Goal: Task Accomplishment & Management: Use online tool/utility

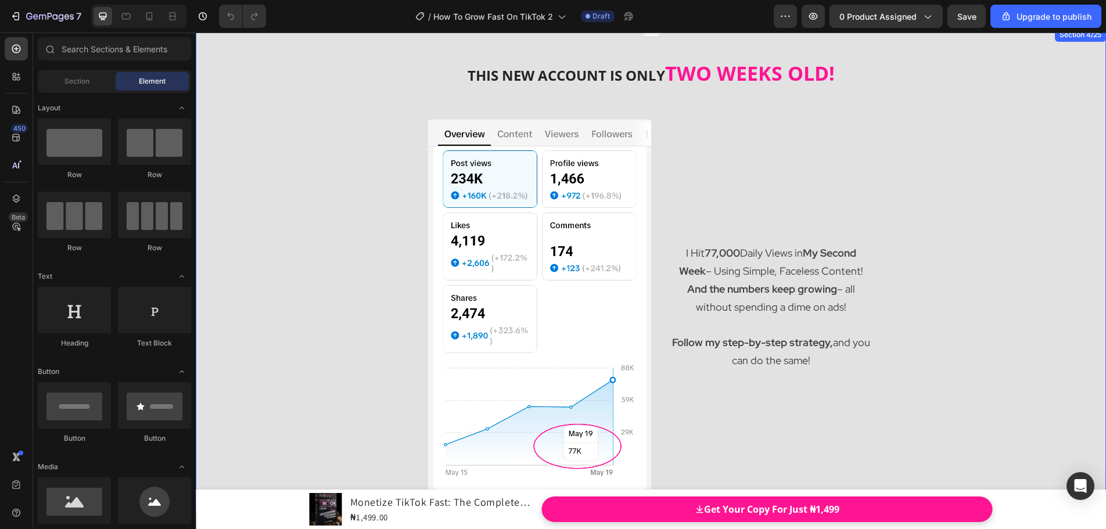
scroll to position [581, 0]
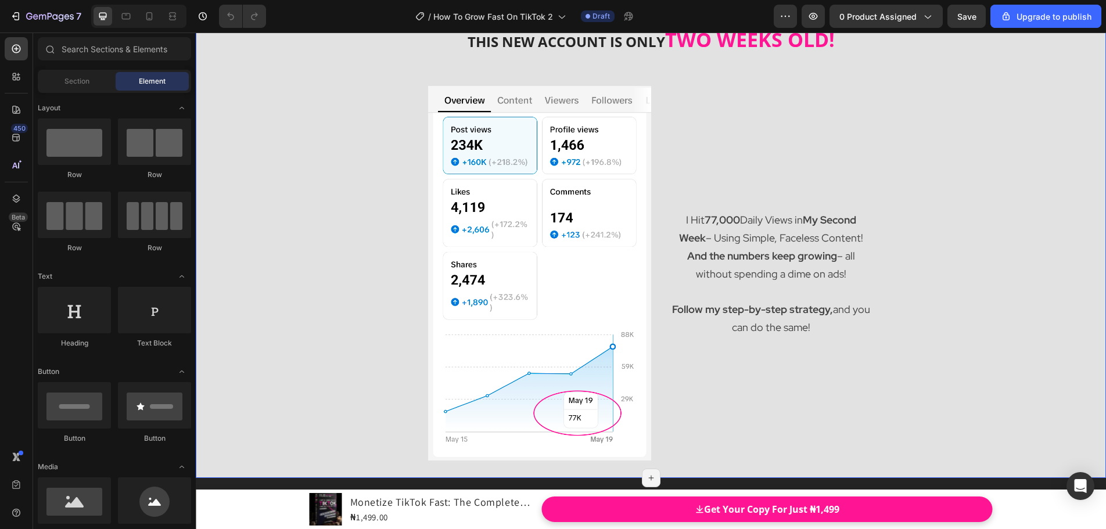
click at [233, 190] on div "THIS NEW ACCOUNT IS ONLY TWO WEEKS OLD! Heading Image I Hit 77,000 Daily Views …" at bounding box center [651, 235] width 910 height 483
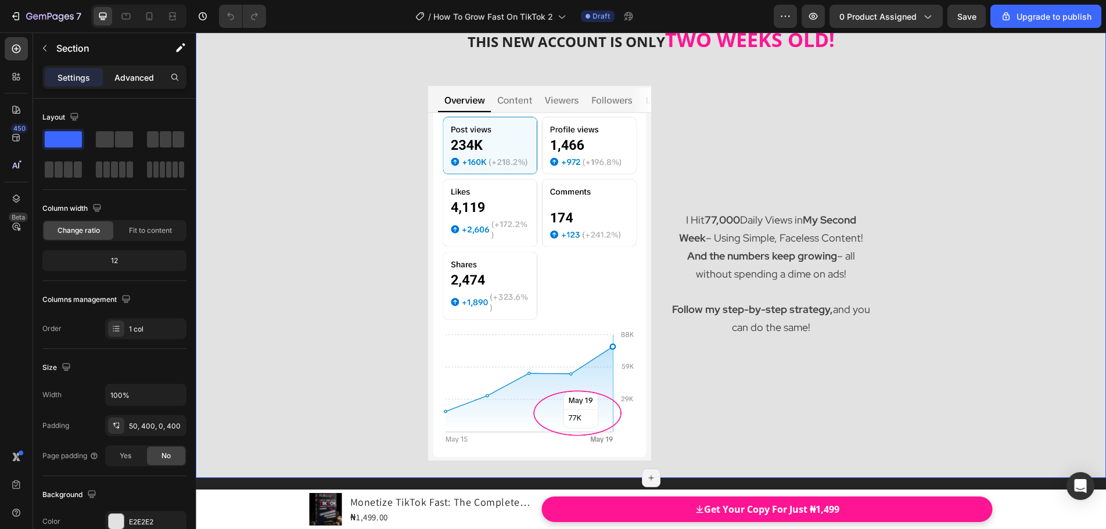
click at [137, 80] on p "Advanced" at bounding box center [133, 77] width 39 height 12
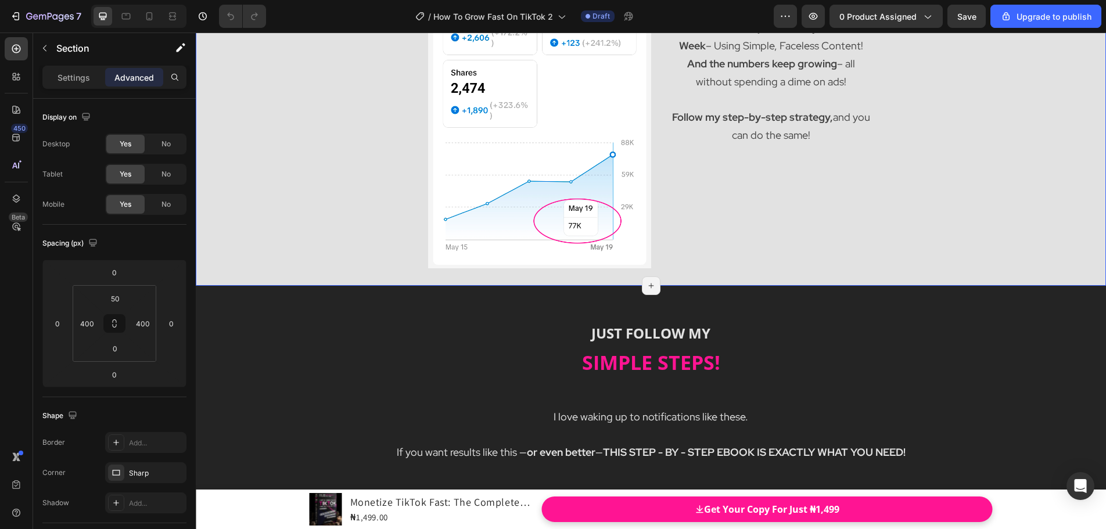
scroll to position [1046, 0]
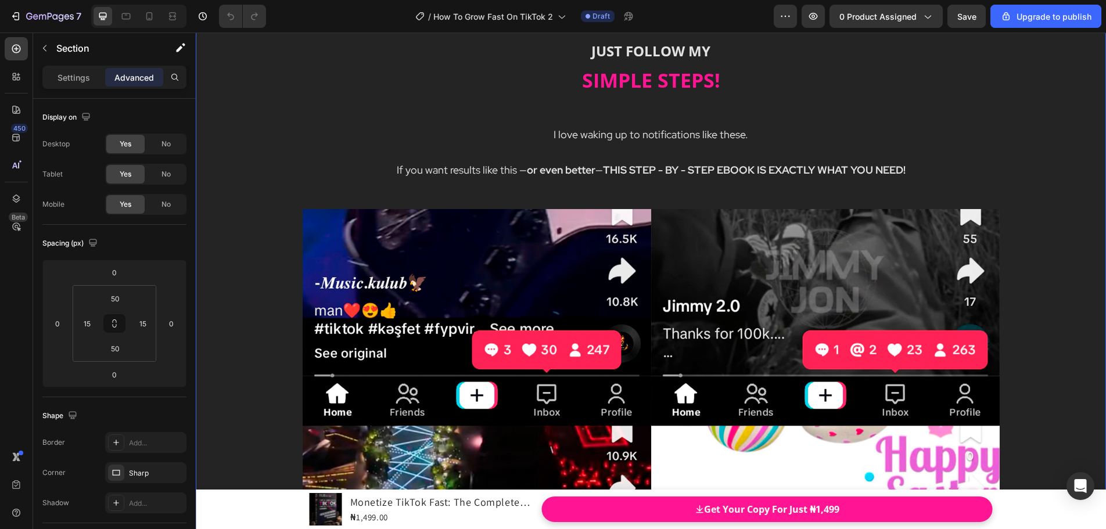
scroll to position [1104, 0]
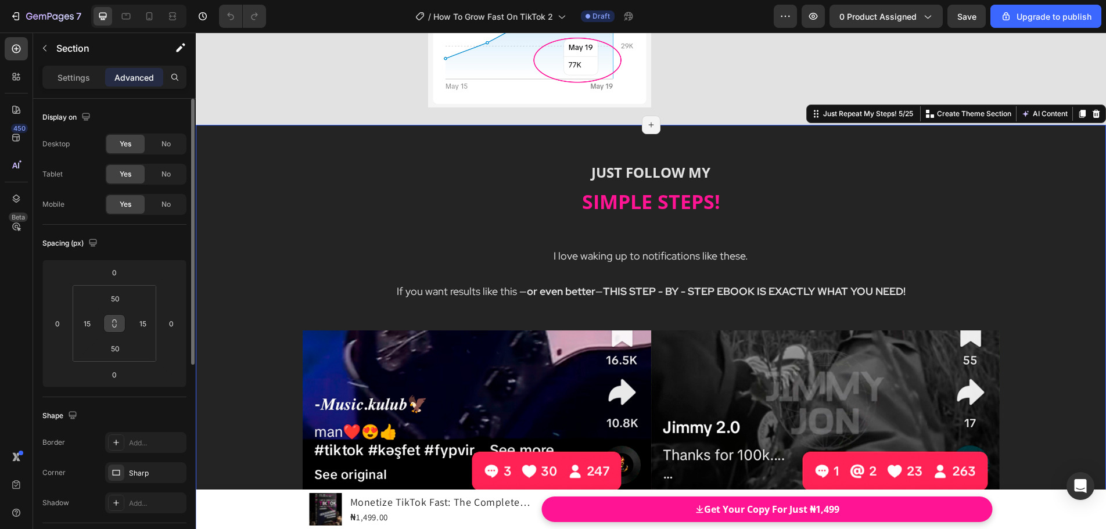
click at [111, 321] on icon at bounding box center [114, 323] width 9 height 9
type input "15"
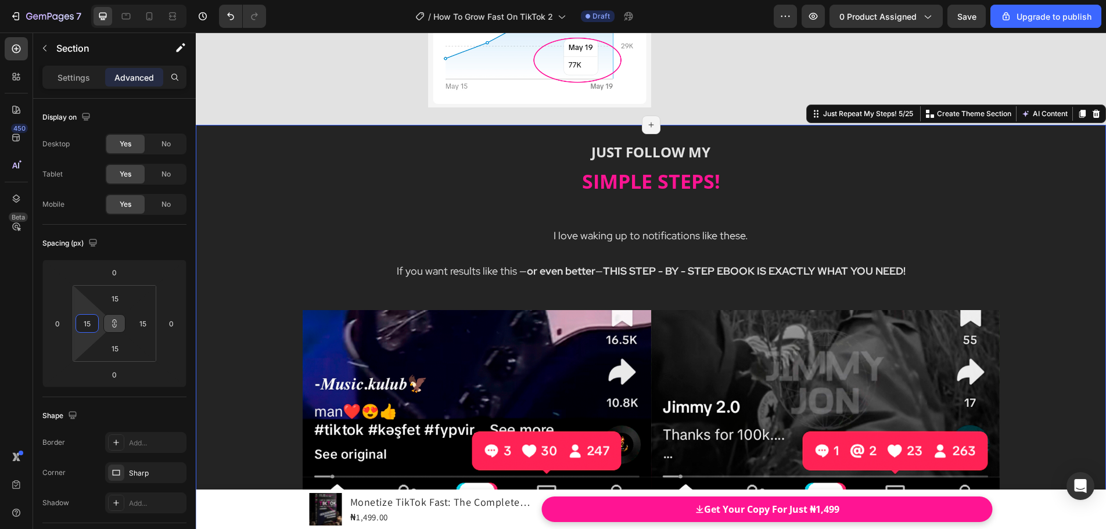
type input "21"
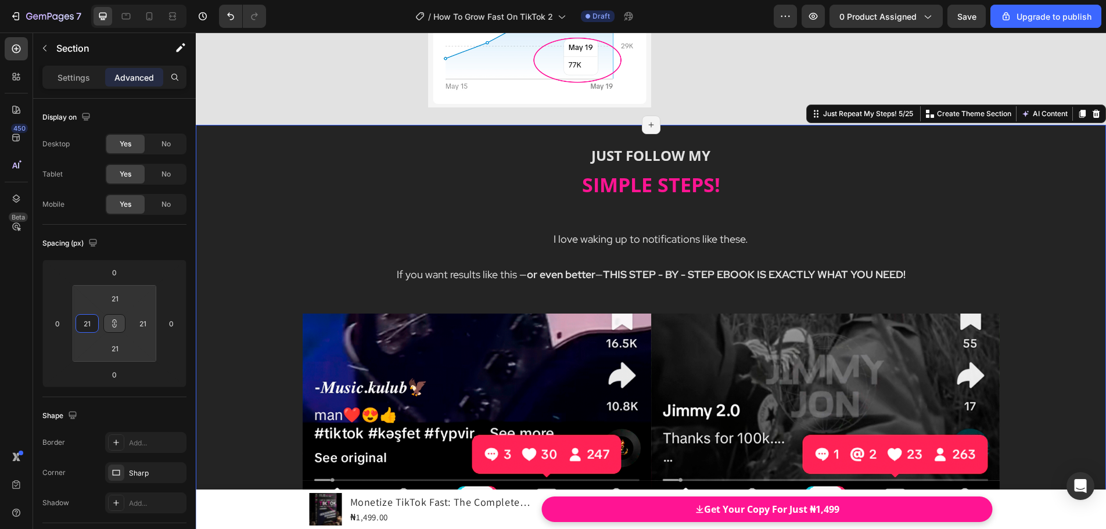
type input "35"
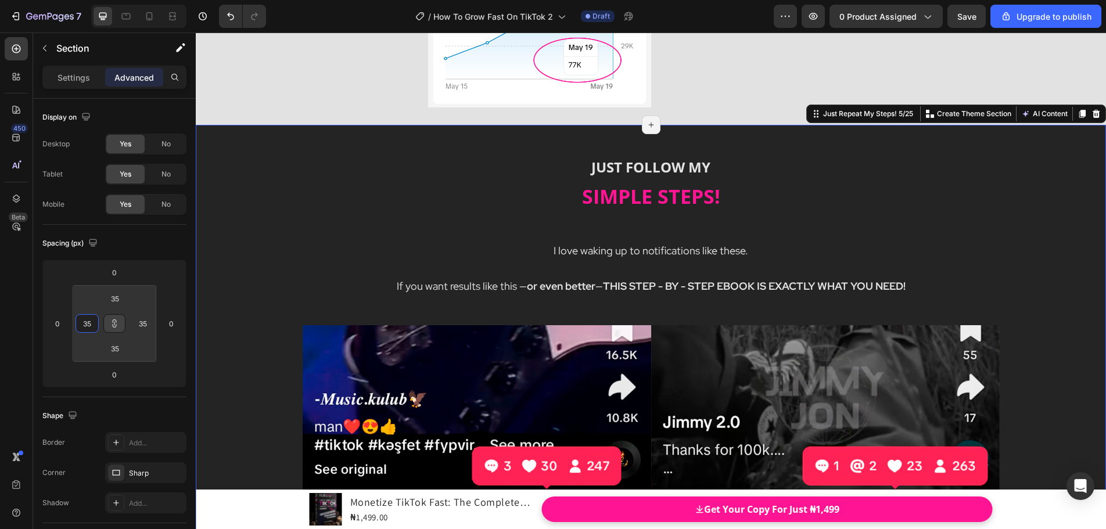
type input "41"
type input "43"
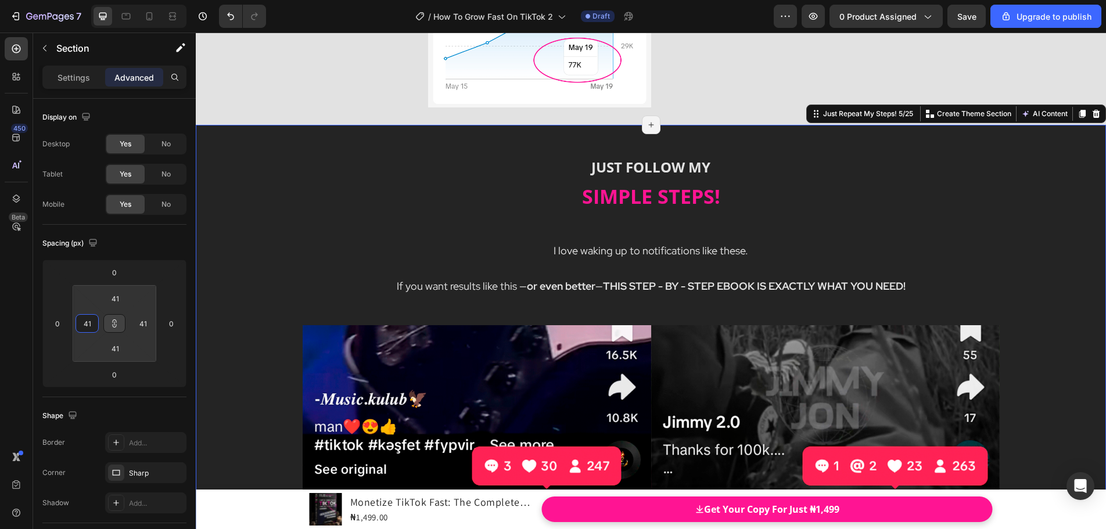
type input "43"
type input "47"
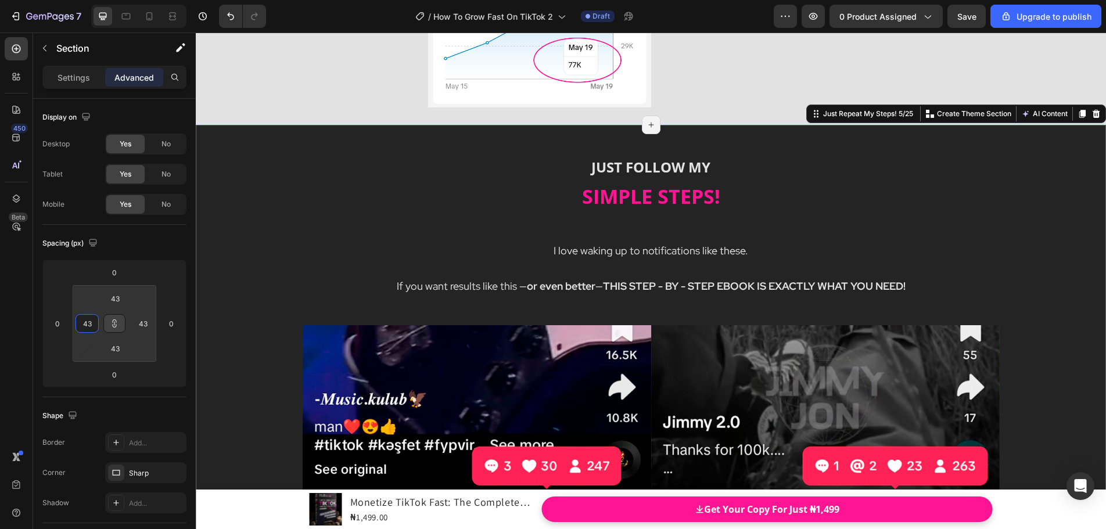
type input "47"
type input "49"
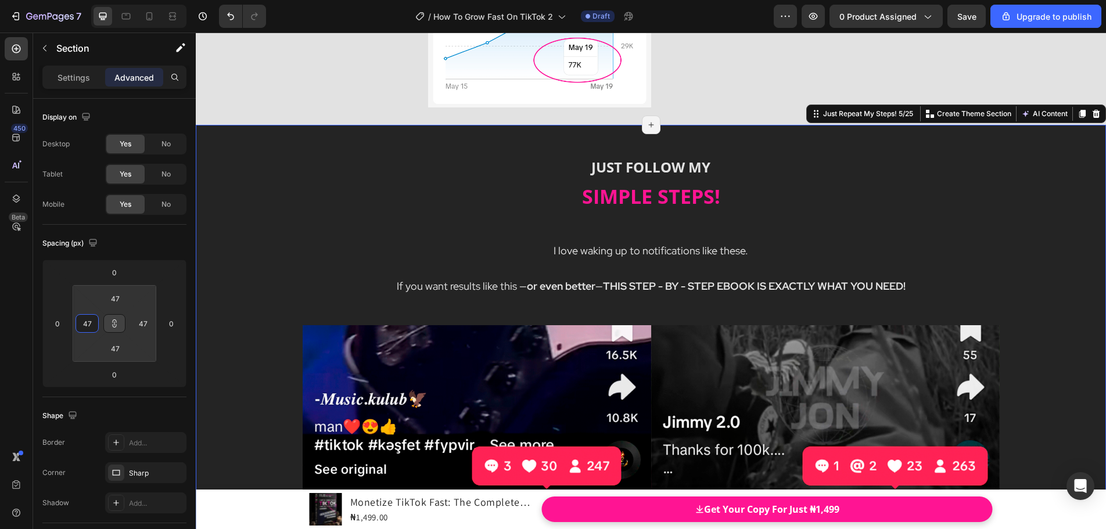
type input "49"
type input "57"
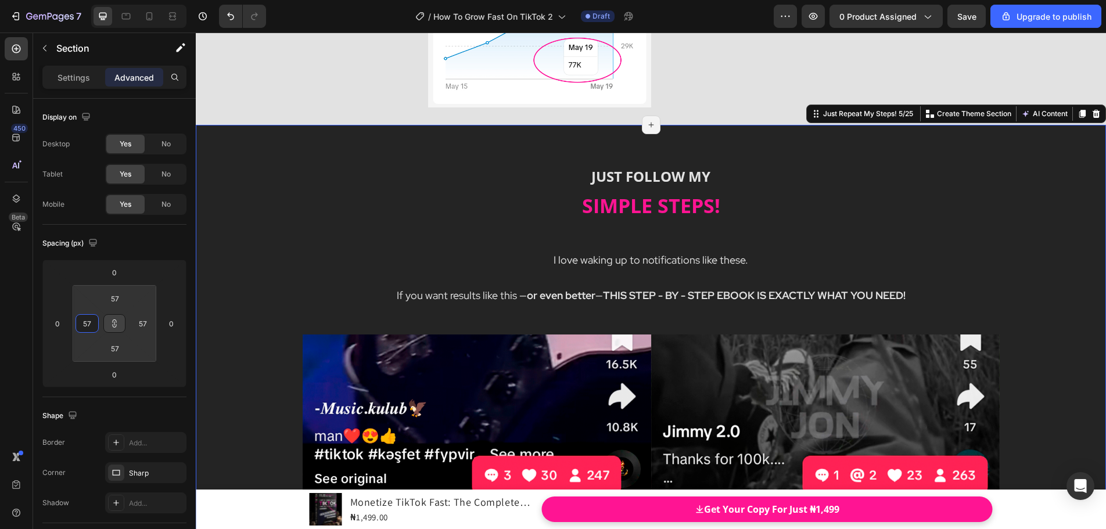
type input "67"
type input "75"
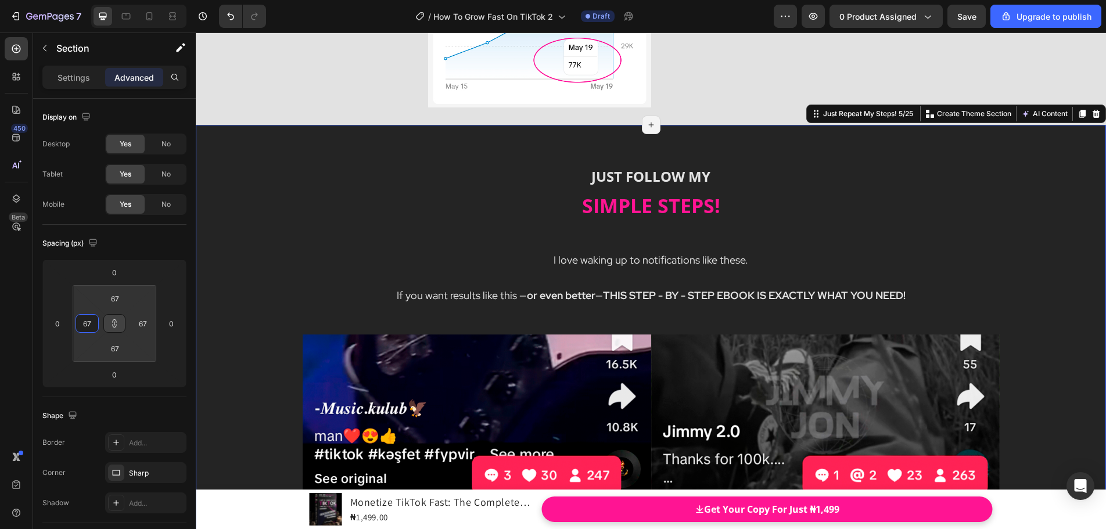
type input "75"
type input "79"
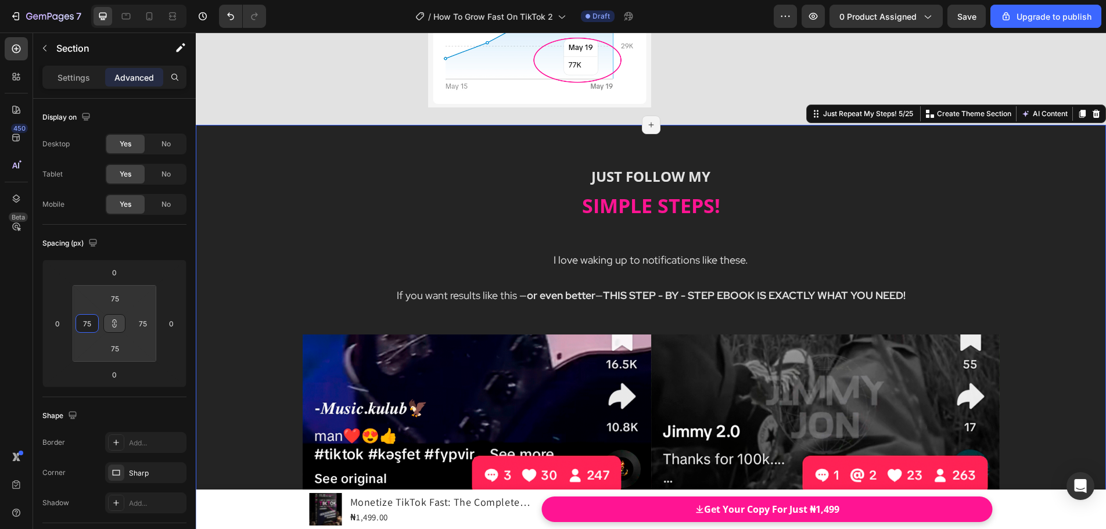
type input "79"
type input "81"
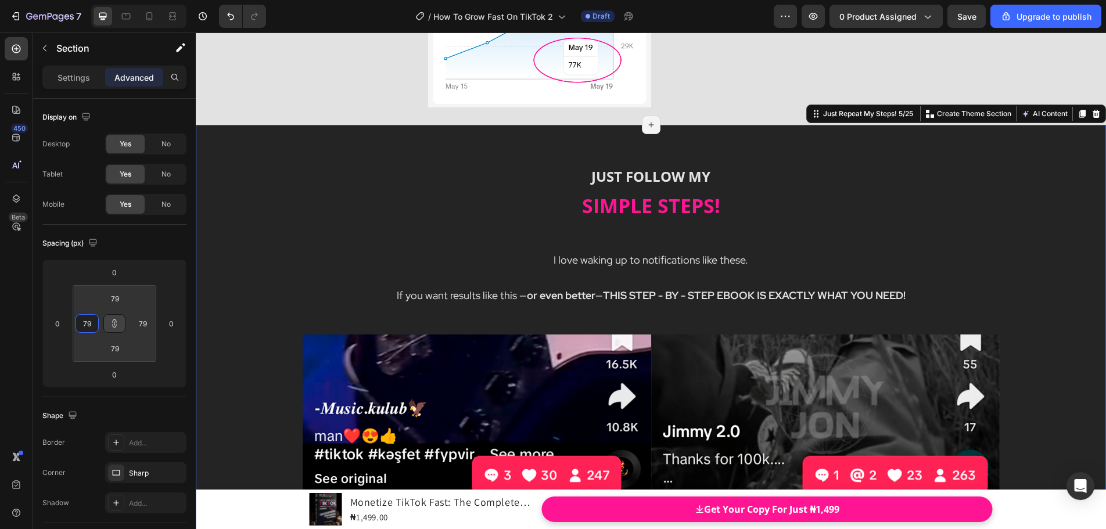
type input "81"
type input "83"
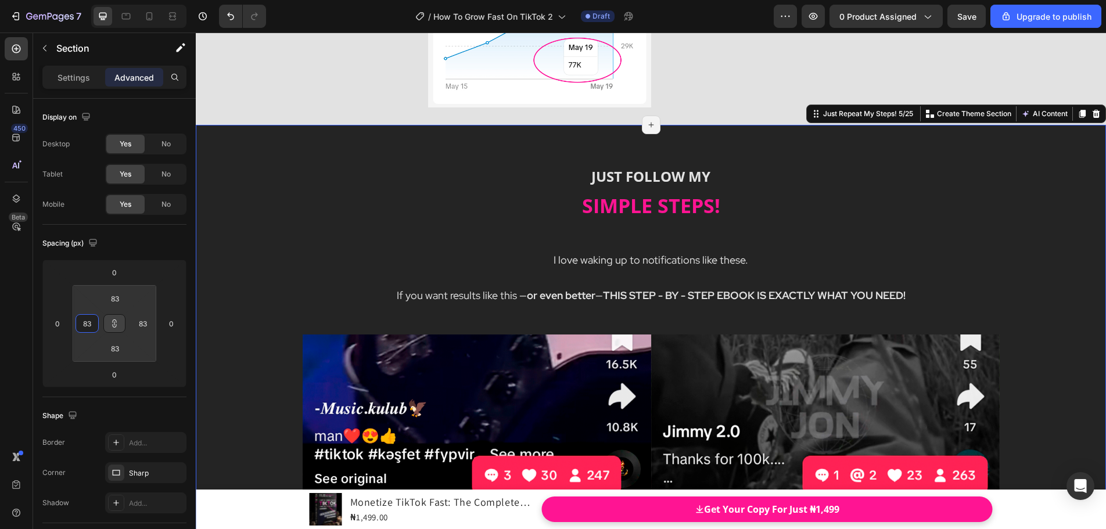
type input "85"
type input "89"
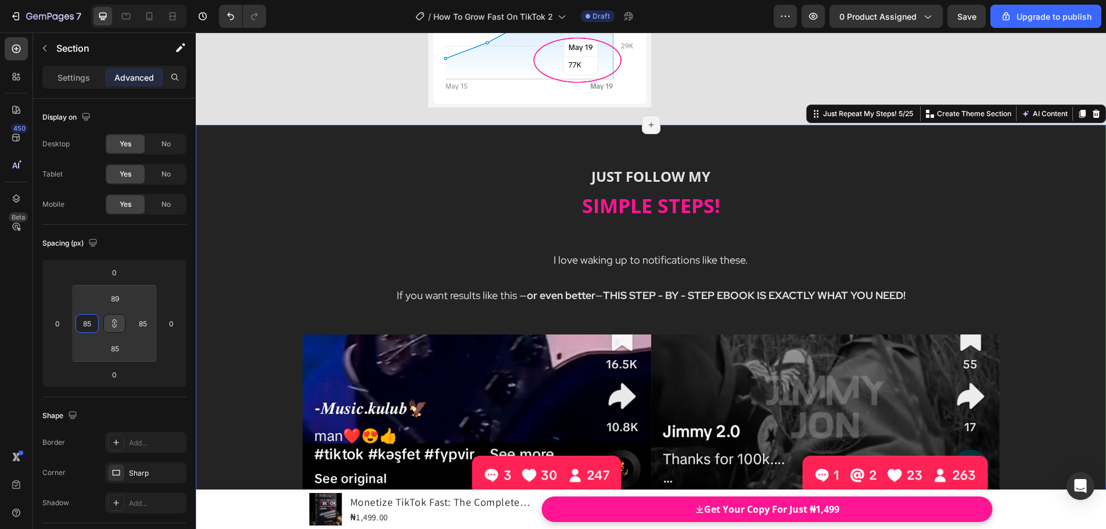
type input "89"
type input "91"
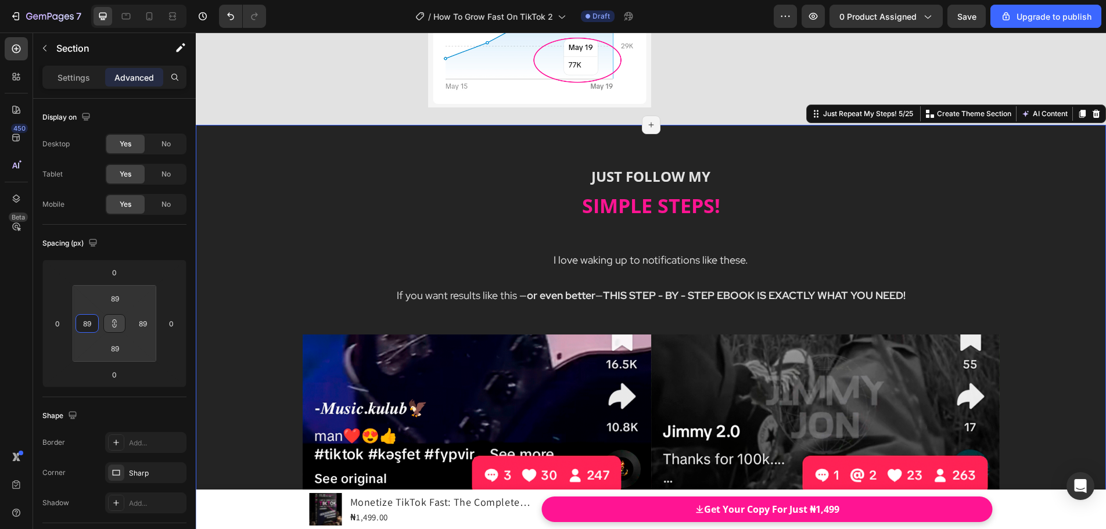
type input "91"
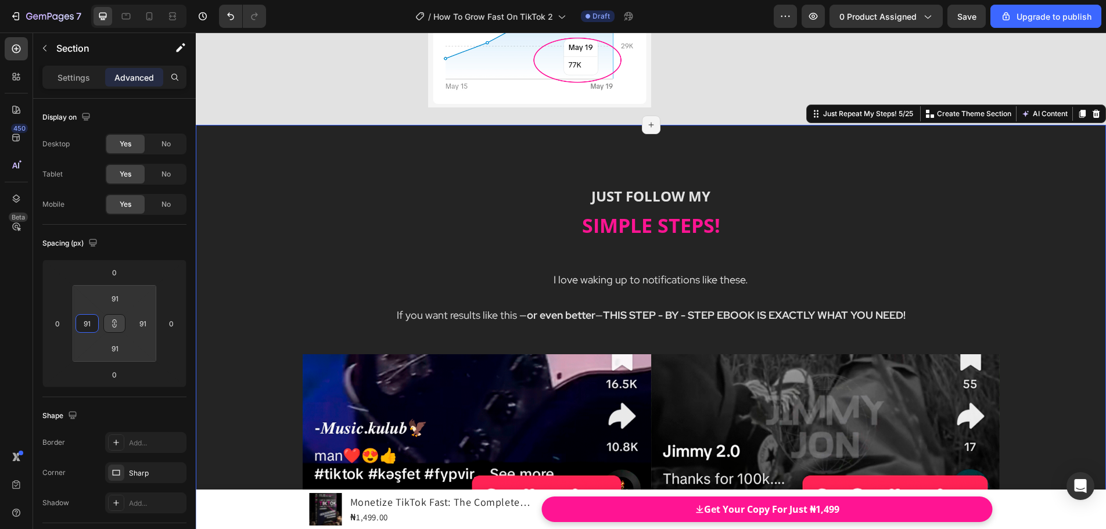
type input "93"
type input "95"
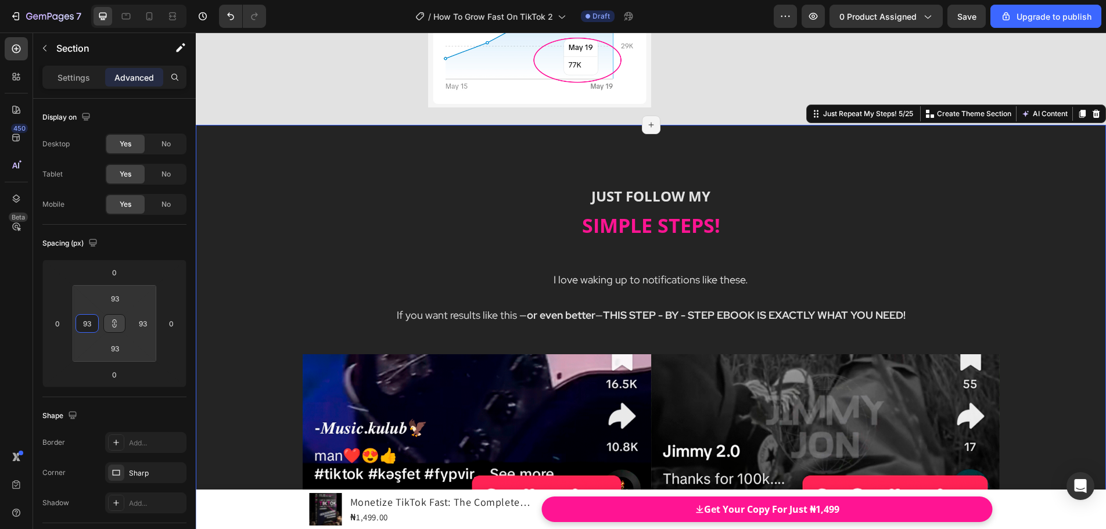
type input "95"
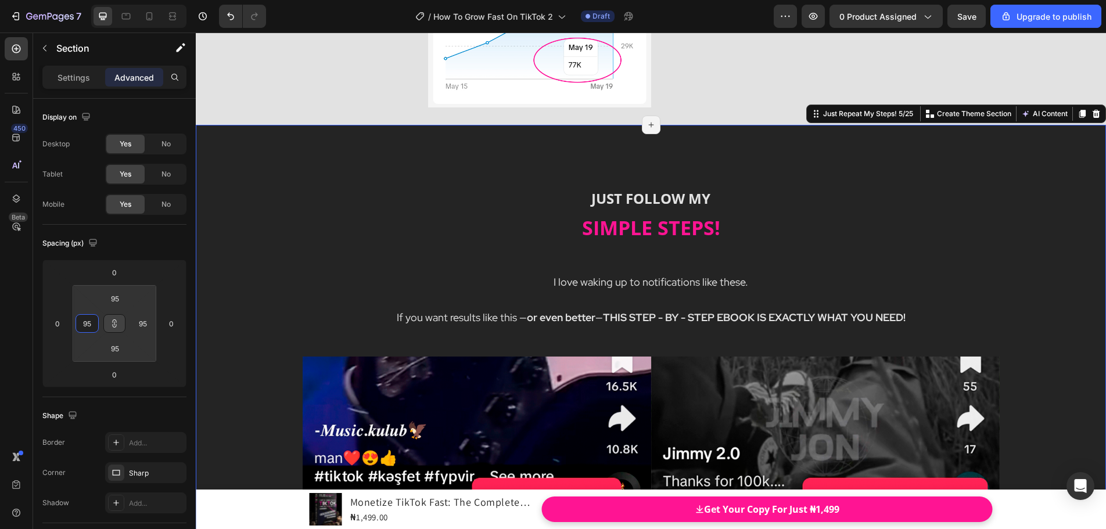
type input "113"
type input "117"
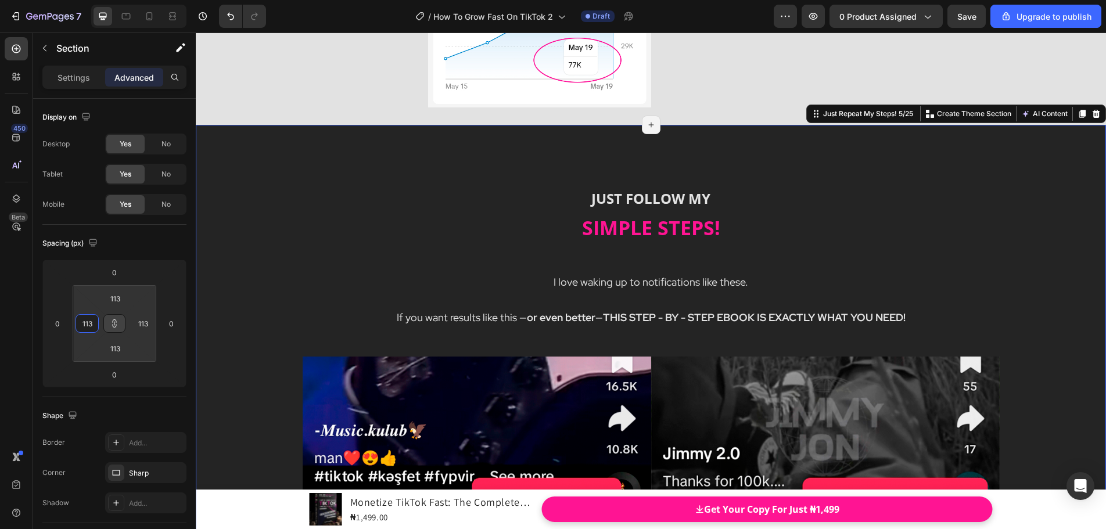
type input "117"
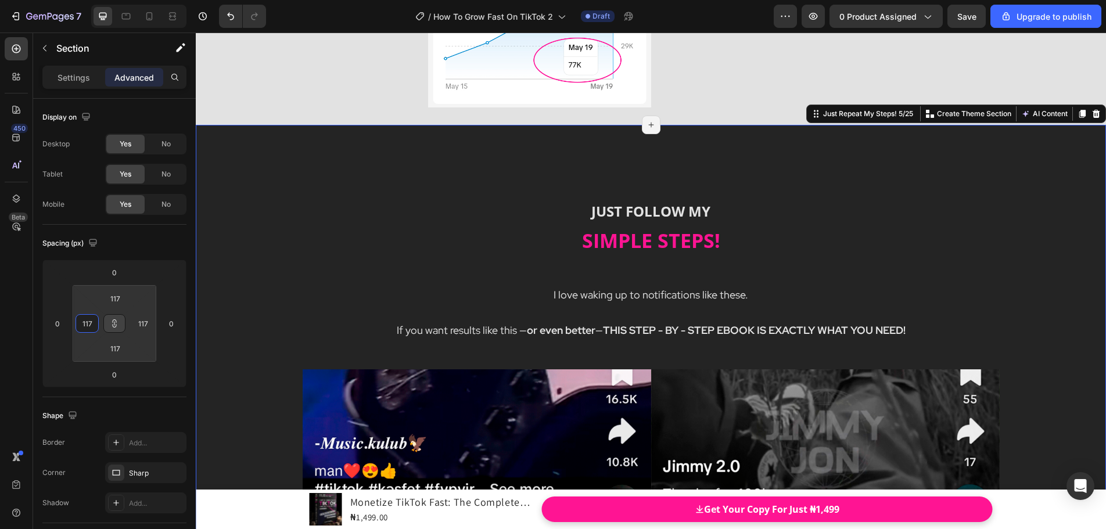
type input "119"
type input "123"
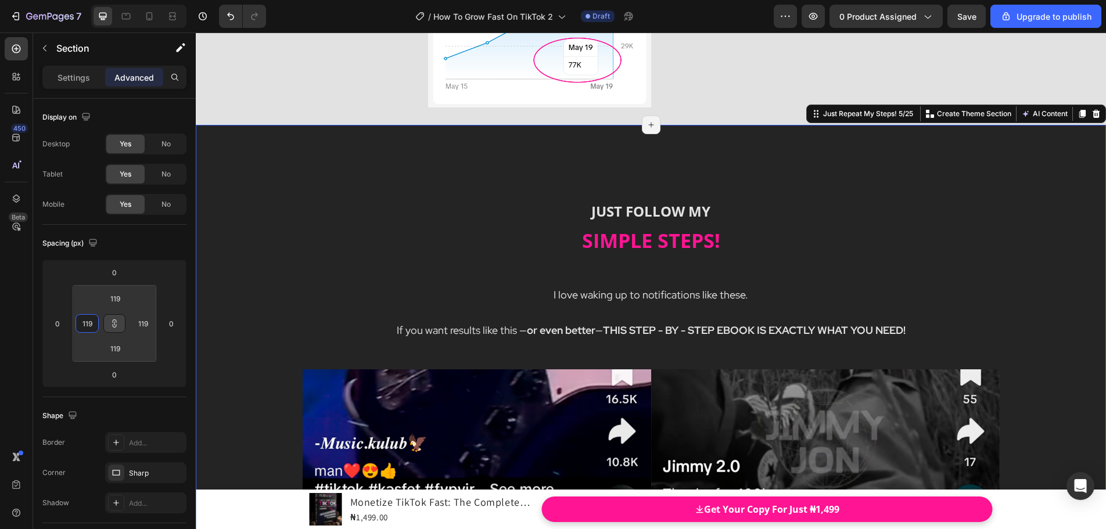
type input "123"
type input "125"
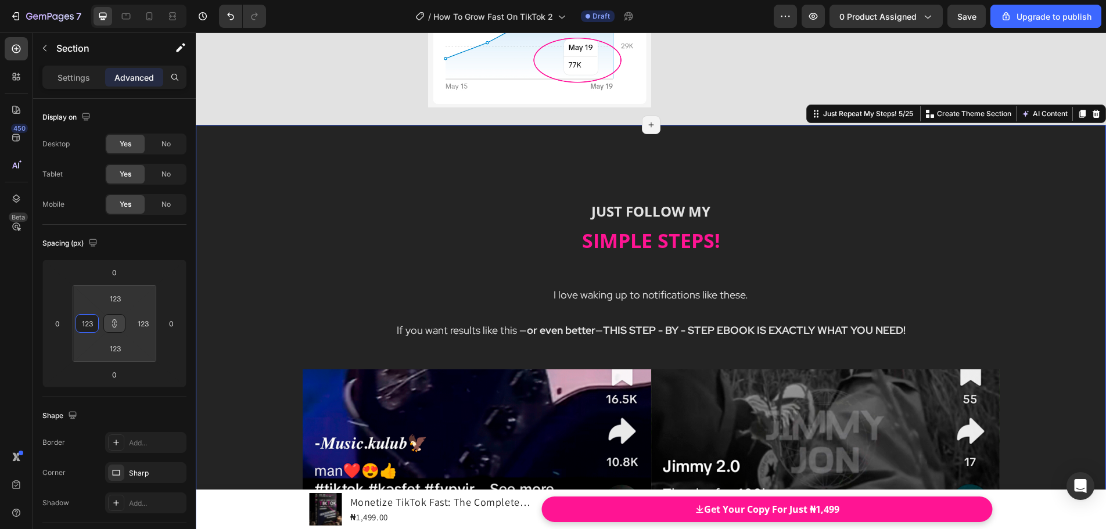
type input "125"
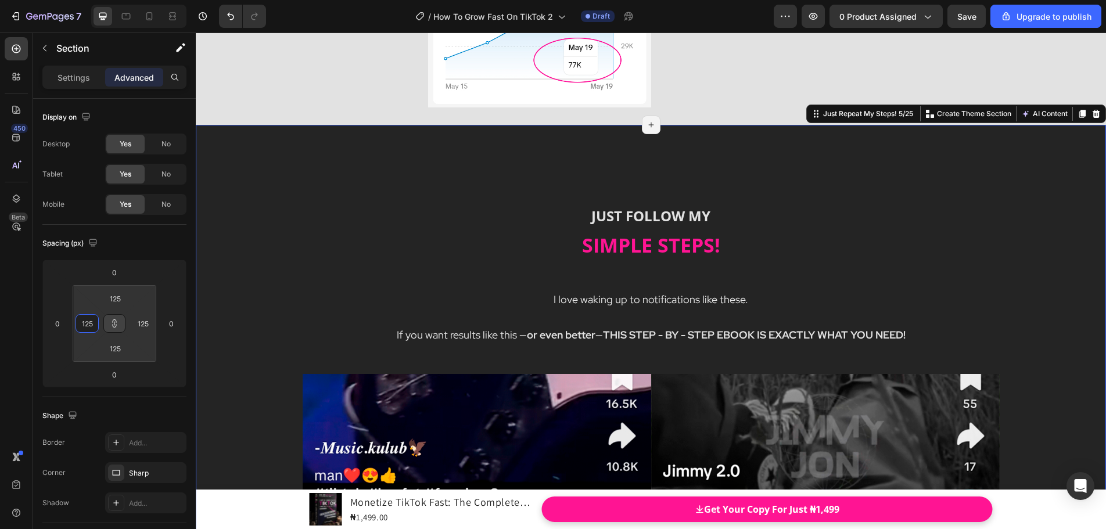
type input "135"
type input "141"
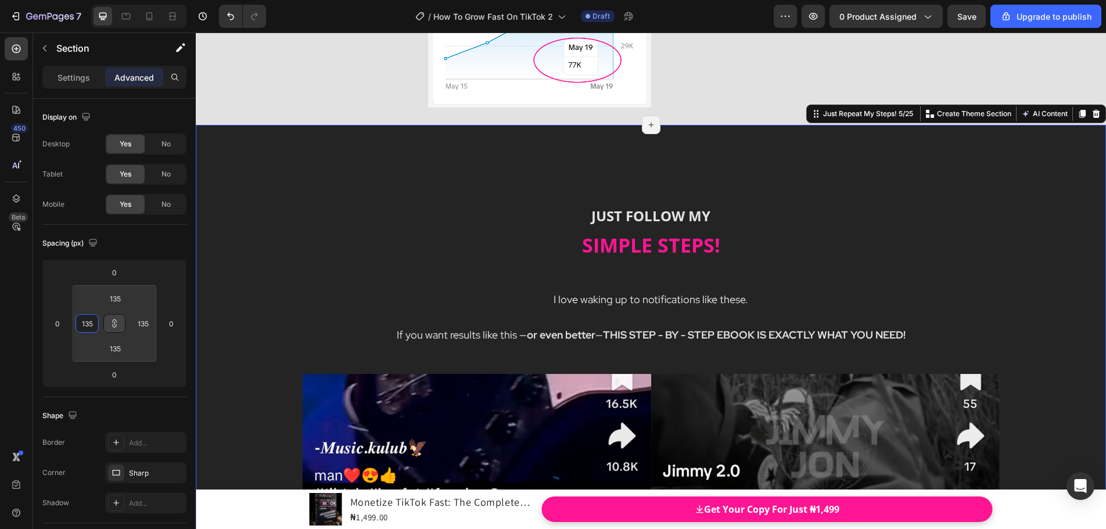
type input "141"
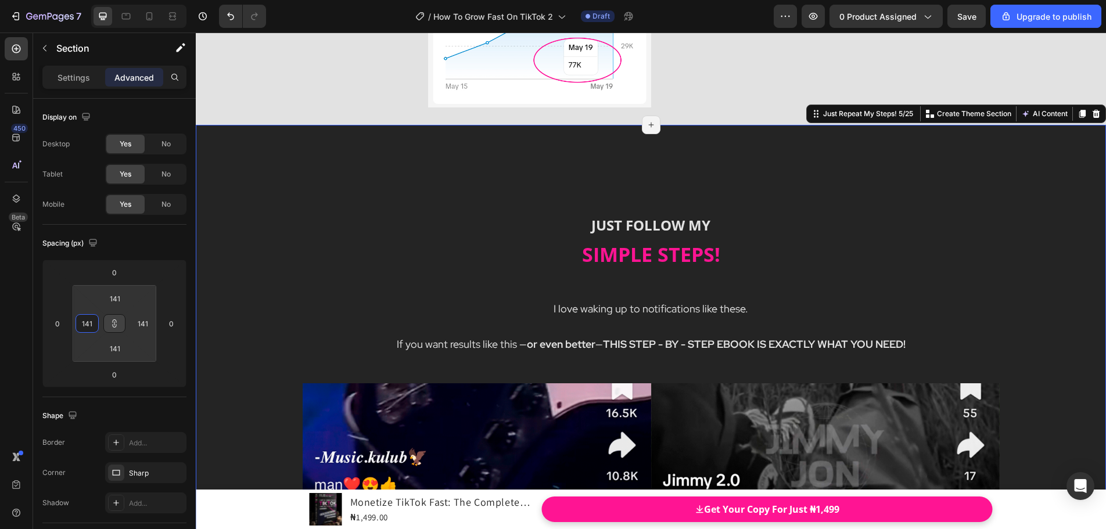
type input "145"
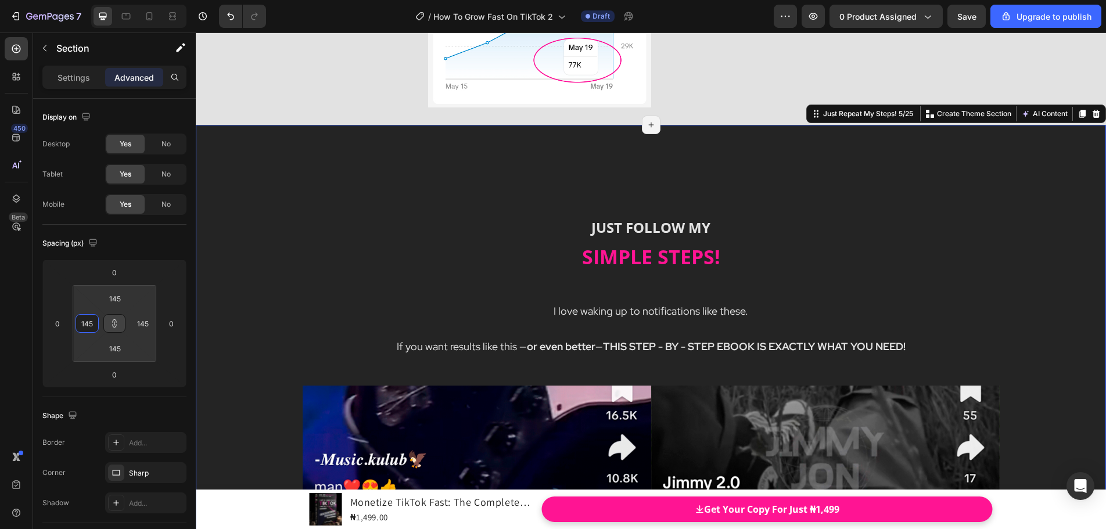
type input "167"
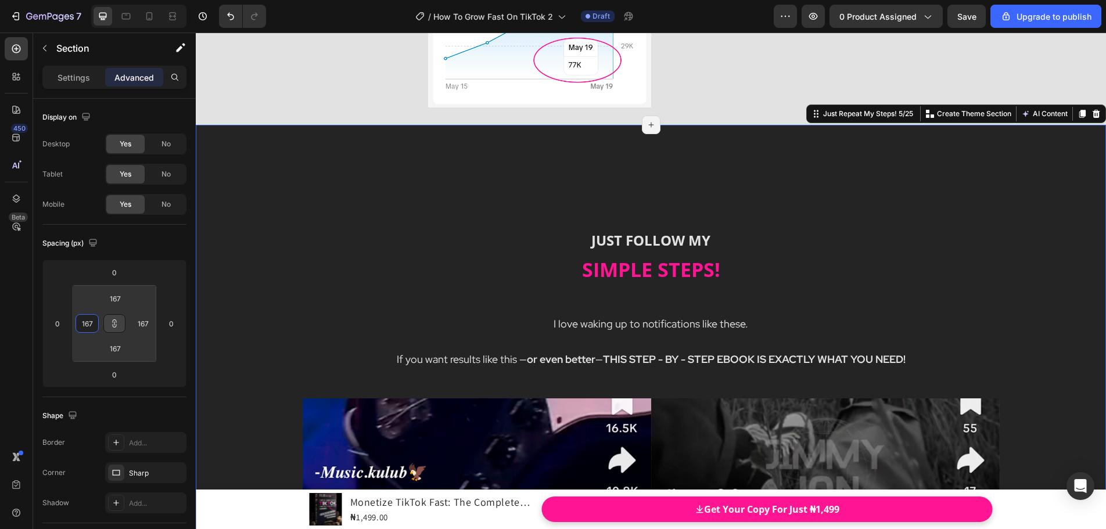
type input "187"
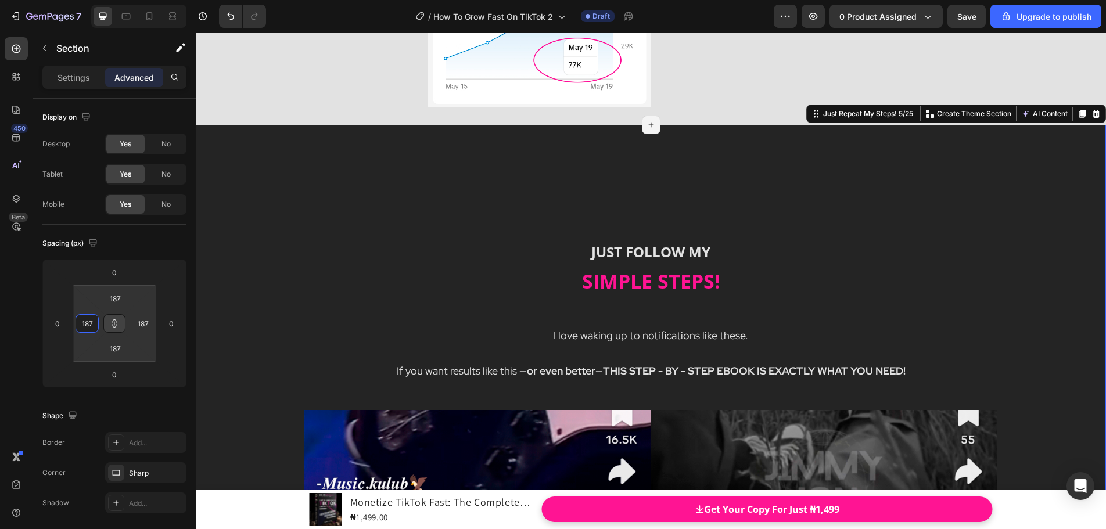
type input "203"
type input "229"
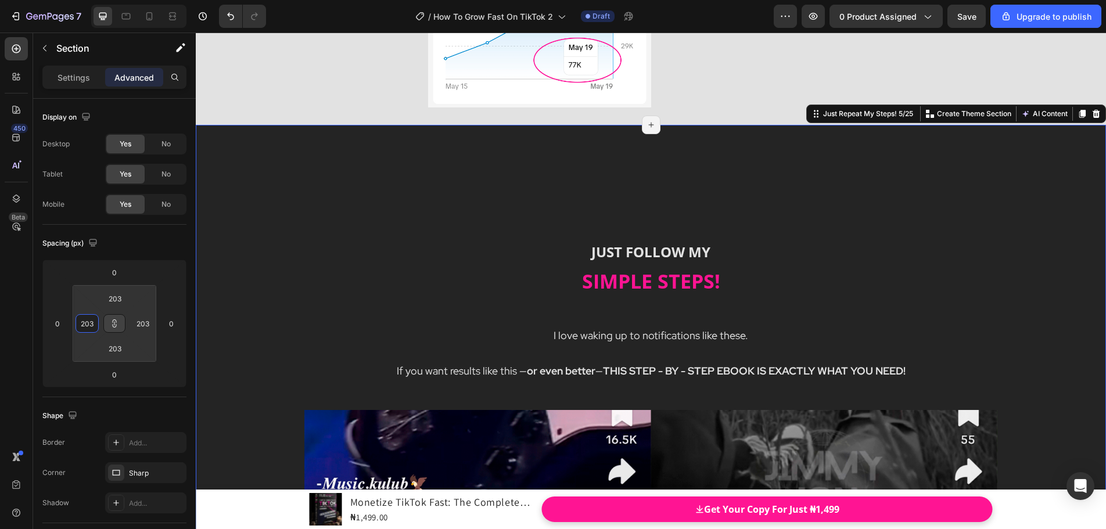
type input "229"
type input "249"
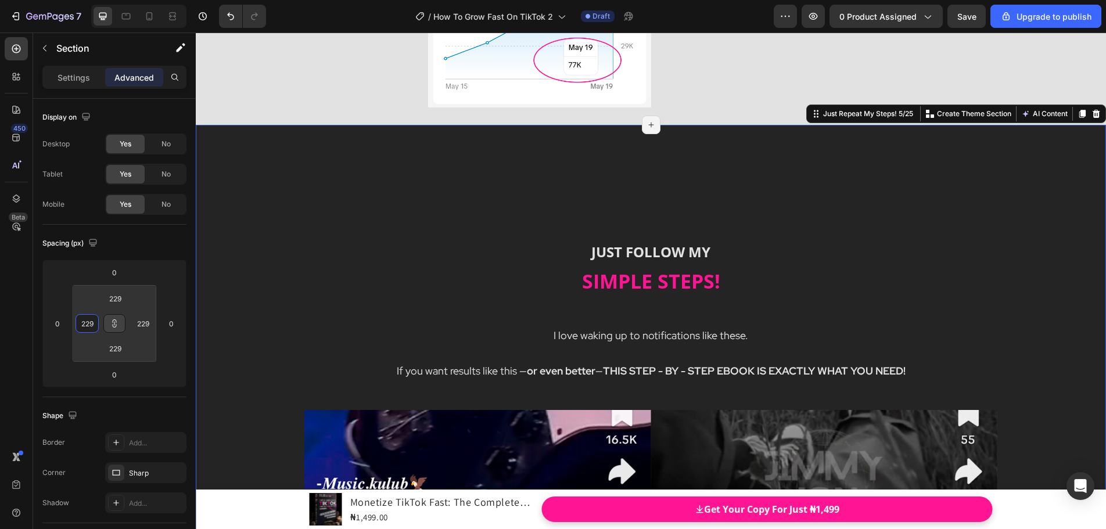
type input "249"
type input "265"
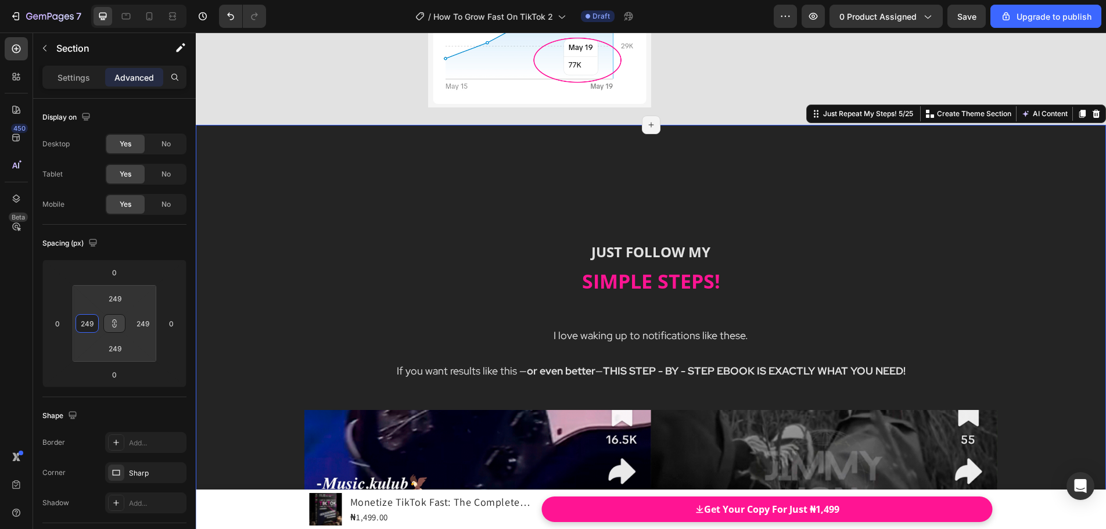
type input "265"
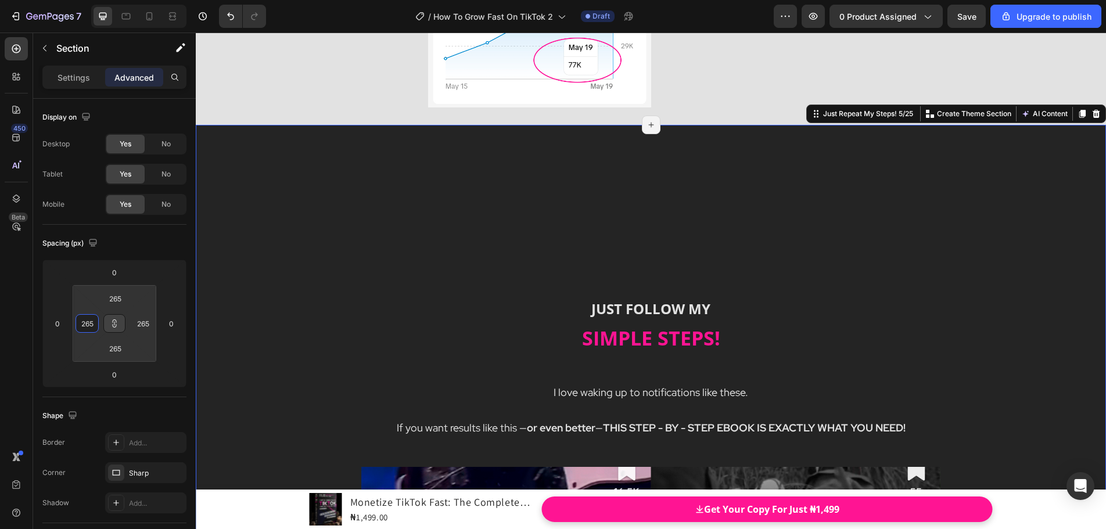
type input "285"
type input "305"
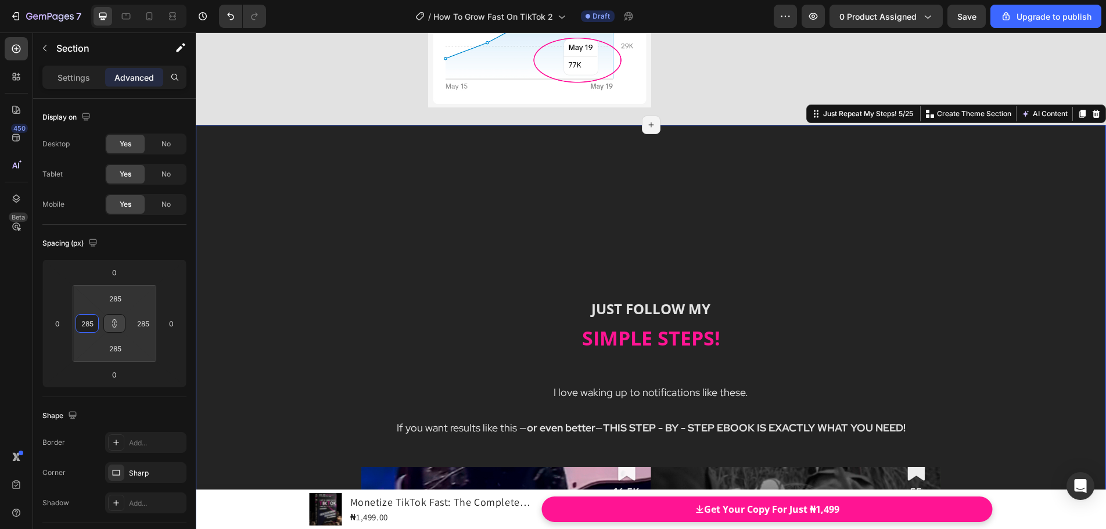
type input "305"
type input "319"
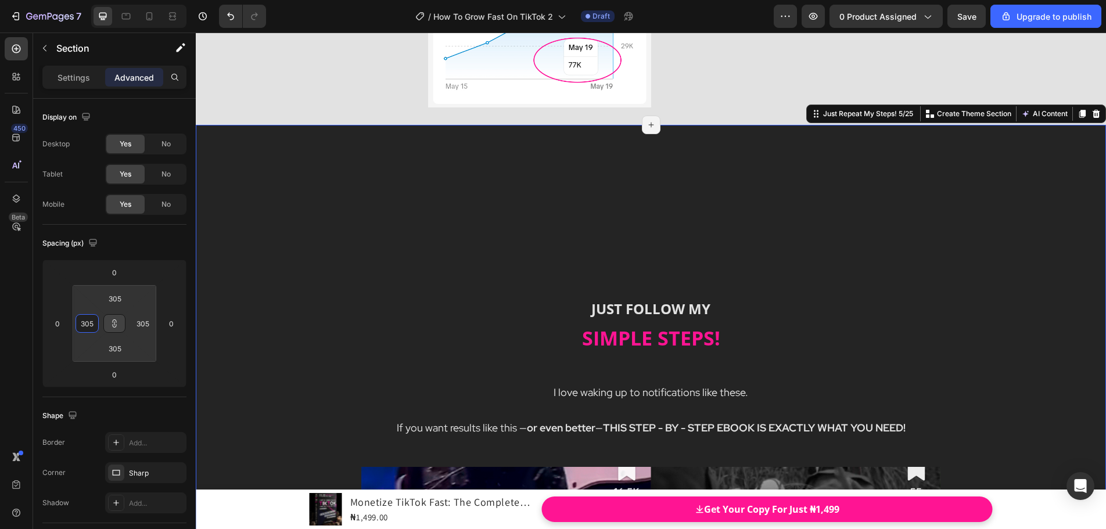
type input "319"
type input "327"
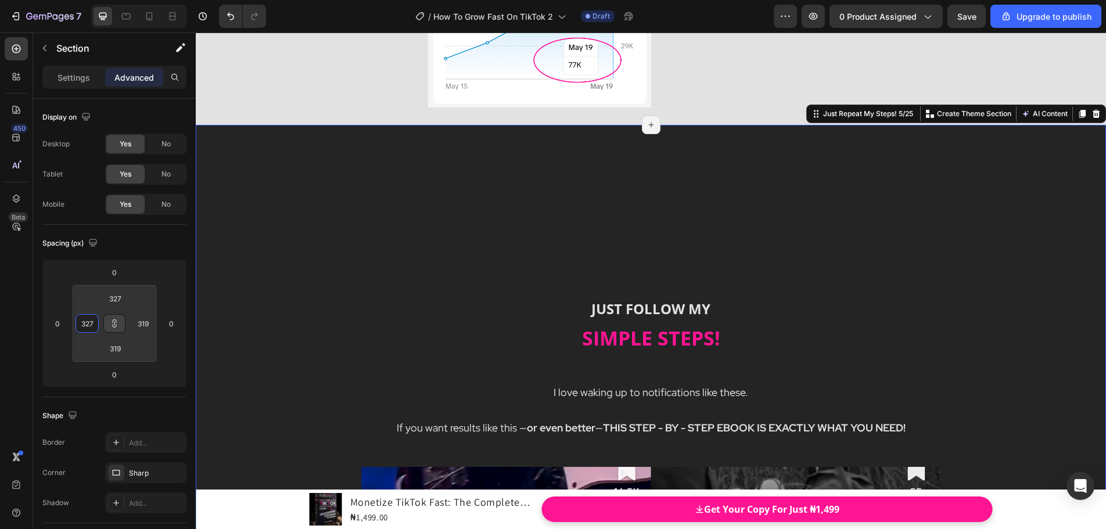
type input "327"
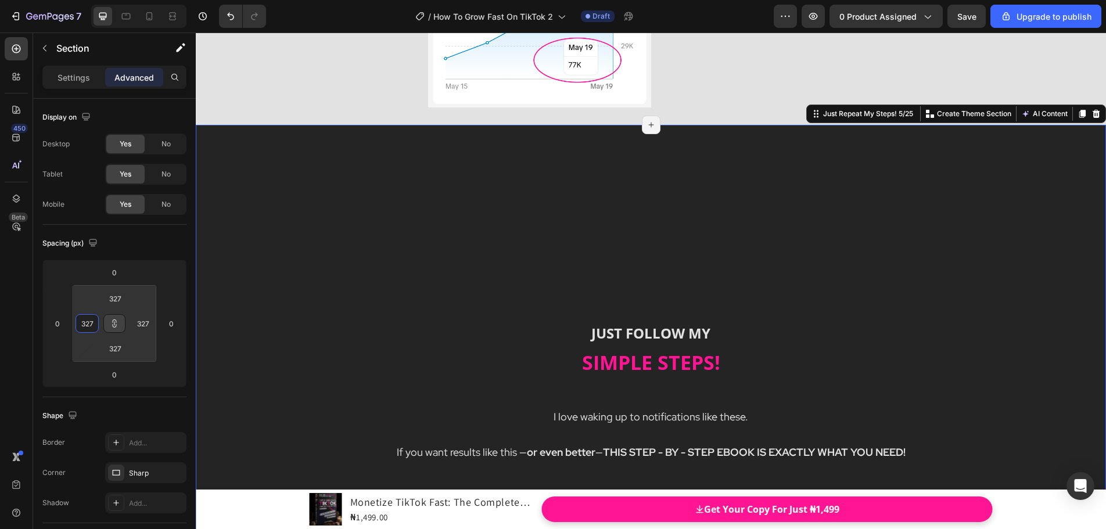
type input "305"
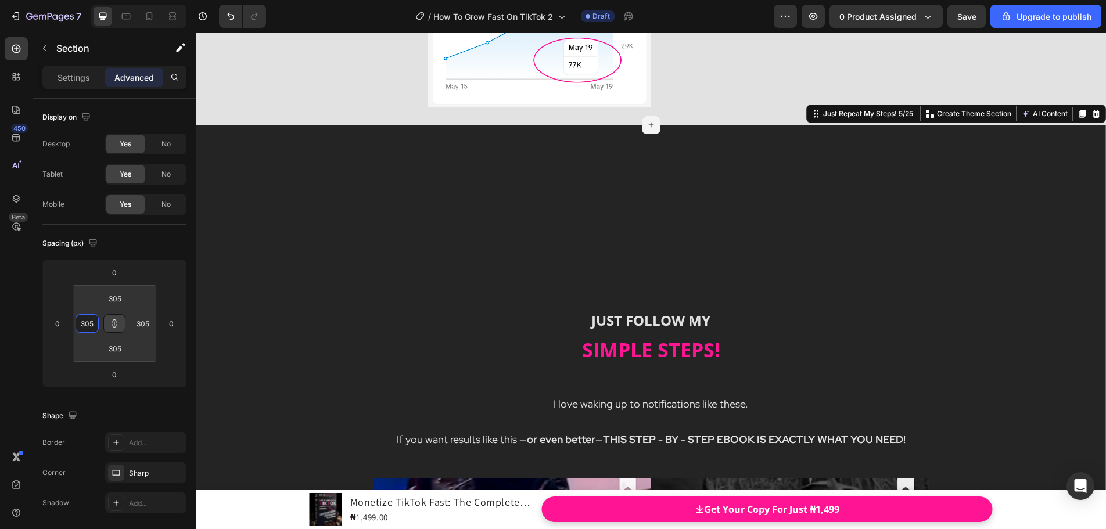
type input "287"
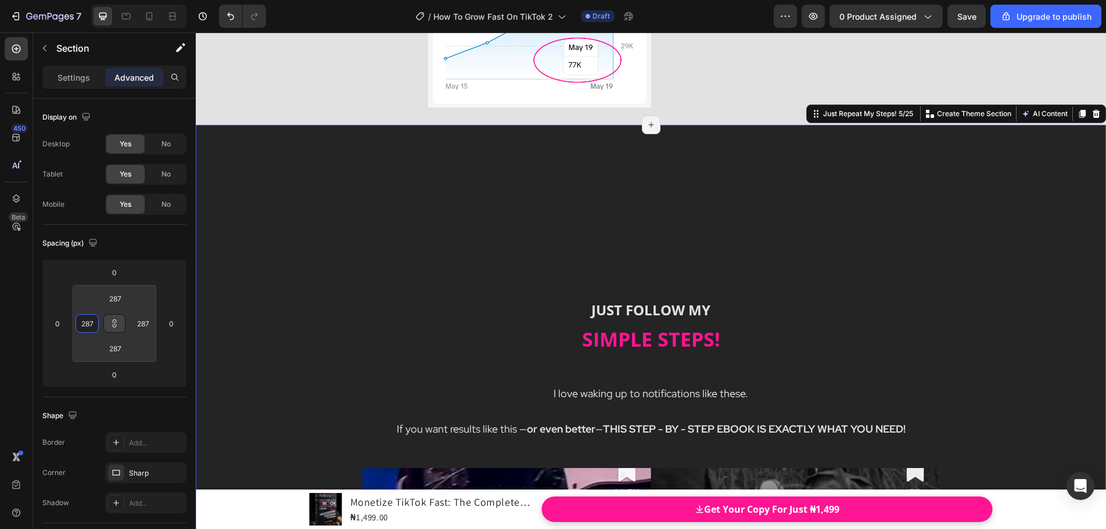
drag, startPoint x: 101, startPoint y: 322, endPoint x: 92, endPoint y: 243, distance: 79.5
click at [92, 0] on html "7 / How To Grow Fast On TikTok 2 Draft Preview 0 product assigned Save Upgrade …" at bounding box center [553, 0] width 1106 height 0
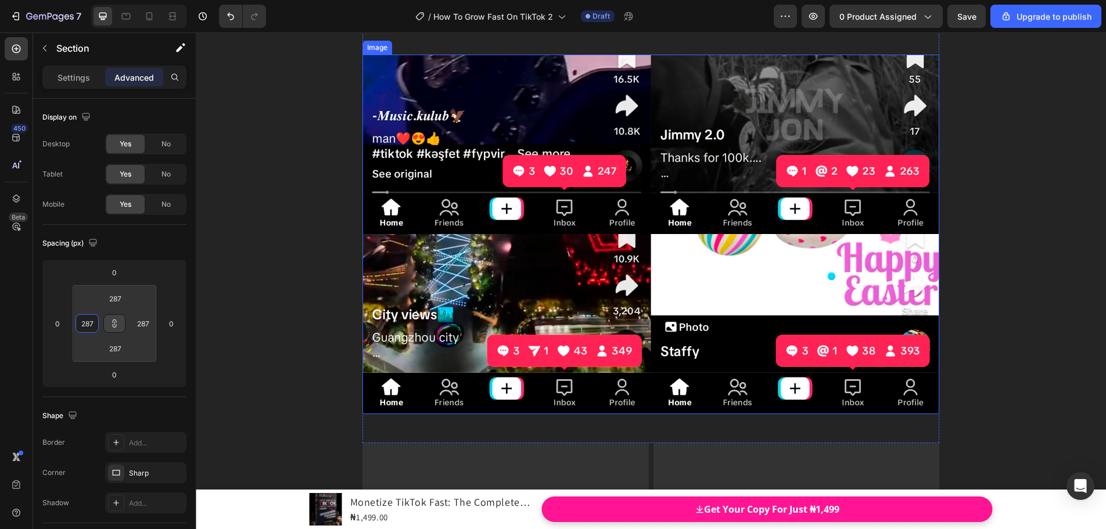
scroll to position [1568, 0]
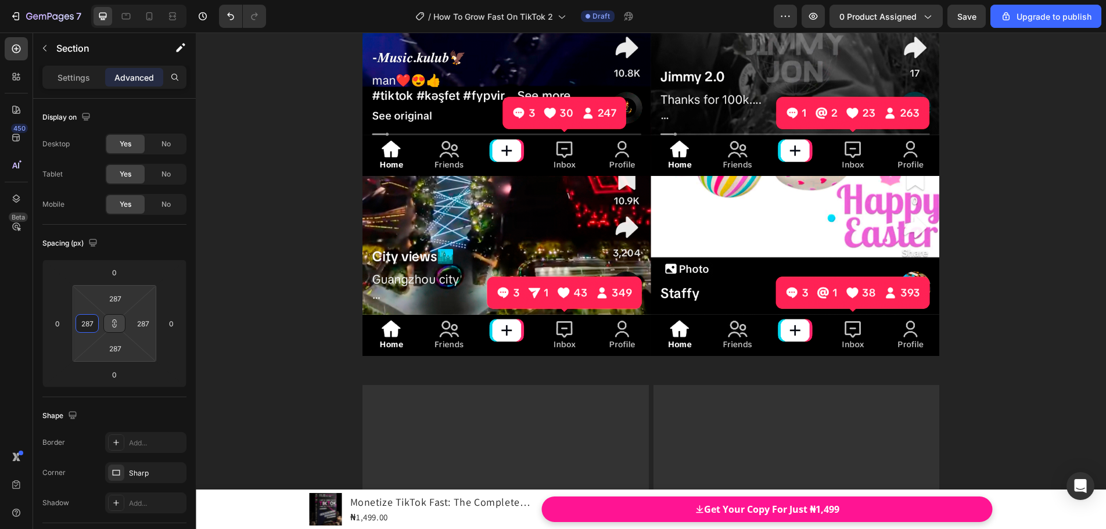
type input "305"
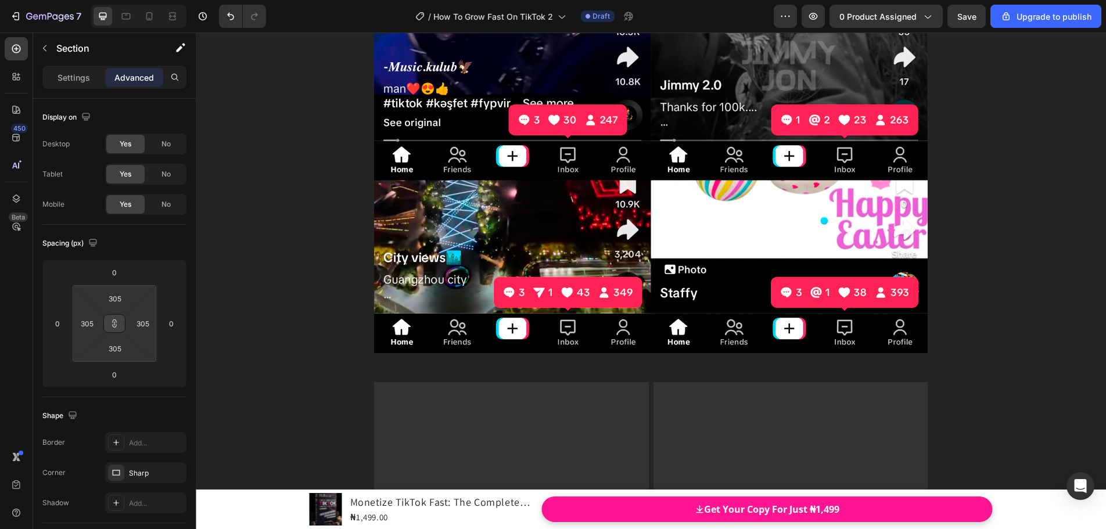
type input "307"
type input "309"
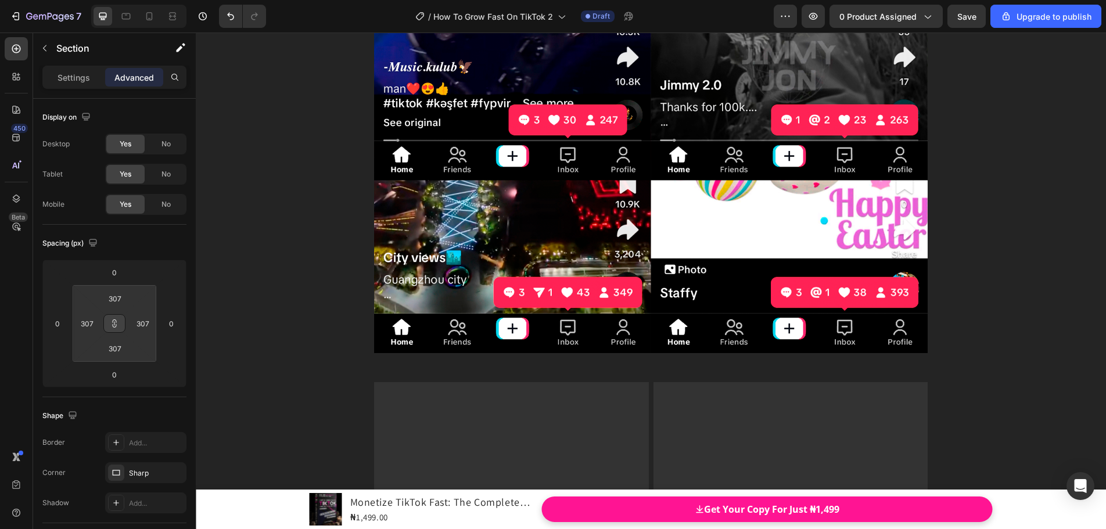
type input "309"
type input "311"
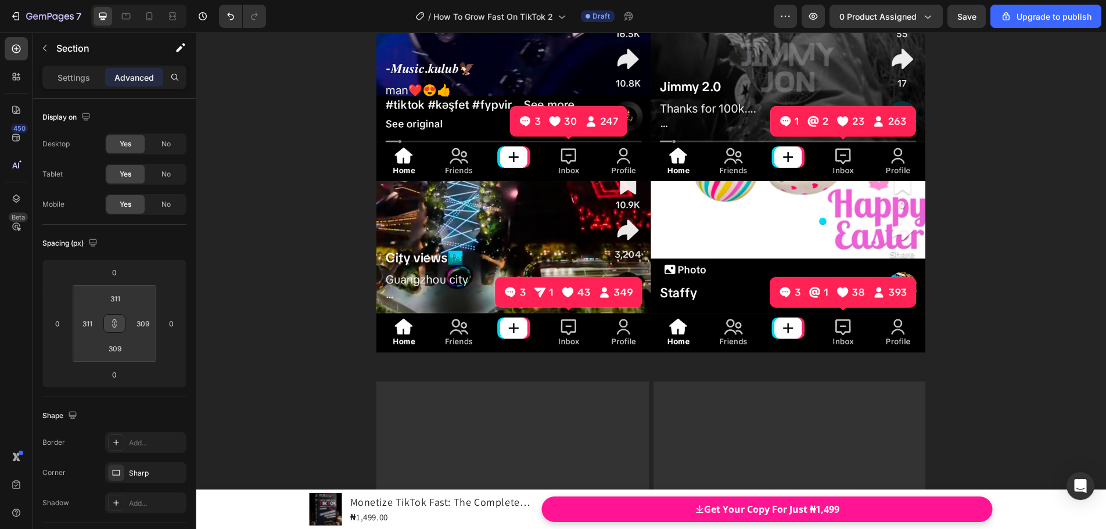
type input "311"
type input "313"
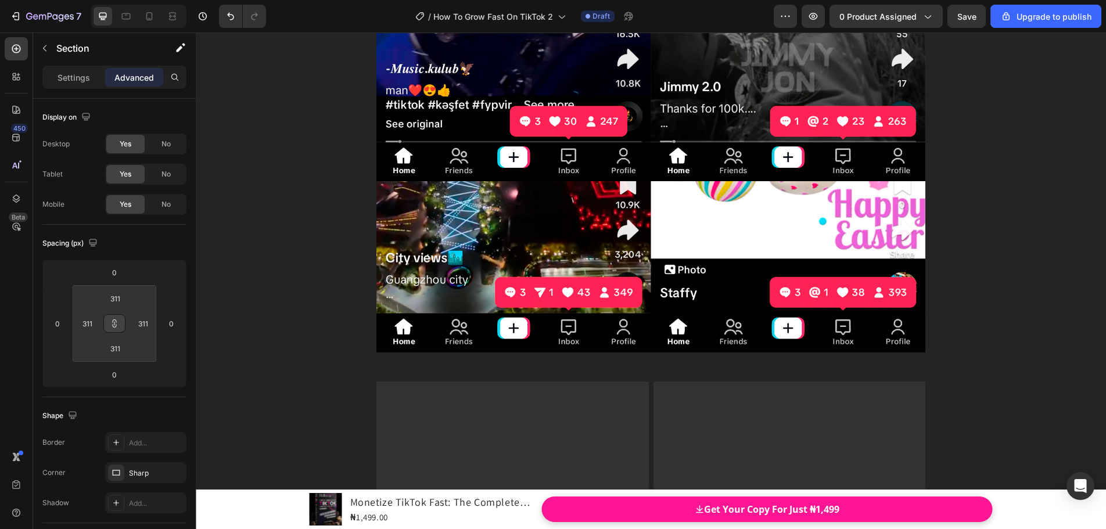
type input "313"
type input "317"
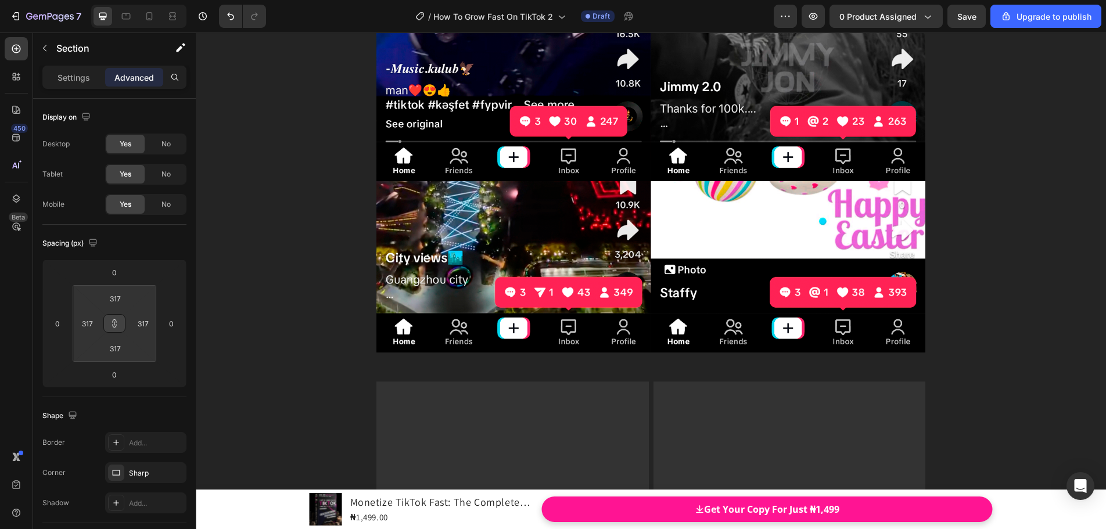
type input "323"
type input "327"
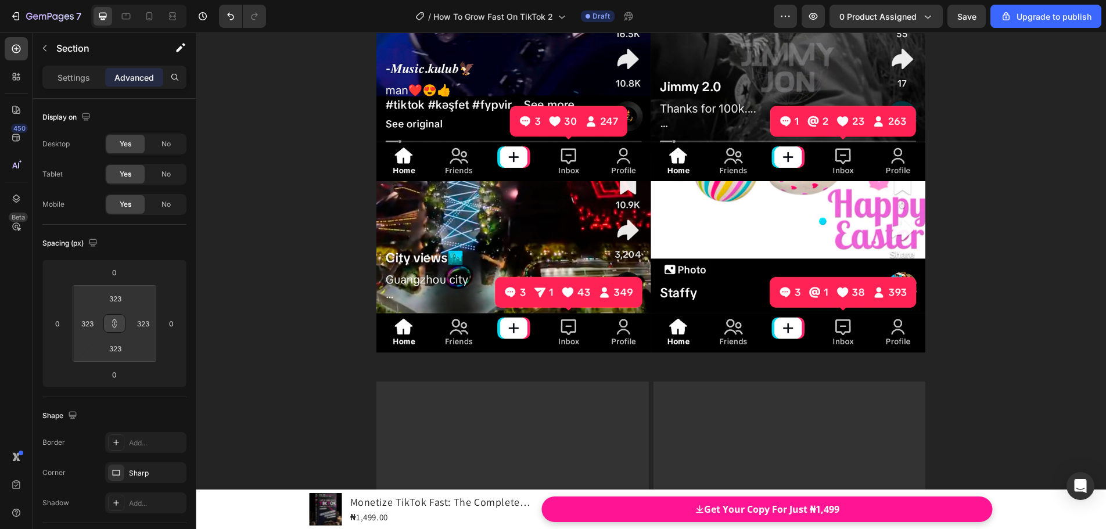
type input "327"
type input "331"
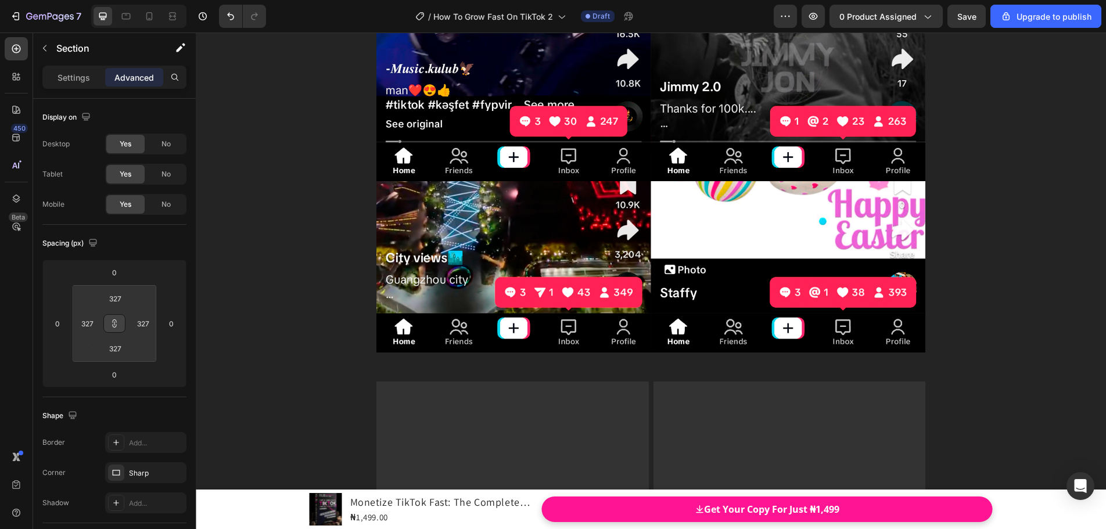
type input "331"
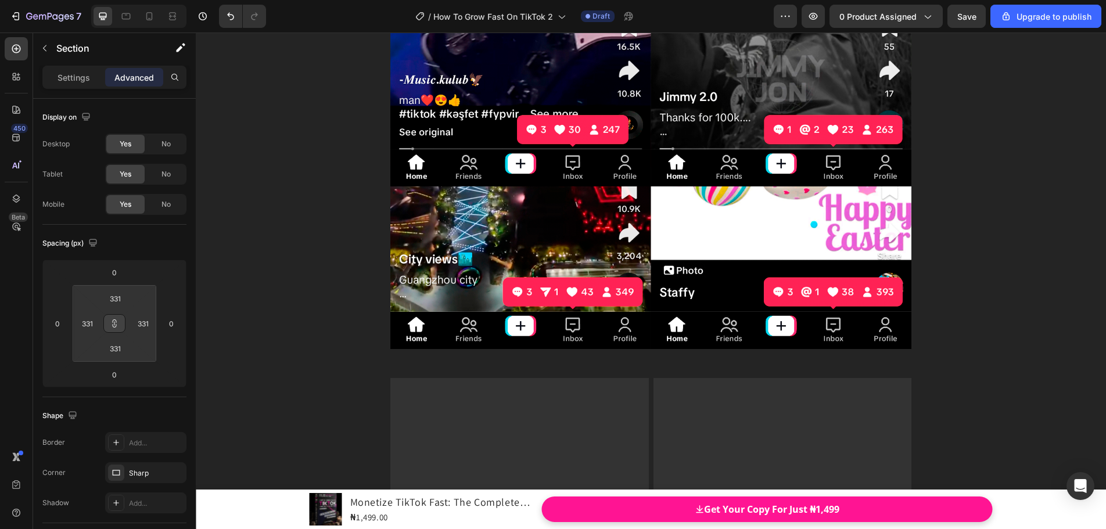
type input "335"
type input "341"
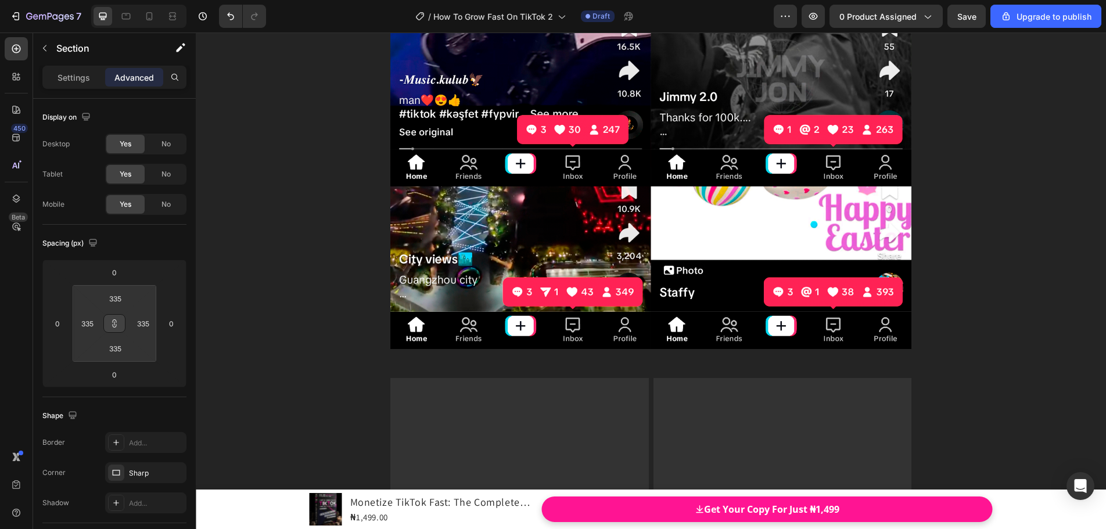
type input "341"
type input "347"
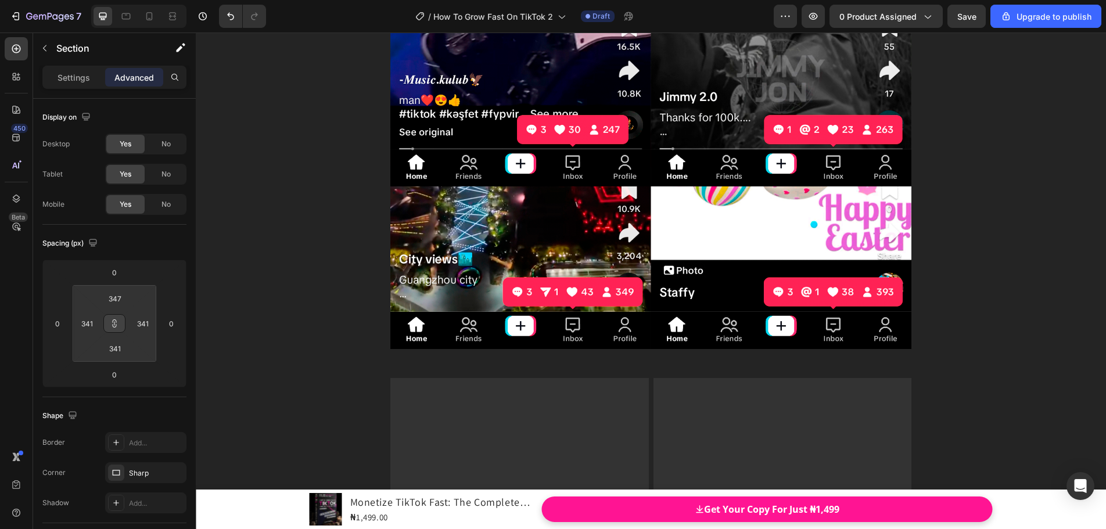
type input "347"
type input "355"
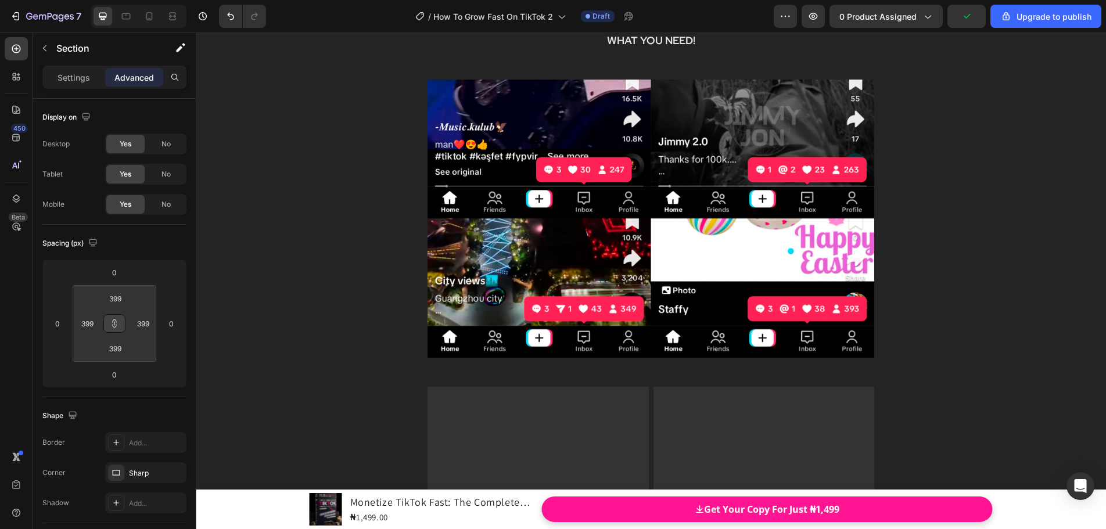
drag, startPoint x: 99, startPoint y: 322, endPoint x: 99, endPoint y: 289, distance: 32.5
click at [99, 0] on html "7 / How To Grow Fast On TikTok 2 Draft Preview 0 product assigned Upgrade to pu…" at bounding box center [553, 0] width 1106 height 0
click at [118, 318] on button at bounding box center [114, 323] width 22 height 19
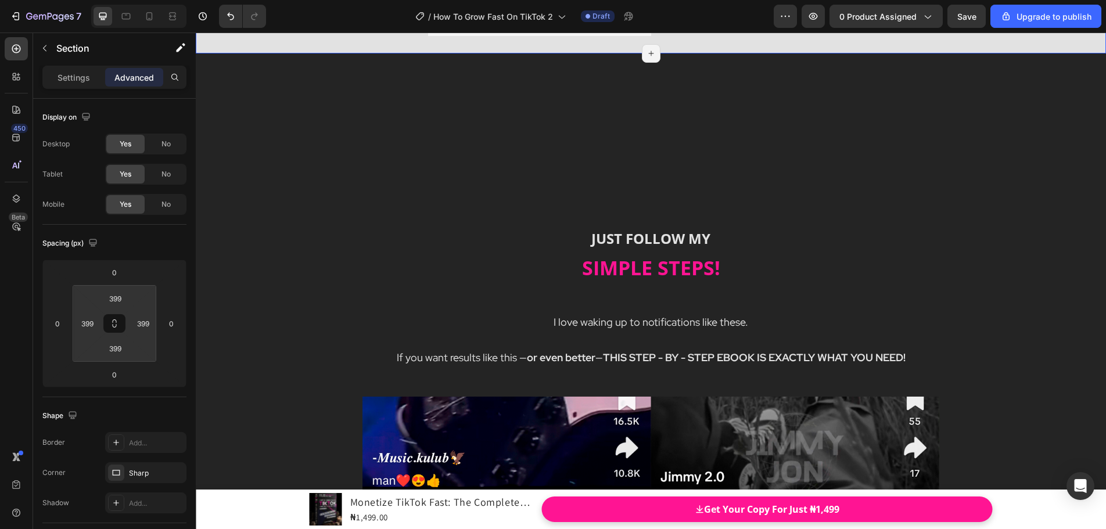
scroll to position [1220, 0]
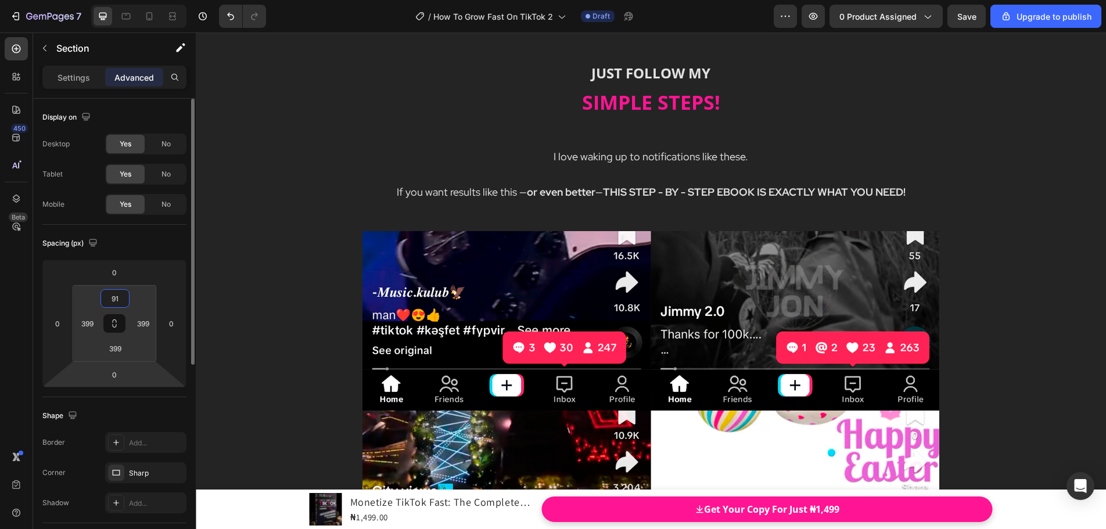
drag, startPoint x: 116, startPoint y: 309, endPoint x: 143, endPoint y: 376, distance: 72.2
click at [127, 0] on html "7 / How To Grow Fast On TikTok 2 Draft Preview 0 product assigned Save Upgrade …" at bounding box center [553, 0] width 1106 height 0
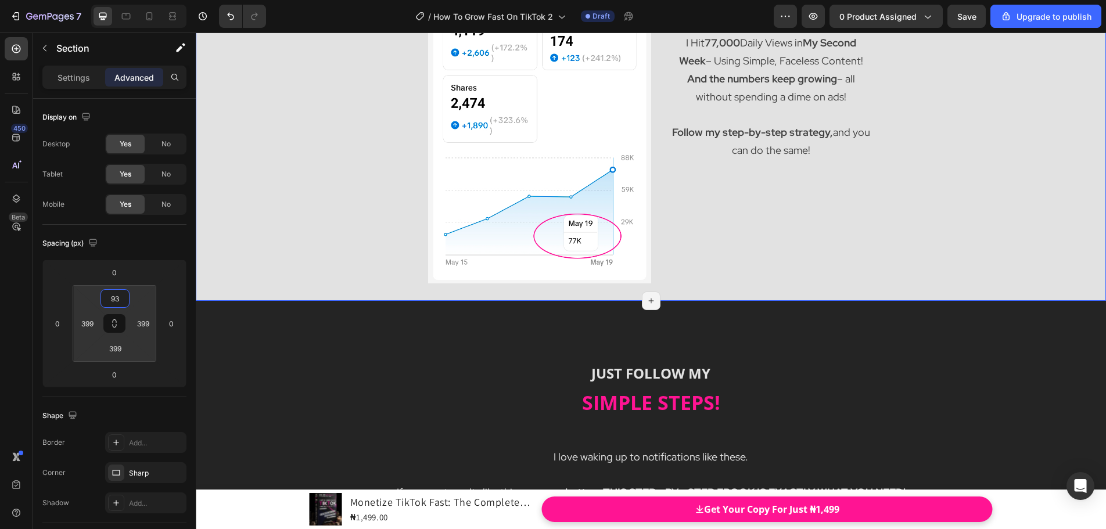
scroll to position [987, 0]
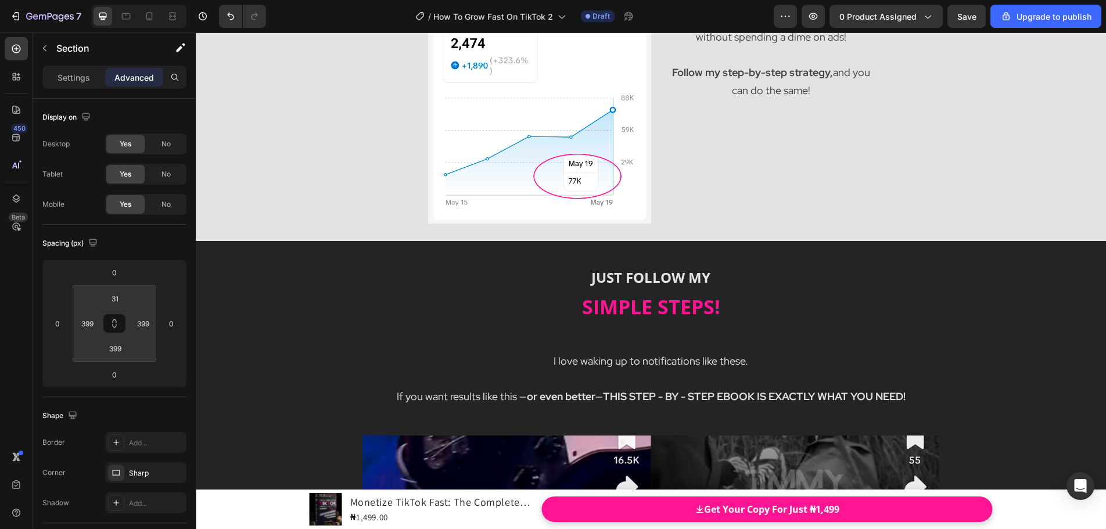
drag, startPoint x: 116, startPoint y: 310, endPoint x: 116, endPoint y: 328, distance: 18.0
click at [116, 0] on html "7 / How To Grow Fast On TikTok 2 Draft Preview 0 product assigned Save Upgrade …" at bounding box center [553, 0] width 1106 height 0
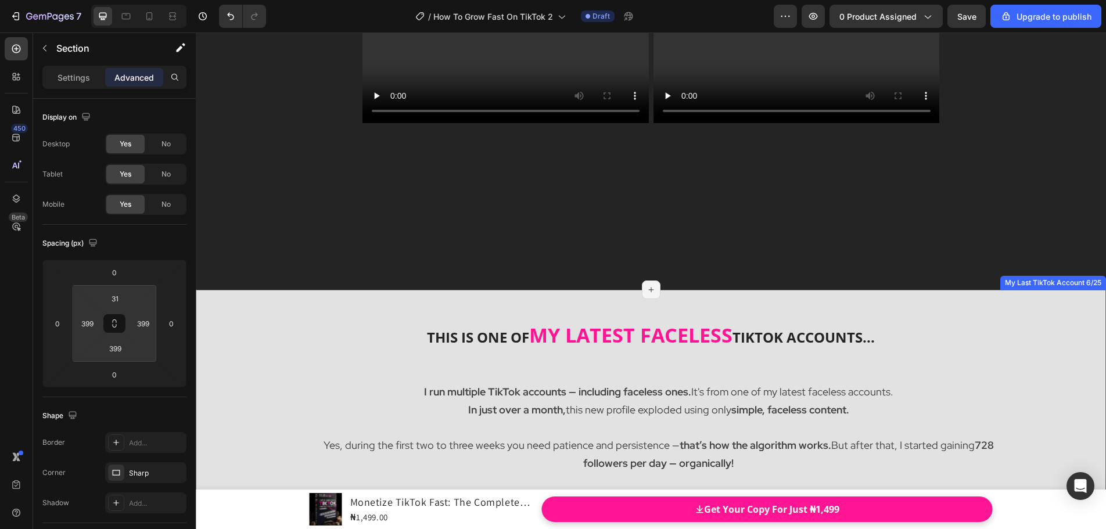
scroll to position [2149, 0]
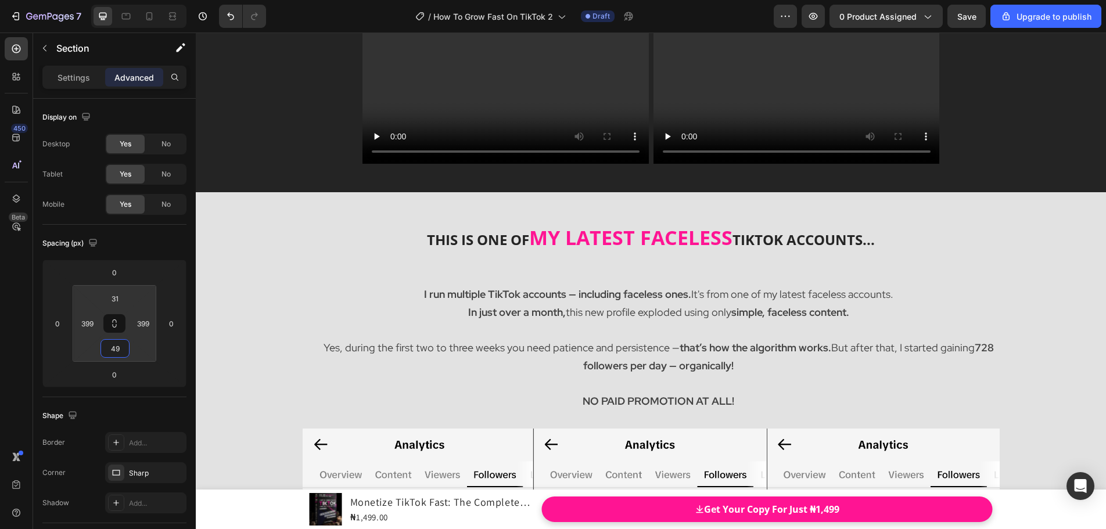
drag, startPoint x: 116, startPoint y: 336, endPoint x: 127, endPoint y: 438, distance: 102.3
click at [127, 0] on html "7 / How To Grow Fast On TikTok 2 Draft Preview 0 product assigned Save Upgrade …" at bounding box center [553, 0] width 1106 height 0
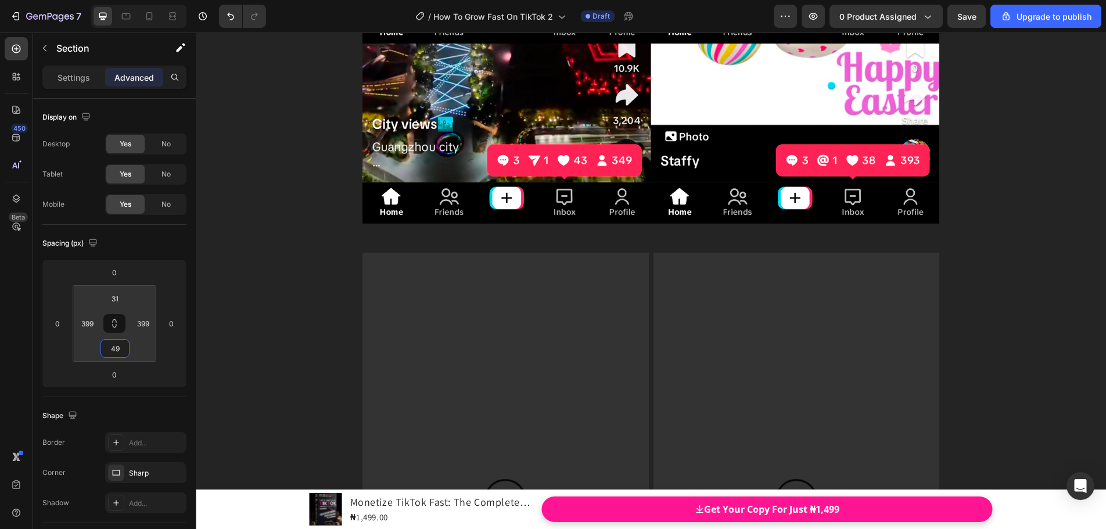
scroll to position [1278, 0]
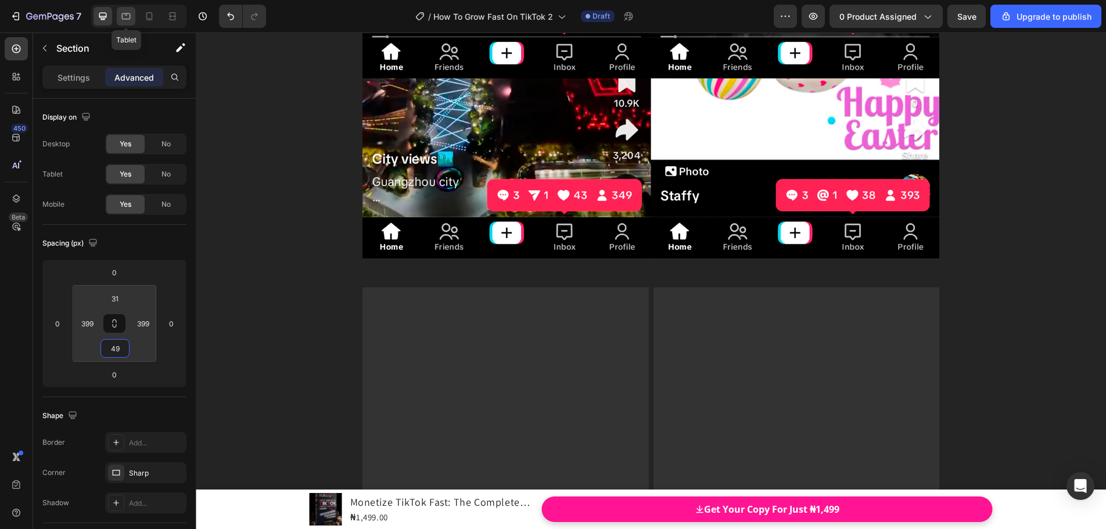
click at [132, 18] on icon at bounding box center [126, 16] width 12 height 12
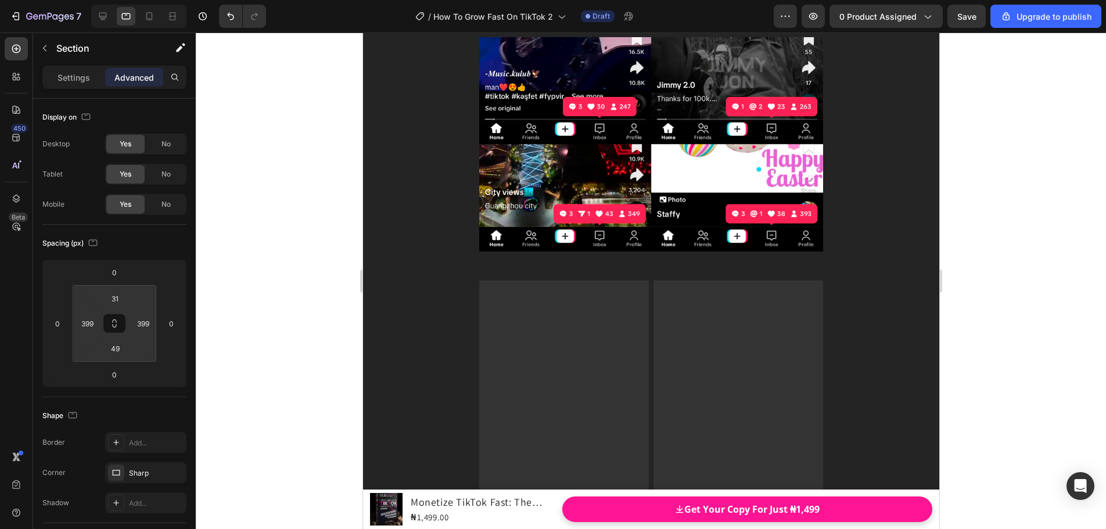
scroll to position [1380, 0]
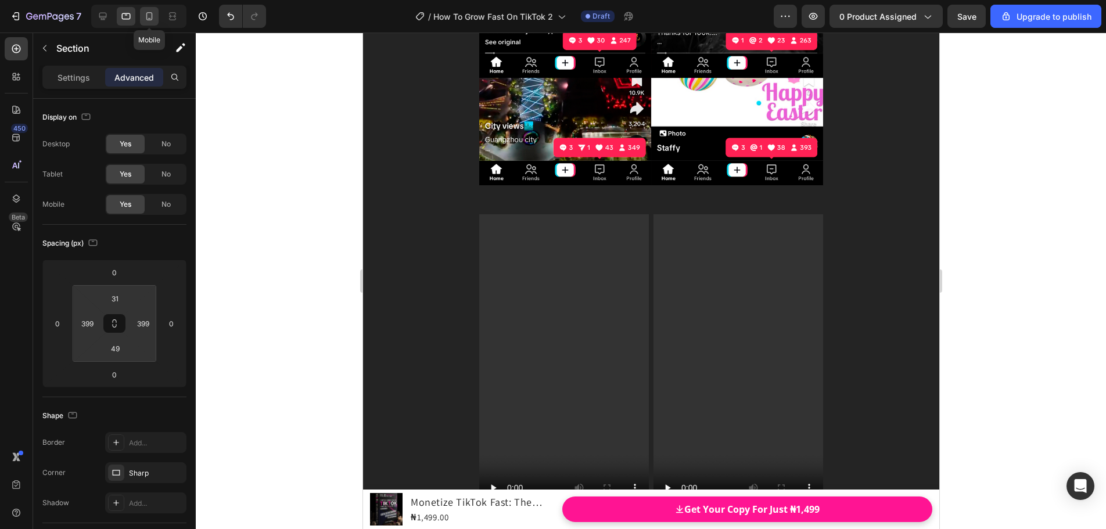
click at [152, 17] on icon at bounding box center [149, 16] width 6 height 8
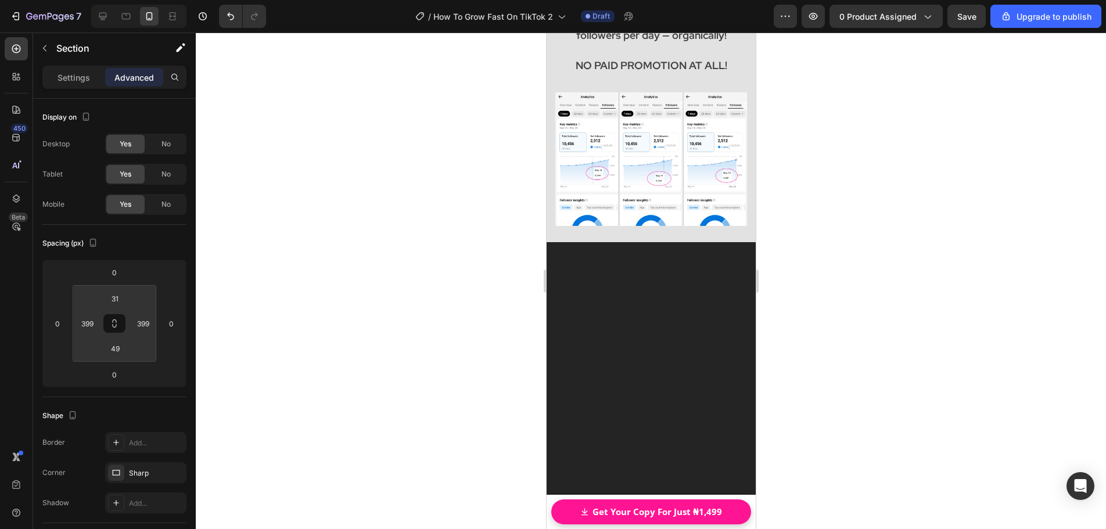
scroll to position [2169, 0]
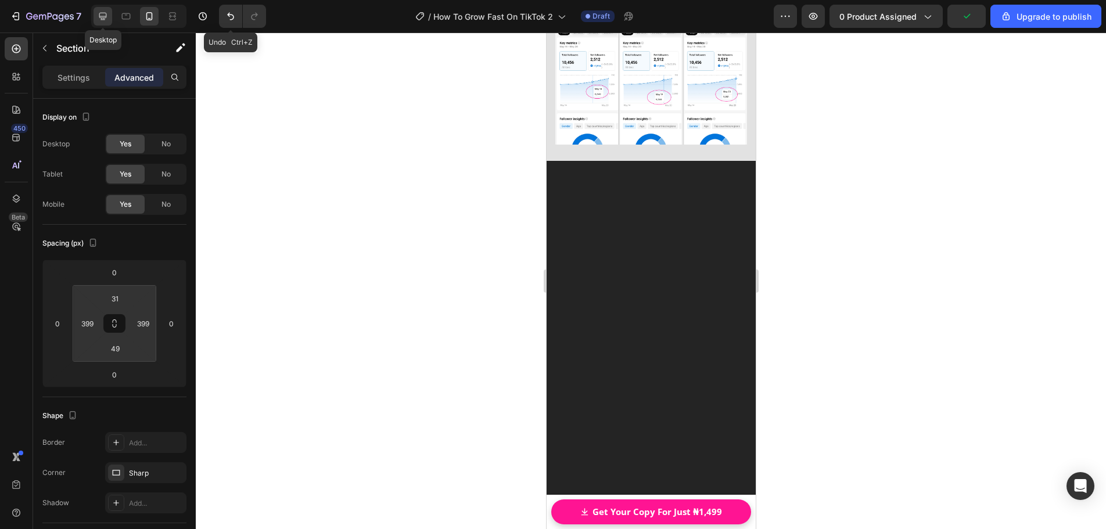
click at [107, 15] on icon at bounding box center [103, 16] width 12 height 12
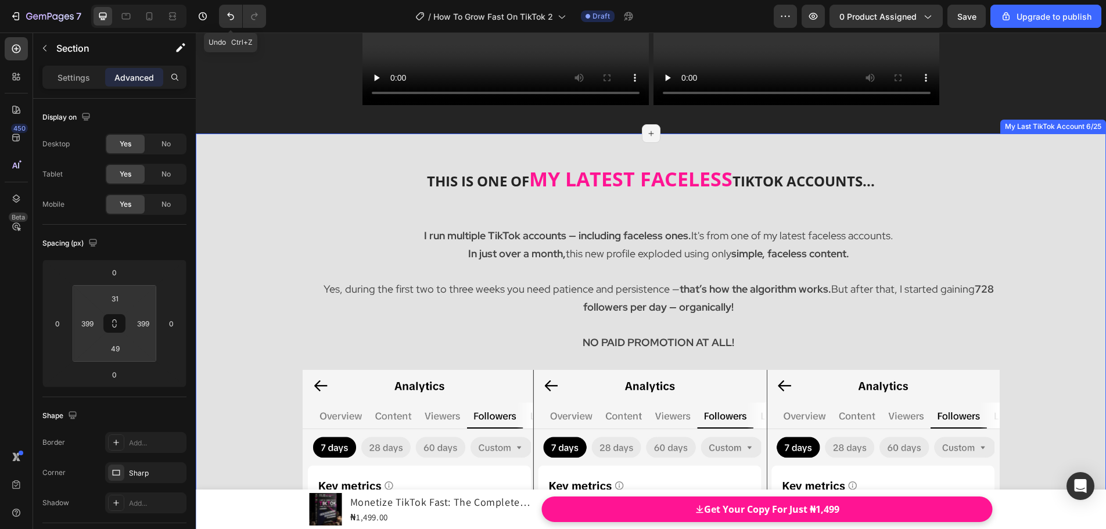
scroll to position [1972, 0]
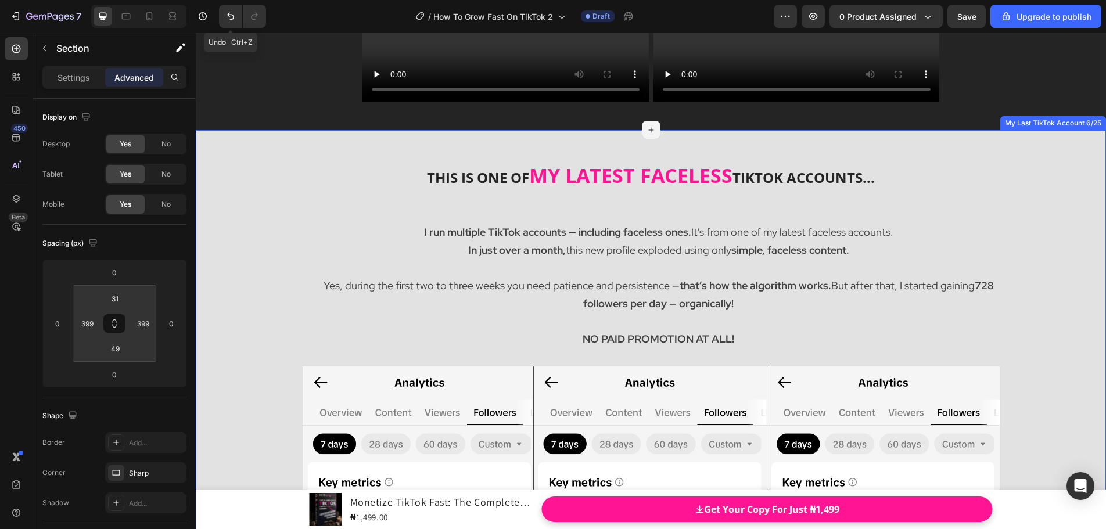
click at [247, 130] on div "THIS IS ONE OF MY LATEST FACELESS TIKTOK ACCOUNTS... Heading I run multiple Tik…" at bounding box center [651, 505] width 910 height 751
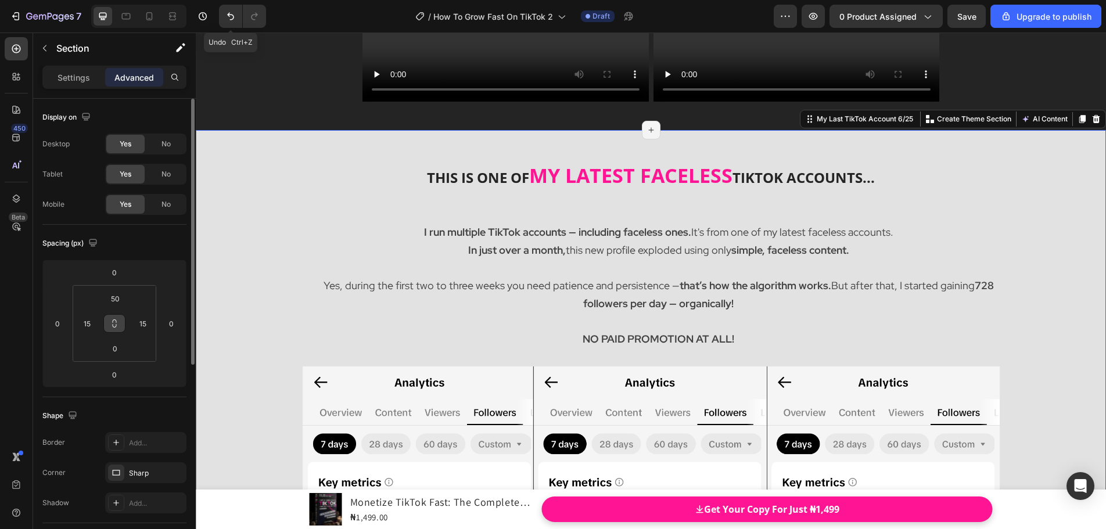
click at [114, 321] on icon at bounding box center [114, 323] width 9 height 9
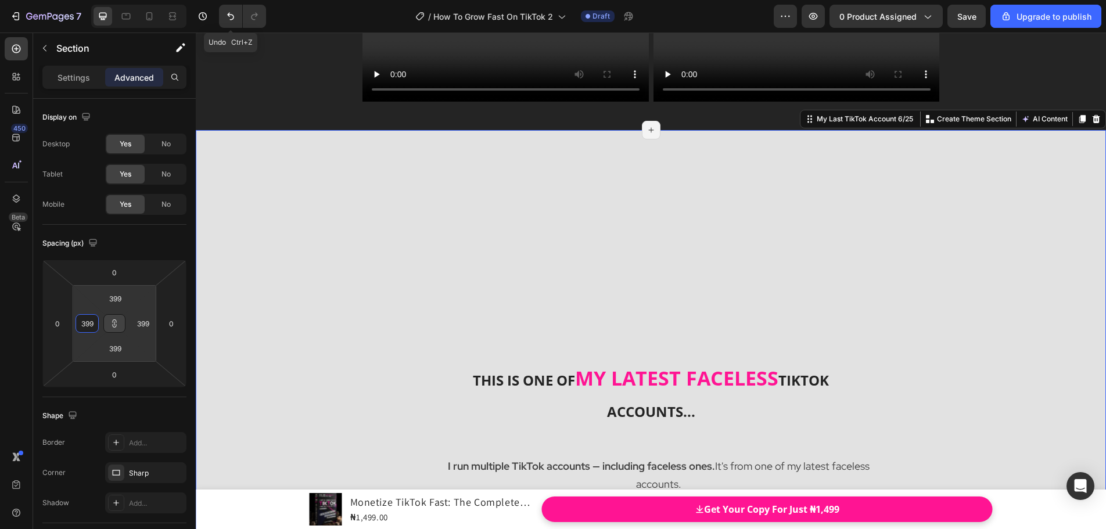
drag, startPoint x: 102, startPoint y: 322, endPoint x: 93, endPoint y: 210, distance: 111.9
click at [93, 0] on html "7 Undo Ctrl+Z / How To Grow Fast On TikTok 2 Draft Preview 0 product assigned S…" at bounding box center [553, 0] width 1106 height 0
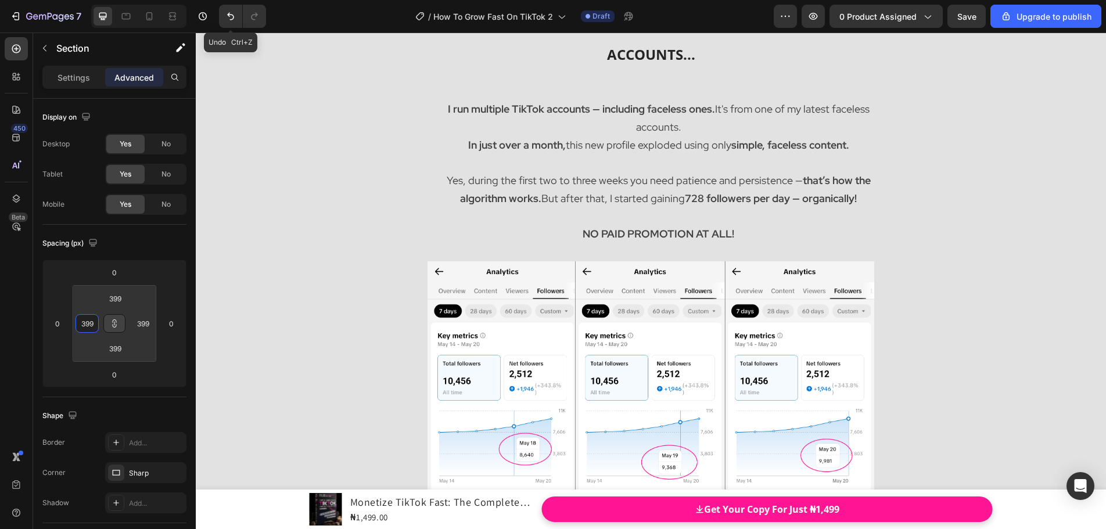
scroll to position [2611, 0]
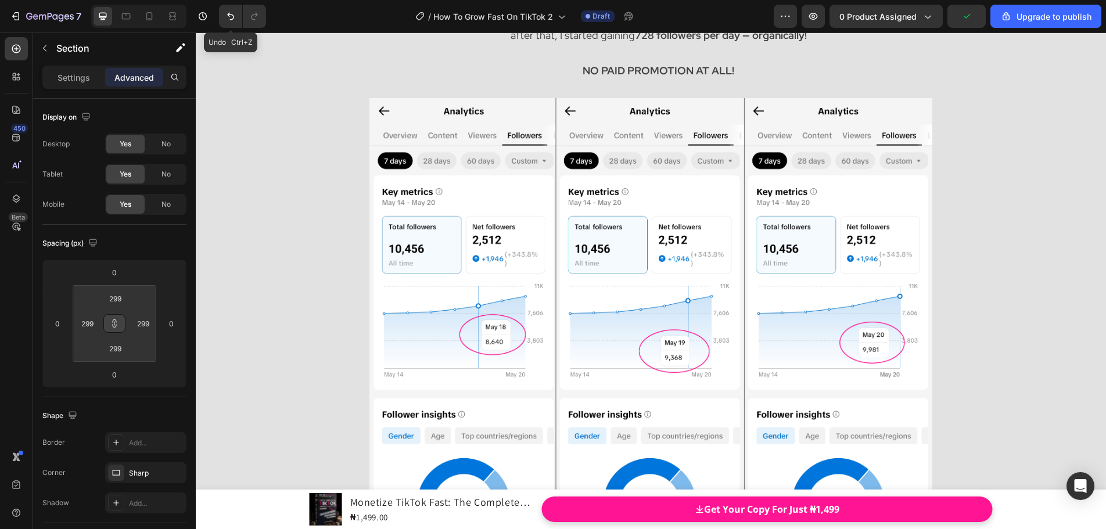
drag, startPoint x: 102, startPoint y: 323, endPoint x: 109, endPoint y: 352, distance: 29.9
click at [109, 0] on html "7 Undo Ctrl+Z / How To Grow Fast On TikTok 2 Draft Preview 0 product assigned U…" at bounding box center [553, 0] width 1106 height 0
click at [115, 328] on icon at bounding box center [114, 323] width 9 height 9
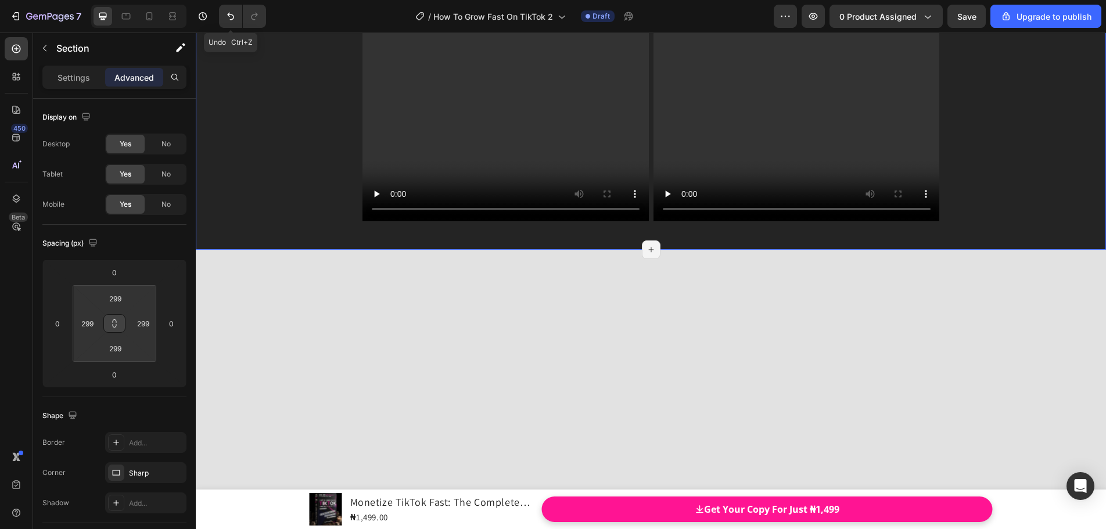
scroll to position [2204, 0]
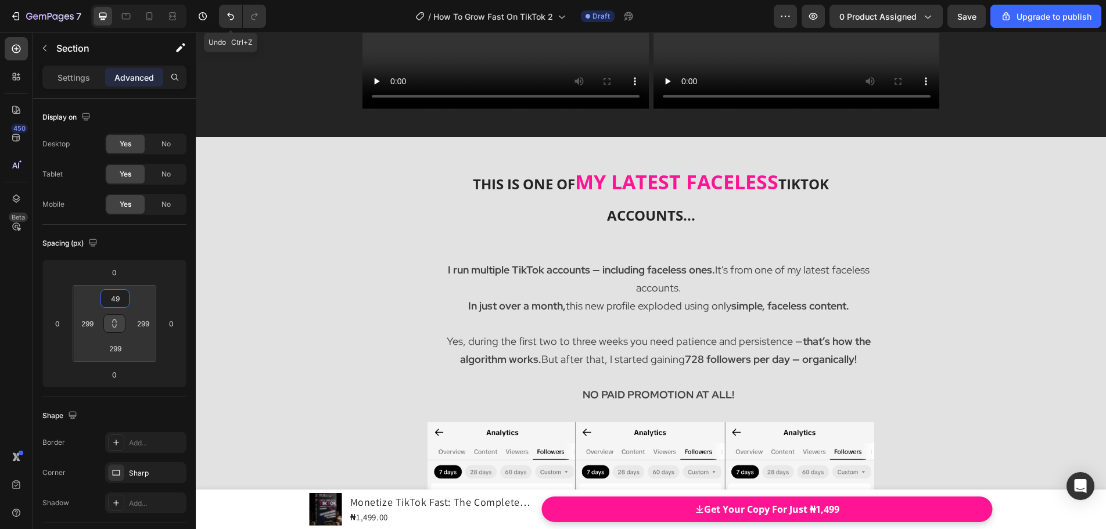
drag, startPoint x: 115, startPoint y: 312, endPoint x: 125, endPoint y: 385, distance: 73.3
click at [125, 0] on html "7 Undo Ctrl+Z / How To Grow Fast On TikTok 2 Draft Preview 0 product assigned S…" at bounding box center [553, 0] width 1106 height 0
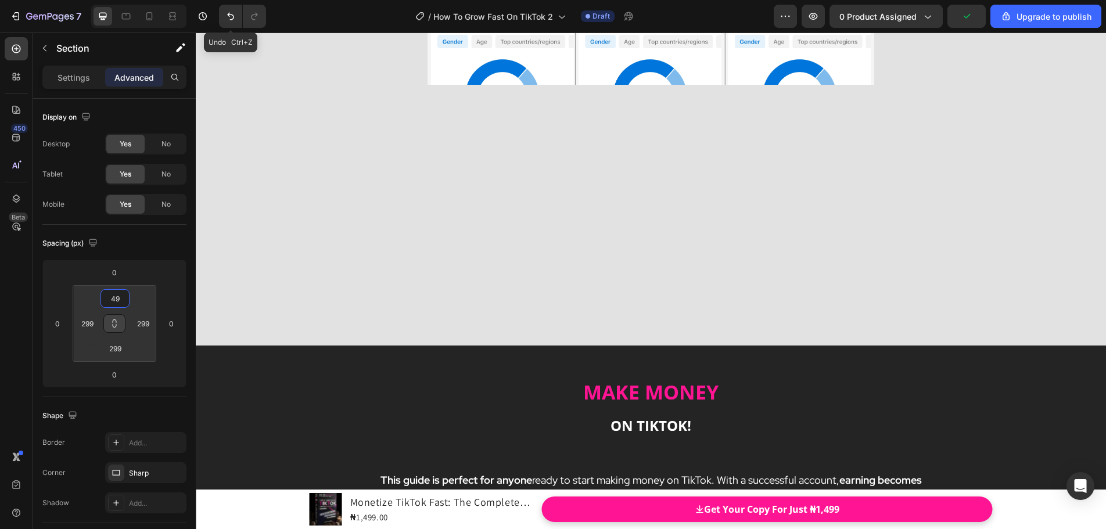
scroll to position [2727, 0]
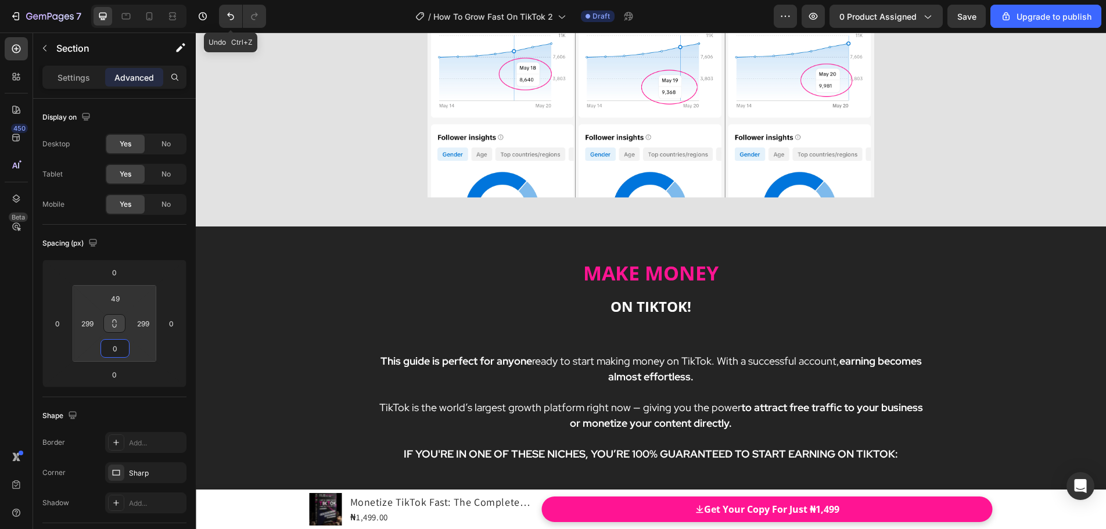
drag, startPoint x: 116, startPoint y: 339, endPoint x: 142, endPoint y: 430, distance: 95.3
click at [142, 0] on html "7 Undo Ctrl+Z / How To Grow Fast On TikTok 2 Draft Preview 0 product assigned S…" at bounding box center [553, 0] width 1106 height 0
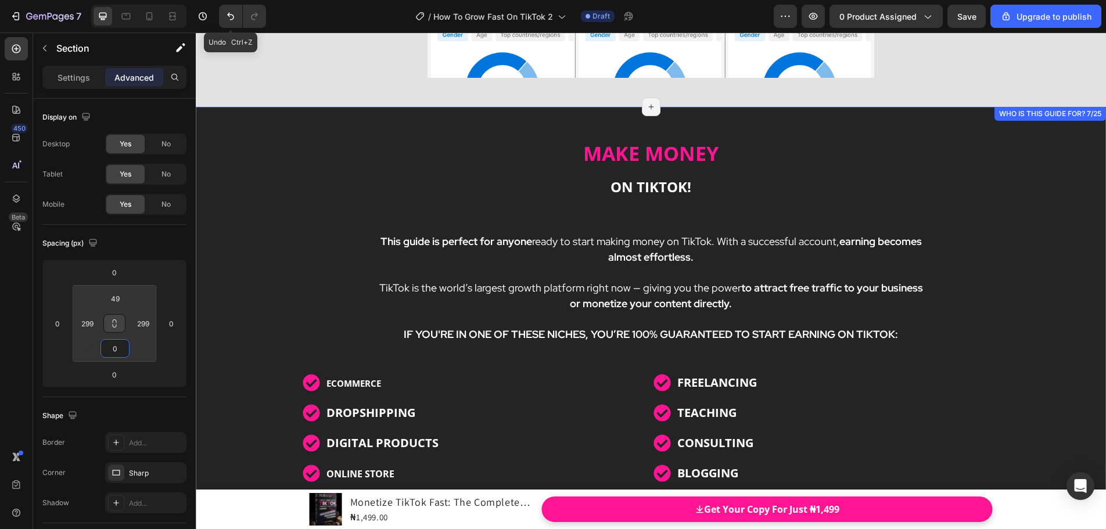
scroll to position [2843, 0]
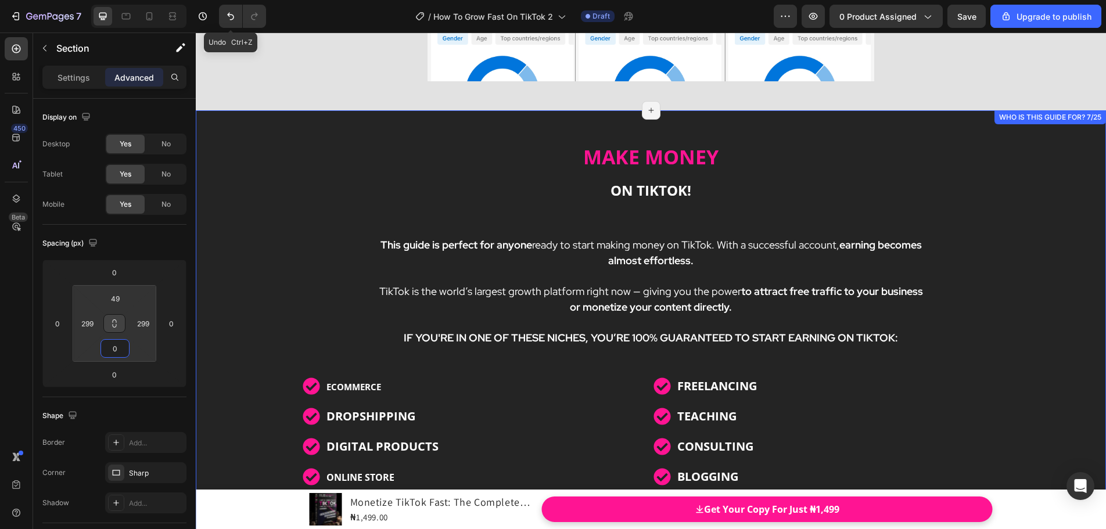
click at [227, 145] on div "MAKE MONEY ON TIKTOK! Heading This guide is perfect for anyone ready to start m…" at bounding box center [651, 360] width 910 height 443
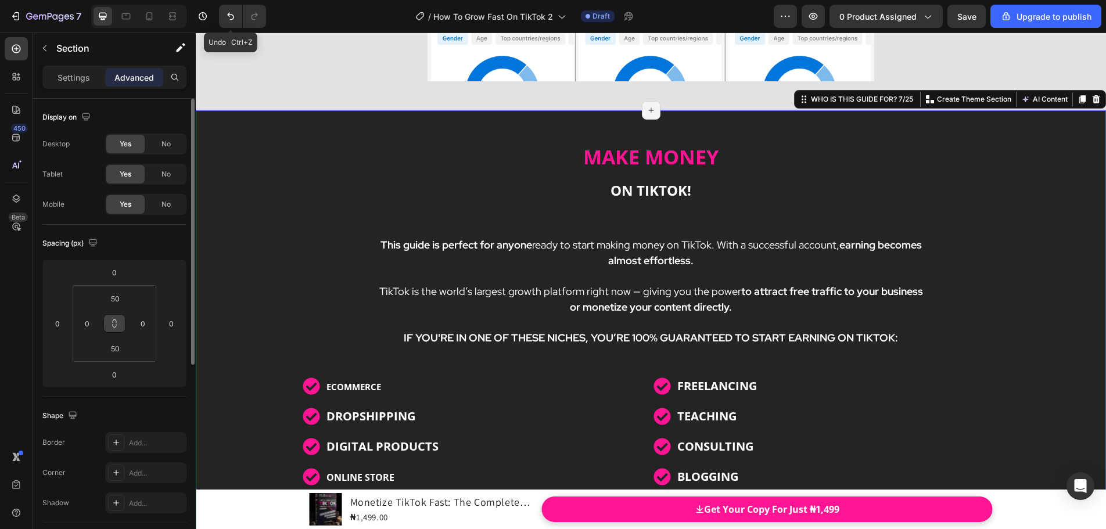
click at [118, 321] on button at bounding box center [114, 323] width 22 height 19
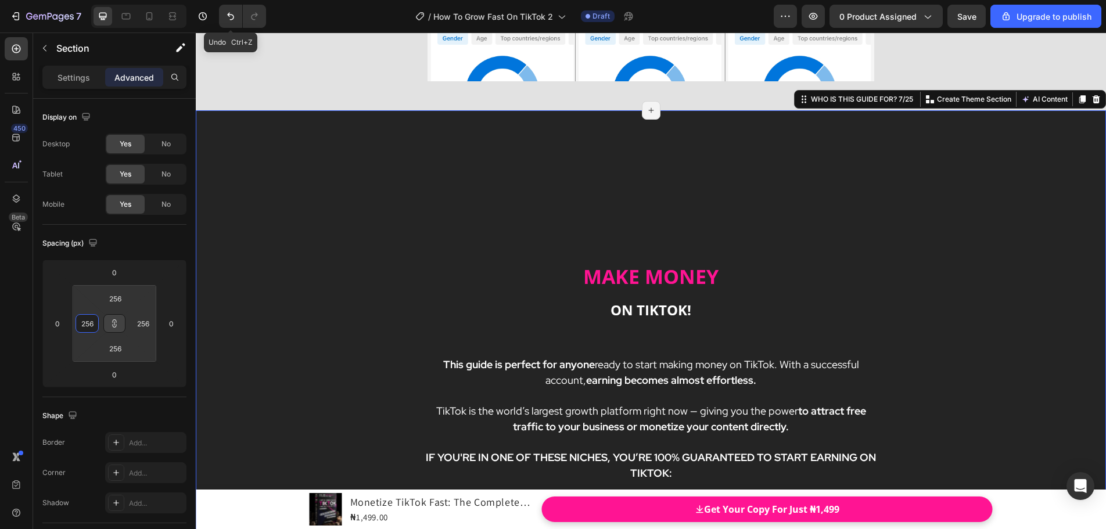
drag, startPoint x: 102, startPoint y: 323, endPoint x: 92, endPoint y: 249, distance: 75.0
click at [92, 0] on html "7 Undo Ctrl+Z / How To Grow Fast On TikTok 2 Draft Preview 0 product assigned S…" at bounding box center [553, 0] width 1106 height 0
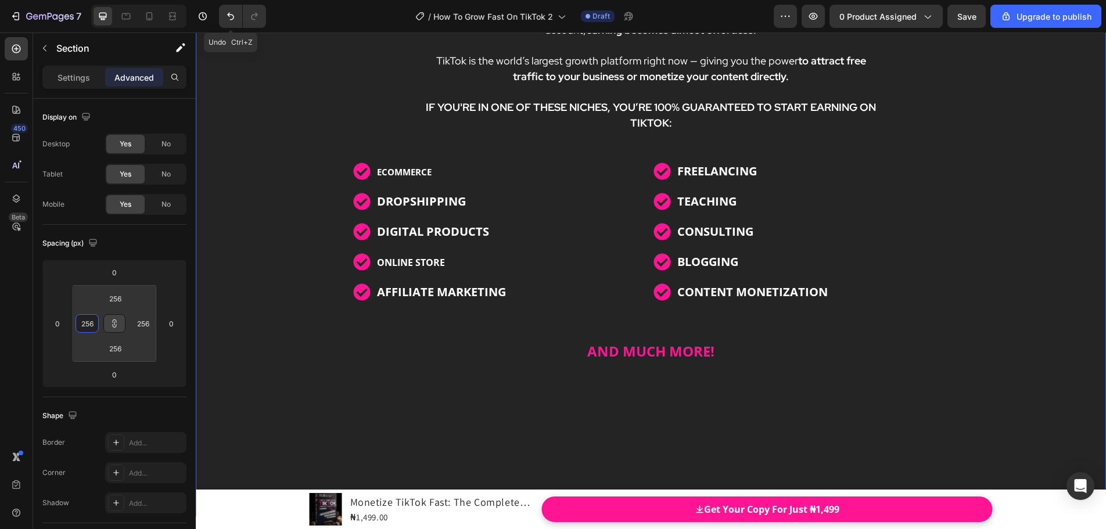
scroll to position [3192, 0]
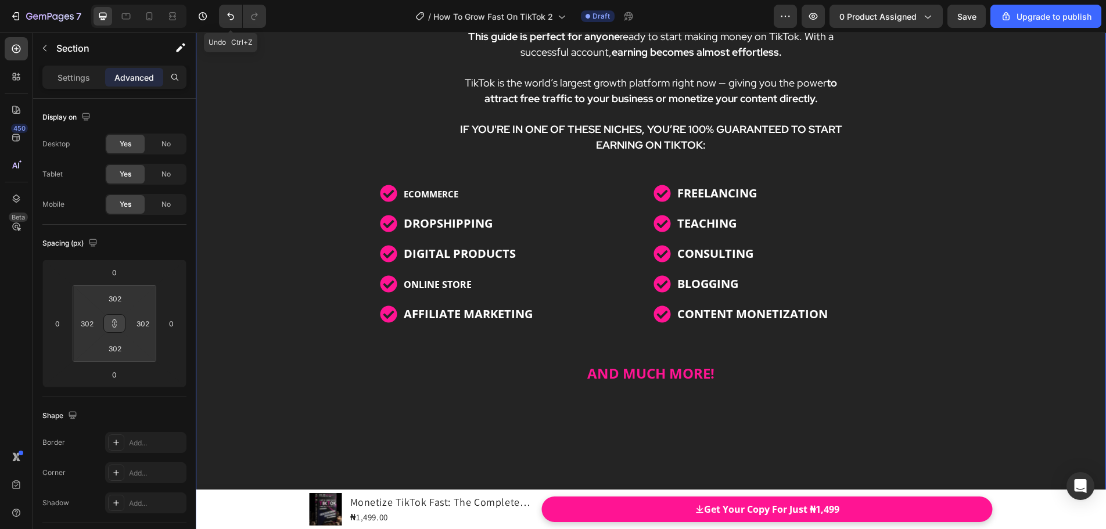
drag, startPoint x: 101, startPoint y: 320, endPoint x: 100, endPoint y: 307, distance: 13.4
click at [100, 0] on html "7 Undo Ctrl+Z / How To Grow Fast On TikTok 2 Draft Preview 0 product assigned S…" at bounding box center [553, 0] width 1106 height 0
click at [118, 325] on icon at bounding box center [114, 323] width 9 height 9
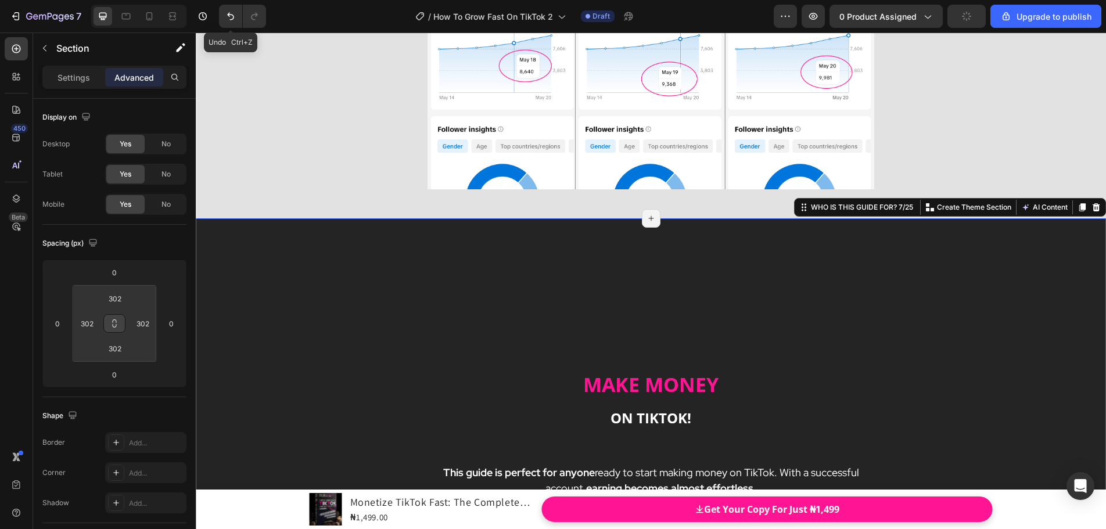
scroll to position [2785, 0]
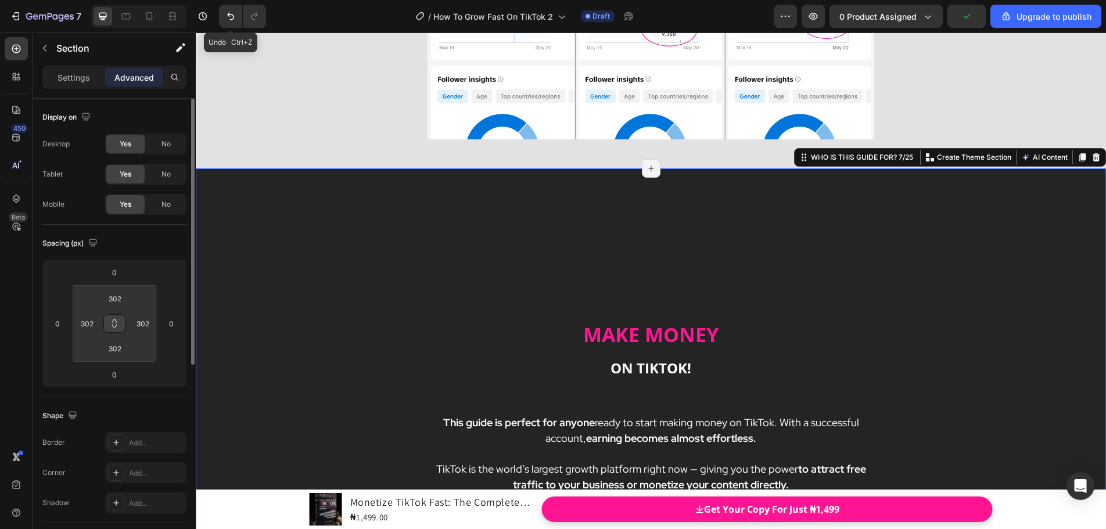
click at [111, 0] on html "7 Undo Ctrl+Z / How To Grow Fast On TikTok 2 Draft Preview 0 product assigned U…" at bounding box center [553, 0] width 1106 height 0
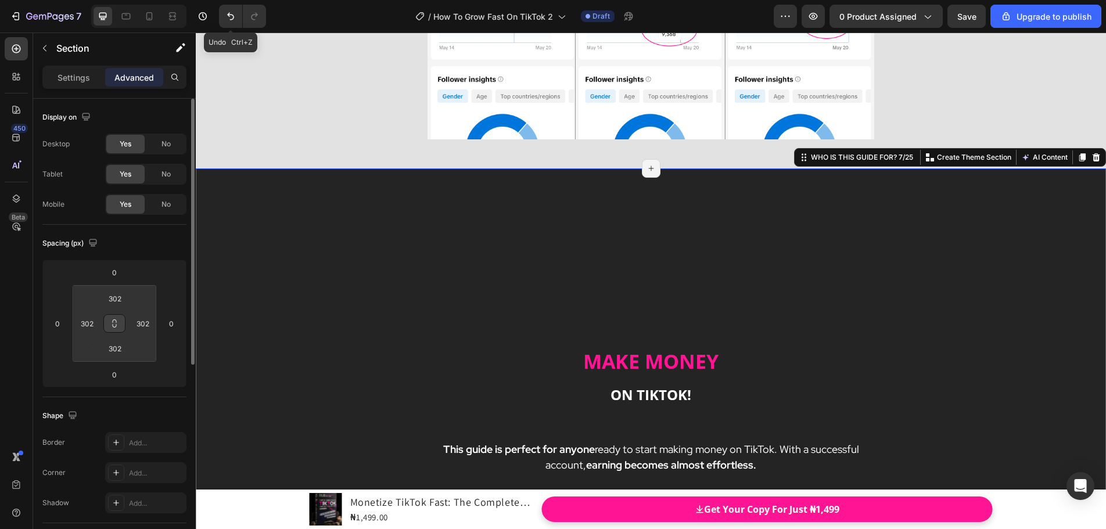
click at [114, 0] on html "7 Undo Ctrl+Z / How To Grow Fast On TikTok 2 Draft Preview 0 product assigned S…" at bounding box center [553, 0] width 1106 height 0
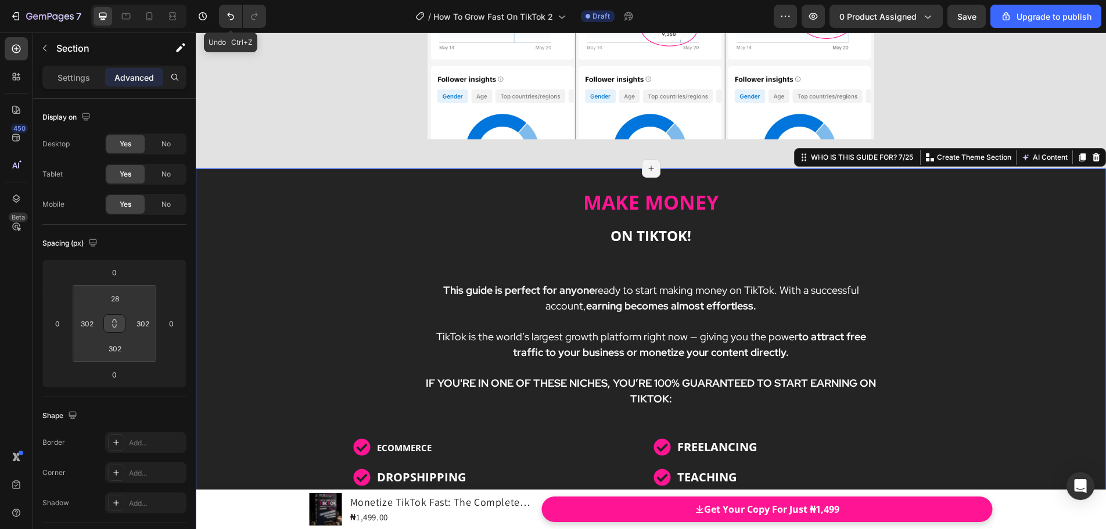
drag, startPoint x: 115, startPoint y: 311, endPoint x: 112, endPoint y: 391, distance: 79.6
click at [112, 0] on html "7 Undo Ctrl+Z / How To Grow Fast On TikTok 2 Draft Preview 0 product assigned S…" at bounding box center [553, 0] width 1106 height 0
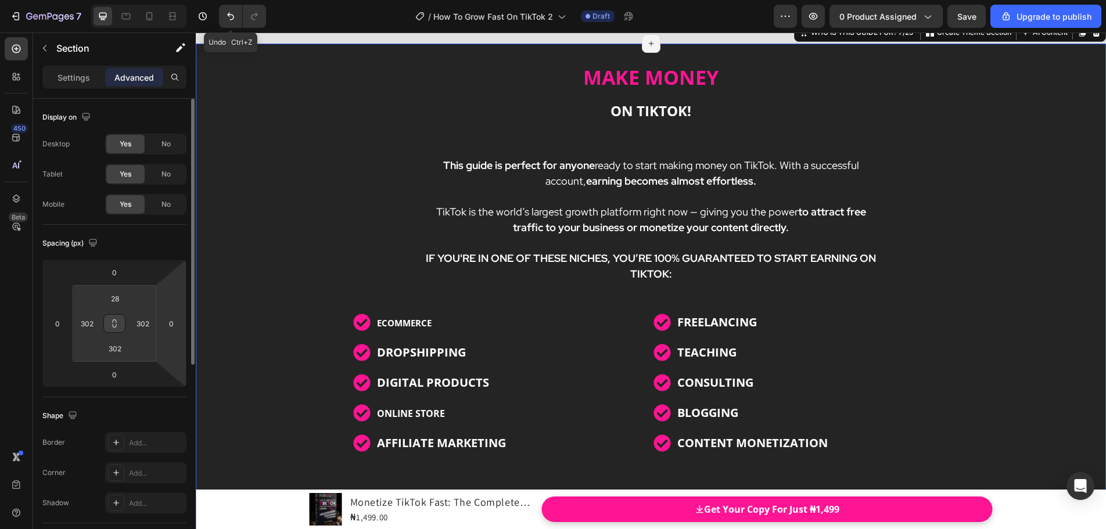
scroll to position [2901, 0]
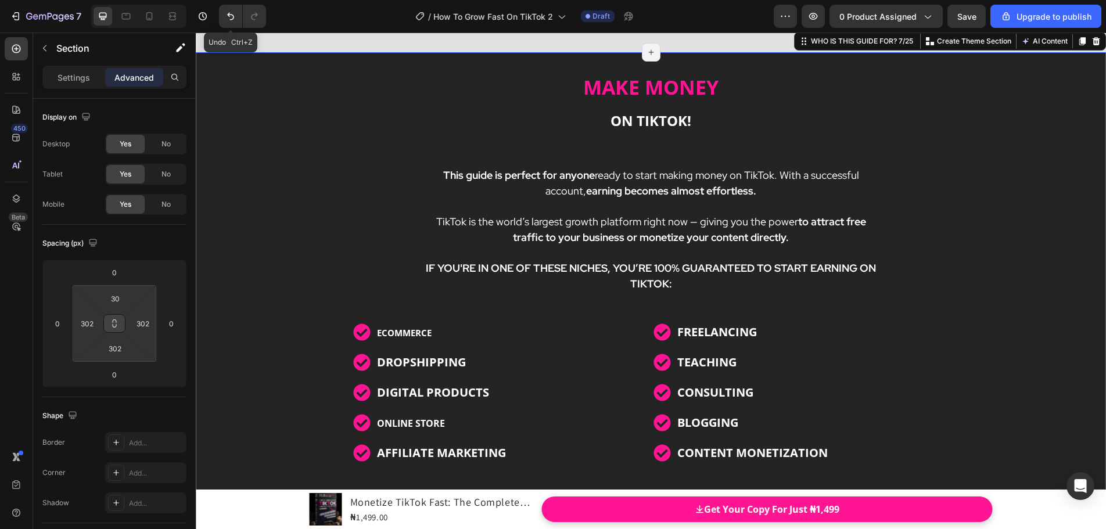
click at [113, 0] on html "7 Undo Ctrl+Z / How To Grow Fast On TikTok 2 Draft Preview 0 product assigned S…" at bounding box center [553, 0] width 1106 height 0
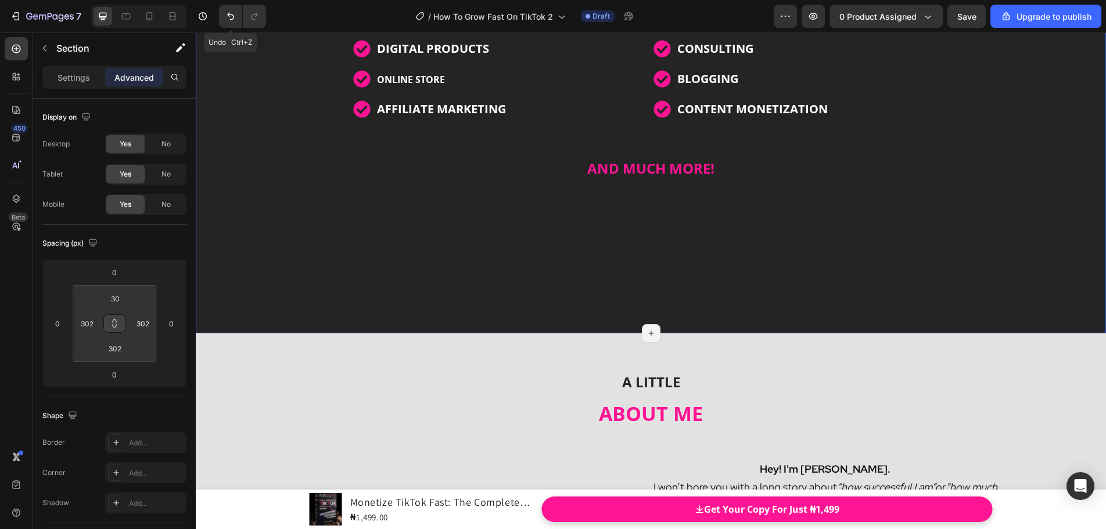
scroll to position [3192, 0]
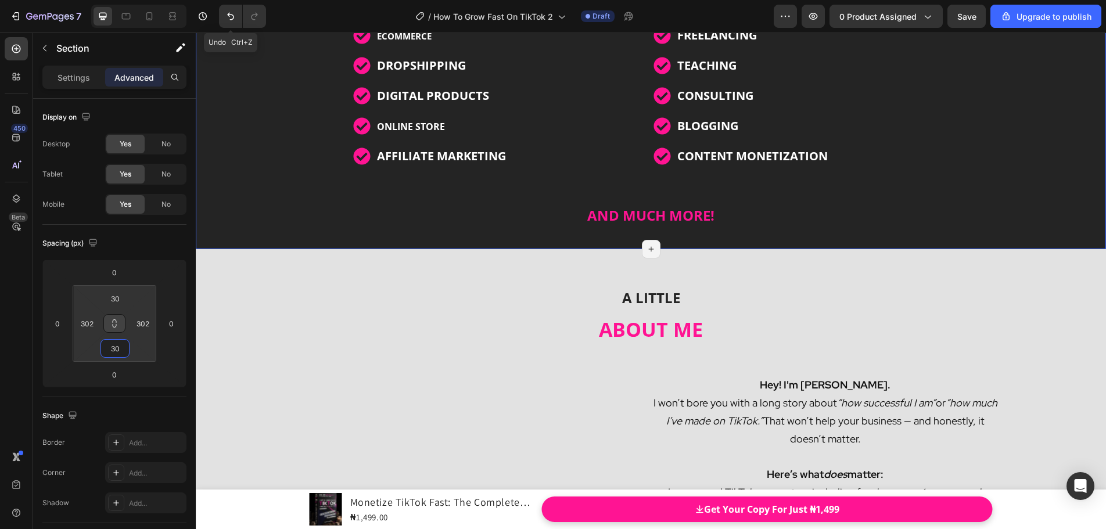
drag, startPoint x: 116, startPoint y: 337, endPoint x: 119, endPoint y: 416, distance: 79.1
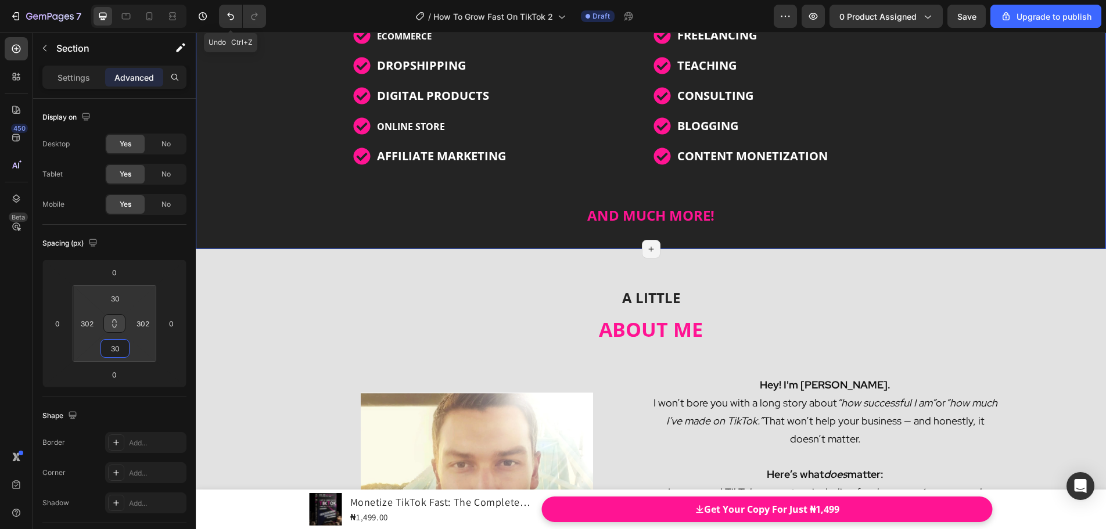
click at [119, 0] on html "7 Undo Ctrl+Z / How To Grow Fast On TikTok 2 Draft Preview 0 product assigned S…" at bounding box center [553, 0] width 1106 height 0
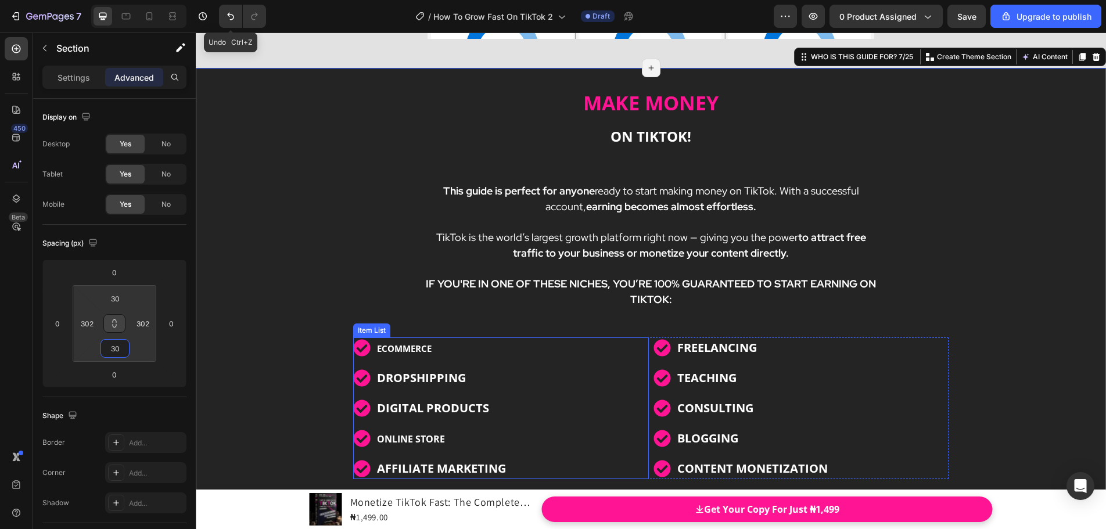
scroll to position [2727, 0]
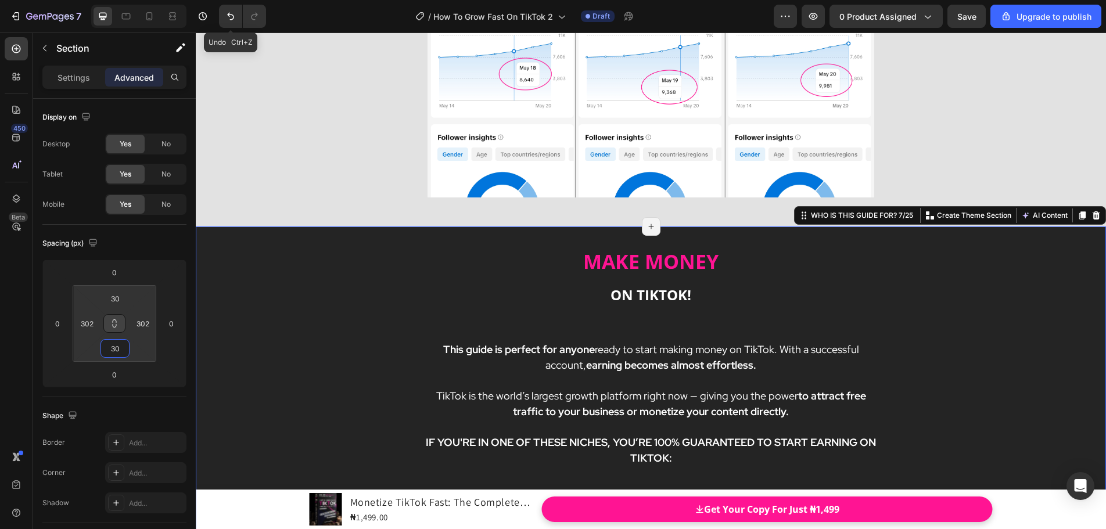
click at [247, 276] on div "MAKE MONEY ON TIKTOK! Heading This guide is perfect for anyone ready to start m…" at bounding box center [651, 474] width 910 height 494
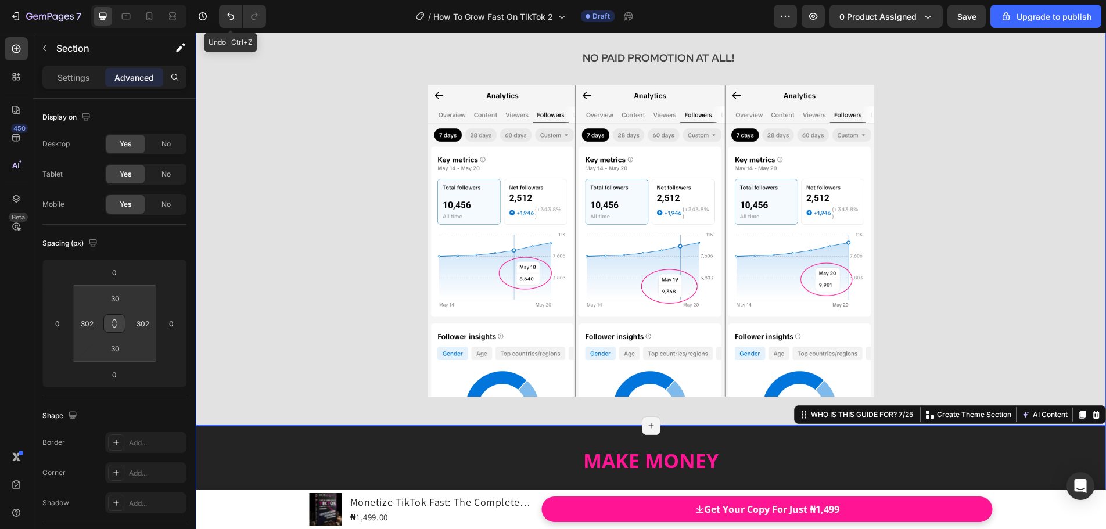
scroll to position [2437, 0]
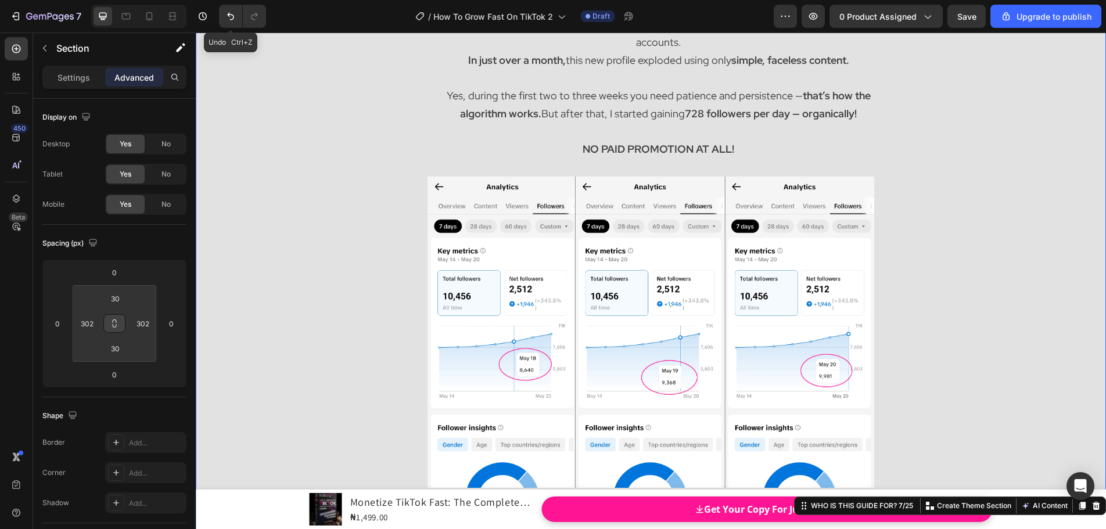
click at [254, 161] on div "THIS IS ONE OF MY LATEST FACELESS TIKTOK ACCOUNTS... Heading I run multiple Tik…" at bounding box center [651, 204] width 910 height 626
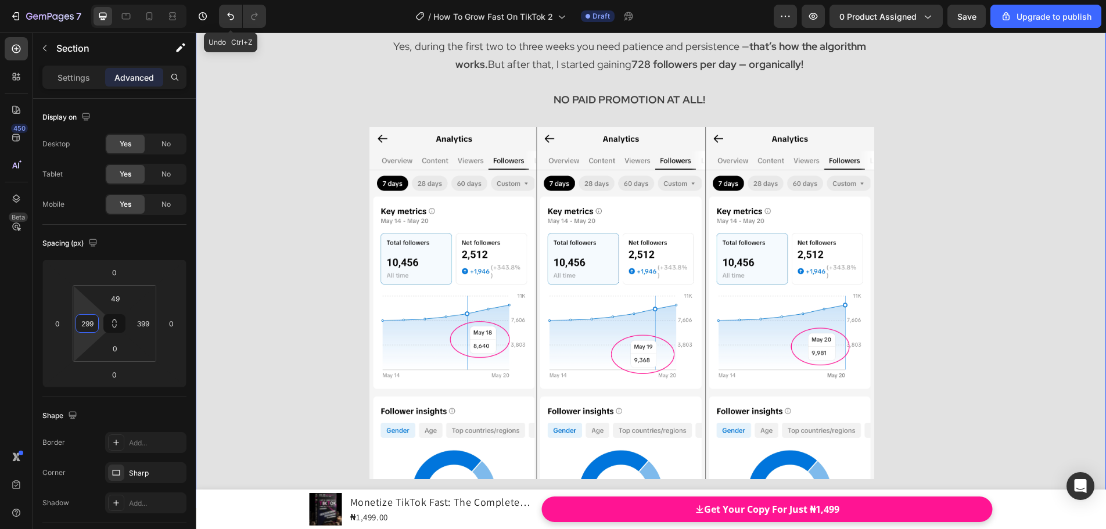
drag, startPoint x: 101, startPoint y: 324, endPoint x: 104, endPoint y: 353, distance: 29.2
click at [104, 0] on html "7 Undo Ctrl+Z / How To Grow Fast On TikTok 2 Draft Preview 0 product assigned S…" at bounding box center [553, 0] width 1106 height 0
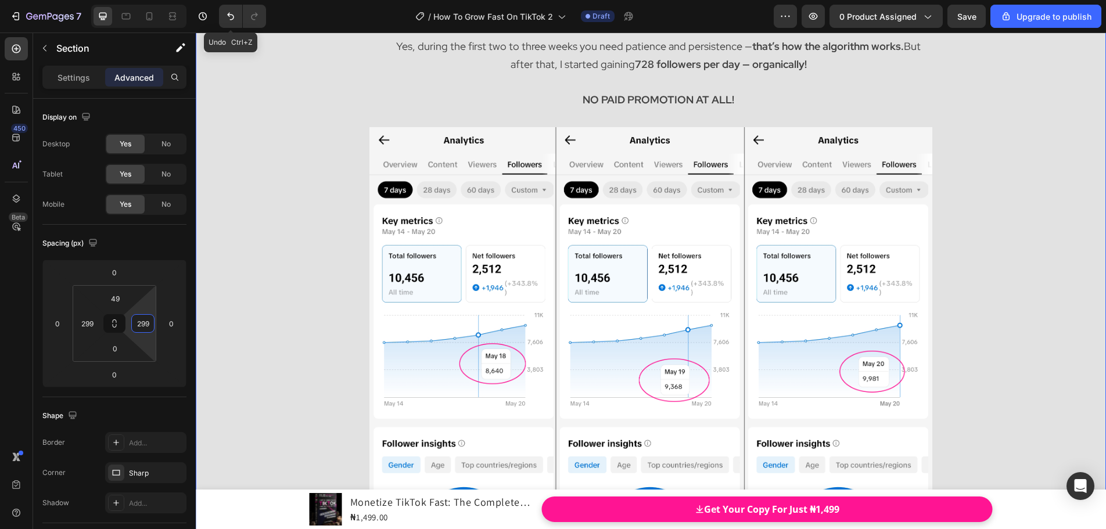
drag, startPoint x: 129, startPoint y: 327, endPoint x: 125, endPoint y: 356, distance: 29.3
click at [125, 0] on html "7 Undo Ctrl+Z / How To Grow Fast On TikTok 2 Draft Preview 0 product assigned S…" at bounding box center [553, 0] width 1106 height 0
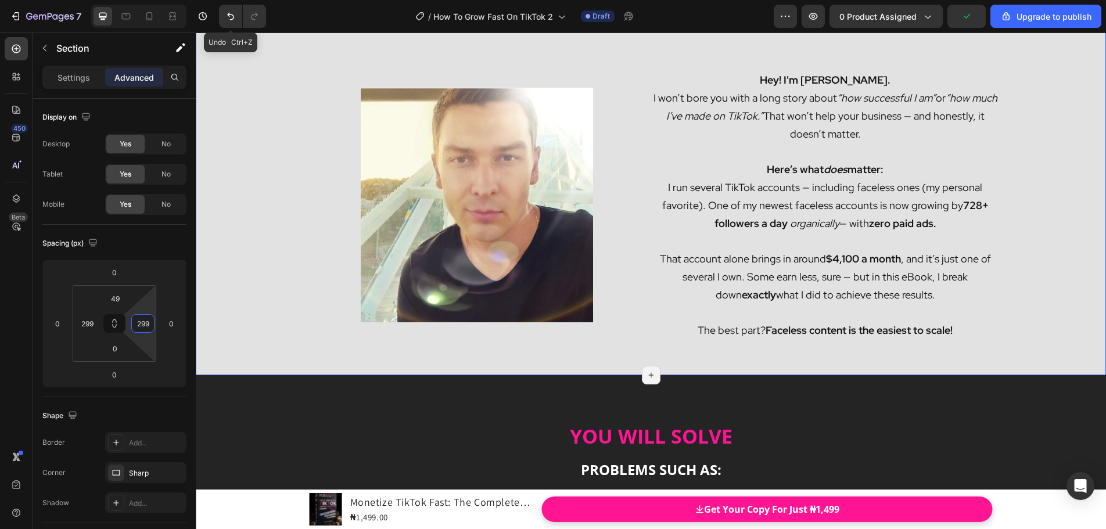
scroll to position [3831, 0]
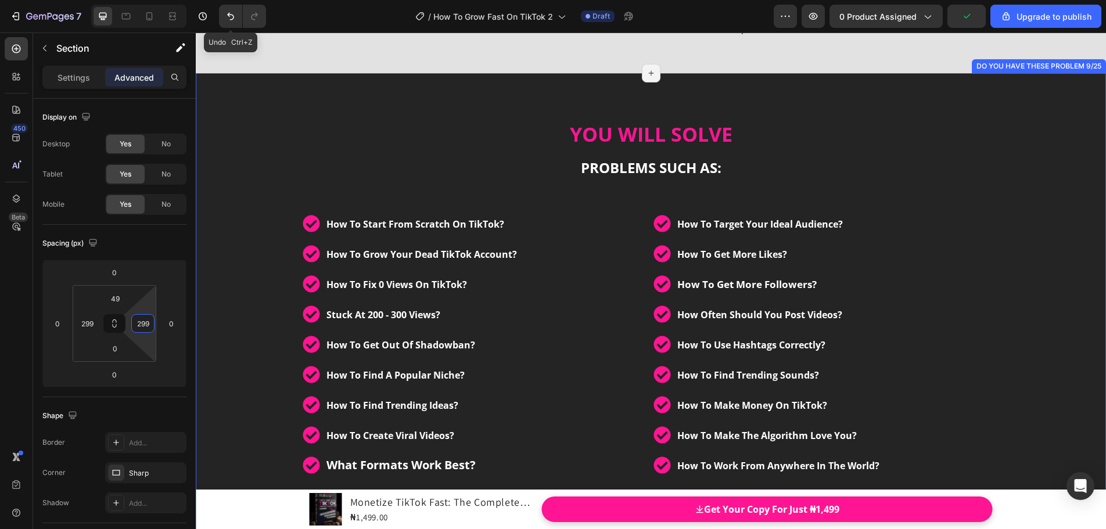
click at [242, 268] on div "YOU WILL SOLVE PROBLEMS SUCH AS: Heading How To Start From Scratch On TikTok? H…" at bounding box center [651, 360] width 910 height 486
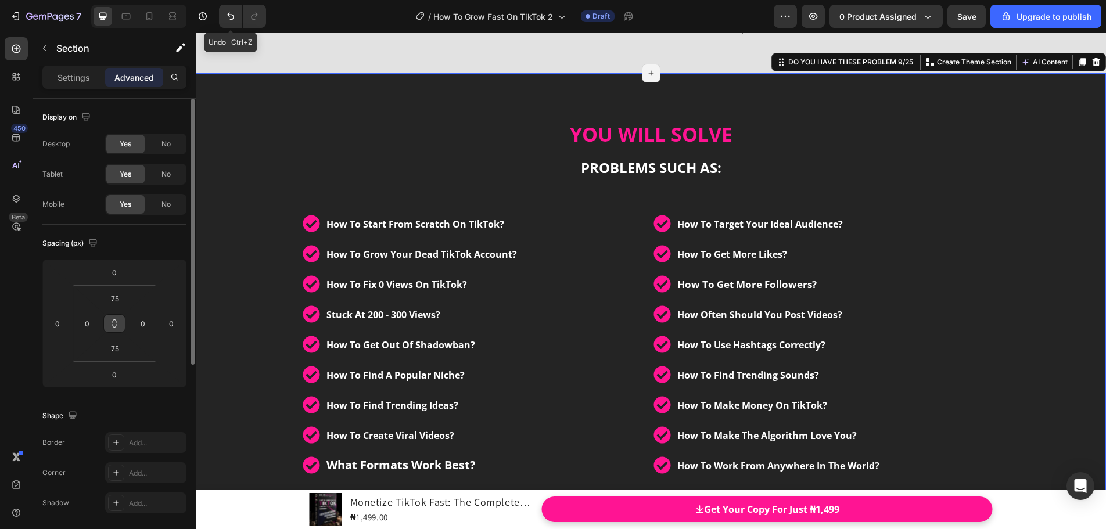
click at [110, 323] on icon at bounding box center [114, 323] width 9 height 9
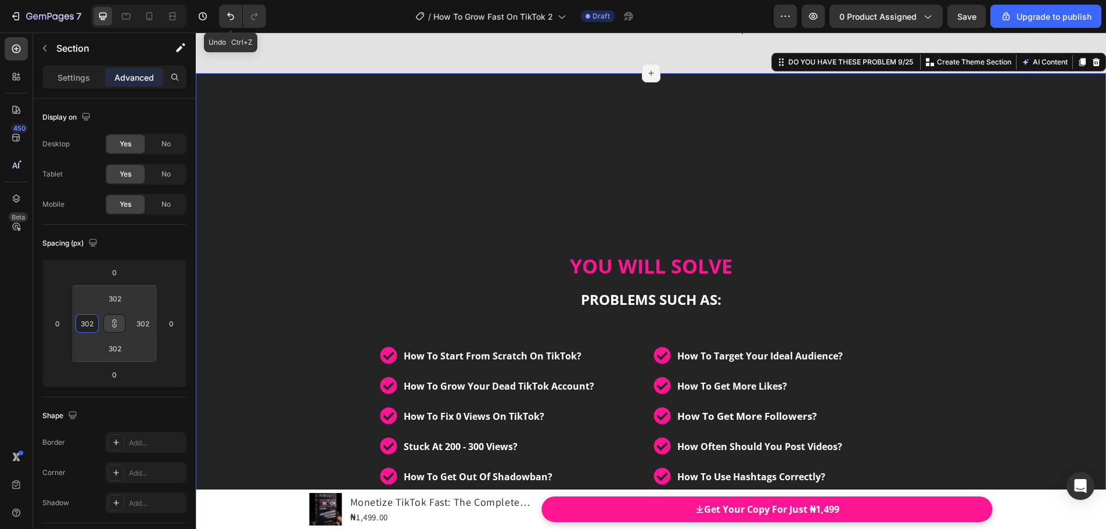
drag, startPoint x: 102, startPoint y: 323, endPoint x: 105, endPoint y: 235, distance: 87.8
click at [105, 0] on html "7 Undo Ctrl+Z / How To Grow Fast On TikTok 2 Draft Preview 0 product assigned S…" at bounding box center [553, 0] width 1106 height 0
click at [116, 324] on icon at bounding box center [114, 323] width 9 height 9
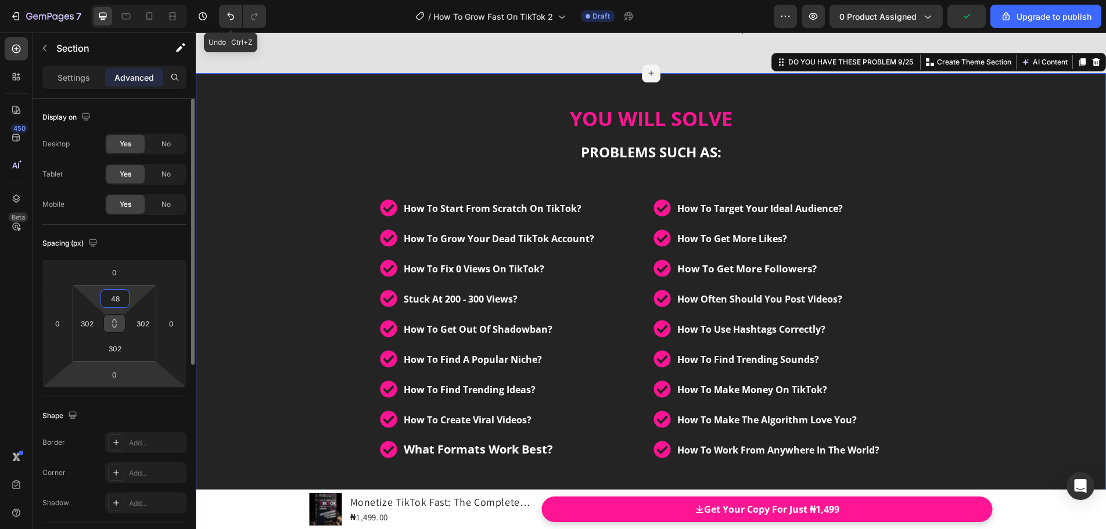
drag, startPoint x: 116, startPoint y: 312, endPoint x: 115, endPoint y: 386, distance: 73.8
click at [115, 0] on html "7 Undo Ctrl+Z / How To Grow Fast On TikTok 2 Draft Preview 0 product assigned U…" at bounding box center [553, 0] width 1106 height 0
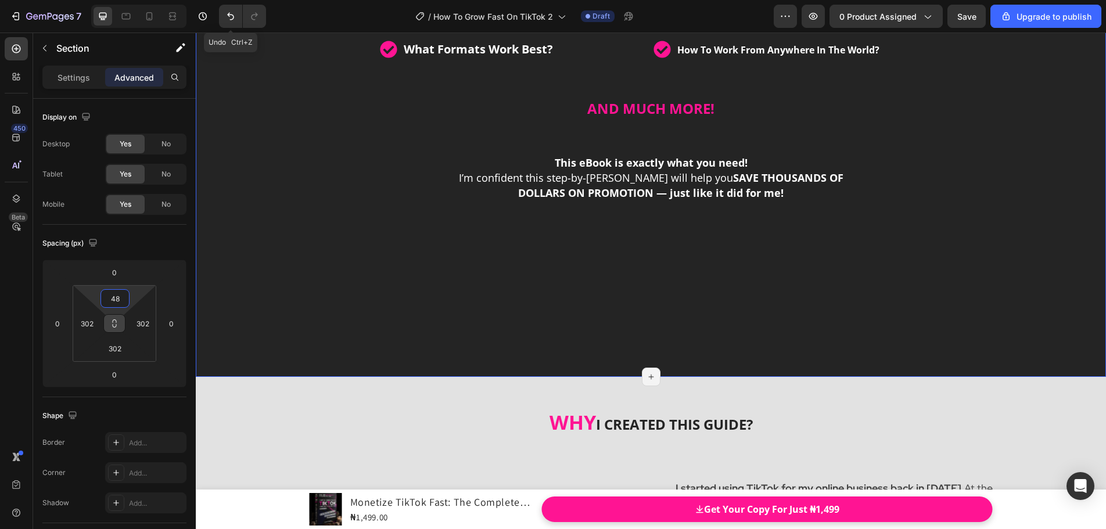
scroll to position [4237, 0]
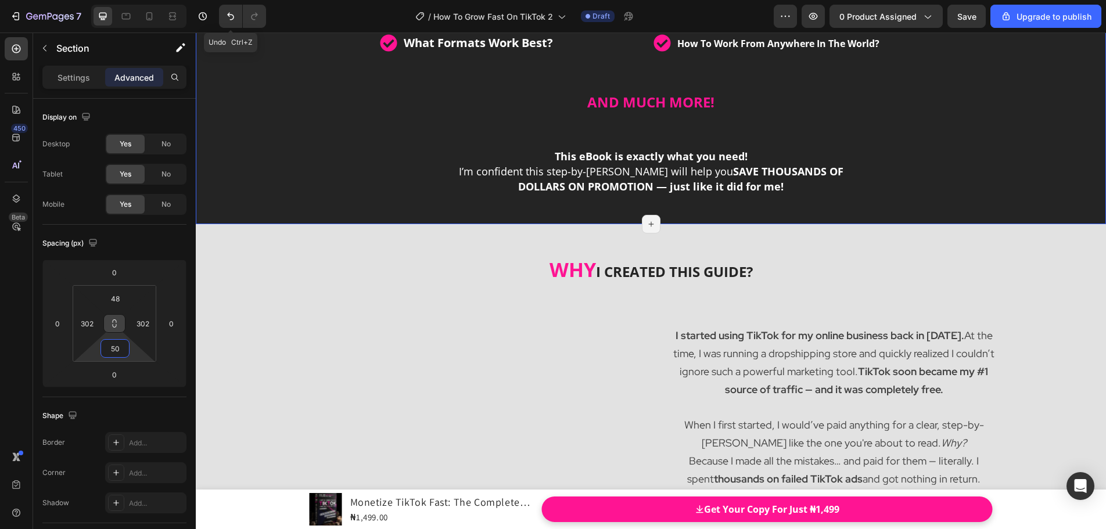
drag, startPoint x: 114, startPoint y: 325, endPoint x: 135, endPoint y: 410, distance: 87.2
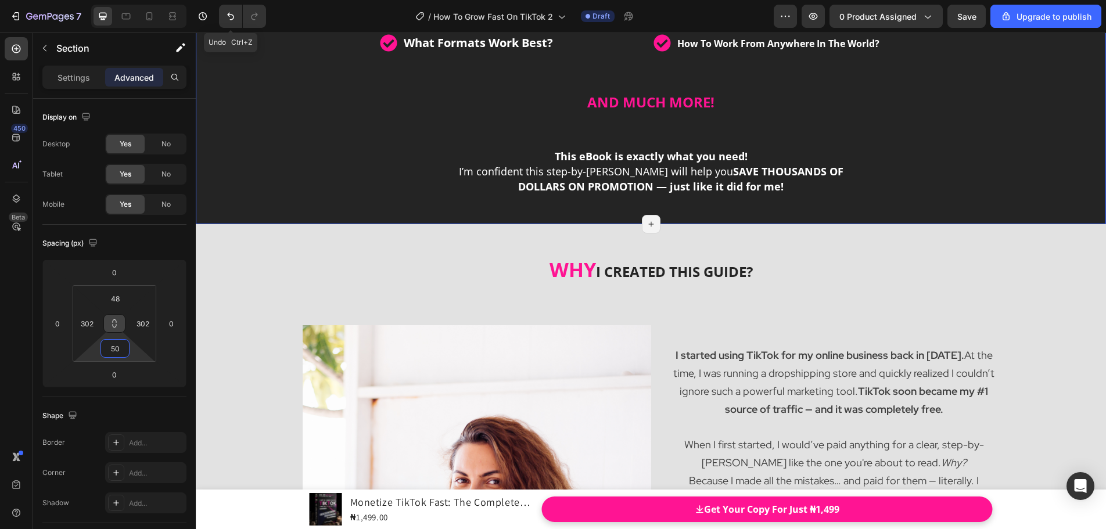
click at [135, 0] on html "7 Undo Ctrl+Z / How To Grow Fast On TikTok 2 Draft Preview 0 product assigned S…" at bounding box center [553, 0] width 1106 height 0
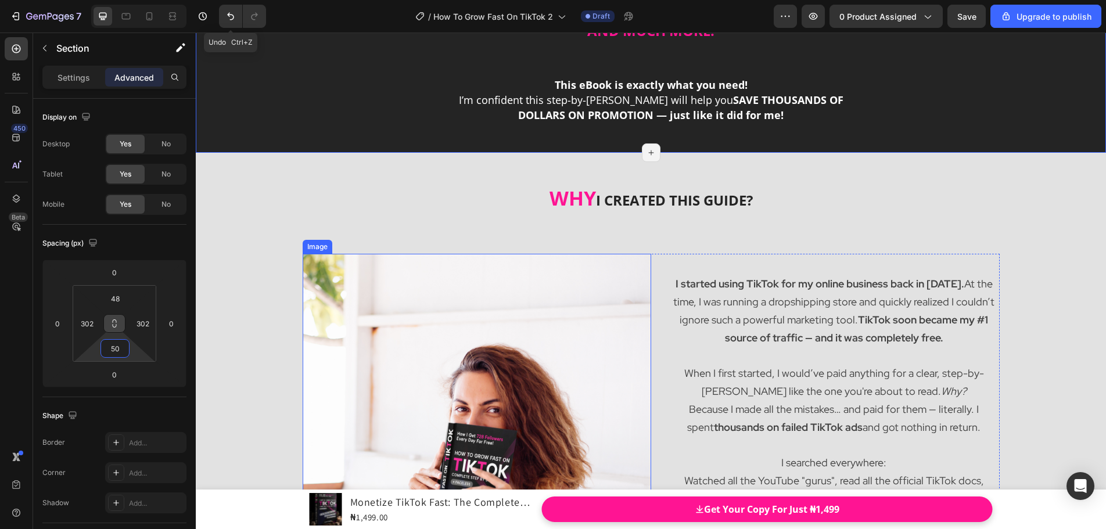
scroll to position [4353, 0]
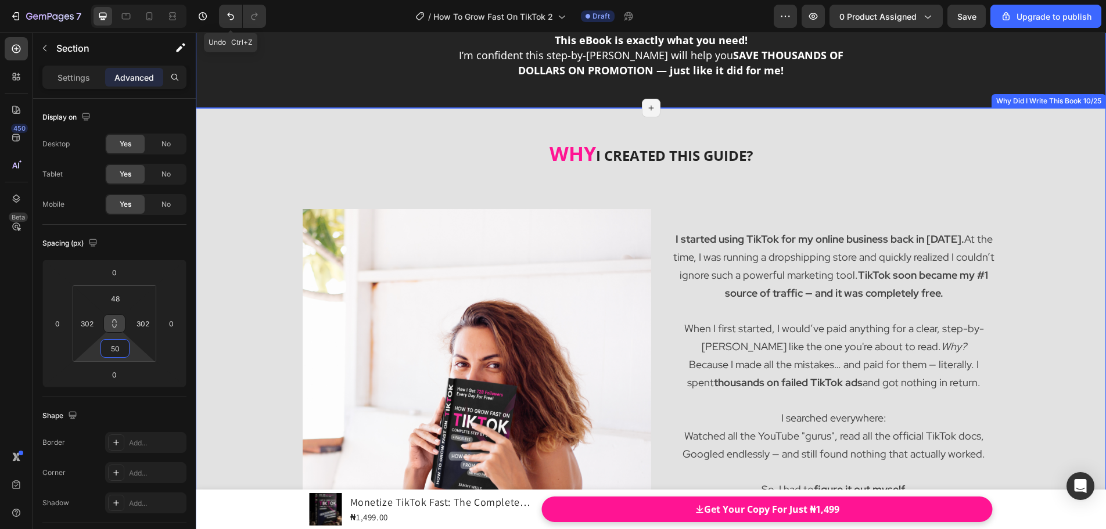
click at [228, 175] on div "WHY I CREATED THIS GUIDE? Heading Row Image I started using TikTok for my onlin…" at bounding box center [650, 391] width 893 height 508
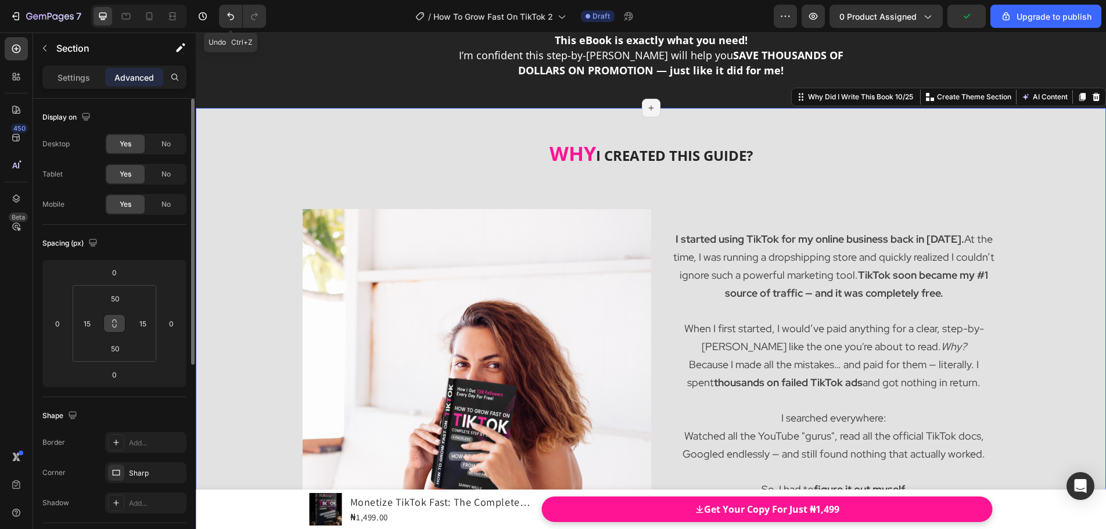
click at [121, 325] on button at bounding box center [114, 323] width 22 height 19
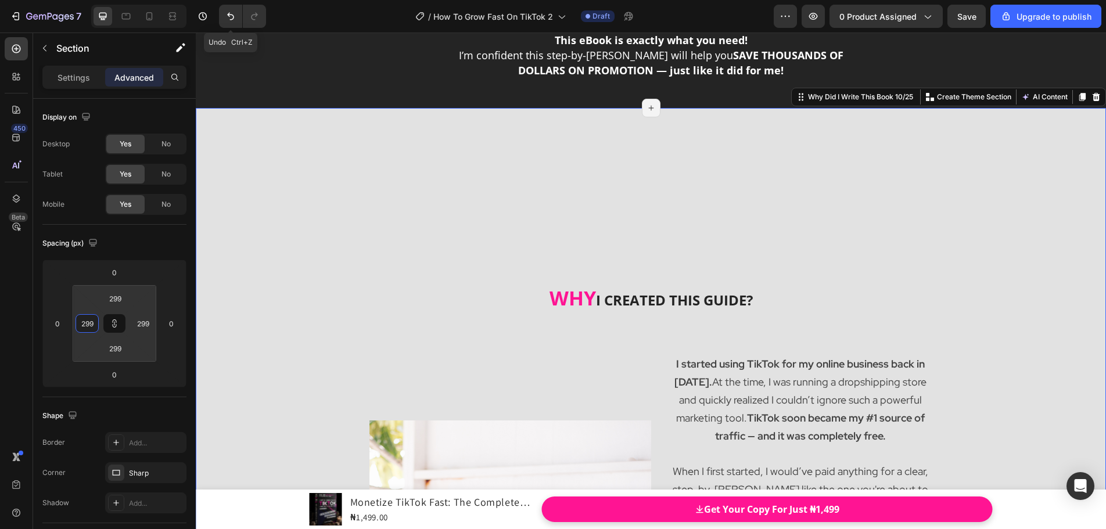
drag, startPoint x: 103, startPoint y: 322, endPoint x: 98, endPoint y: 240, distance: 82.6
click at [98, 0] on html "7 Undo Ctrl+Z / How To Grow Fast On TikTok 2 Draft Preview 0 product assigned S…" at bounding box center [553, 0] width 1106 height 0
click at [117, 325] on icon at bounding box center [114, 323] width 9 height 9
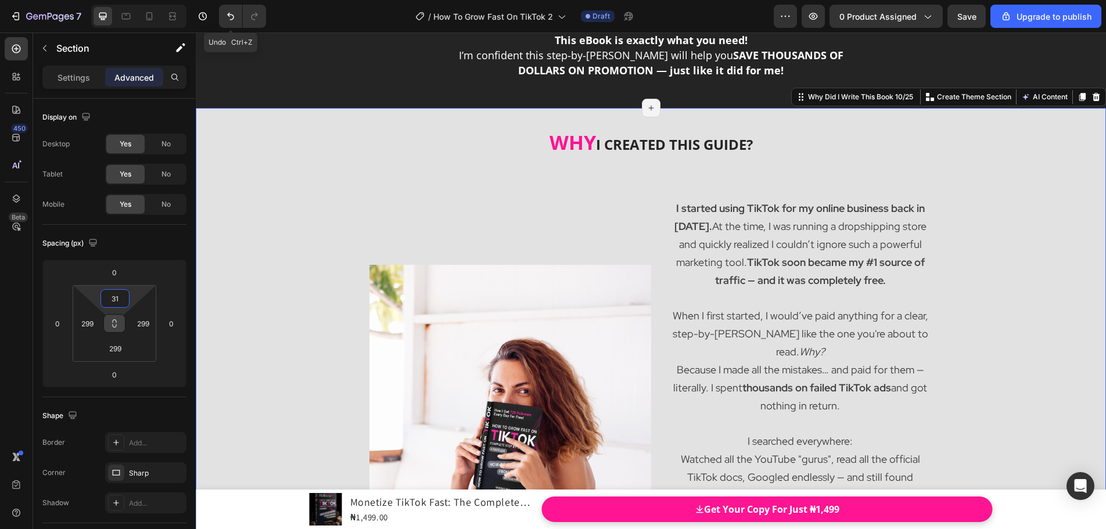
drag, startPoint x: 116, startPoint y: 312, endPoint x: 111, endPoint y: 390, distance: 78.0
click at [111, 0] on html "7 Undo Ctrl+Z / How To Grow Fast On TikTok 2 Draft Preview 0 product assigned S…" at bounding box center [553, 0] width 1106 height 0
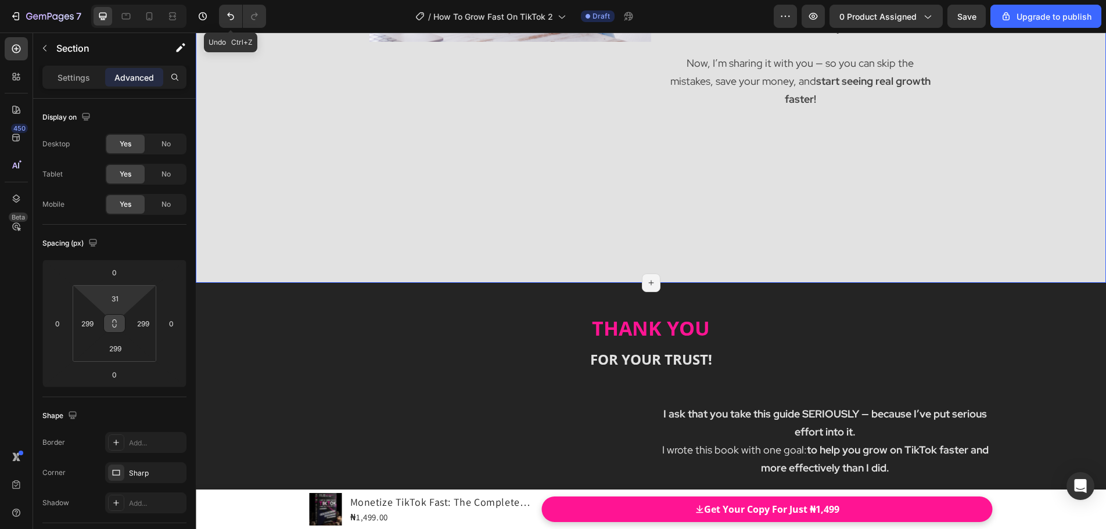
scroll to position [4934, 0]
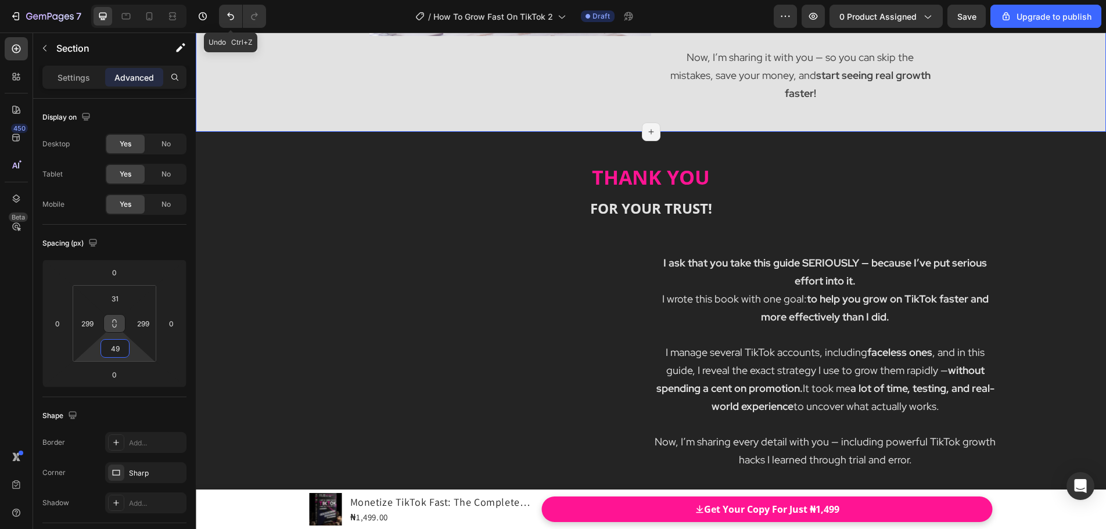
drag, startPoint x: 115, startPoint y: 335, endPoint x: 130, endPoint y: 407, distance: 74.0
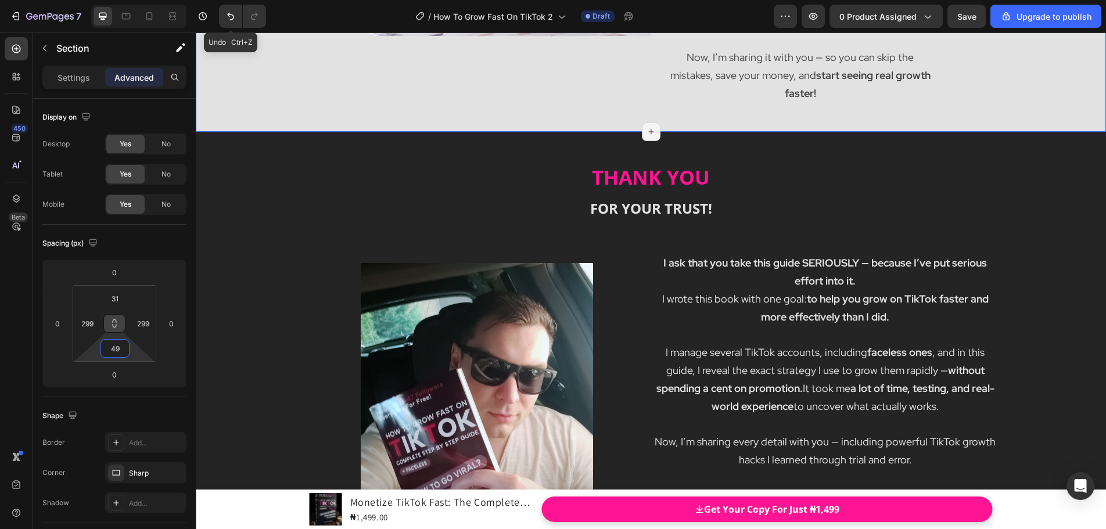
click at [130, 0] on html "7 Undo Ctrl+Z / How To Grow Fast On TikTok 2 Draft Preview 0 product assigned S…" at bounding box center [553, 0] width 1106 height 0
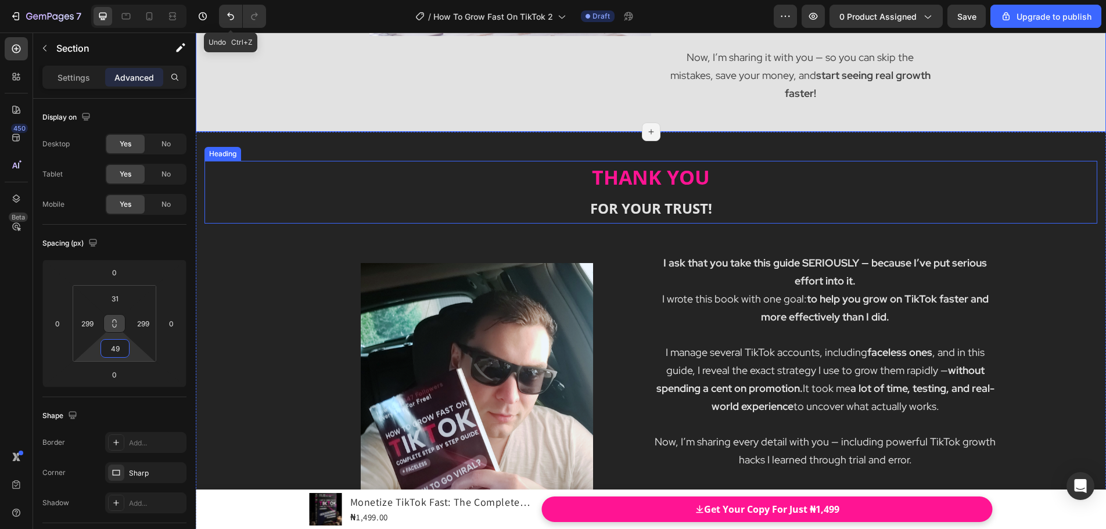
click at [238, 177] on h2 "THANK YOU FOR YOUR TRUST!" at bounding box center [650, 192] width 893 height 63
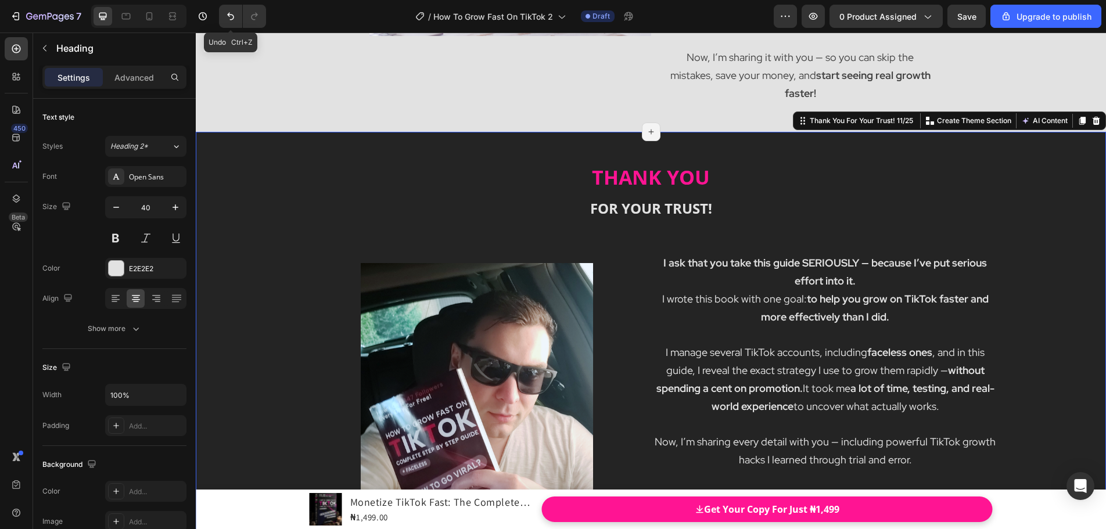
click at [204, 139] on div "THANK YOU FOR YOUR TRUST! Heading I ask that you take this guide SERIOUSLY — be…" at bounding box center [651, 363] width 910 height 462
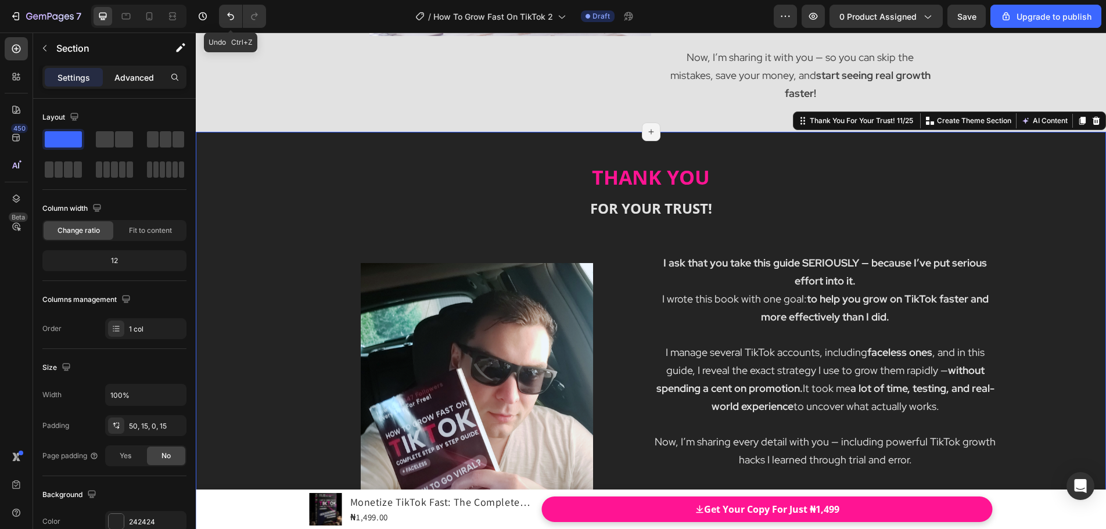
click at [144, 79] on p "Advanced" at bounding box center [133, 77] width 39 height 12
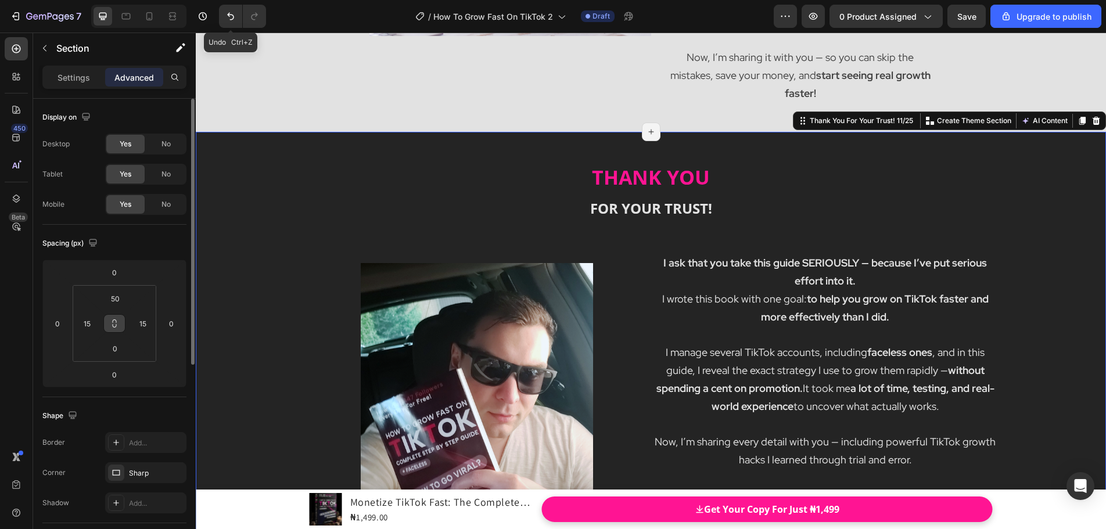
click at [118, 326] on icon at bounding box center [114, 323] width 9 height 9
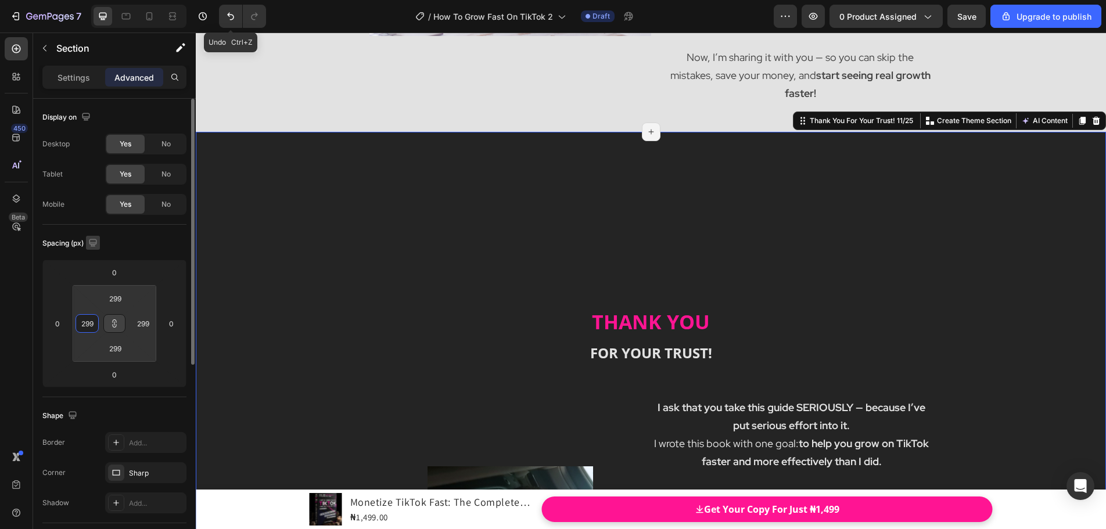
drag, startPoint x: 103, startPoint y: 323, endPoint x: 100, endPoint y: 240, distance: 82.5
click at [100, 0] on html "7 Undo Ctrl+Z / How To Grow Fast On TikTok 2 Draft Preview 0 product assigned S…" at bounding box center [553, 0] width 1106 height 0
click at [115, 324] on icon at bounding box center [114, 323] width 9 height 9
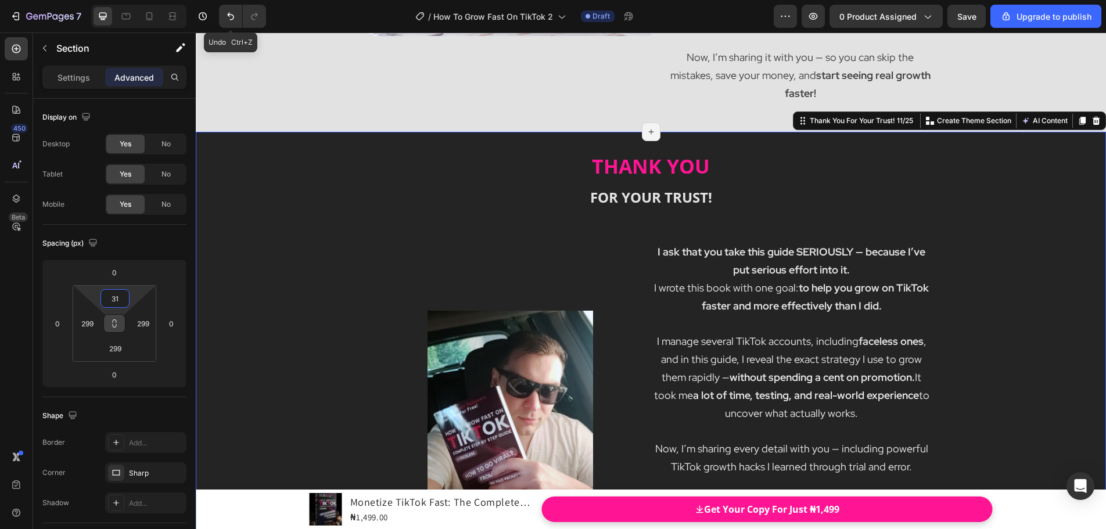
drag, startPoint x: 114, startPoint y: 311, endPoint x: 124, endPoint y: 389, distance: 78.4
click at [124, 0] on html "7 Undo Ctrl+Z / How To Grow Fast On TikTok 2 Draft Preview 0 product assigned S…" at bounding box center [553, 0] width 1106 height 0
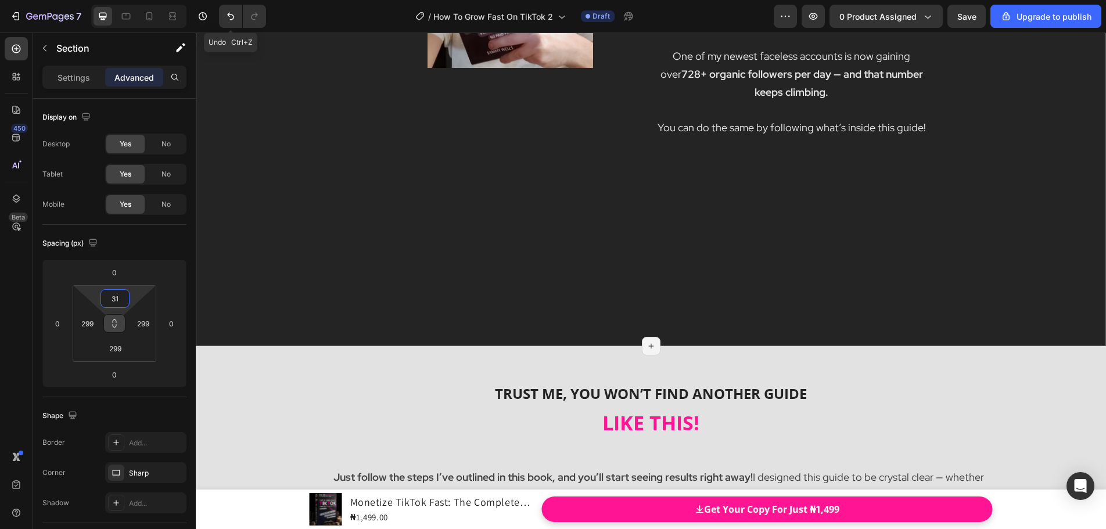
scroll to position [5341, 0]
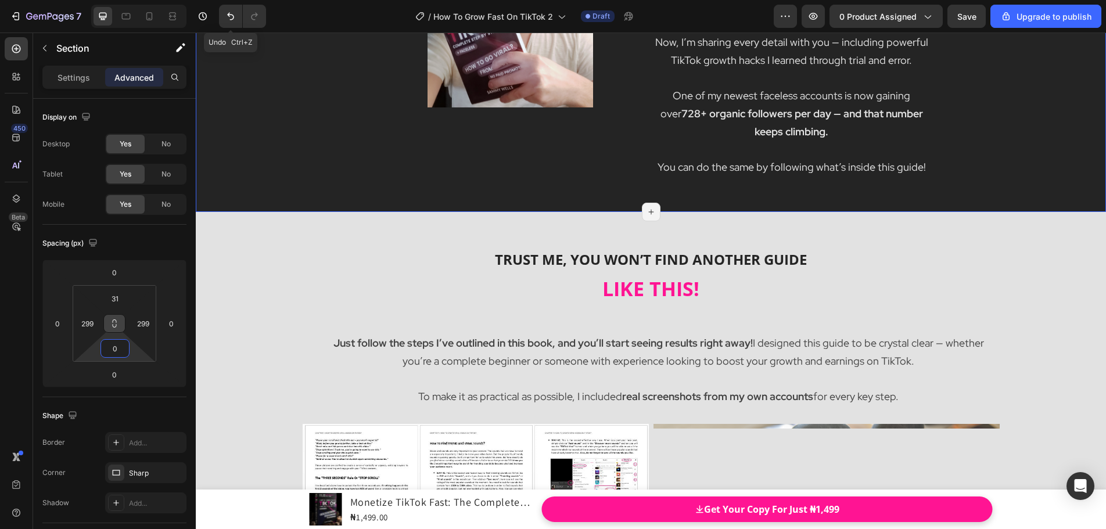
drag, startPoint x: 118, startPoint y: 337, endPoint x: 134, endPoint y: 449, distance: 113.2
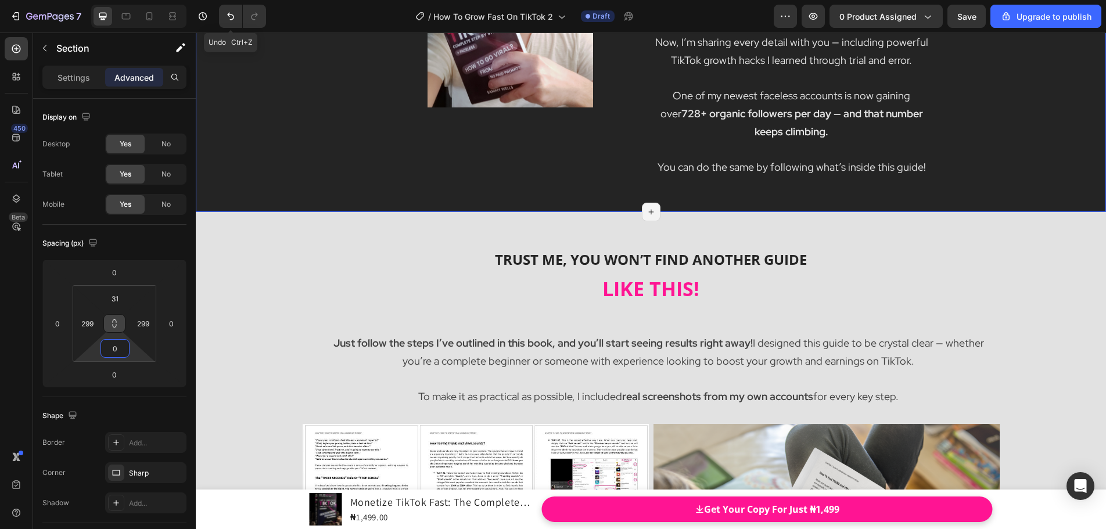
click at [134, 0] on html "7 Undo Ctrl+Z / How To Grow Fast On TikTok 2 Draft Preview 0 product assigned S…" at bounding box center [553, 0] width 1106 height 0
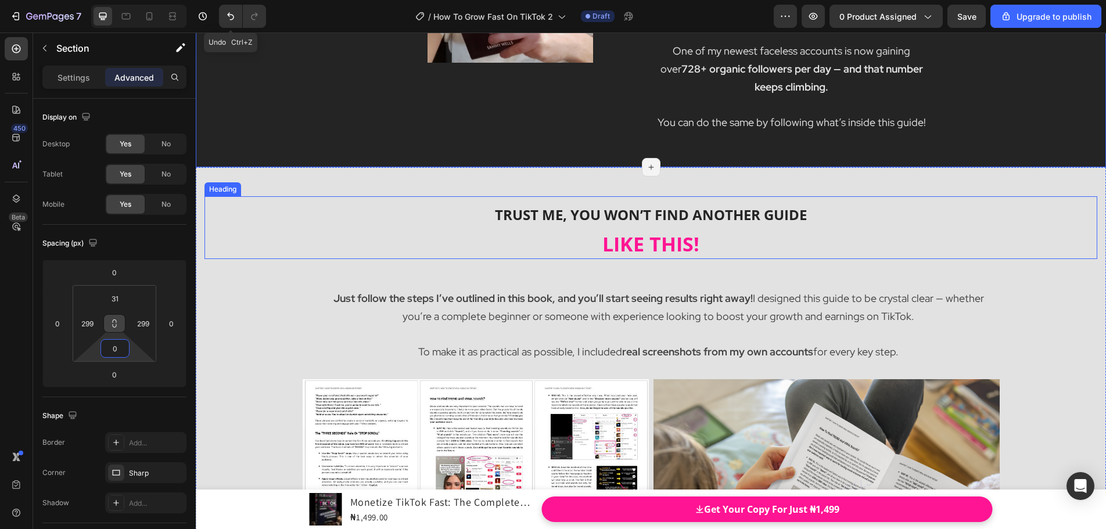
scroll to position [5399, 0]
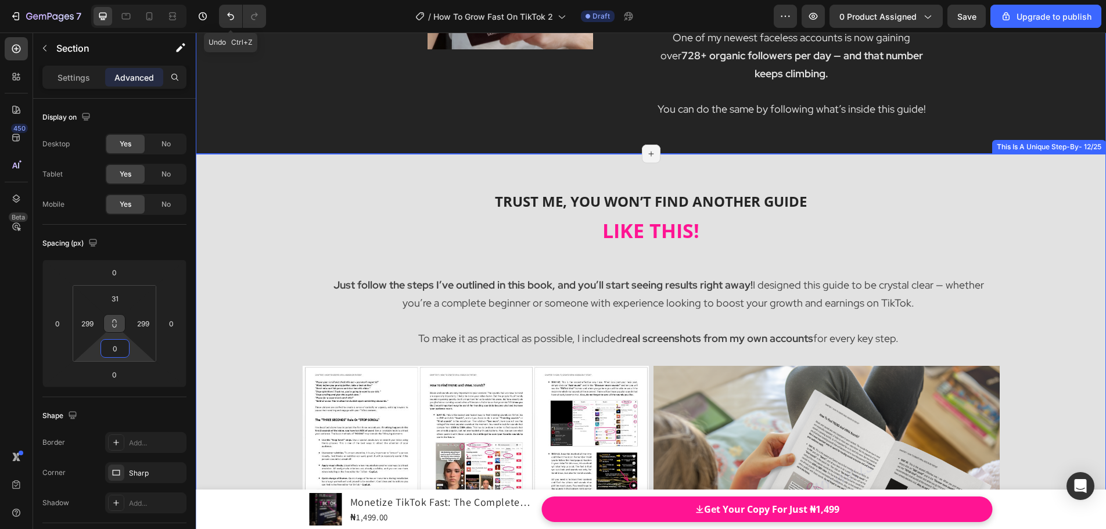
click at [205, 208] on h2 "TRUST ME, YOU WON’T FIND ANOTHER GUIDE LIKE THIS!" at bounding box center [650, 214] width 893 height 63
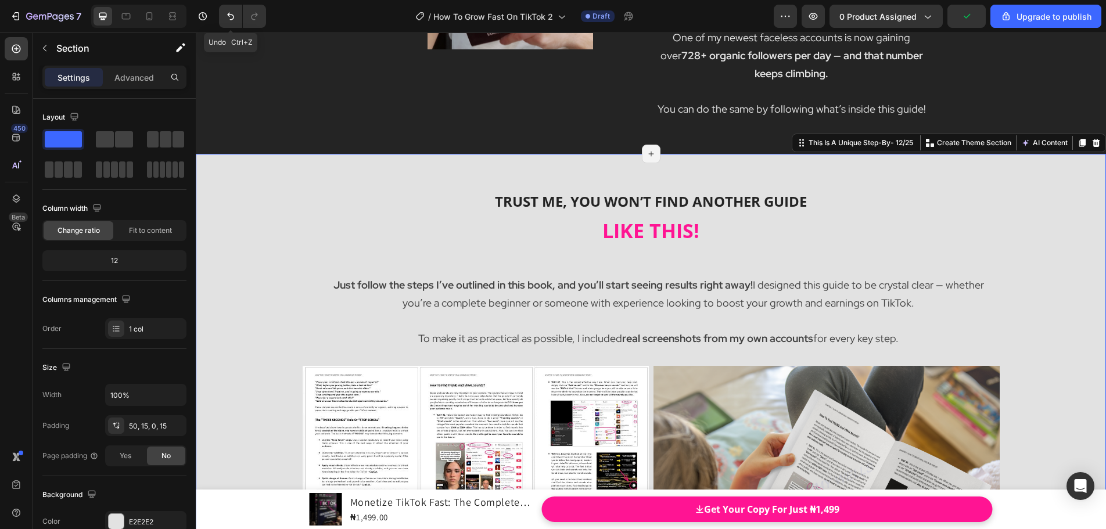
click at [201, 171] on div "TRUST ME, YOU WON’T FIND ANOTHER GUIDE LIKE THIS! Heading Just follow the steps…" at bounding box center [651, 456] width 910 height 605
click at [269, 168] on div "TRUST ME, YOU WON’T FIND ANOTHER GUIDE LIKE THIS! Heading Just follow the steps…" at bounding box center [651, 456] width 910 height 605
click at [136, 82] on p "Advanced" at bounding box center [133, 77] width 39 height 12
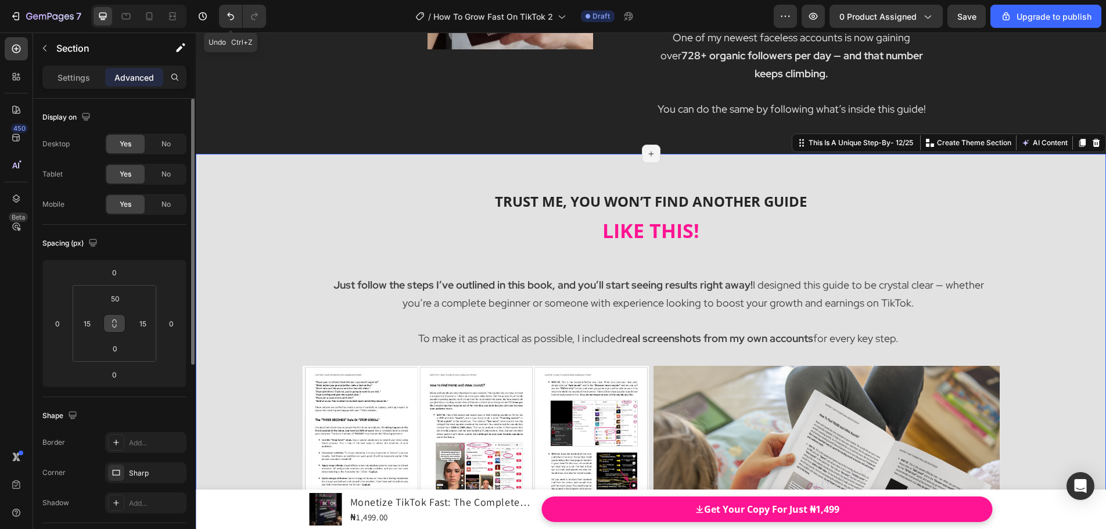
click at [117, 328] on icon at bounding box center [114, 323] width 9 height 9
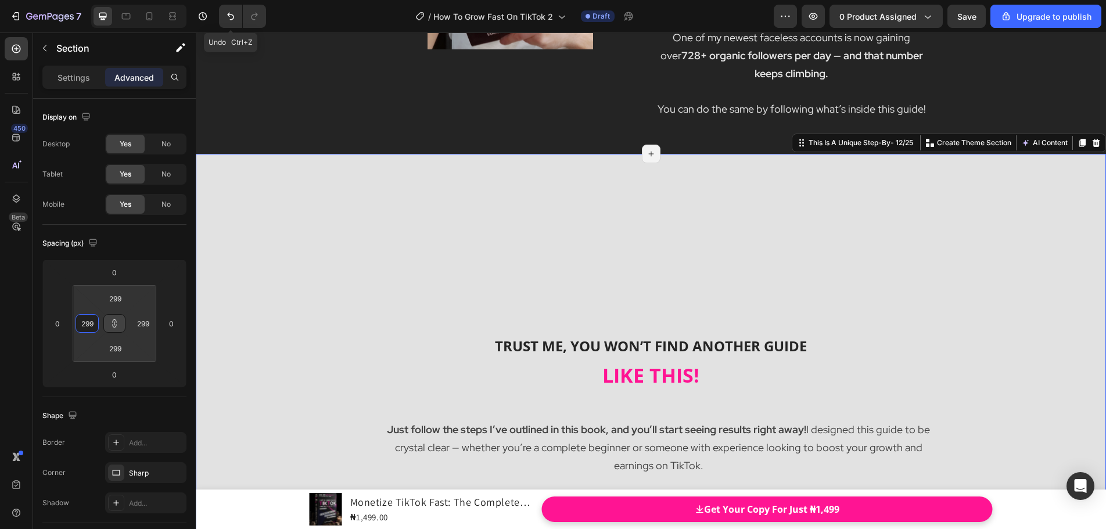
drag, startPoint x: 99, startPoint y: 325, endPoint x: 94, endPoint y: 242, distance: 82.6
click at [94, 0] on html "7 Undo Ctrl+Z / How To Grow Fast On TikTok 2 Draft Preview 0 product assigned S…" at bounding box center [553, 0] width 1106 height 0
click at [117, 320] on icon at bounding box center [114, 323] width 9 height 9
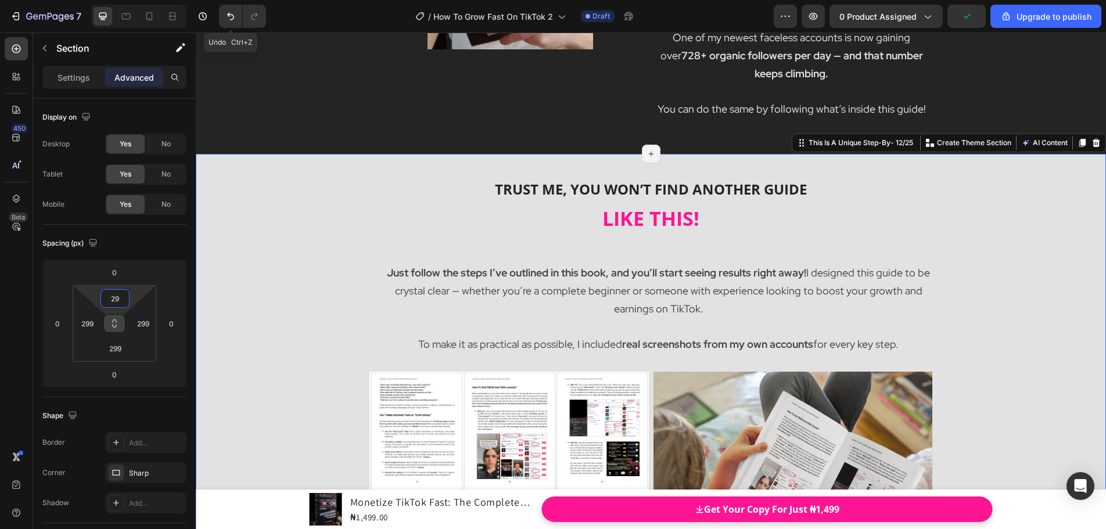
drag, startPoint x: 116, startPoint y: 322, endPoint x: 125, endPoint y: 389, distance: 67.4
click at [125, 0] on html "7 Undo Ctrl+Z / How To Grow Fast On TikTok 2 Draft Preview 0 product assigned U…" at bounding box center [553, 0] width 1106 height 0
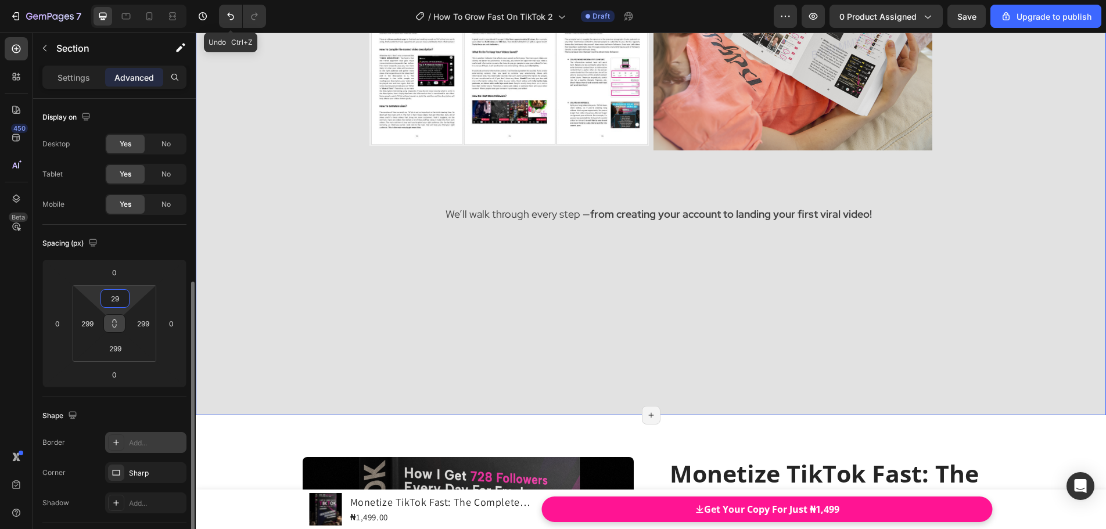
scroll to position [116, 0]
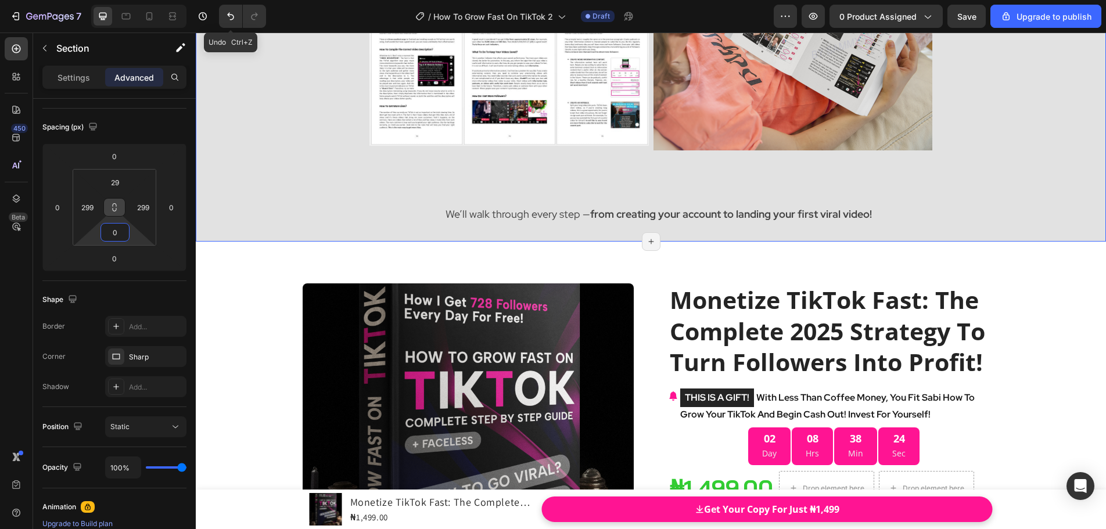
drag, startPoint x: 117, startPoint y: 220, endPoint x: 123, endPoint y: 324, distance: 104.2
click at [123, 0] on html "7 Undo Ctrl+Z / How To Grow Fast On TikTok 2 Draft Preview 0 product assigned S…" at bounding box center [553, 0] width 1106 height 0
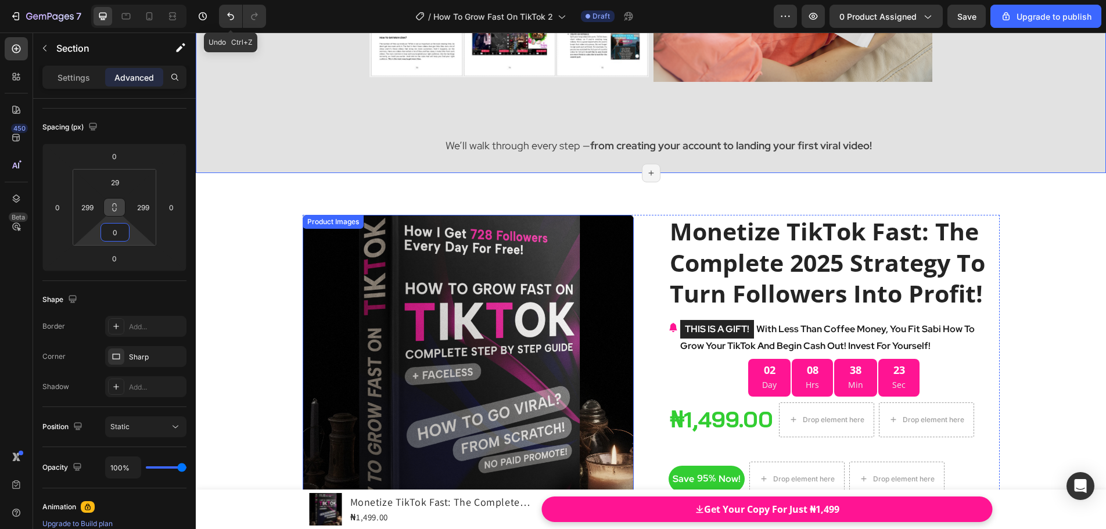
scroll to position [5980, 0]
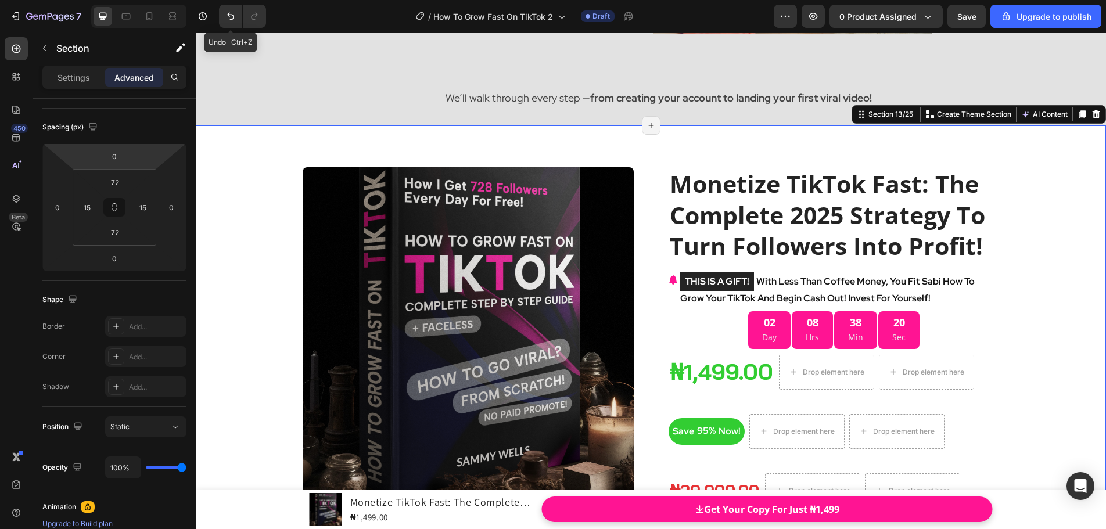
click at [139, 78] on p "Advanced" at bounding box center [133, 77] width 39 height 12
click at [109, 204] on button at bounding box center [114, 207] width 22 height 19
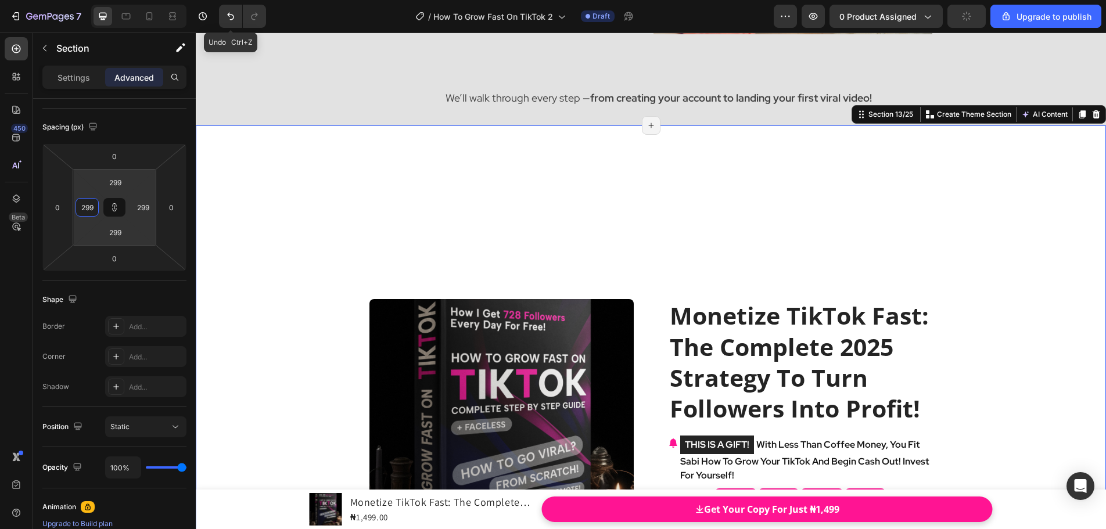
drag, startPoint x: 102, startPoint y: 209, endPoint x: 93, endPoint y: 126, distance: 82.9
click at [93, 0] on html "7 Undo Ctrl+Z / How To Grow Fast On TikTok 2 Draft Preview 0 product assigned U…" at bounding box center [553, 0] width 1106 height 0
click at [116, 208] on icon at bounding box center [115, 209] width 4 height 3
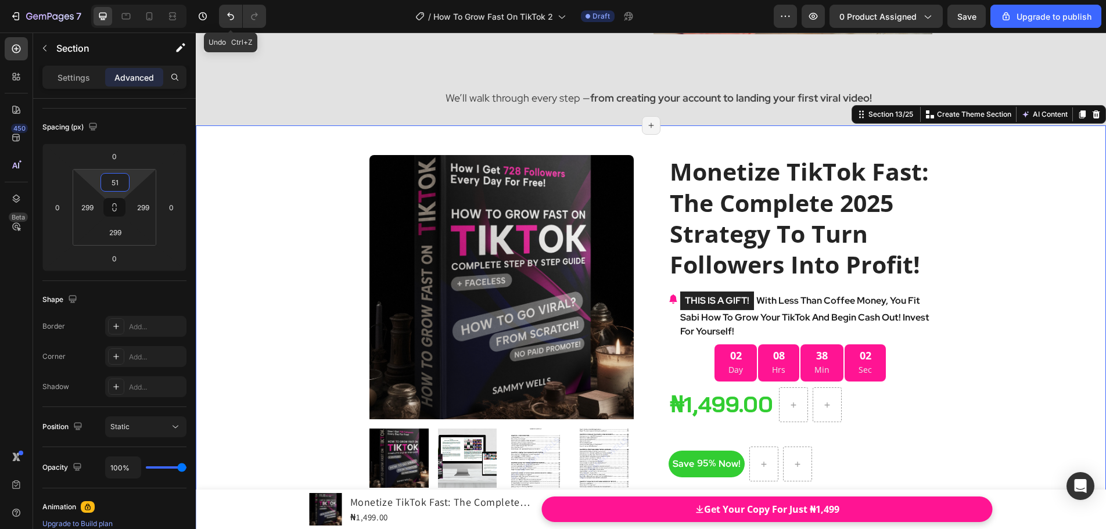
drag, startPoint x: 117, startPoint y: 196, endPoint x: 125, endPoint y: 268, distance: 72.5
click at [125, 0] on html "7 Undo Ctrl+Z / How To Grow Fast On TikTok 2 Draft Preview 0 product assigned S…" at bounding box center [553, 0] width 1106 height 0
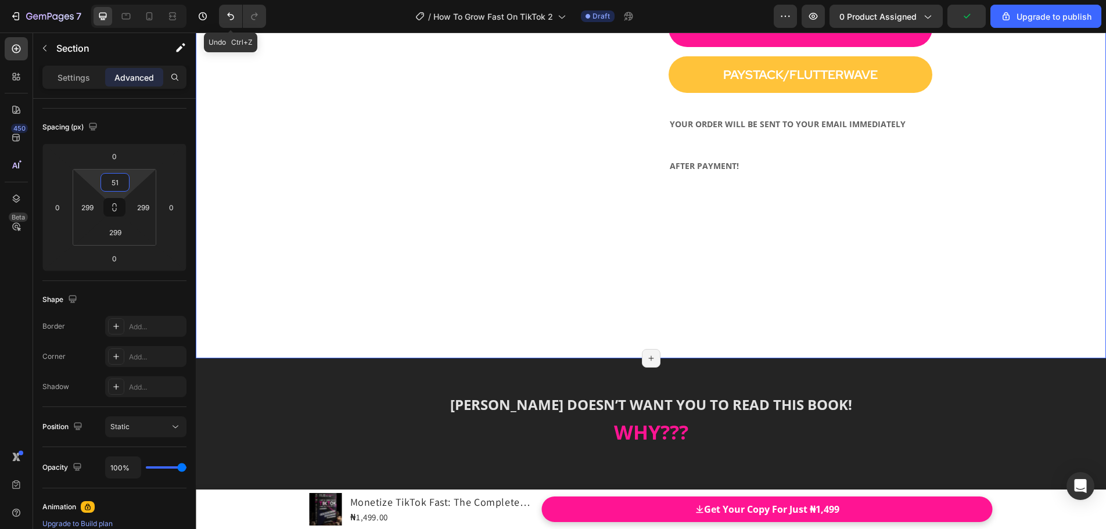
scroll to position [7025, 0]
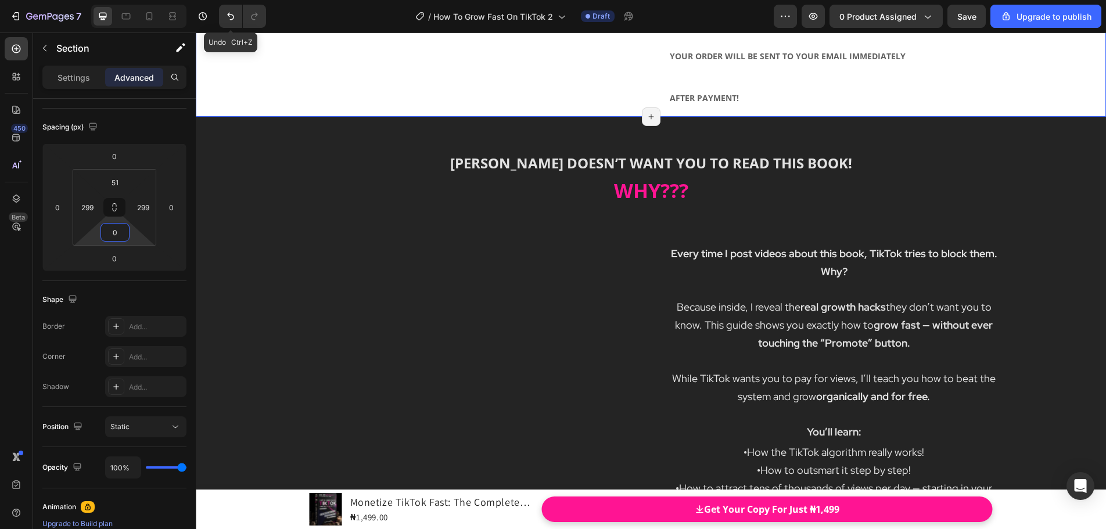
drag, startPoint x: 117, startPoint y: 227, endPoint x: 127, endPoint y: 330, distance: 103.9
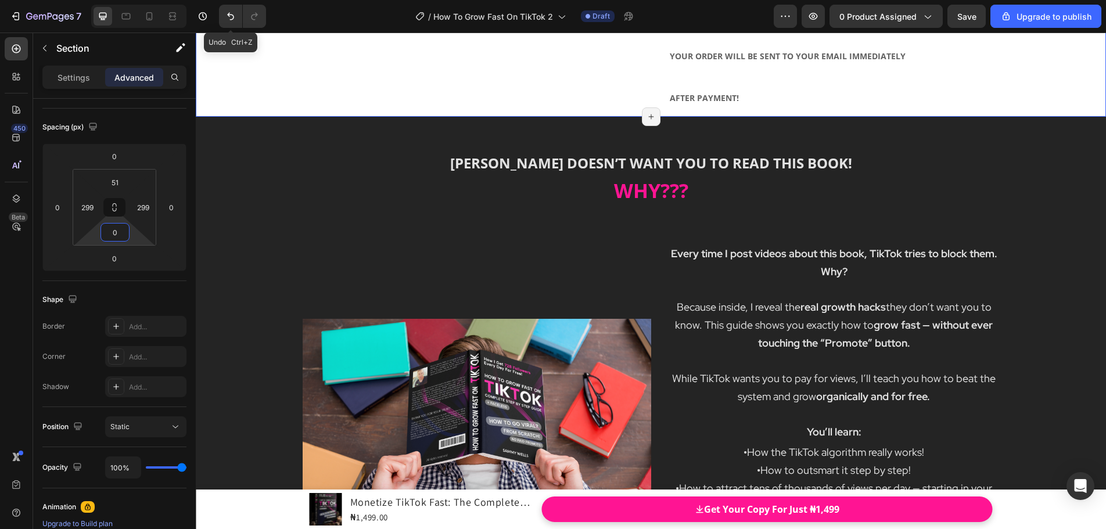
click at [127, 0] on html "7 Undo Ctrl+Z / How To Grow Fast On TikTok 2 Draft Preview 0 product assigned S…" at bounding box center [553, 0] width 1106 height 0
click at [722, 117] on h2 "YOUR ORDER WILL BE SENT TO YOUR EMAIL IMMEDIATELY AFTER PAYMENT!" at bounding box center [801, 74] width 264 height 86
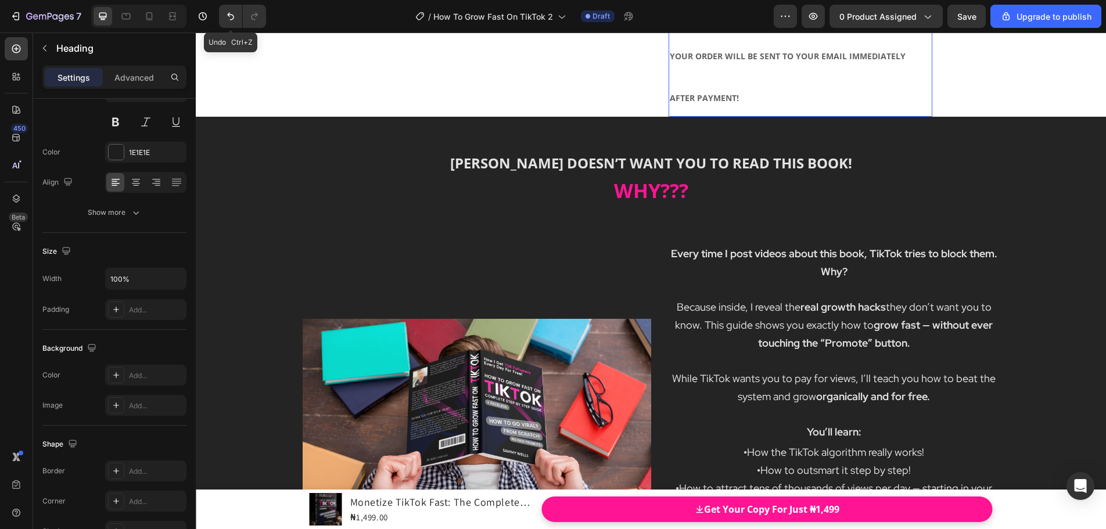
scroll to position [0, 0]
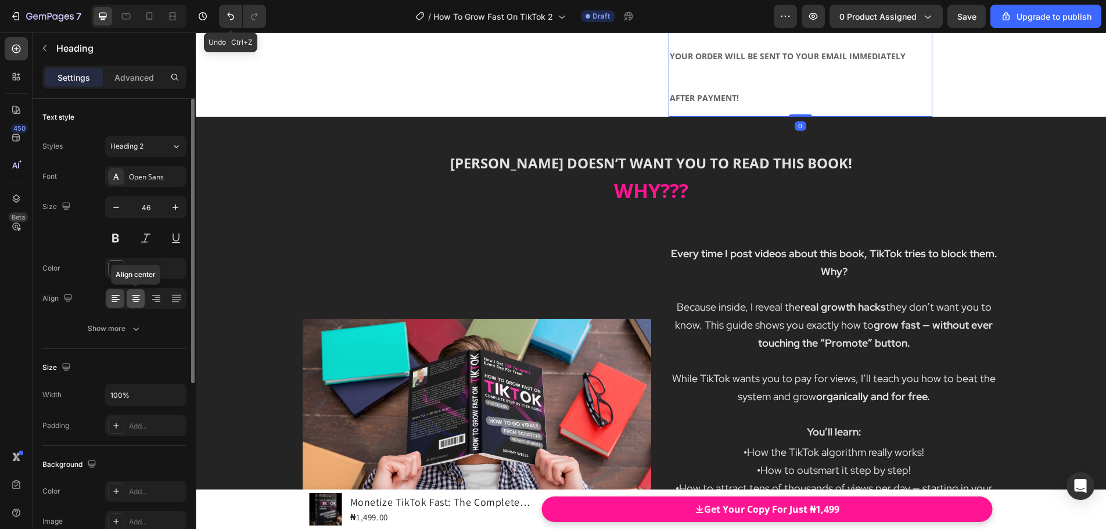
click at [135, 296] on icon at bounding box center [136, 299] width 12 height 12
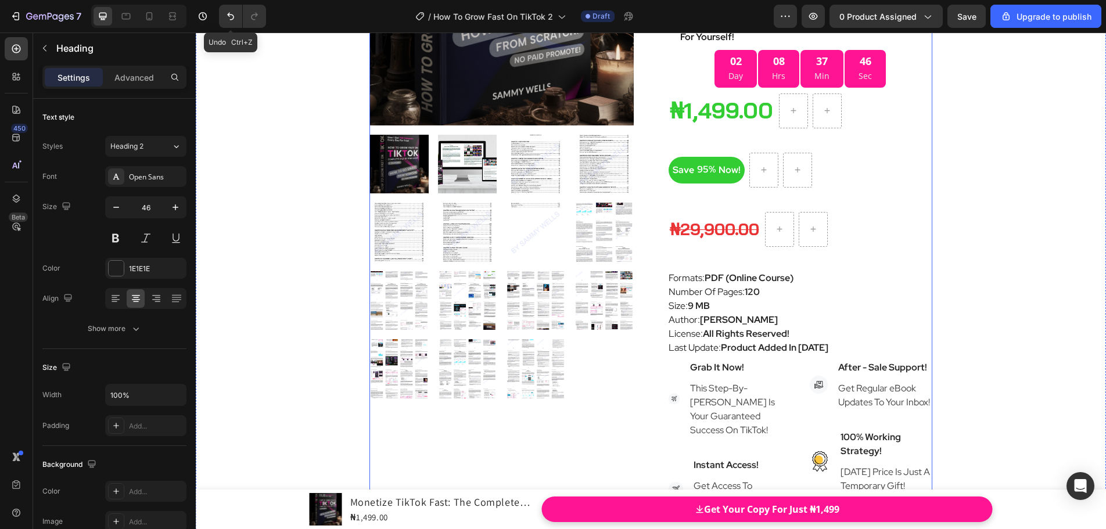
scroll to position [6154, 0]
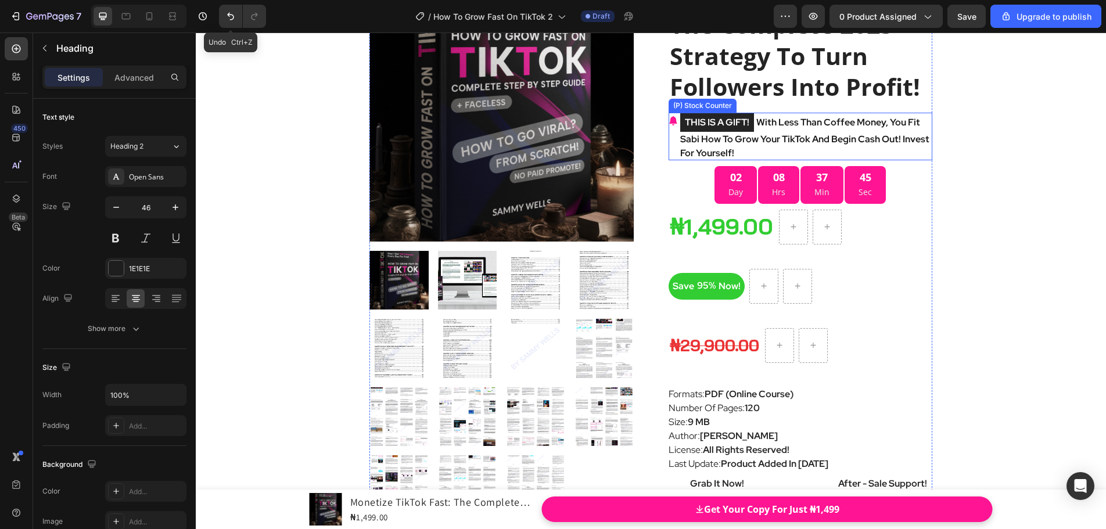
click at [796, 160] on p "THIS IS A GIFT! With Less Than Coffee Money, You Fit Sabi How To Grow Your TikT…" at bounding box center [806, 137] width 253 height 48
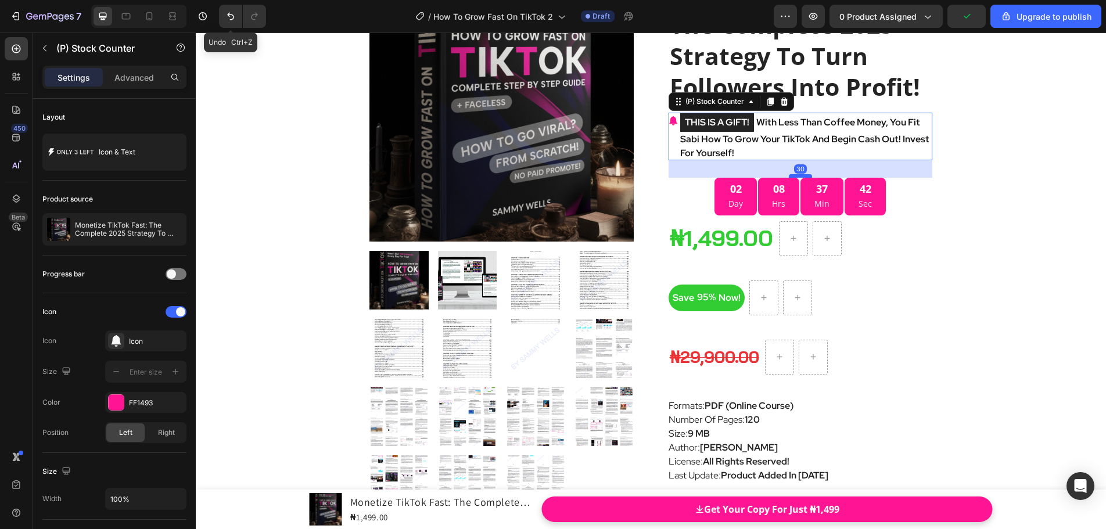
drag, startPoint x: 793, startPoint y: 196, endPoint x: 794, endPoint y: 208, distance: 11.6
click at [794, 178] on div at bounding box center [800, 175] width 23 height 3
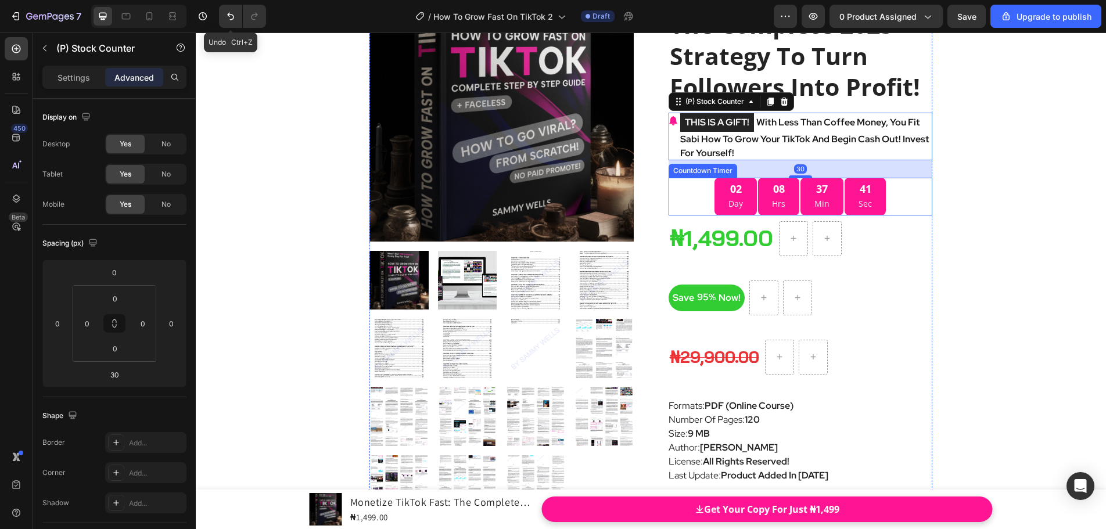
click at [886, 215] on div "02 Day 08 Hrs 37 Min 41 Sec" at bounding box center [801, 197] width 264 height 38
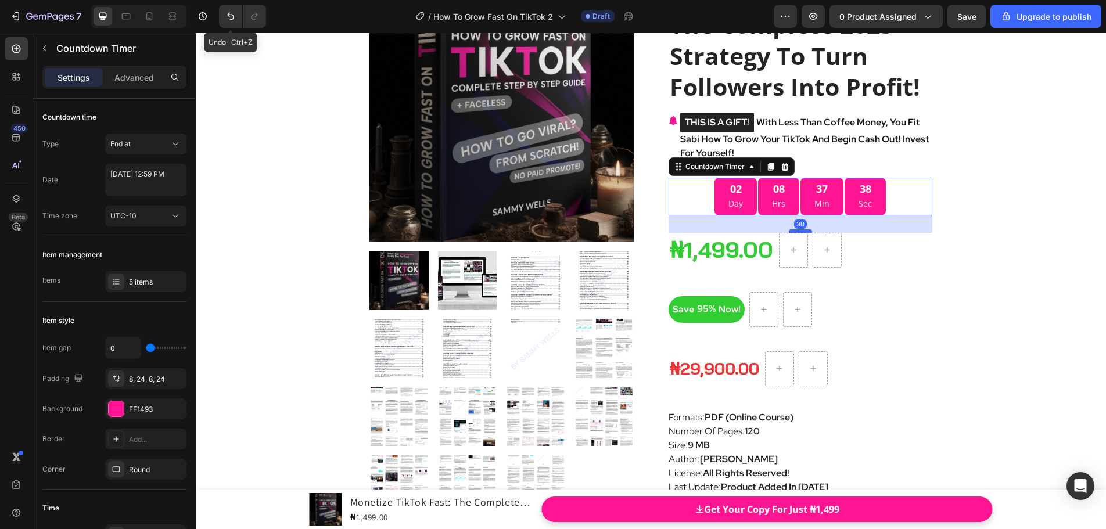
drag, startPoint x: 802, startPoint y: 250, endPoint x: 803, endPoint y: 262, distance: 11.7
click at [803, 233] on div at bounding box center [800, 230] width 23 height 3
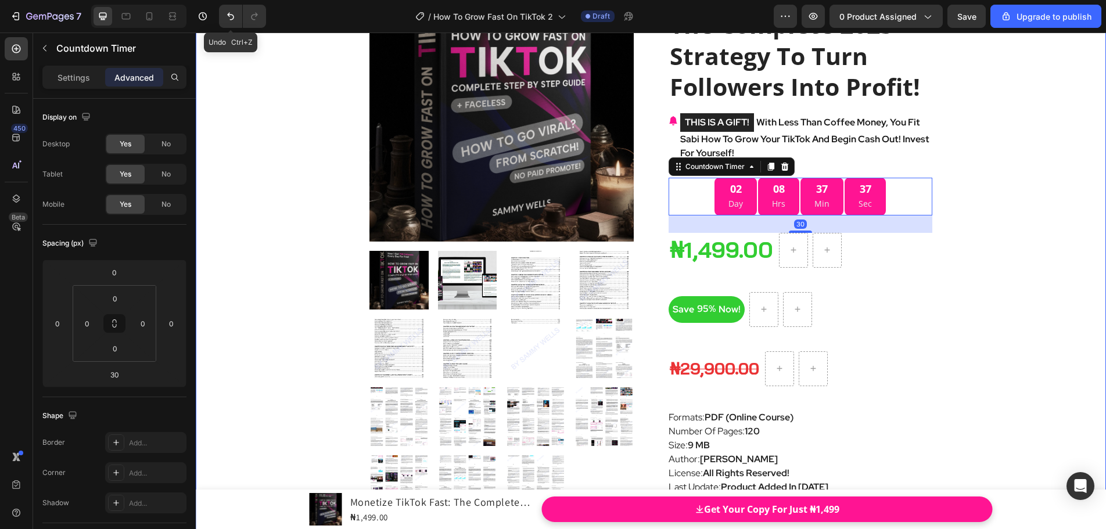
click at [989, 247] on div "Product Images Monetize TikTok Fast: The Complete 2025 Strategy To Turn Followe…" at bounding box center [651, 480] width 910 height 1064
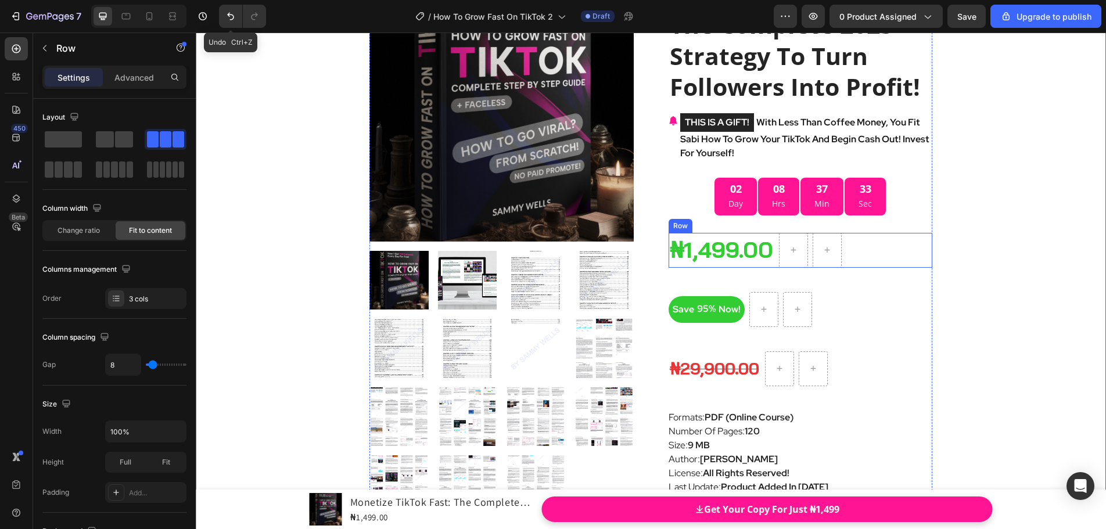
click at [867, 268] on div "₦1,499.00 (P) Price (P) Price Row" at bounding box center [801, 250] width 264 height 35
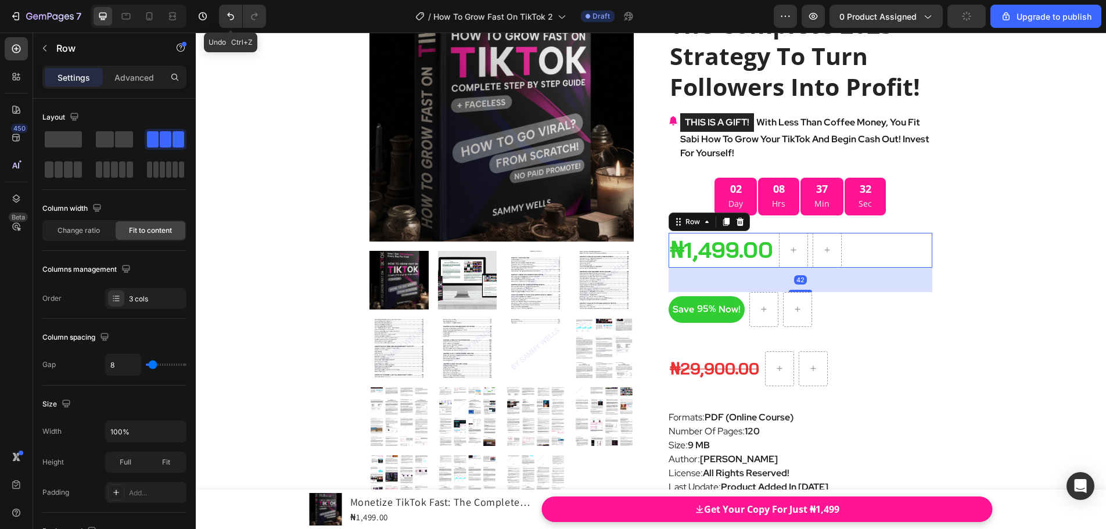
drag, startPoint x: 799, startPoint y: 322, endPoint x: 800, endPoint y: 310, distance: 12.9
click at [802, 268] on div "₦1,499.00 (P) Price (P) Price Row 42" at bounding box center [801, 250] width 264 height 35
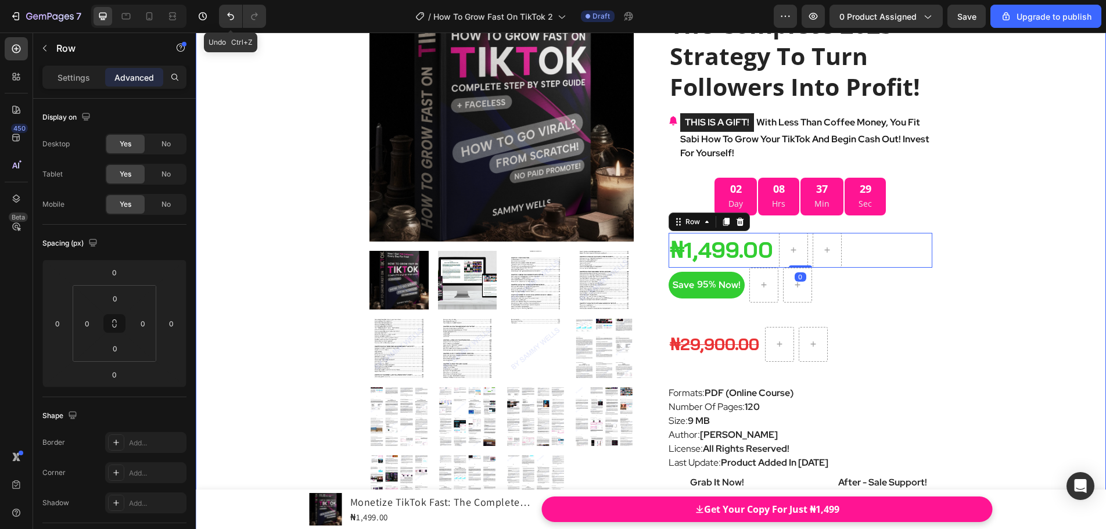
click at [990, 263] on div "Product Images Monetize TikTok Fast: The Complete 2025 Strategy To Turn Followe…" at bounding box center [651, 467] width 910 height 1039
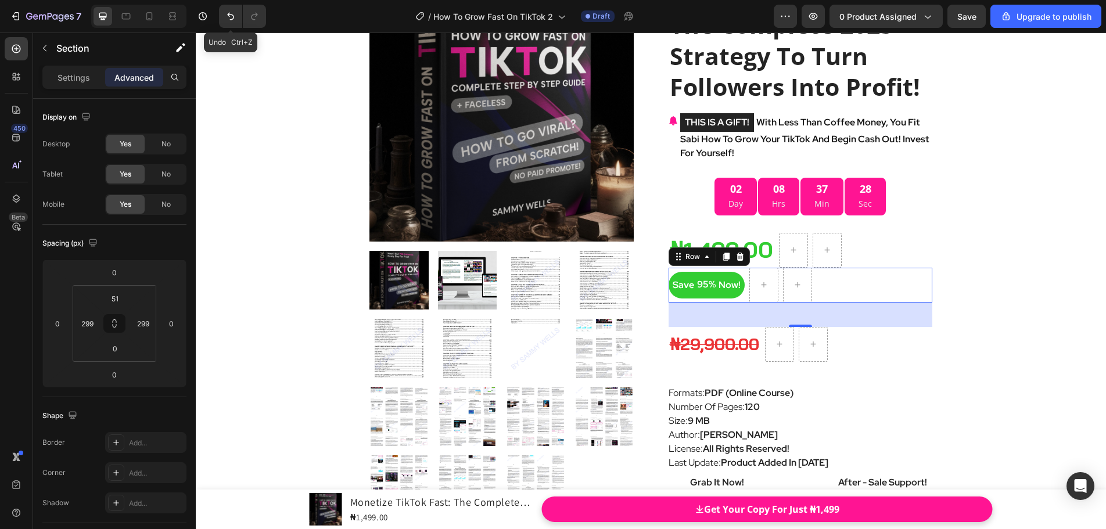
click at [872, 303] on div "Save 95% Now! (P) Tag Row 0" at bounding box center [801, 285] width 264 height 35
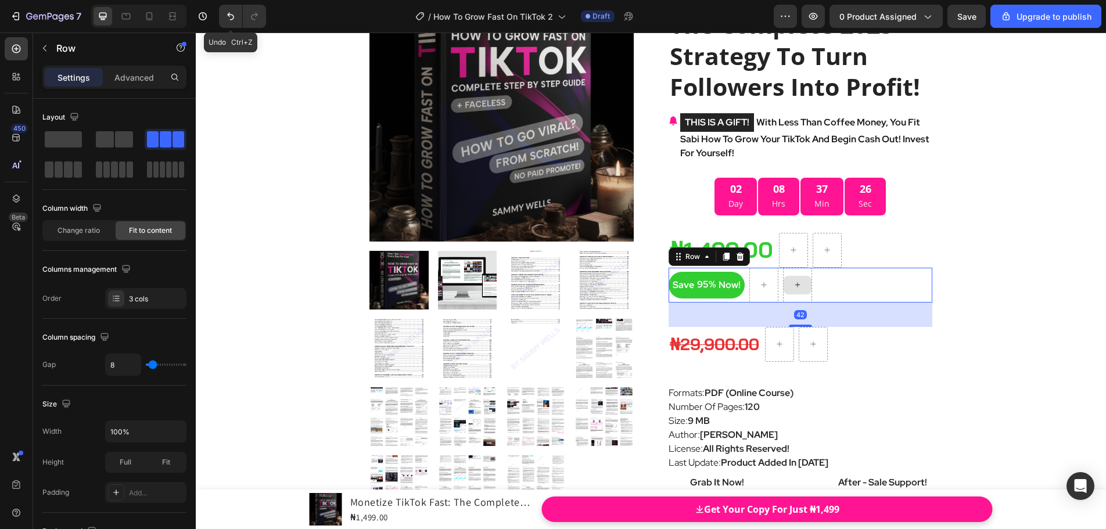
click at [802, 303] on div "Save 95% Now! (P) Tag Row 42" at bounding box center [801, 285] width 264 height 35
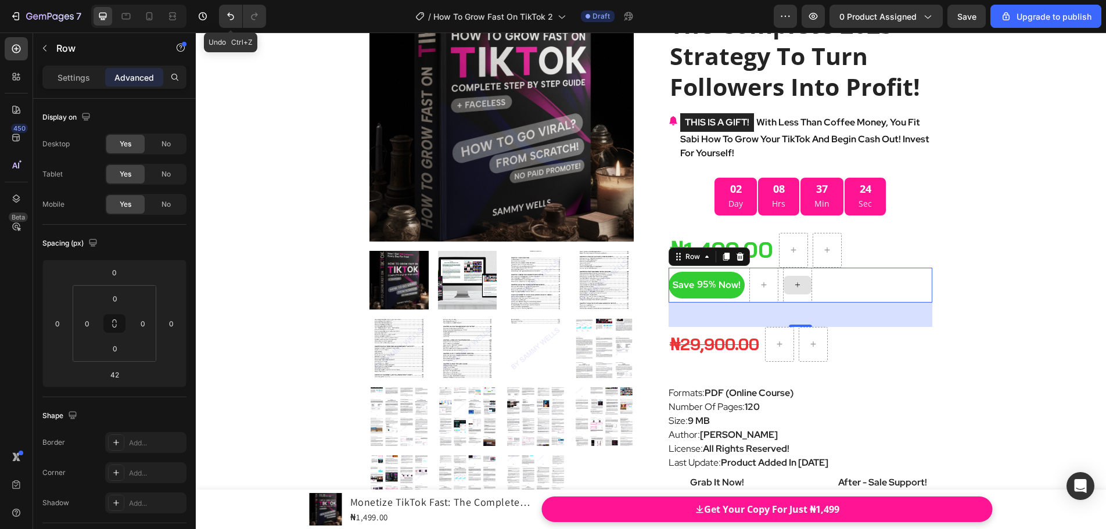
click at [799, 303] on div "Save 95% Now! (P) Tag Row 42" at bounding box center [801, 285] width 264 height 35
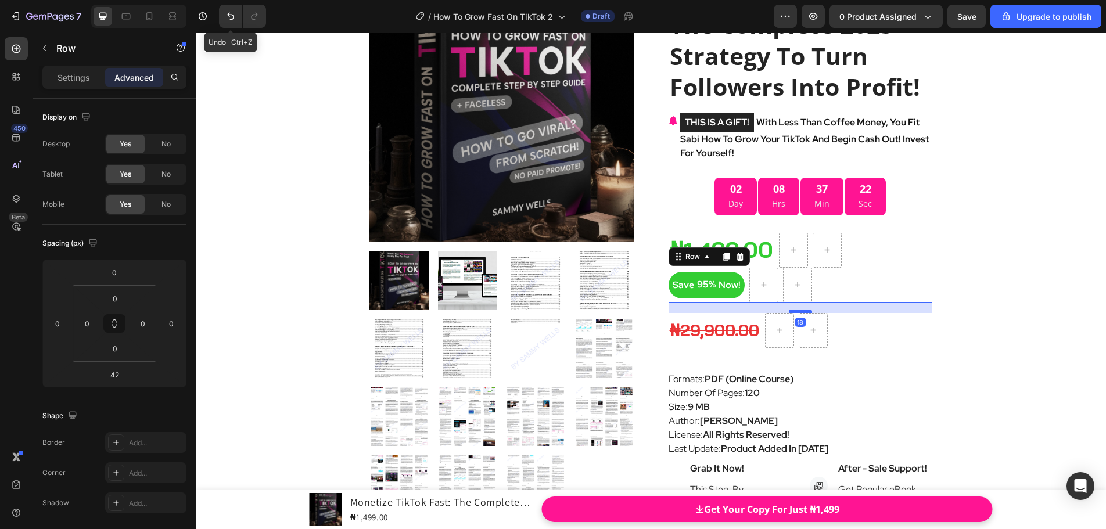
drag, startPoint x: 795, startPoint y: 355, endPoint x: 795, endPoint y: 340, distance: 15.7
click at [795, 313] on div at bounding box center [800, 311] width 23 height 3
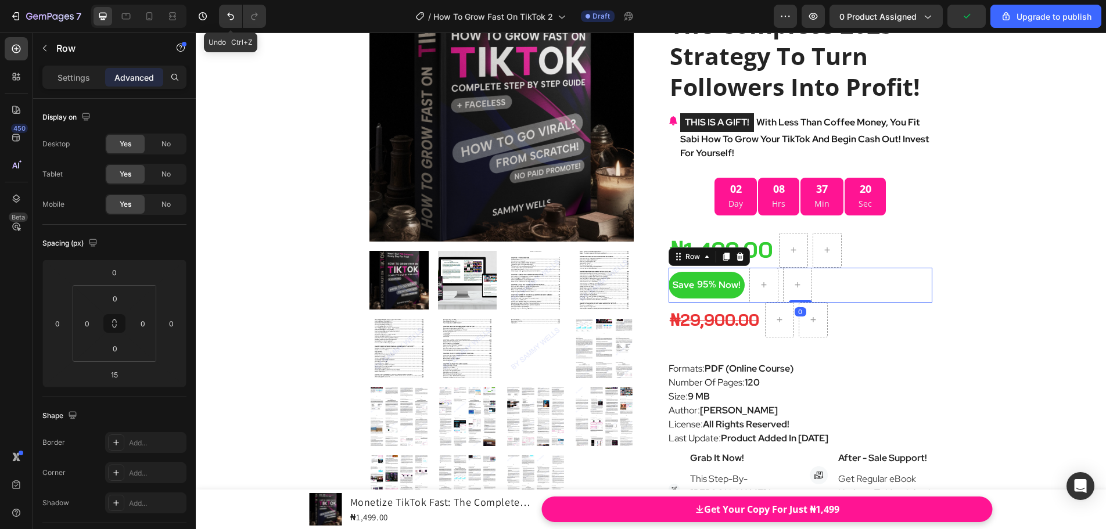
drag, startPoint x: 799, startPoint y: 340, endPoint x: 896, endPoint y: 303, distance: 103.5
click at [800, 303] on div "Save 95% Now! (P) Tag Row 0" at bounding box center [801, 285] width 264 height 35
click at [999, 275] on div "Product Images Monetize TikTok Fast: The Complete 2025 Strategy To Turn Followe…" at bounding box center [651, 455] width 910 height 1015
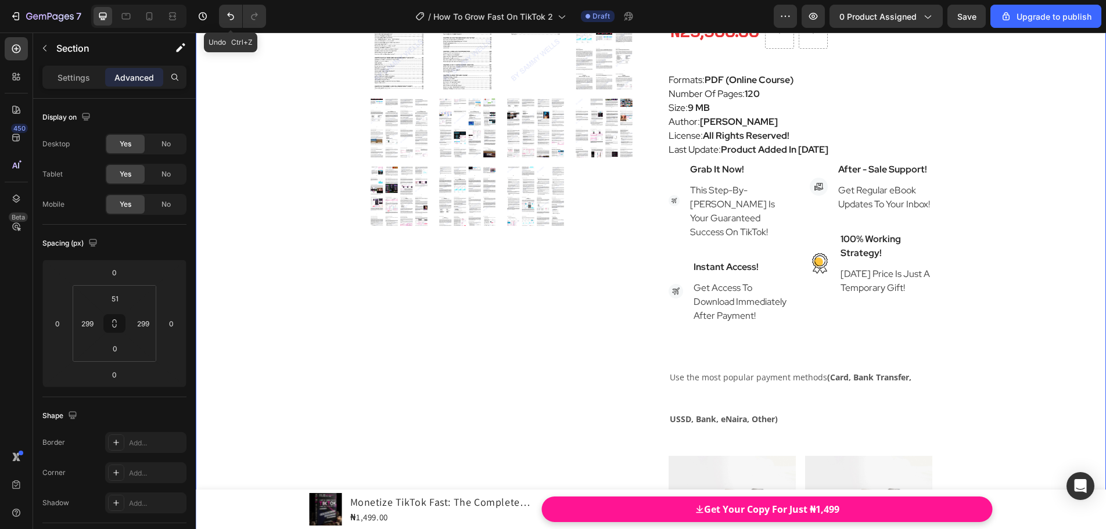
scroll to position [6444, 0]
click at [669, 204] on img at bounding box center [674, 198] width 11 height 11
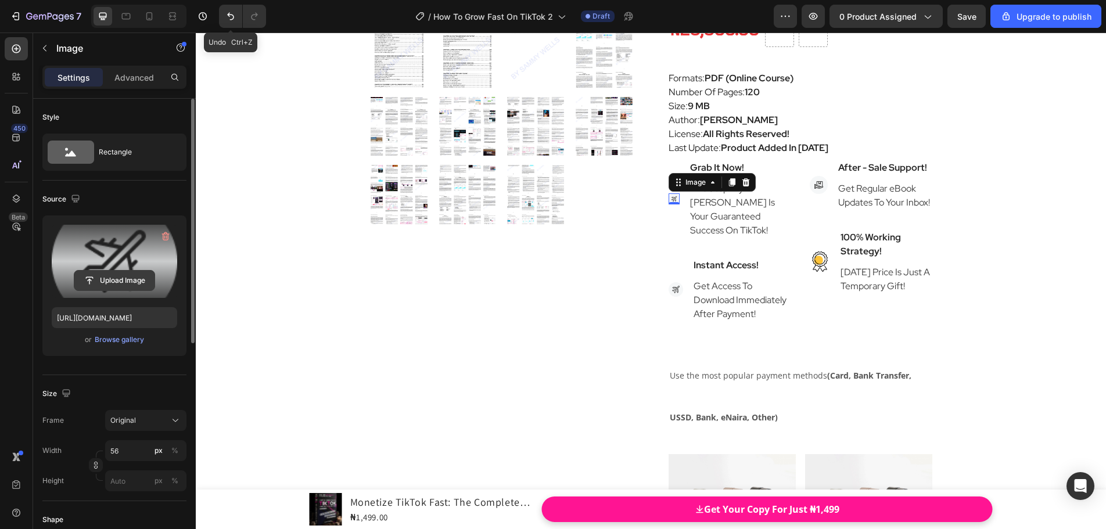
click at [118, 279] on input "file" at bounding box center [114, 281] width 80 height 20
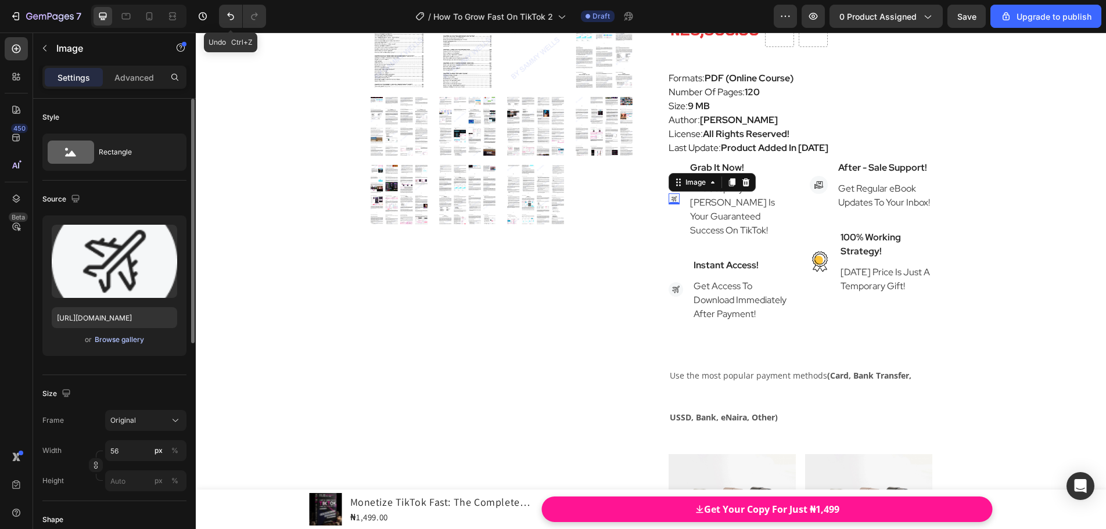
click at [115, 340] on div "Browse gallery" at bounding box center [119, 340] width 49 height 10
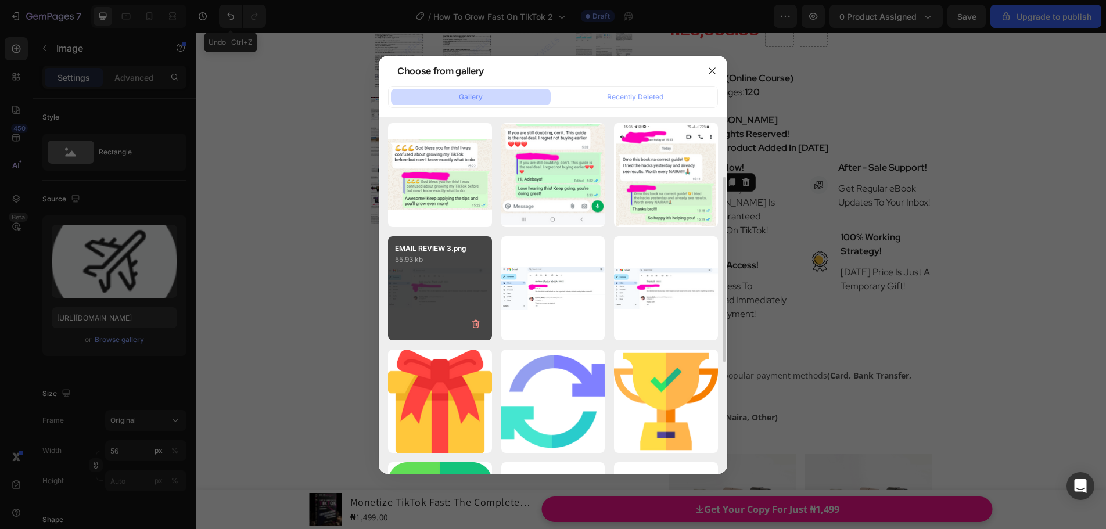
scroll to position [174, 0]
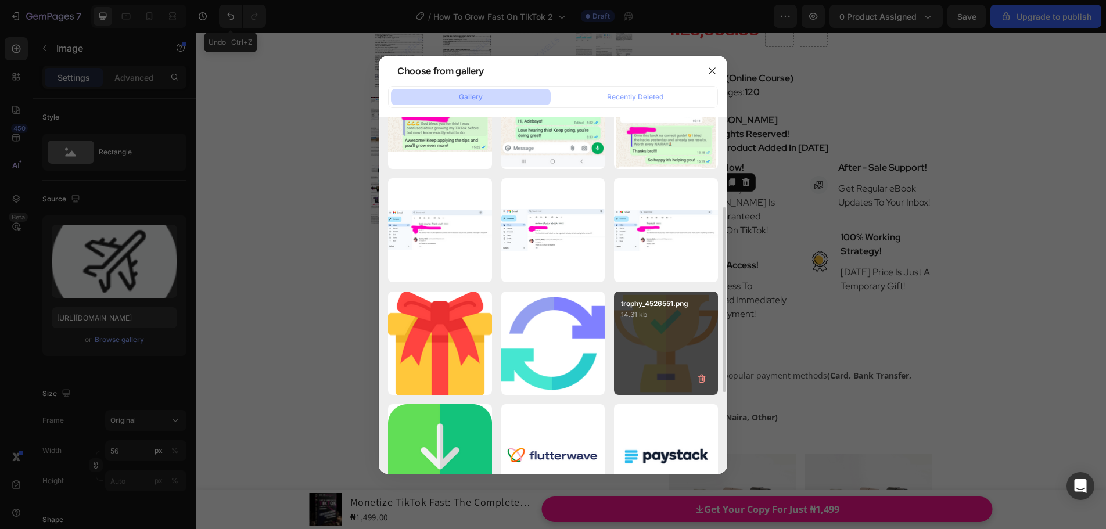
drag, startPoint x: 648, startPoint y: 326, endPoint x: 643, endPoint y: 331, distance: 7.0
click at [648, 328] on div "trophy_4526551.png 14.31 kb" at bounding box center [666, 344] width 104 height 104
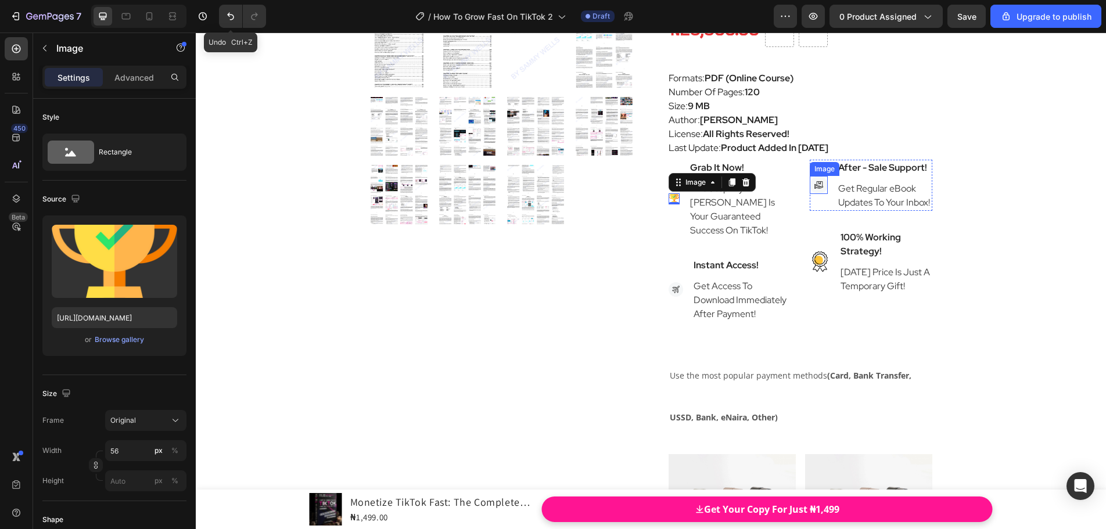
click at [810, 194] on img at bounding box center [819, 185] width 18 height 18
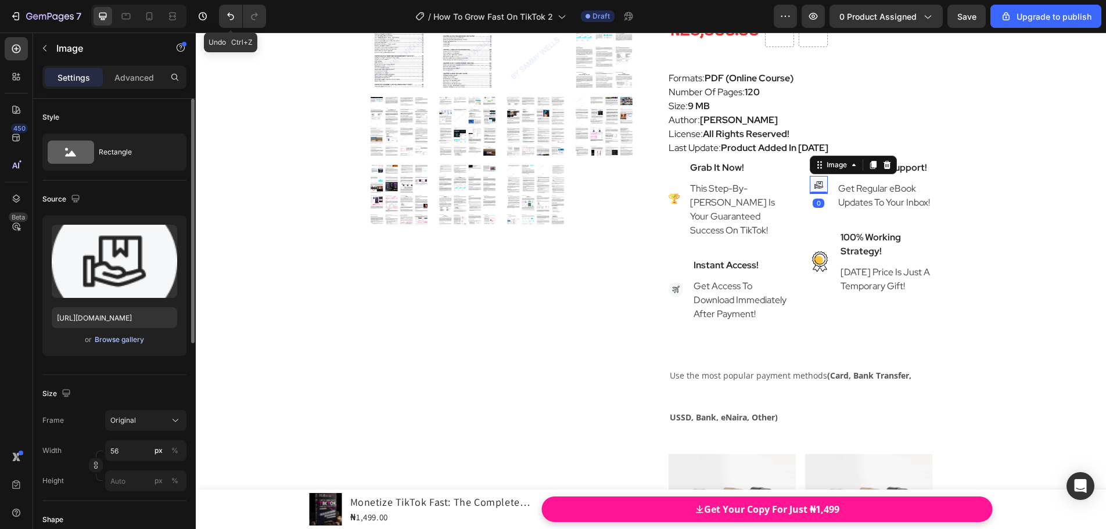
click at [116, 339] on div "Browse gallery" at bounding box center [119, 340] width 49 height 10
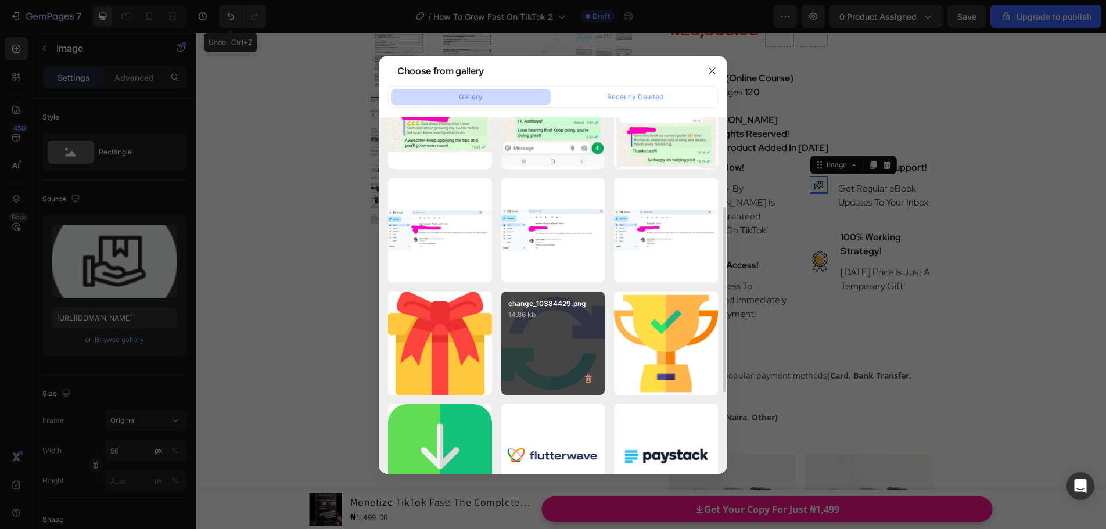
click at [543, 332] on div "change_10384429.png 14.86 kb" at bounding box center [553, 344] width 104 height 104
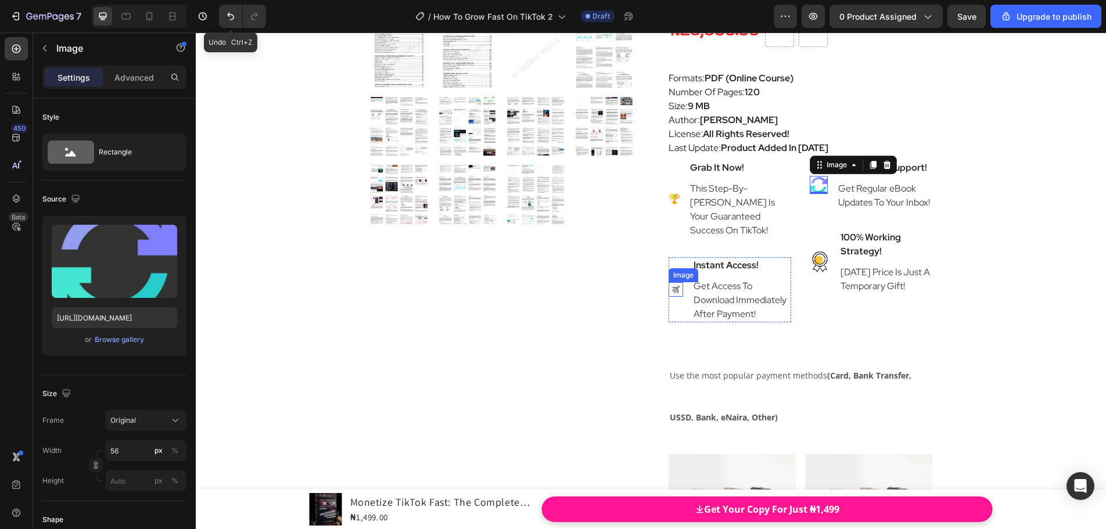
click at [673, 297] on img at bounding box center [676, 289] width 15 height 15
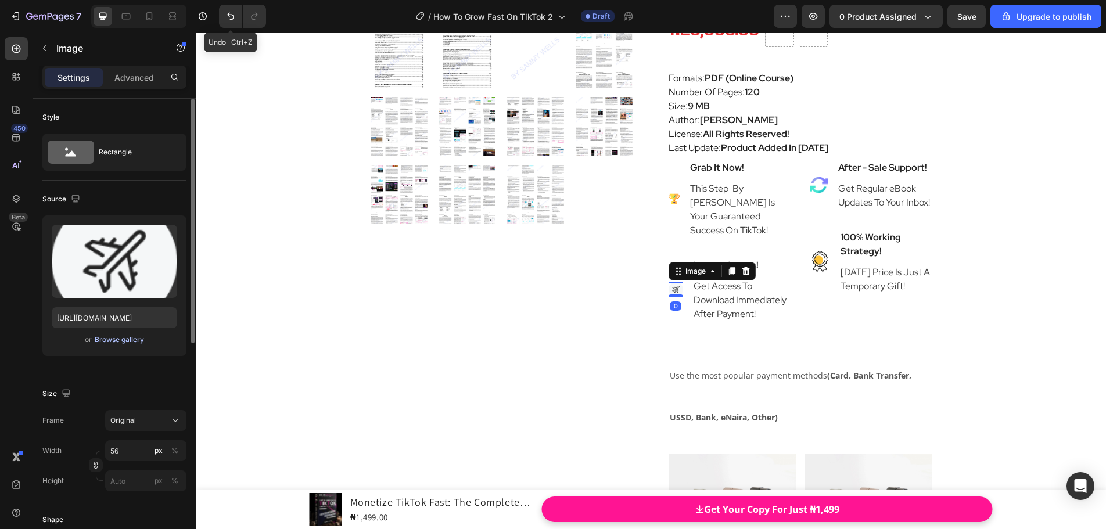
click at [135, 336] on div "Browse gallery" at bounding box center [119, 340] width 49 height 10
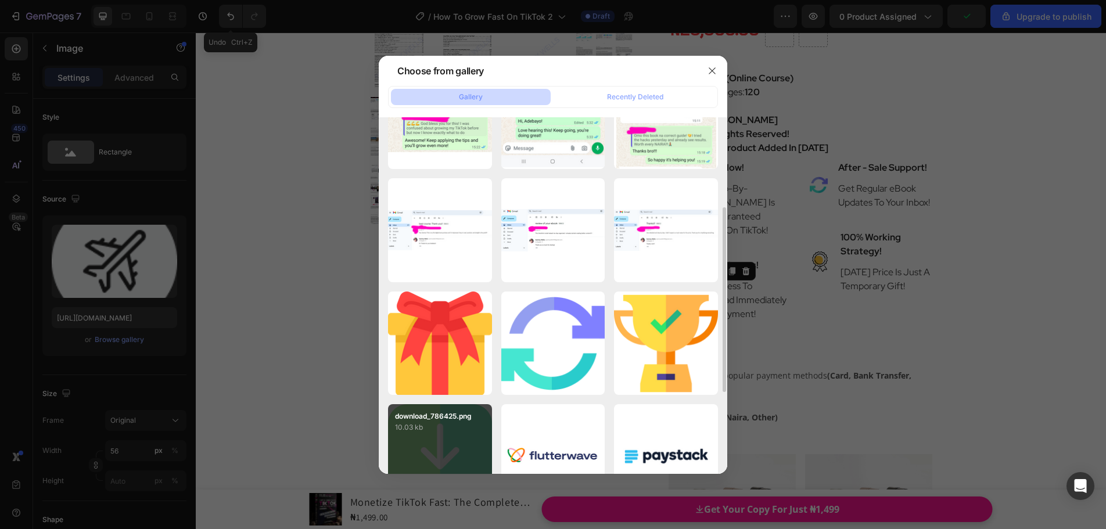
click at [430, 412] on p "download_786425.png" at bounding box center [440, 416] width 90 height 10
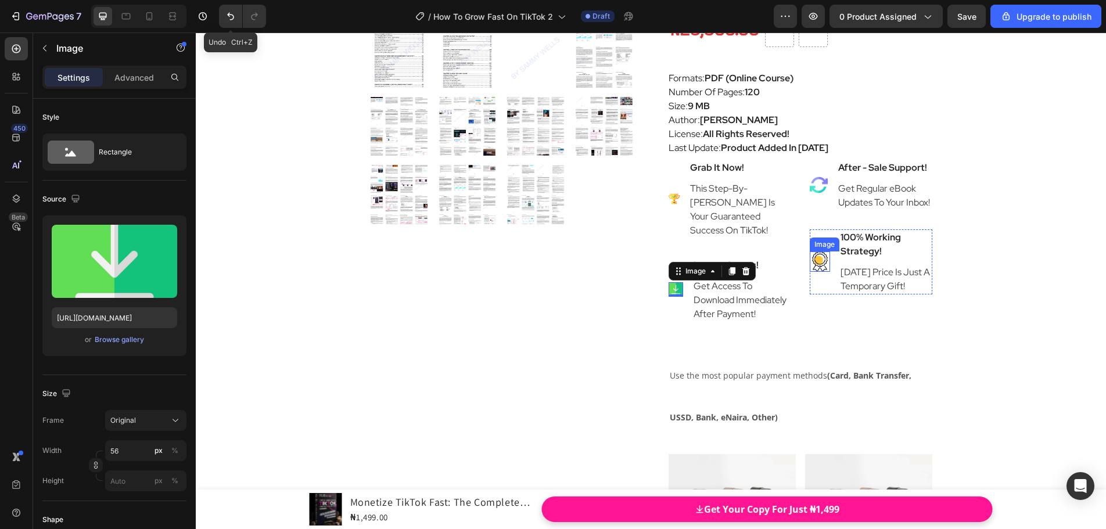
click at [817, 272] on img at bounding box center [820, 262] width 20 height 20
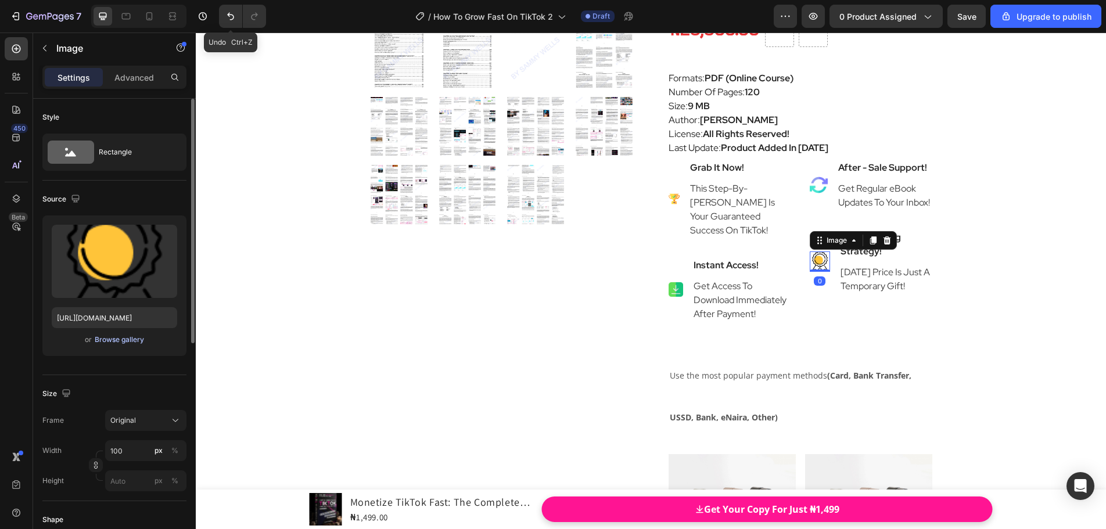
click at [125, 336] on div "Browse gallery" at bounding box center [119, 340] width 49 height 10
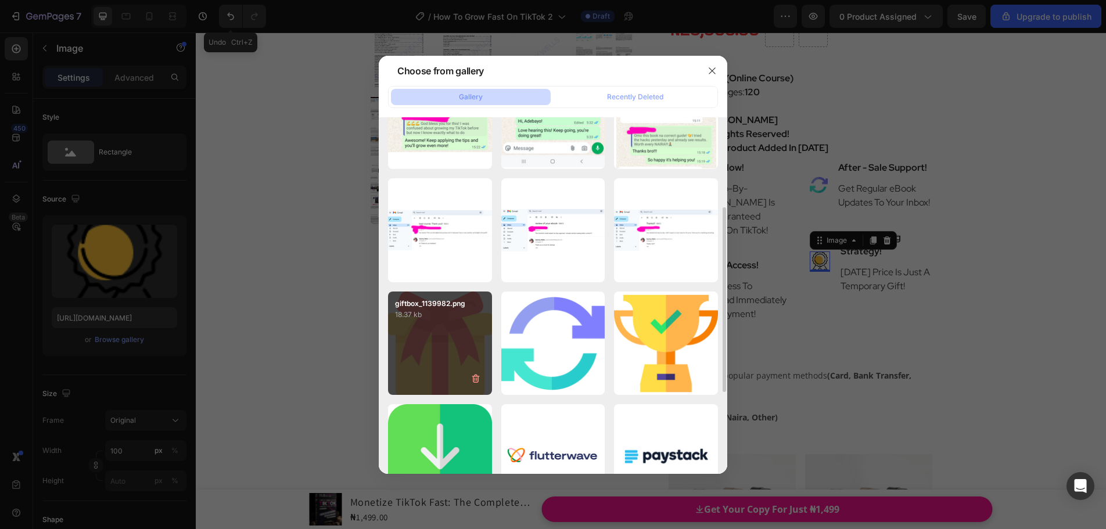
click at [417, 315] on p "18.37 kb" at bounding box center [440, 315] width 90 height 12
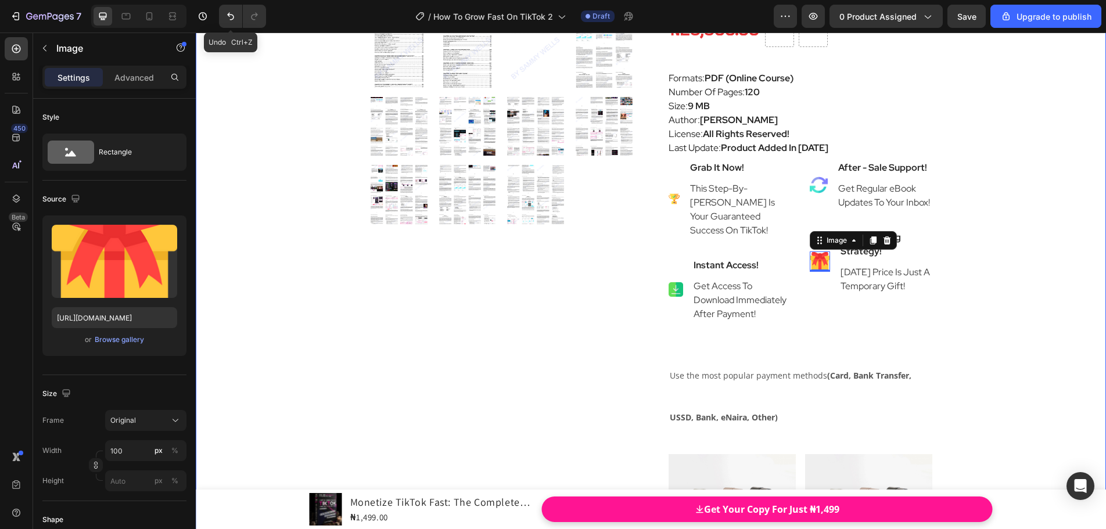
click at [1014, 252] on div "Product Images Monetize TikTok Fast: The Complete 2025 Strategy To Turn Followe…" at bounding box center [651, 228] width 910 height 1142
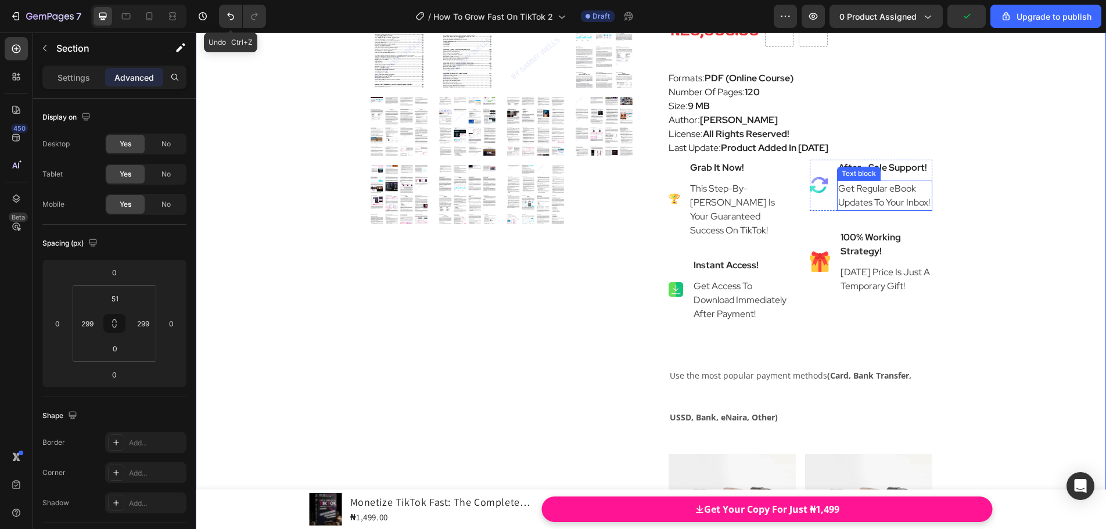
click at [891, 210] on p "Get Regular eBook Updates To Your Inbox!" at bounding box center [884, 196] width 93 height 28
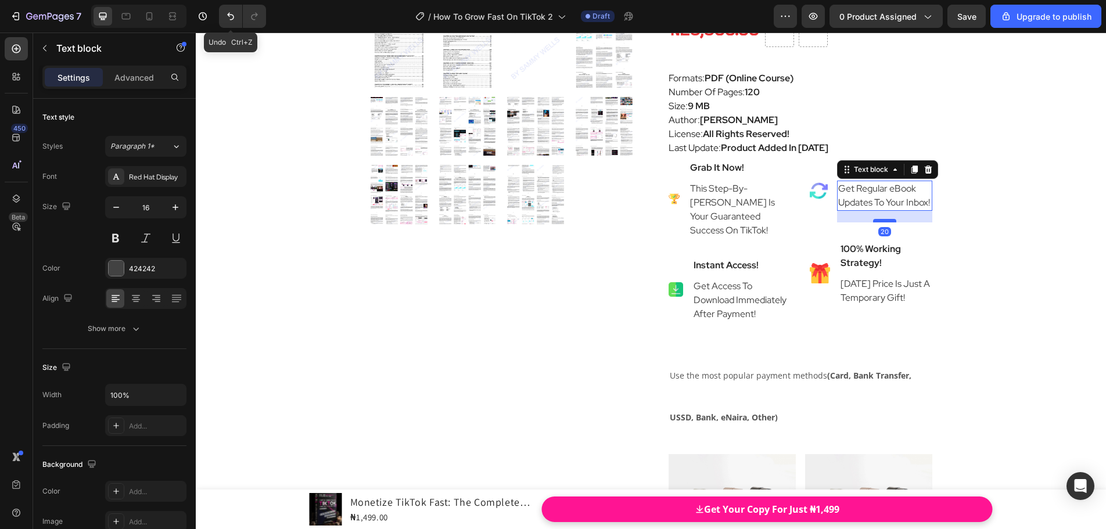
drag, startPoint x: 885, startPoint y: 254, endPoint x: 885, endPoint y: 266, distance: 11.6
click at [885, 222] on div at bounding box center [884, 220] width 23 height 3
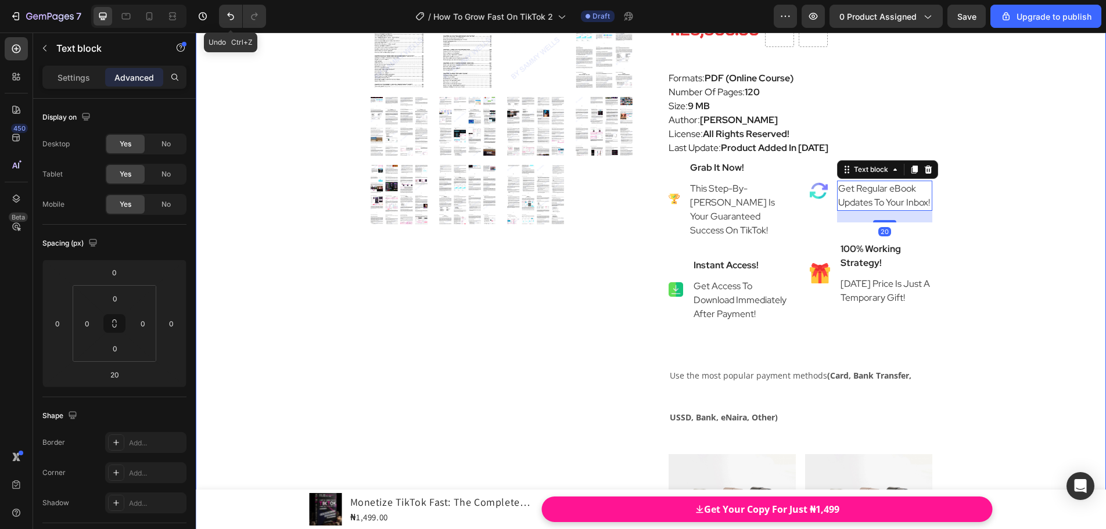
click at [982, 266] on div "Product Images Monetize TikTok Fast: The Complete 2025 Strategy To Turn Followe…" at bounding box center [651, 228] width 910 height 1142
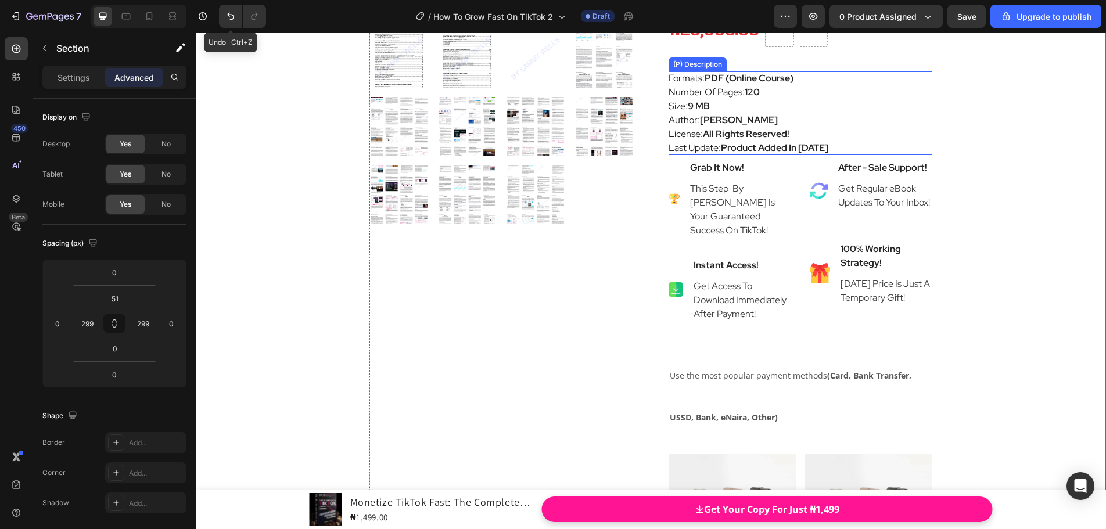
click at [891, 155] on div "Formats: PDF (Online Course) Number Of Pages: 120 Size: 9 MB Author: [PERSON_NA…" at bounding box center [801, 113] width 264 height 84
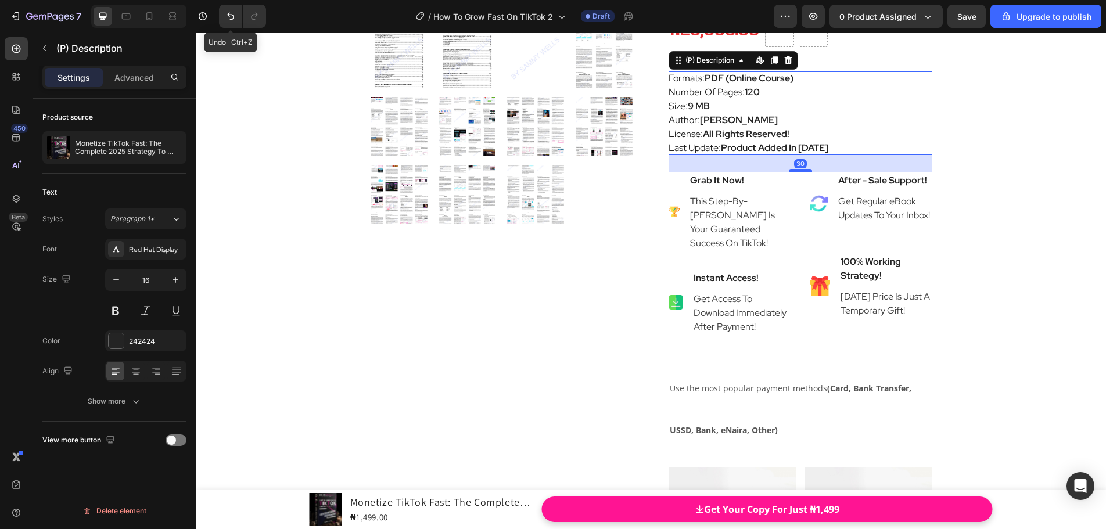
drag, startPoint x: 803, startPoint y: 191, endPoint x: 803, endPoint y: 203, distance: 12.8
click at [803, 173] on div at bounding box center [800, 170] width 23 height 3
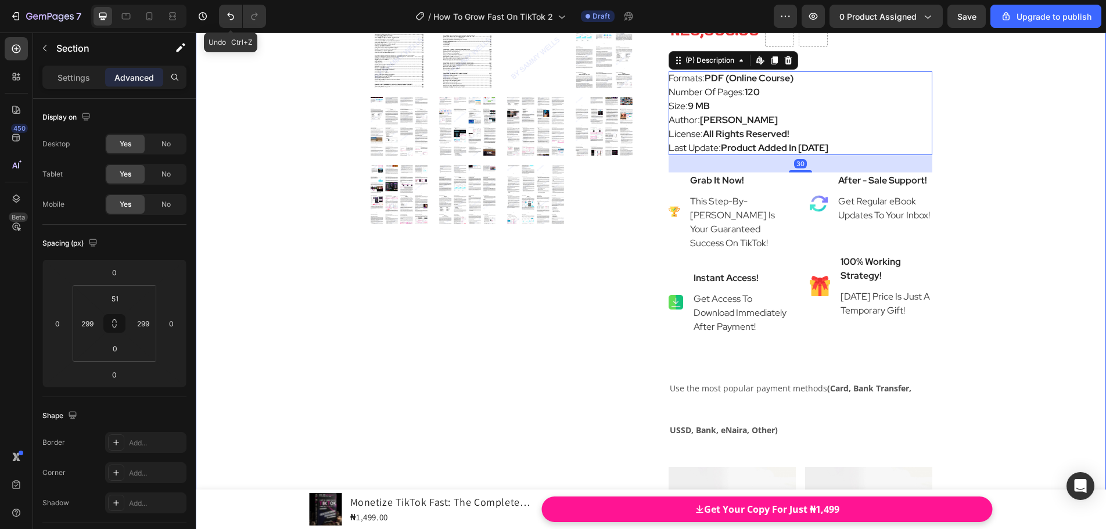
click at [978, 218] on div "Product Images Monetize TikTok Fast: The Complete 2025 Strategy To Turn Followe…" at bounding box center [651, 234] width 910 height 1155
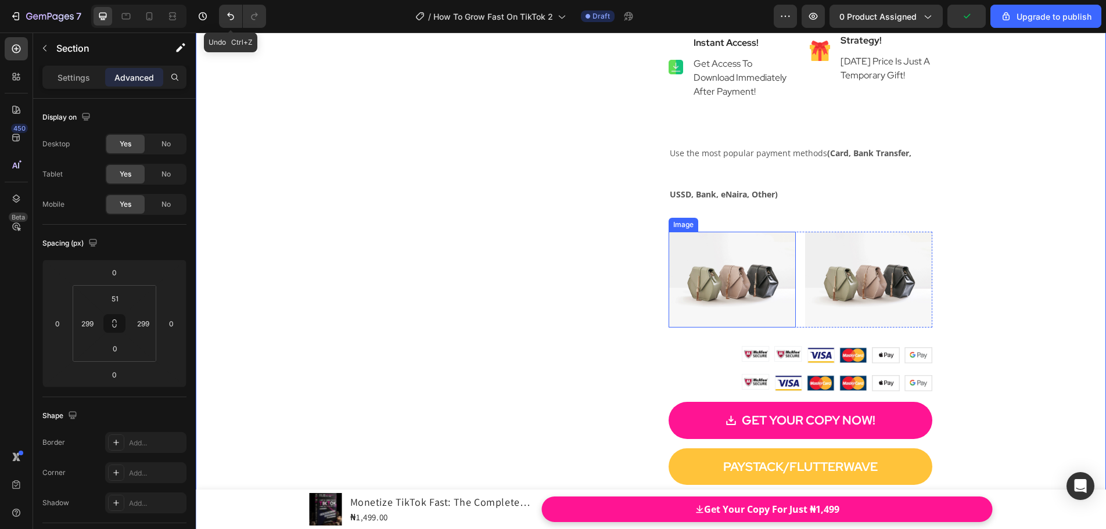
scroll to position [6328, 0]
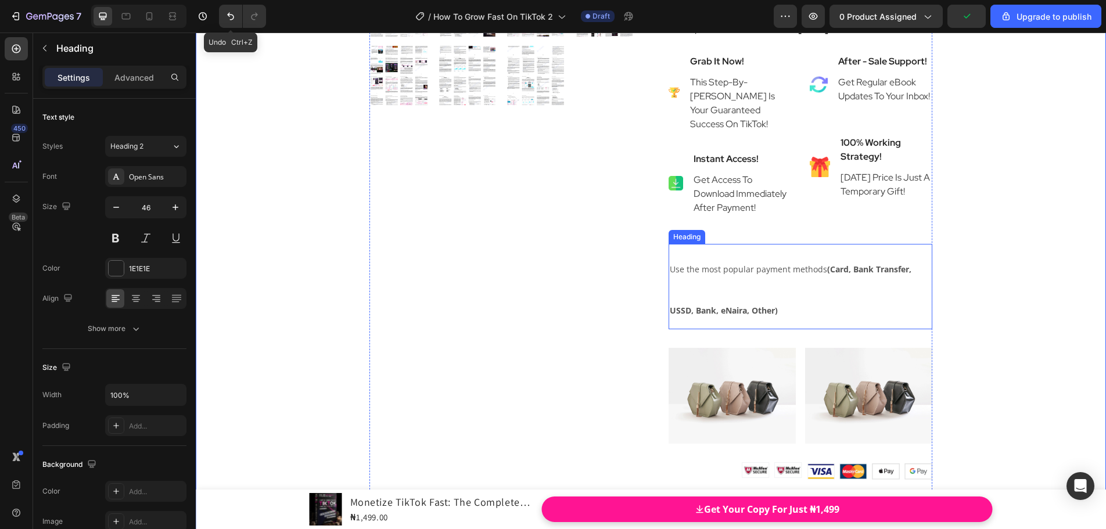
click at [759, 293] on h2 "Use the most popular payment methods (Card, Bank Transfer, USSD, Bank, eNaira, …" at bounding box center [801, 287] width 264 height 86
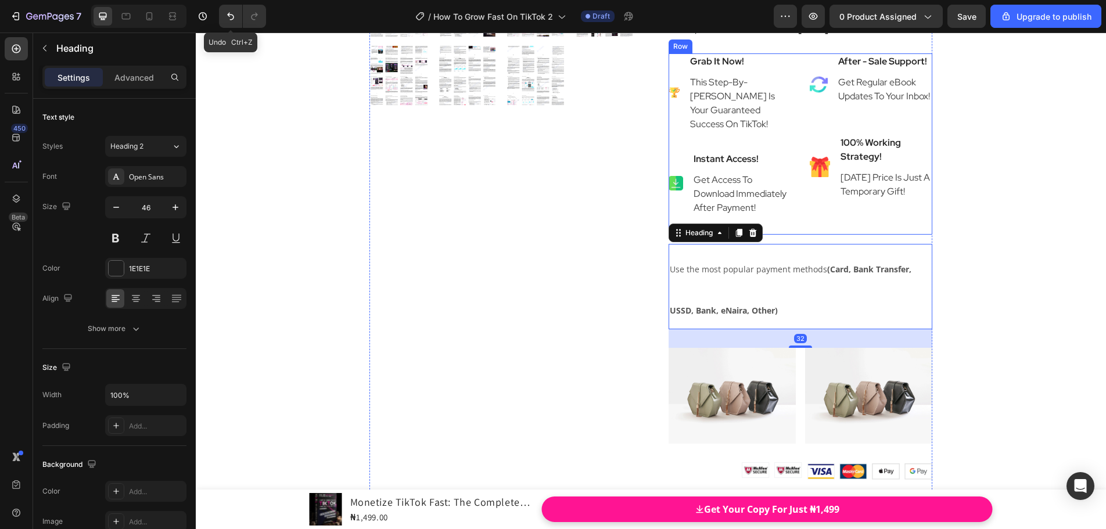
click at [817, 235] on div "Image After - Sale Support! Text block Get Regular eBook Updates To Your Inbox!…" at bounding box center [871, 143] width 123 height 181
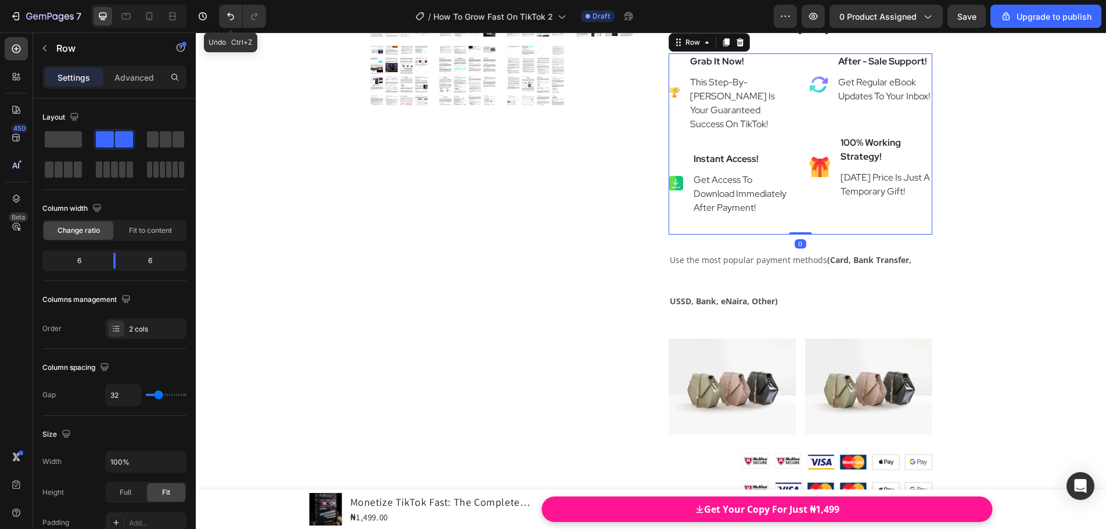
click at [801, 235] on div "Image Grab It Now! Text block This Step-By-[PERSON_NAME] Is Your Guaranteed Suc…" at bounding box center [801, 143] width 264 height 181
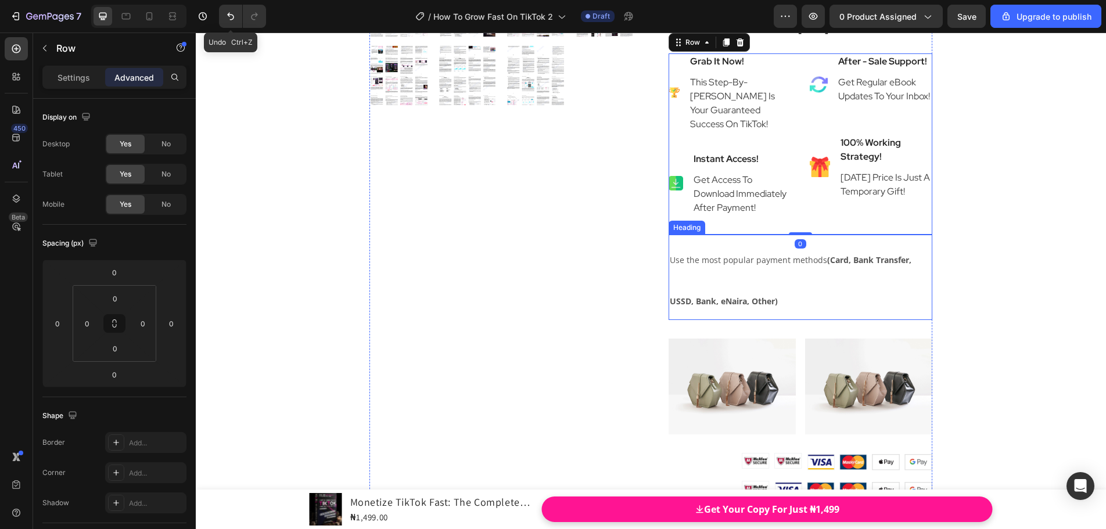
click at [809, 285] on span "Use the most popular payment methods (Card, Bank Transfer, USSD, Bank, eNaira, …" at bounding box center [791, 280] width 242 height 53
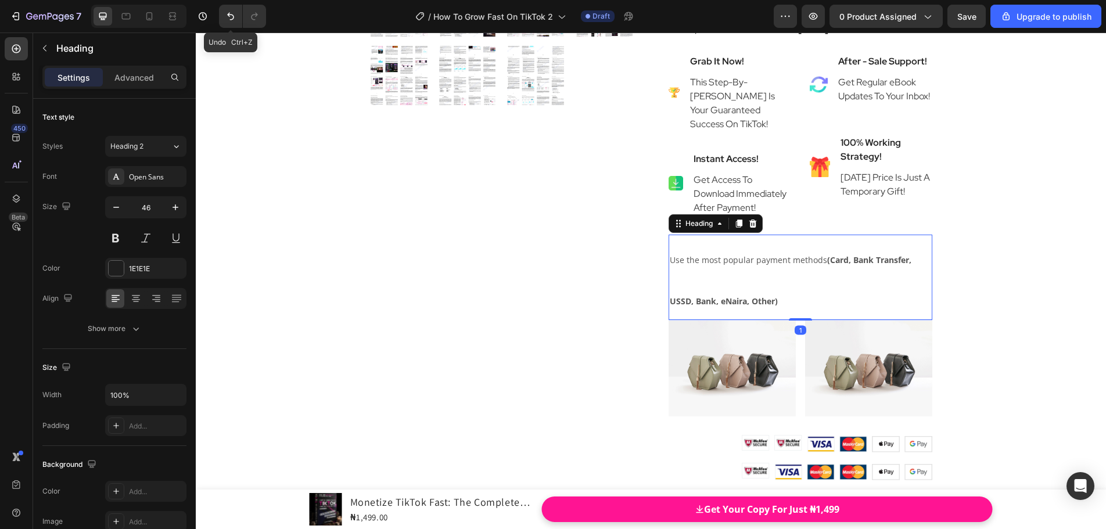
drag, startPoint x: 803, startPoint y: 368, endPoint x: 767, endPoint y: 297, distance: 80.0
click at [800, 321] on div "Use the most popular payment methods (Card, Bank Transfer, USSD, Bank, eNaira, …" at bounding box center [801, 278] width 264 height 86
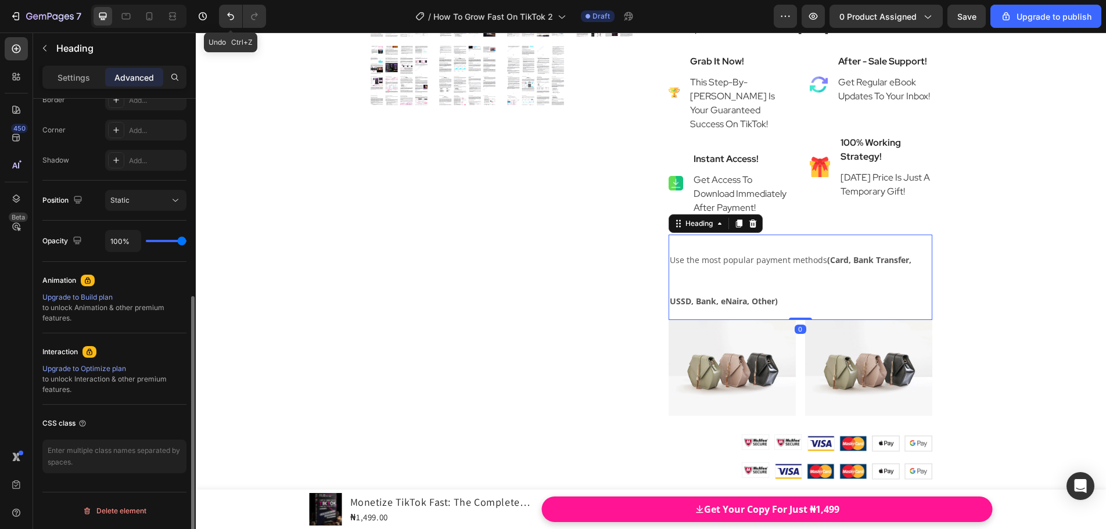
scroll to position [110, 0]
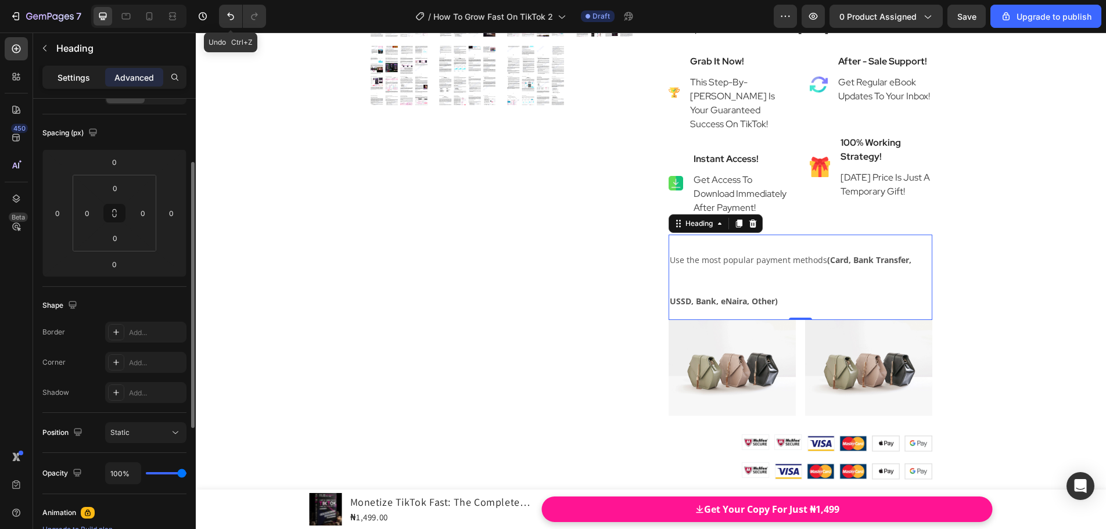
click at [60, 76] on p "Settings" at bounding box center [74, 77] width 33 height 12
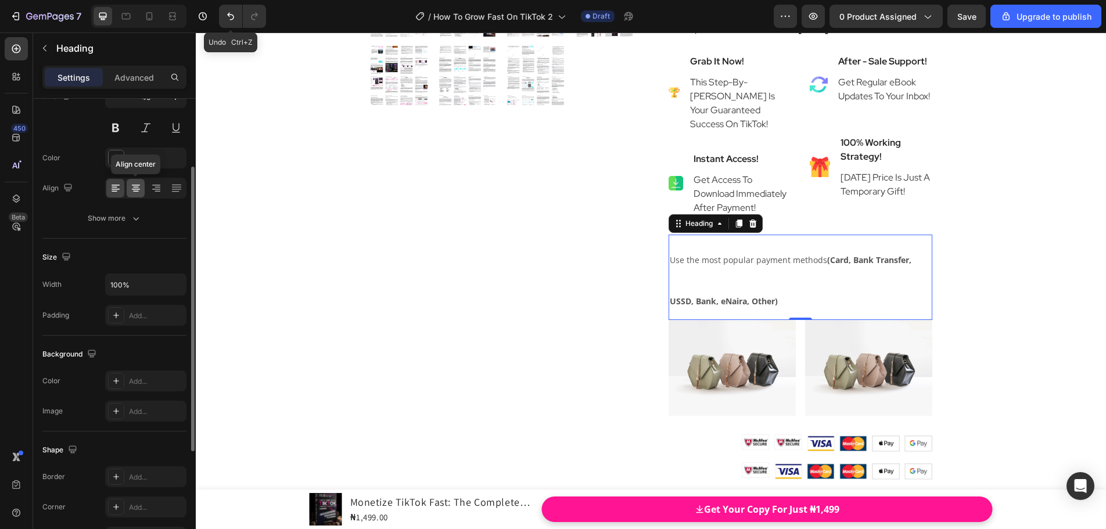
click at [134, 190] on icon at bounding box center [136, 188] width 12 height 12
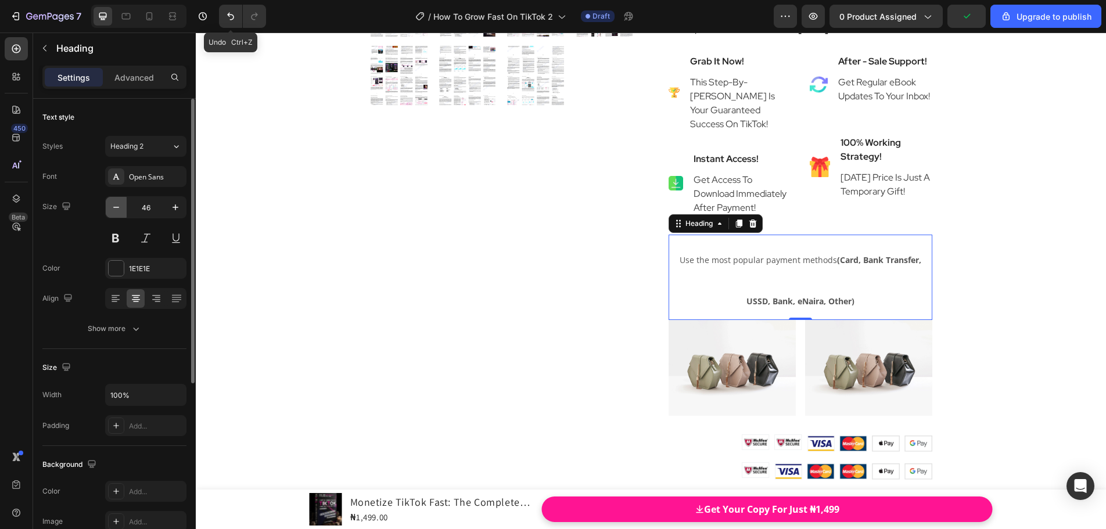
click at [117, 205] on icon "button" at bounding box center [116, 208] width 12 height 12
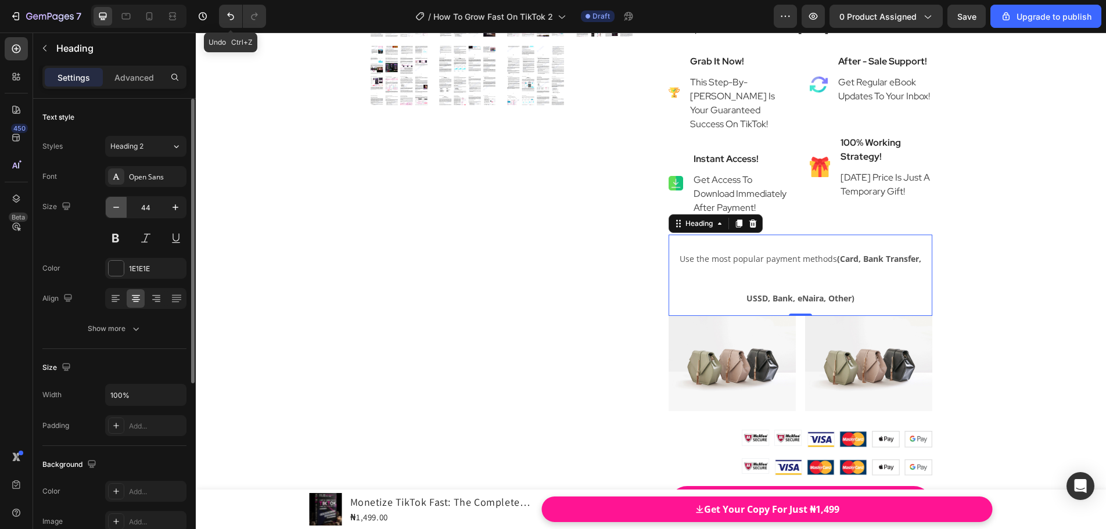
click at [117, 205] on icon "button" at bounding box center [116, 208] width 12 height 12
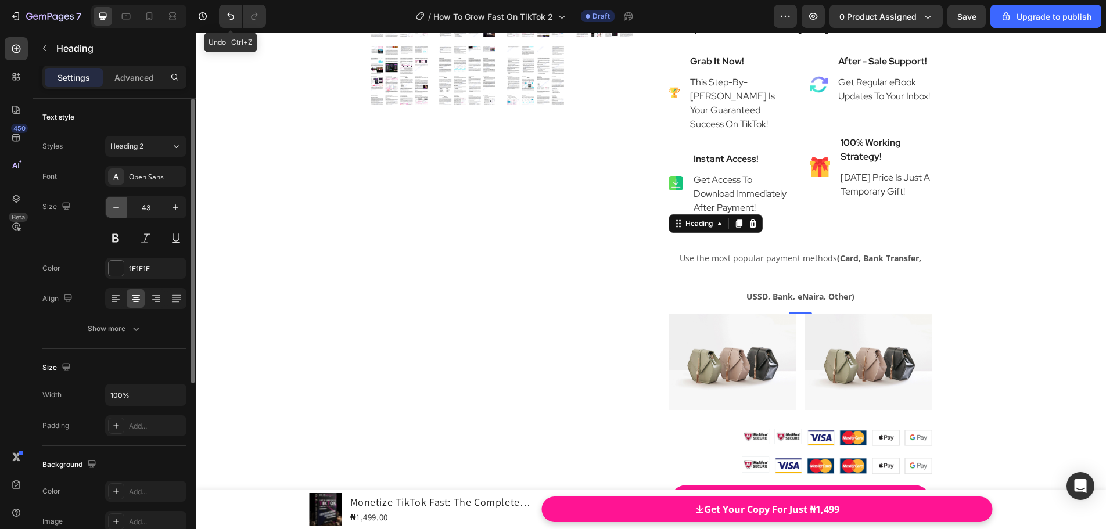
click at [117, 205] on icon "button" at bounding box center [116, 208] width 12 height 12
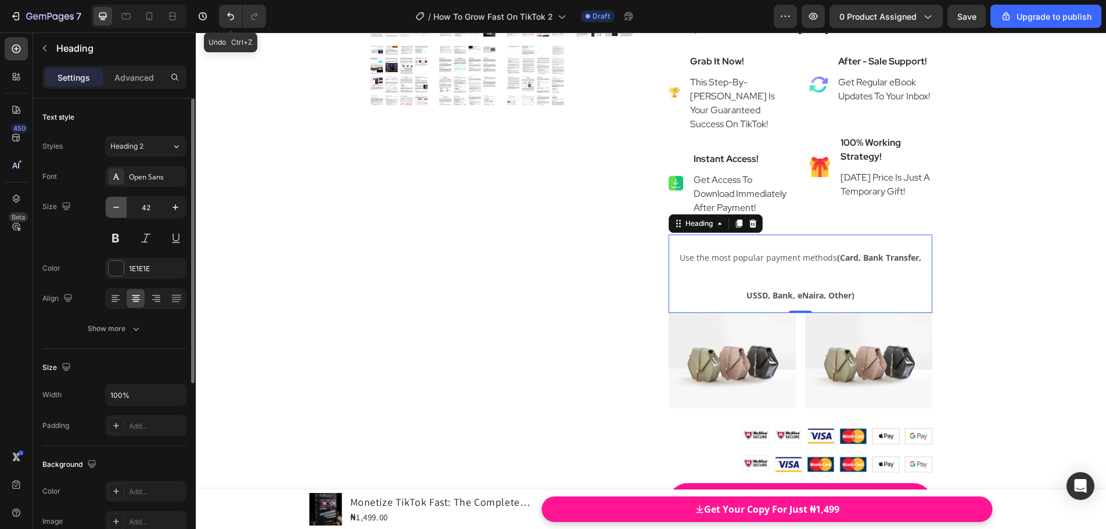
click at [117, 205] on icon "button" at bounding box center [116, 208] width 12 height 12
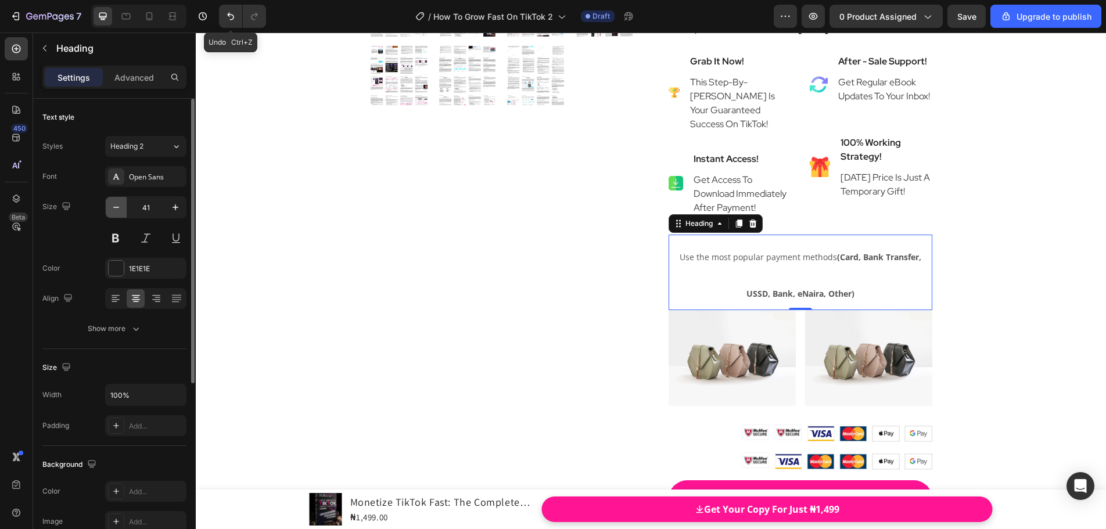
click at [117, 205] on icon "button" at bounding box center [116, 208] width 12 height 12
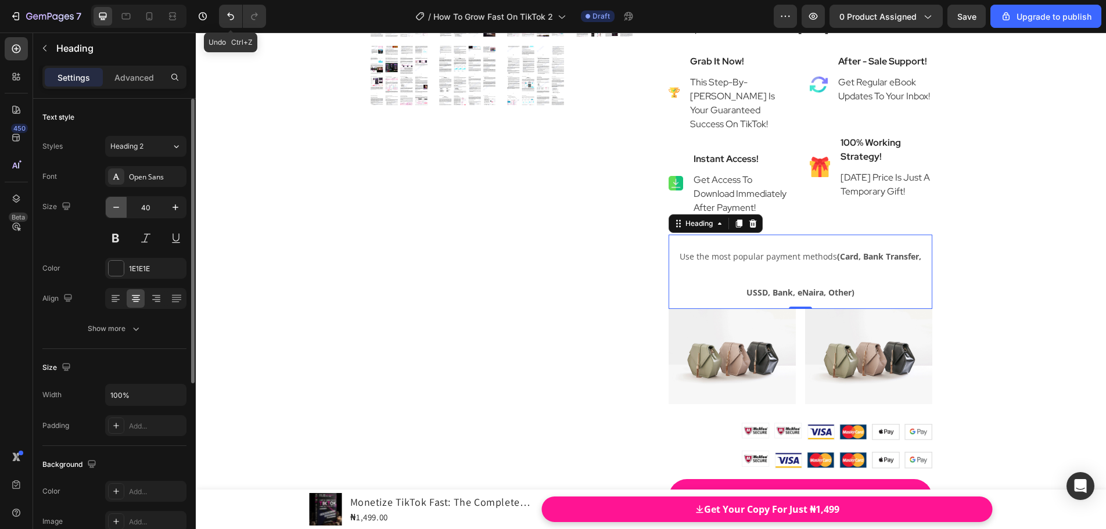
click at [117, 205] on icon "button" at bounding box center [116, 208] width 12 height 12
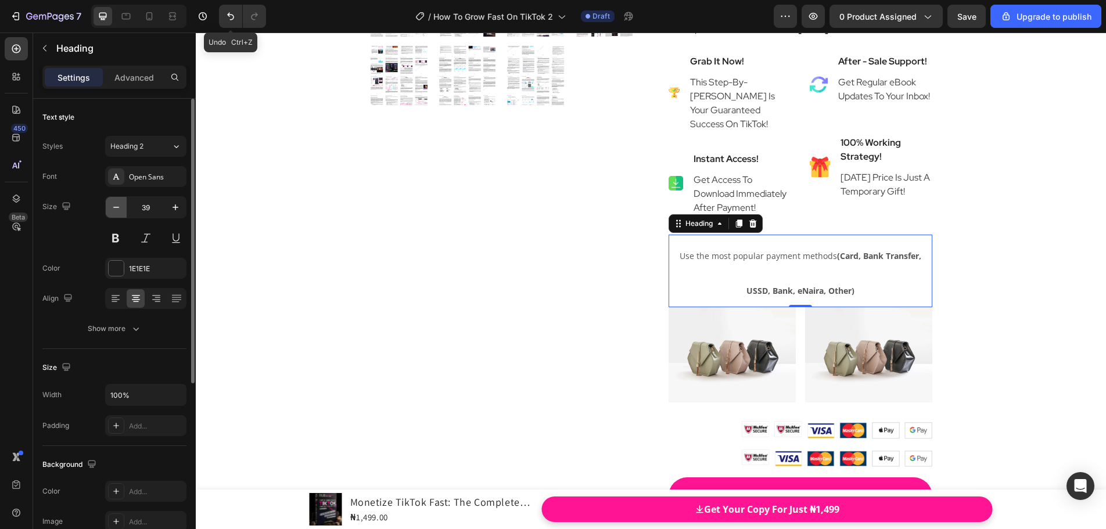
click at [117, 205] on icon "button" at bounding box center [116, 208] width 12 height 12
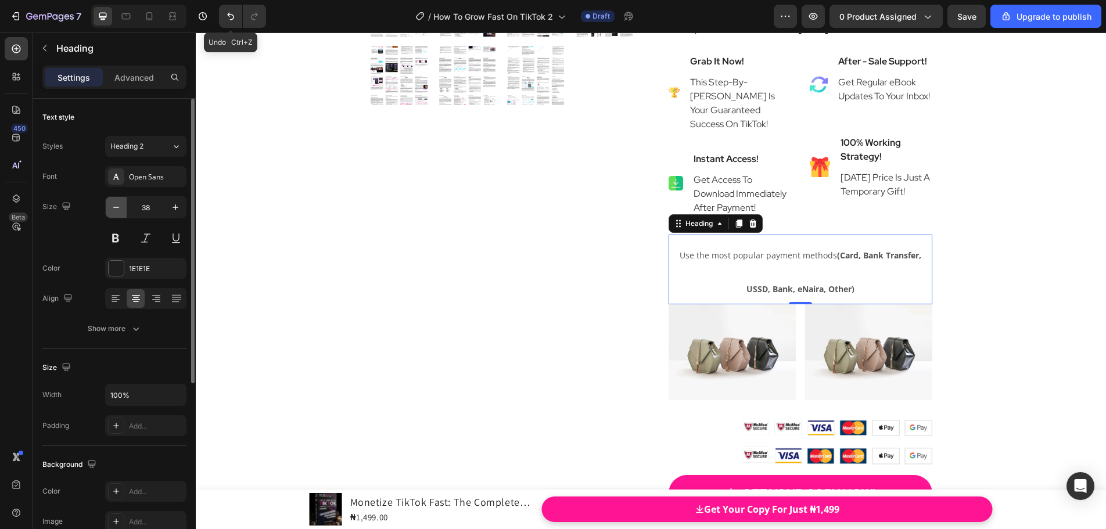
click at [117, 205] on icon "button" at bounding box center [116, 208] width 12 height 12
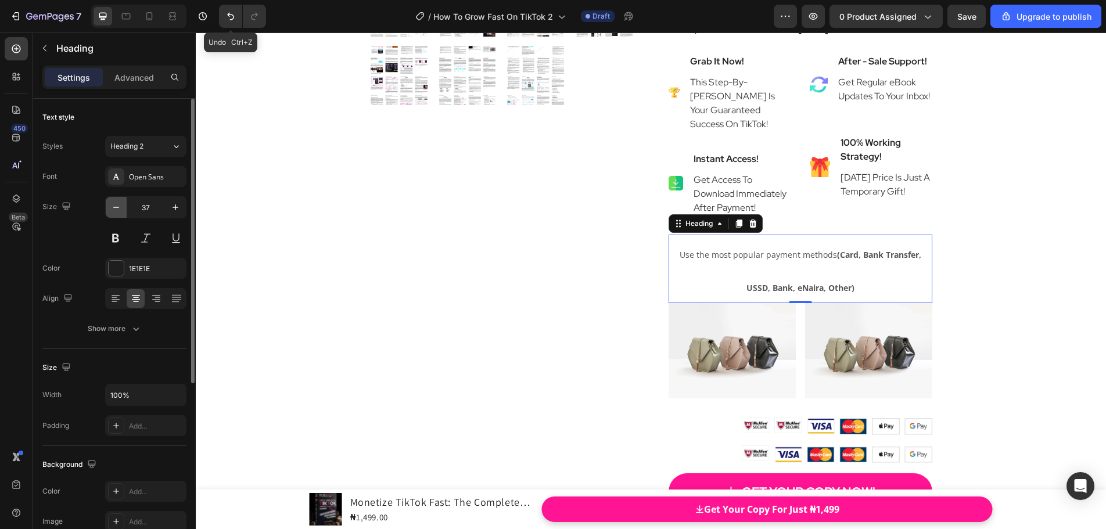
click at [117, 205] on icon "button" at bounding box center [116, 208] width 12 height 12
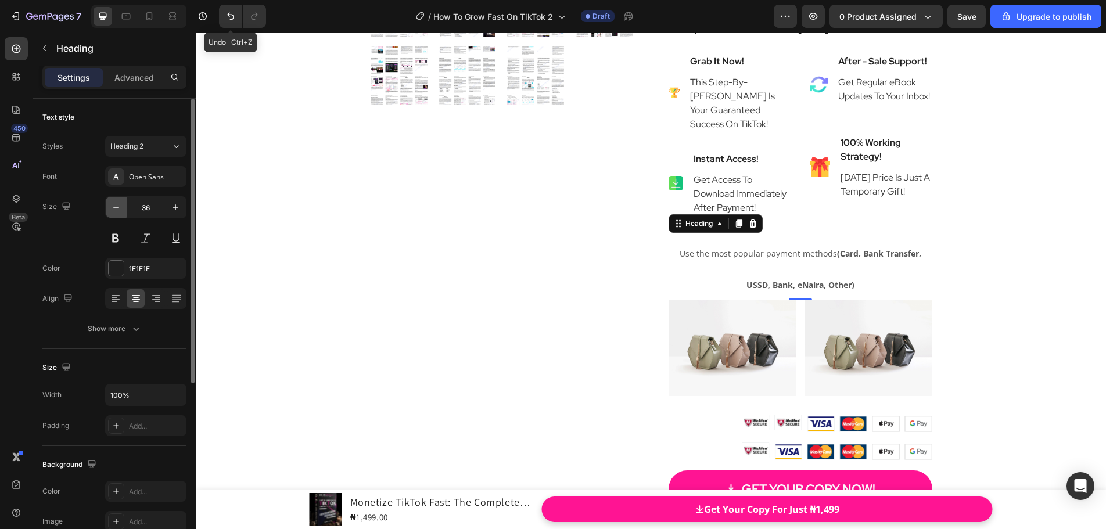
click at [117, 205] on icon "button" at bounding box center [116, 208] width 12 height 12
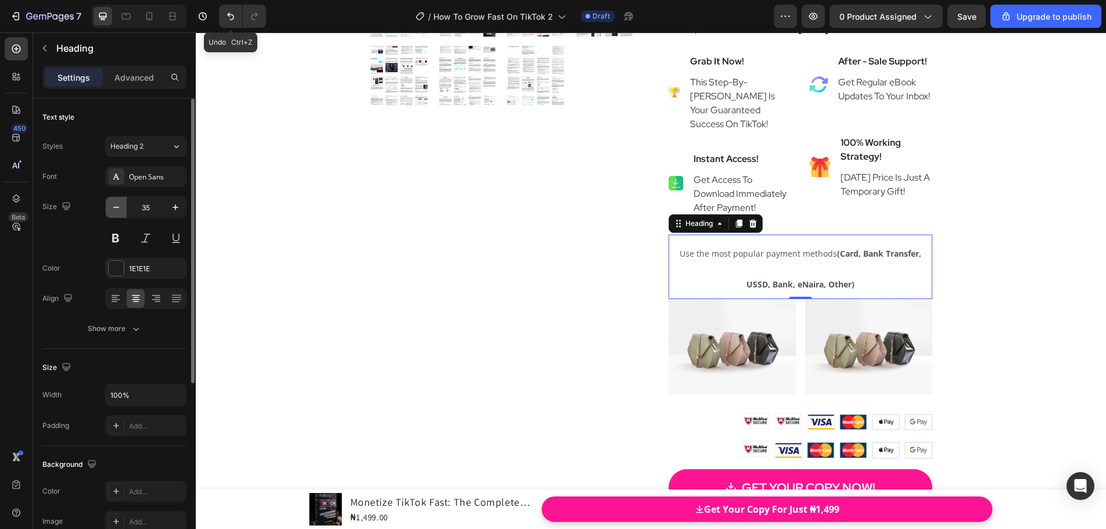
click at [117, 205] on icon "button" at bounding box center [116, 208] width 12 height 12
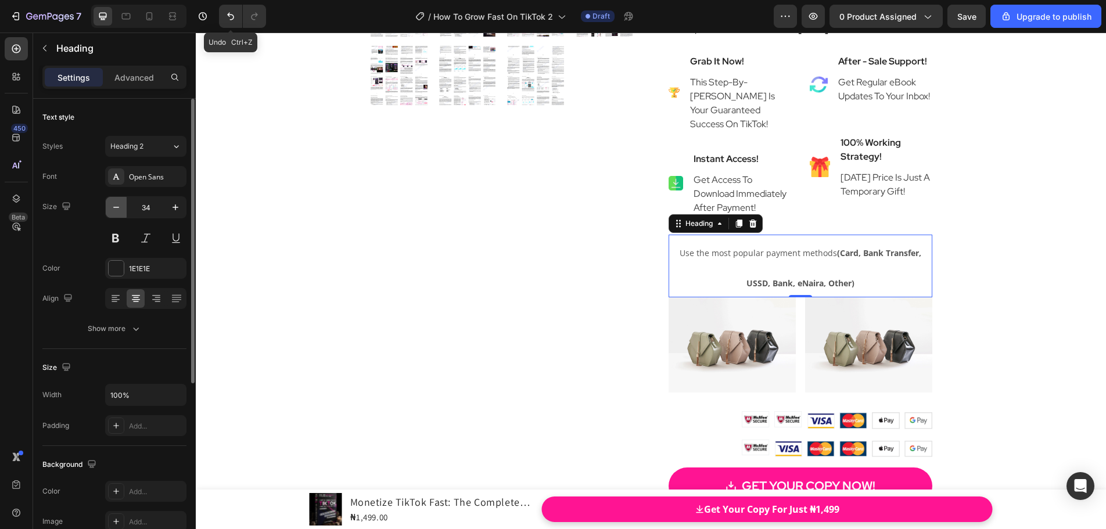
click at [117, 205] on icon "button" at bounding box center [116, 208] width 12 height 12
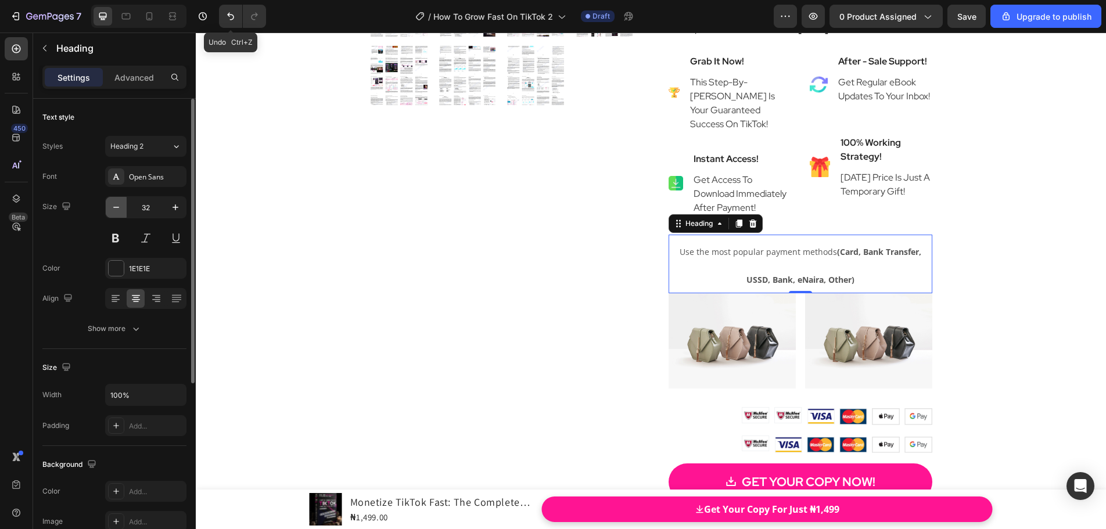
click at [117, 205] on icon "button" at bounding box center [116, 208] width 12 height 12
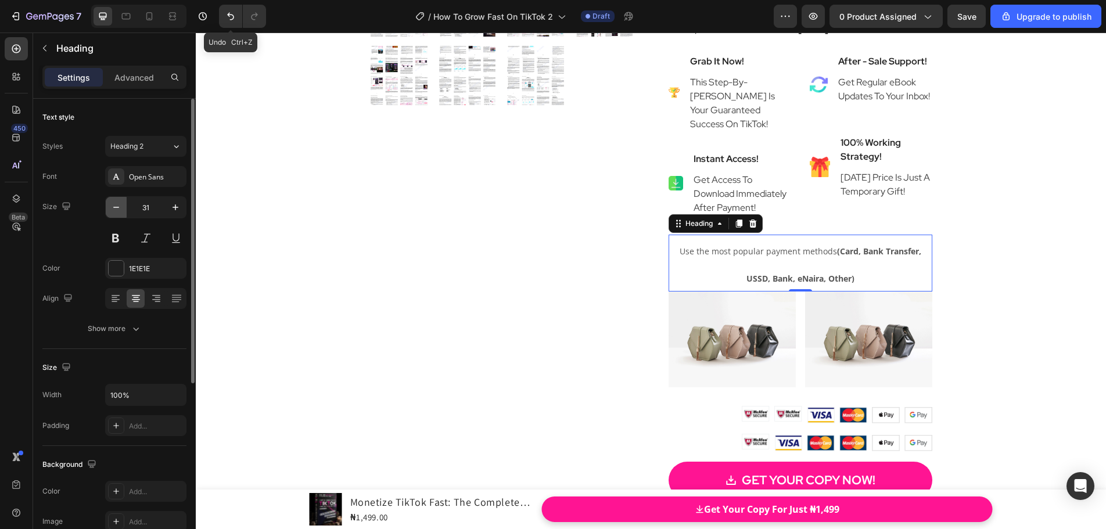
click at [117, 205] on icon "button" at bounding box center [116, 208] width 12 height 12
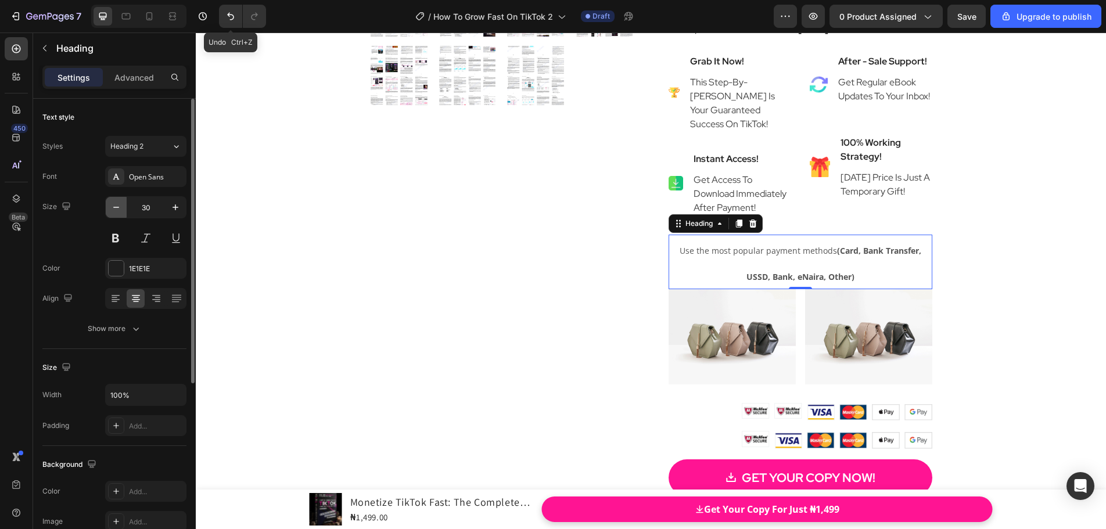
click at [117, 205] on icon "button" at bounding box center [116, 208] width 12 height 12
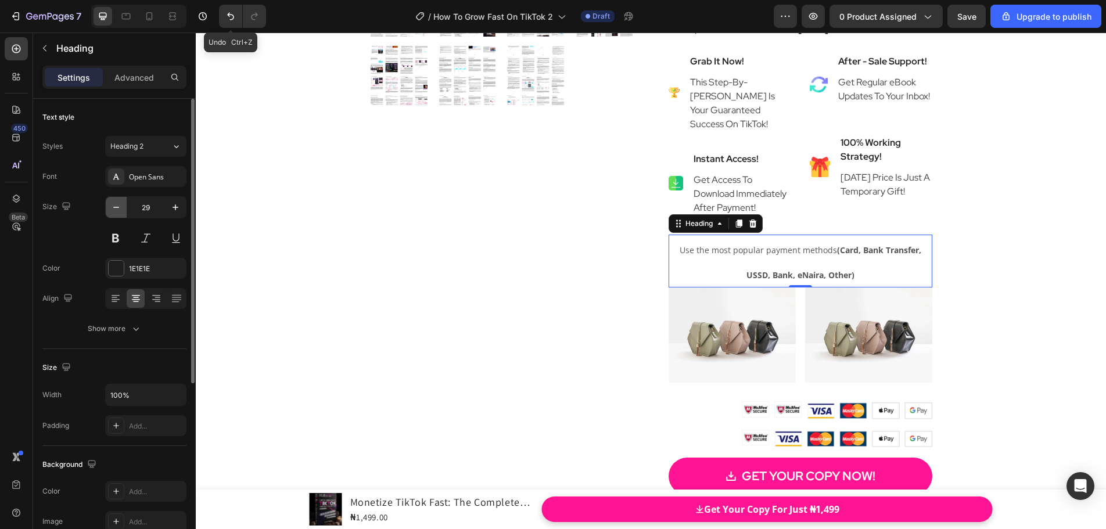
click at [117, 205] on icon "button" at bounding box center [116, 208] width 12 height 12
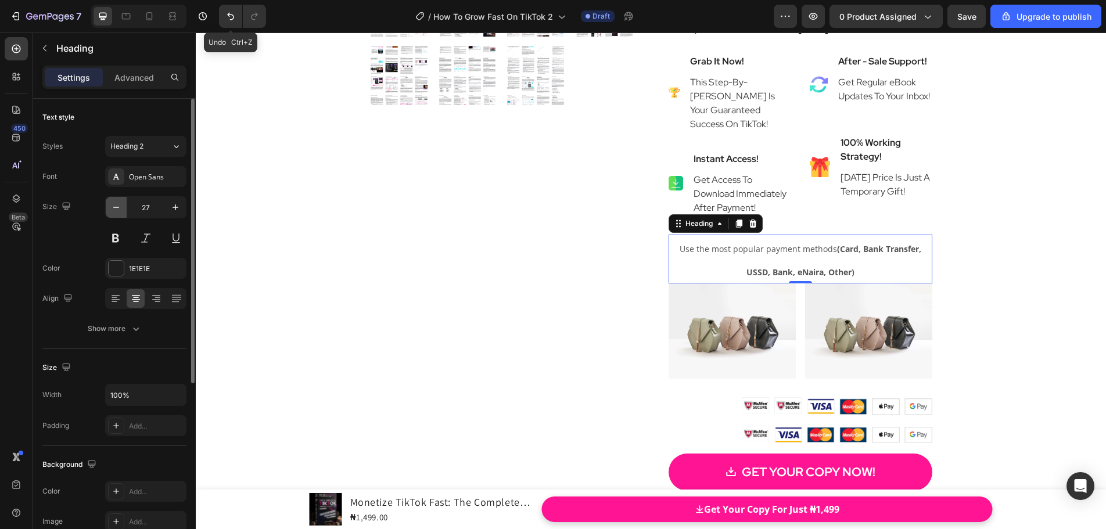
click at [117, 205] on icon "button" at bounding box center [116, 208] width 12 height 12
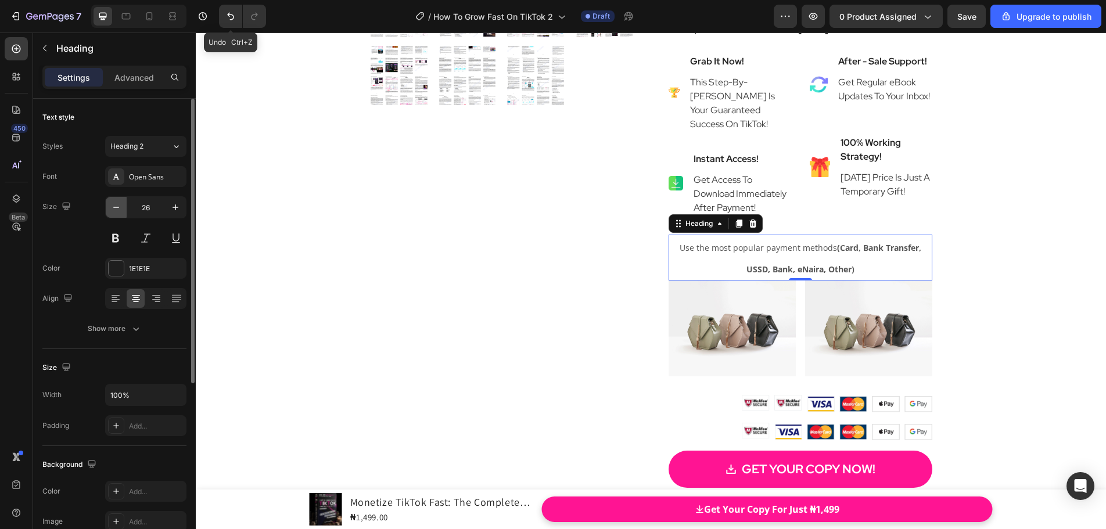
click at [117, 205] on icon "button" at bounding box center [116, 208] width 12 height 12
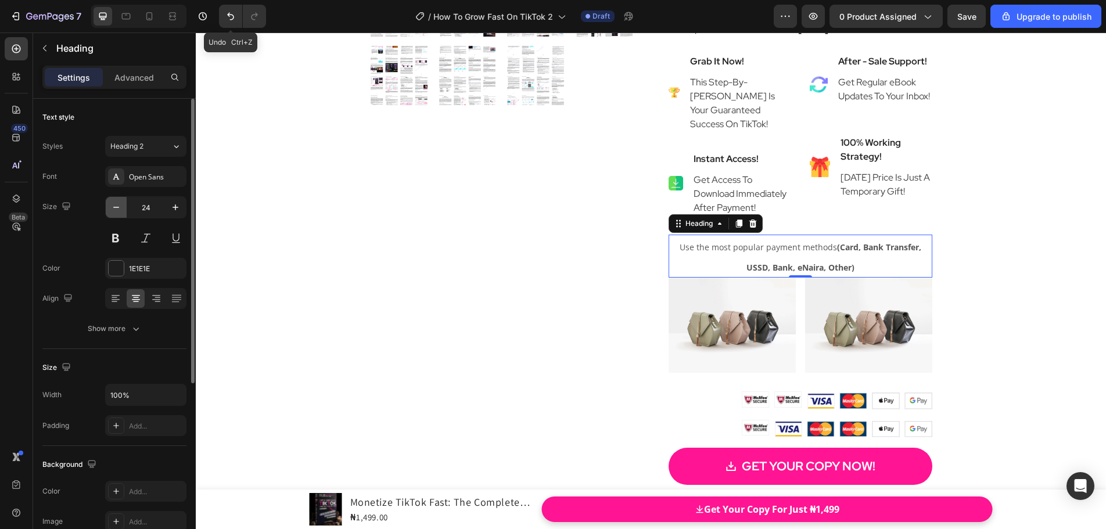
click at [117, 205] on icon "button" at bounding box center [116, 208] width 12 height 12
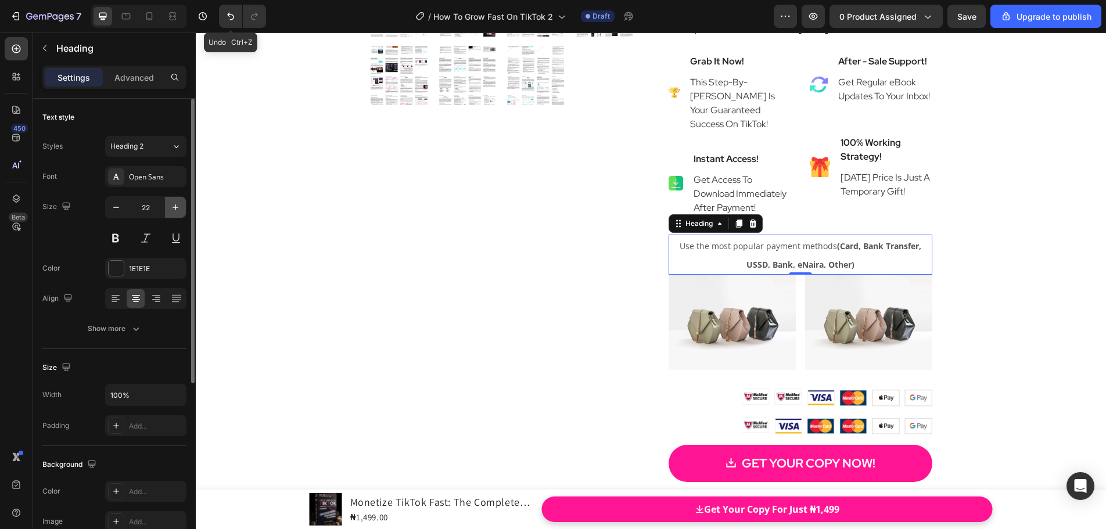
click at [175, 209] on icon "button" at bounding box center [176, 208] width 12 height 12
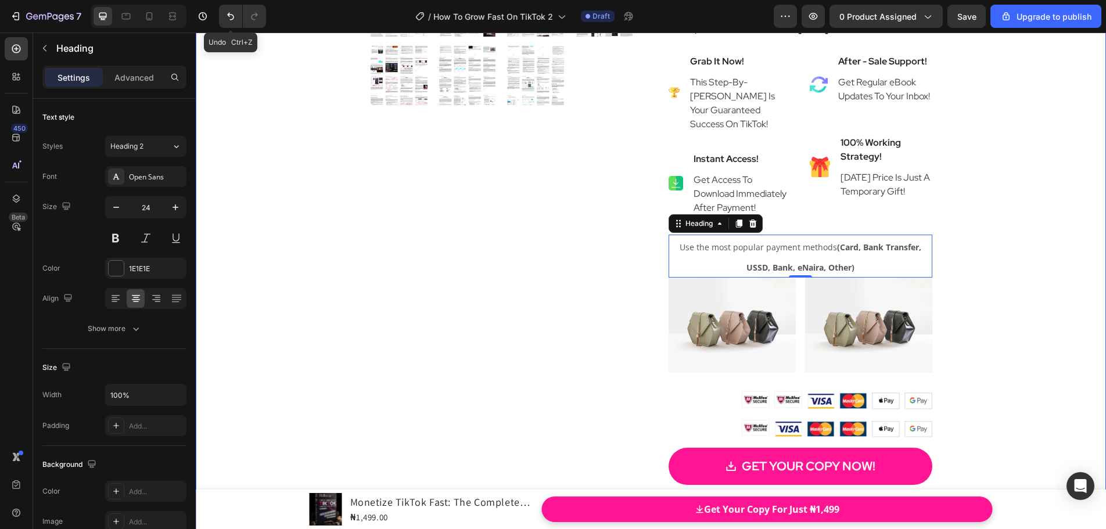
click at [960, 284] on div "Product Images Monetize TikTok Fast: The Complete 2025 Strategy To Turn Followe…" at bounding box center [651, 80] width 910 height 1084
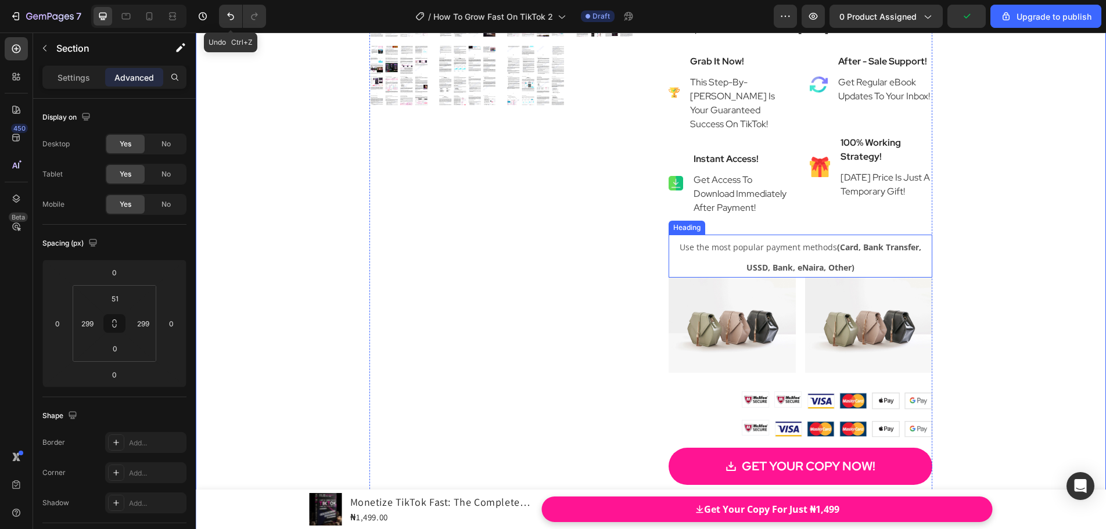
click at [869, 278] on h2 "Use the most popular payment methods (Card, Bank Transfer, USSD, Bank, eNaira, …" at bounding box center [801, 256] width 264 height 43
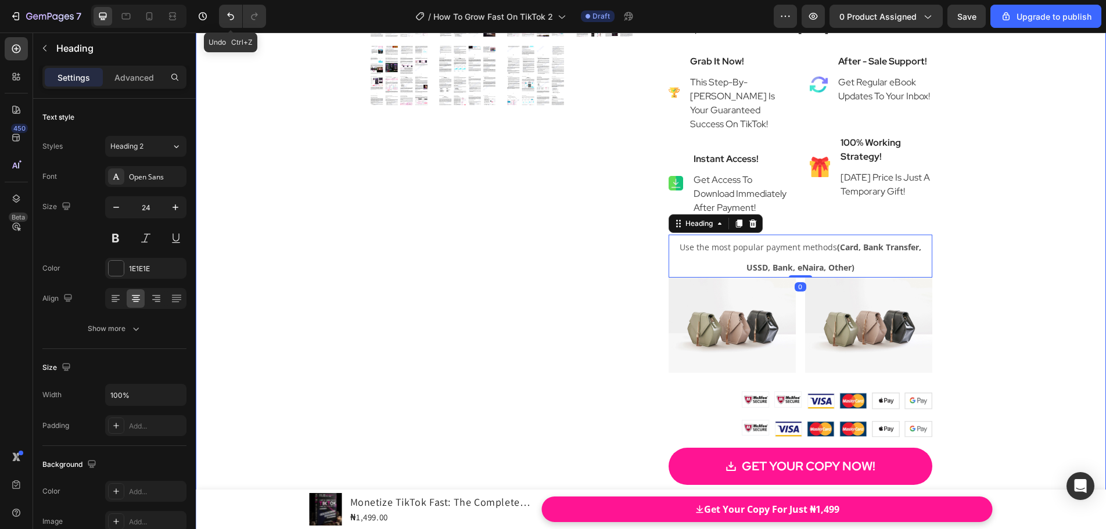
click at [994, 306] on div "Product Images Monetize TikTok Fast: The Complete 2025 Strategy To Turn Followe…" at bounding box center [651, 80] width 910 height 1084
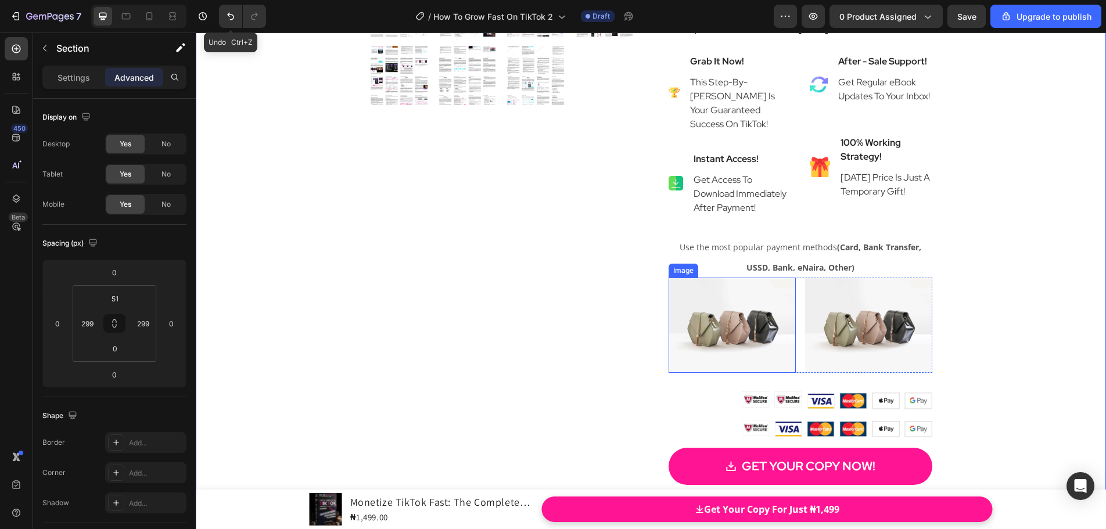
click at [756, 347] on img at bounding box center [732, 325] width 127 height 95
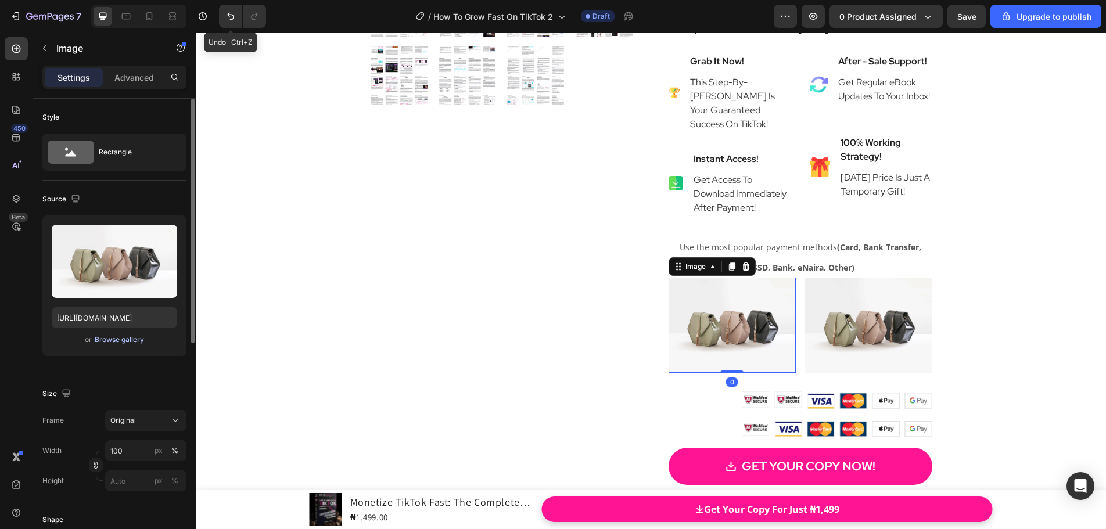
click at [114, 341] on div "Browse gallery" at bounding box center [119, 340] width 49 height 10
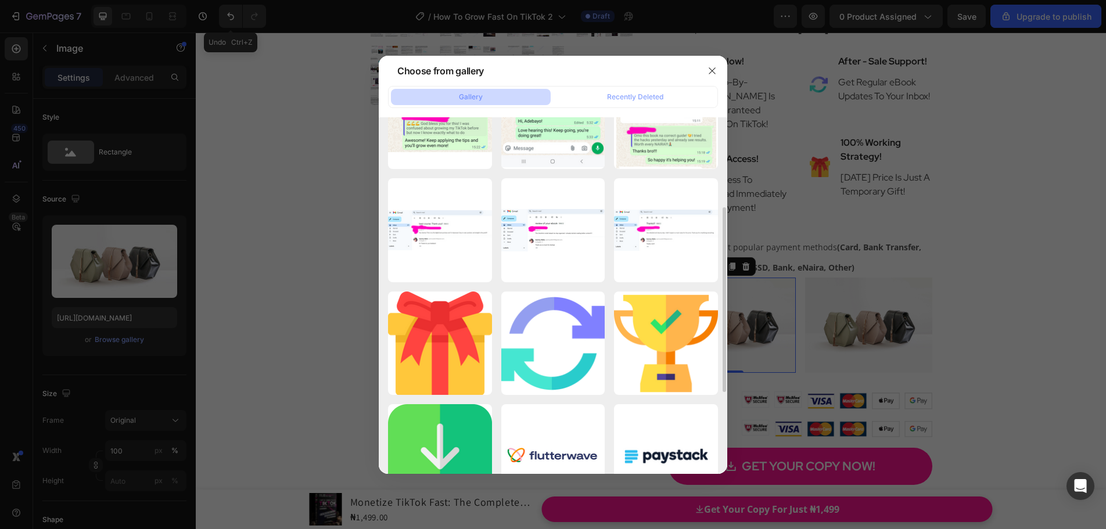
scroll to position [232, 0]
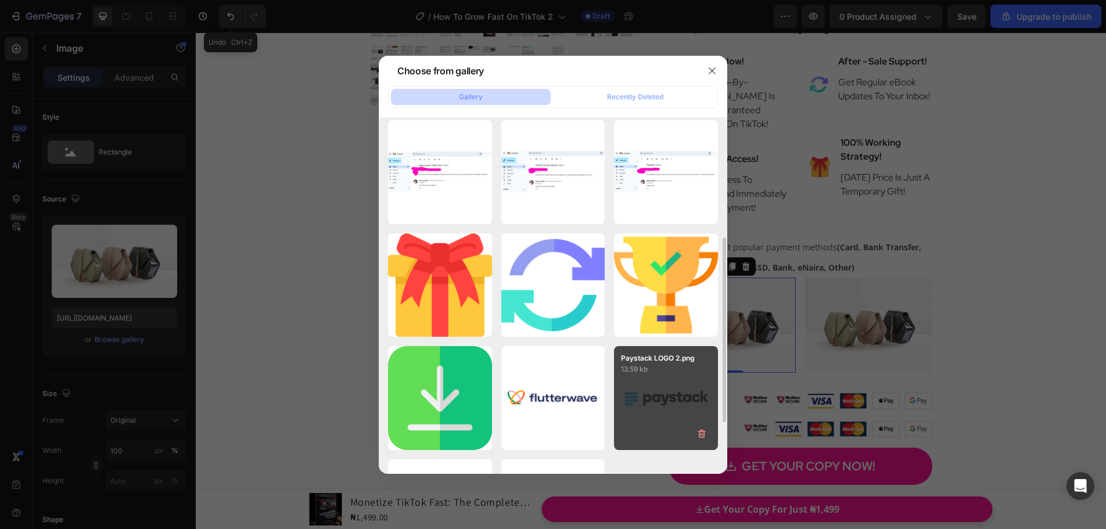
click at [658, 394] on div "Paystack LOGO 2.png 13.59 kb" at bounding box center [666, 398] width 104 height 104
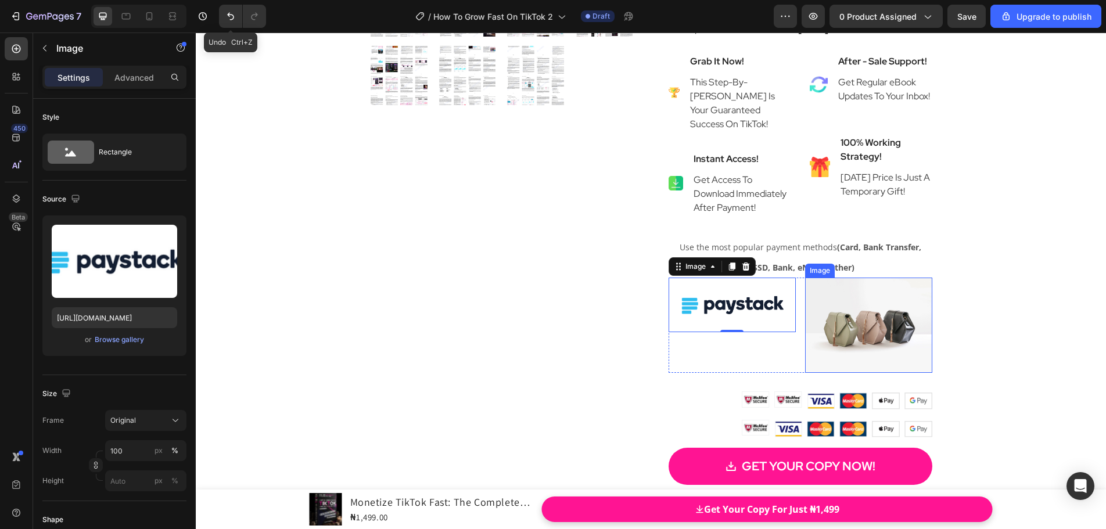
click at [862, 365] on img at bounding box center [868, 325] width 127 height 95
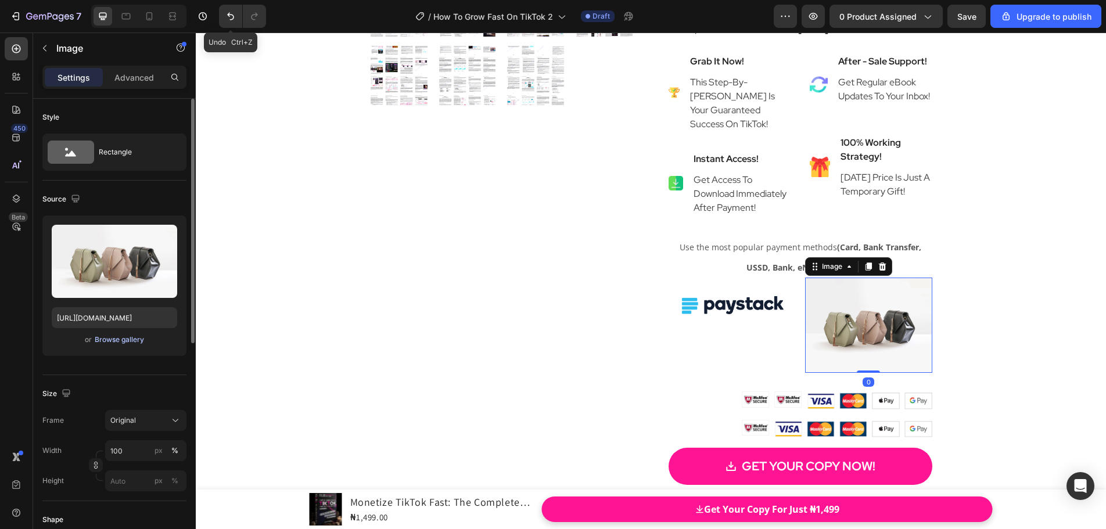
click at [129, 340] on div "Browse gallery" at bounding box center [119, 340] width 49 height 10
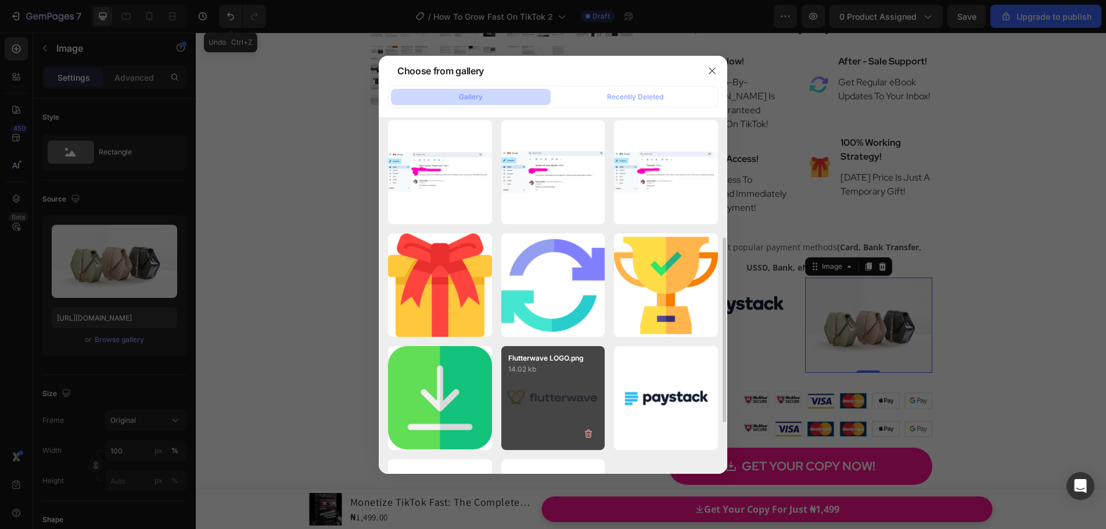
click at [538, 388] on div "Flutterwave LOGO.png 14.02 kb" at bounding box center [553, 398] width 104 height 104
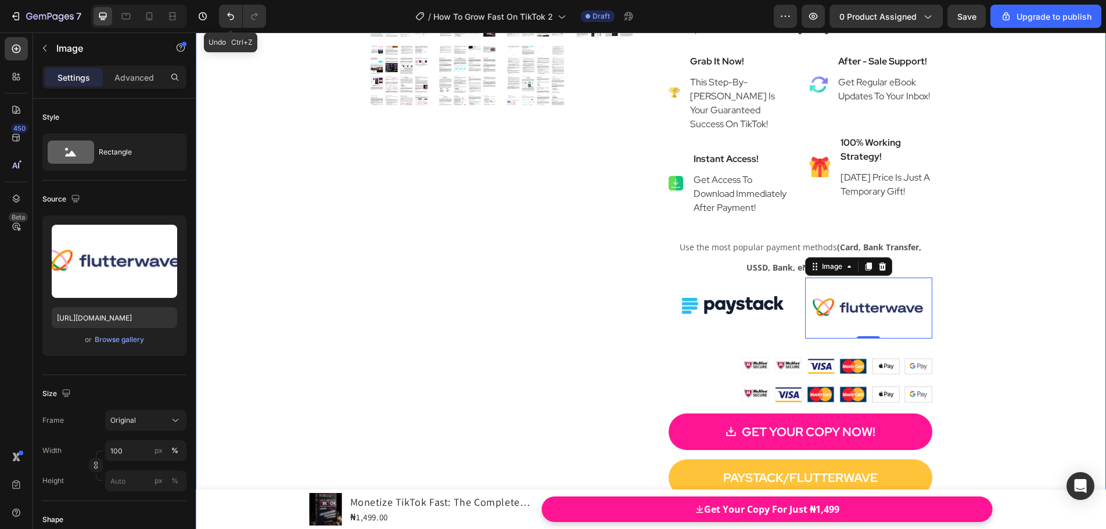
click at [1035, 333] on div "Product Images Monetize TikTok Fast: The Complete 2025 Strategy To Turn Followe…" at bounding box center [651, 63] width 910 height 1050
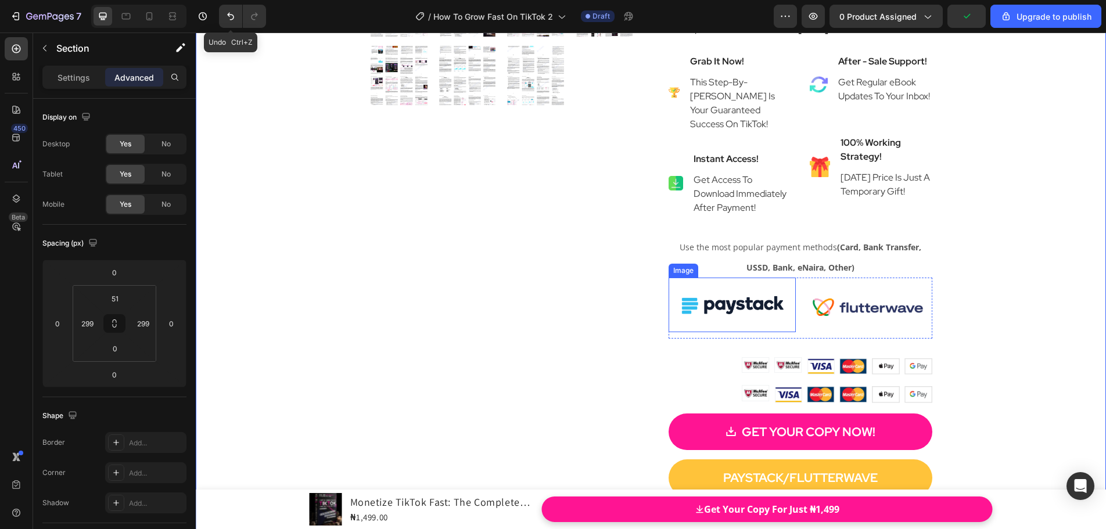
click at [762, 321] on img at bounding box center [732, 305] width 127 height 55
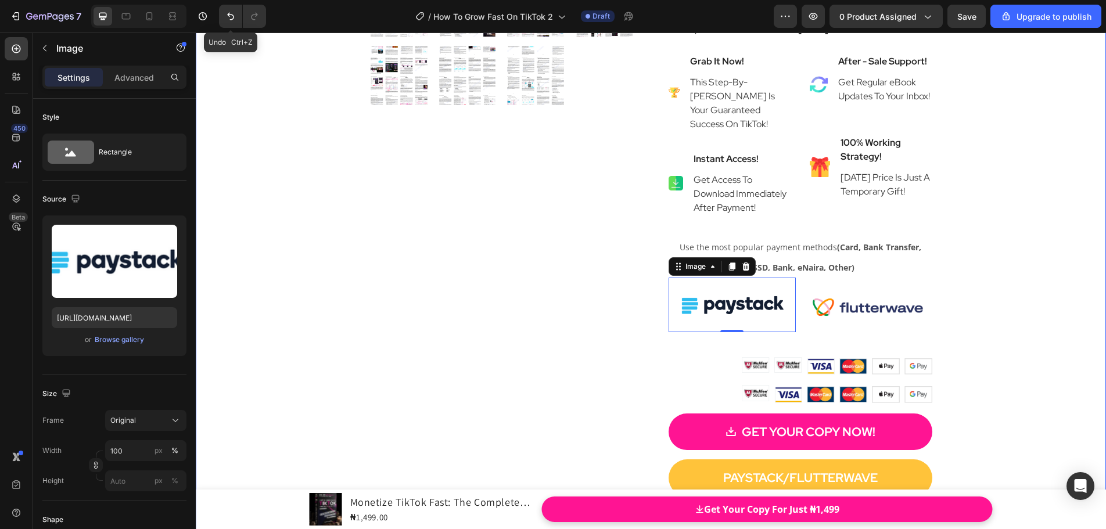
click at [986, 297] on div "Product Images Monetize TikTok Fast: The Complete 2025 Strategy To Turn Followe…" at bounding box center [651, 63] width 910 height 1050
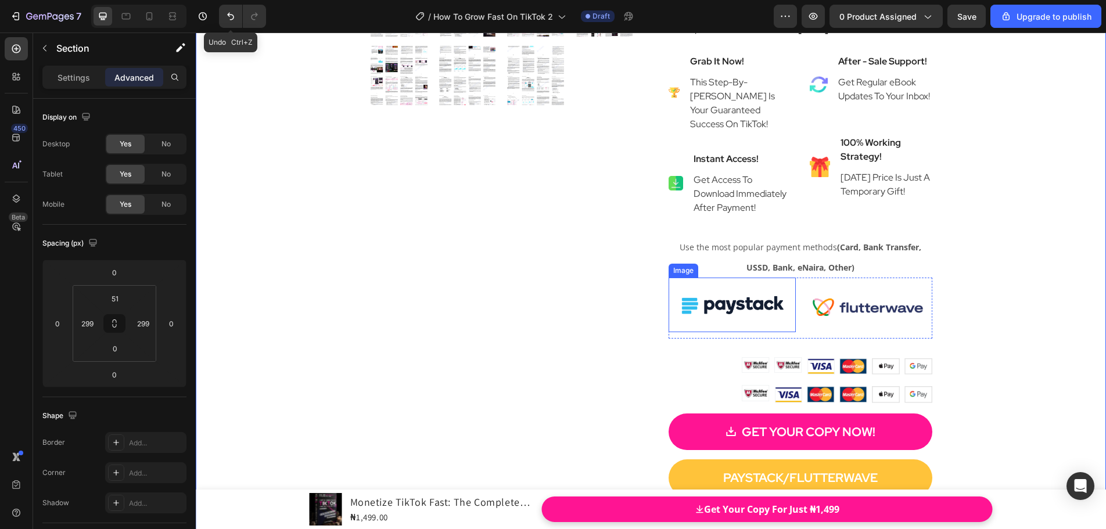
click at [748, 315] on img at bounding box center [732, 305] width 127 height 55
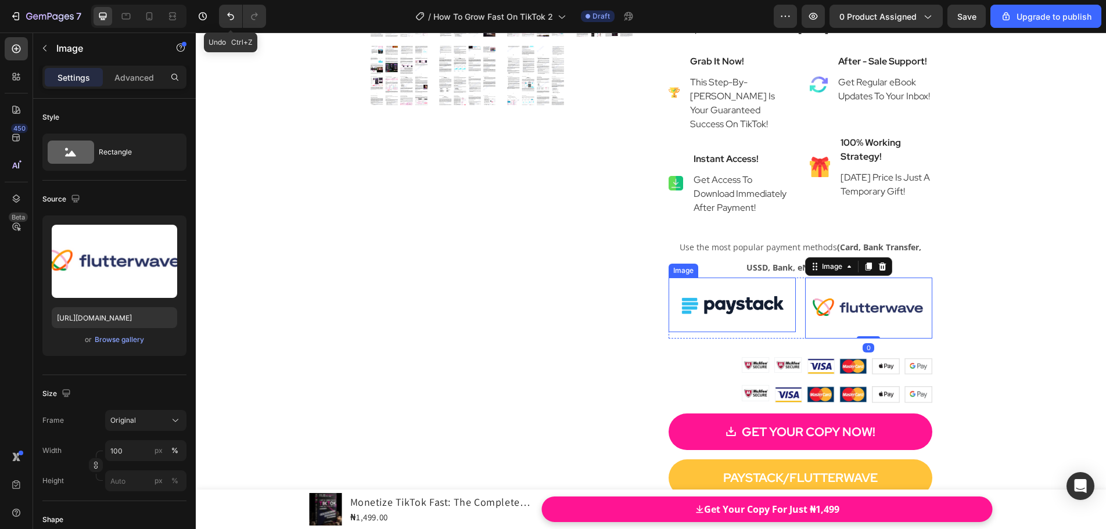
click at [764, 313] on img at bounding box center [732, 305] width 127 height 55
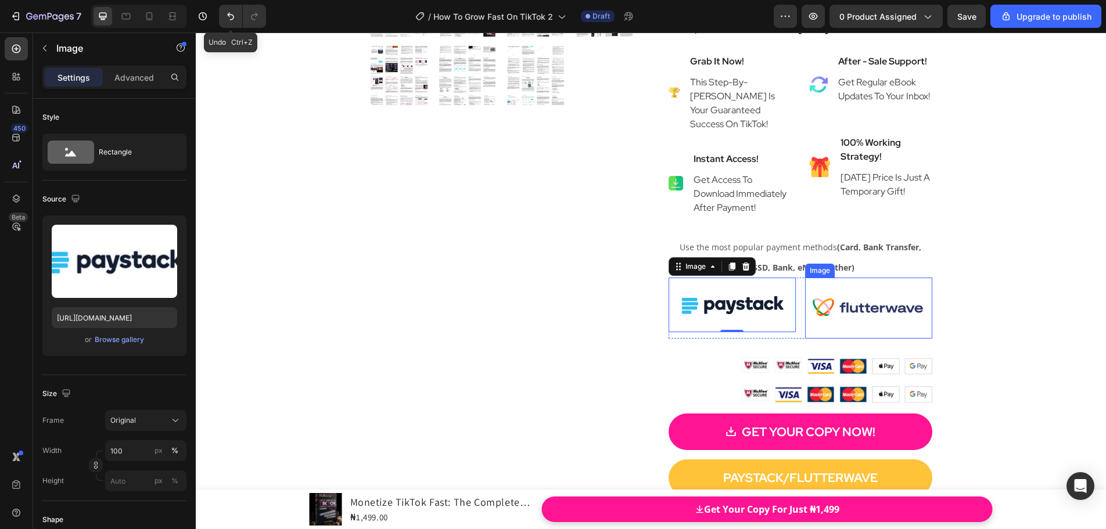
click at [854, 316] on img at bounding box center [868, 308] width 127 height 61
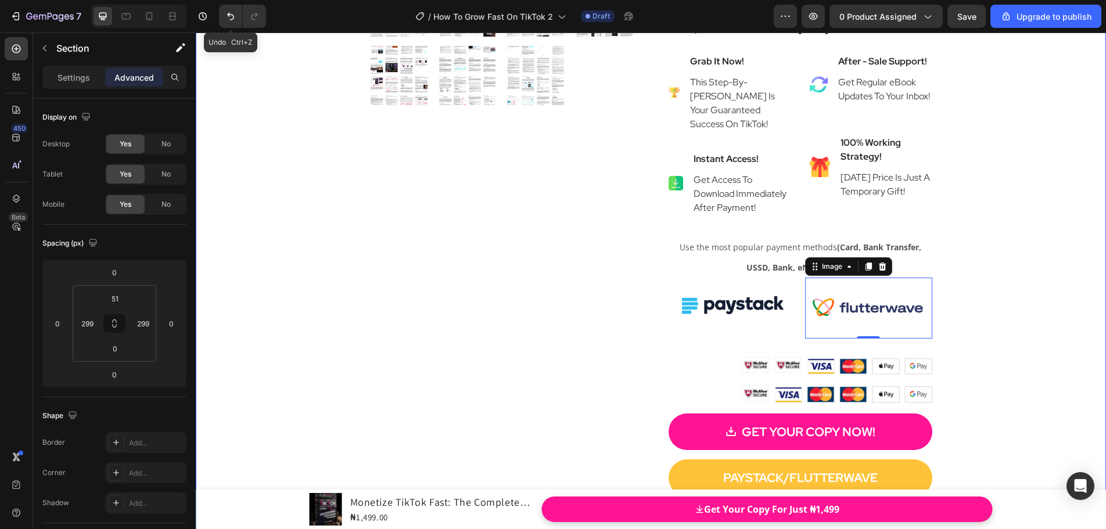
click at [966, 325] on div "Product Images Monetize TikTok Fast: The Complete 2025 Strategy To Turn Followe…" at bounding box center [651, 63] width 910 height 1050
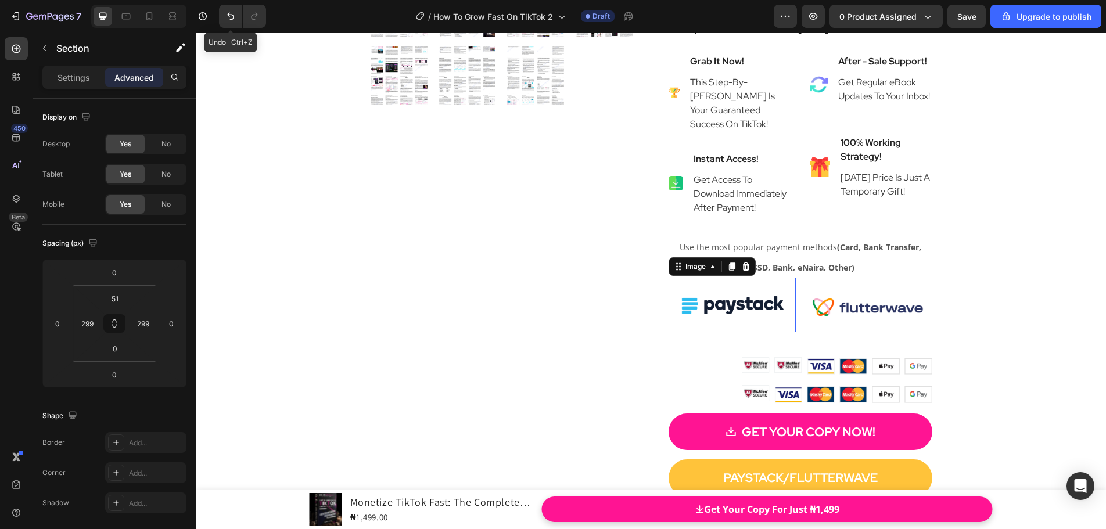
click at [761, 315] on img at bounding box center [732, 305] width 127 height 55
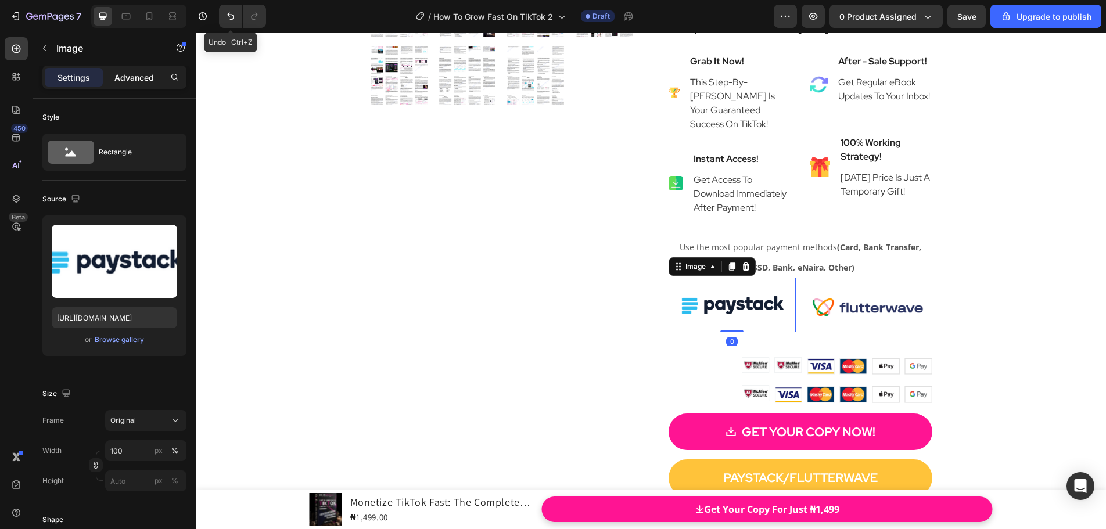
click at [142, 84] on div "Advanced" at bounding box center [134, 77] width 58 height 19
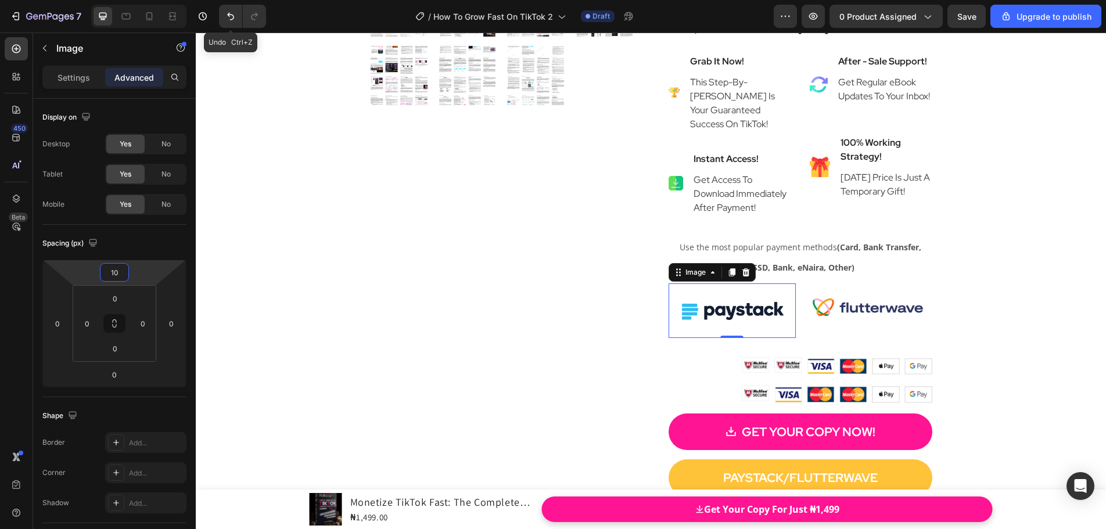
click at [124, 0] on html "7 Undo Ctrl+Z / How To Grow Fast On TikTok 2 Draft Preview 0 product assigned S…" at bounding box center [553, 0] width 1106 height 0
click at [1021, 304] on div "Product Images Monetize TikTok Fast: The Complete 2025 Strategy To Turn Followe…" at bounding box center [651, 63] width 910 height 1050
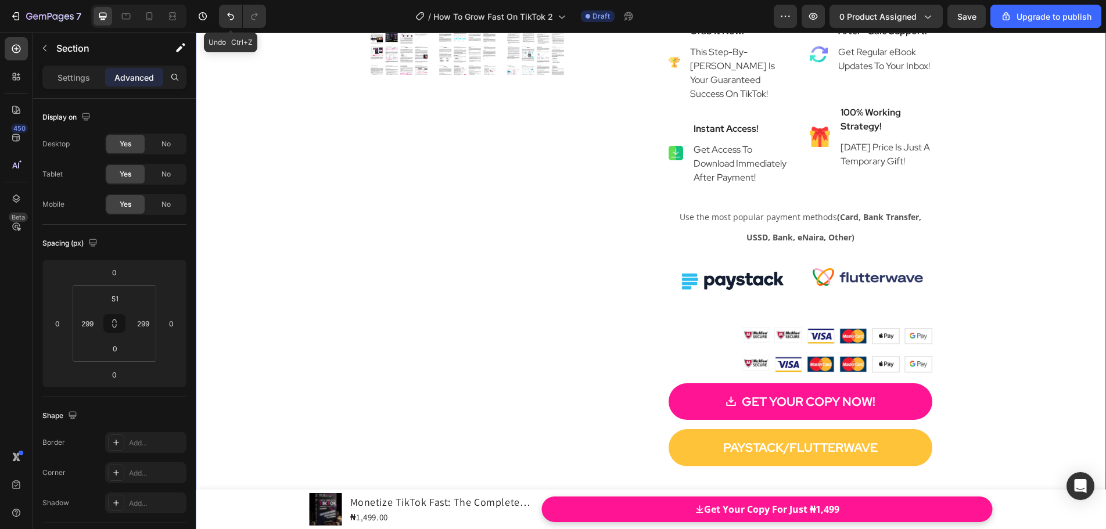
scroll to position [6386, 0]
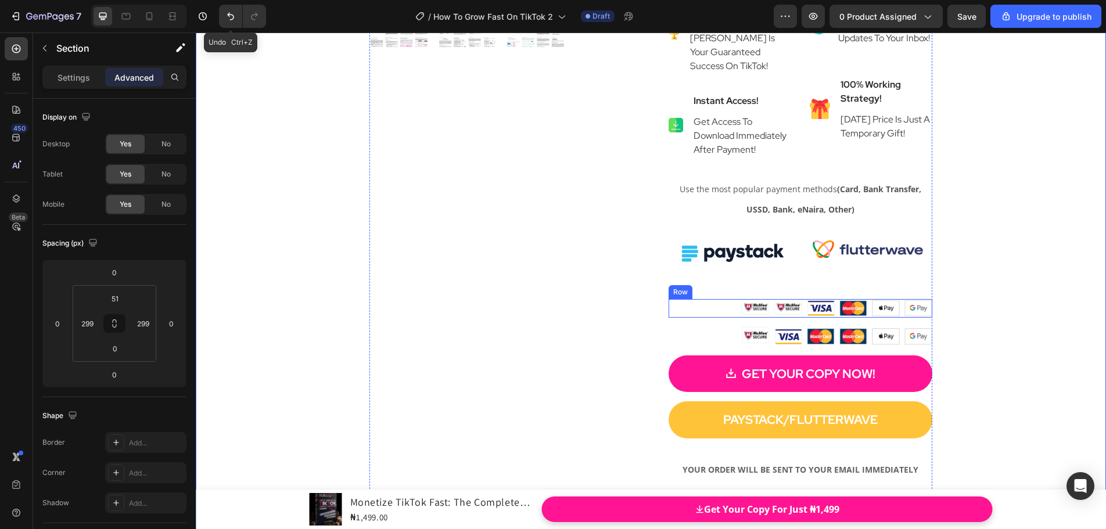
click at [828, 318] on div "Image Image Image Image Image Image Row" at bounding box center [801, 308] width 264 height 19
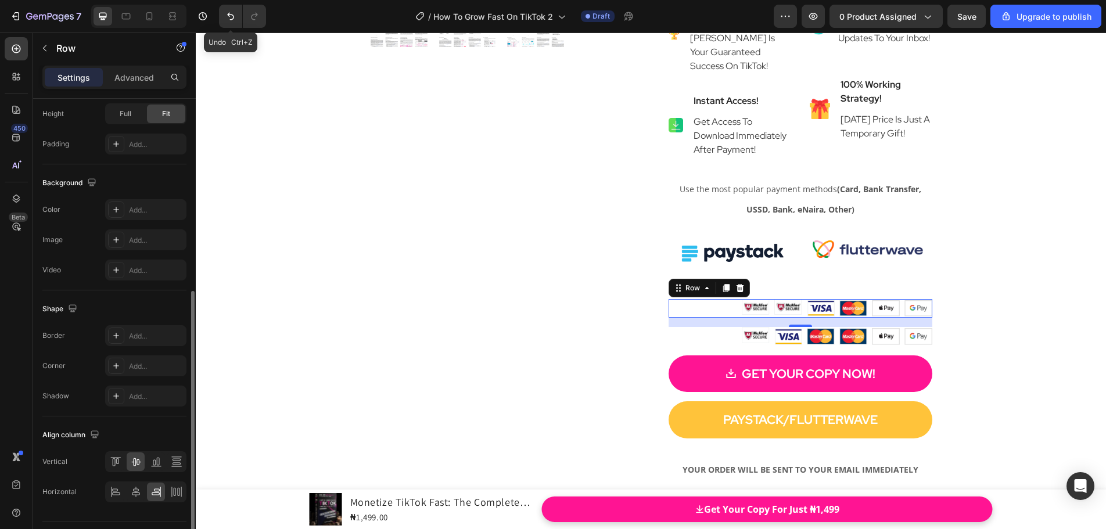
scroll to position [378, 0]
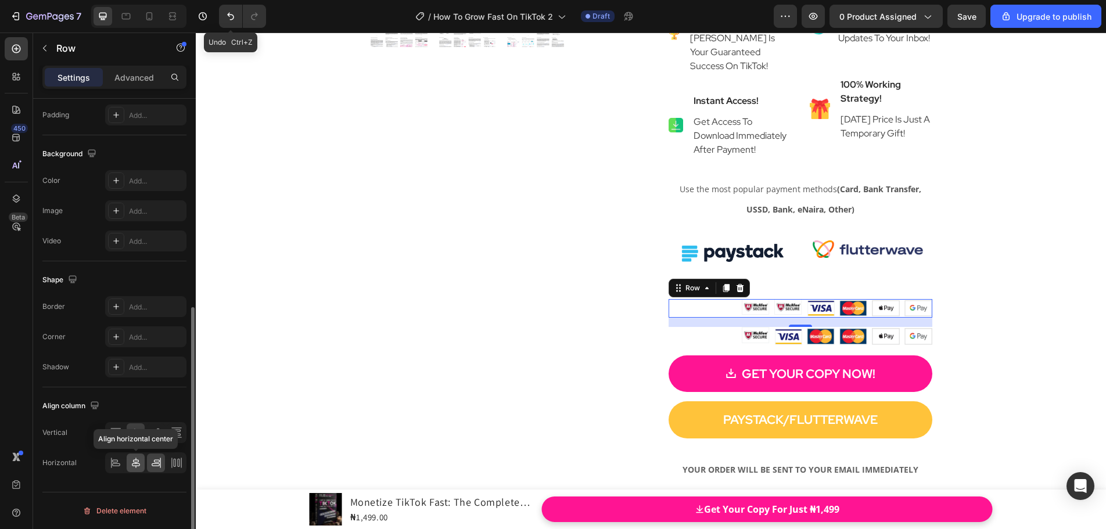
click at [138, 460] on icon at bounding box center [136, 463] width 12 height 12
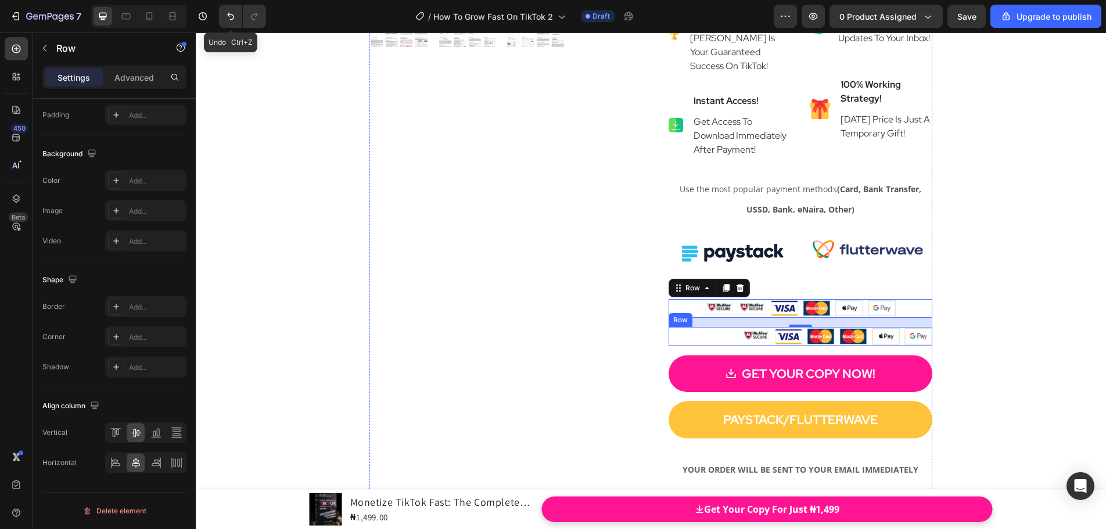
click at [725, 346] on div "Image Image Image Image Image Image Row" at bounding box center [801, 336] width 264 height 19
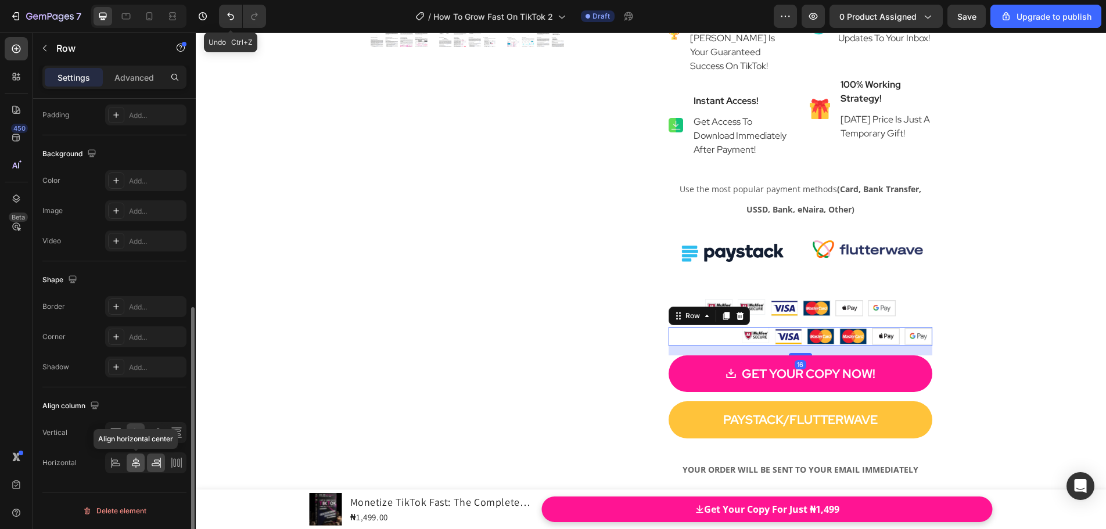
click at [138, 462] on icon at bounding box center [136, 463] width 12 height 12
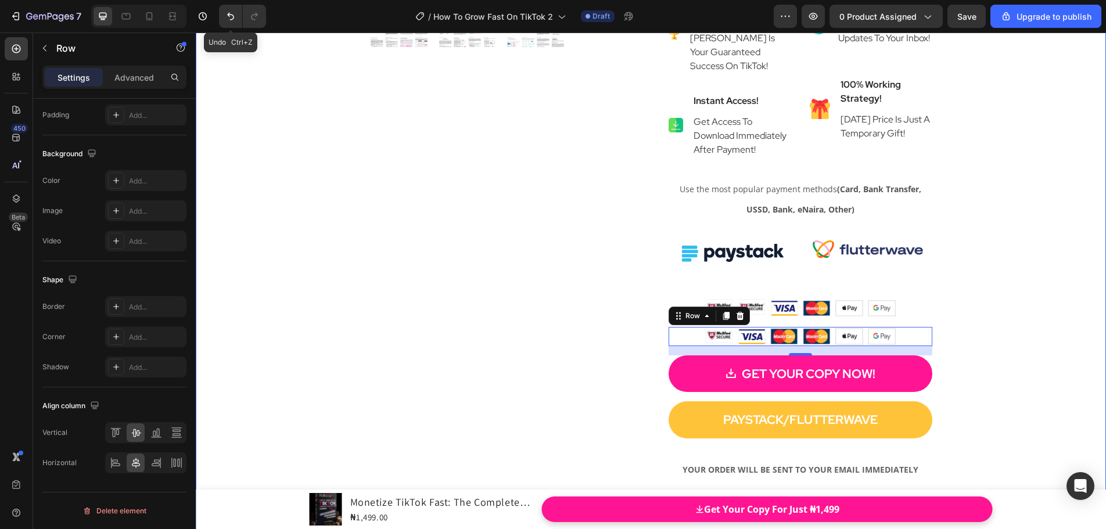
click at [985, 336] on div "Product Images Monetize TikTok Fast: The Complete 2025 Strategy To Turn Followe…" at bounding box center [651, 5] width 910 height 1050
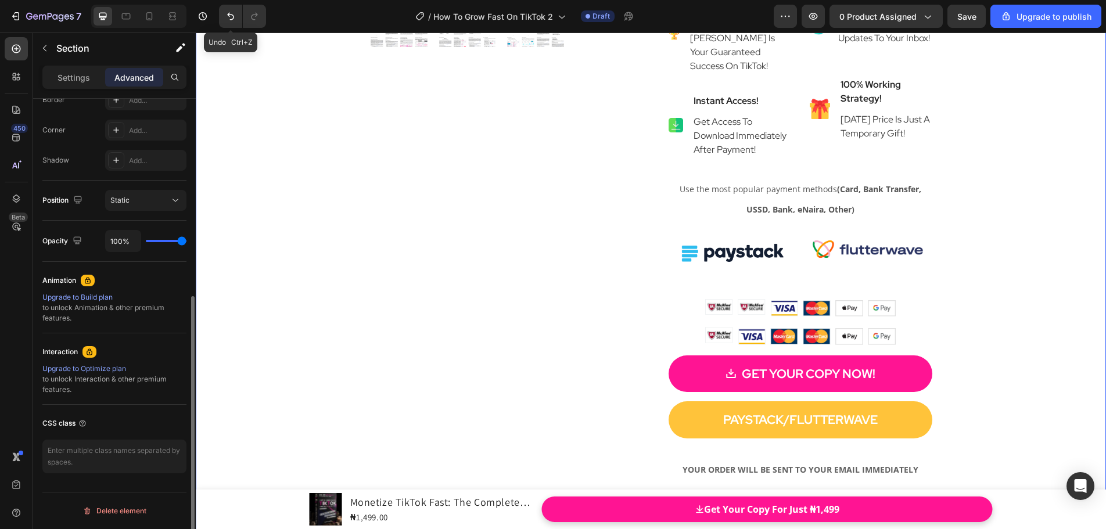
scroll to position [0, 0]
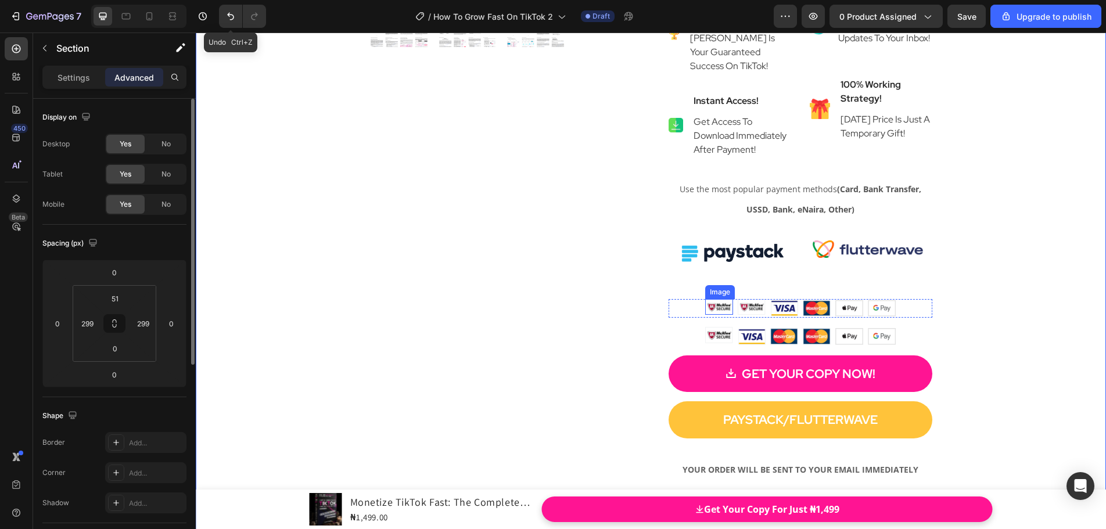
click at [714, 315] on img at bounding box center [719, 307] width 28 height 16
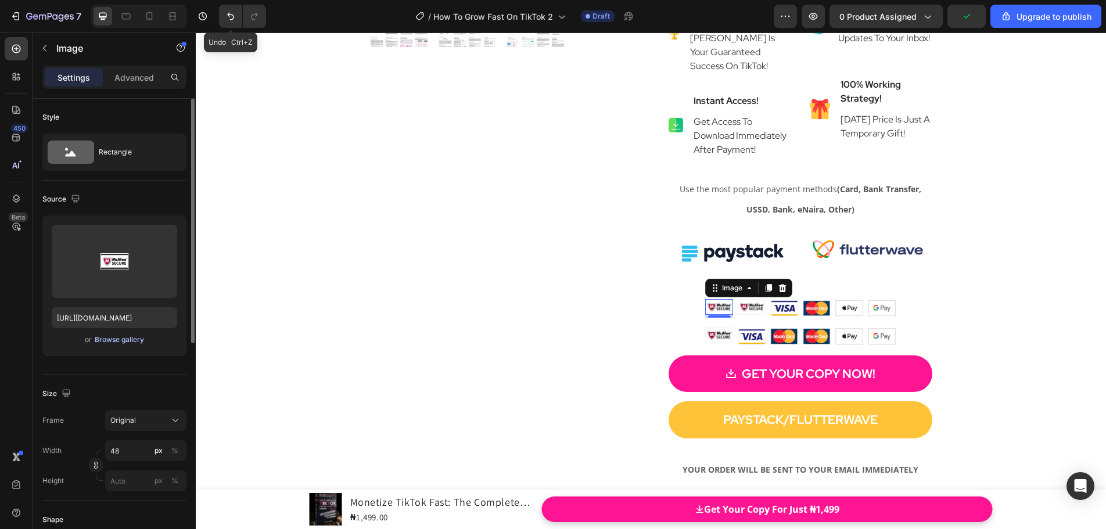
click at [123, 340] on div "Browse gallery" at bounding box center [119, 340] width 49 height 10
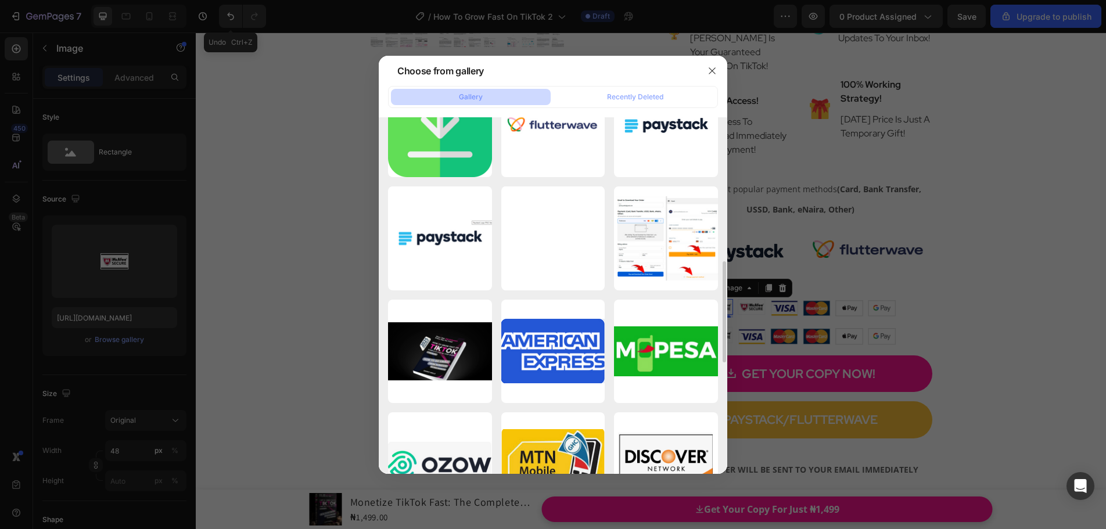
scroll to position [563, 0]
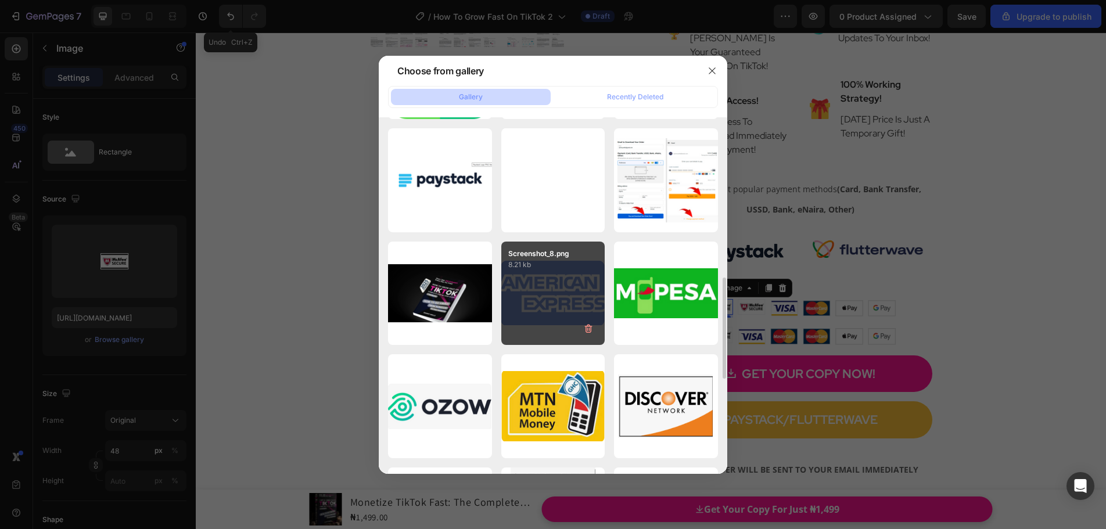
click at [552, 315] on div "Screenshot_8.png 8.21 kb" at bounding box center [553, 294] width 104 height 104
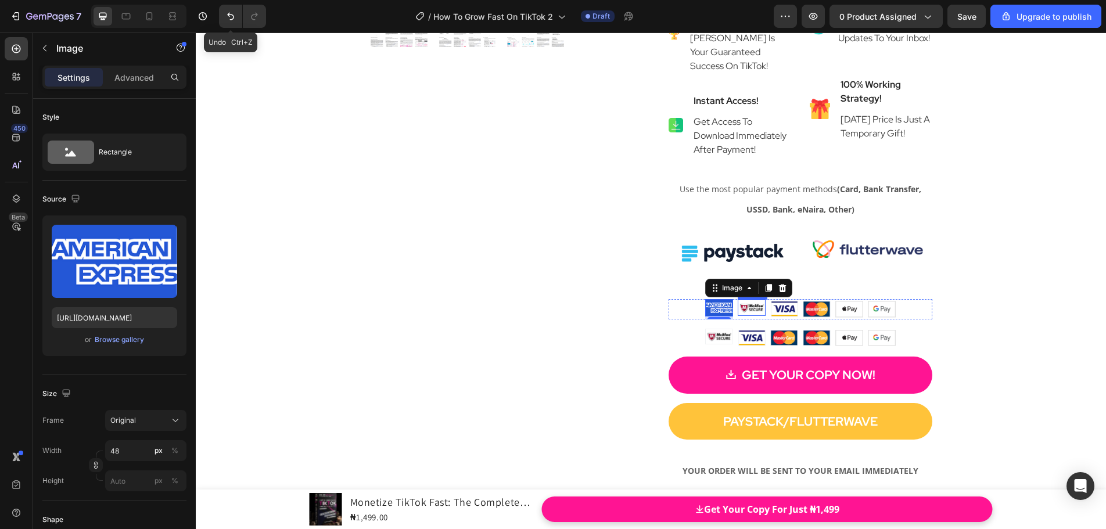
click at [753, 315] on img at bounding box center [752, 308] width 28 height 16
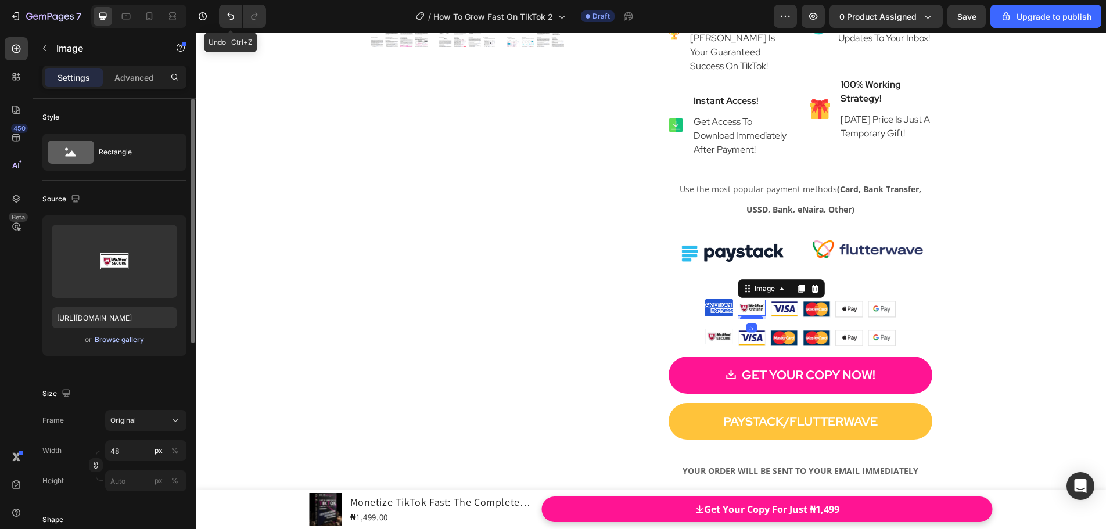
click at [116, 340] on div "Browse gallery" at bounding box center [119, 340] width 49 height 10
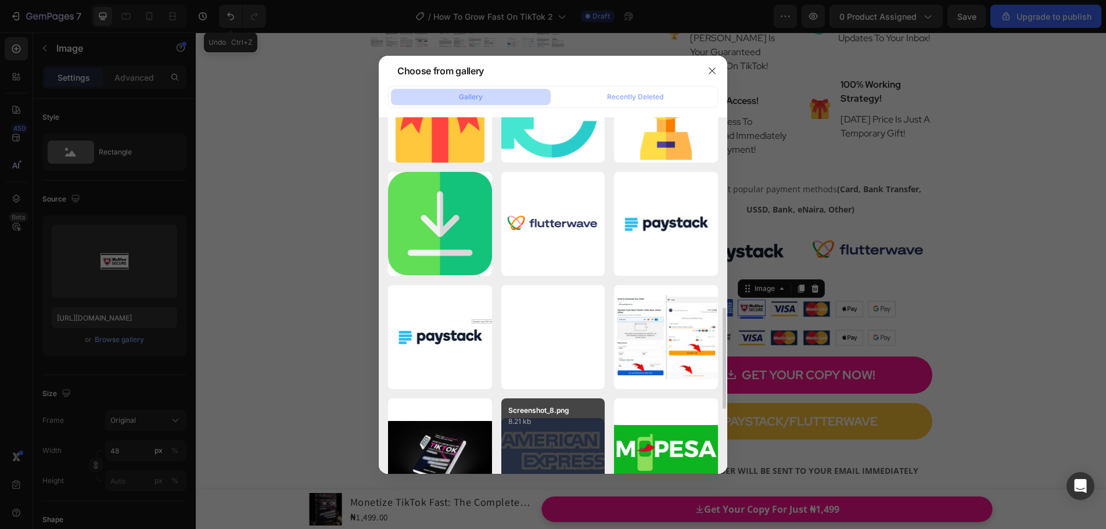
scroll to position [465, 0]
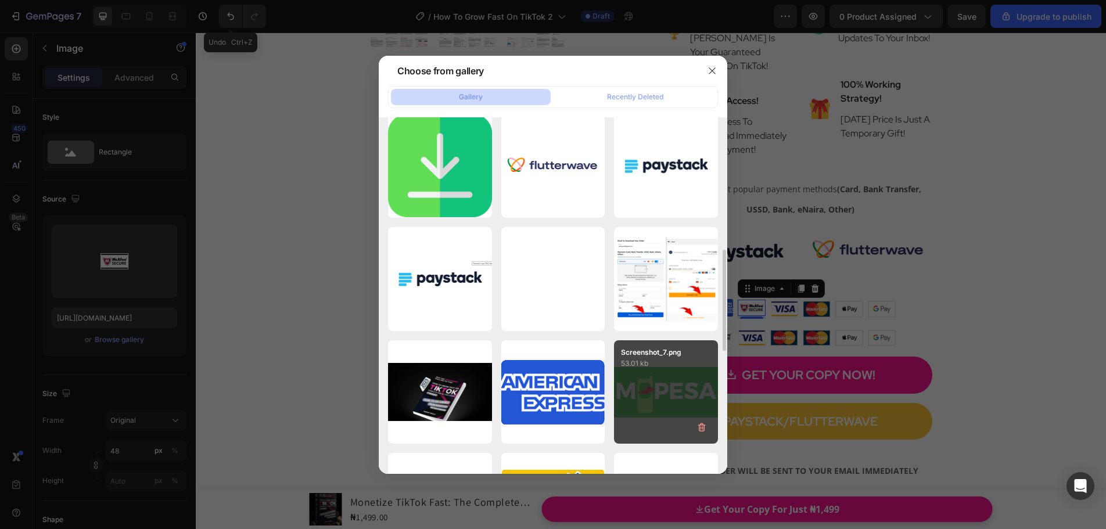
click at [634, 369] on p "53.01 kb" at bounding box center [666, 364] width 90 height 12
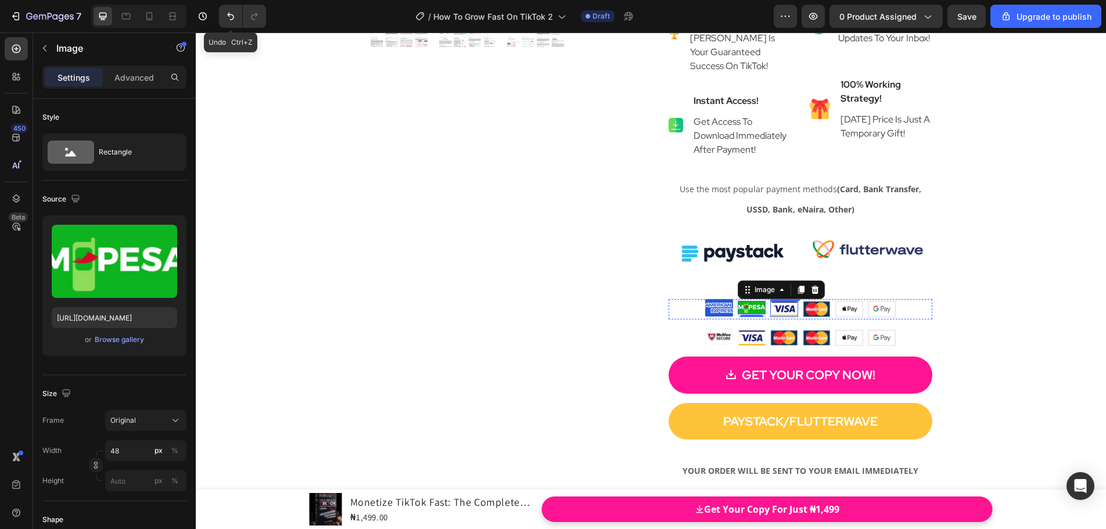
click at [770, 317] on img at bounding box center [784, 309] width 28 height 16
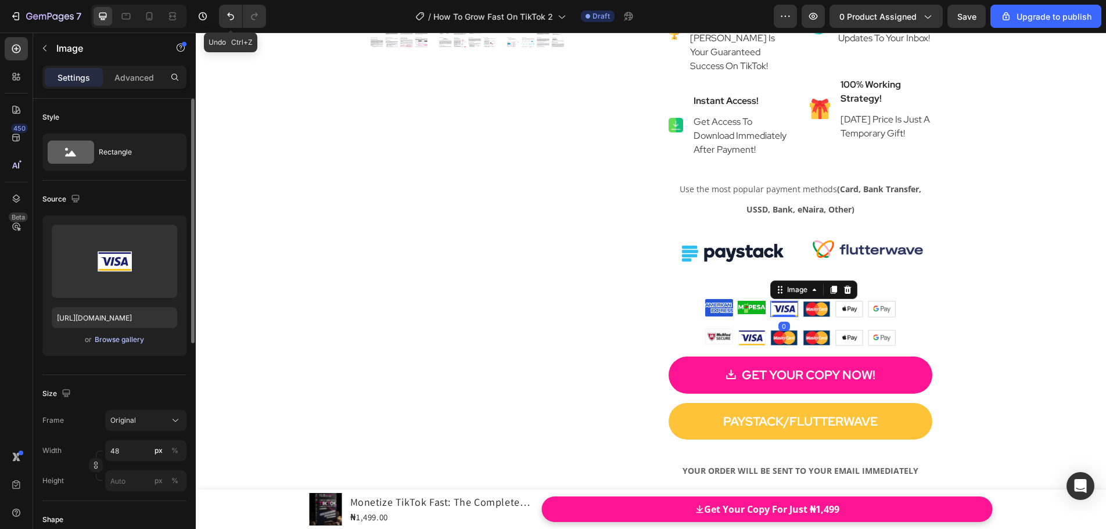
click at [131, 339] on div "Browse gallery" at bounding box center [119, 340] width 49 height 10
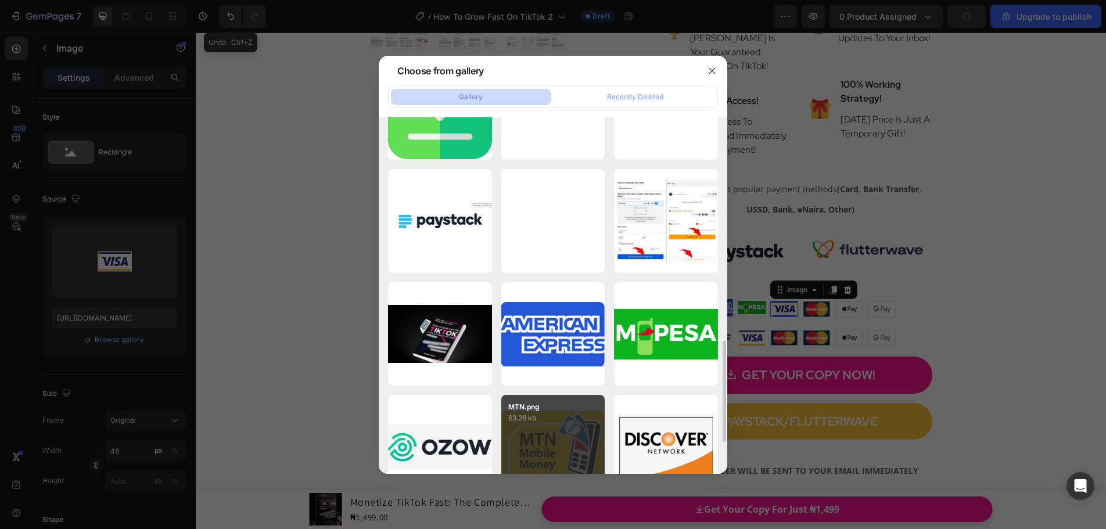
scroll to position [639, 0]
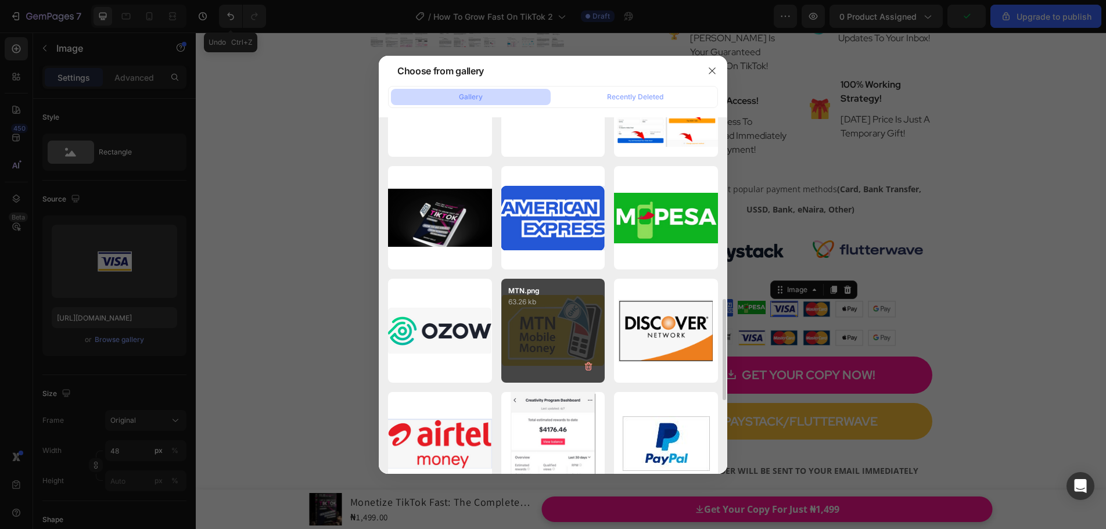
click at [0, 0] on div "Ozow.png 21.91 kb" at bounding box center [0, 0] width 0 height 0
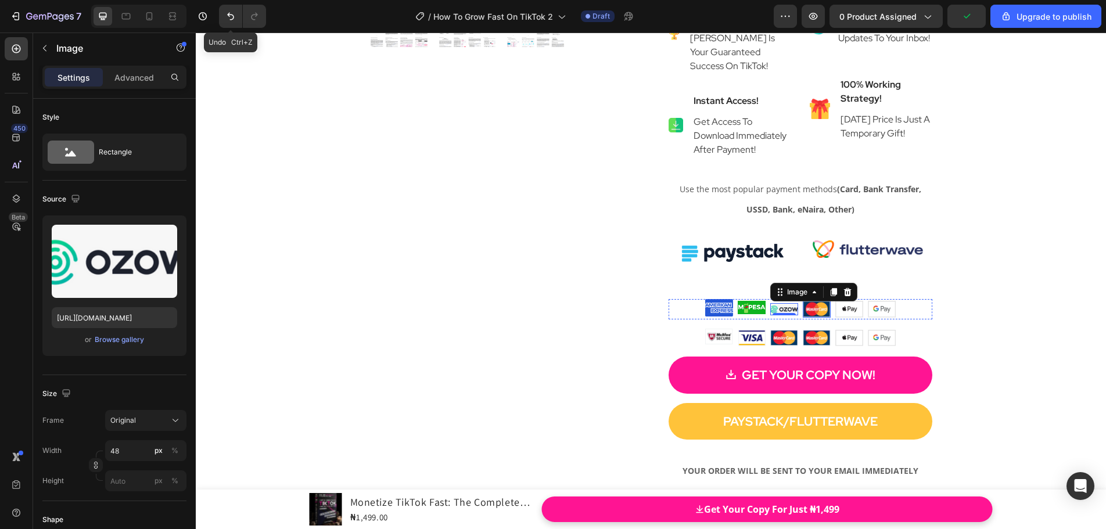
click at [804, 317] on img at bounding box center [817, 309] width 28 height 16
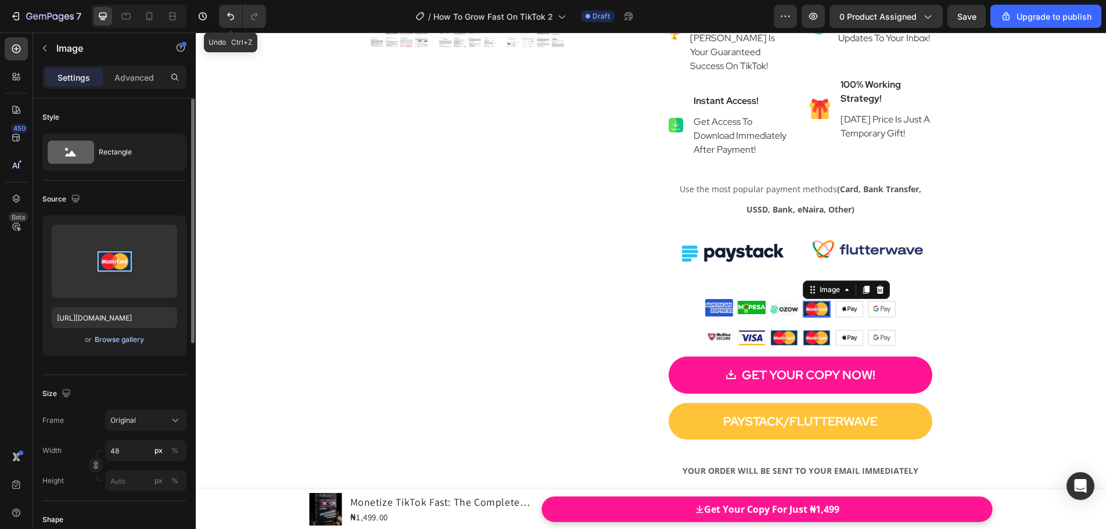
click at [132, 337] on div "Browse gallery" at bounding box center [119, 340] width 49 height 10
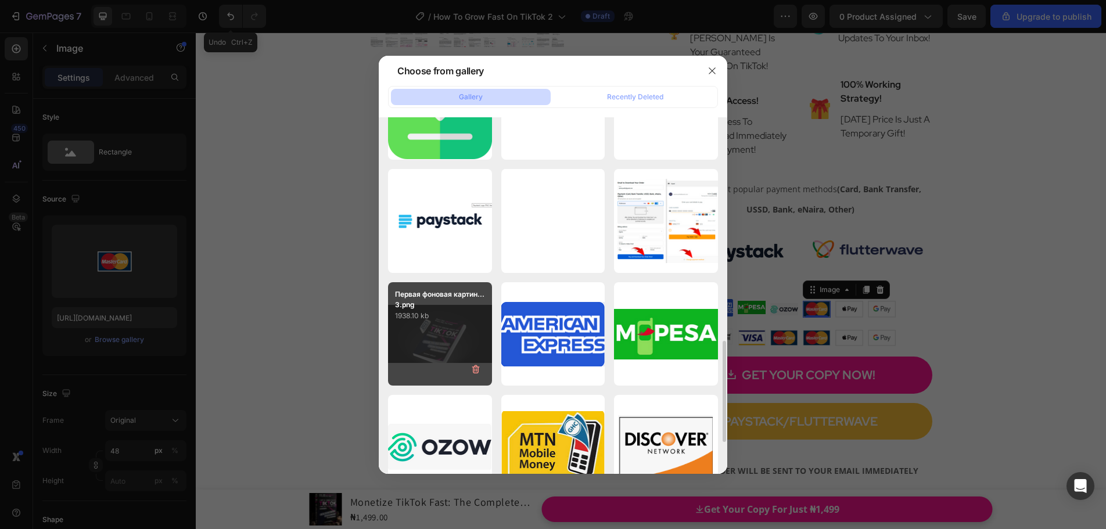
scroll to position [581, 0]
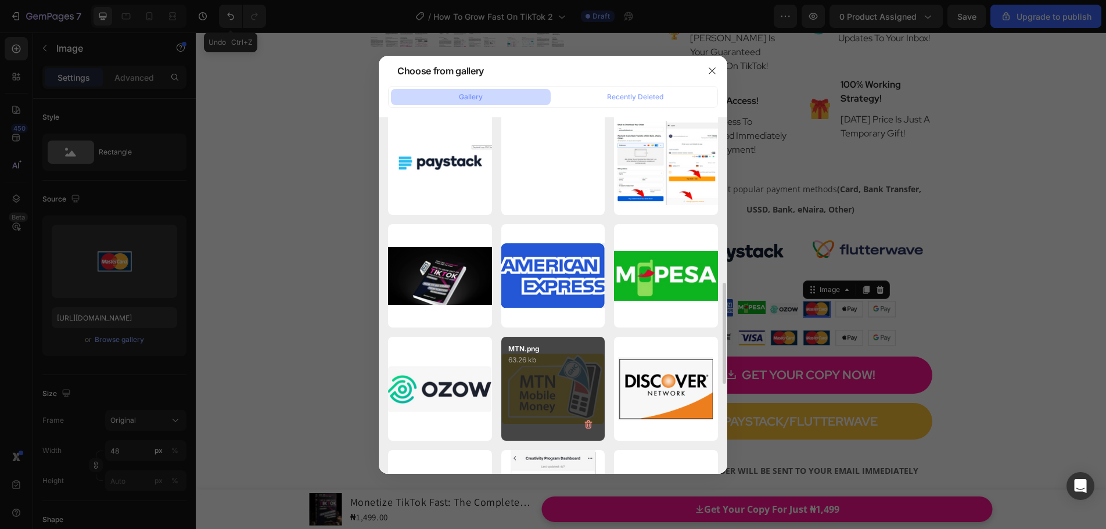
click at [541, 371] on div "MTN.png 63.26 kb" at bounding box center [553, 389] width 104 height 104
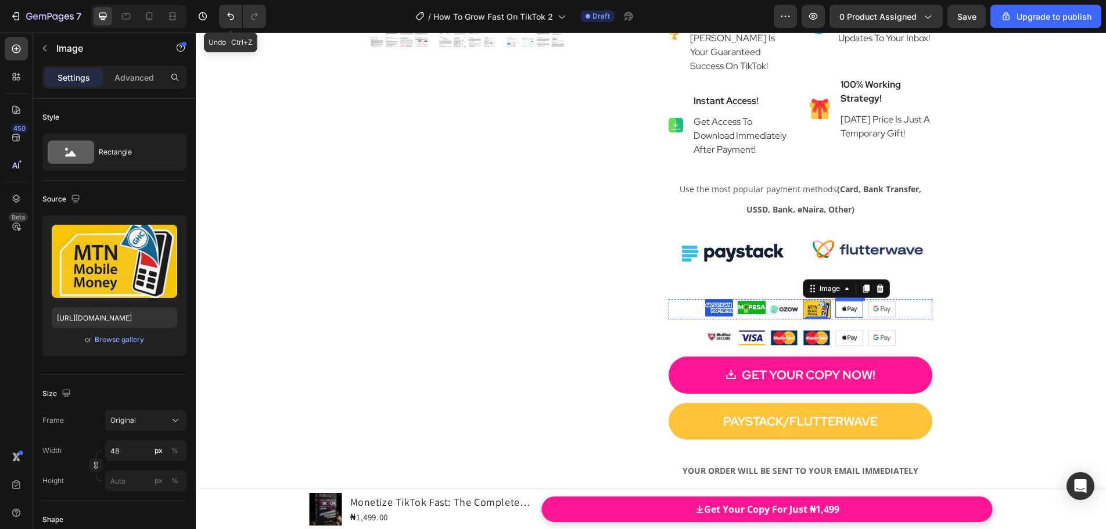
click at [837, 317] on img at bounding box center [849, 309] width 28 height 16
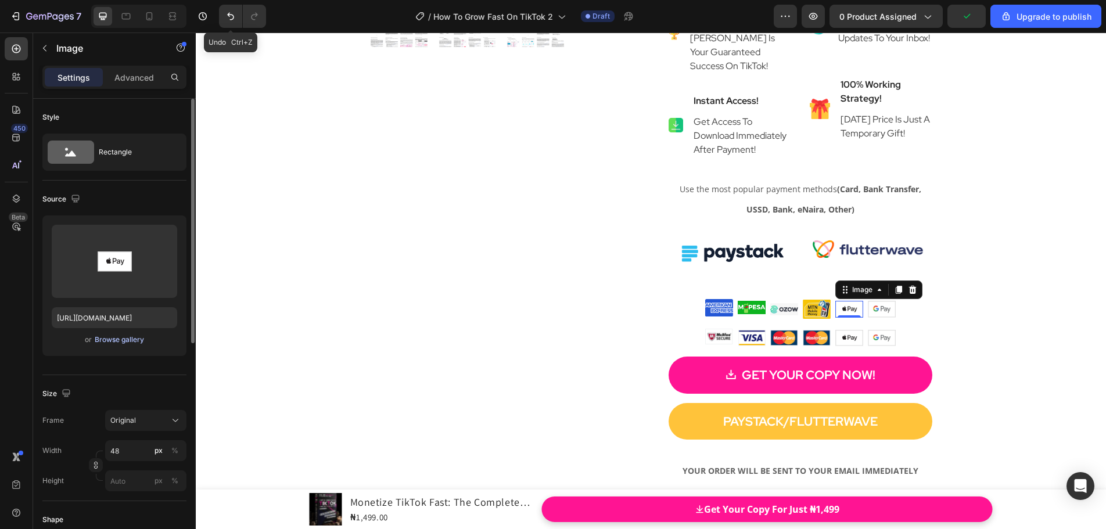
click at [136, 342] on div "Browse gallery" at bounding box center [119, 340] width 49 height 10
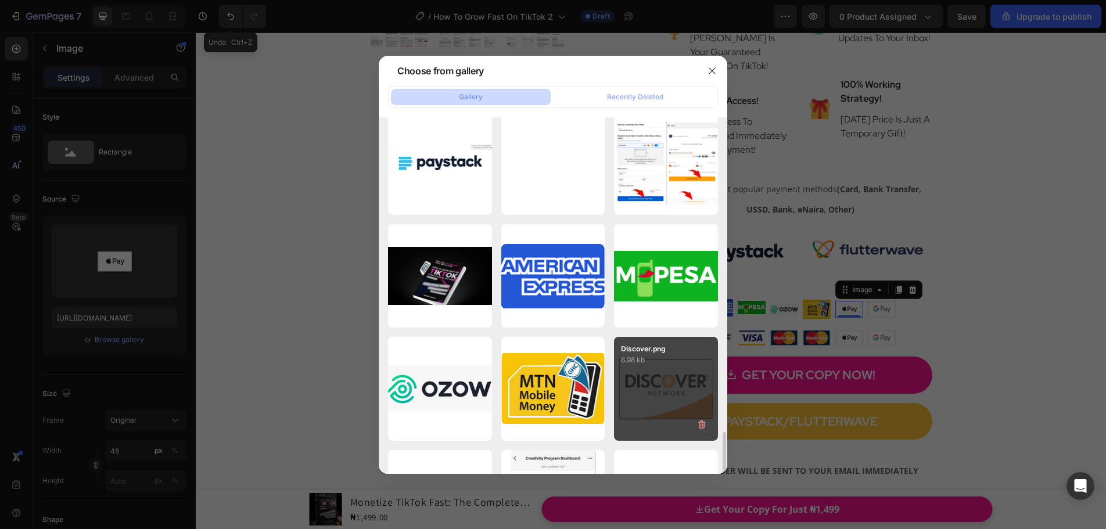
scroll to position [697, 0]
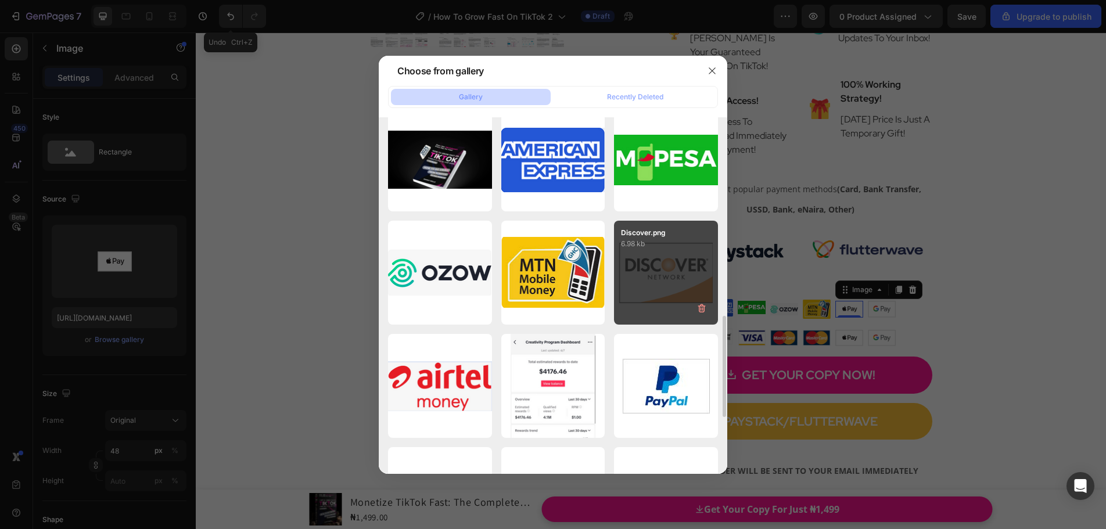
click at [649, 301] on div "Discover.png 6.98 kb" at bounding box center [666, 273] width 104 height 104
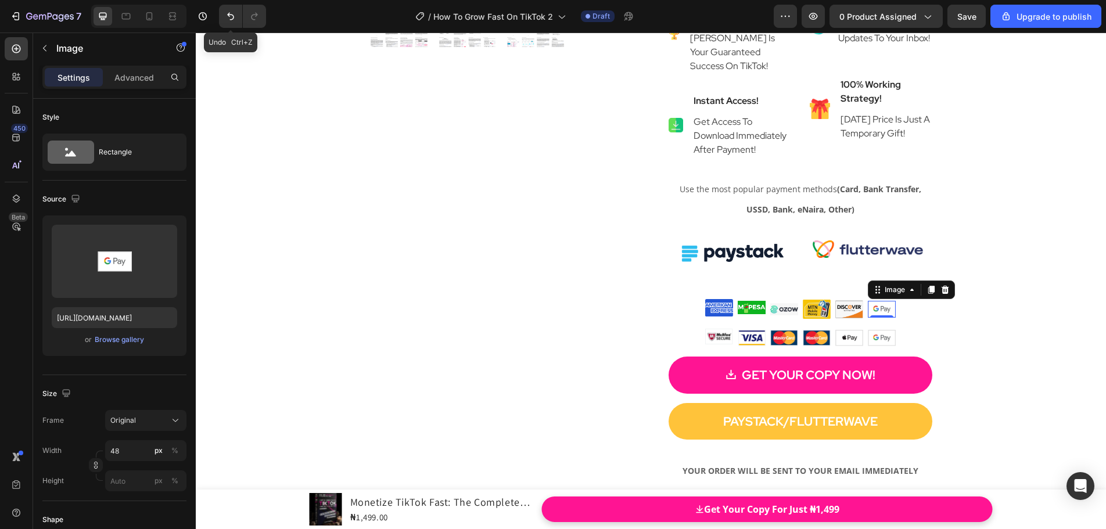
click at [868, 317] on img at bounding box center [882, 309] width 28 height 16
click at [124, 343] on div "Browse gallery" at bounding box center [119, 340] width 49 height 10
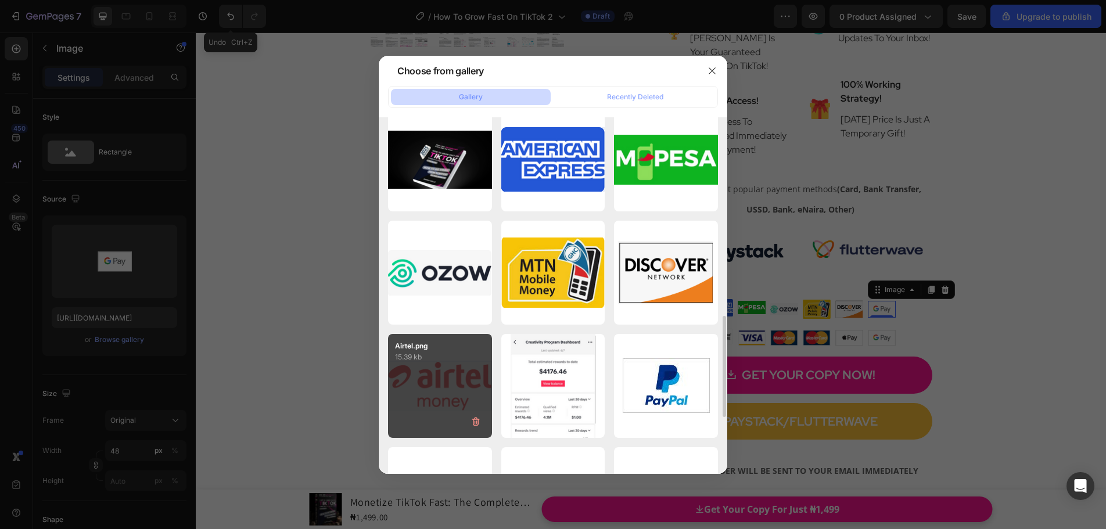
click at [465, 382] on div "Airtel.png 15.39 kb" at bounding box center [440, 386] width 104 height 104
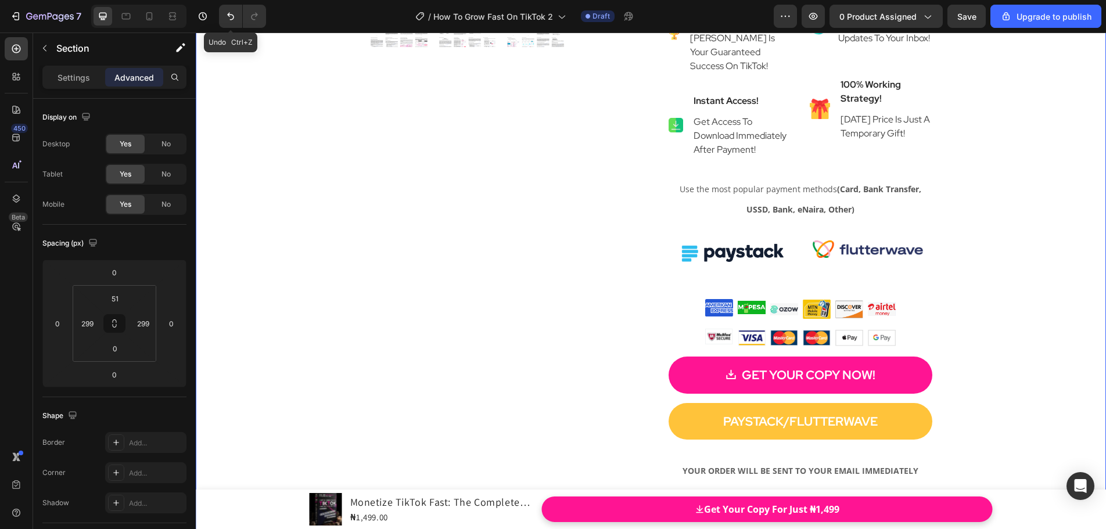
click at [1030, 296] on div "Product Images Monetize TikTok Fast: The Complete 2025 Strategy To Turn Followe…" at bounding box center [651, 5] width 910 height 1051
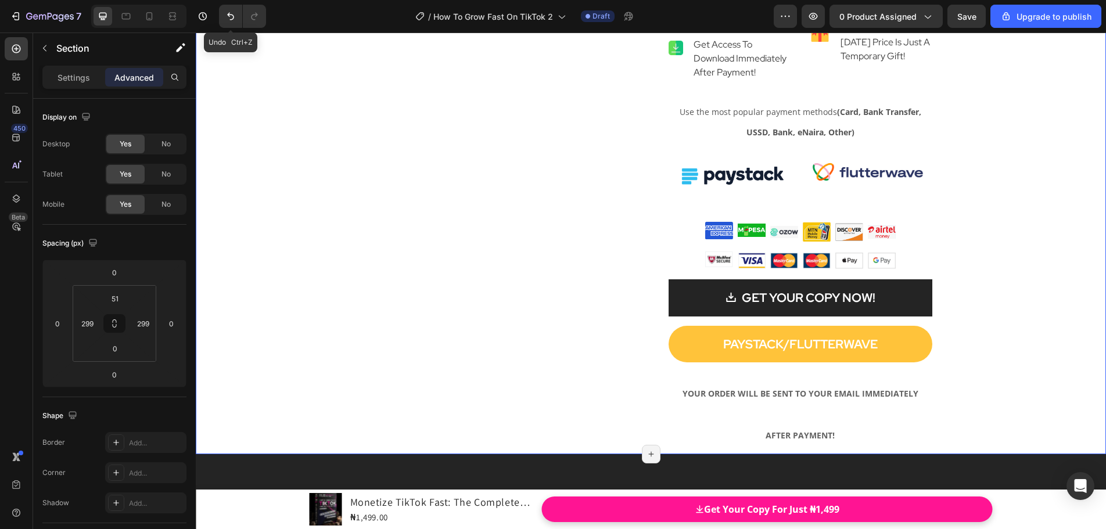
scroll to position [6503, 0]
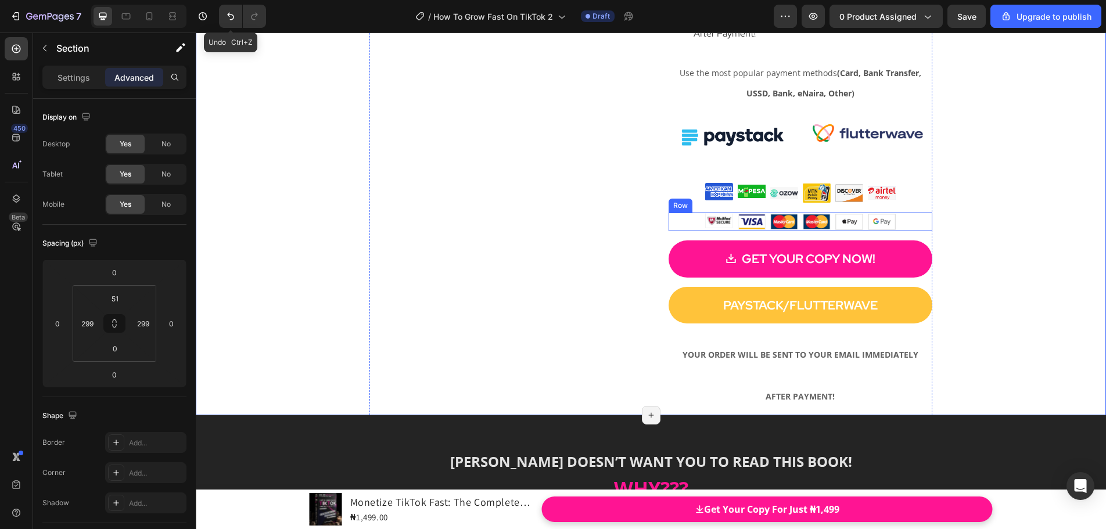
click at [908, 231] on div "Image Image Image Image Image Image Row" at bounding box center [801, 222] width 264 height 19
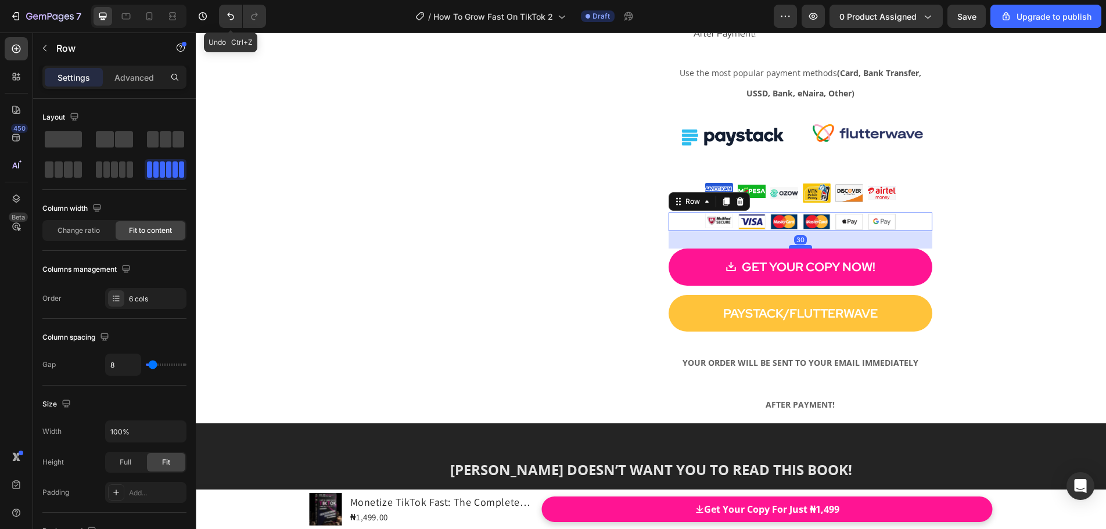
drag, startPoint x: 792, startPoint y: 271, endPoint x: 793, endPoint y: 278, distance: 7.0
click at [793, 249] on div at bounding box center [800, 246] width 23 height 3
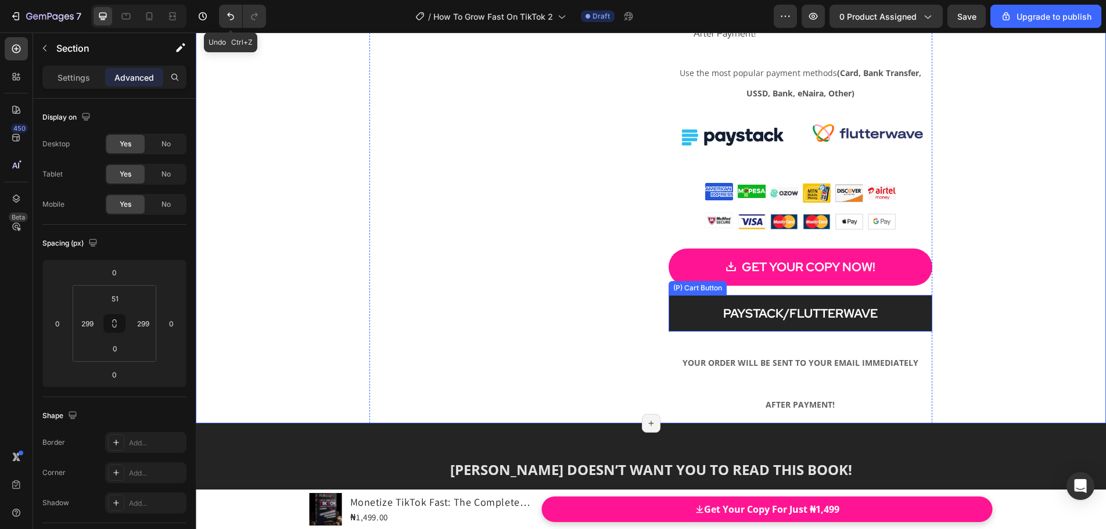
click at [872, 332] on button "PAYSTACK/FLUTTERWAVE" at bounding box center [801, 313] width 264 height 37
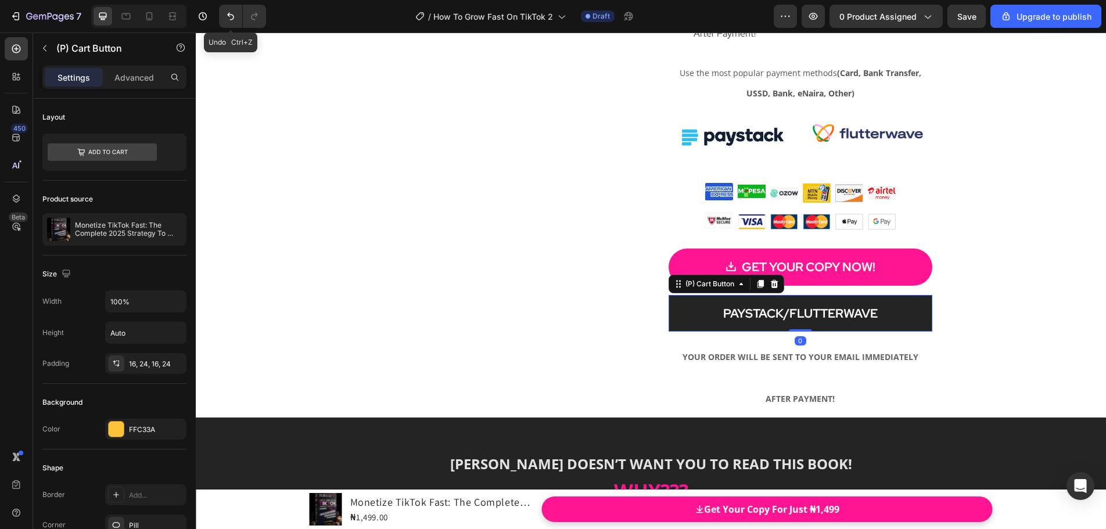
drag, startPoint x: 799, startPoint y: 367, endPoint x: 797, endPoint y: 356, distance: 11.2
click at [797, 332] on div "PAYSTACK/FLUTTERWAVE (P) Cart Button 0" at bounding box center [801, 313] width 264 height 37
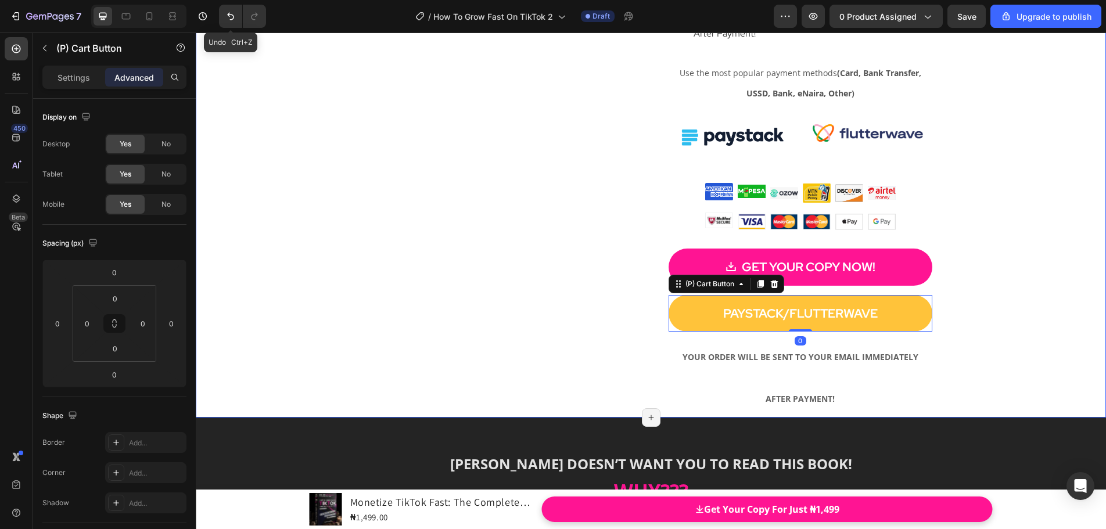
click at [809, 414] on h2 "YOUR ORDER WILL BE SENT TO YOUR EMAIL IMMEDIATELY AFTER PAYMENT!" at bounding box center [801, 375] width 264 height 86
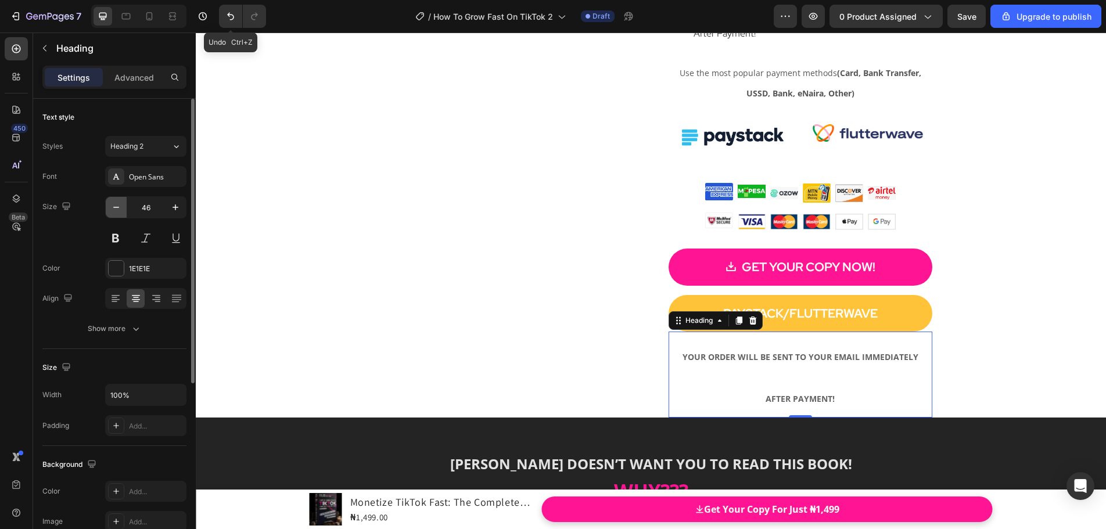
click at [116, 207] on icon "button" at bounding box center [116, 208] width 12 height 12
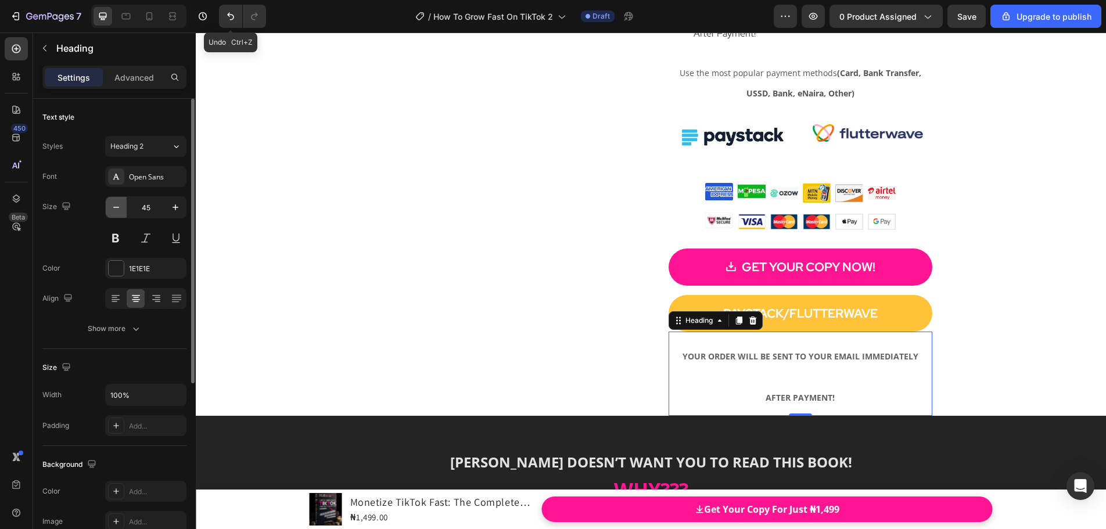
click at [116, 207] on icon "button" at bounding box center [116, 208] width 12 height 12
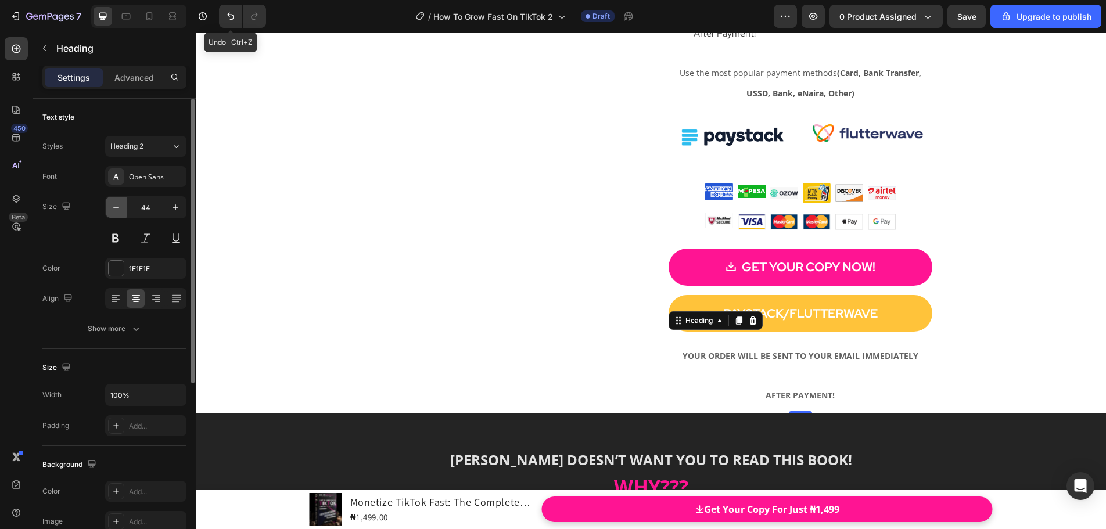
click at [116, 207] on icon "button" at bounding box center [116, 208] width 12 height 12
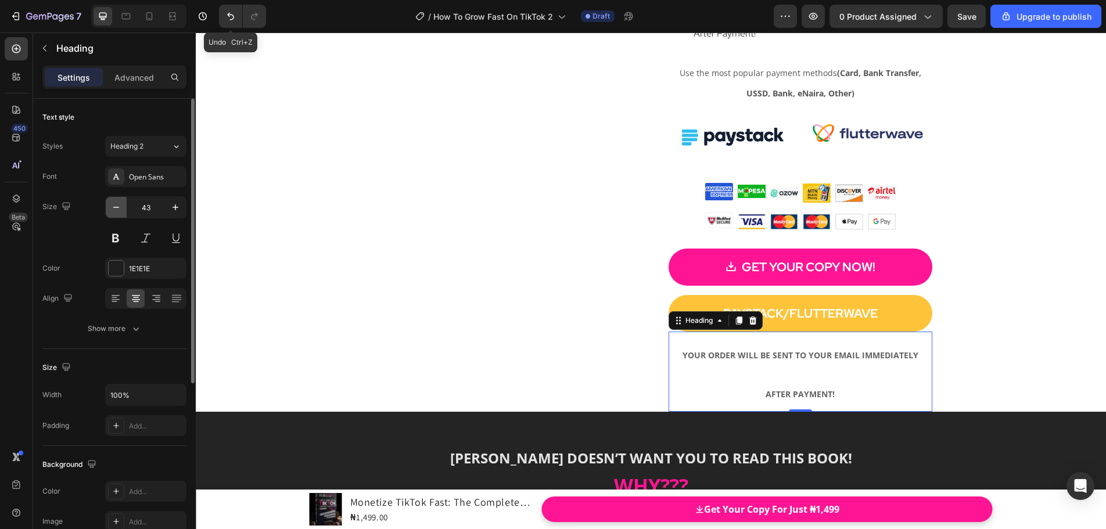
click at [116, 207] on icon "button" at bounding box center [116, 208] width 12 height 12
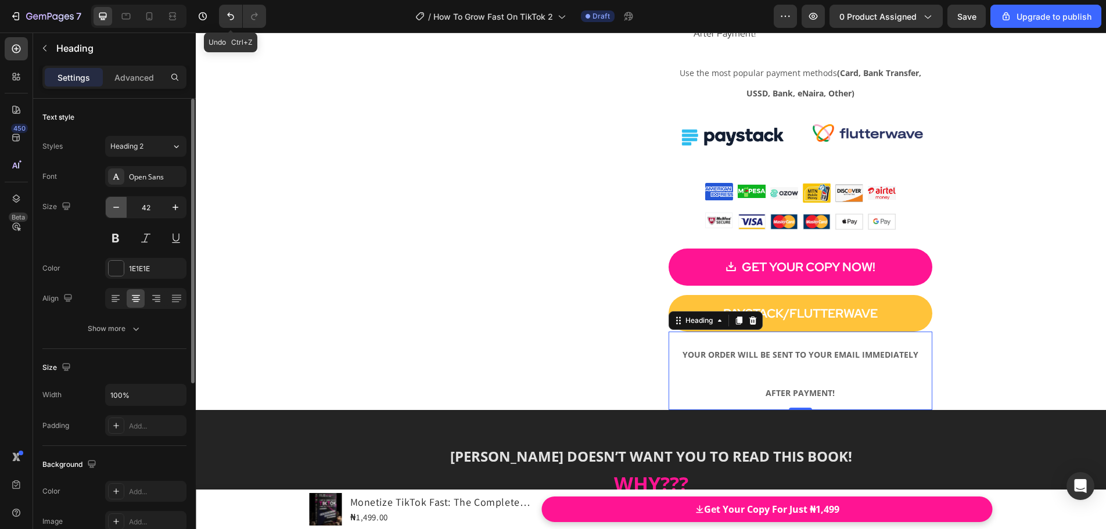
click at [116, 207] on icon "button" at bounding box center [116, 208] width 12 height 12
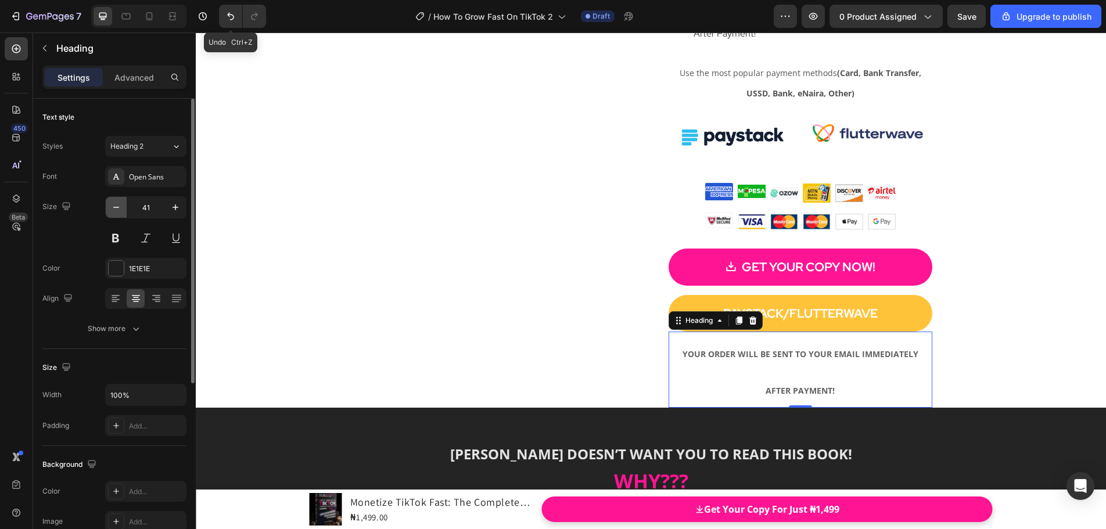
click at [116, 207] on icon "button" at bounding box center [116, 208] width 12 height 12
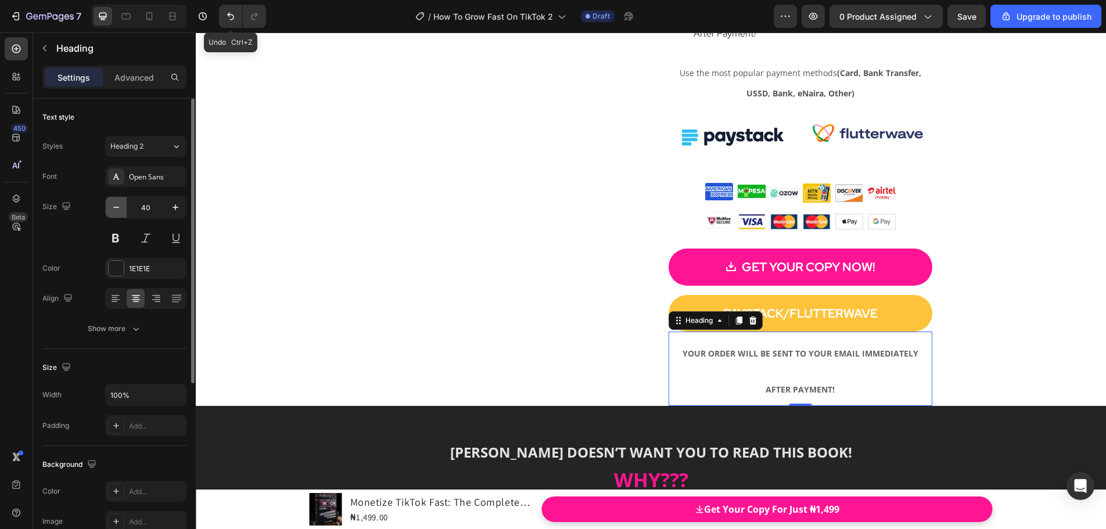
click at [116, 207] on icon "button" at bounding box center [116, 208] width 12 height 12
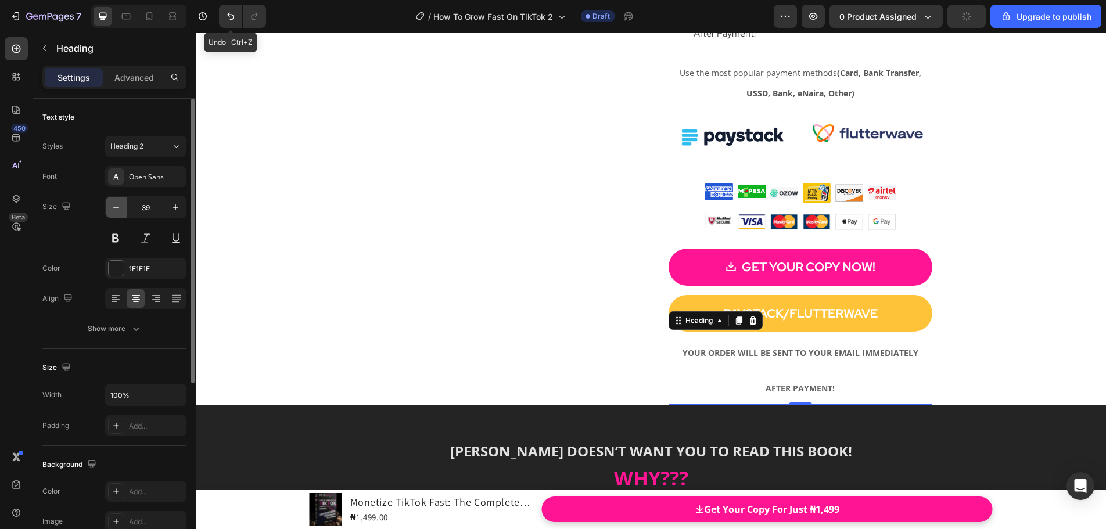
click at [116, 207] on icon "button" at bounding box center [116, 208] width 12 height 12
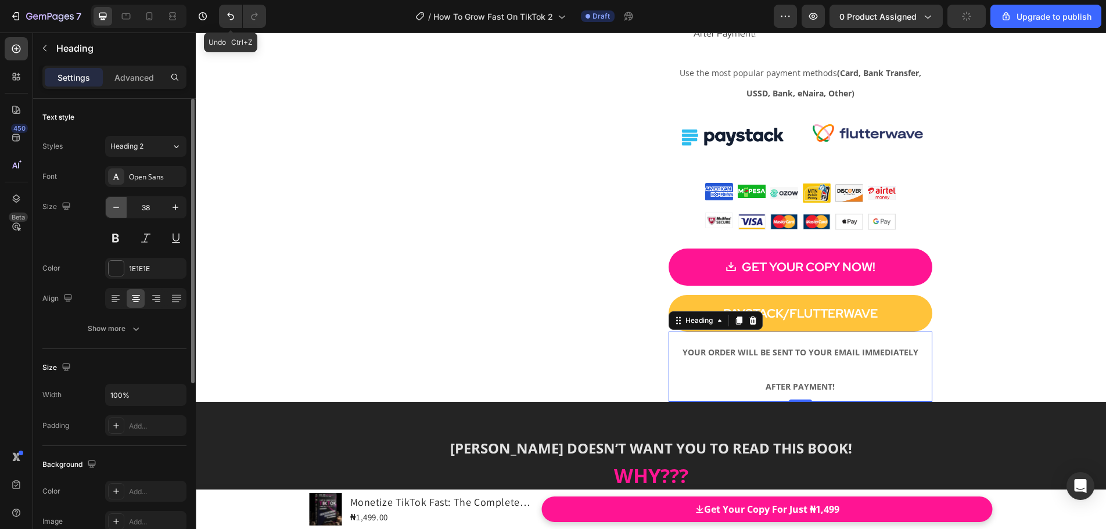
click at [116, 207] on icon "button" at bounding box center [116, 208] width 12 height 12
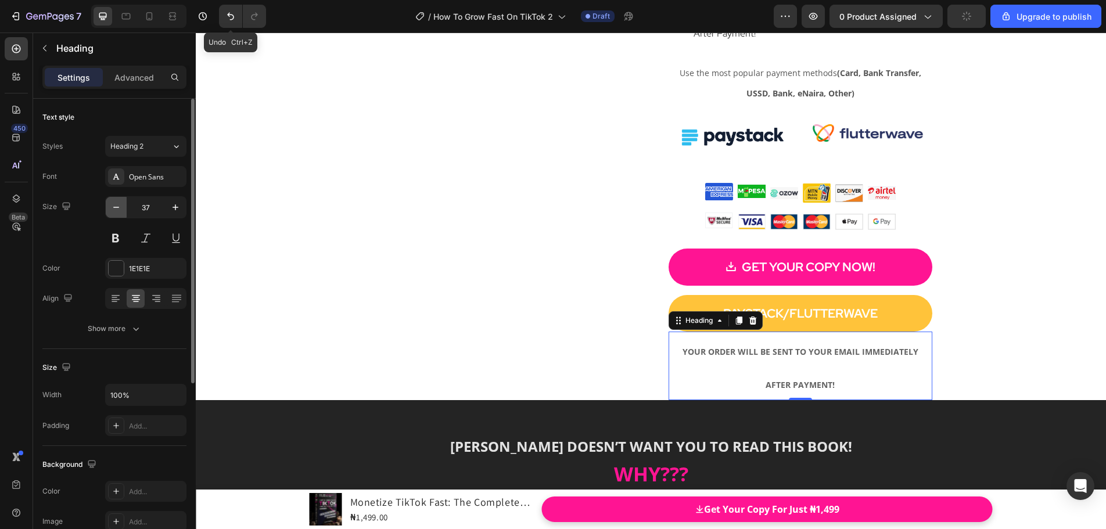
click at [116, 206] on icon "button" at bounding box center [116, 208] width 12 height 12
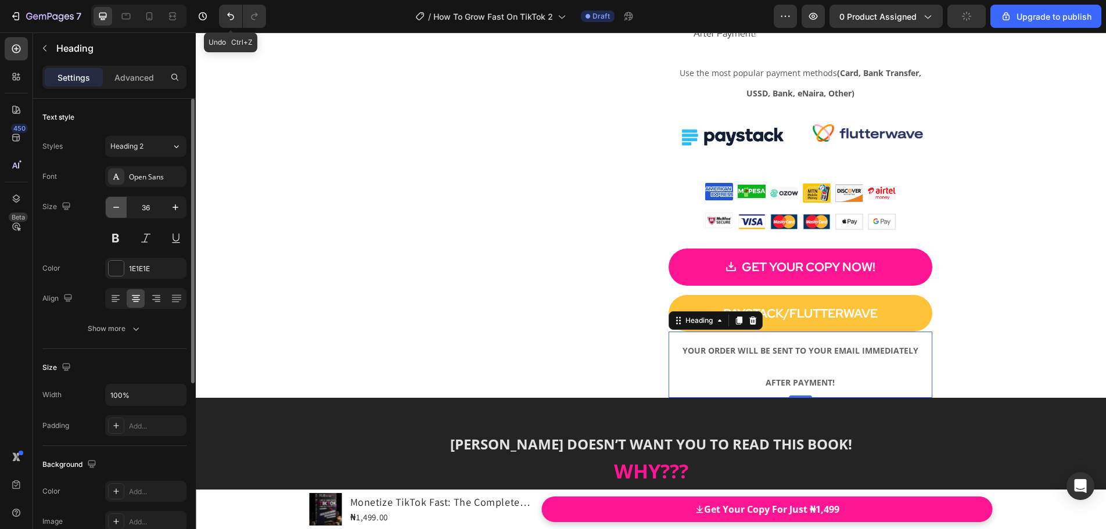
click at [116, 206] on icon "button" at bounding box center [116, 208] width 12 height 12
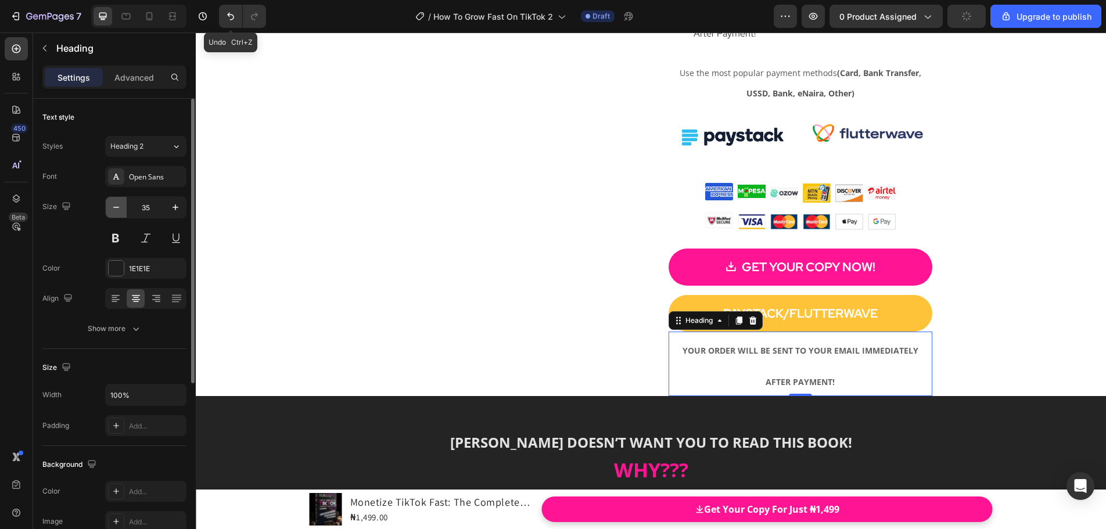
click at [116, 206] on icon "button" at bounding box center [116, 208] width 12 height 12
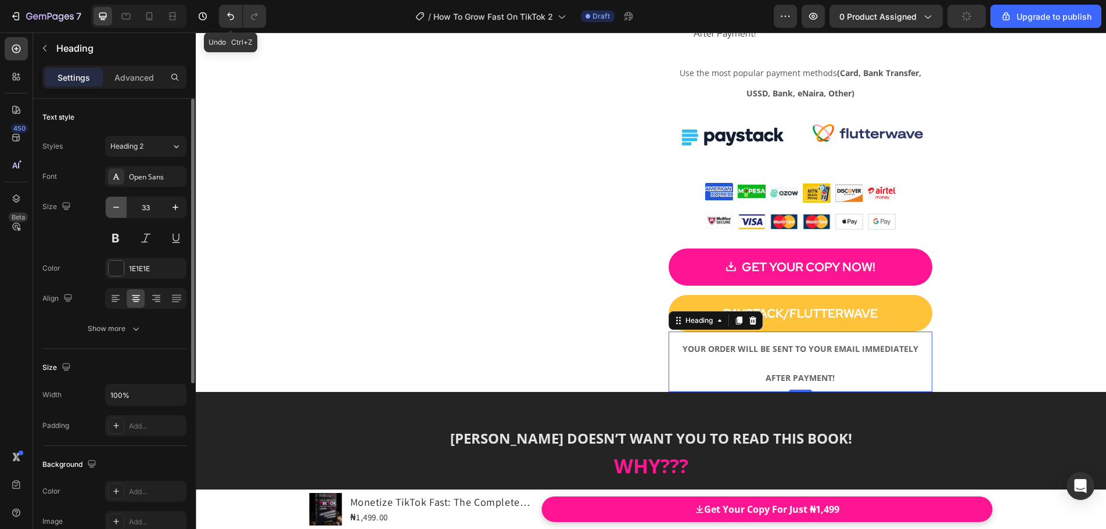
click at [116, 206] on icon "button" at bounding box center [116, 208] width 12 height 12
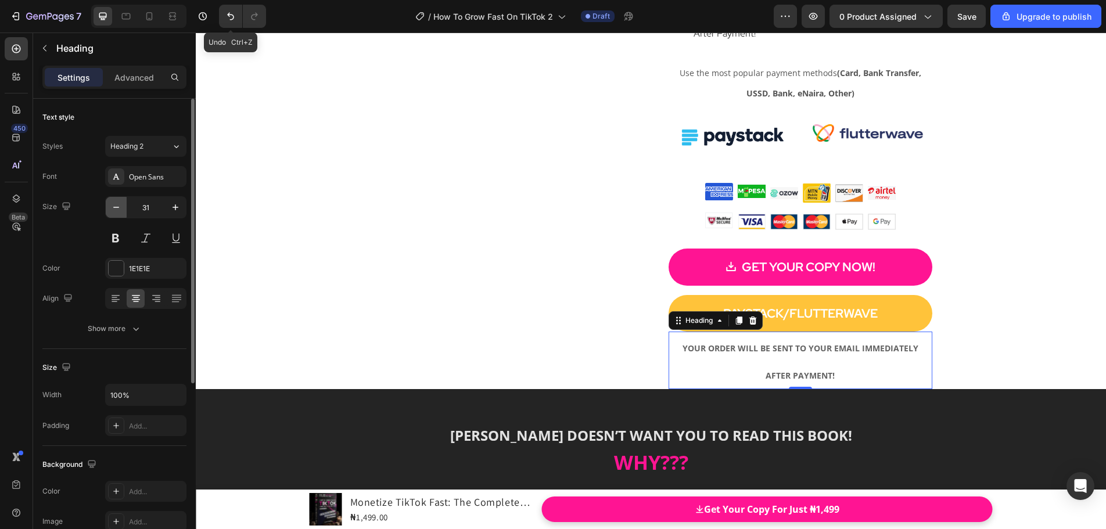
click at [116, 206] on icon "button" at bounding box center [116, 208] width 12 height 12
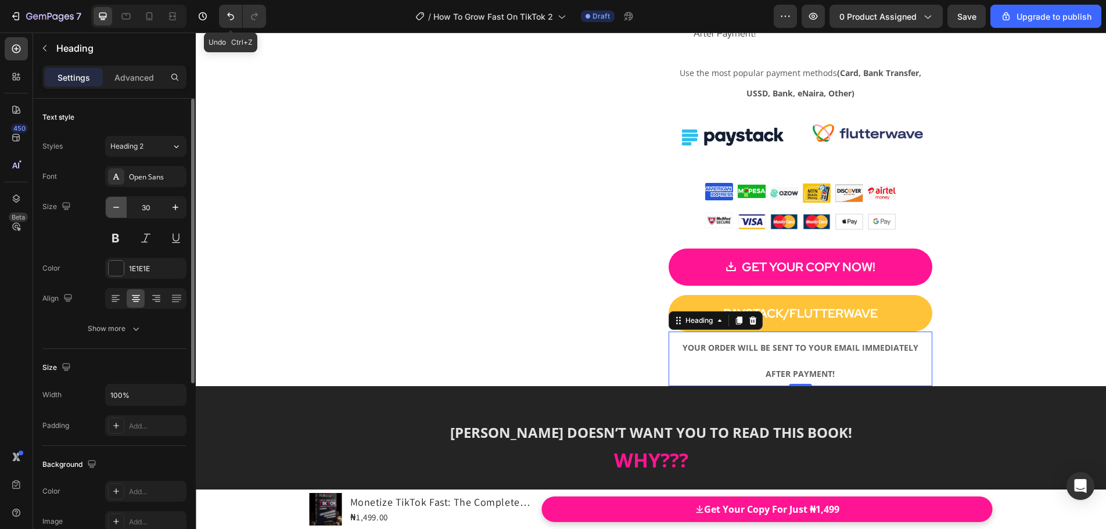
click at [116, 206] on icon "button" at bounding box center [116, 208] width 12 height 12
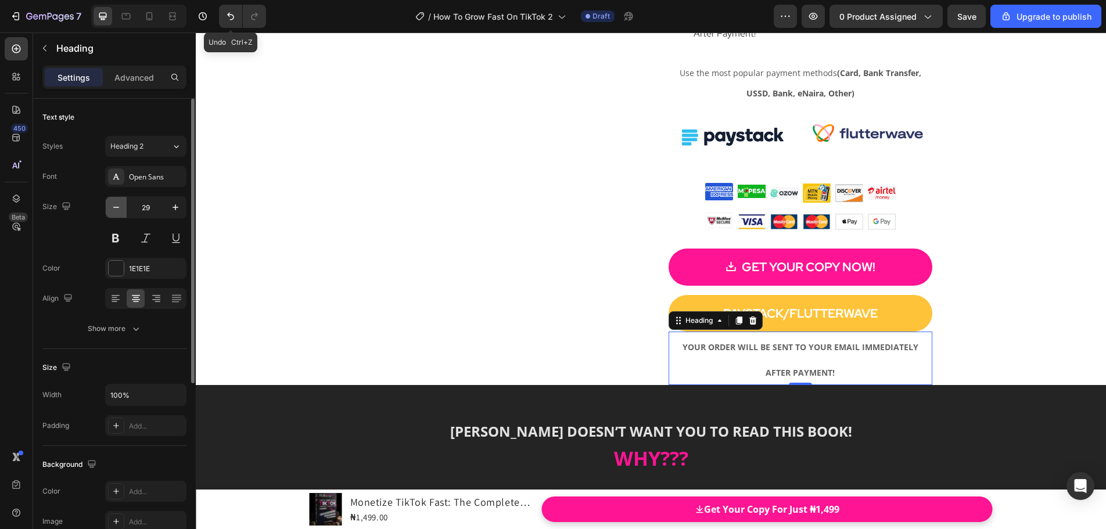
click at [116, 206] on icon "button" at bounding box center [116, 208] width 12 height 12
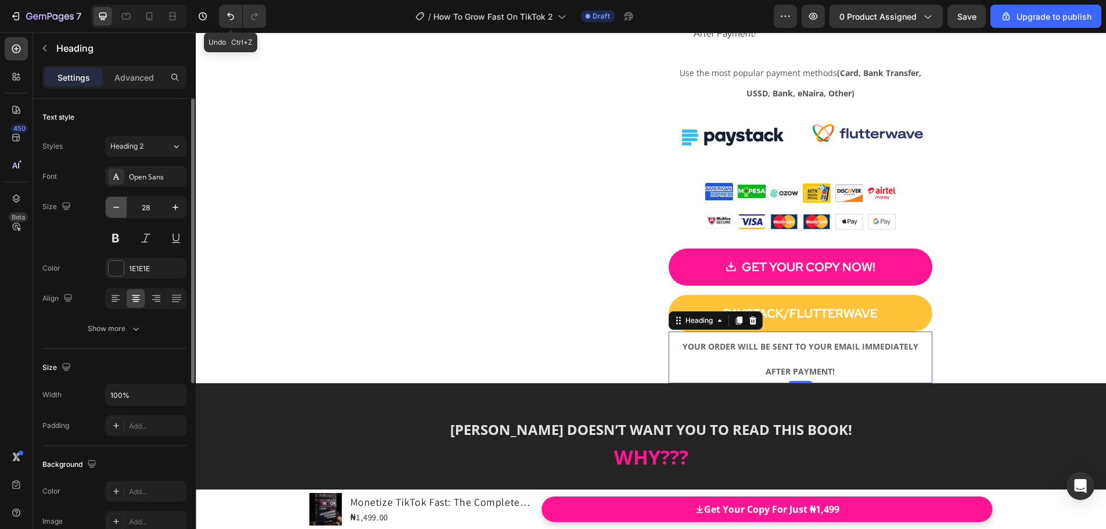
click at [116, 206] on icon "button" at bounding box center [116, 208] width 12 height 12
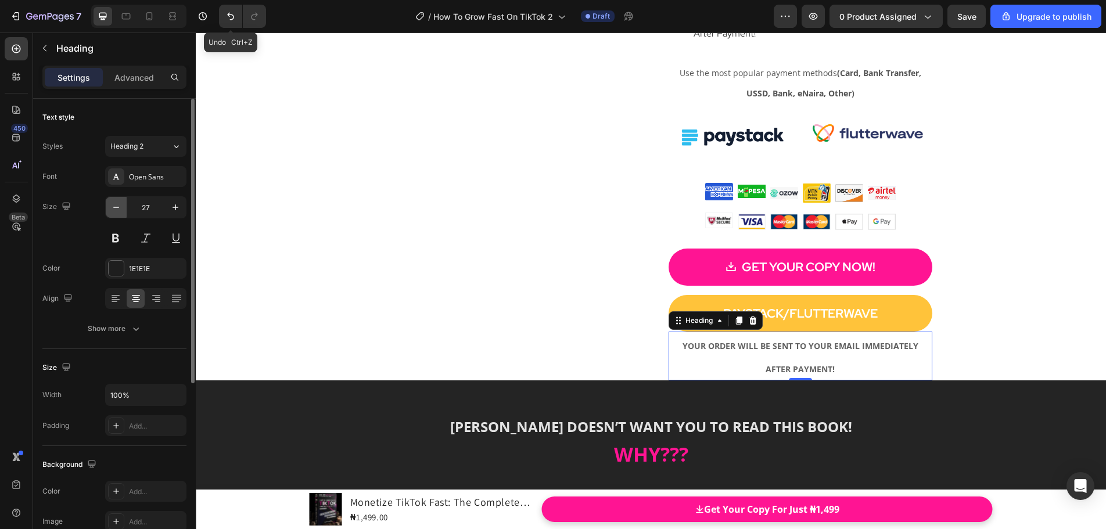
click at [116, 206] on icon "button" at bounding box center [116, 208] width 12 height 12
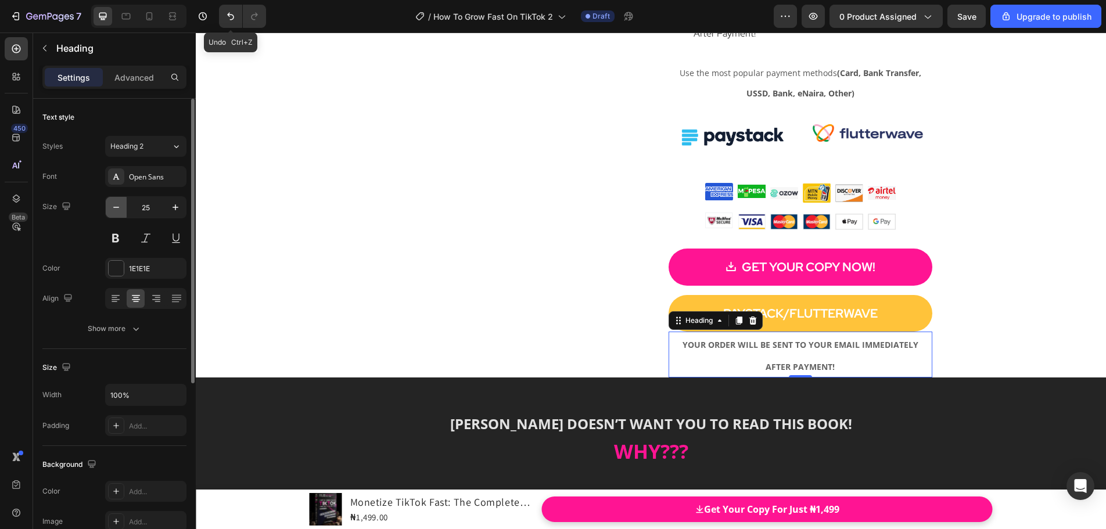
click at [116, 206] on icon "button" at bounding box center [116, 208] width 12 height 12
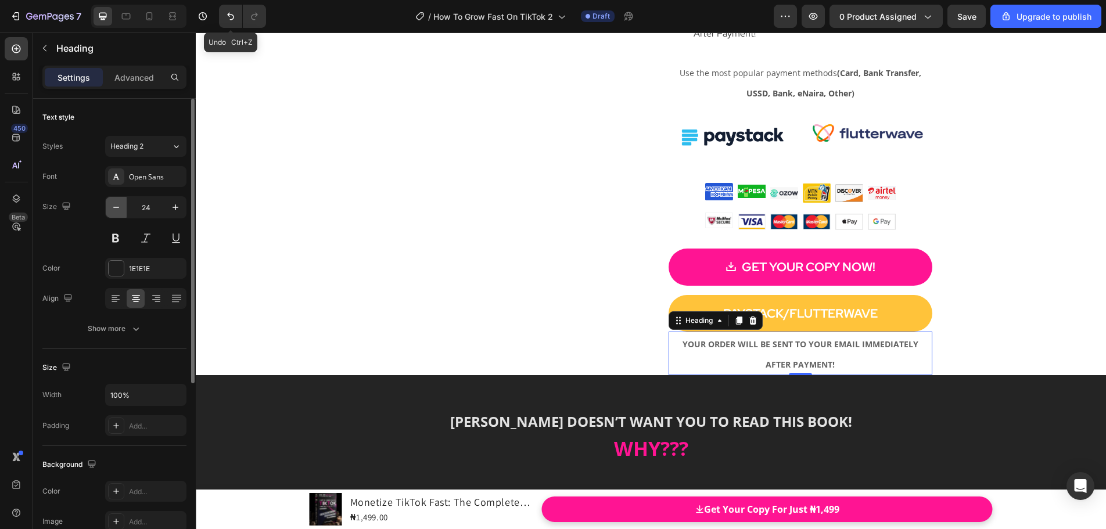
click at [116, 206] on icon "button" at bounding box center [116, 208] width 12 height 12
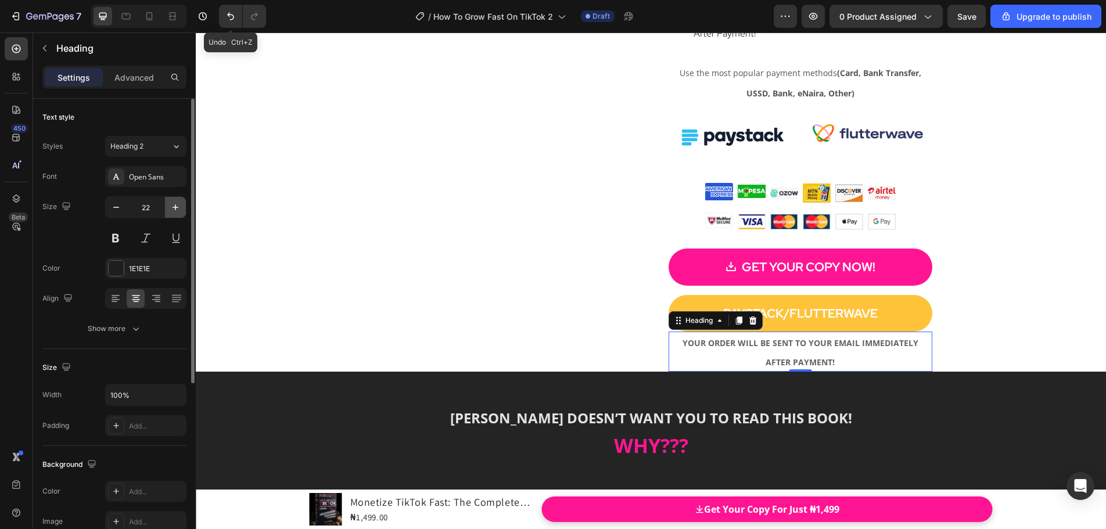
click at [173, 209] on icon "button" at bounding box center [176, 208] width 12 height 12
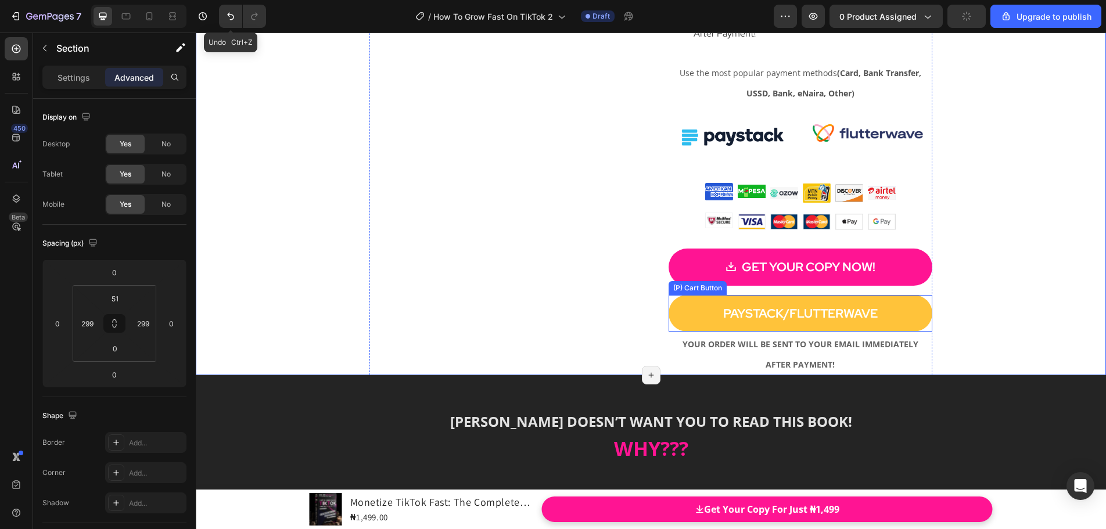
click at [920, 332] on div "PAYSTACK/FLUTTERWAVE (P) Cart Button" at bounding box center [801, 313] width 264 height 37
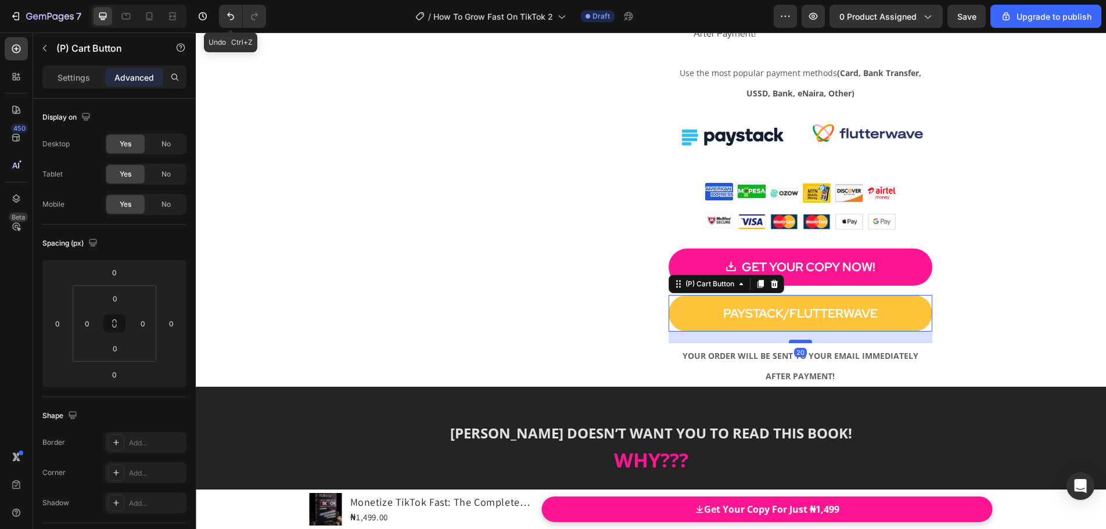
click at [797, 343] on div at bounding box center [800, 341] width 23 height 3
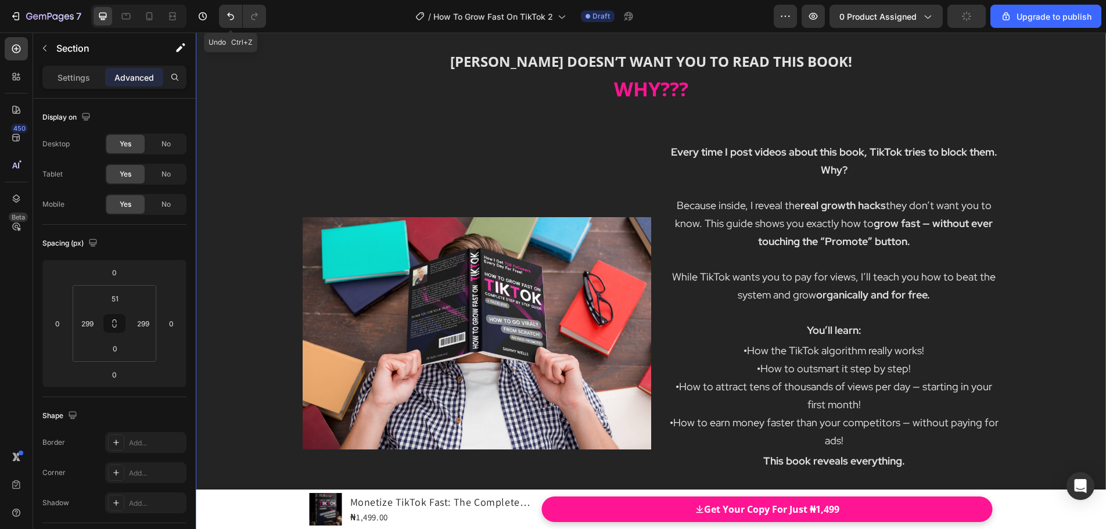
scroll to position [6909, 0]
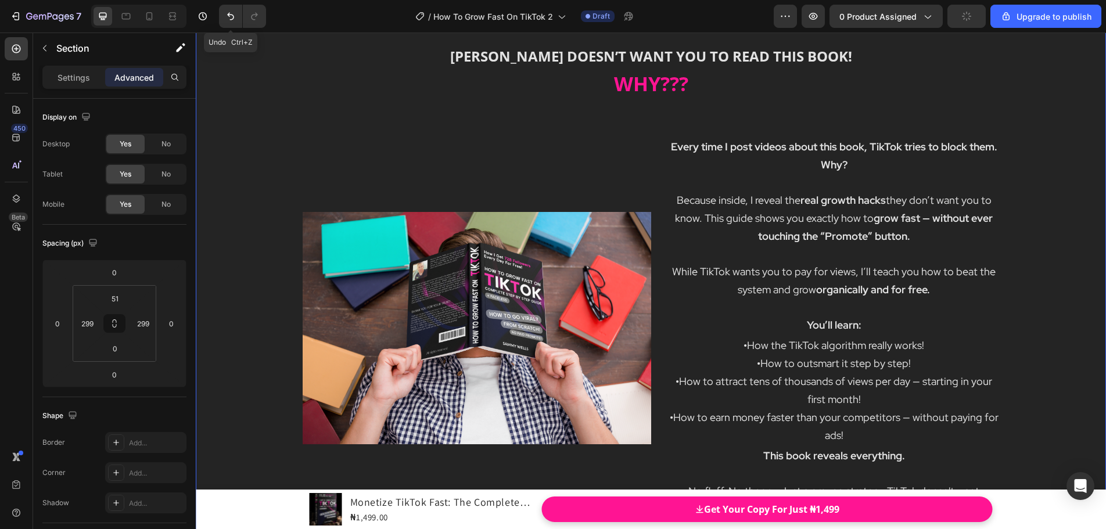
click at [220, 116] on div "[PERSON_NAME] DOESN’T WANT YOU TO READ THIS BOOK! WHY??? Heading Row Every time…" at bounding box center [650, 279] width 893 height 480
click at [112, 322] on icon at bounding box center [114, 323] width 9 height 9
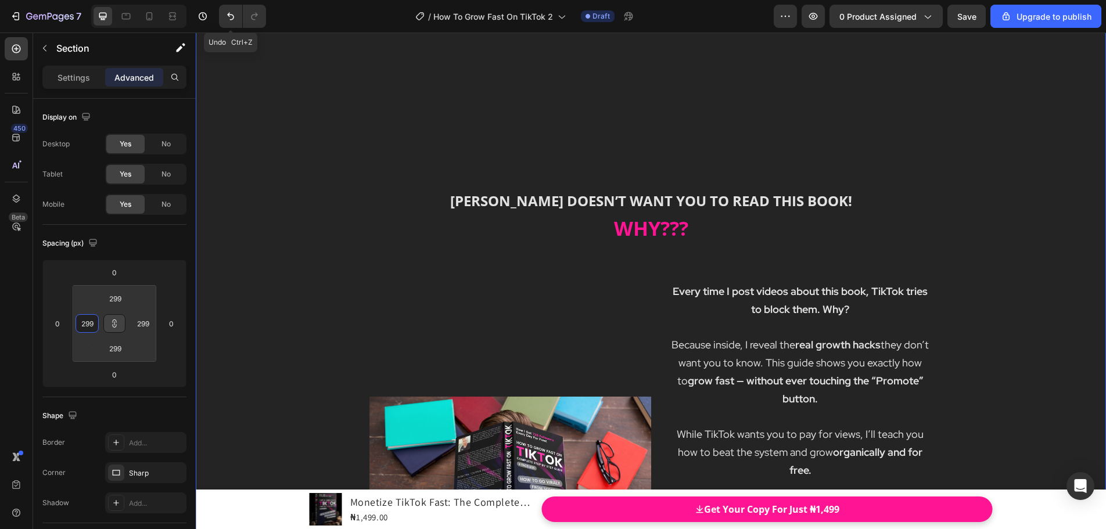
drag, startPoint x: 100, startPoint y: 324, endPoint x: 80, endPoint y: 241, distance: 84.9
click at [80, 0] on html "7 Undo Ctrl+Z / How To Grow Fast On TikTok 2 Draft Preview 0 product assigned S…" at bounding box center [553, 0] width 1106 height 0
click at [112, 324] on icon at bounding box center [114, 323] width 9 height 9
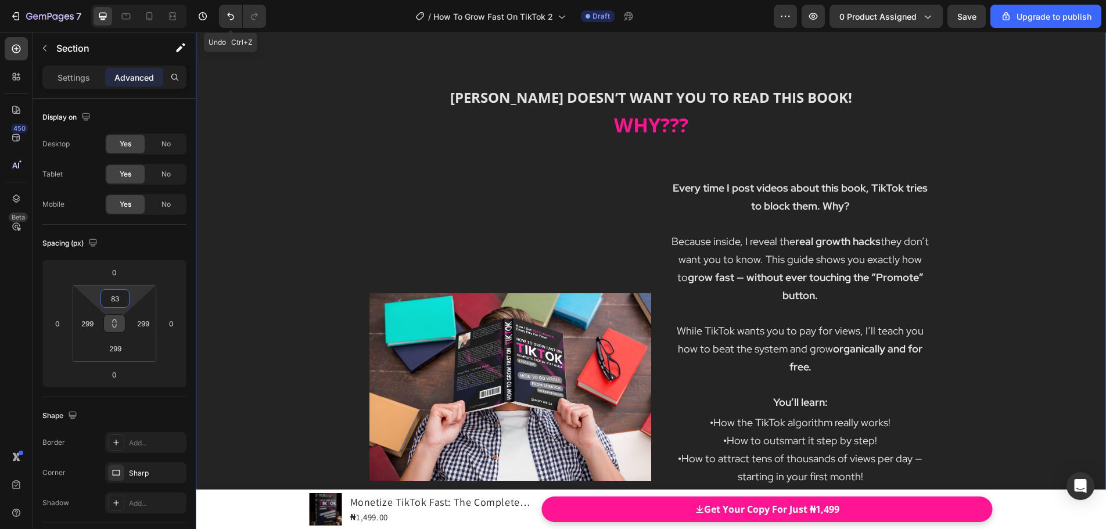
drag, startPoint x: 118, startPoint y: 312, endPoint x: 112, endPoint y: 375, distance: 63.1
click at [112, 0] on html "7 Undo Ctrl+Z / How To Grow Fast On TikTok 2 Draft Preview 0 product assigned S…" at bounding box center [553, 0] width 1106 height 0
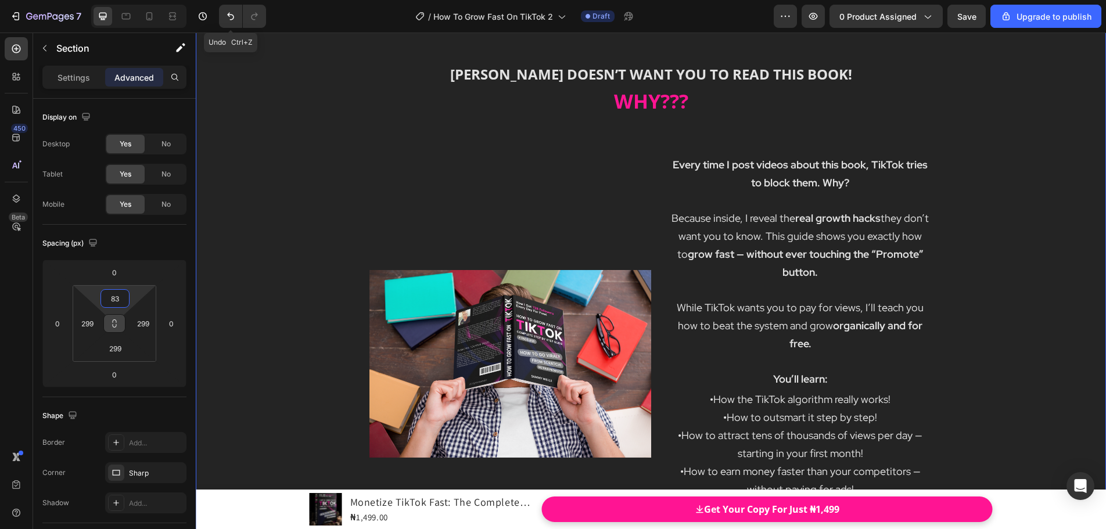
scroll to position [6735, 0]
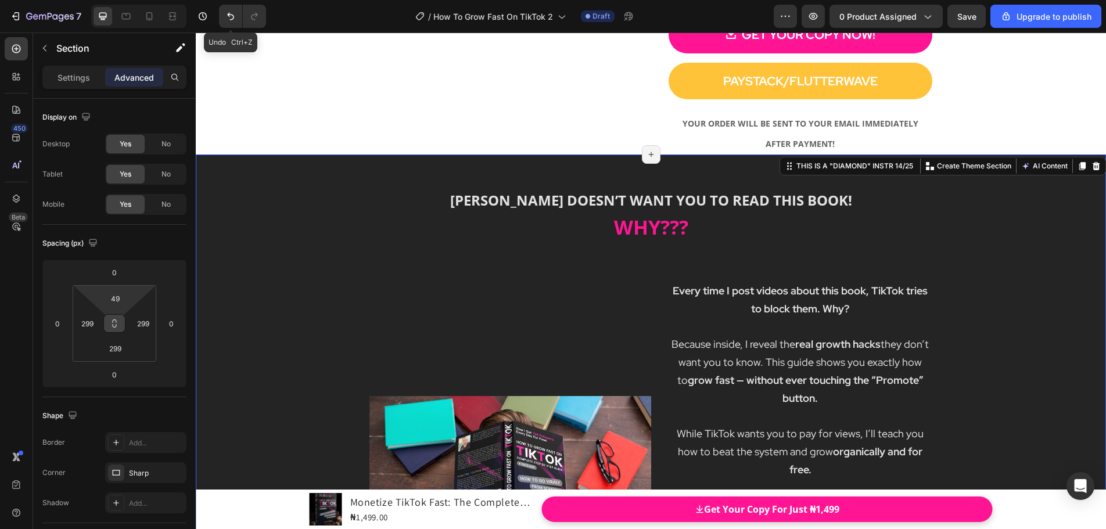
drag, startPoint x: 114, startPoint y: 312, endPoint x: 118, endPoint y: 322, distance: 10.7
click at [118, 0] on html "7 Undo Ctrl+Z / How To Grow Fast On TikTok 2 Draft Preview 0 product assigned S…" at bounding box center [553, 0] width 1106 height 0
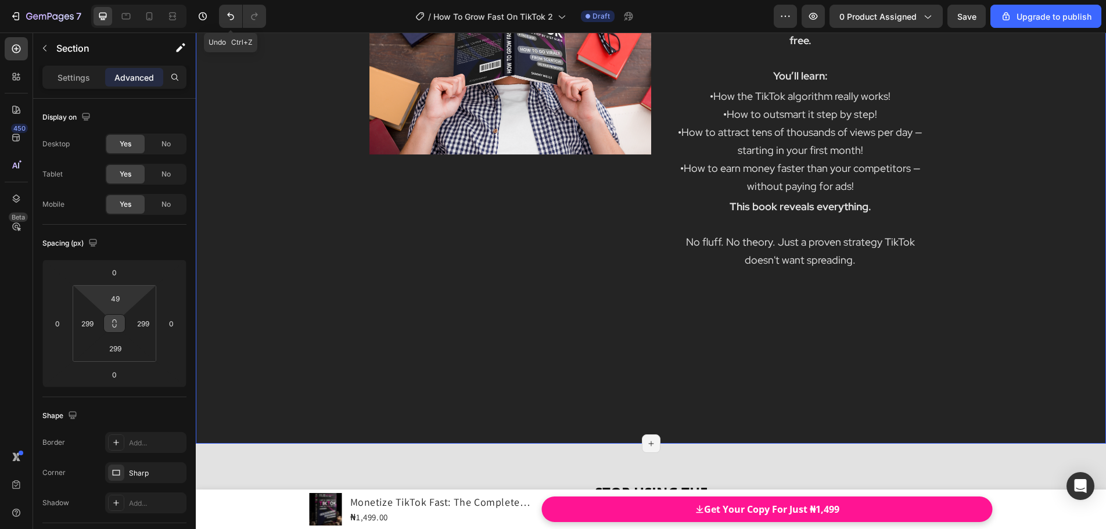
scroll to position [7258, 0]
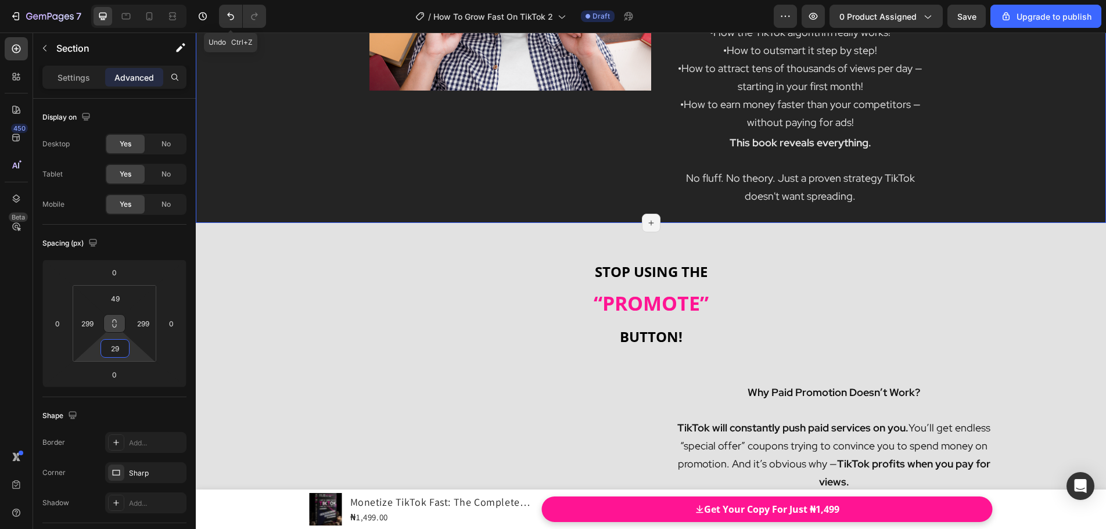
drag, startPoint x: 119, startPoint y: 338, endPoint x: 125, endPoint y: 416, distance: 78.7
click at [125, 0] on html "7 Undo Ctrl+Z / How To Grow Fast On TikTok 2 Draft Preview 0 product assigned S…" at bounding box center [553, 0] width 1106 height 0
click at [226, 253] on h2 "STOP USING THE “PROMOTE” [PERSON_NAME]!" at bounding box center [650, 302] width 893 height 101
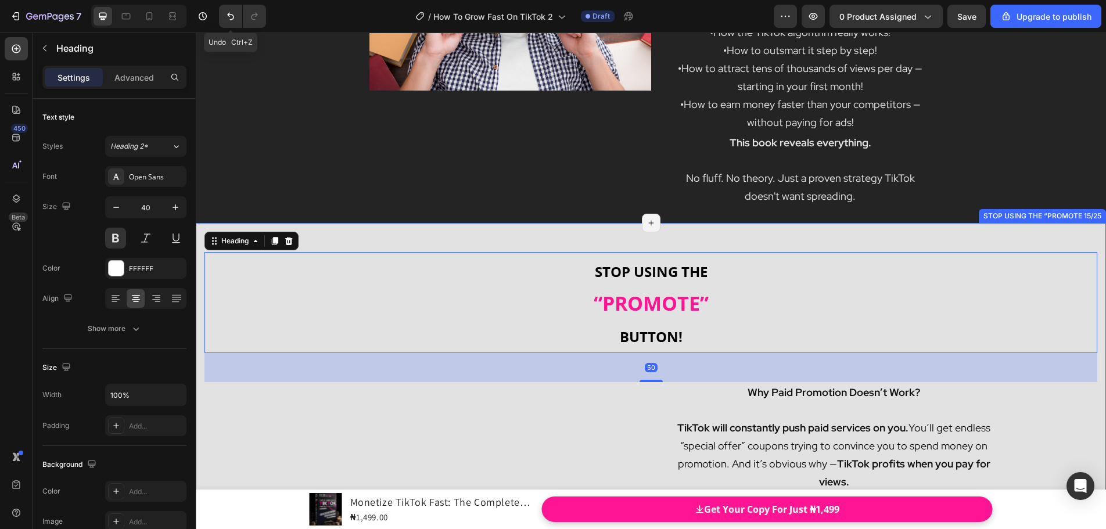
click at [200, 234] on div "STOP USING THE “PROMOTE” [PERSON_NAME]! Heading 50 Image Why Paid Promotion Doe…" at bounding box center [651, 482] width 910 height 518
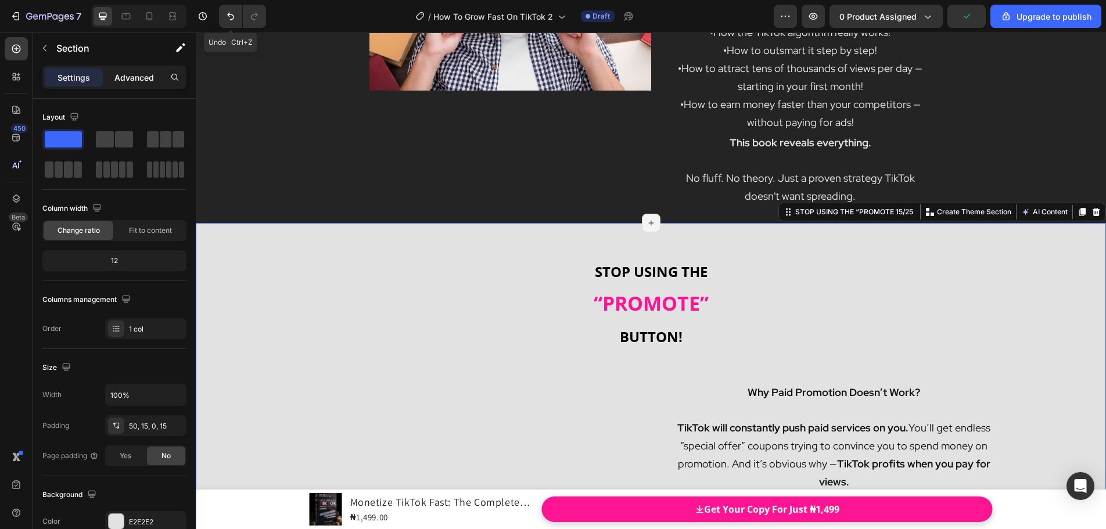
click at [132, 82] on p "Advanced" at bounding box center [133, 77] width 39 height 12
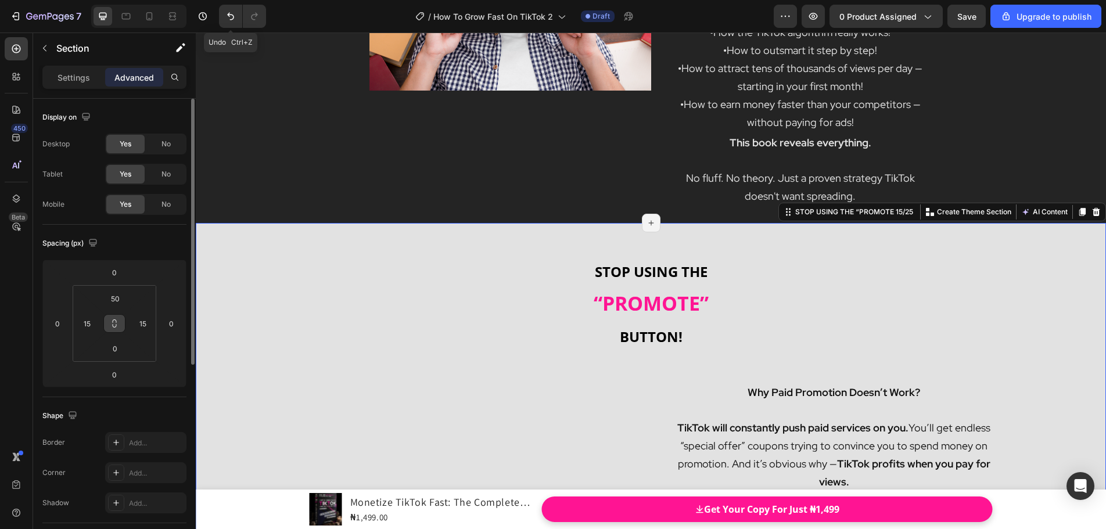
click at [114, 325] on icon at bounding box center [114, 323] width 9 height 9
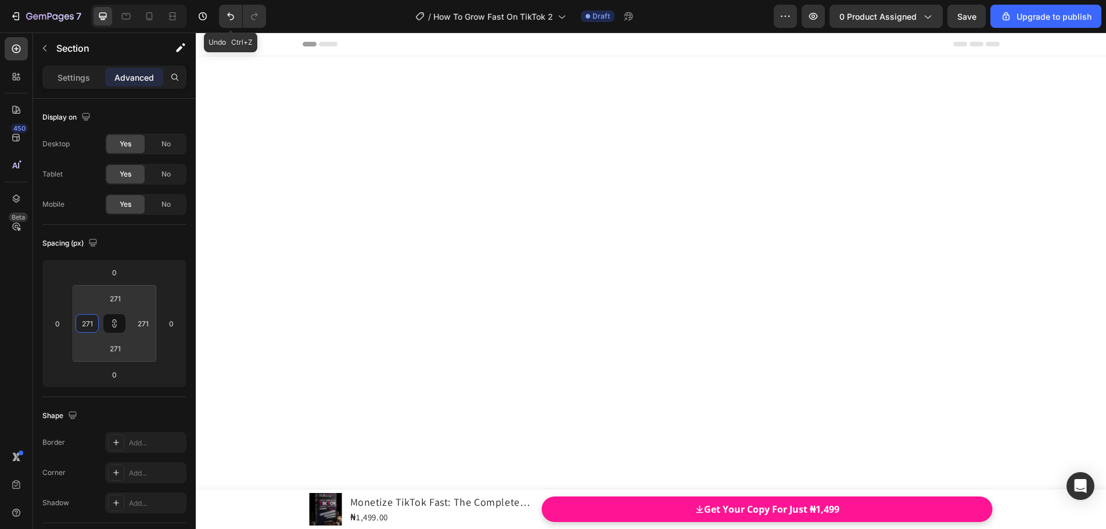
scroll to position [7258, 0]
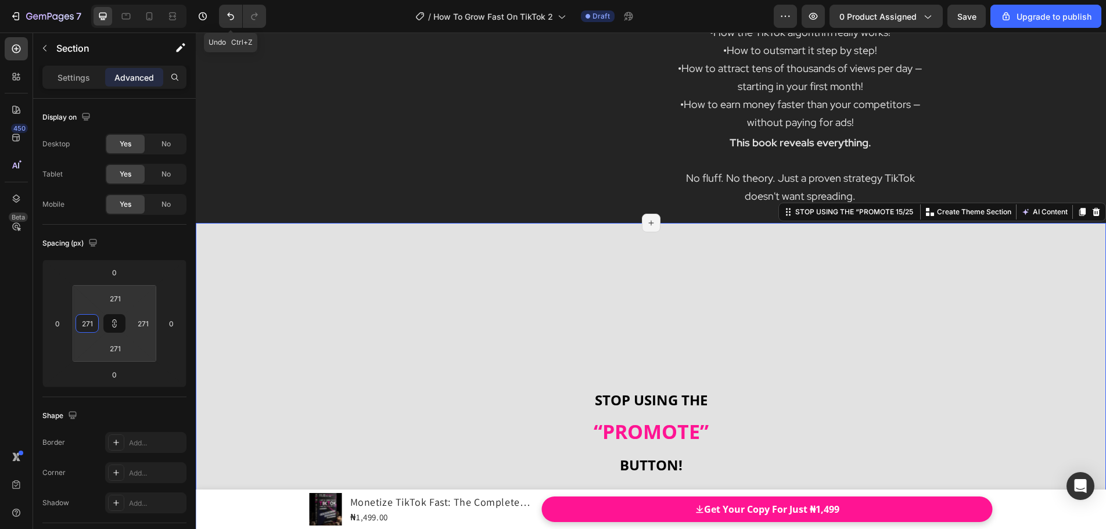
type input "199"
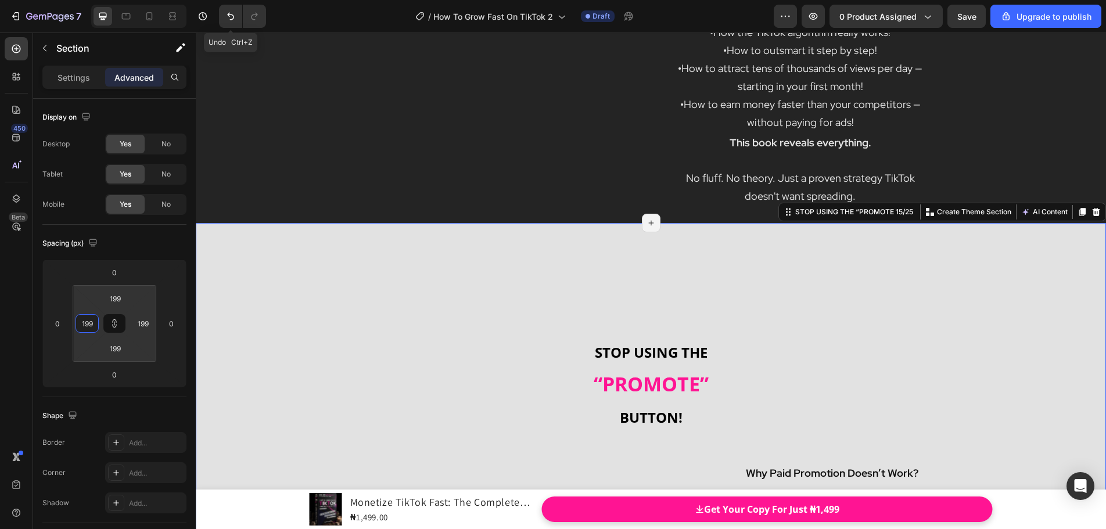
type input "189"
type input "177"
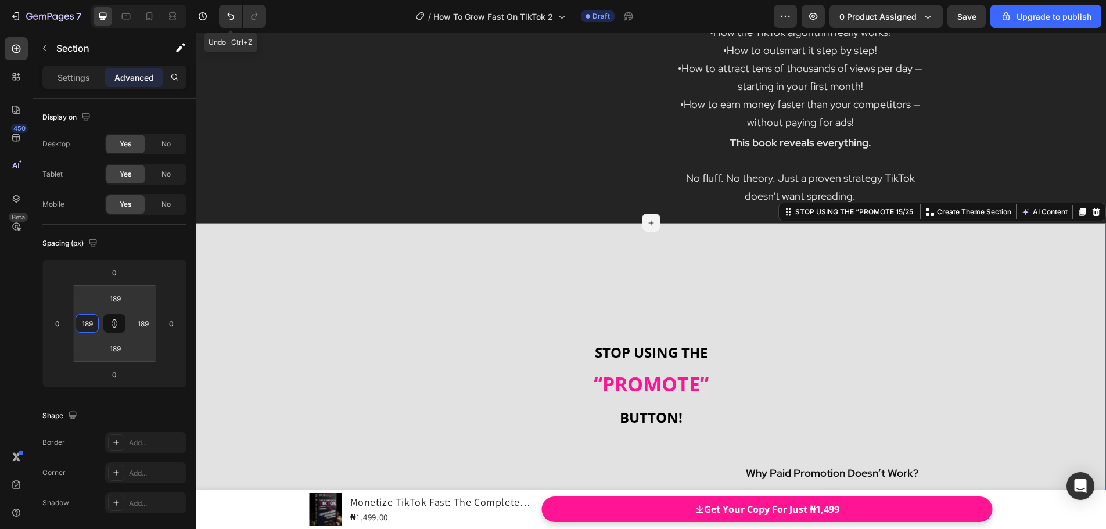
type input "177"
type input "175"
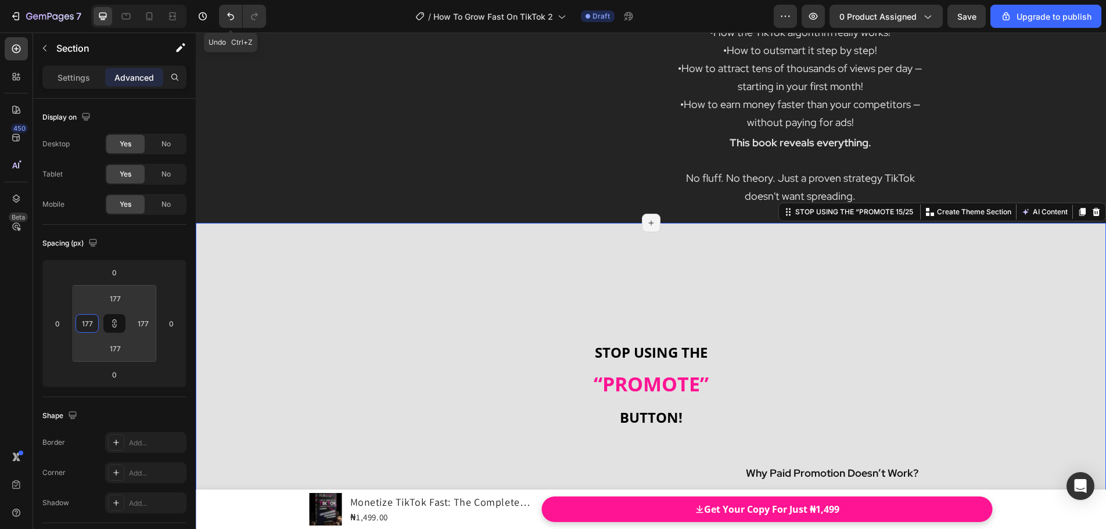
type input "175"
type input "171"
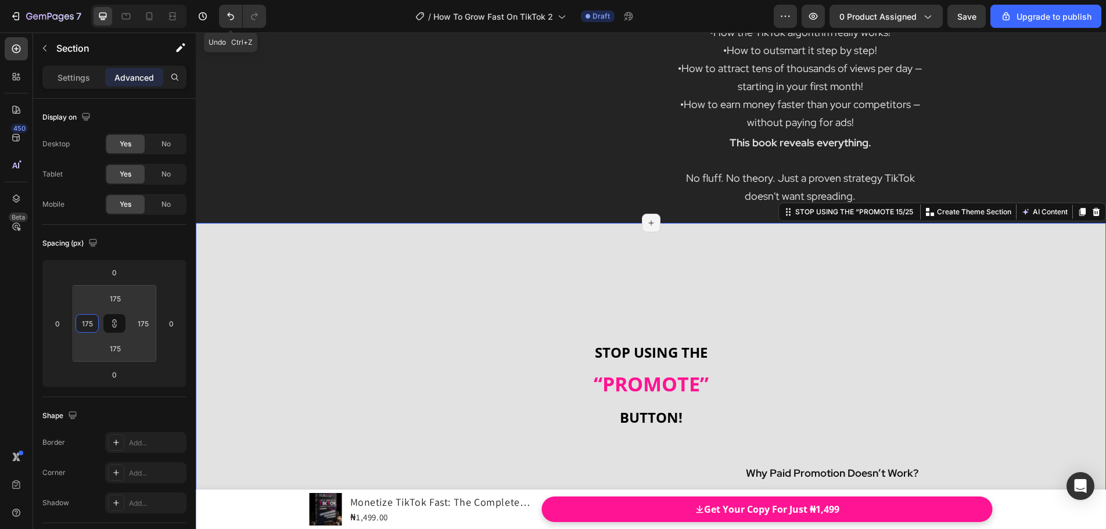
type input "171"
type input "167"
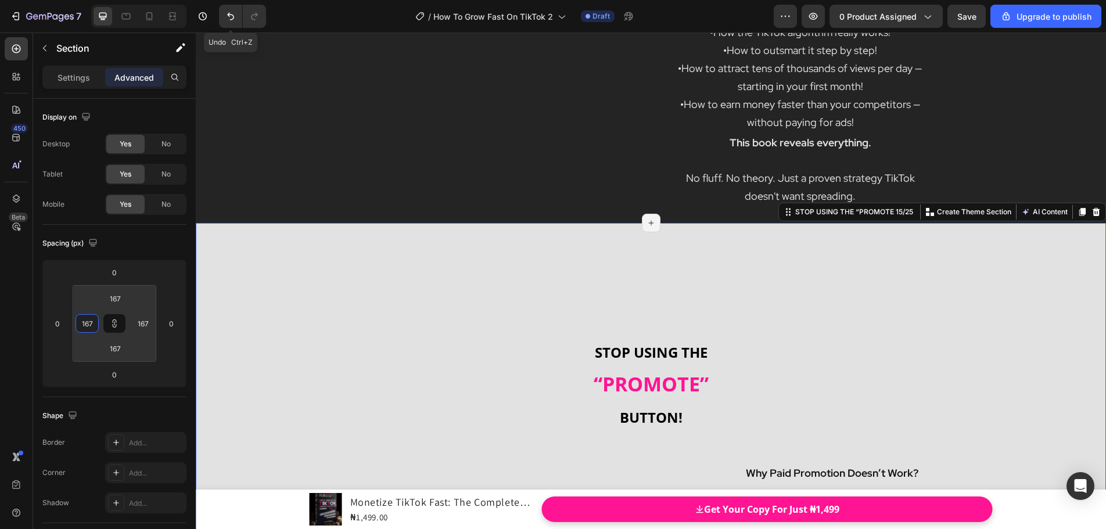
type input "159"
type input "157"
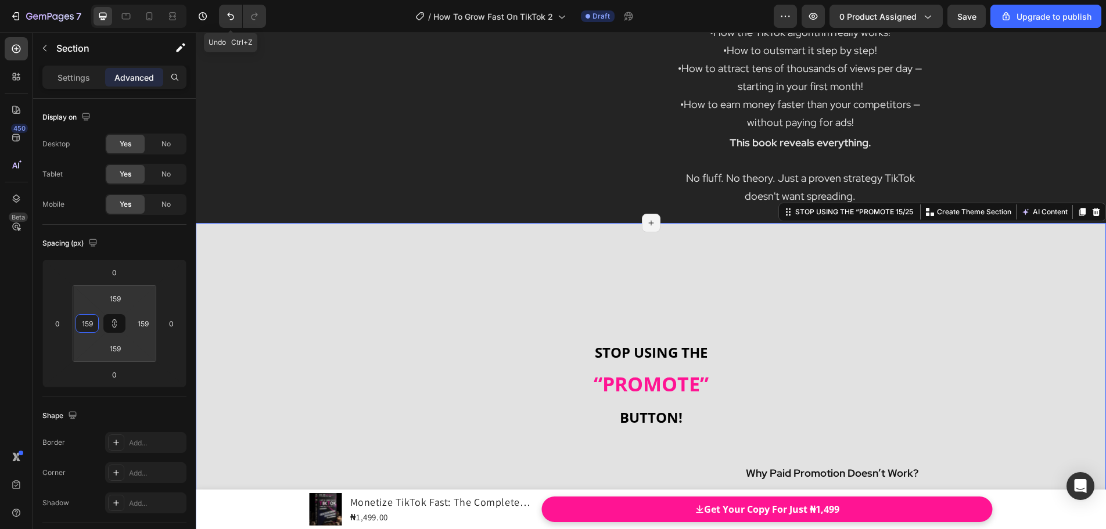
type input "157"
type input "149"
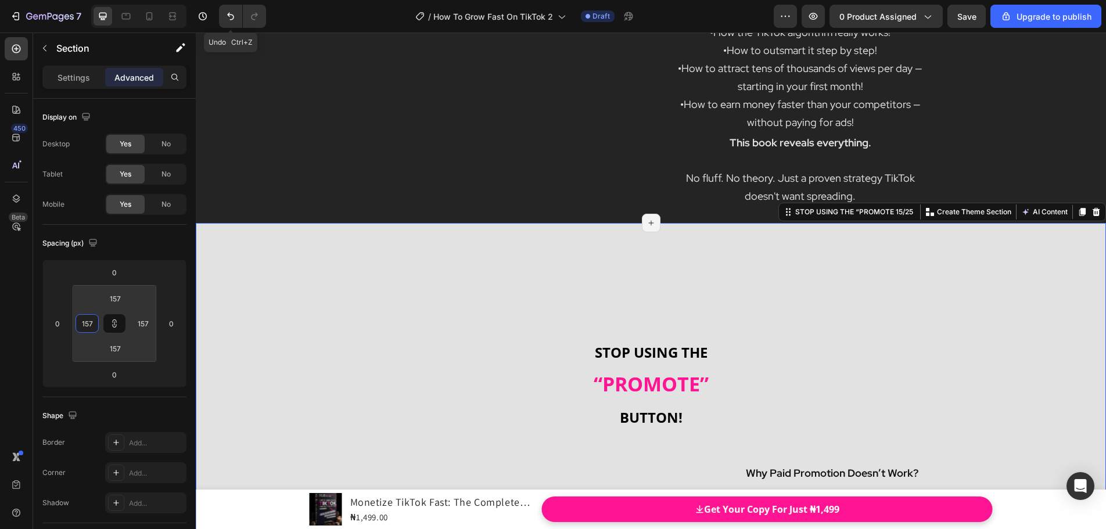
type input "149"
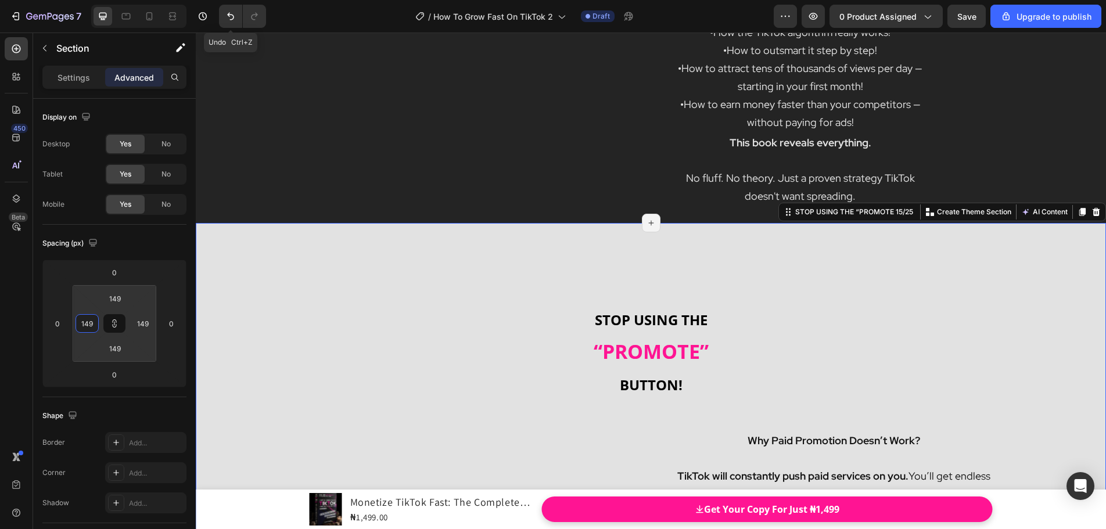
type input "133"
type input "125"
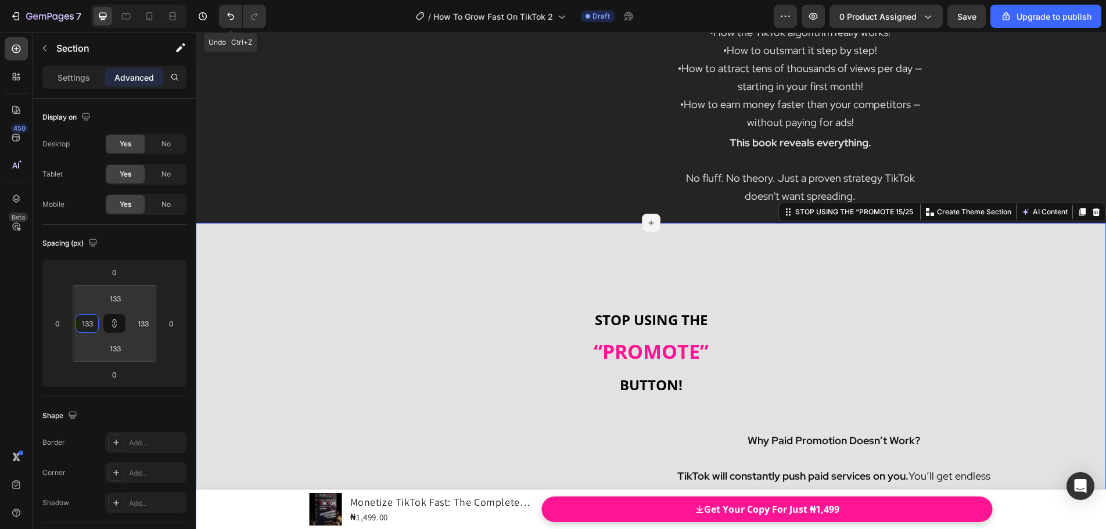
type input "125"
type input "119"
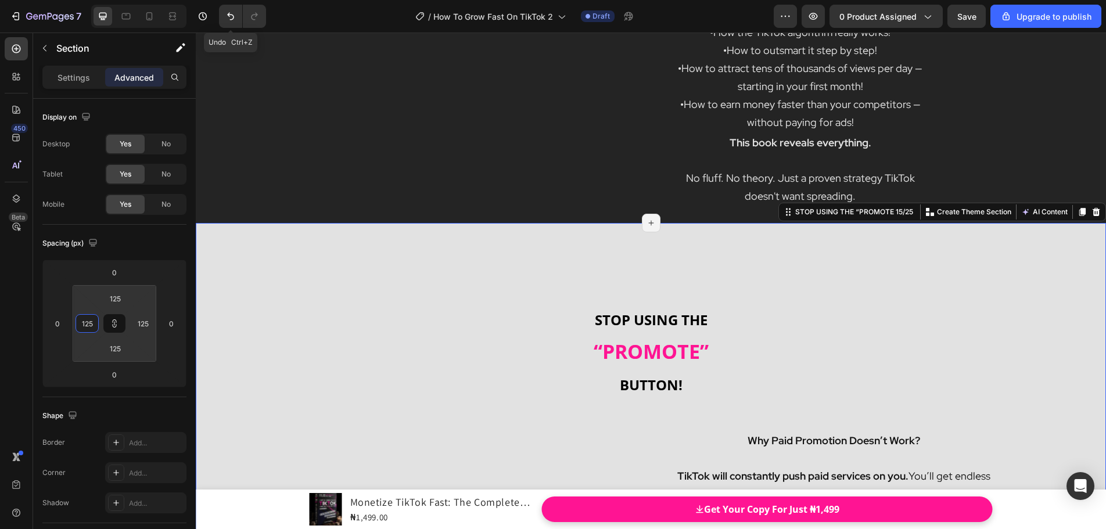
type input "119"
type input "115"
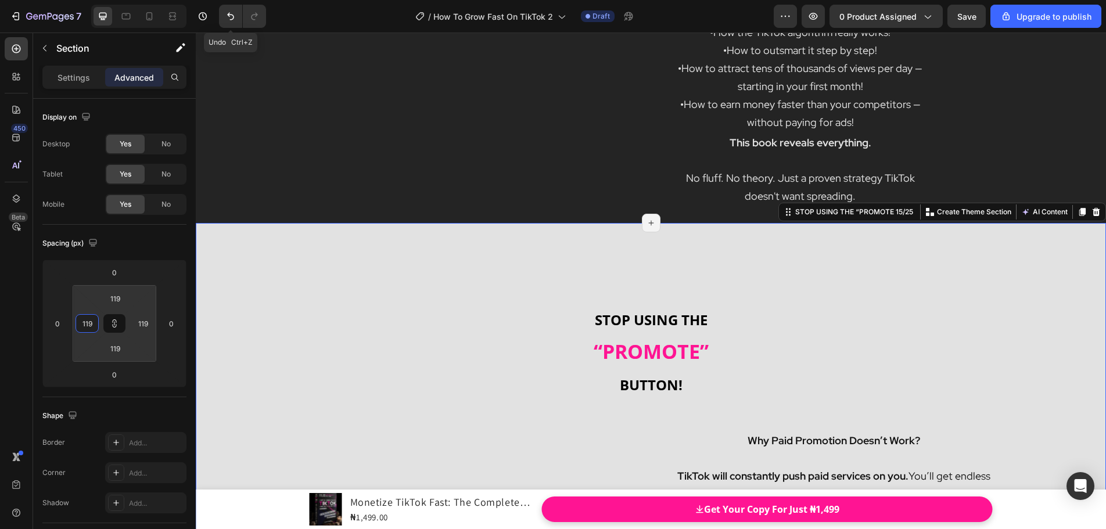
type input "115"
click at [109, 0] on html "7 Undo Ctrl+Z / How To Grow Fast On TikTok 2 Draft Preview 0 product assigned S…" at bounding box center [553, 0] width 1106 height 0
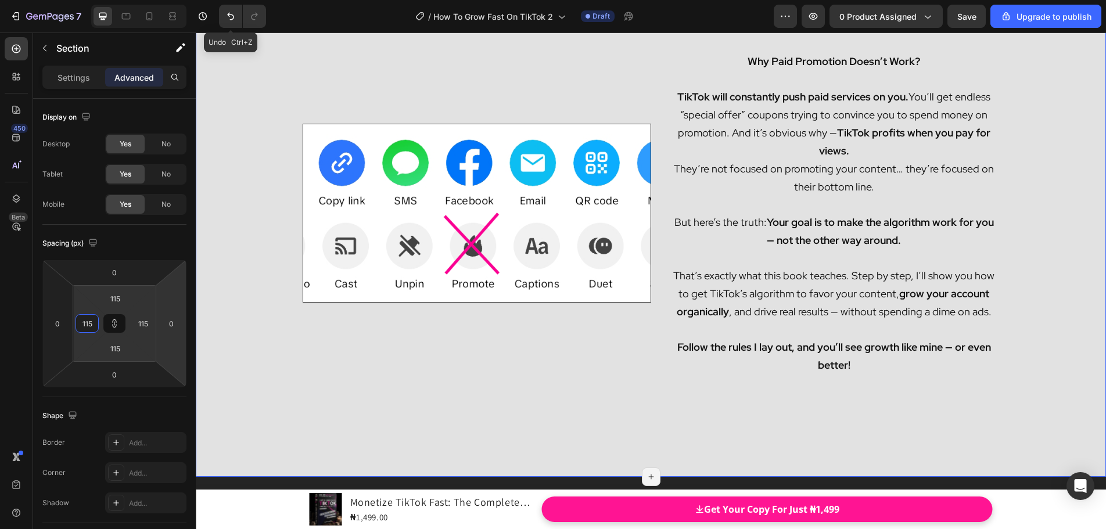
scroll to position [7606, 0]
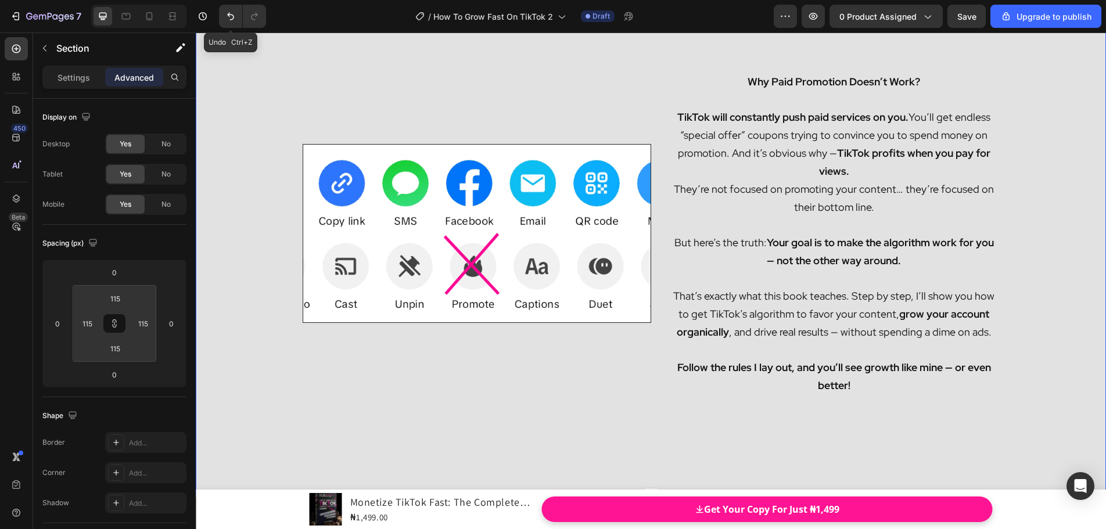
type input "119"
type input "133"
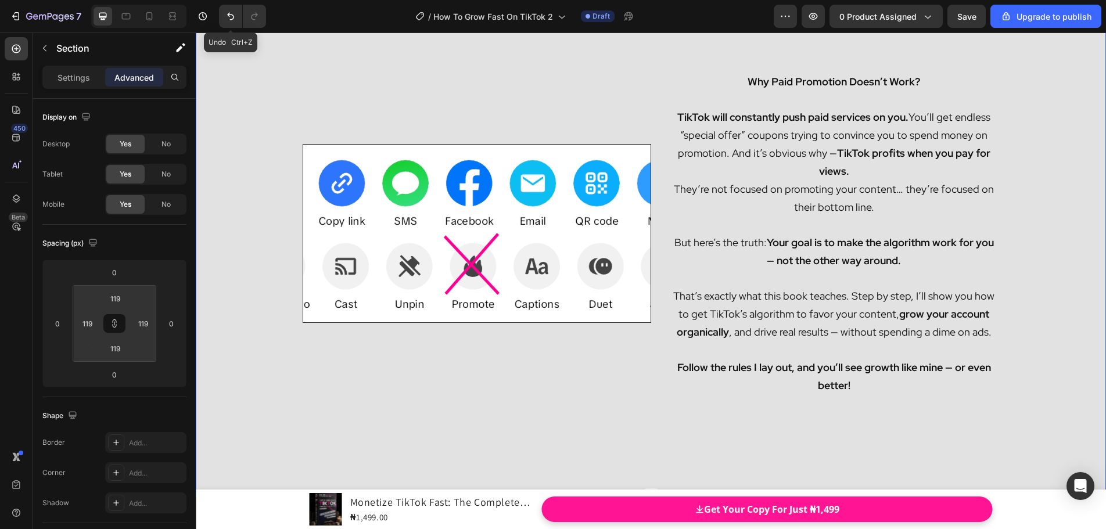
type input "133"
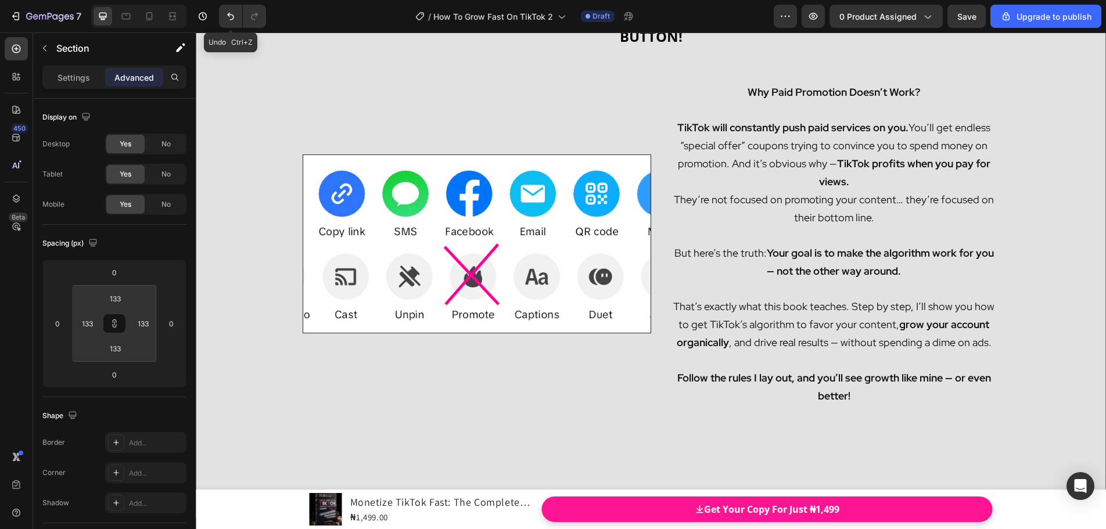
type input "139"
type input "141"
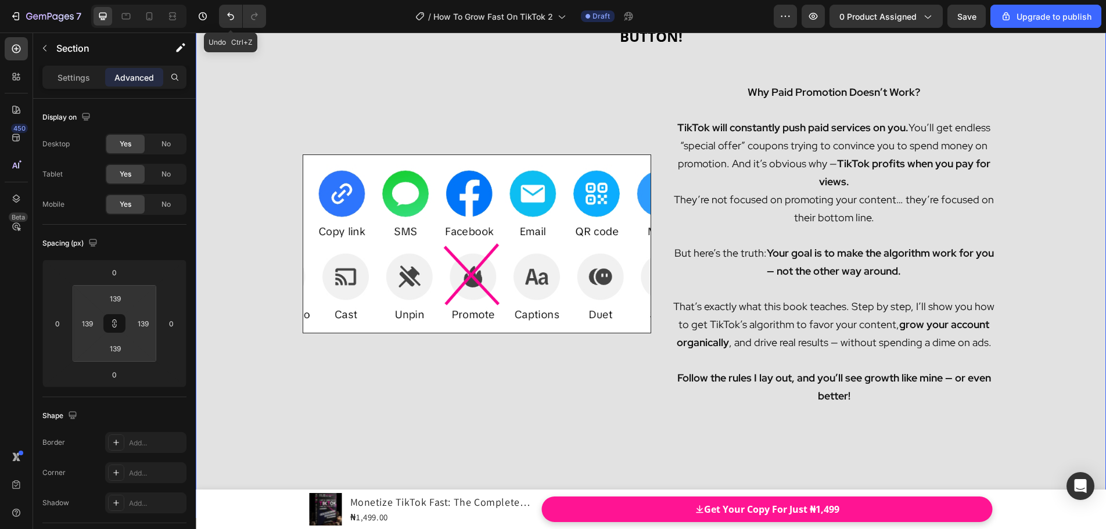
type input "141"
type input "145"
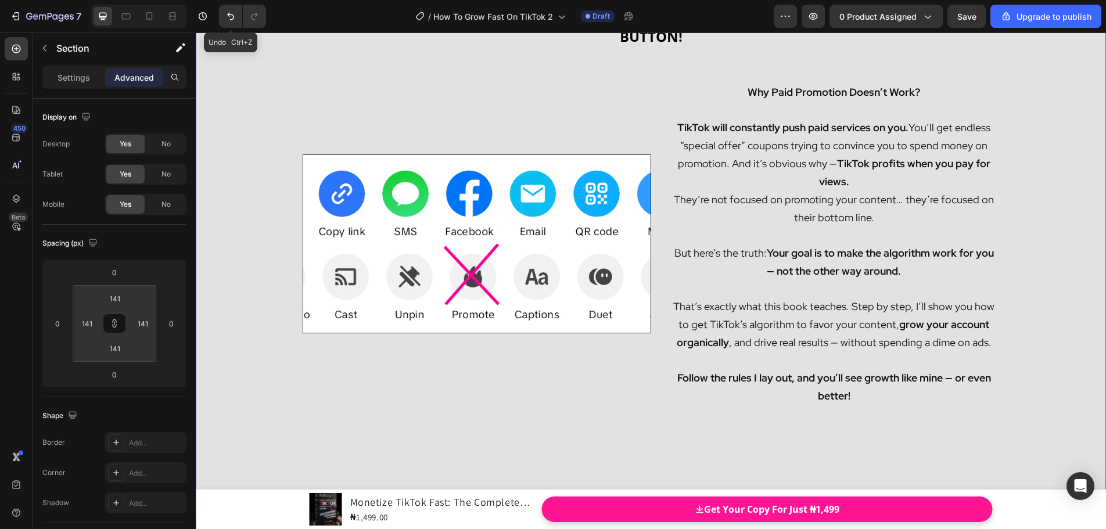
type input "145"
type input "147"
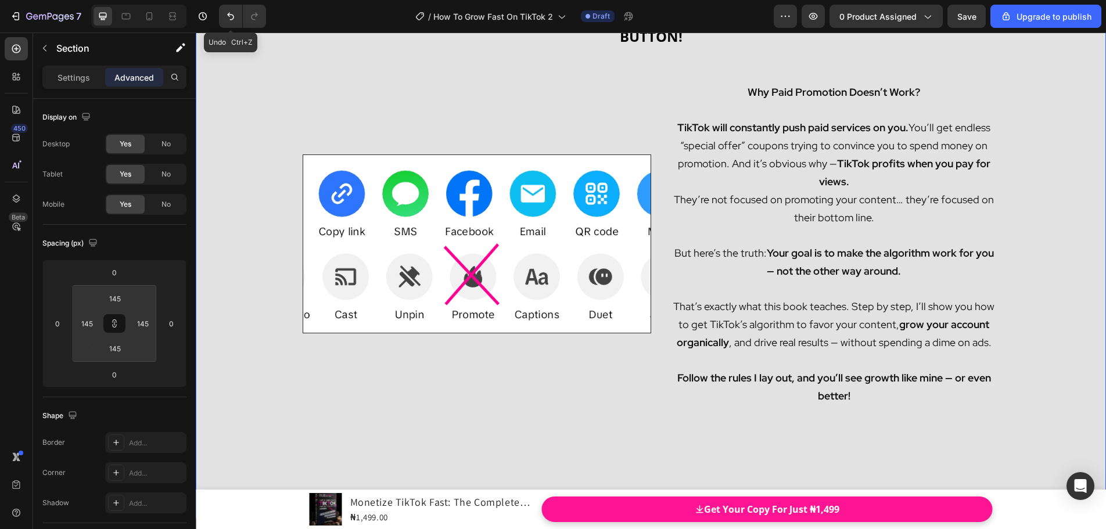
type input "147"
type input "149"
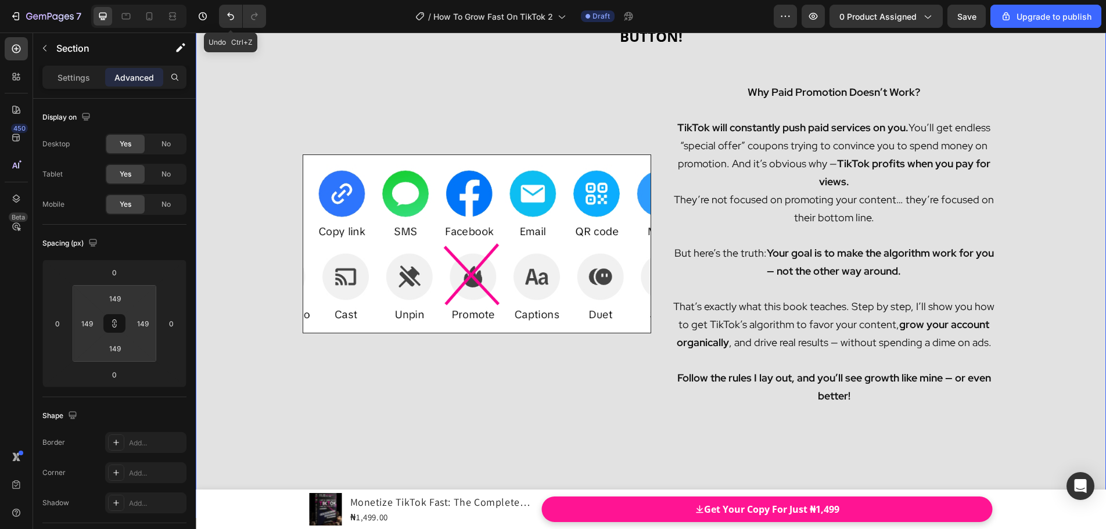
type input "153"
type input "157"
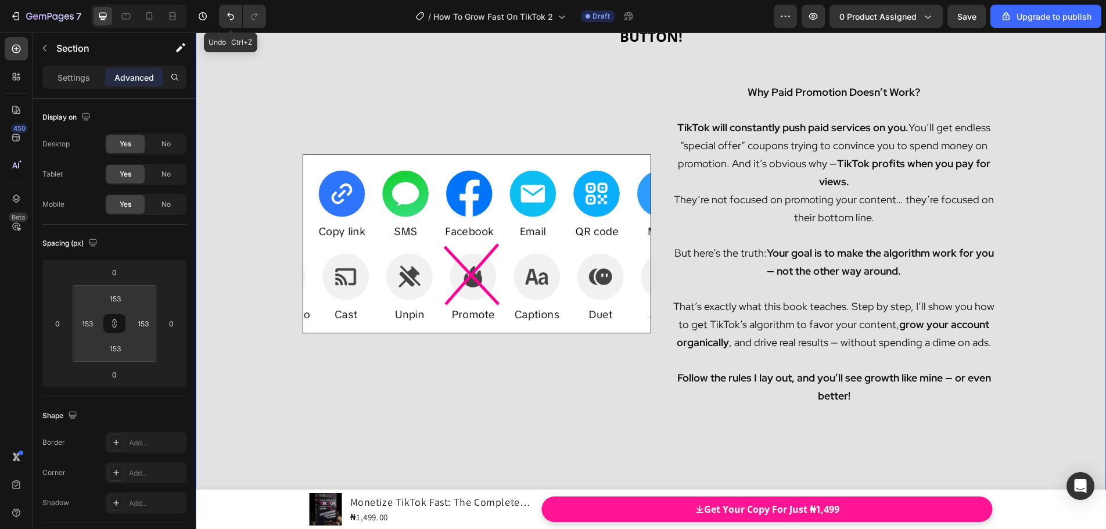
type input "157"
type input "165"
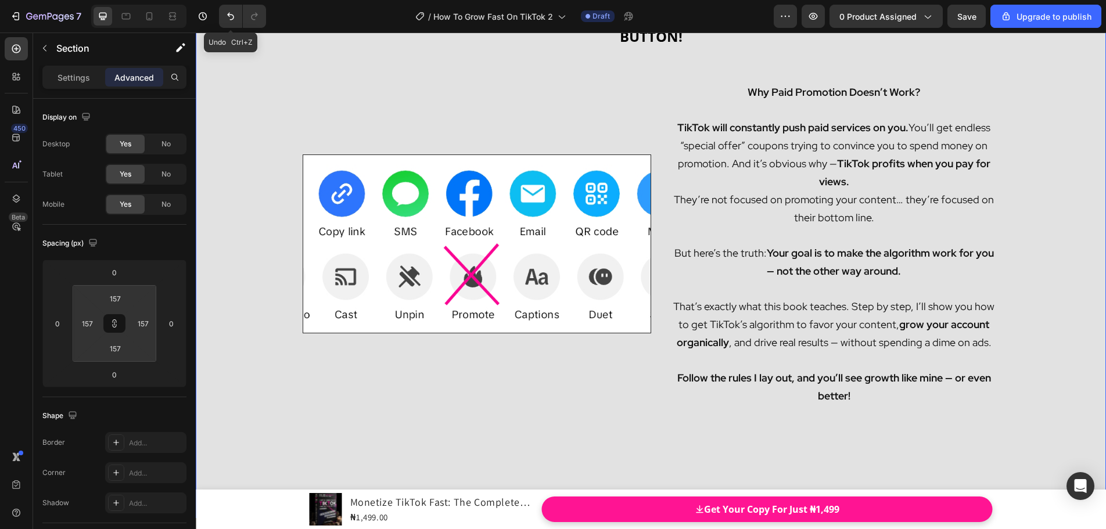
type input "165"
type input "169"
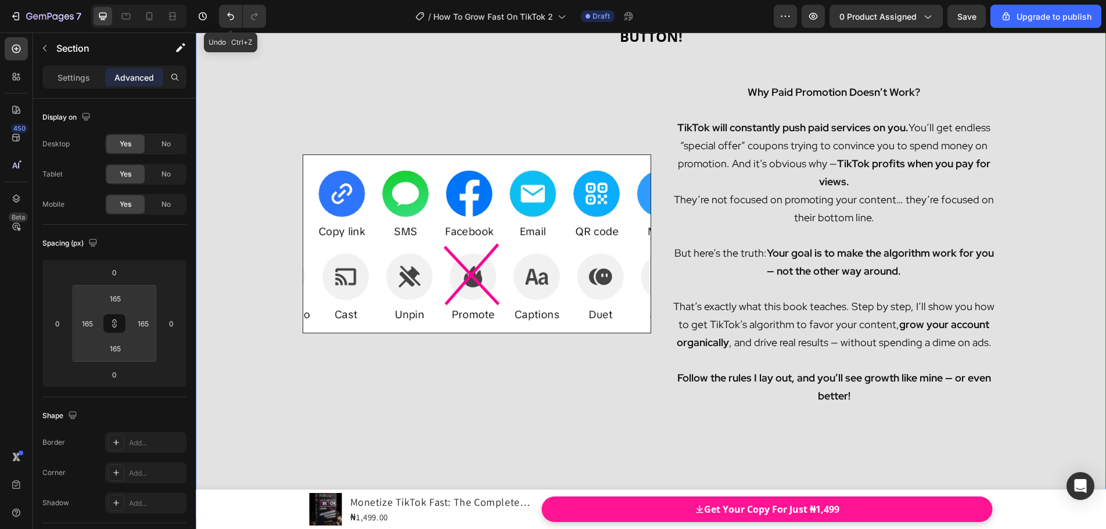
type input "169"
type input "171"
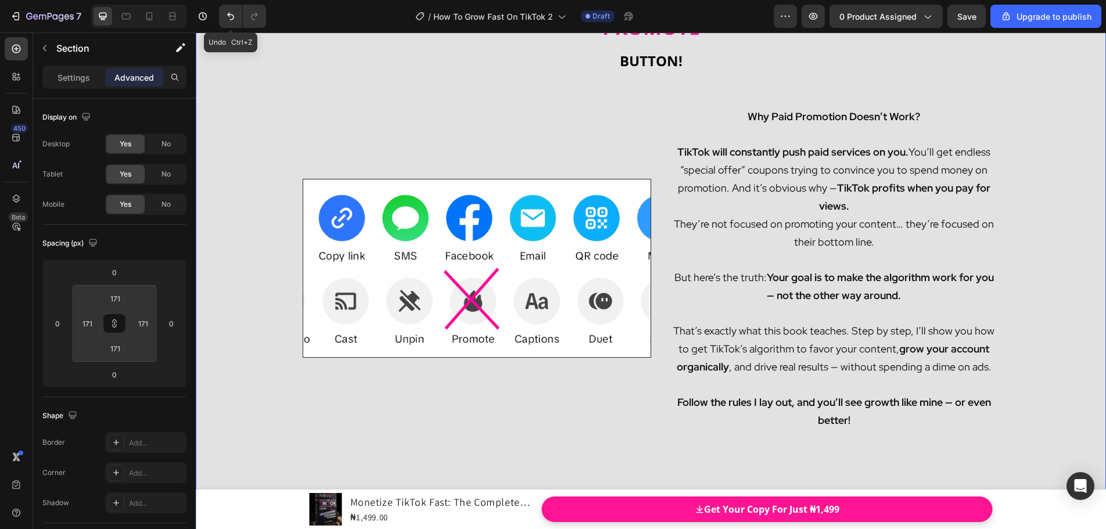
type input "175"
type input "181"
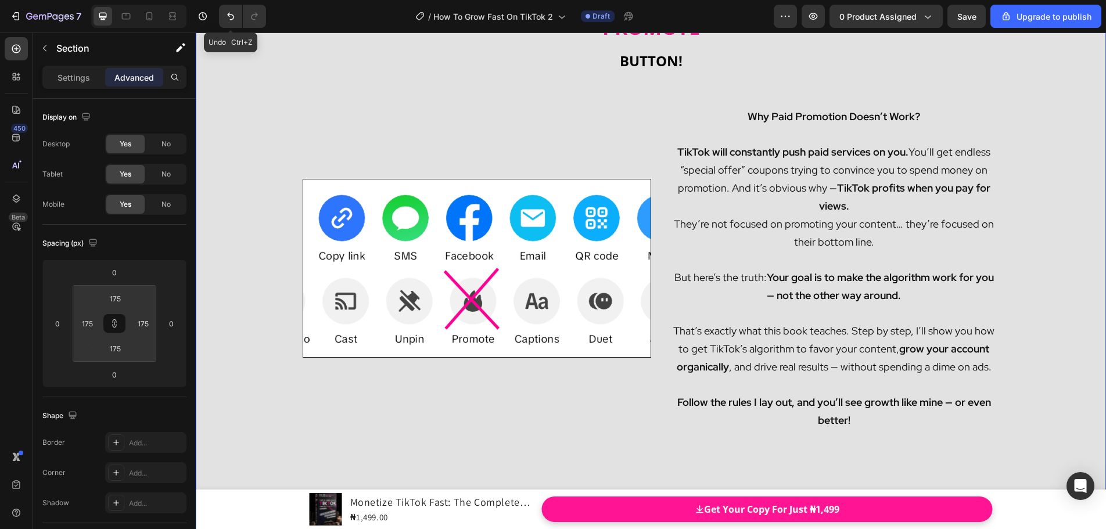
type input "181"
type input "187"
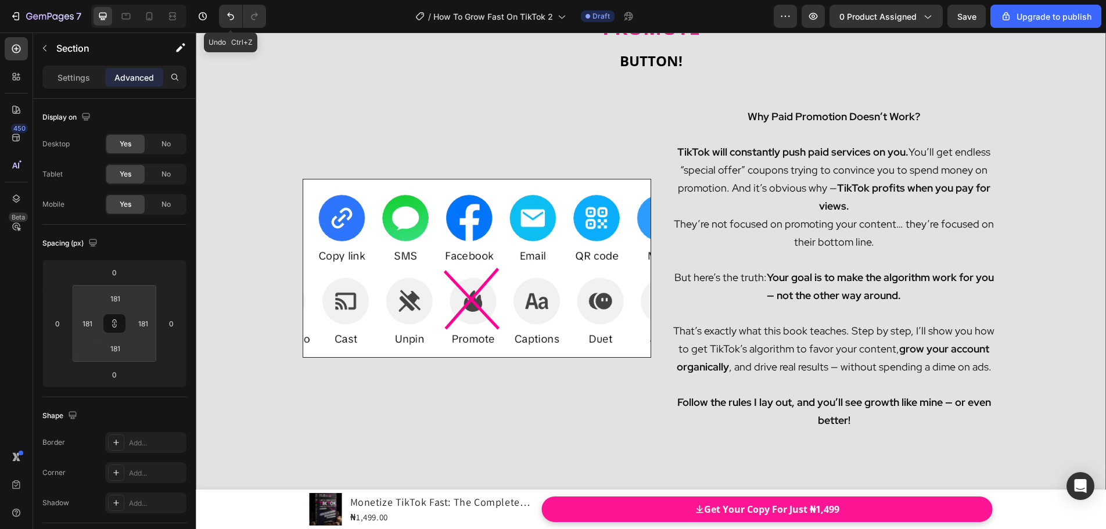
type input "187"
type input "191"
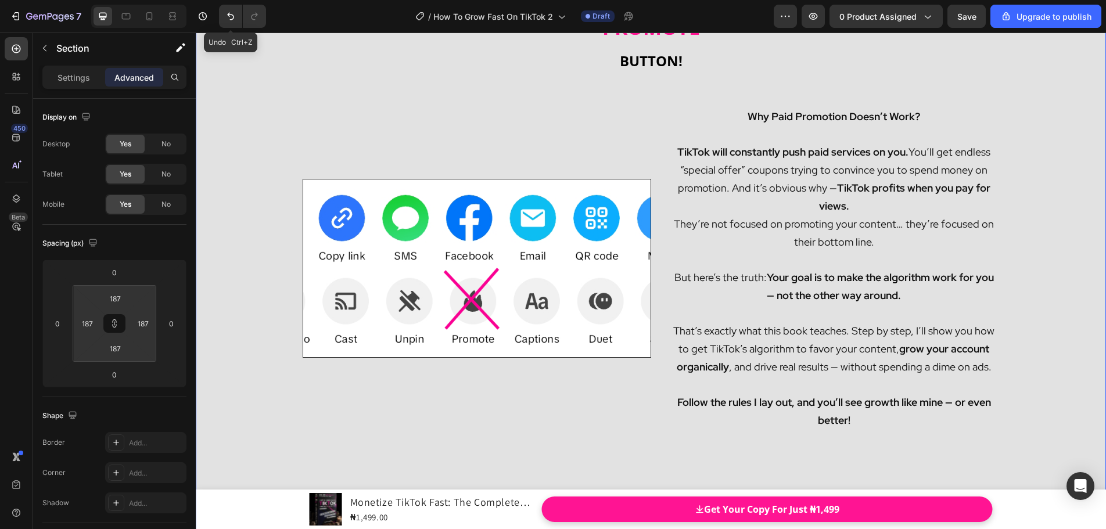
type input "191"
type input "195"
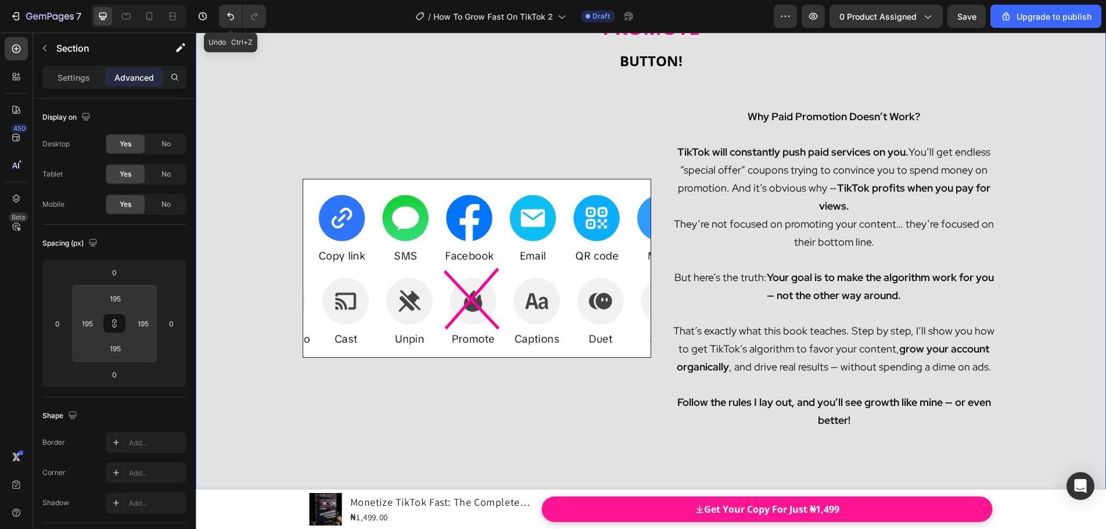
type input "201"
type input "207"
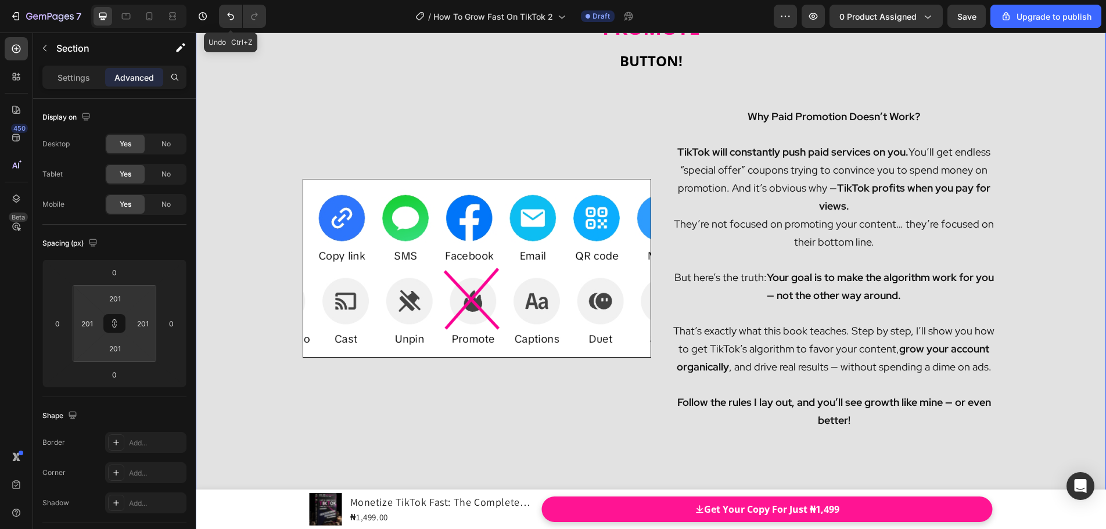
type input "207"
type input "209"
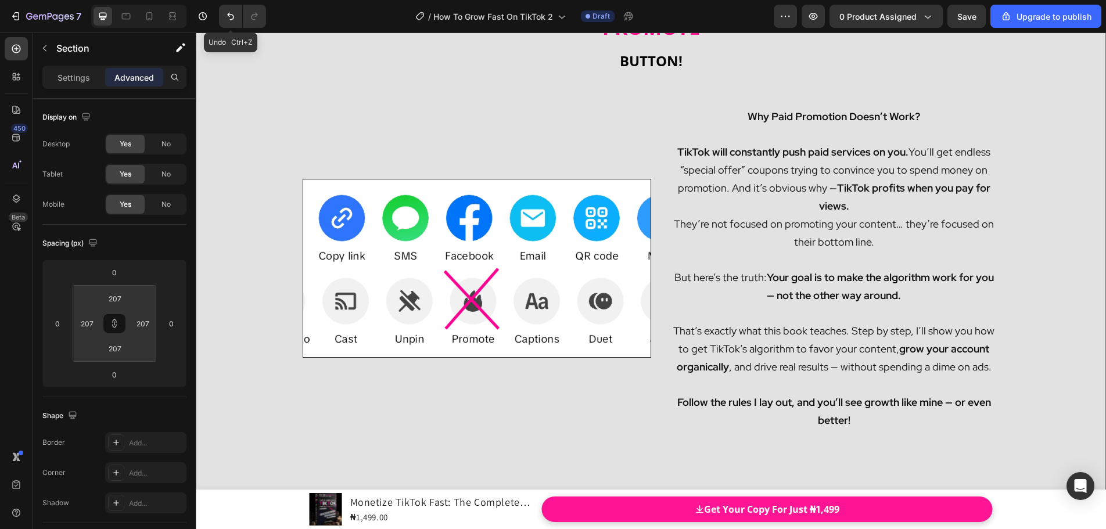
type input "209"
type input "211"
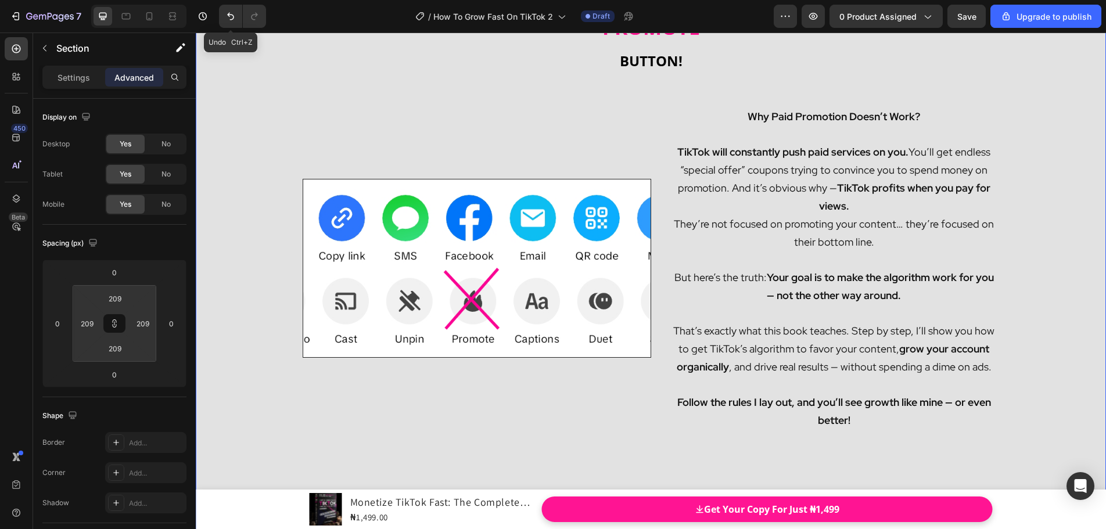
type input "211"
type input "217"
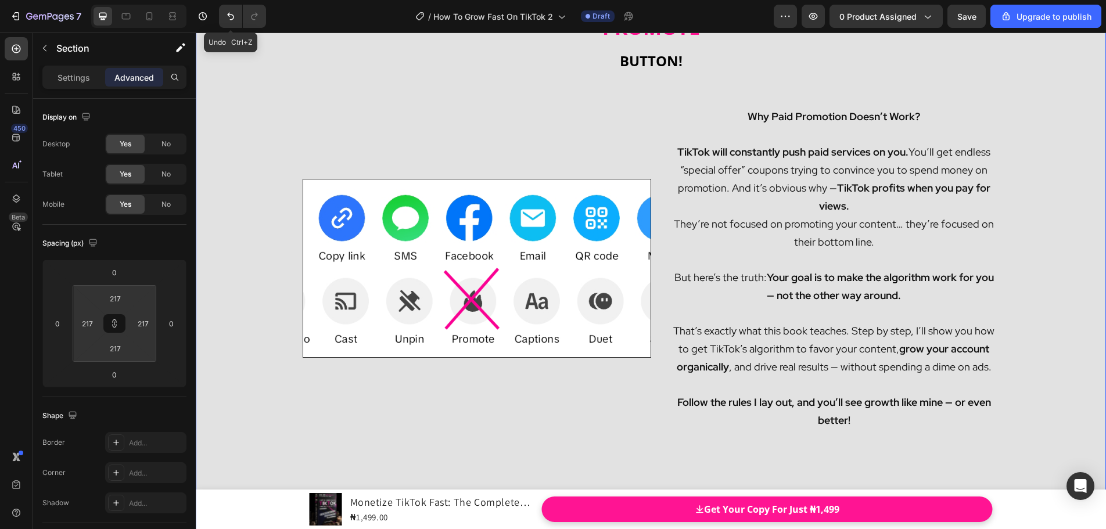
type input "221"
type input "225"
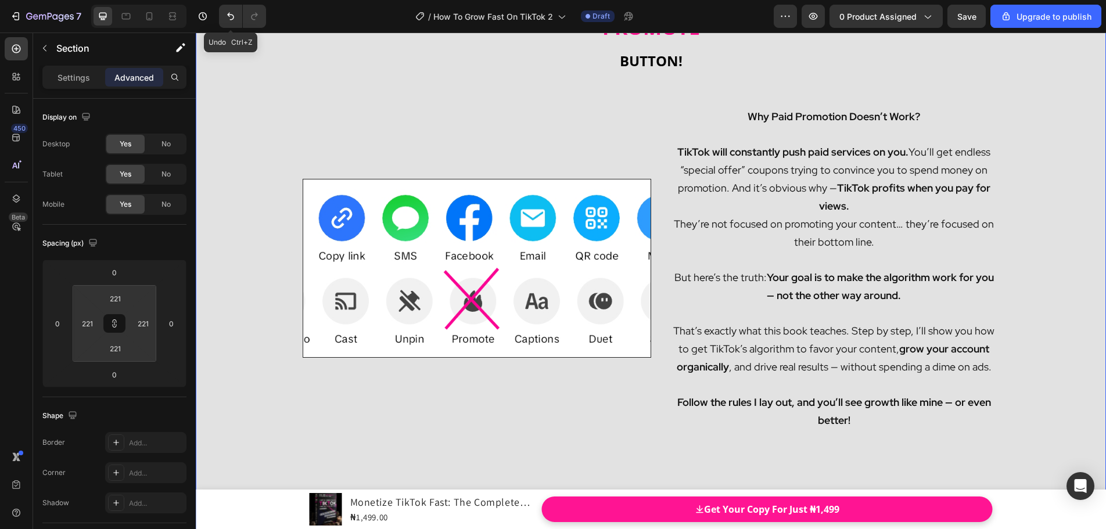
type input "225"
type input "231"
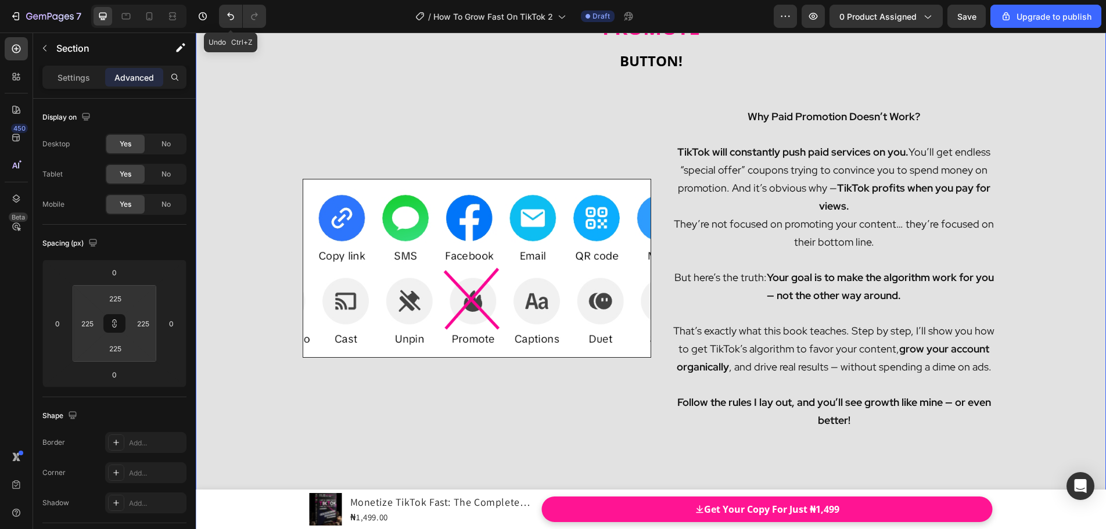
type input "231"
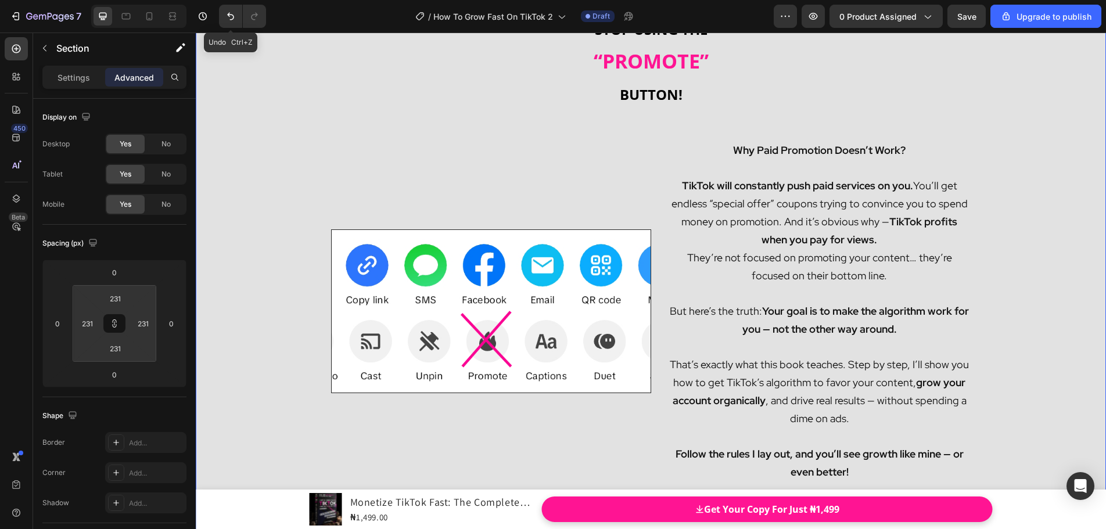
type input "233"
type input "235"
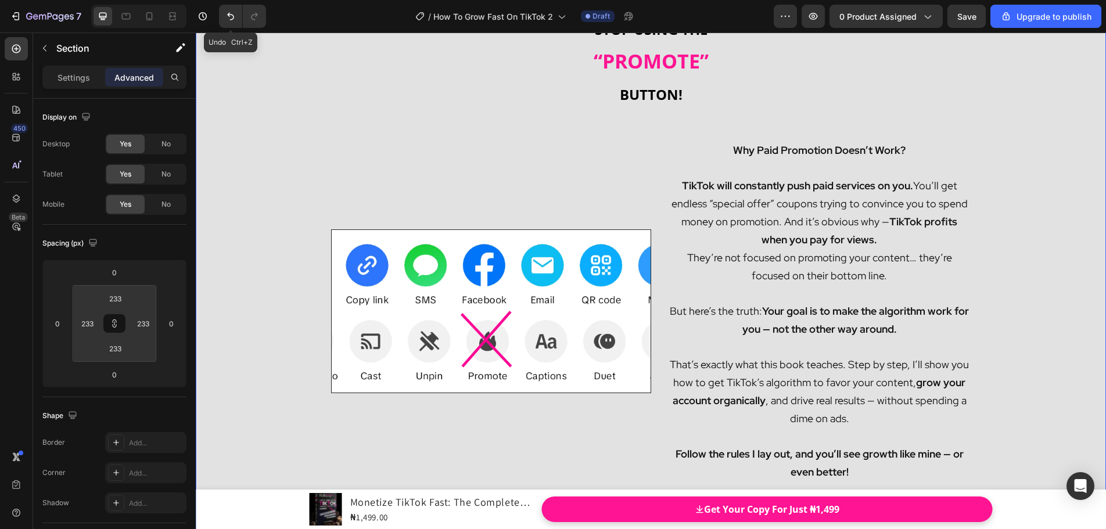
type input "235"
type input "237"
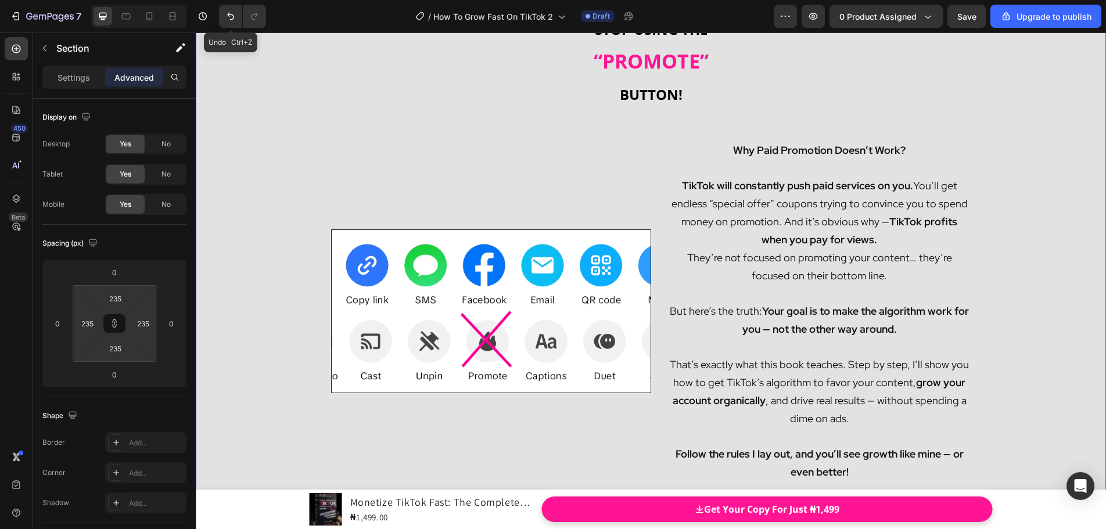
type input "237"
type input "239"
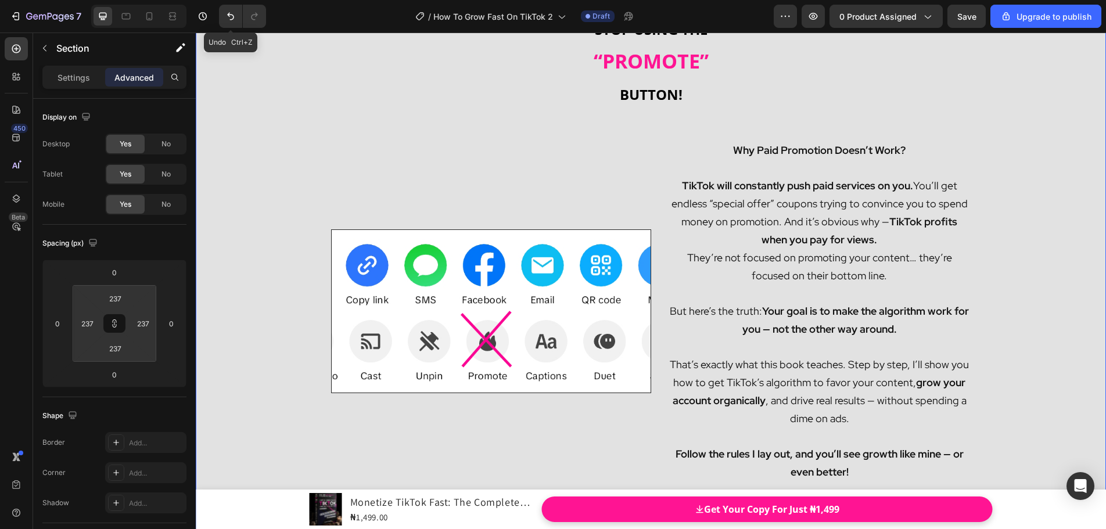
type input "239"
type input "241"
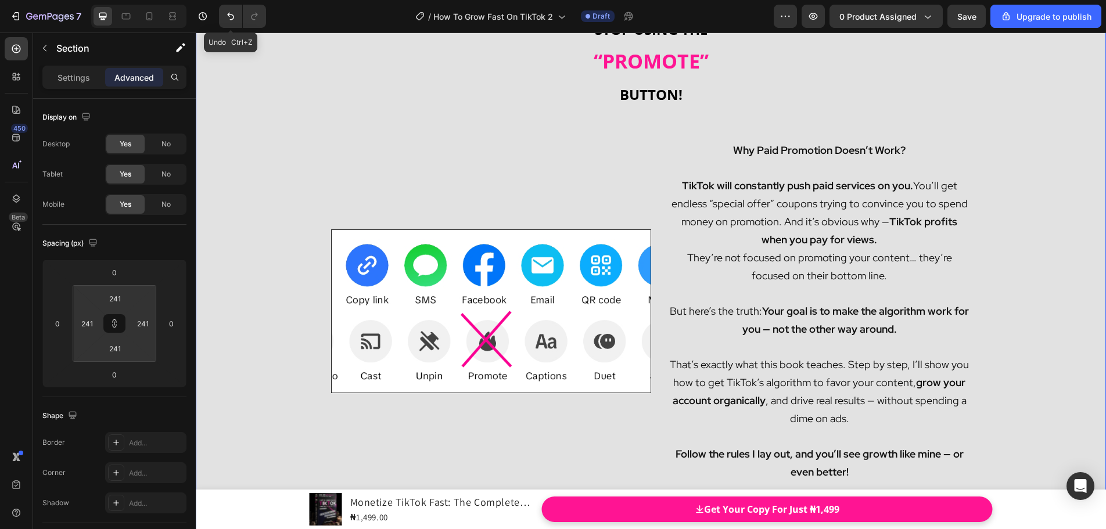
type input "245"
type input "247"
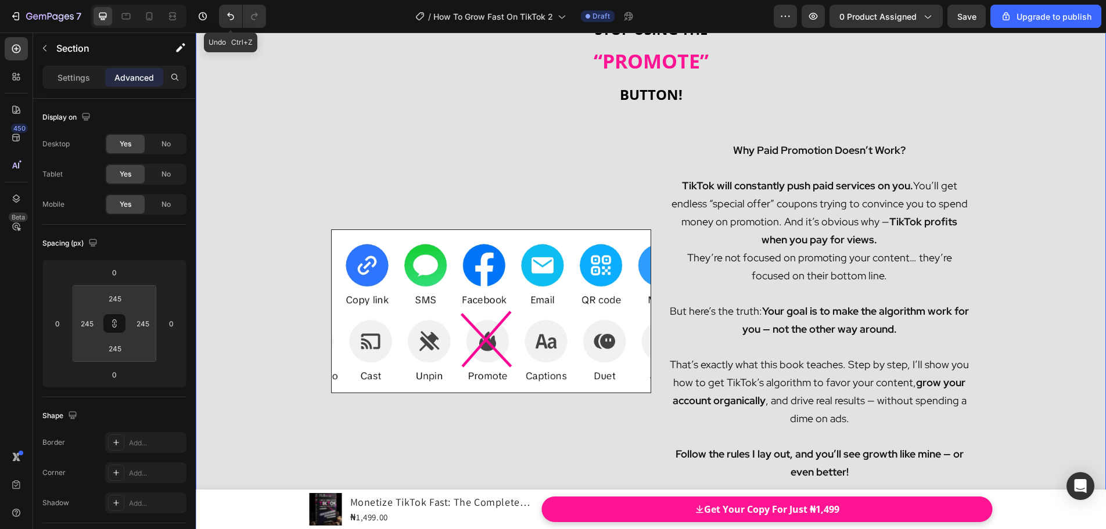
type input "247"
type input "249"
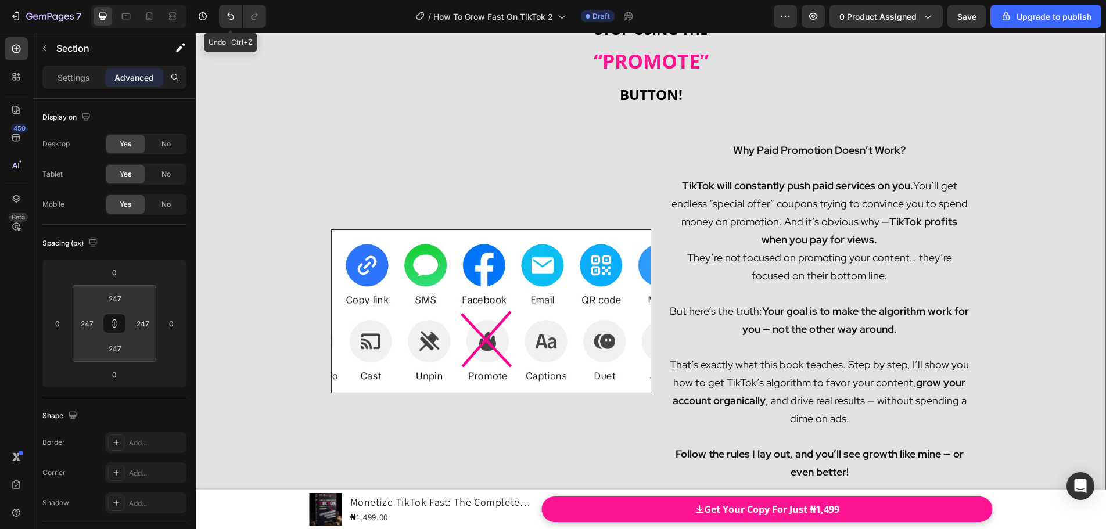
type input "249"
type input "253"
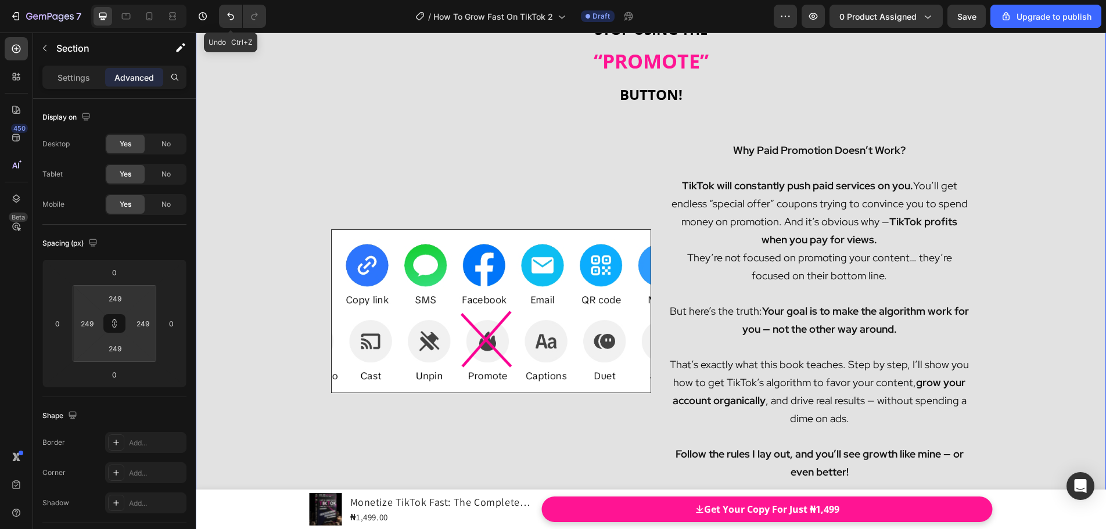
type input "253"
type input "259"
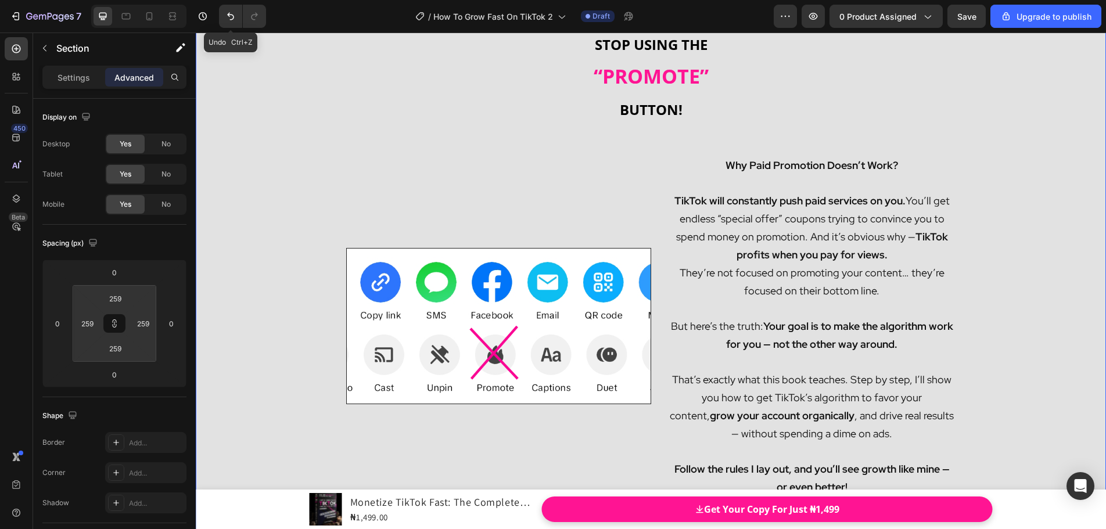
type input "261"
type input "263"
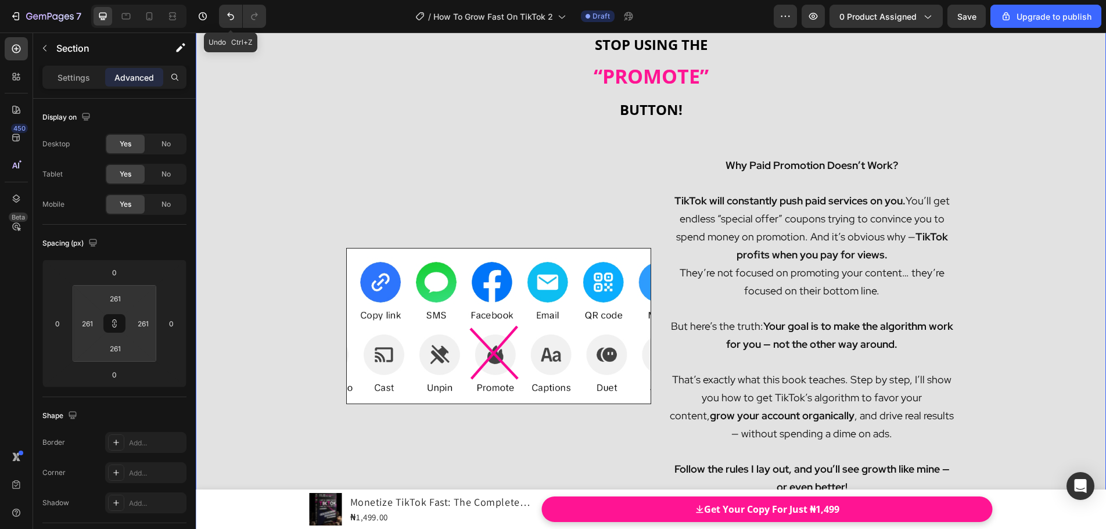
type input "263"
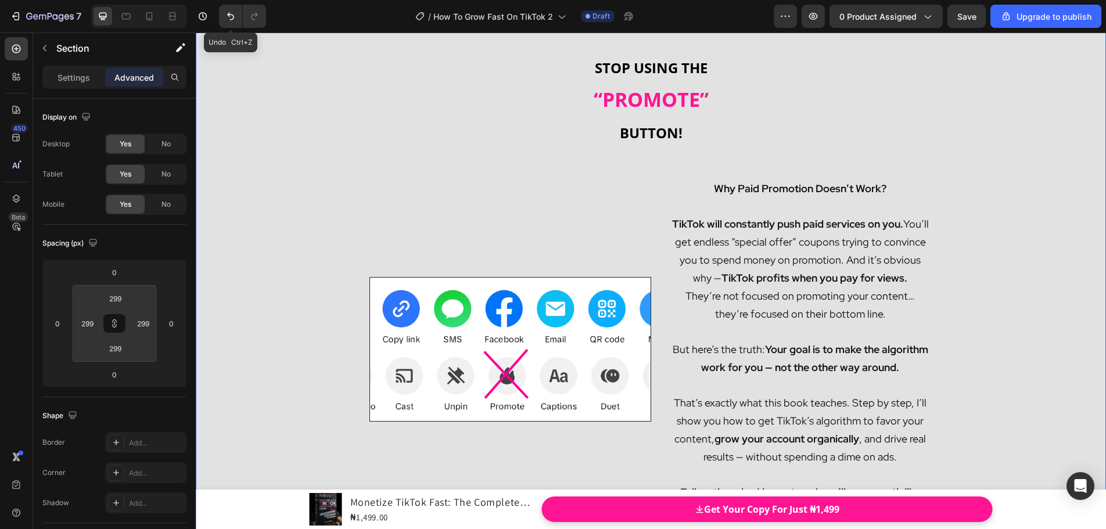
drag, startPoint x: 100, startPoint y: 321, endPoint x: 99, endPoint y: 268, distance: 52.9
click at [99, 0] on html "7 Undo Ctrl+Z / How To Grow Fast On TikTok 2 Draft Preview 0 product assigned S…" at bounding box center [553, 0] width 1106 height 0
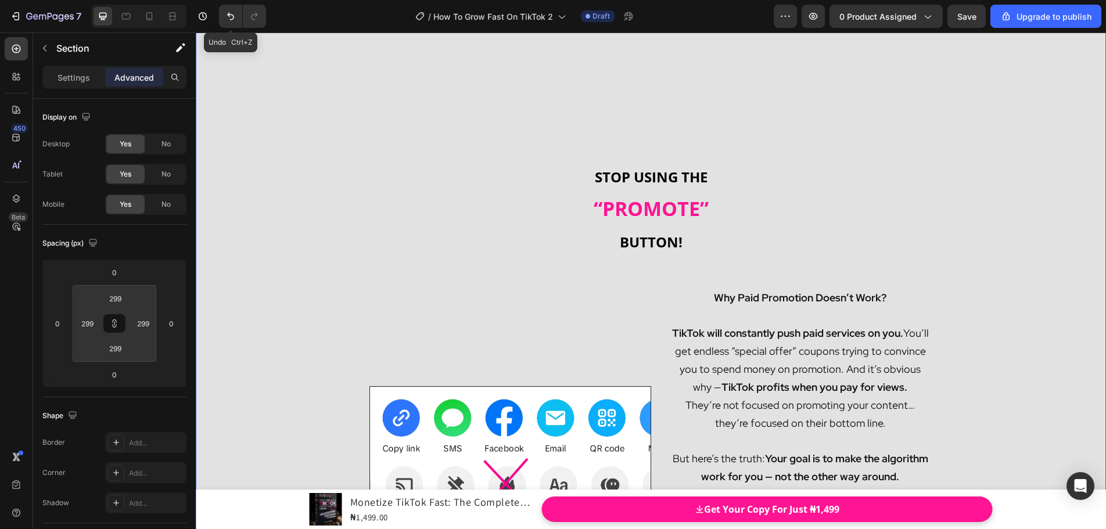
scroll to position [7258, 0]
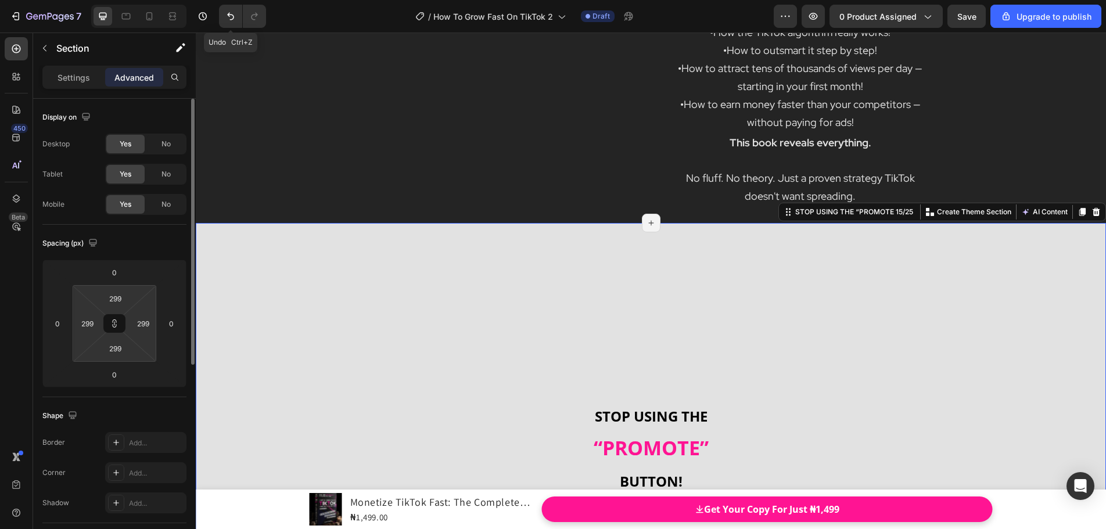
click at [118, 0] on html "7 Undo Ctrl+Z / How To Grow Fast On TikTok 2 Draft Preview 0 product assigned S…" at bounding box center [553, 0] width 1106 height 0
click at [112, 324] on icon at bounding box center [114, 323] width 9 height 9
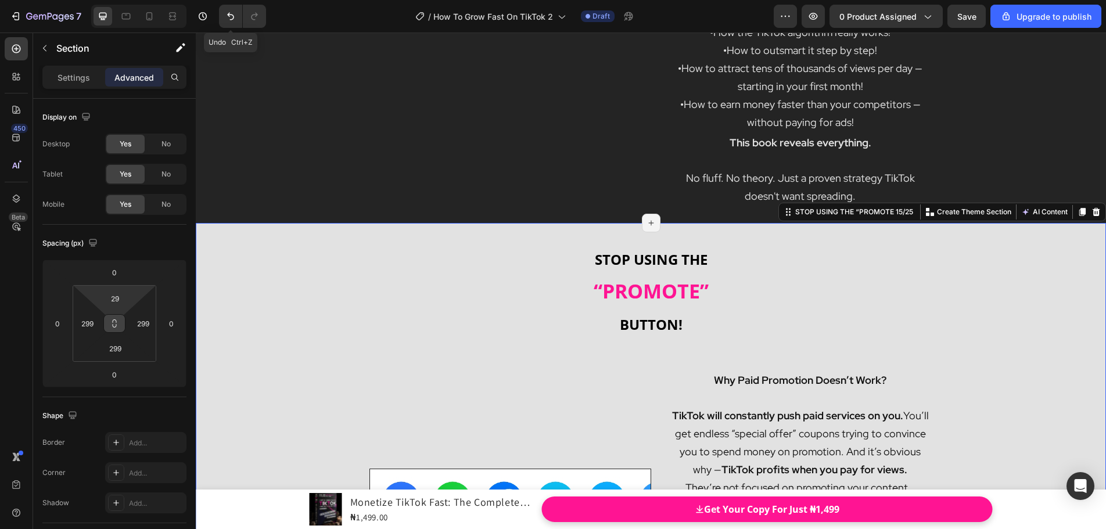
drag, startPoint x: 117, startPoint y: 312, endPoint x: 124, endPoint y: 391, distance: 78.7
click at [124, 0] on html "7 Undo Ctrl+Z / How To Grow Fast On TikTok 2 Draft Preview 0 product assigned S…" at bounding box center [553, 0] width 1106 height 0
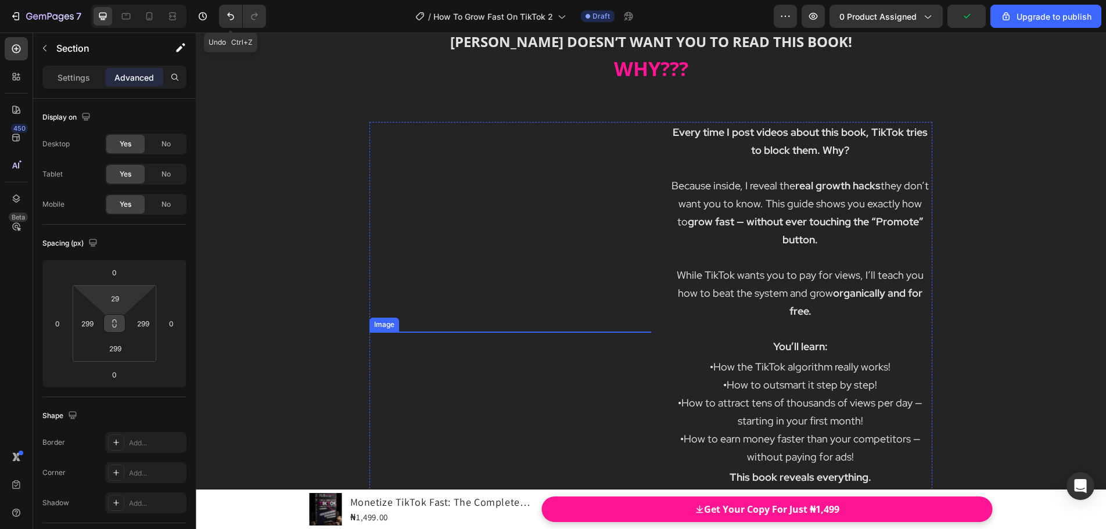
scroll to position [6793, 0]
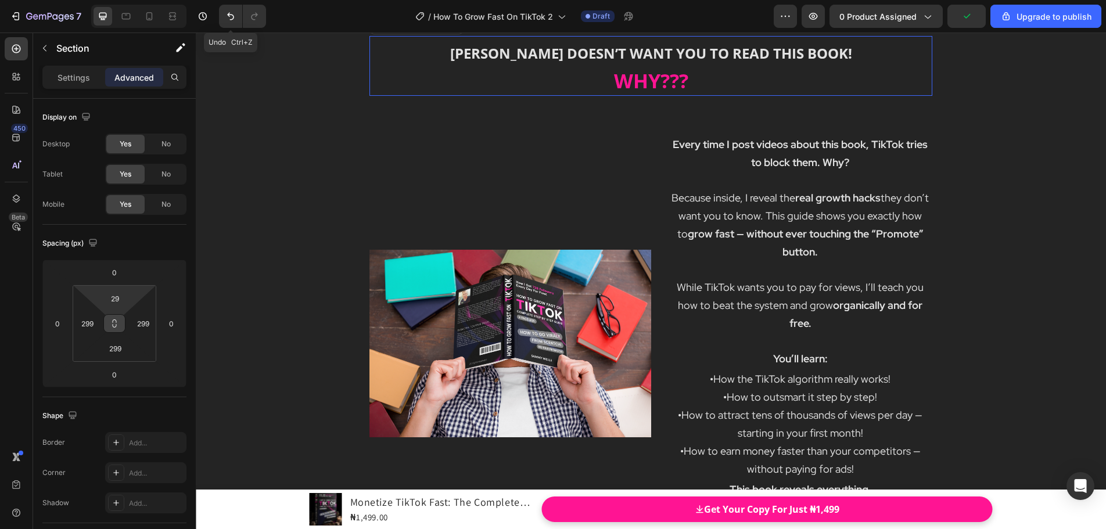
click at [655, 63] on strong "[PERSON_NAME] DOESN’T WANT YOU TO READ THIS BOOK!" at bounding box center [651, 53] width 402 height 19
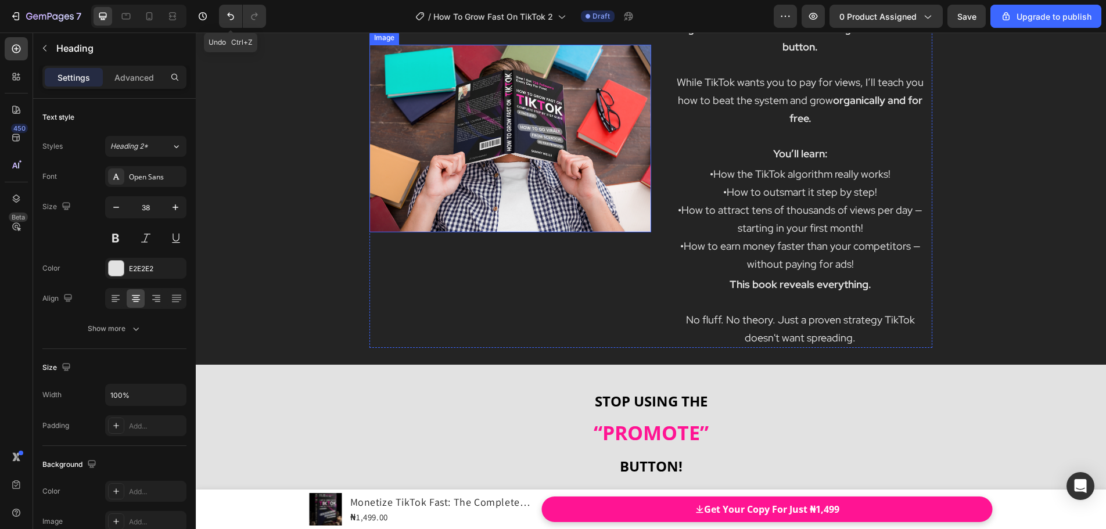
scroll to position [7258, 0]
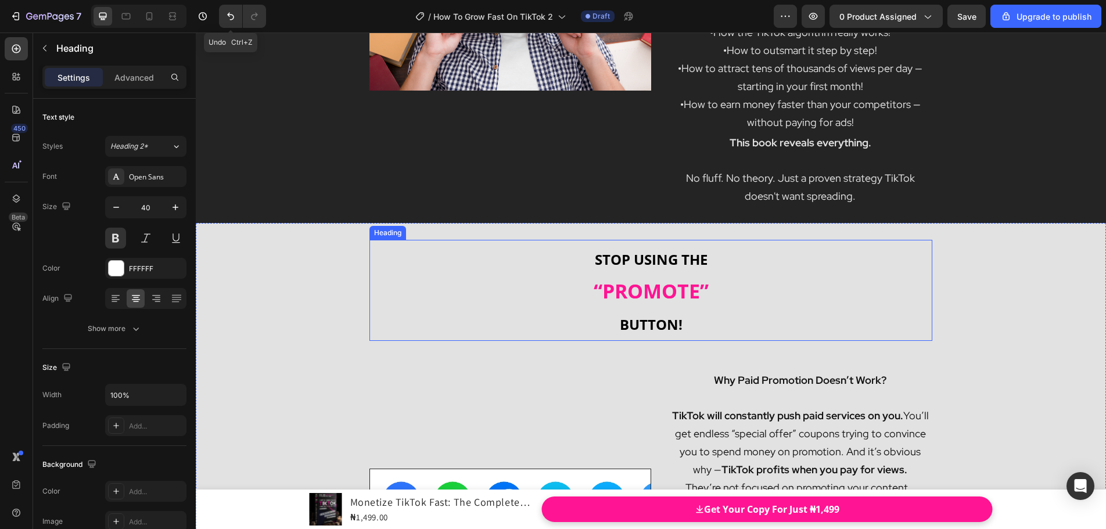
click at [627, 291] on strong "“PROMOTE”" at bounding box center [651, 291] width 115 height 27
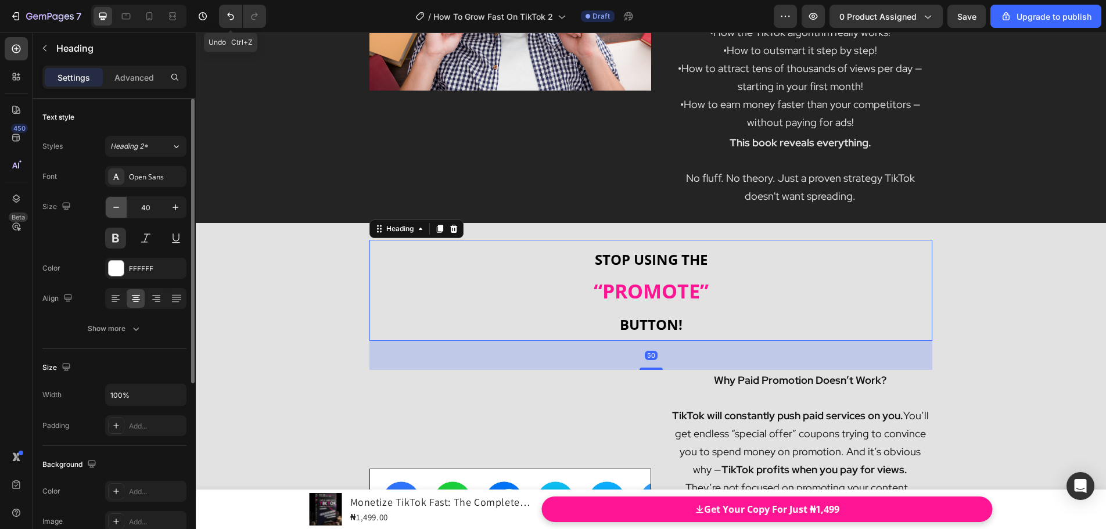
click at [122, 207] on button "button" at bounding box center [116, 207] width 21 height 21
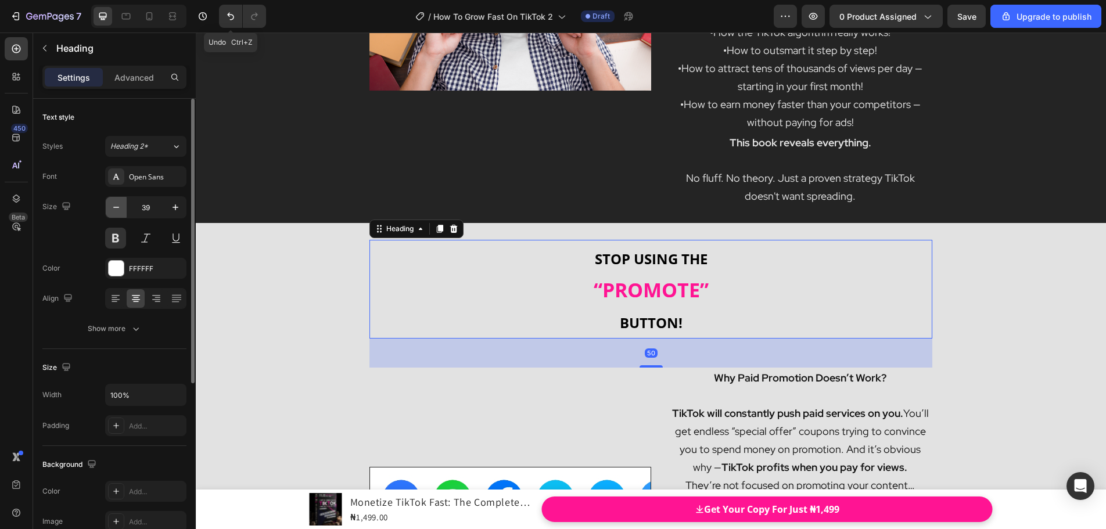
click at [122, 207] on button "button" at bounding box center [116, 207] width 21 height 21
click at [121, 207] on icon "button" at bounding box center [116, 208] width 12 height 12
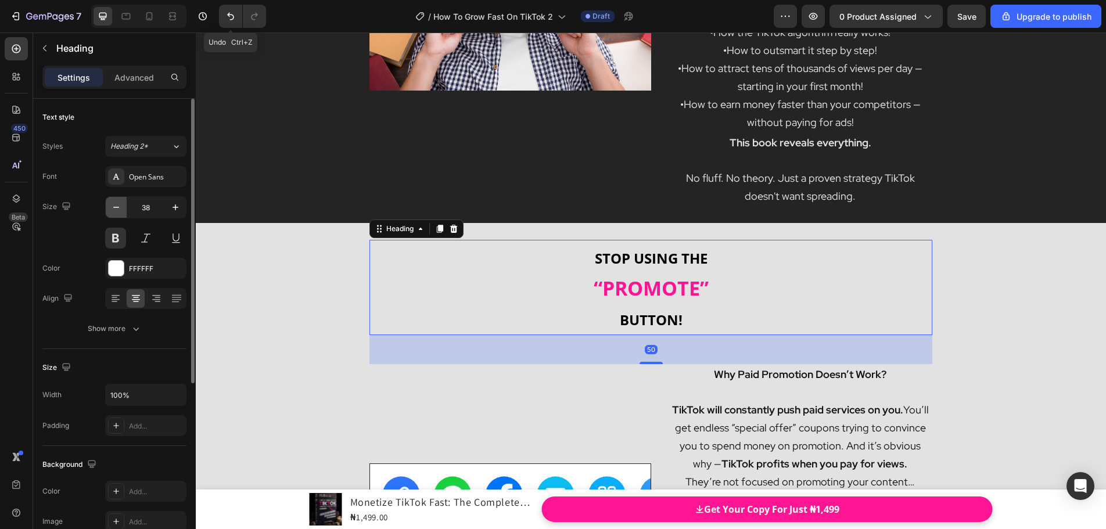
click at [121, 207] on icon "button" at bounding box center [116, 208] width 12 height 12
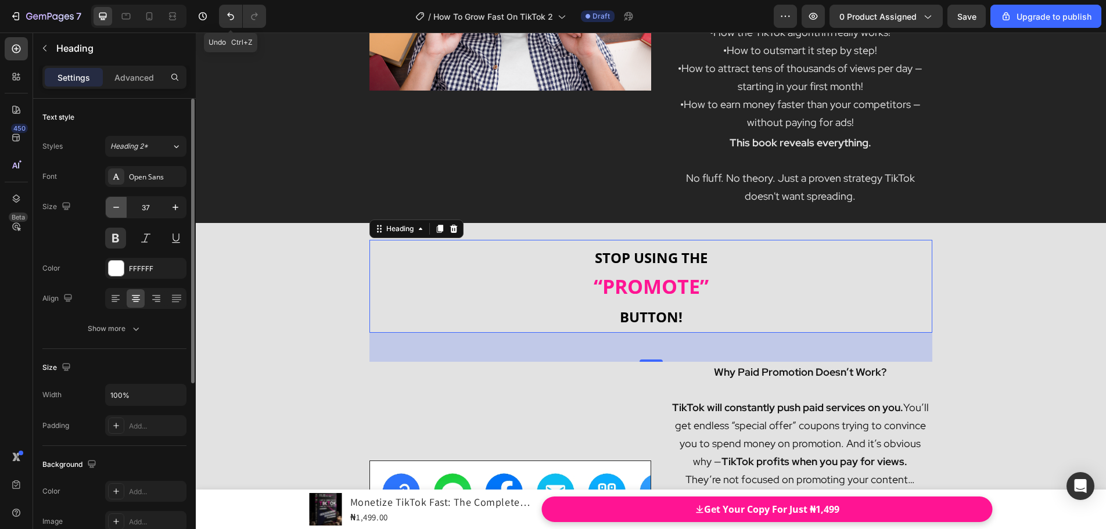
click at [121, 207] on icon "button" at bounding box center [116, 208] width 12 height 12
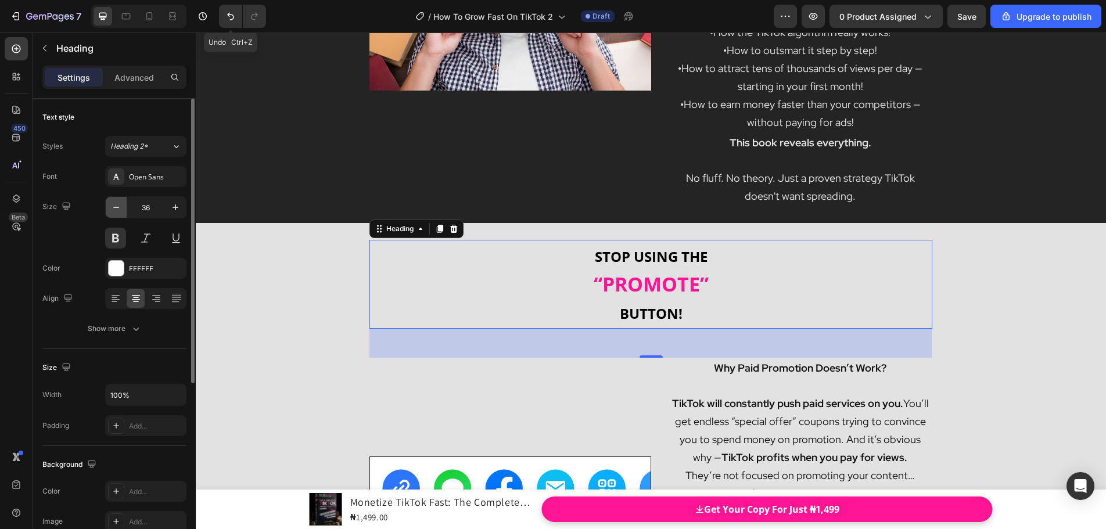
click at [121, 207] on icon "button" at bounding box center [116, 208] width 12 height 12
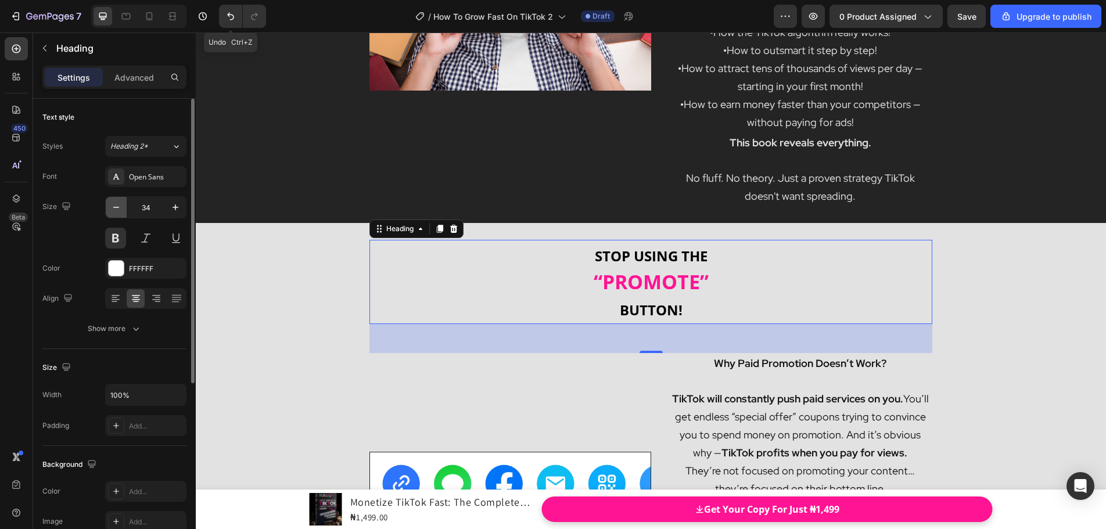
click at [121, 207] on icon "button" at bounding box center [116, 208] width 12 height 12
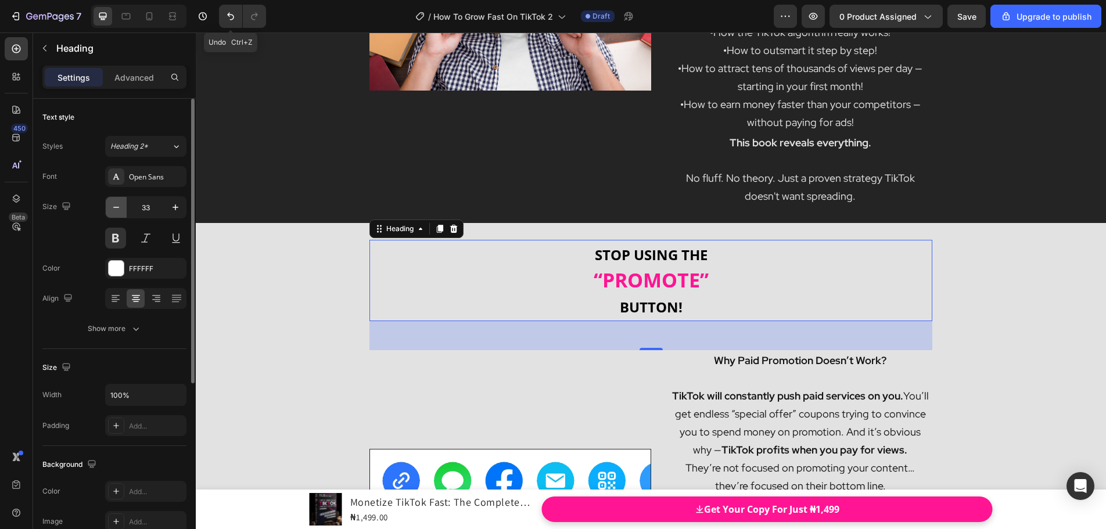
click at [121, 207] on icon "button" at bounding box center [116, 208] width 12 height 12
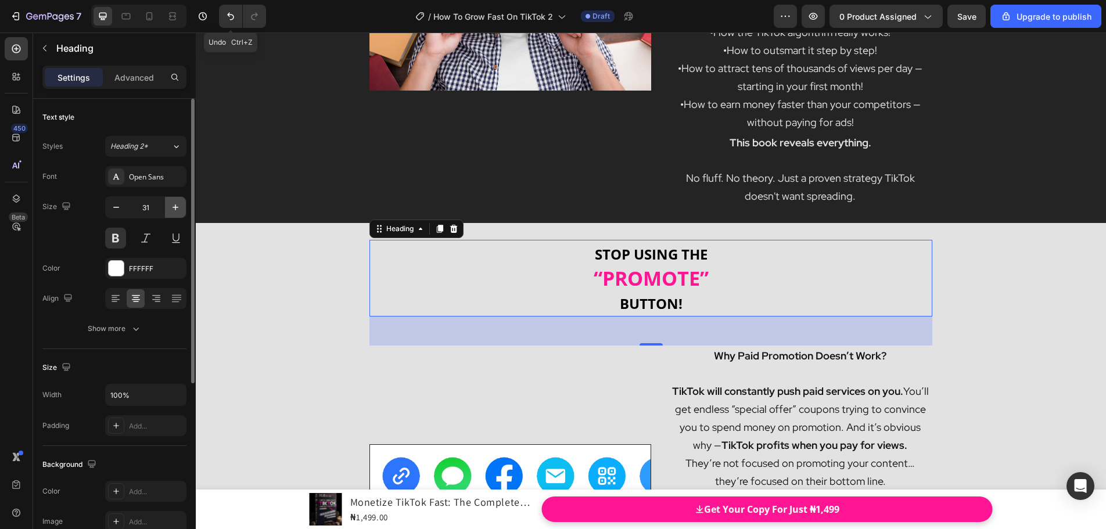
click at [178, 210] on icon "button" at bounding box center [176, 208] width 12 height 12
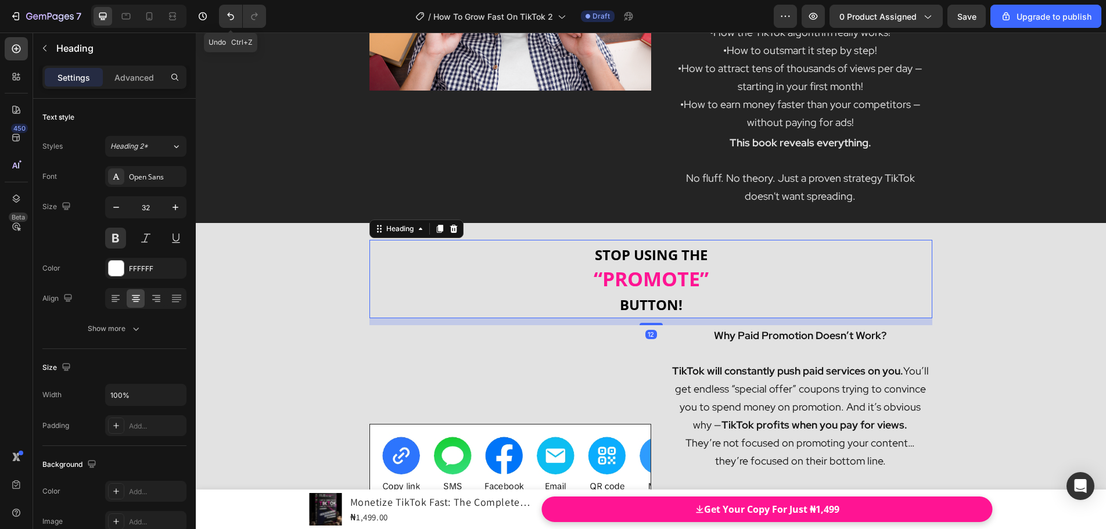
drag, startPoint x: 644, startPoint y: 345, endPoint x: 877, endPoint y: 346, distance: 232.9
click at [646, 323] on div at bounding box center [651, 324] width 23 height 2
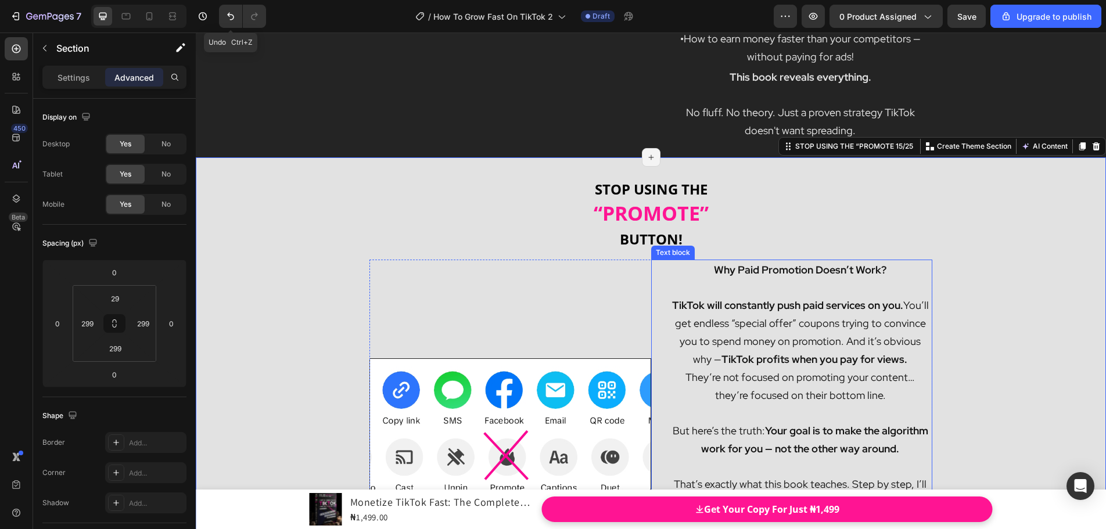
scroll to position [7374, 0]
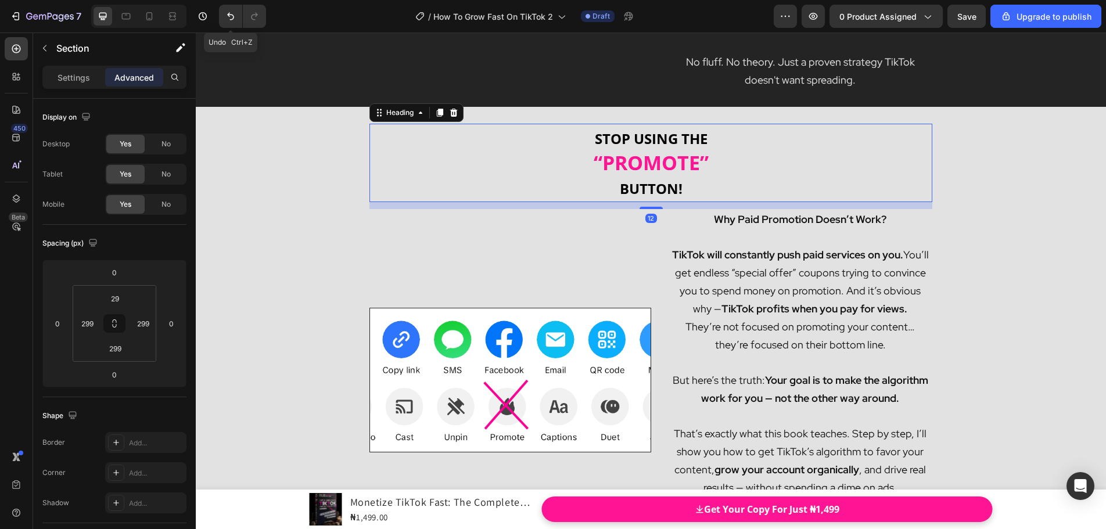
click at [696, 175] on strong "“PROMOTE”" at bounding box center [651, 162] width 115 height 27
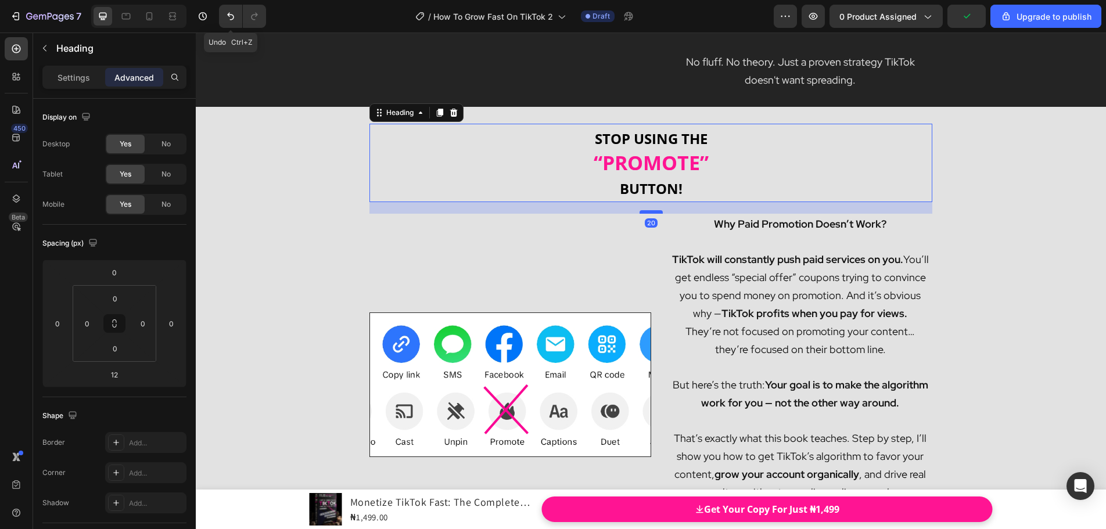
click at [653, 213] on div at bounding box center [651, 211] width 23 height 3
click at [968, 276] on div "STOP USING THE “PROMOTE” BUTTON! Heading 20 Image Why Paid Promotion Doesn’t Wo…" at bounding box center [651, 436] width 910 height 658
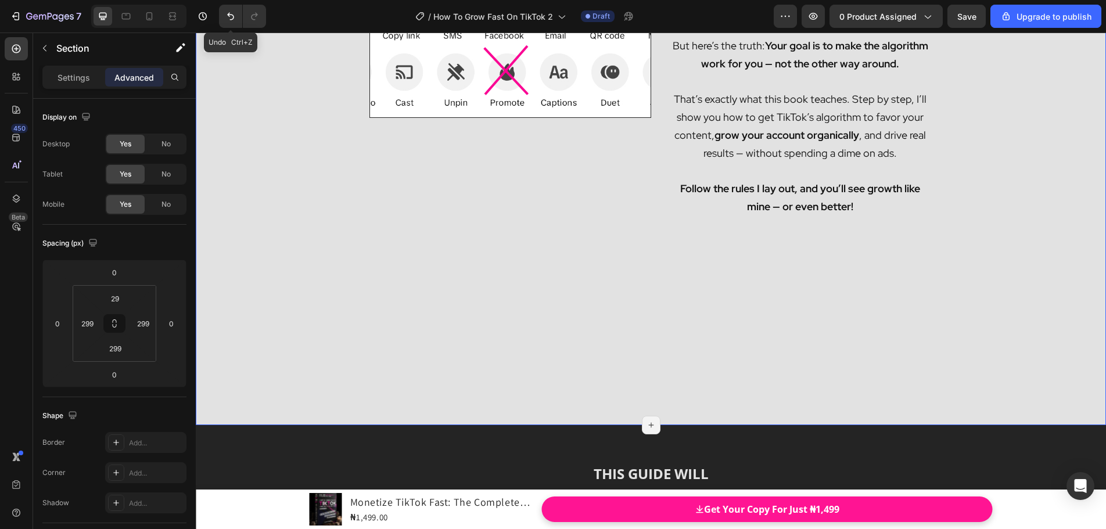
scroll to position [7722, 0]
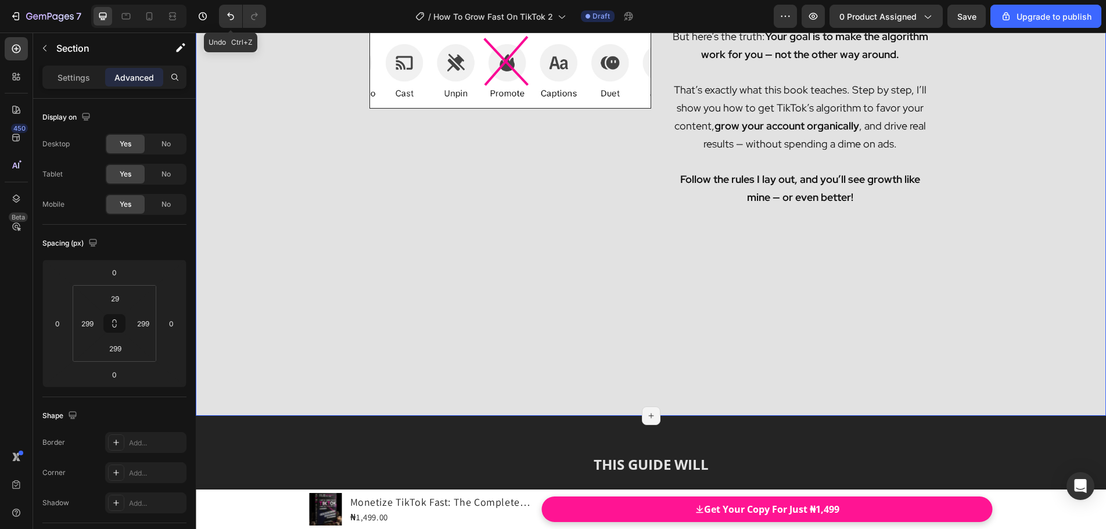
click at [540, 285] on div "STOP USING THE “PROMOTE” BUTTON! Heading Image Why Paid Promotion Doesn’t Work?…" at bounding box center [651, 87] width 910 height 658
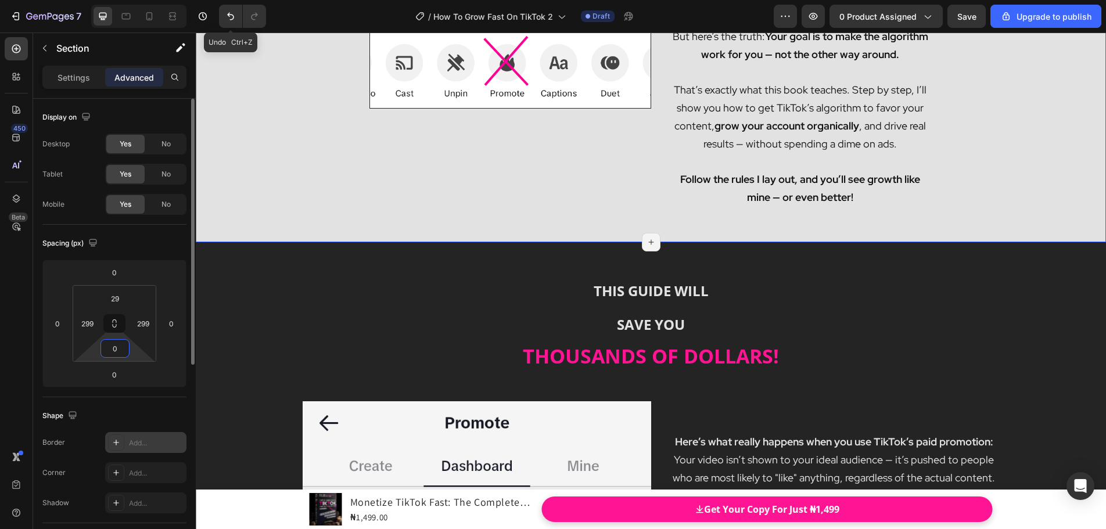
drag, startPoint x: 120, startPoint y: 337, endPoint x: 138, endPoint y: 451, distance: 115.7
click at [134, 0] on html "7 Undo Ctrl+Z / How To Grow Fast On TikTok 2 Draft Preview 0 product assigned S…" at bounding box center [553, 0] width 1106 height 0
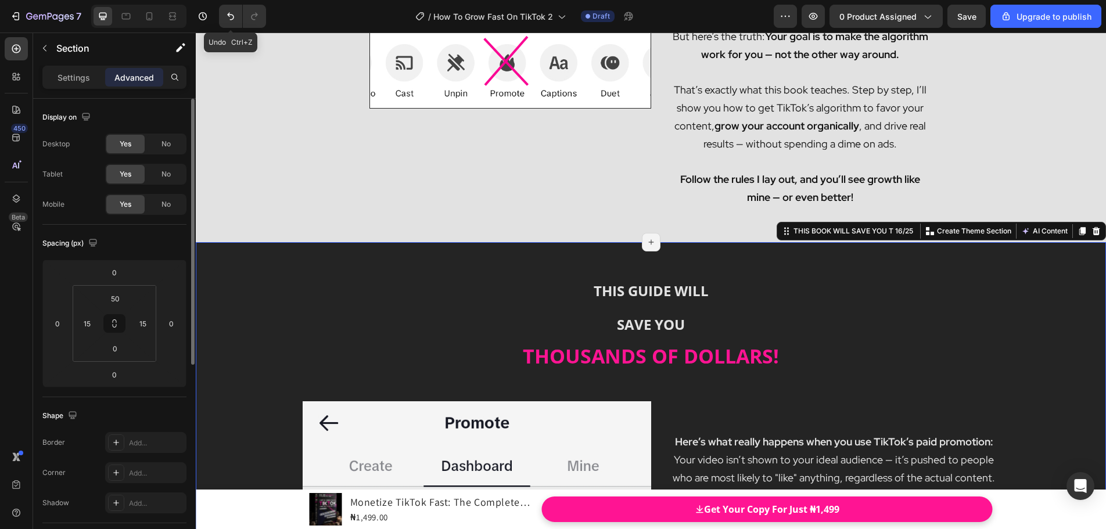
click at [144, 82] on p "Advanced" at bounding box center [133, 77] width 39 height 12
click at [117, 322] on icon at bounding box center [114, 323] width 9 height 9
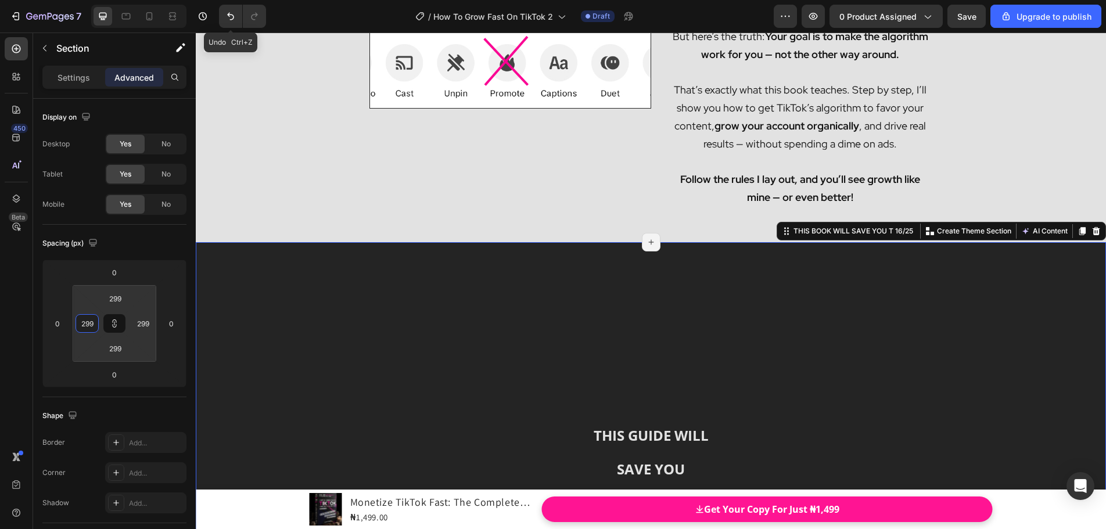
drag, startPoint x: 101, startPoint y: 325, endPoint x: 100, endPoint y: 241, distance: 83.6
click at [100, 0] on html "7 Undo Ctrl+Z / How To Grow Fast On TikTok 2 Draft Preview 0 product assigned S…" at bounding box center [553, 0] width 1106 height 0
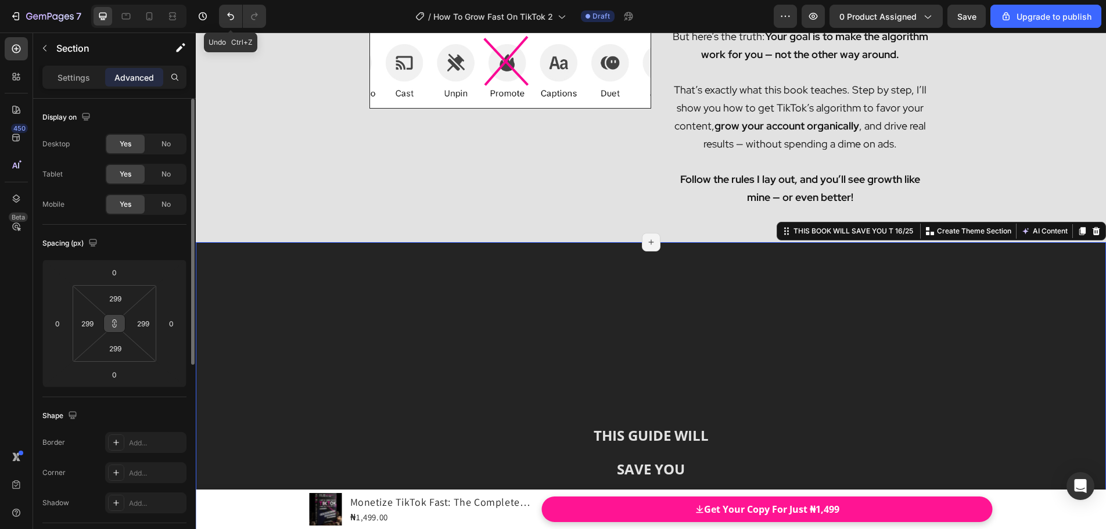
click at [121, 326] on button at bounding box center [114, 323] width 22 height 19
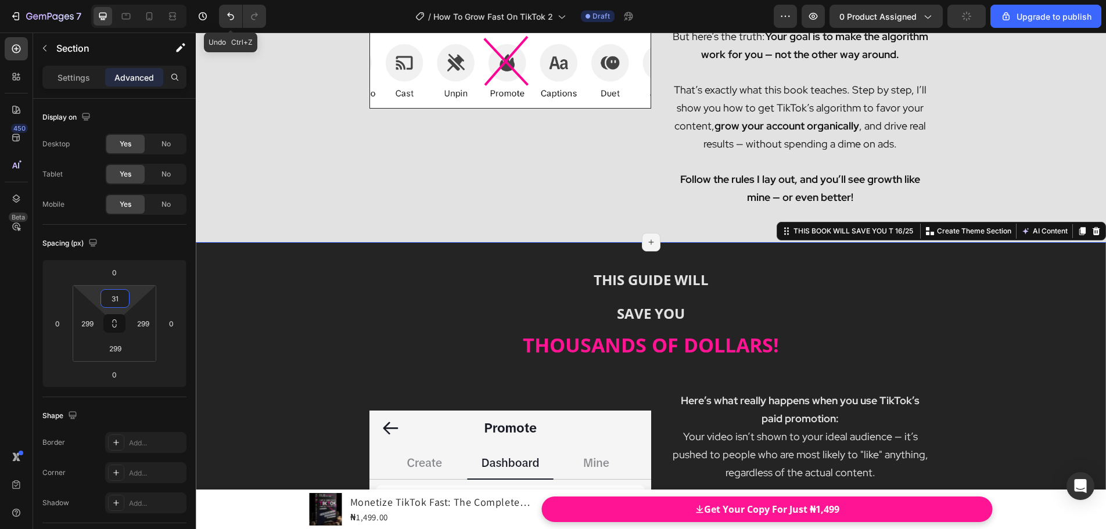
drag, startPoint x: 121, startPoint y: 310, endPoint x: 130, endPoint y: 387, distance: 78.3
click at [130, 0] on html "7 Undo Ctrl+Z / How To Grow Fast On TikTok 2 Draft Preview 0 product assigned U…" at bounding box center [553, 0] width 1106 height 0
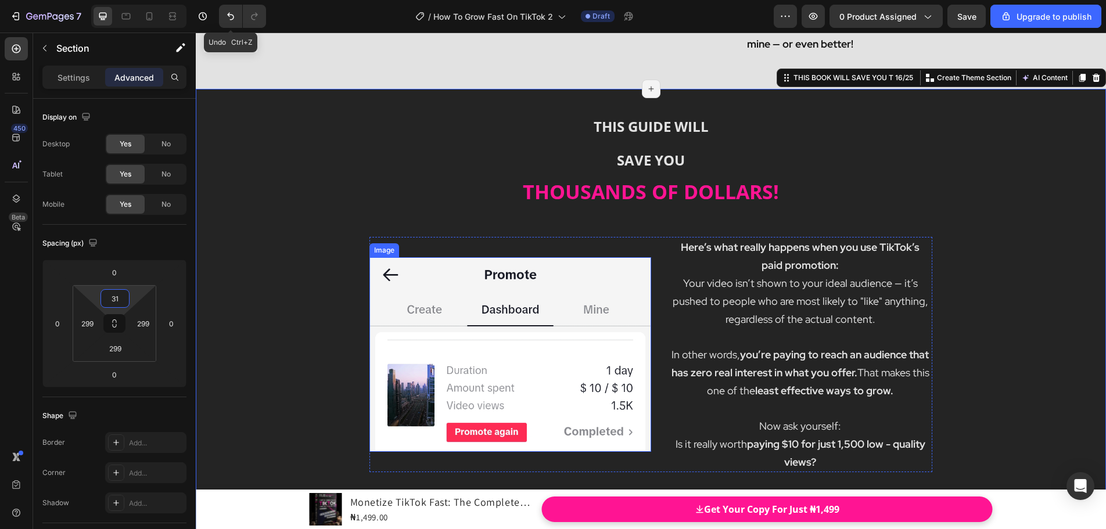
scroll to position [7838, 0]
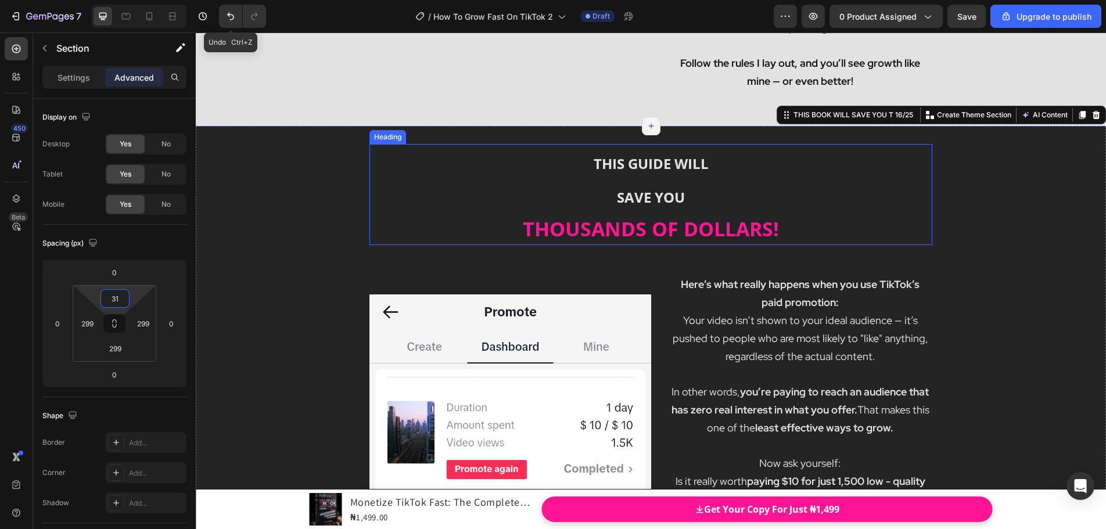
click at [634, 221] on strong "THOUSANDS OF DOLLARS!" at bounding box center [651, 228] width 256 height 27
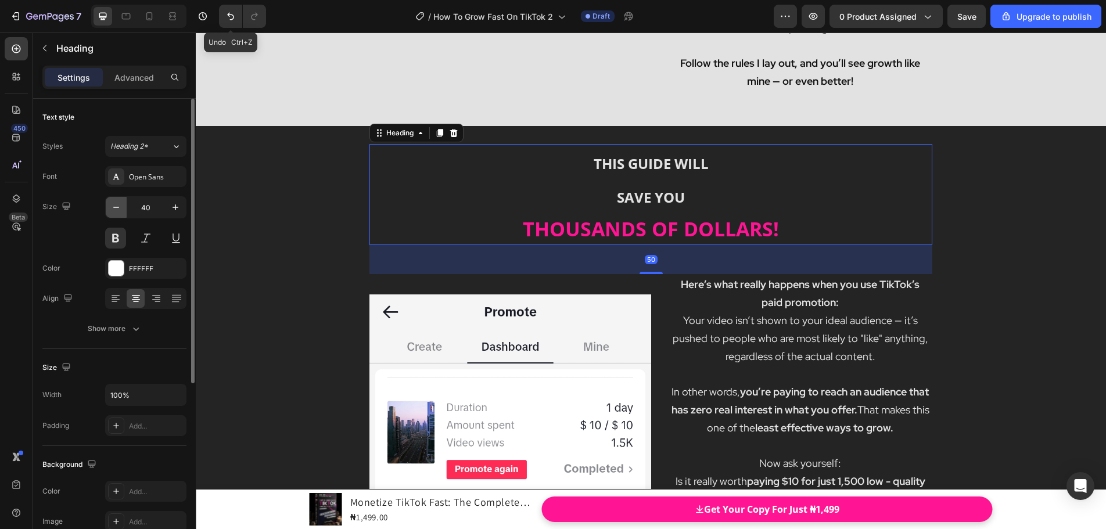
click at [116, 210] on icon "button" at bounding box center [116, 208] width 12 height 12
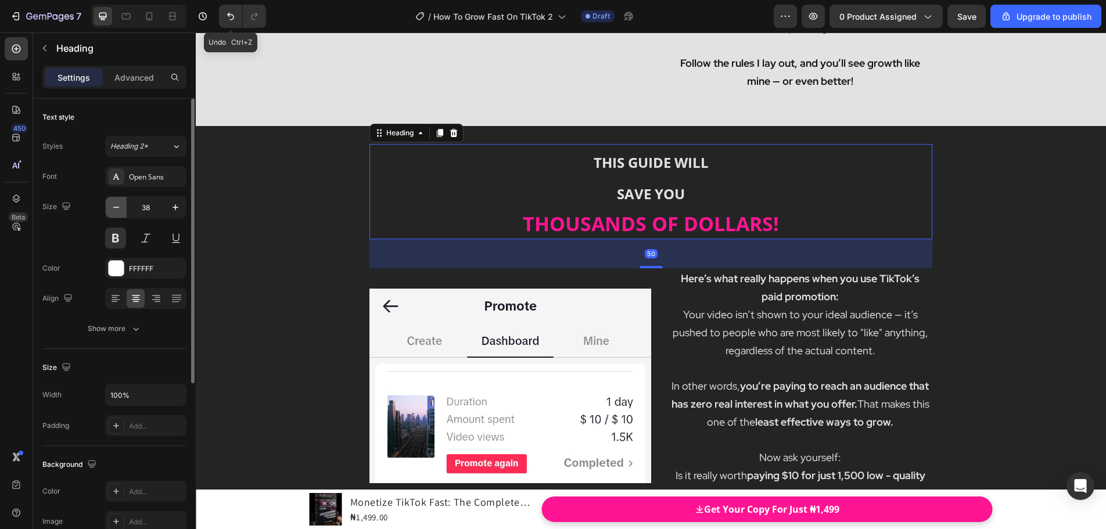
click at [116, 210] on icon "button" at bounding box center [116, 208] width 12 height 12
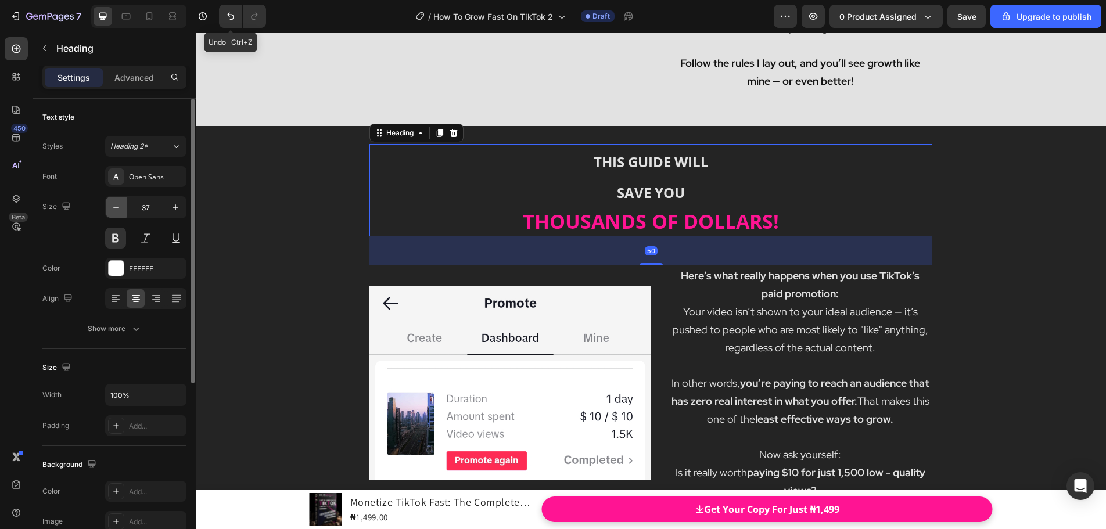
click at [116, 210] on icon "button" at bounding box center [116, 208] width 12 height 12
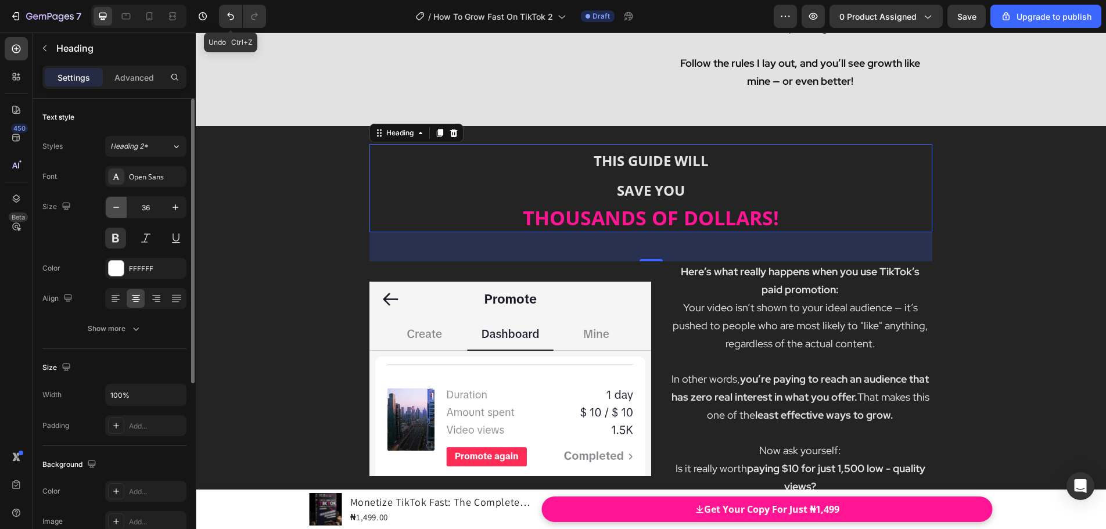
click at [116, 210] on icon "button" at bounding box center [116, 208] width 12 height 12
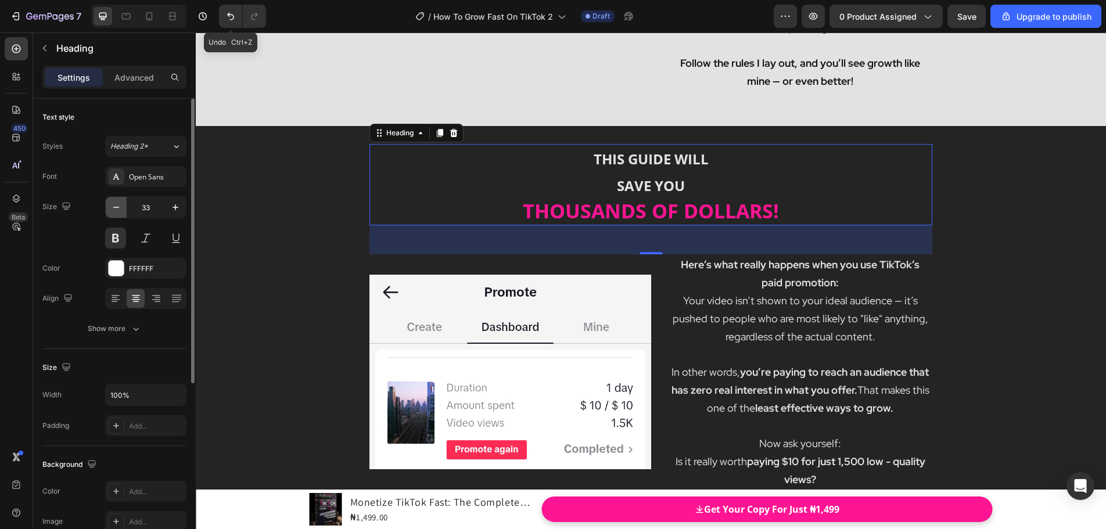
click at [116, 210] on icon "button" at bounding box center [116, 208] width 12 height 12
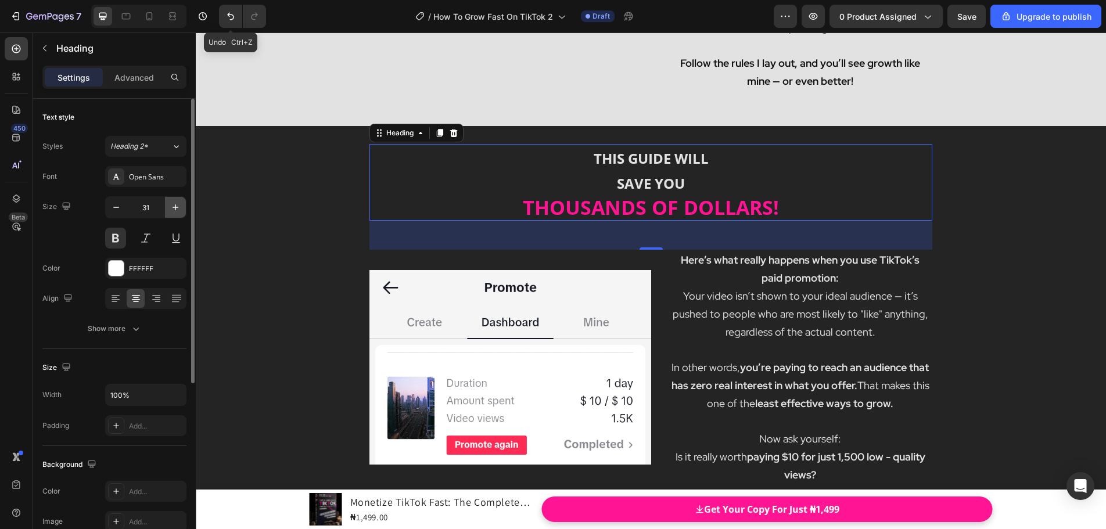
click at [173, 210] on icon "button" at bounding box center [176, 208] width 12 height 12
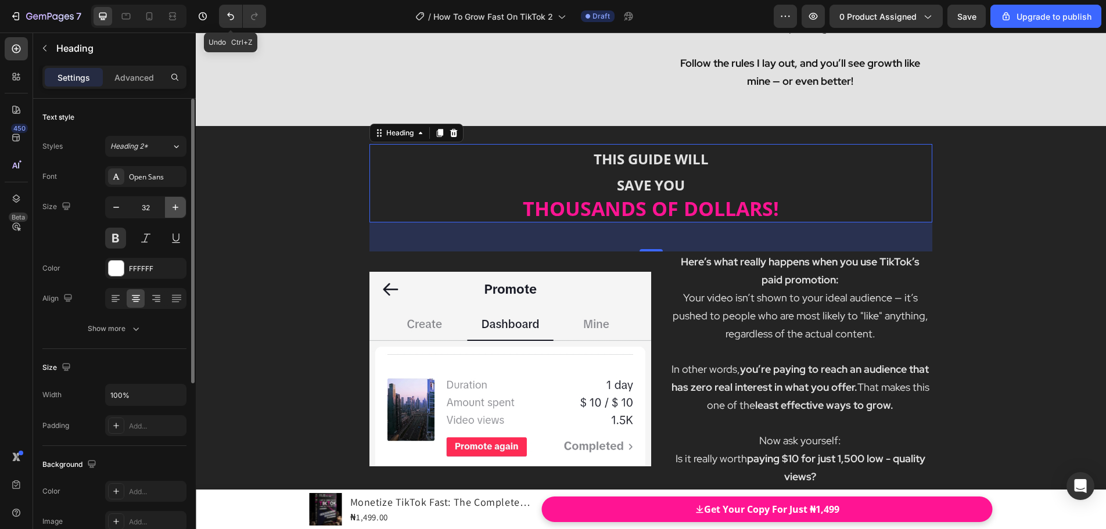
click at [173, 210] on icon "button" at bounding box center [176, 208] width 12 height 12
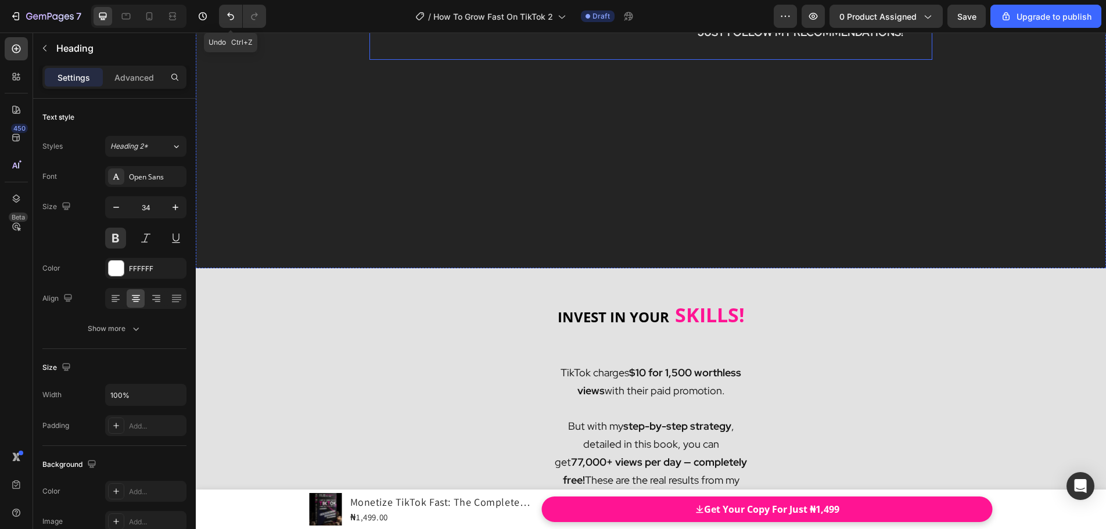
scroll to position [8652, 0]
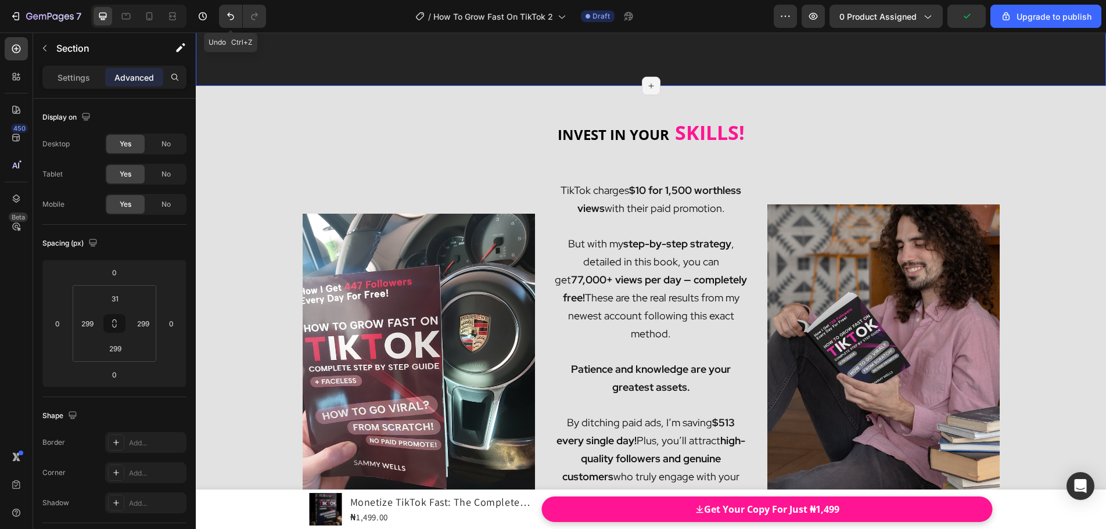
scroll to position [8826, 0]
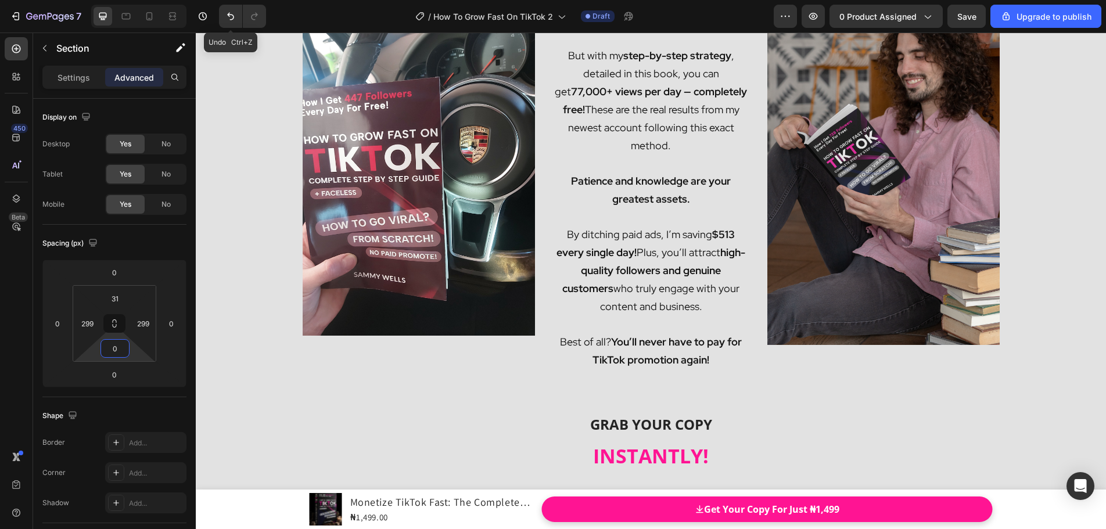
drag, startPoint x: 118, startPoint y: 337, endPoint x: 134, endPoint y: 430, distance: 94.3
click at [134, 0] on html "7 Undo Ctrl+Z / How To Grow Fast On TikTok 2 Draft Preview 0 product assigned S…" at bounding box center [553, 0] width 1106 height 0
click at [120, 319] on button at bounding box center [114, 323] width 22 height 19
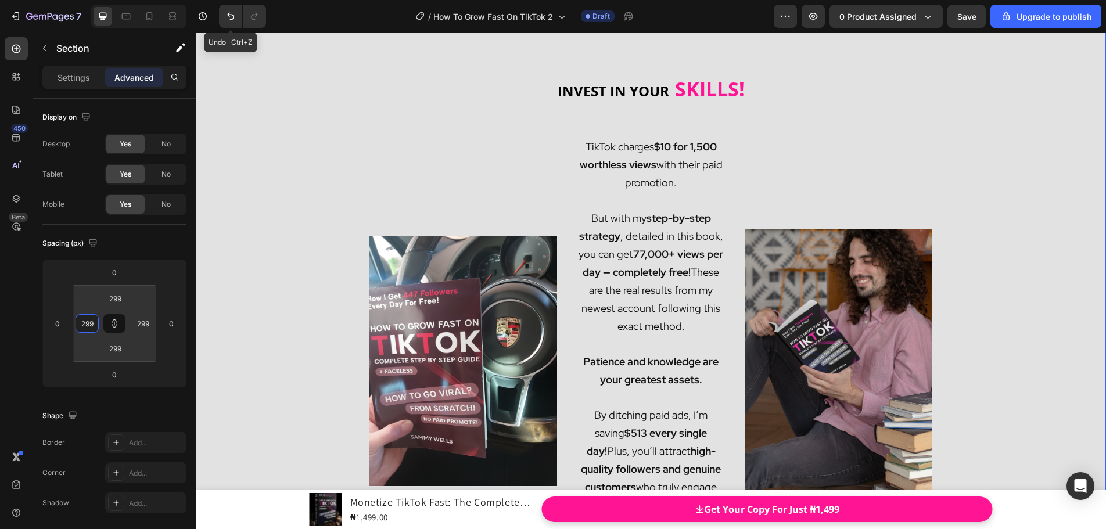
drag, startPoint x: 102, startPoint y: 322, endPoint x: 107, endPoint y: 239, distance: 82.6
click at [107, 0] on html "7 Undo Ctrl+Z / How To Grow Fast On TikTok 2 Draft Preview 0 product assigned S…" at bounding box center [553, 0] width 1106 height 0
click at [112, 326] on icon at bounding box center [114, 323] width 9 height 9
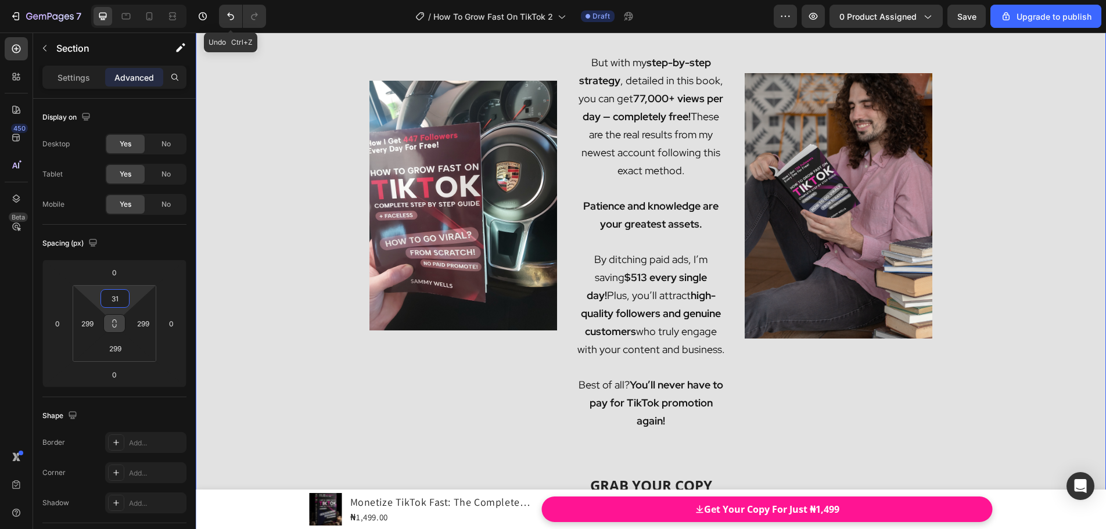
drag, startPoint x: 116, startPoint y: 312, endPoint x: 131, endPoint y: 390, distance: 79.4
click at [131, 0] on html "7 Undo Ctrl+Z / How To Grow Fast On TikTok 2 Draft Preview 0 product assigned S…" at bounding box center [553, 0] width 1106 height 0
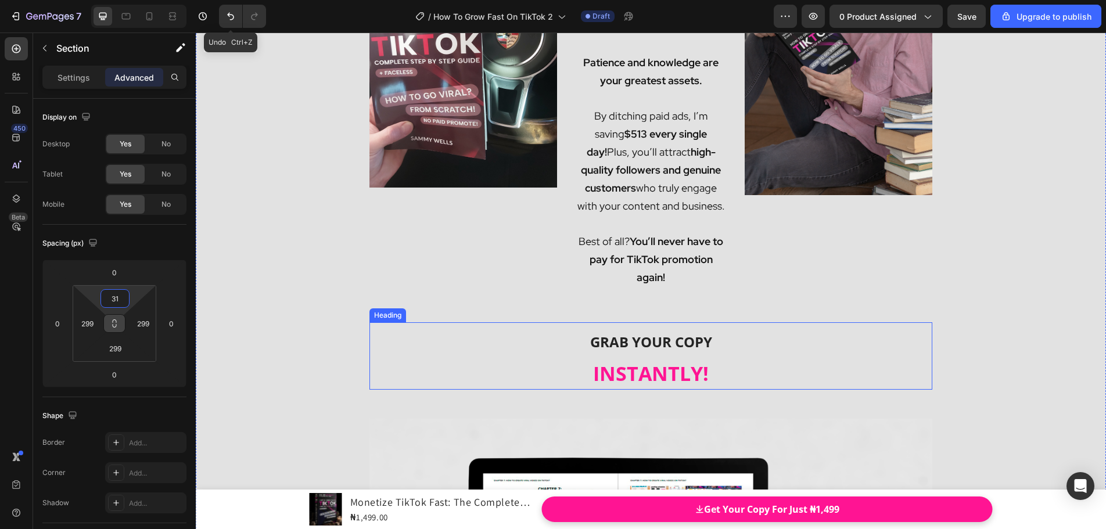
scroll to position [9291, 0]
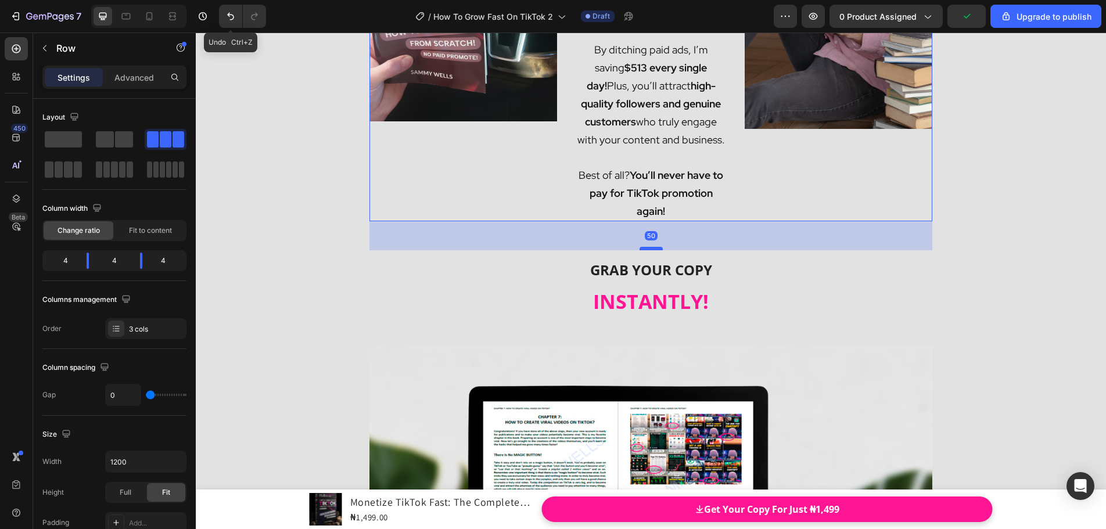
drag, startPoint x: 644, startPoint y: 255, endPoint x: 647, endPoint y: 249, distance: 6.8
click at [647, 249] on div at bounding box center [651, 248] width 23 height 3
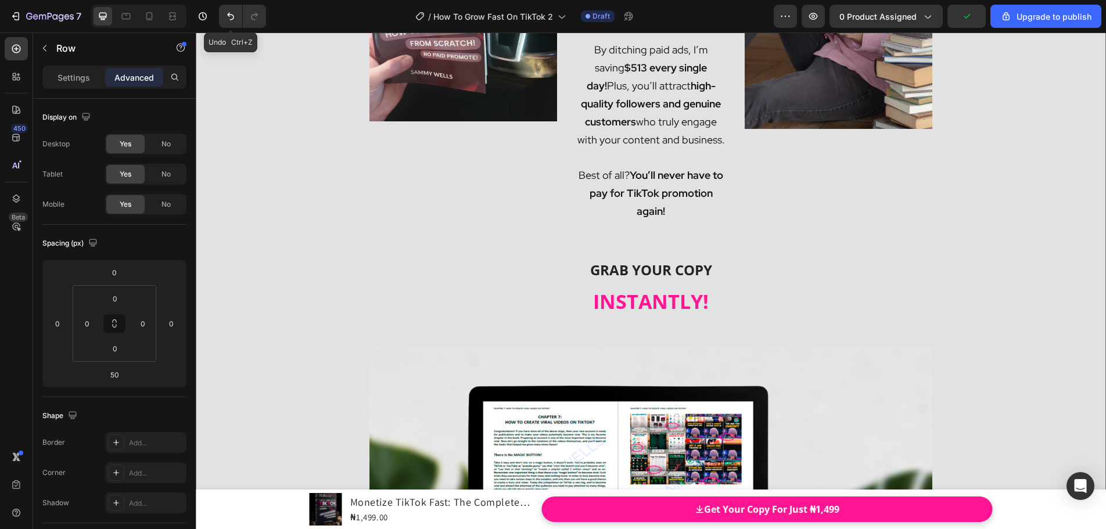
drag, startPoint x: 1012, startPoint y: 214, endPoint x: 993, endPoint y: 213, distance: 19.2
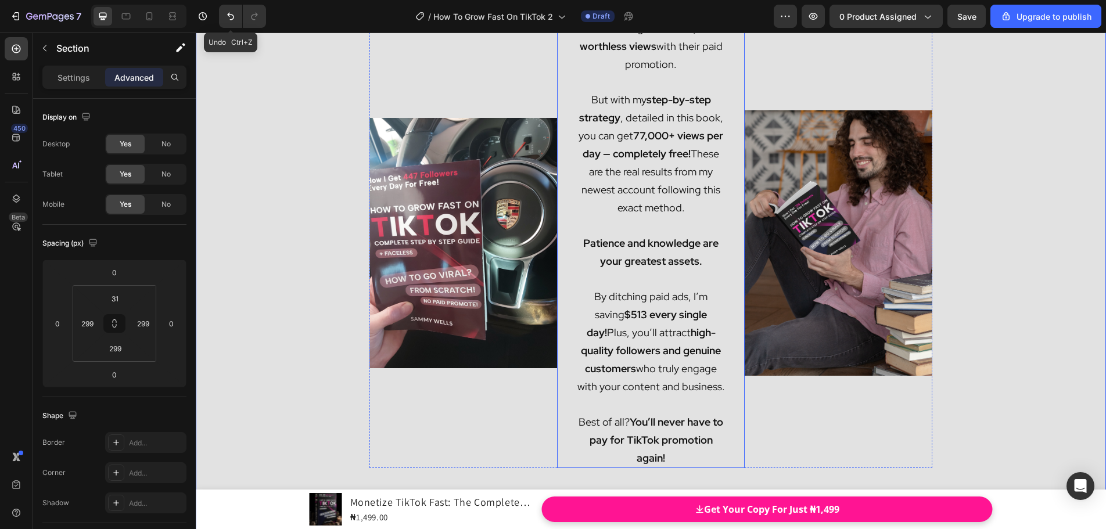
scroll to position [9116, 0]
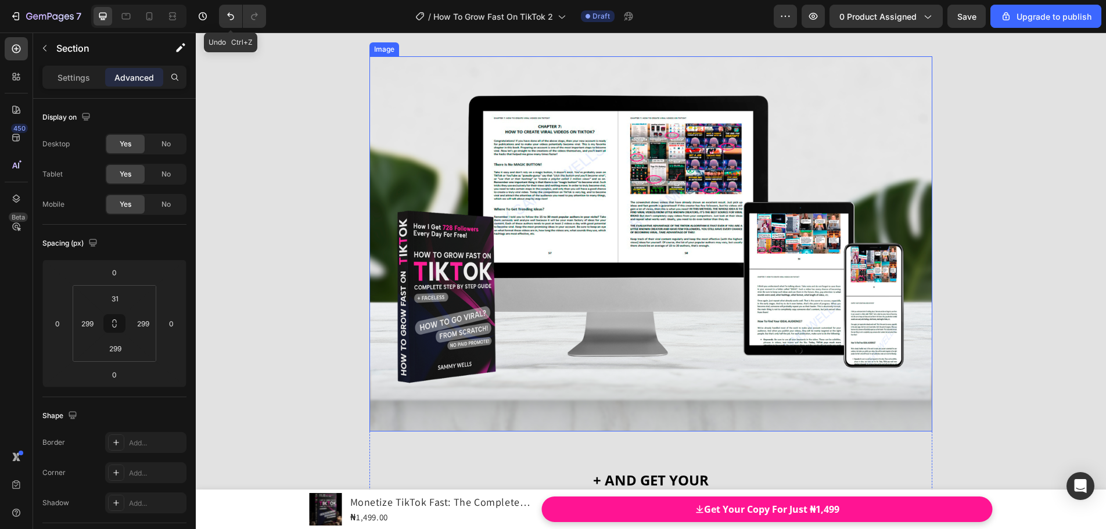
scroll to position [9465, 0]
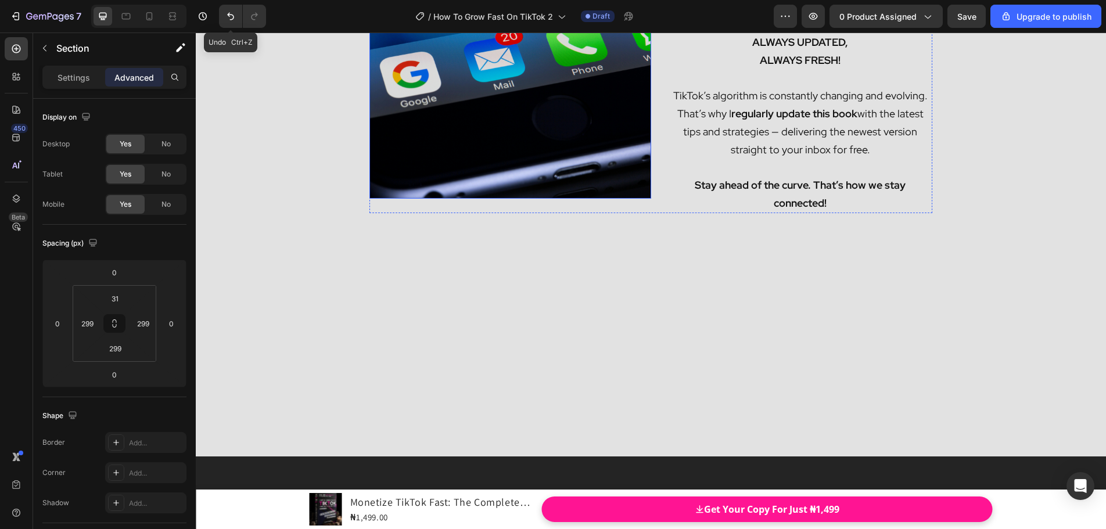
scroll to position [10743, 0]
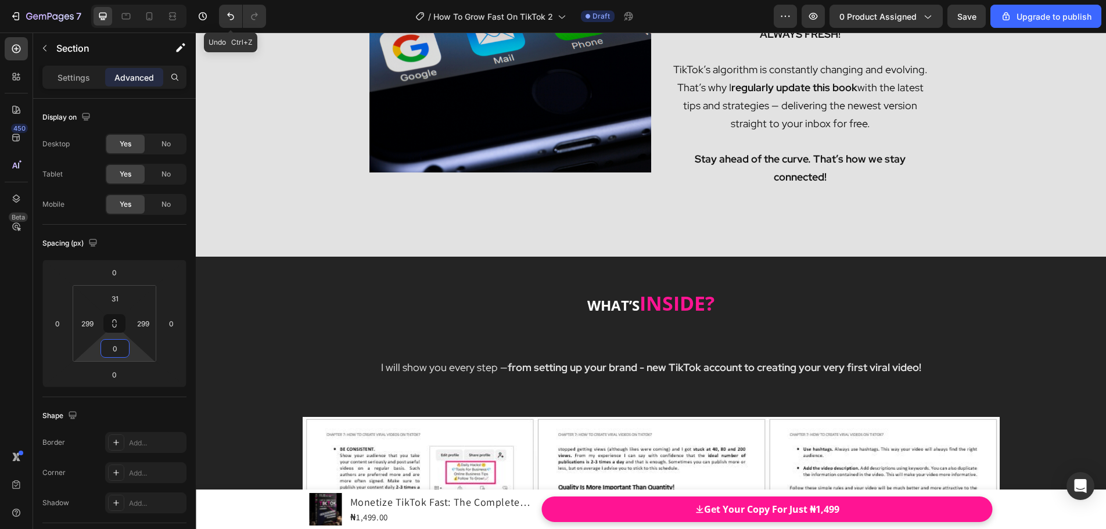
drag, startPoint x: 116, startPoint y: 337, endPoint x: 123, endPoint y: 455, distance: 118.1
click at [123, 0] on html "7 Undo Ctrl+Z / How To Grow Fast On TikTok 2 Draft Preview 0 product assigned S…" at bounding box center [553, 0] width 1106 height 0
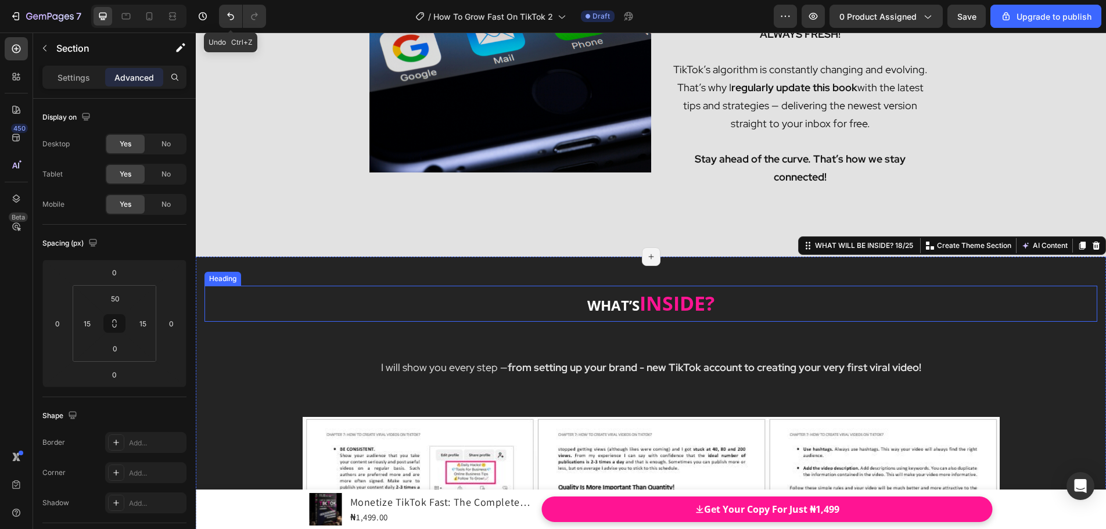
click at [648, 302] on strong "INSIDE?" at bounding box center [677, 303] width 75 height 27
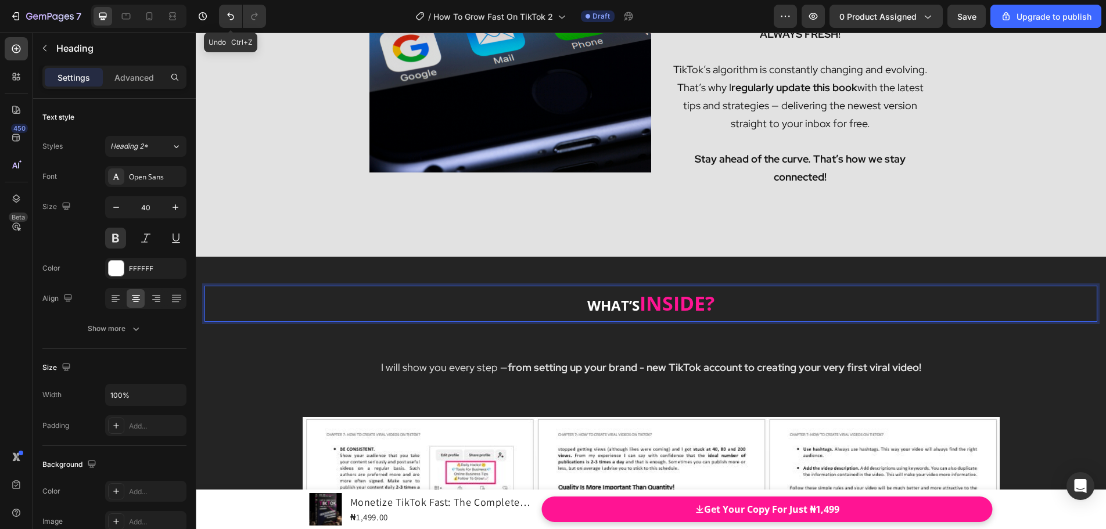
click at [645, 298] on strong "INSIDE?" at bounding box center [677, 303] width 75 height 27
drag, startPoint x: 642, startPoint y: 298, endPoint x: 662, endPoint y: 301, distance: 19.5
click at [662, 301] on strong "INSIDE?" at bounding box center [677, 303] width 75 height 27
drag, startPoint x: 616, startPoint y: 300, endPoint x: 598, endPoint y: 300, distance: 18.6
click at [598, 300] on span "WHAT’S" at bounding box center [613, 305] width 52 height 19
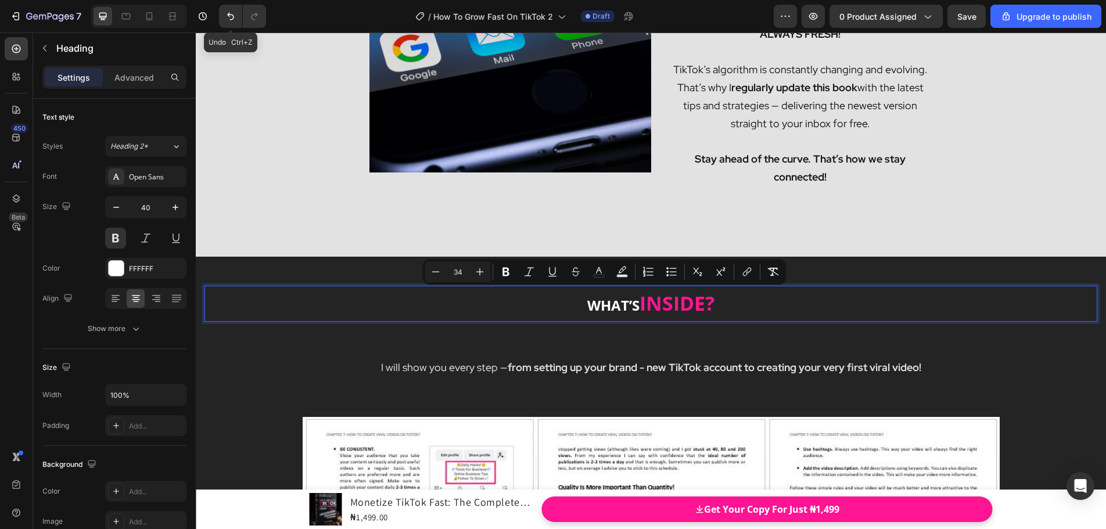
click at [657, 301] on strong "INSIDE?" at bounding box center [677, 303] width 75 height 27
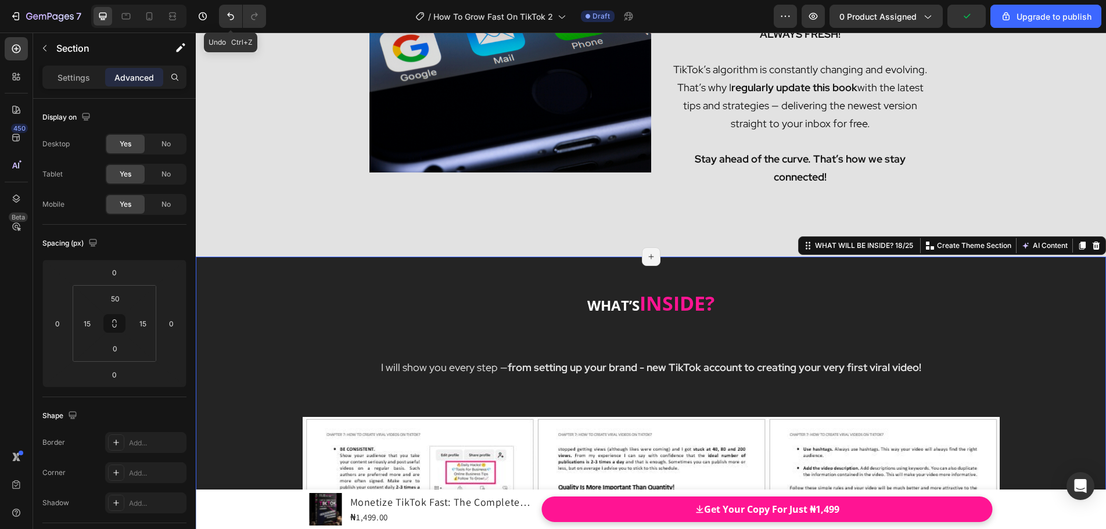
click at [141, 82] on p "Advanced" at bounding box center [133, 77] width 39 height 12
click at [116, 326] on icon at bounding box center [115, 325] width 4 height 3
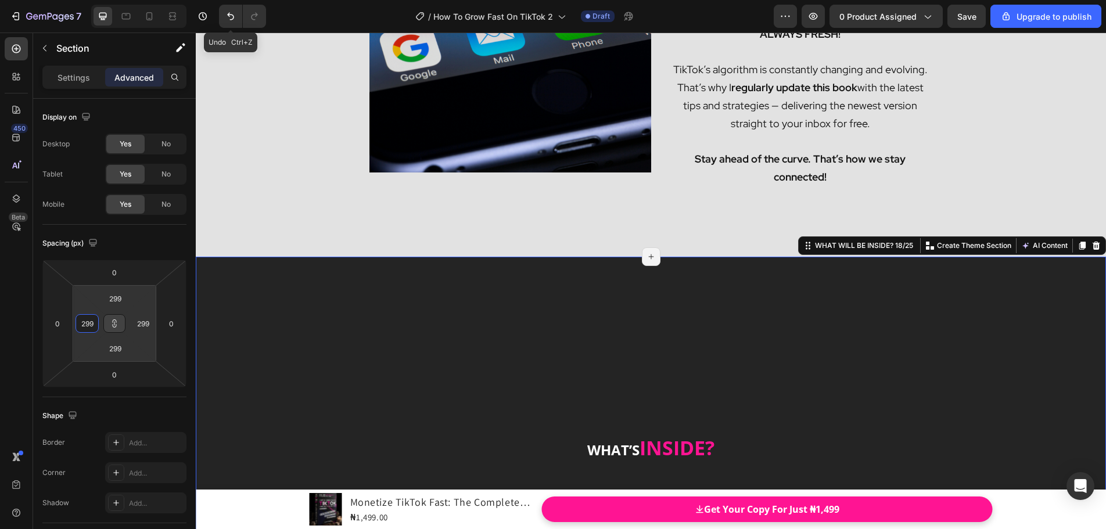
drag, startPoint x: 102, startPoint y: 325, endPoint x: 95, endPoint y: 243, distance: 82.7
click at [95, 0] on html "7 Undo Ctrl+Z / How To Grow Fast On TikTok 2 Draft Preview 0 product assigned S…" at bounding box center [553, 0] width 1106 height 0
click at [114, 324] on icon at bounding box center [114, 324] width 1 height 4
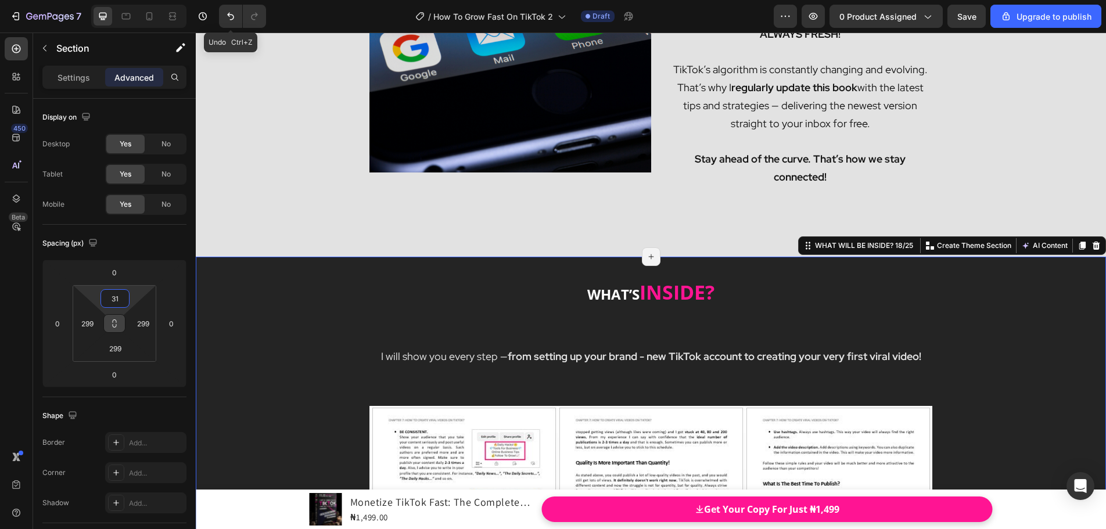
drag, startPoint x: 117, startPoint y: 312, endPoint x: 120, endPoint y: 390, distance: 77.9
click at [120, 0] on html "7 Undo Ctrl+Z / How To Grow Fast On TikTok 2 Draft Preview 0 product assigned S…" at bounding box center [553, 0] width 1106 height 0
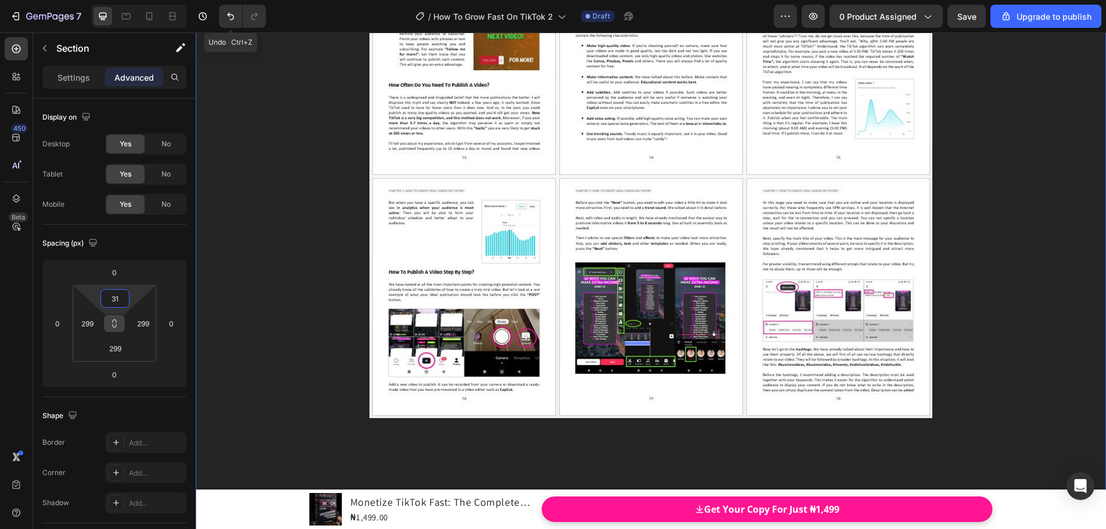
scroll to position [11382, 0]
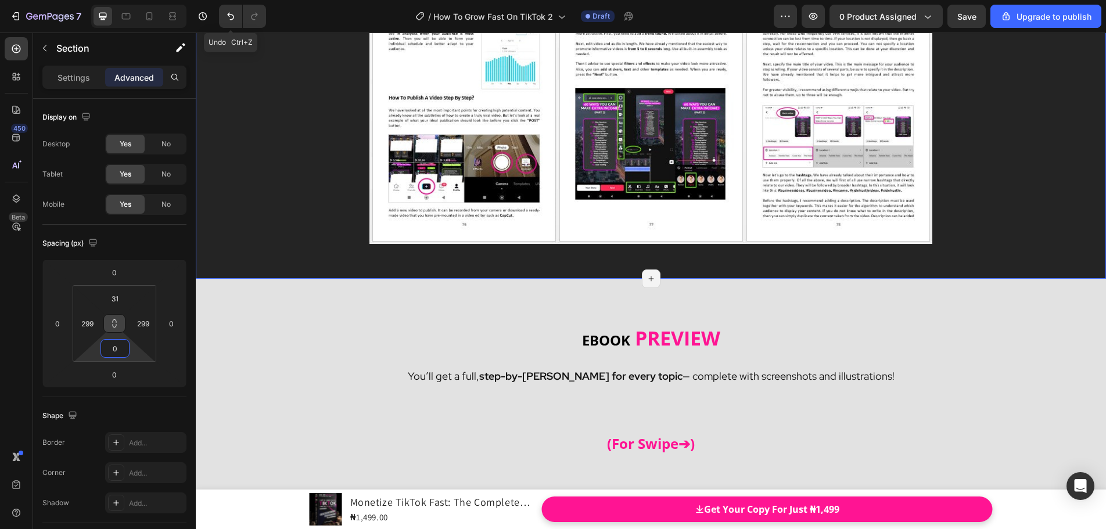
drag, startPoint x: 117, startPoint y: 338, endPoint x: 124, endPoint y: 431, distance: 93.2
click at [124, 0] on html "7 Undo Ctrl+Z / How To Grow Fast On TikTok 2 Draft Preview 0 product assigned S…" at bounding box center [553, 0] width 1106 height 0
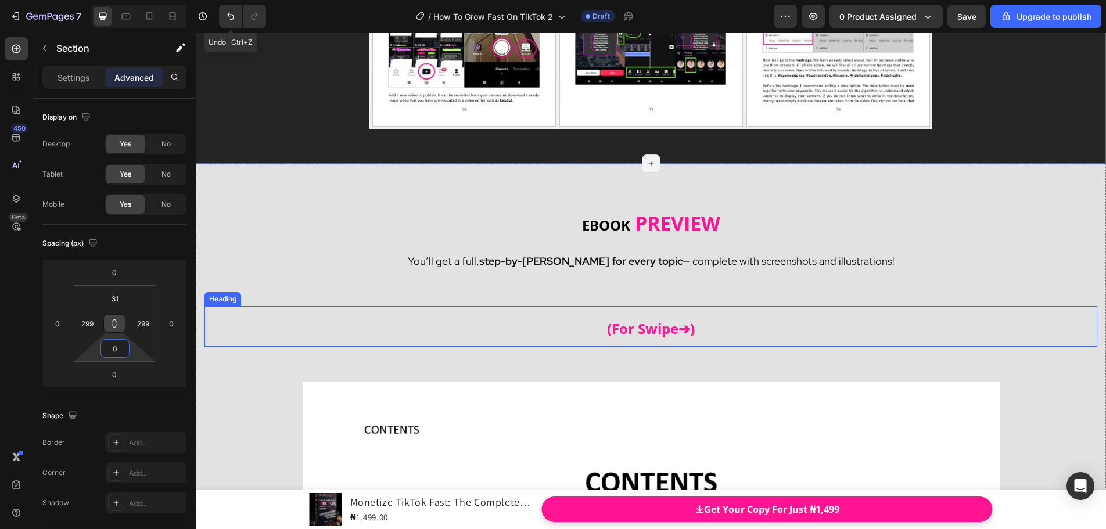
scroll to position [11498, 0]
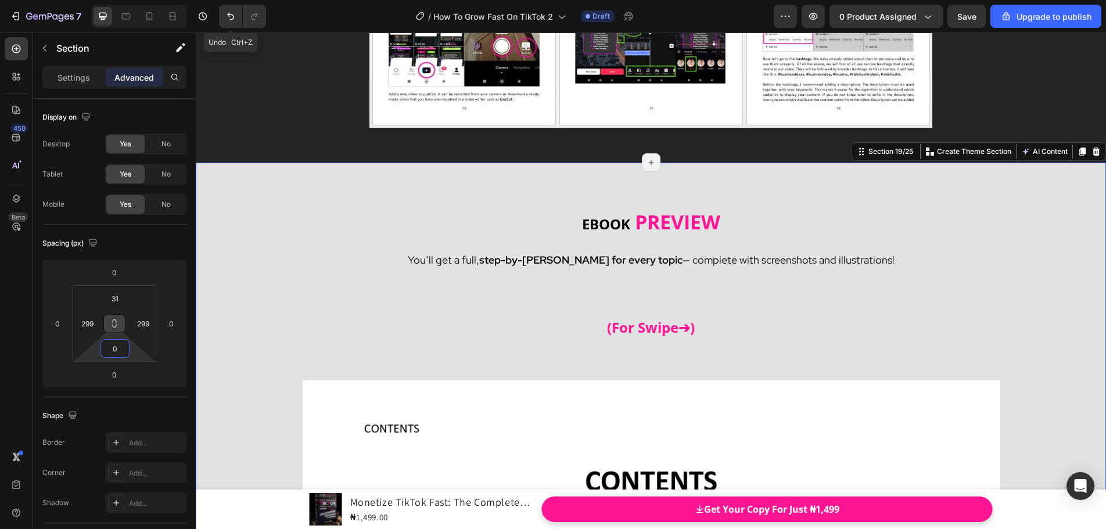
click at [112, 324] on icon at bounding box center [114, 323] width 9 height 9
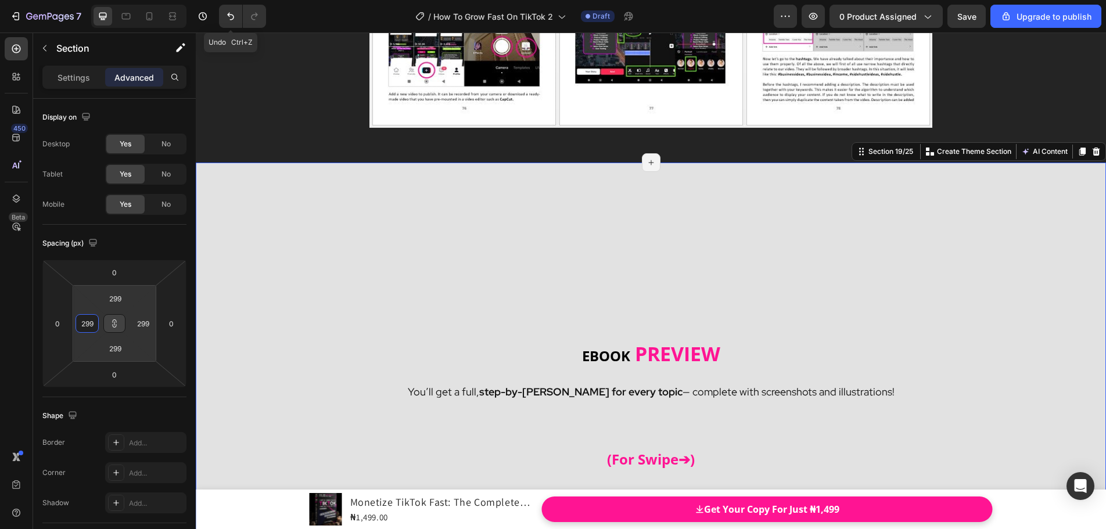
drag, startPoint x: 103, startPoint y: 326, endPoint x: 110, endPoint y: 244, distance: 82.8
click at [110, 0] on html "7 Undo Ctrl+Z / How To Grow Fast On TikTok 2 Draft Preview 0 product assigned S…" at bounding box center [553, 0] width 1106 height 0
click at [118, 0] on html "7 Undo Ctrl+Z / How To Grow Fast On TikTok 2 Draft Preview 0 product assigned S…" at bounding box center [553, 0] width 1106 height 0
click at [116, 323] on icon at bounding box center [114, 323] width 9 height 9
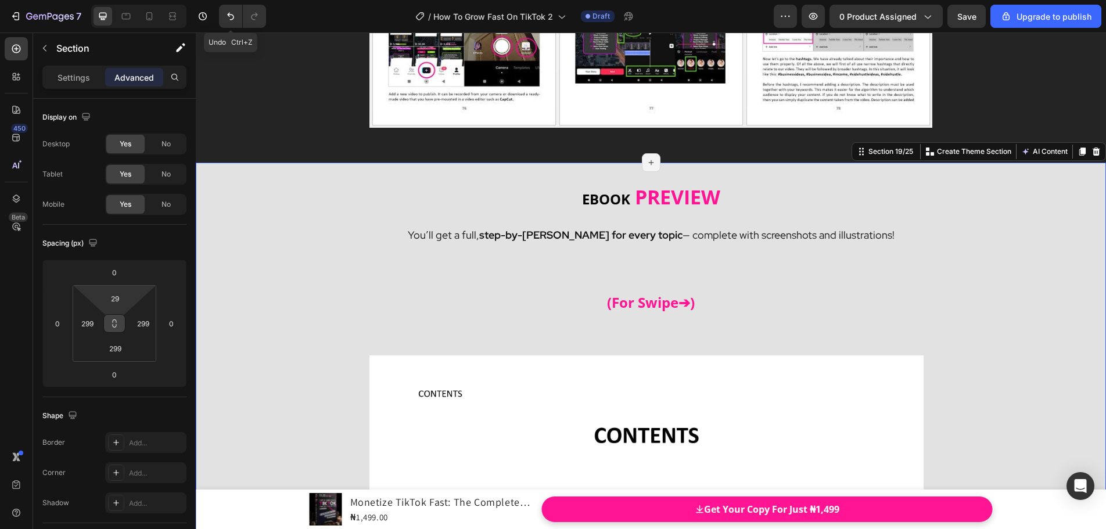
drag, startPoint x: 118, startPoint y: 311, endPoint x: 117, endPoint y: 390, distance: 78.4
click at [117, 0] on html "7 Undo Ctrl+Z / How To Grow Fast On TikTok 2 Draft Preview 0 product assigned S…" at bounding box center [553, 0] width 1106 height 0
click at [640, 230] on strong "step-by-step guide for every topic" at bounding box center [580, 234] width 203 height 13
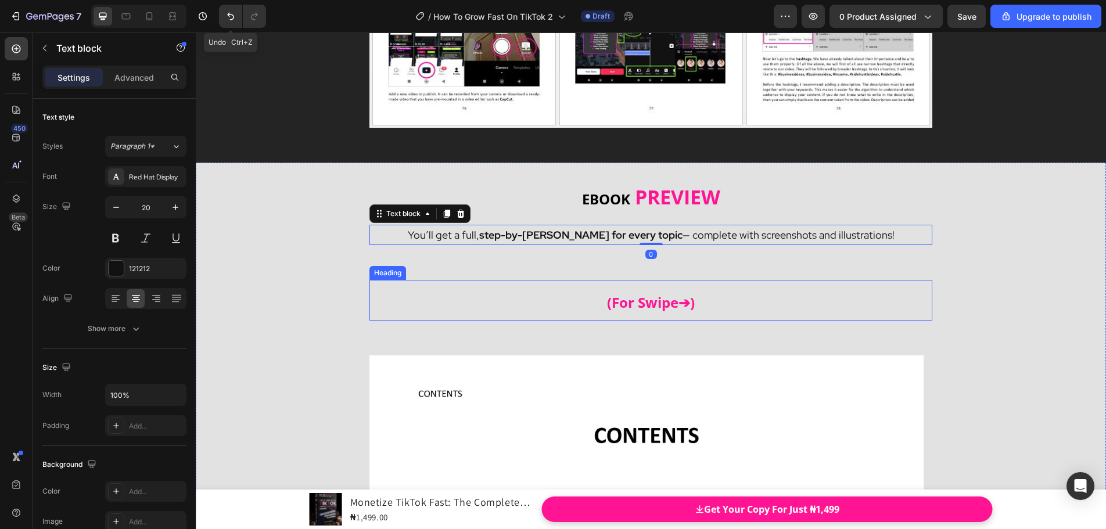
click at [652, 293] on span "(For Swipe➔)" at bounding box center [651, 302] width 88 height 19
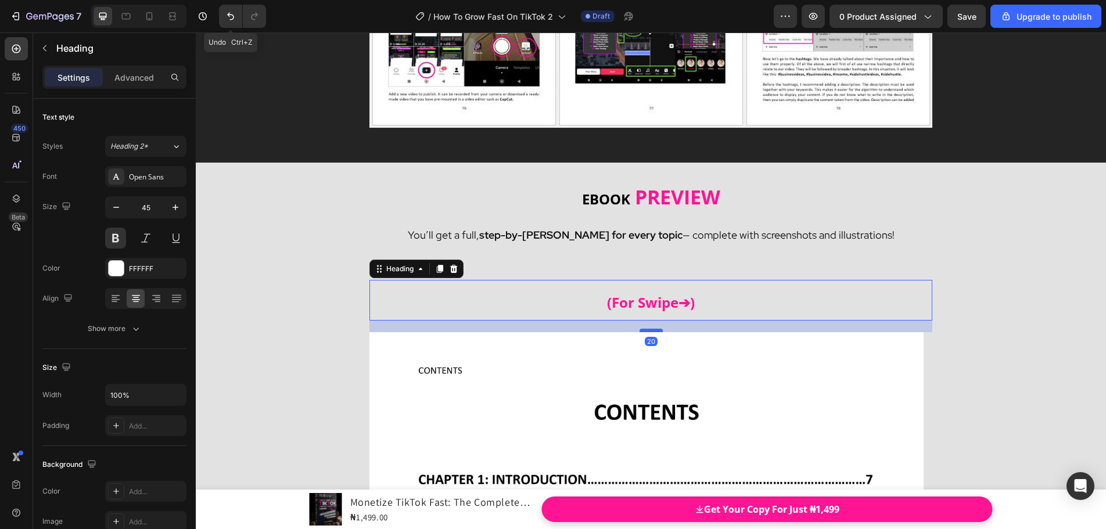
drag, startPoint x: 649, startPoint y: 347, endPoint x: 656, endPoint y: 324, distance: 24.3
click at [656, 329] on div at bounding box center [651, 330] width 23 height 3
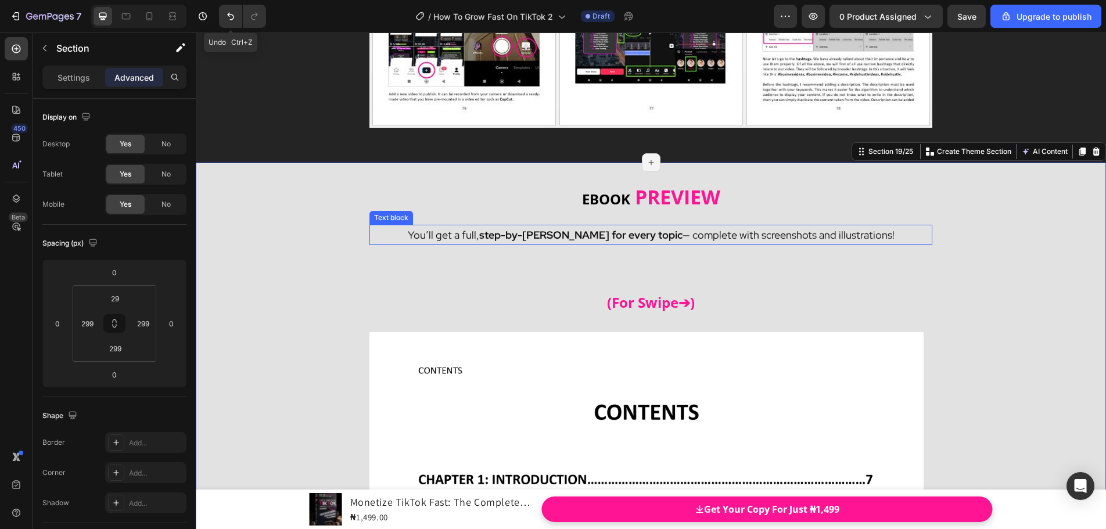
click at [844, 234] on p "You’ll get a full, step-by-step guide for every topic — complete with screensho…" at bounding box center [651, 235] width 561 height 18
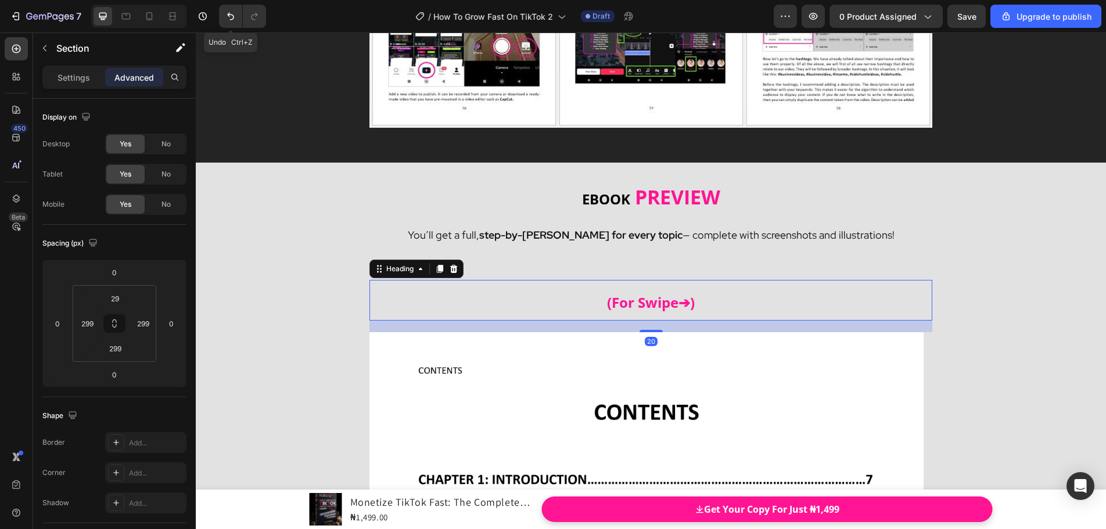
click at [772, 280] on h2 "(For Swipe➔)" at bounding box center [650, 300] width 563 height 41
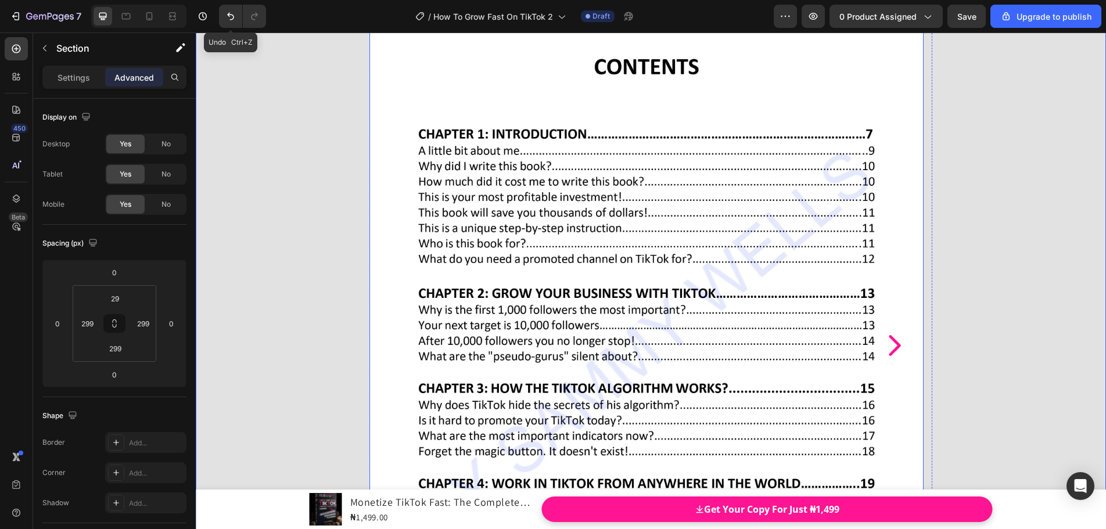
scroll to position [11846, 0]
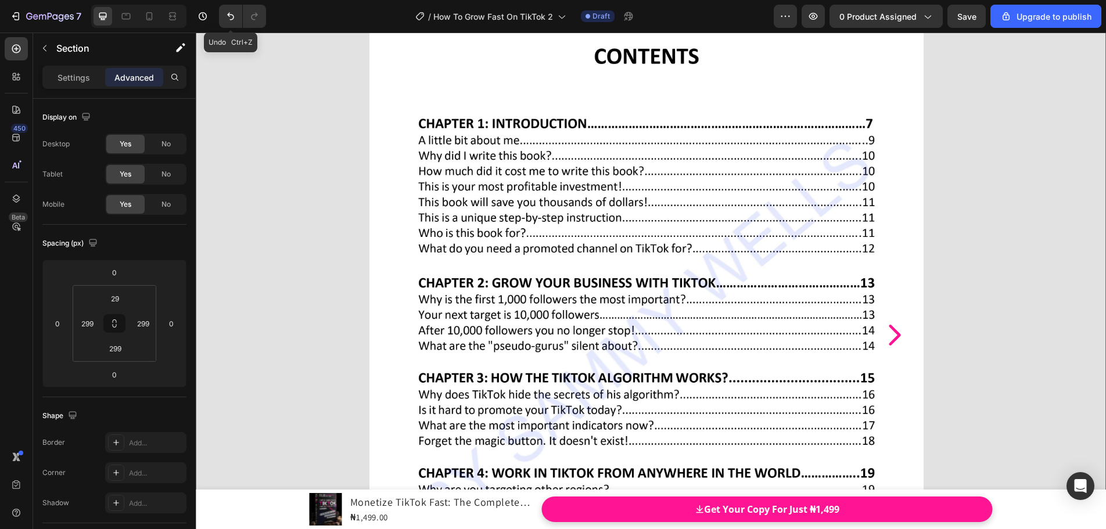
click at [250, 217] on div "EBOOK PREVIEW Heading You’ll get a full, step-by-step guide for every topic — c…" at bounding box center [651, 337] width 910 height 1061
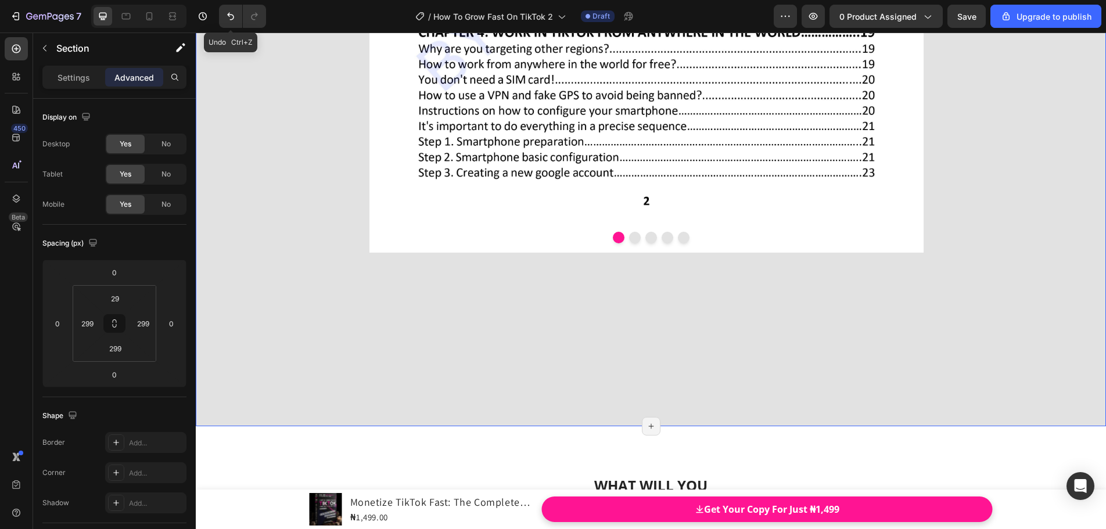
scroll to position [12369, 0]
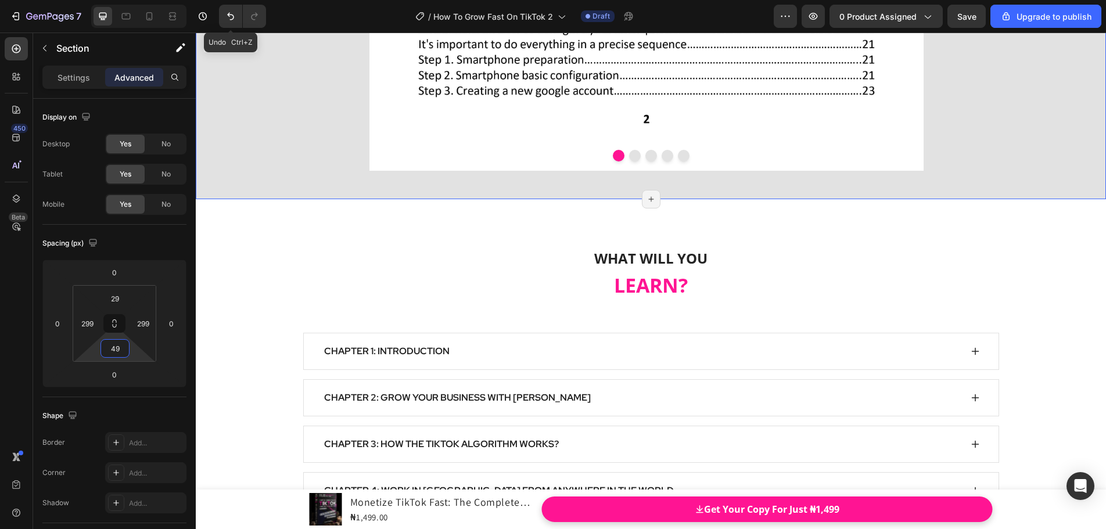
drag, startPoint x: 123, startPoint y: 337, endPoint x: 126, endPoint y: 410, distance: 72.7
click at [126, 0] on html "7 Undo Ctrl+Z / How To Grow Fast On TikTok 2 Draft Preview 0 product assigned S…" at bounding box center [553, 0] width 1106 height 0
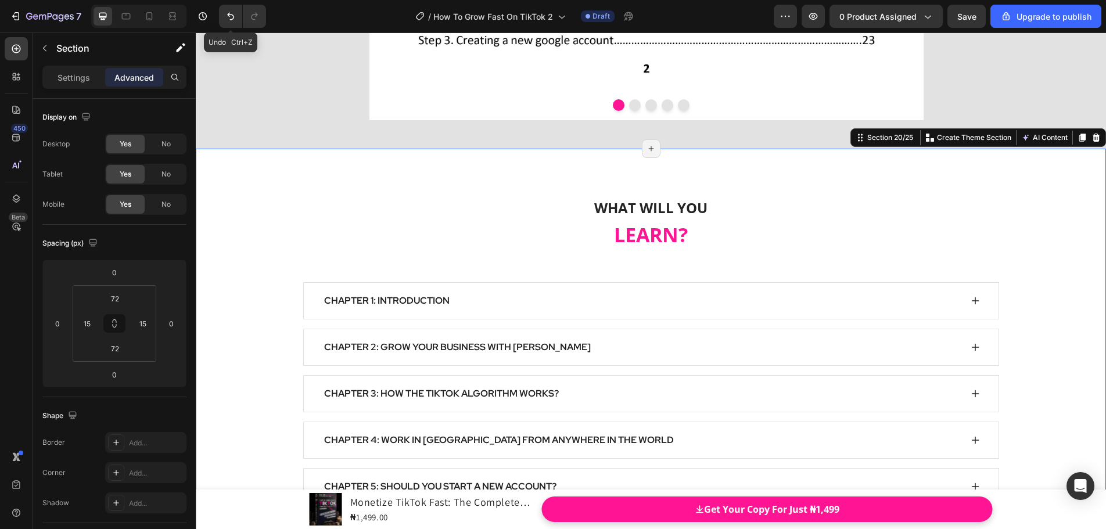
scroll to position [12485, 0]
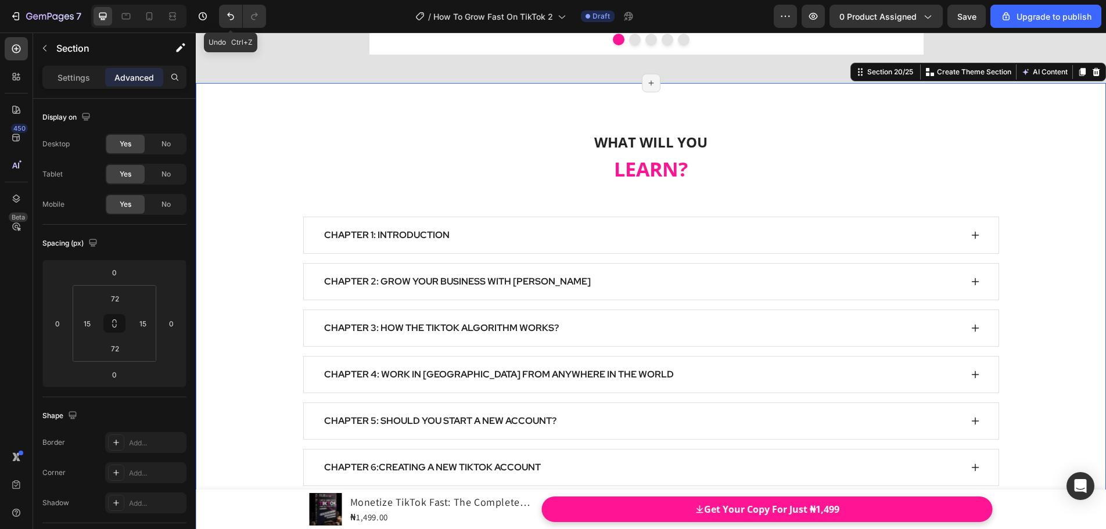
click at [238, 145] on div "WHAT WILL YOU LEARN? Heading Row CHAPTER 1: INTRODUCTION CHAPTER 2: GROW YOUR B…" at bounding box center [650, 468] width 893 height 687
click at [117, 325] on icon at bounding box center [114, 323] width 9 height 9
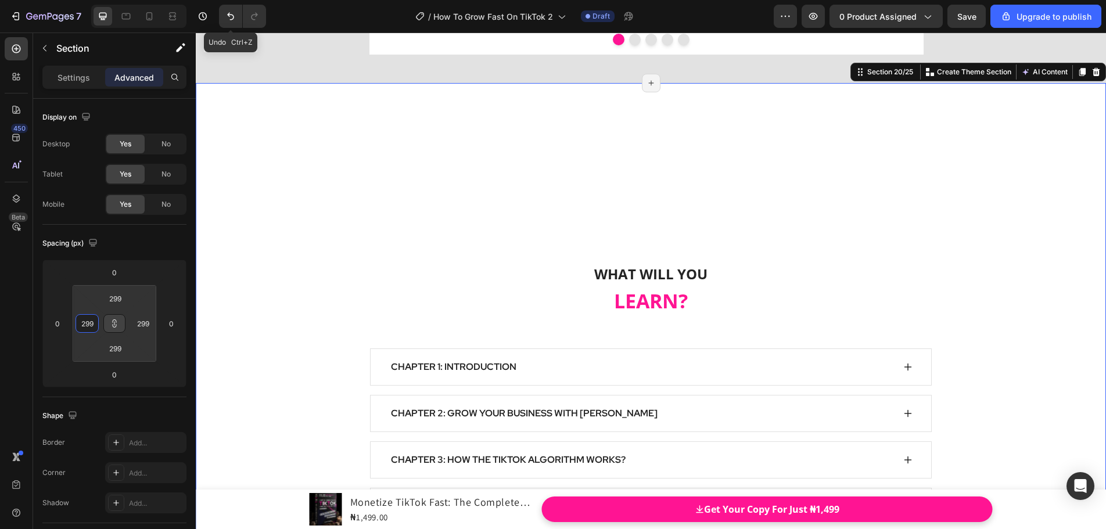
drag, startPoint x: 100, startPoint y: 323, endPoint x: 96, endPoint y: 240, distance: 82.6
click at [96, 0] on html "7 Undo Ctrl+Z / How To Grow Fast On TikTok 2 Draft Preview 0 product assigned S…" at bounding box center [553, 0] width 1106 height 0
click at [119, 320] on button at bounding box center [114, 323] width 22 height 19
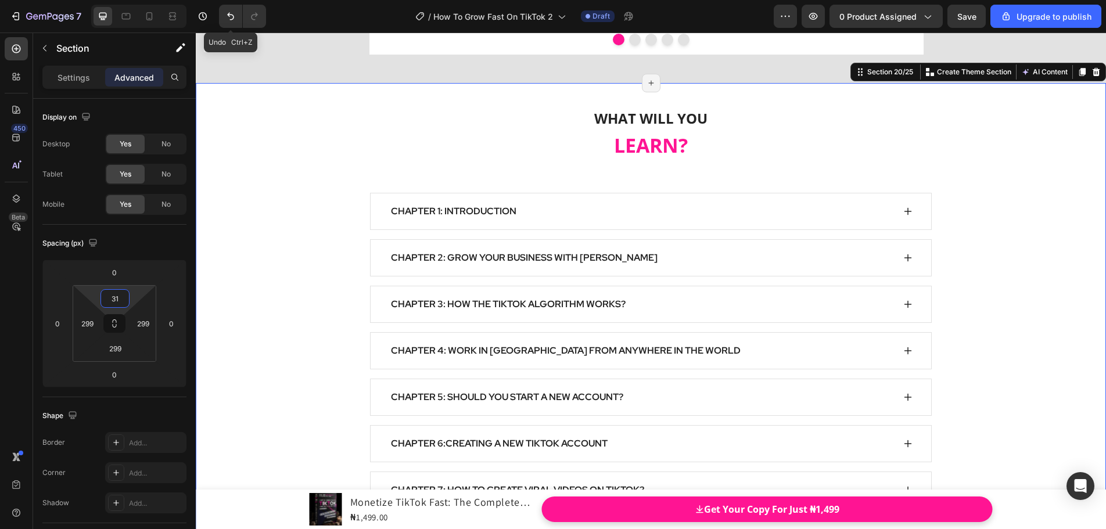
drag, startPoint x: 118, startPoint y: 313, endPoint x: 118, endPoint y: 391, distance: 77.8
click at [118, 0] on html "7 Undo Ctrl+Z / How To Grow Fast On TikTok 2 Draft Preview 0 product assigned S…" at bounding box center [553, 0] width 1106 height 0
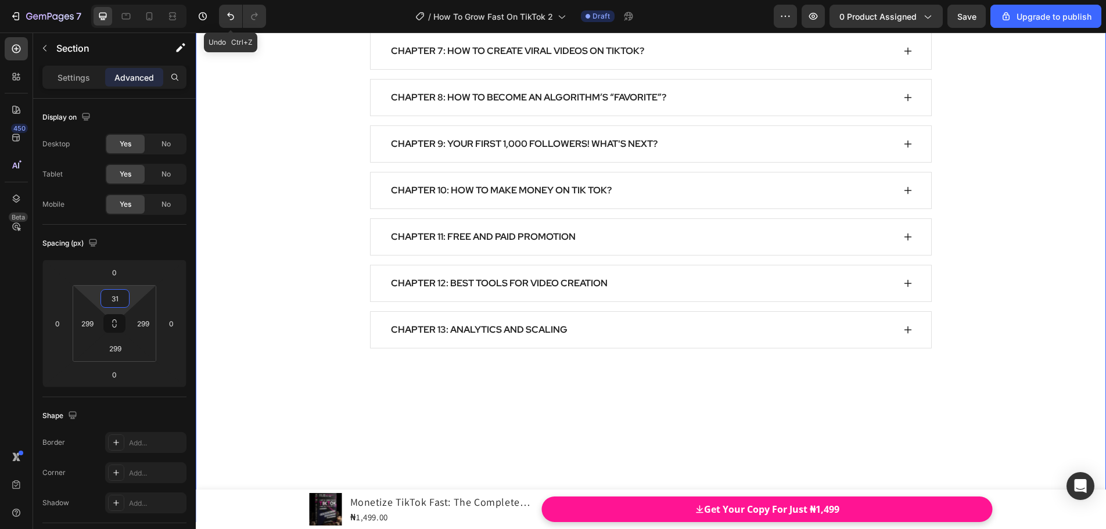
scroll to position [13008, 0]
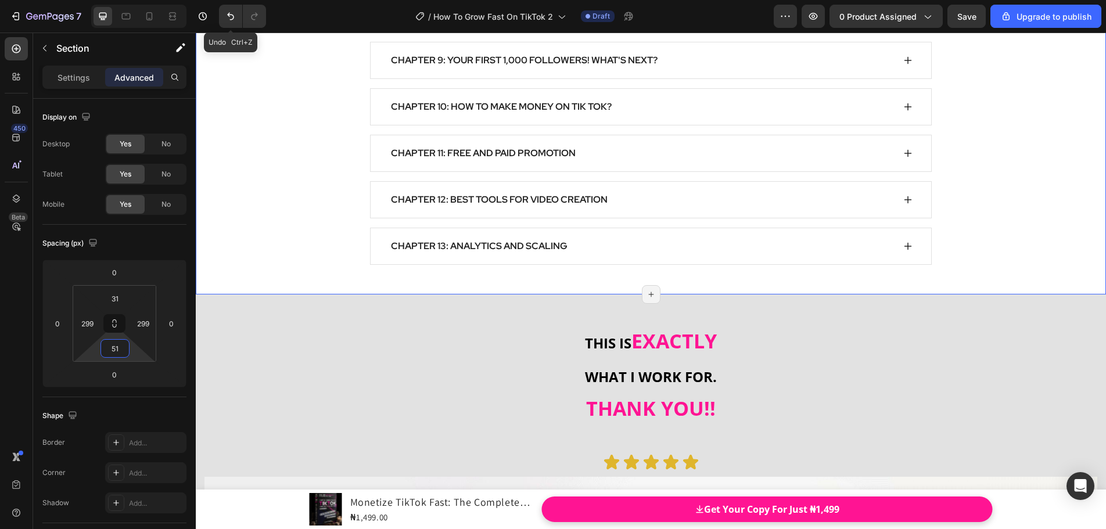
drag, startPoint x: 116, startPoint y: 337, endPoint x: 123, endPoint y: 409, distance: 72.4
click at [123, 0] on html "7 Undo Ctrl+Z / How To Grow Fast On TikTok 2 Draft Preview 0 product assigned S…" at bounding box center [553, 0] width 1106 height 0
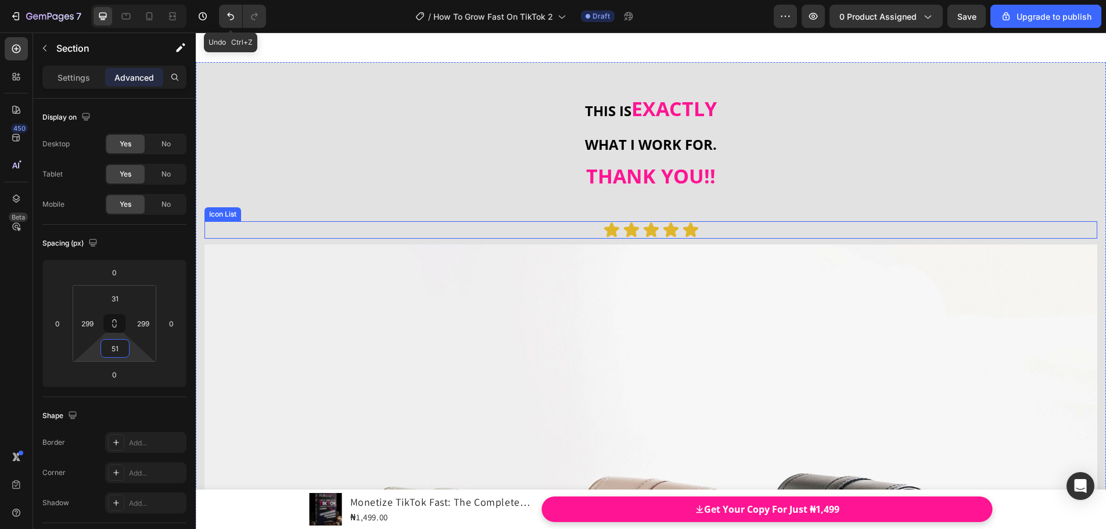
scroll to position [13182, 0]
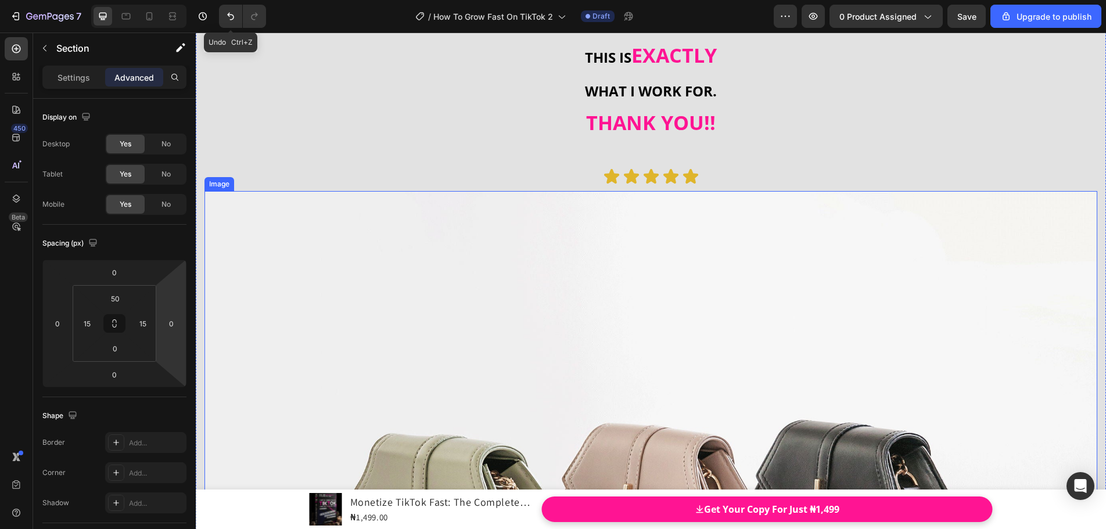
scroll to position [13298, 0]
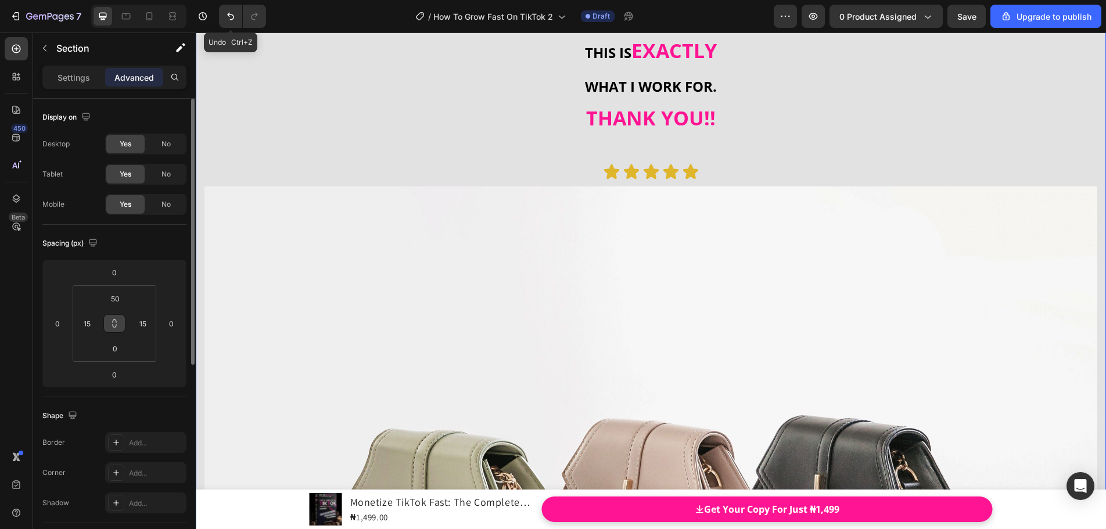
click at [111, 324] on icon at bounding box center [114, 323] width 9 height 9
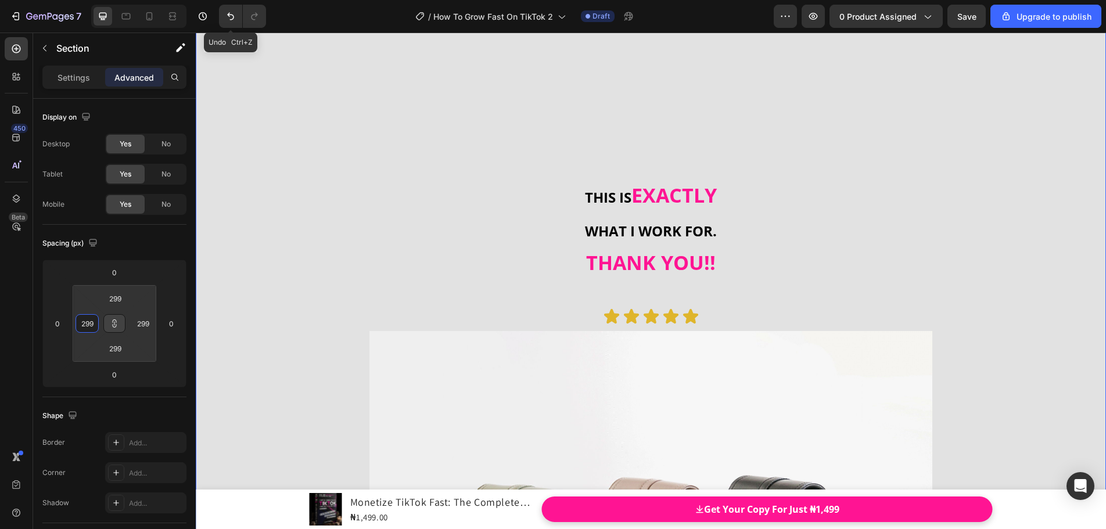
drag, startPoint x: 102, startPoint y: 325, endPoint x: 107, endPoint y: 242, distance: 82.6
click at [107, 0] on html "7 Undo Ctrl+Z / How To Grow Fast On TikTok 2 Draft Preview 0 product assigned S…" at bounding box center [553, 0] width 1106 height 0
click at [117, 325] on icon at bounding box center [114, 323] width 9 height 9
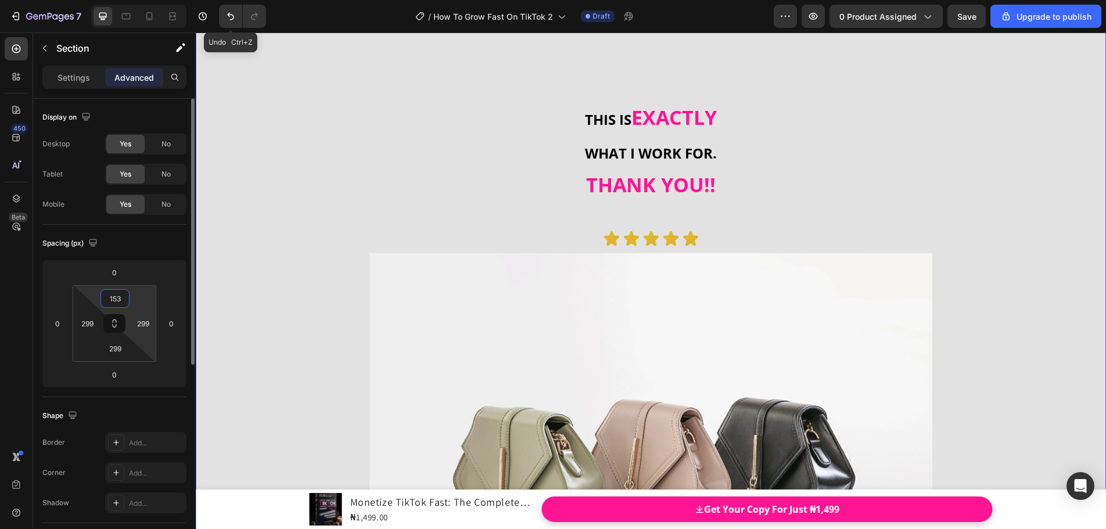
drag, startPoint x: 120, startPoint y: 311, endPoint x: 142, endPoint y: 339, distance: 35.1
click at [119, 0] on html "7 Undo Ctrl+Z / How To Grow Fast On TikTok 2 Draft Preview 0 product assigned S…" at bounding box center [553, 0] width 1106 height 0
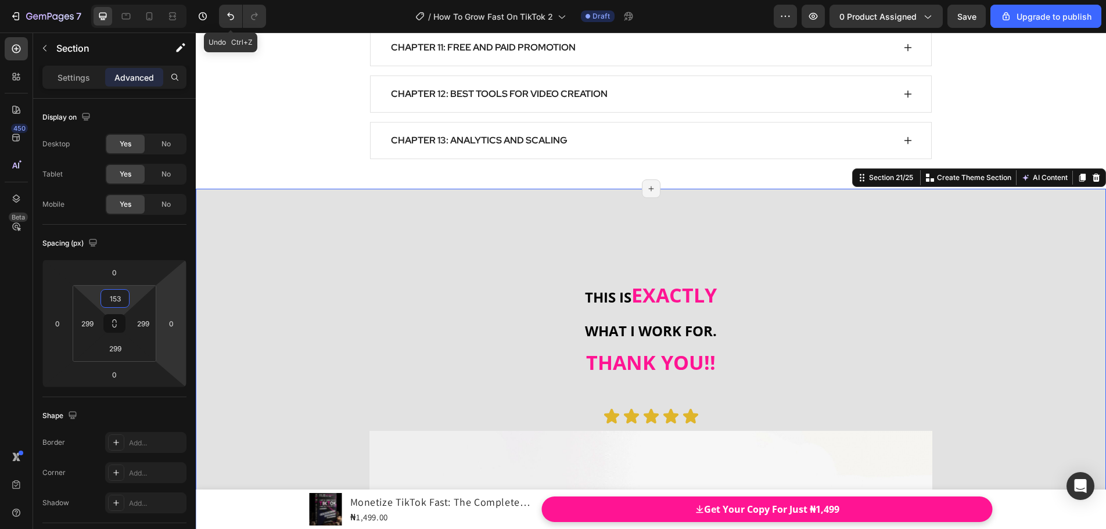
scroll to position [13066, 0]
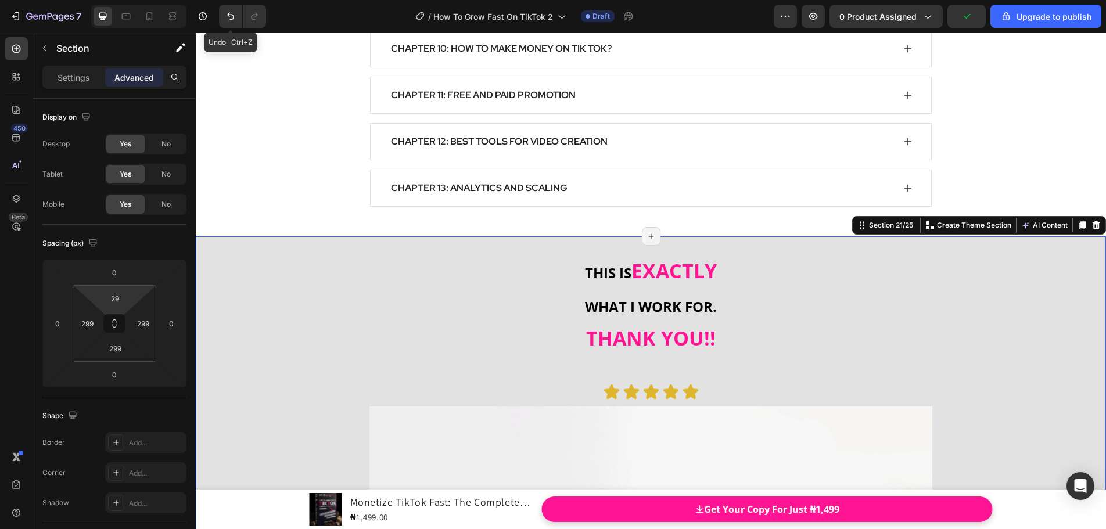
drag, startPoint x: 118, startPoint y: 311, endPoint x: 121, endPoint y: 347, distance: 36.1
click at [121, 0] on html "7 Undo Ctrl+Z / How To Grow Fast On TikTok 2 Draft Preview 0 product assigned U…" at bounding box center [553, 0] width 1106 height 0
click at [613, 326] on strong "THANK YOU!!" at bounding box center [651, 338] width 130 height 27
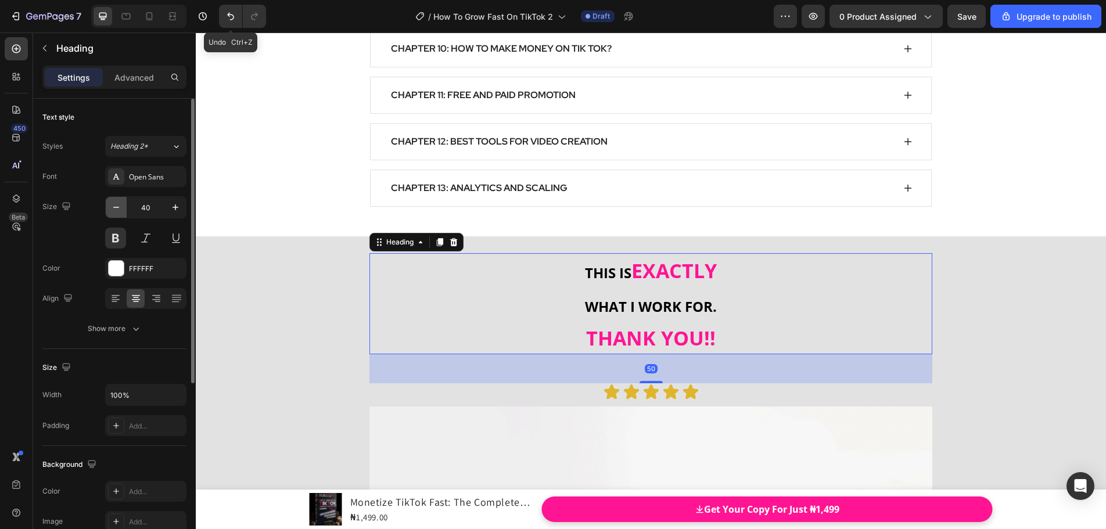
click at [123, 203] on button "button" at bounding box center [116, 207] width 21 height 21
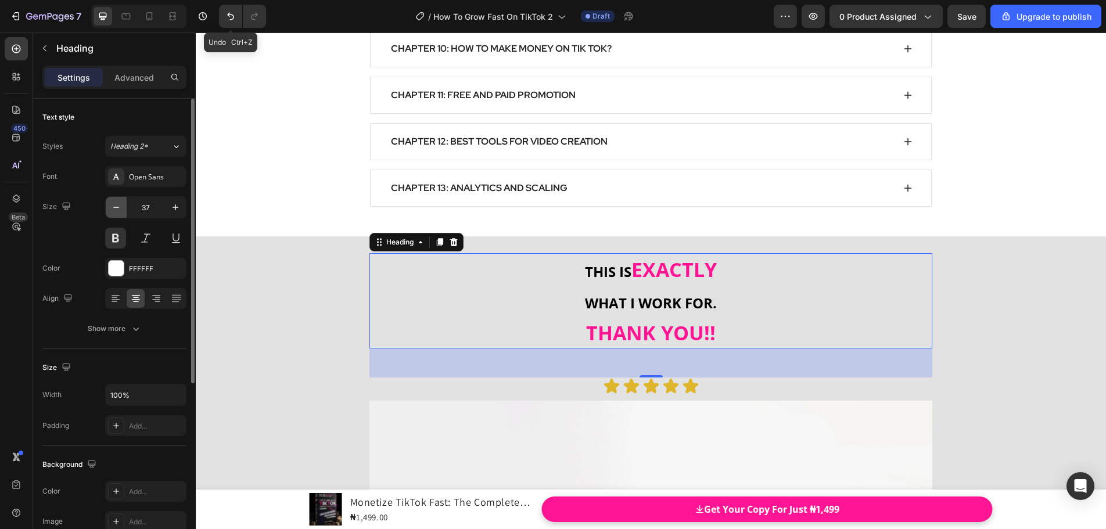
click at [123, 203] on button "button" at bounding box center [116, 207] width 21 height 21
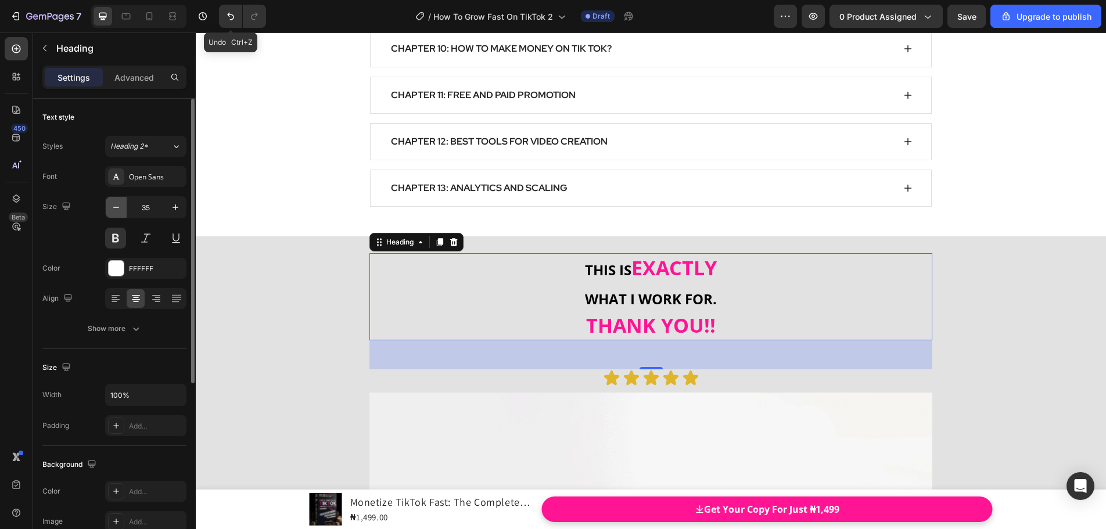
click at [123, 203] on button "button" at bounding box center [116, 207] width 21 height 21
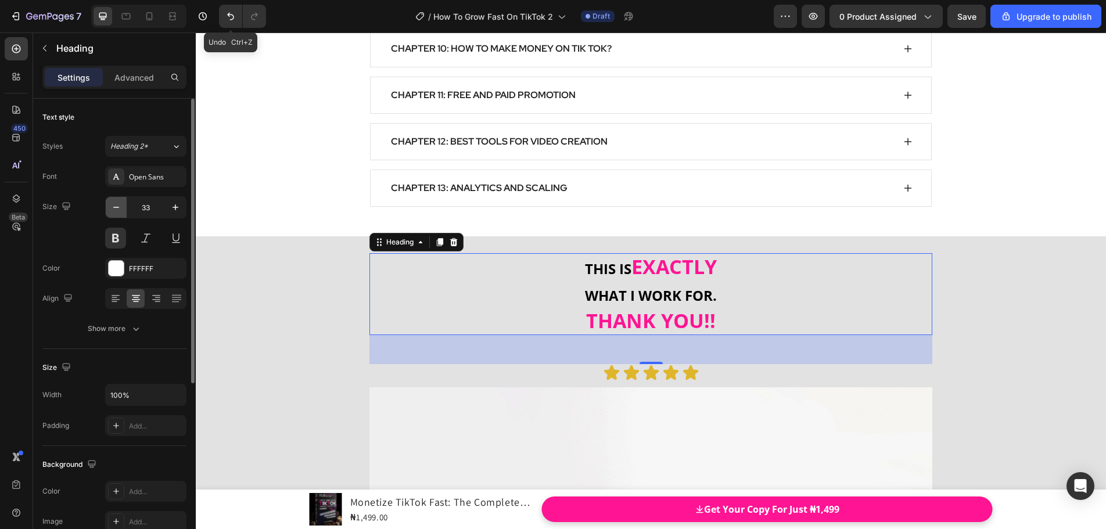
click at [123, 203] on button "button" at bounding box center [116, 207] width 21 height 21
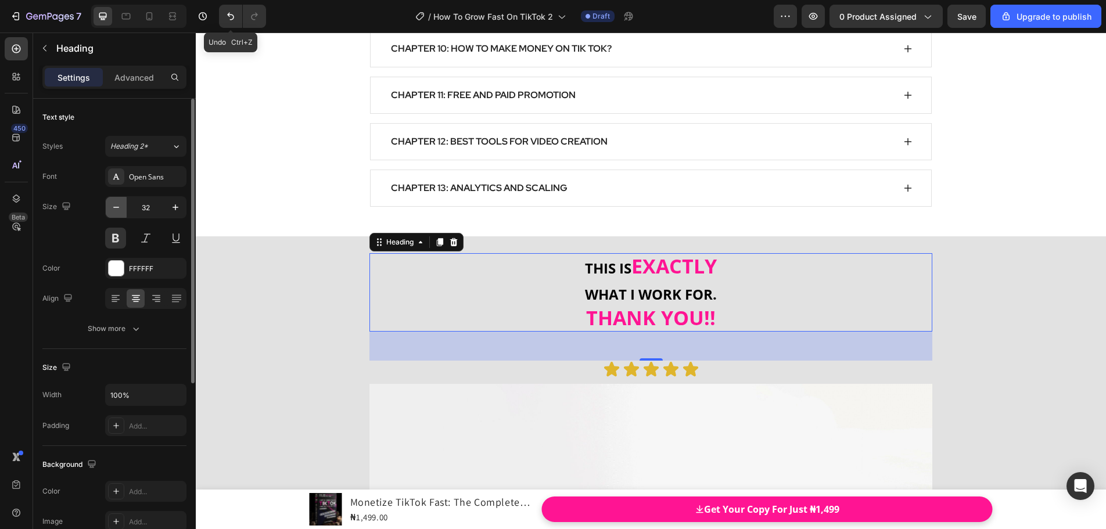
click at [123, 203] on button "button" at bounding box center [116, 207] width 21 height 21
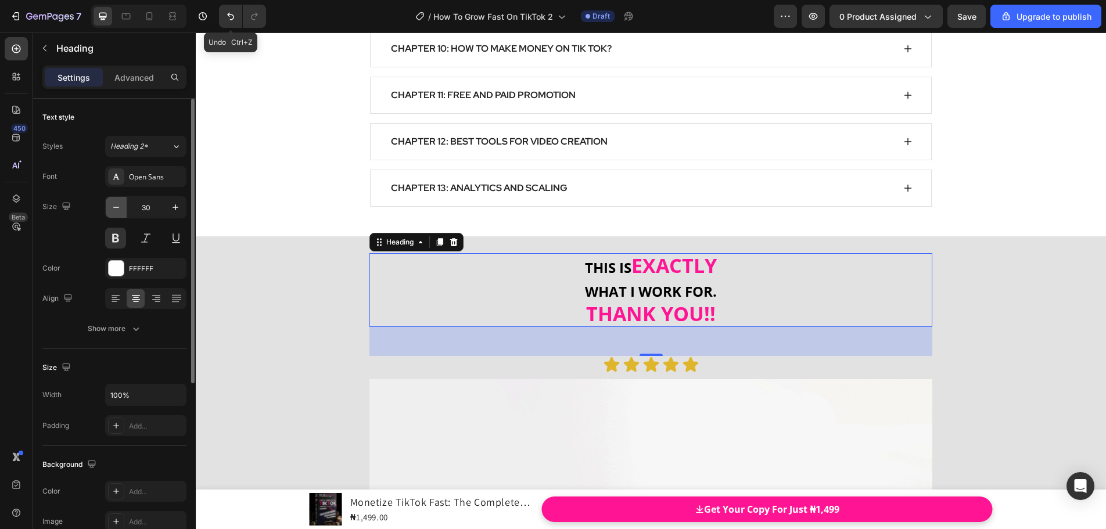
click at [123, 203] on button "button" at bounding box center [116, 207] width 21 height 21
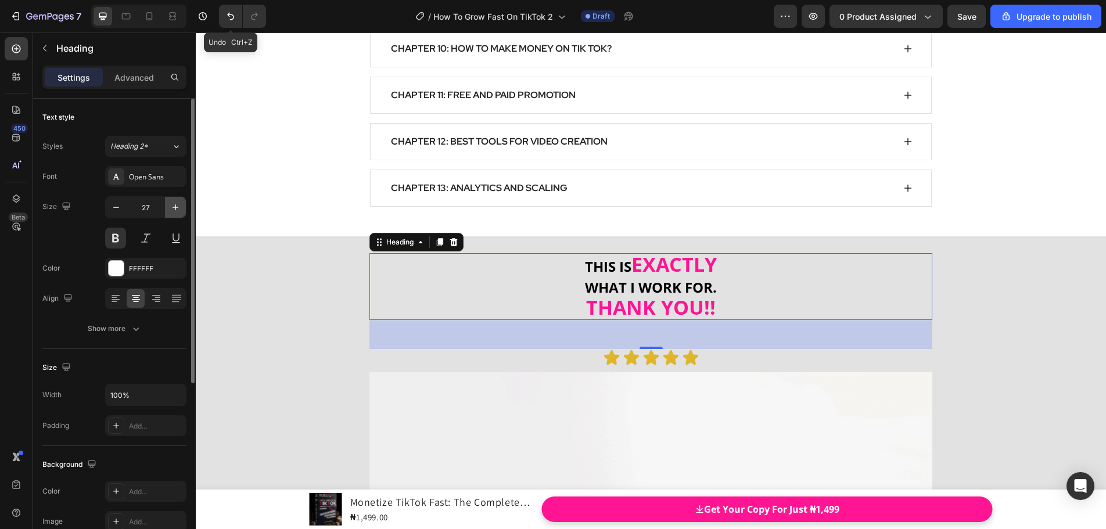
click at [178, 207] on icon "button" at bounding box center [176, 208] width 12 height 12
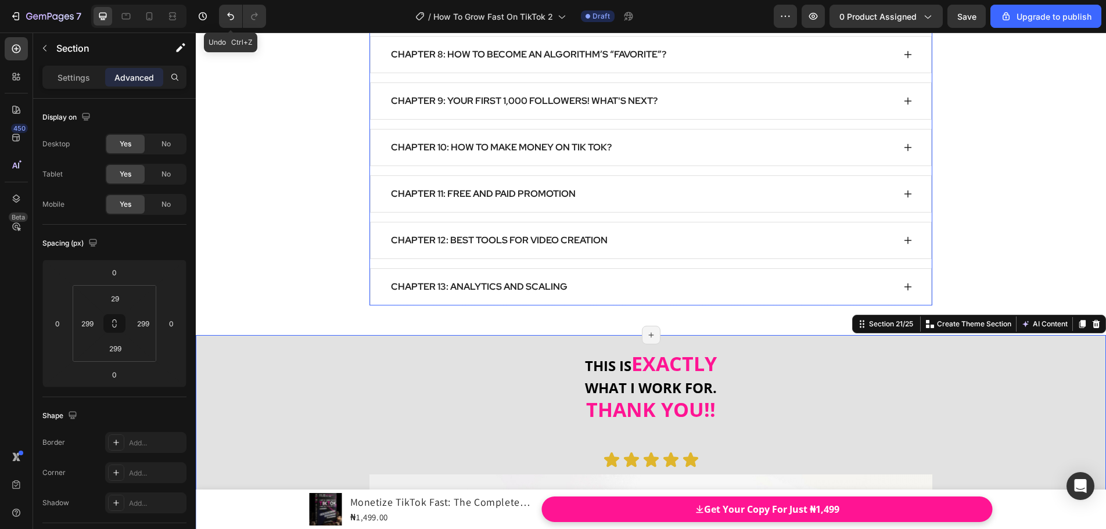
scroll to position [12950, 0]
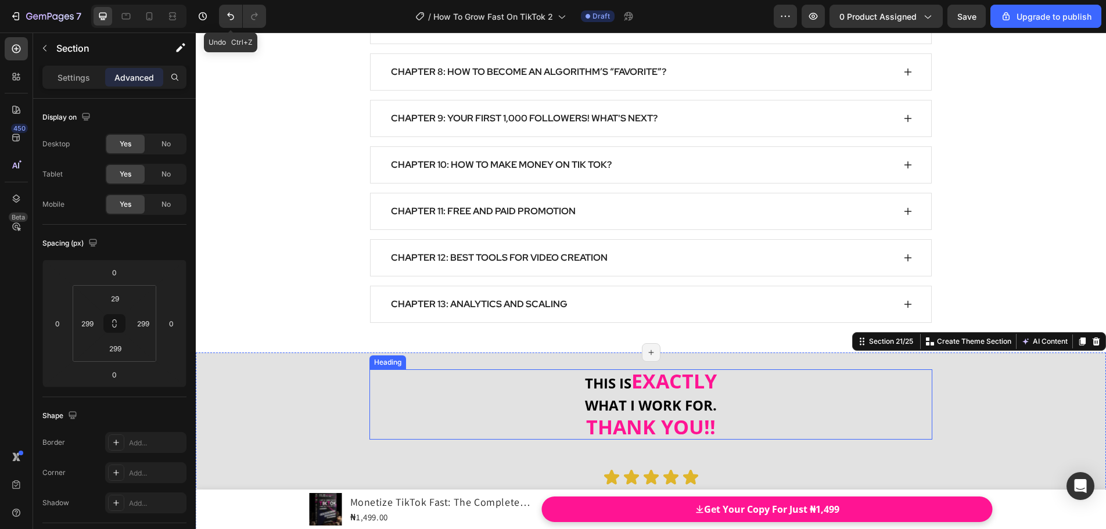
click at [619, 415] on strong "THANK YOU!!" at bounding box center [651, 427] width 130 height 27
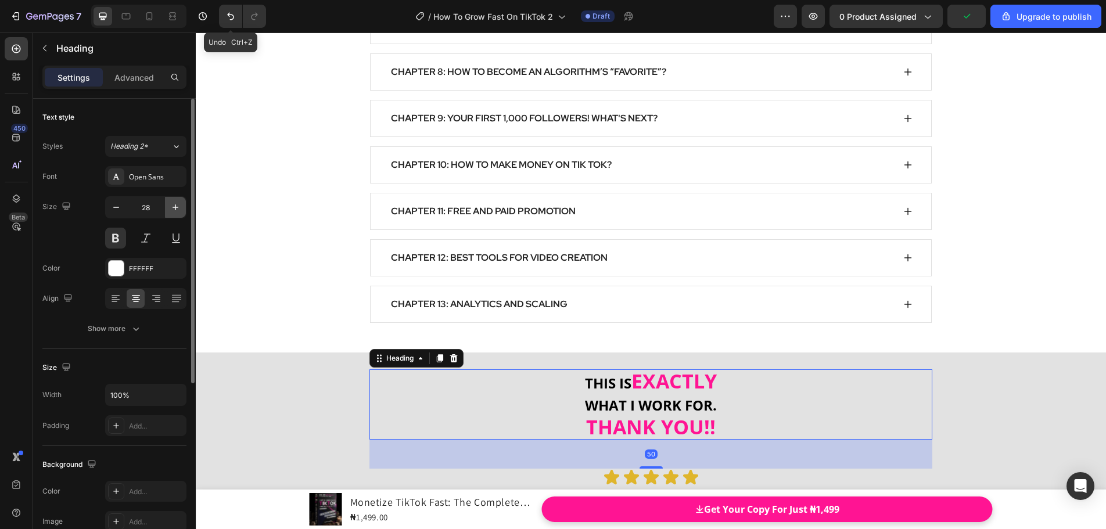
click at [176, 208] on icon "button" at bounding box center [176, 208] width 12 height 12
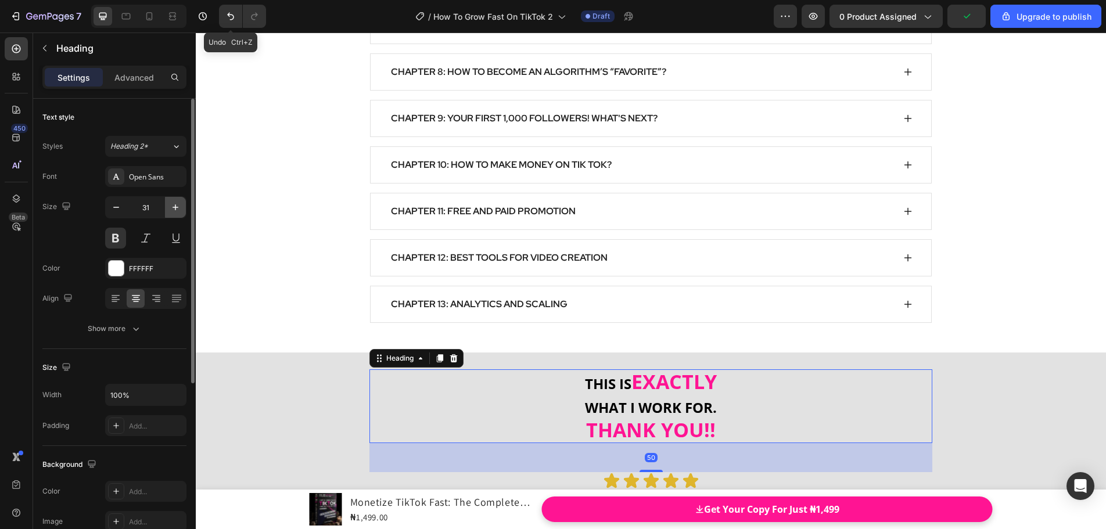
click at [176, 208] on icon "button" at bounding box center [176, 208] width 12 height 12
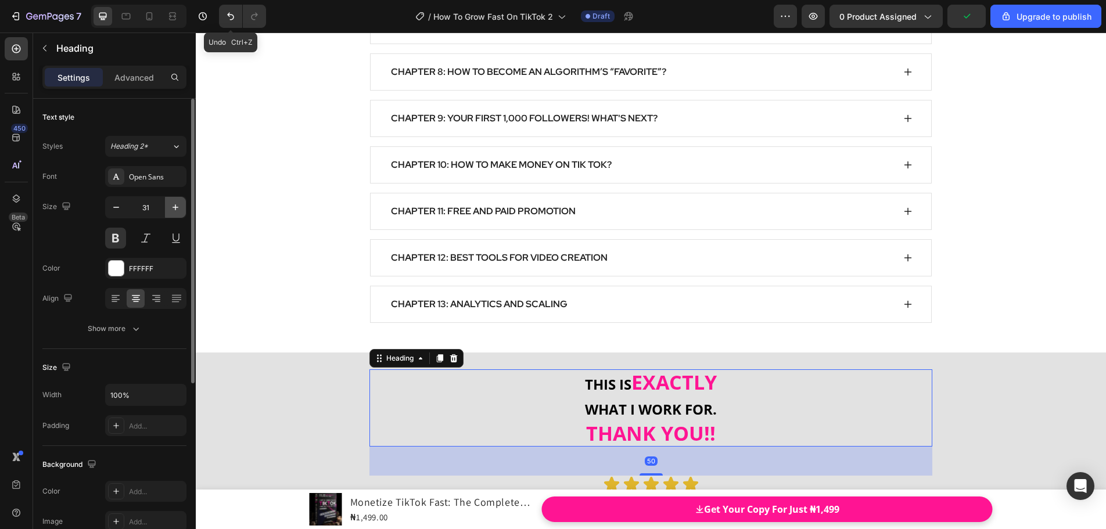
click at [176, 208] on icon "button" at bounding box center [176, 208] width 12 height 12
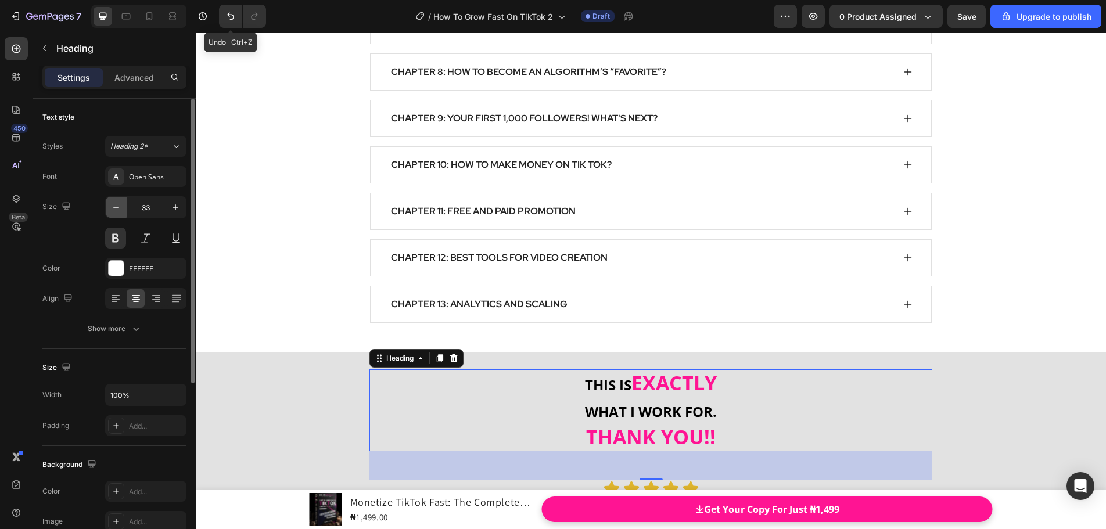
click at [118, 208] on icon "button" at bounding box center [116, 208] width 12 height 12
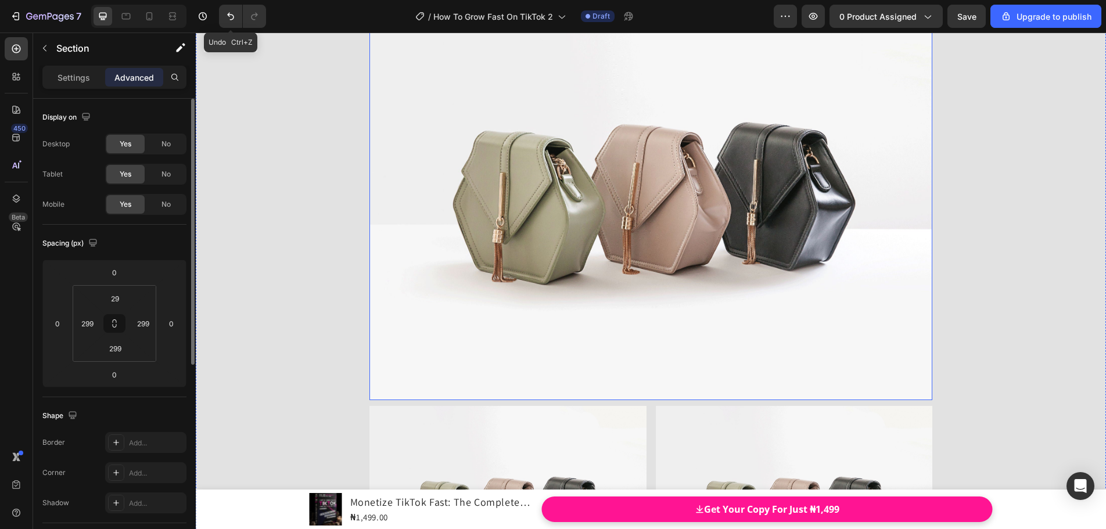
scroll to position [13473, 0]
click at [434, 210] on img at bounding box center [650, 188] width 563 height 422
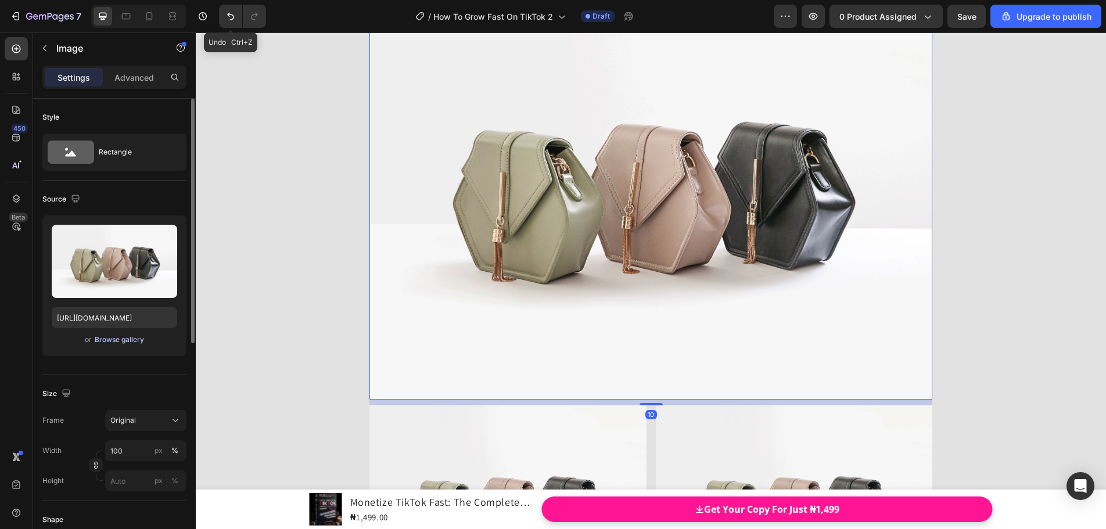
click at [123, 338] on div "Browse gallery" at bounding box center [119, 340] width 49 height 10
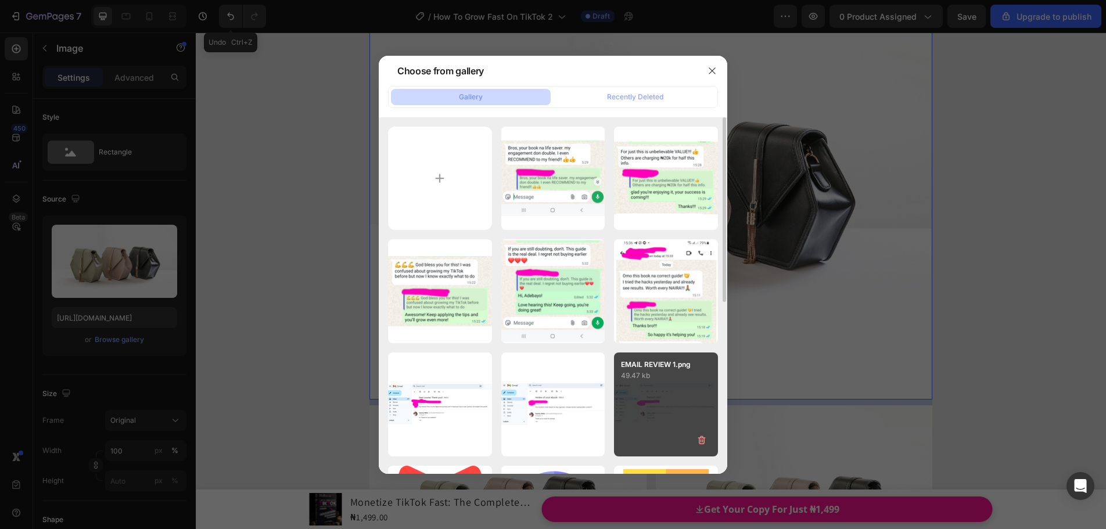
click at [653, 382] on div "EMAIL REVIEW 1.png 49.47 kb" at bounding box center [666, 405] width 104 height 104
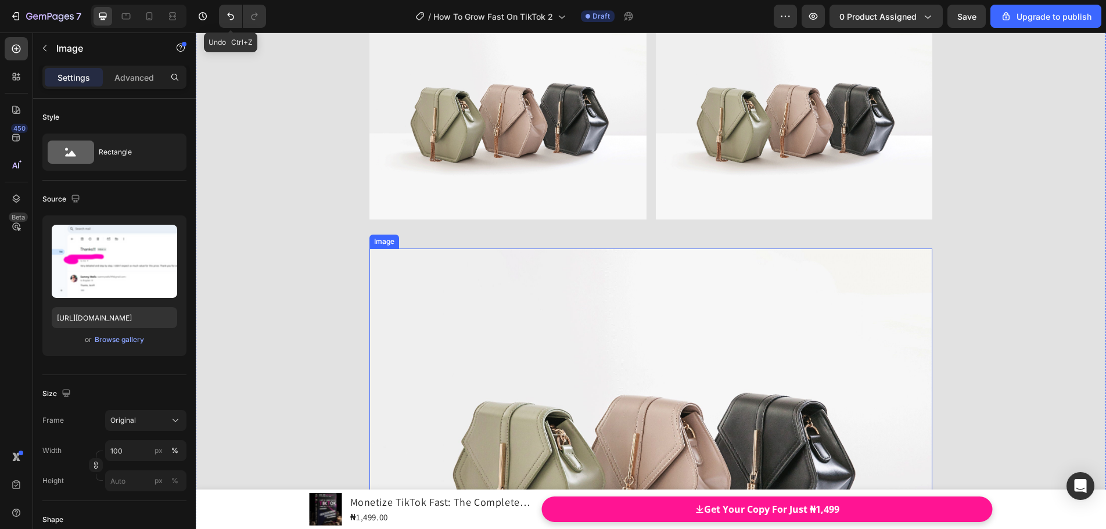
scroll to position [13705, 0]
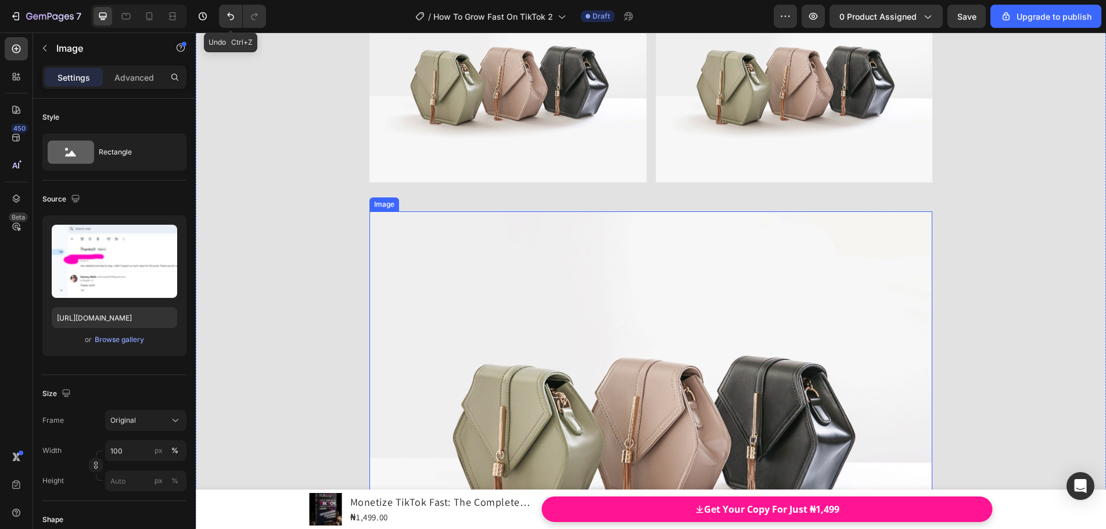
click at [592, 327] on img at bounding box center [650, 422] width 563 height 422
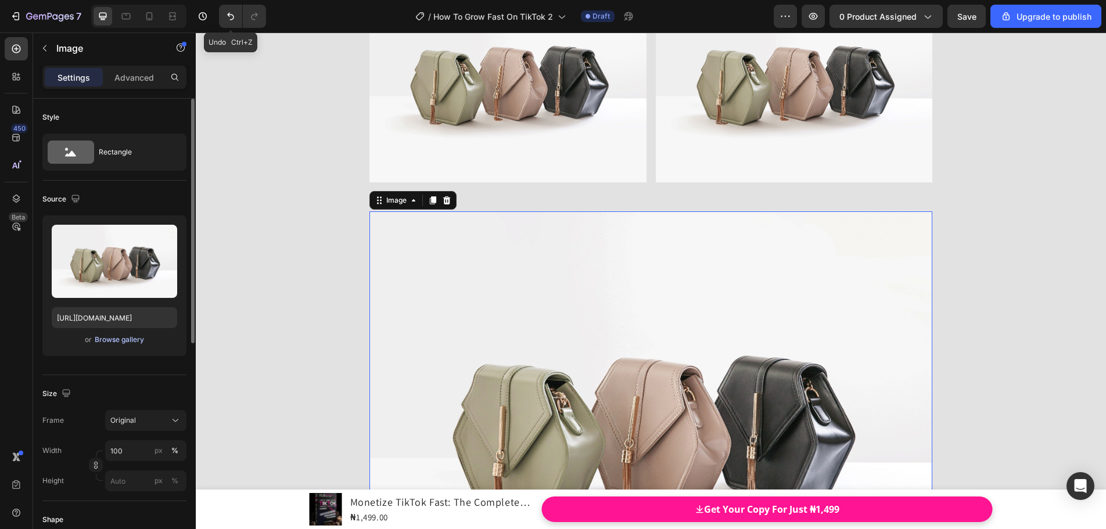
click at [125, 341] on div "Browse gallery" at bounding box center [119, 340] width 49 height 10
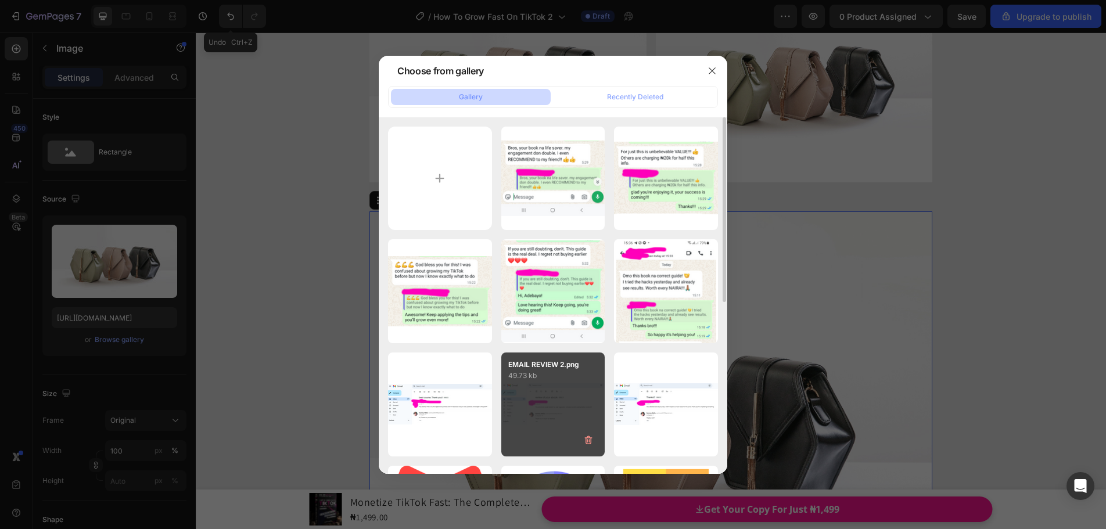
click at [558, 385] on div "EMAIL REVIEW 2.png 49.73 kb" at bounding box center [553, 405] width 104 height 104
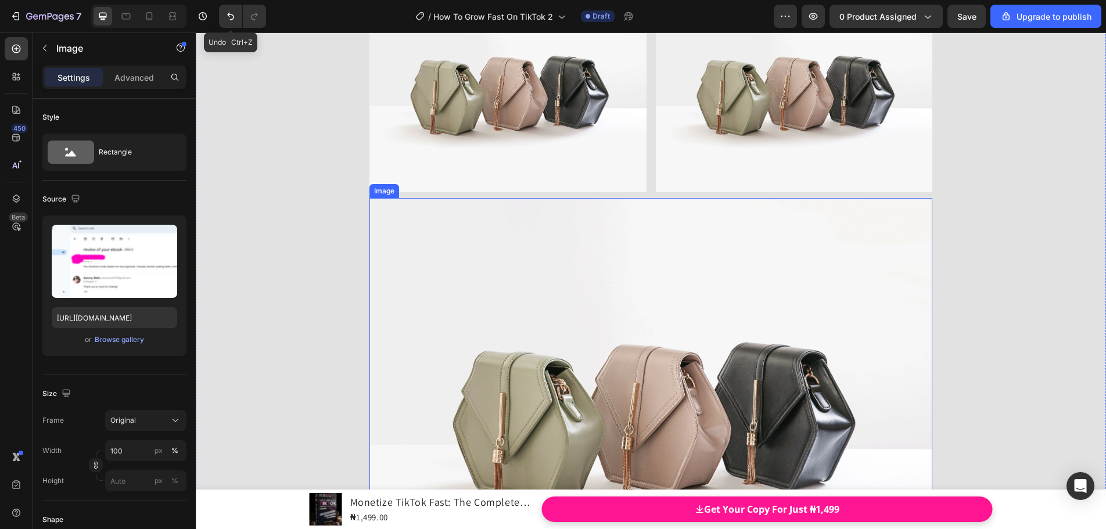
scroll to position [14228, 0]
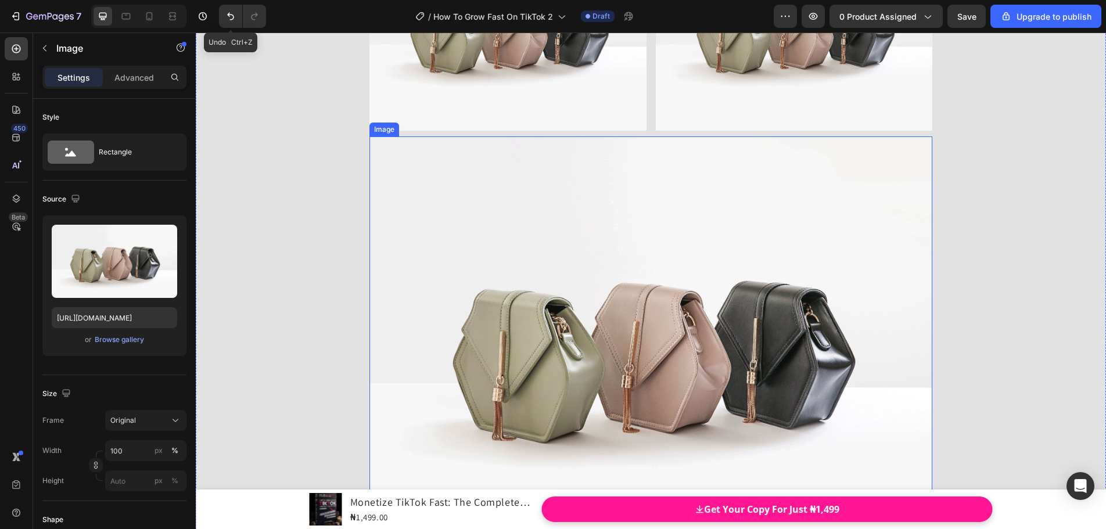
click at [550, 315] on img at bounding box center [650, 347] width 563 height 422
click at [501, 340] on img at bounding box center [650, 347] width 563 height 422
click at [124, 339] on div "Browse gallery" at bounding box center [119, 340] width 49 height 10
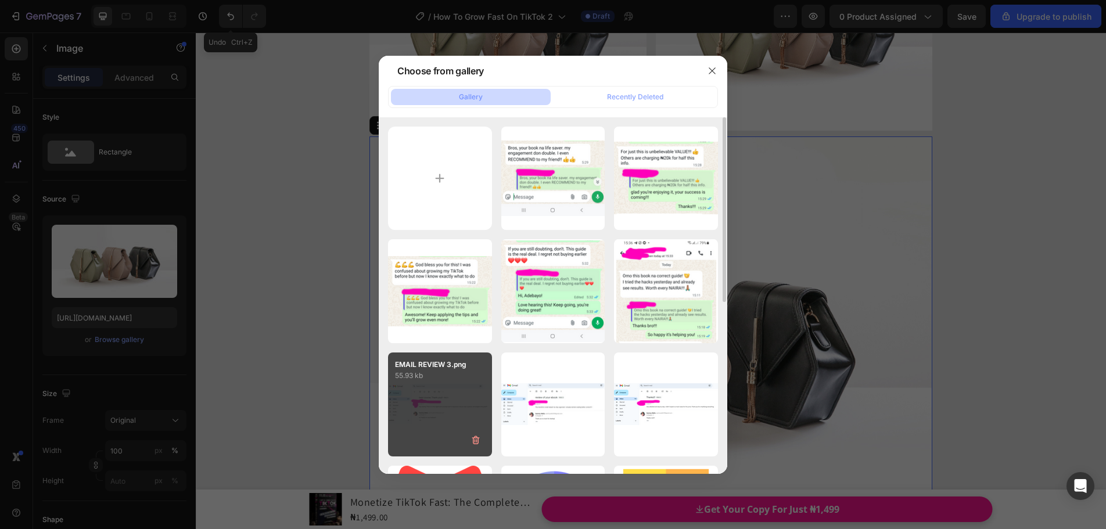
click at [419, 387] on div "EMAIL REVIEW 3.png 55.93 kb" at bounding box center [440, 405] width 104 height 104
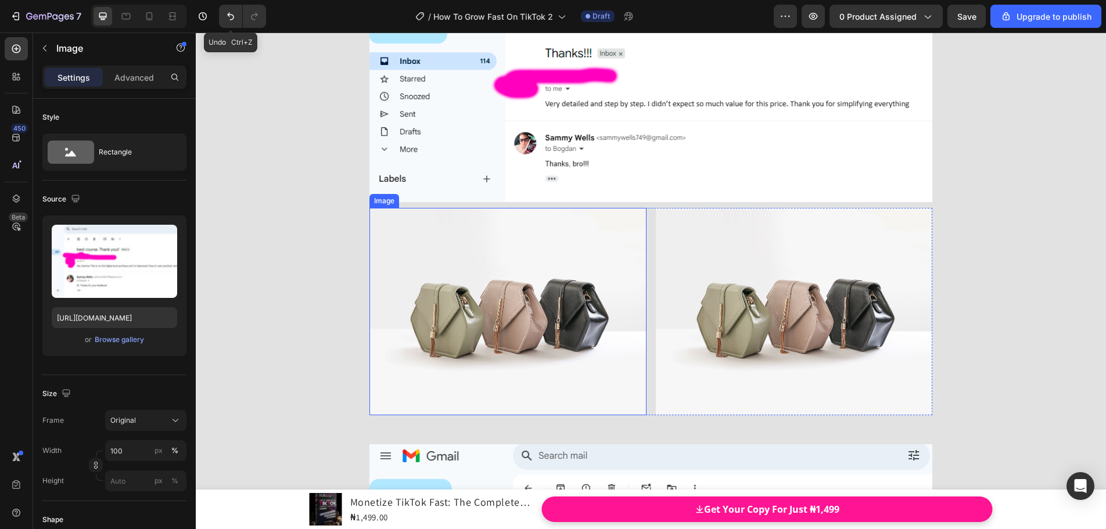
scroll to position [13473, 0]
click at [444, 318] on img at bounding box center [507, 310] width 277 height 207
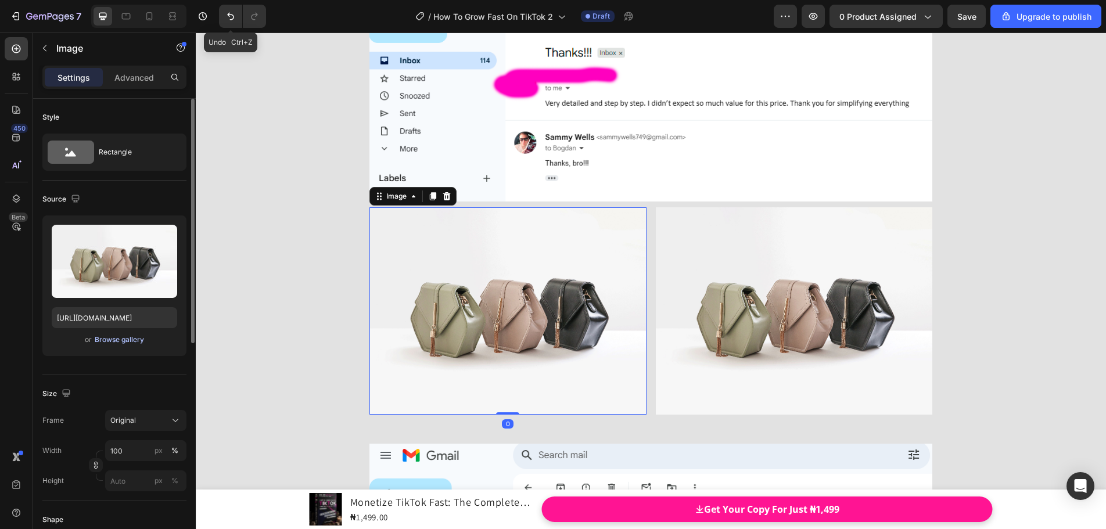
click at [128, 338] on div "Browse gallery" at bounding box center [119, 340] width 49 height 10
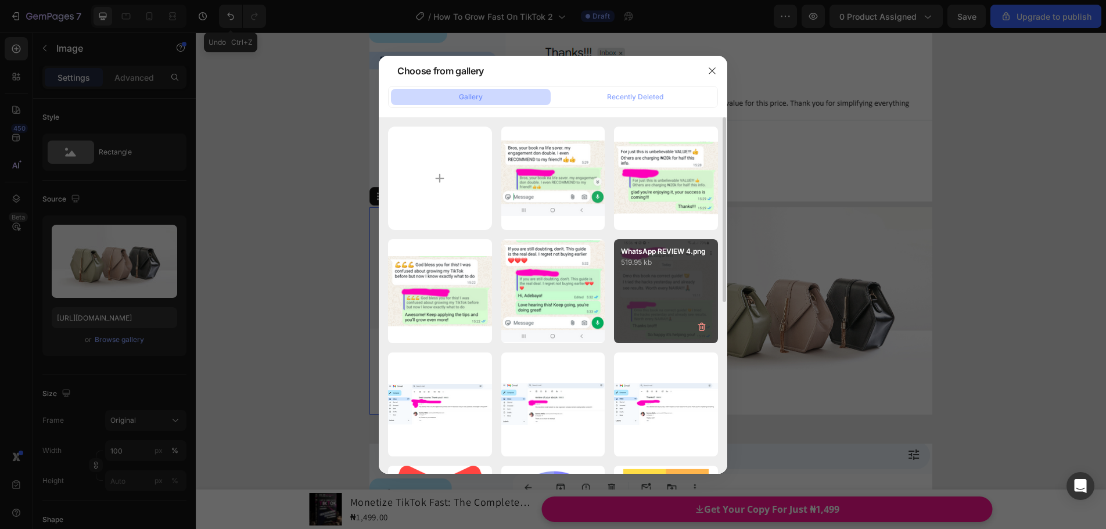
click at [647, 292] on div "WhatsApp REVIEW 4.png 519.95 kb" at bounding box center [666, 291] width 104 height 104
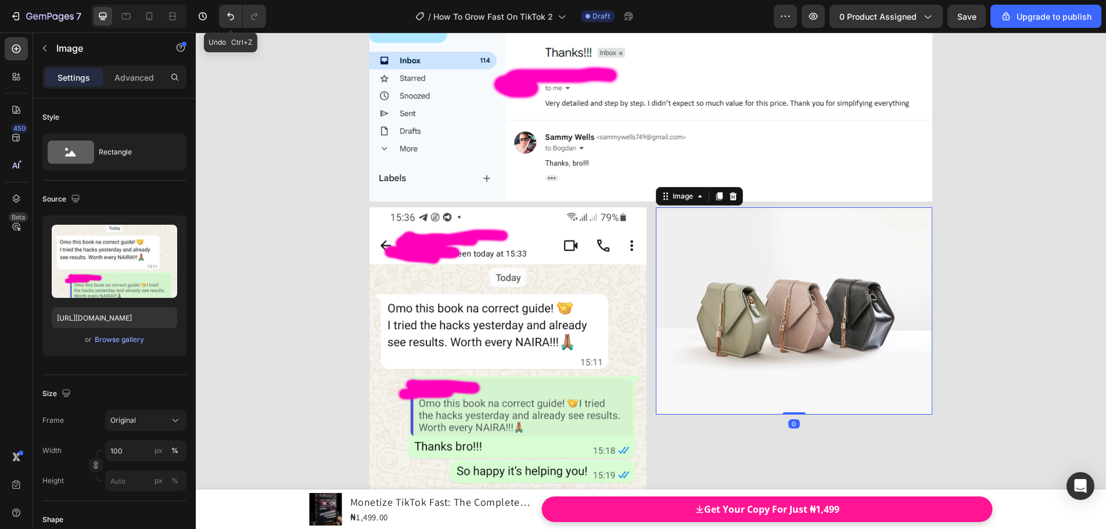
click at [704, 301] on img at bounding box center [794, 310] width 277 height 207
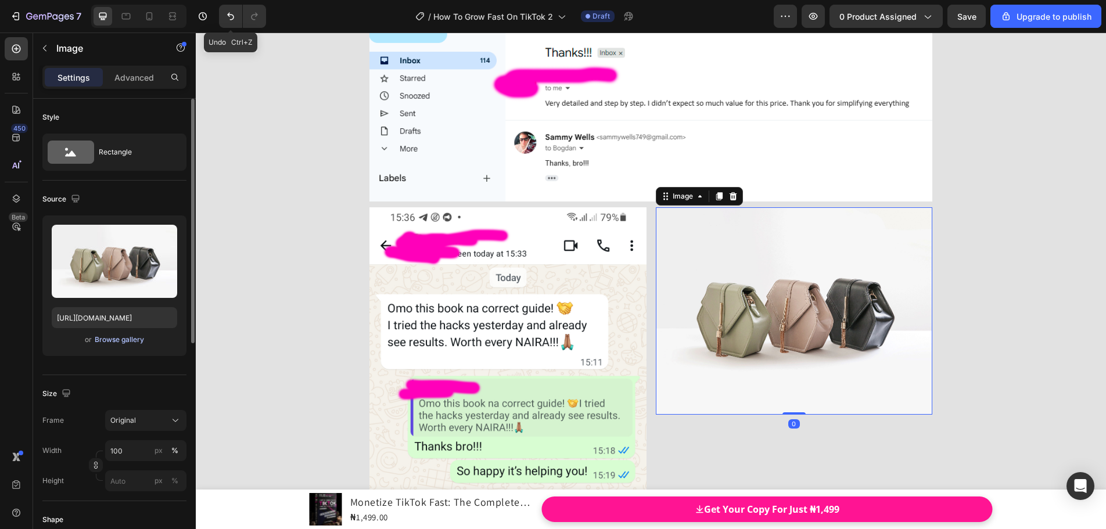
click at [138, 337] on div "Browse gallery" at bounding box center [119, 340] width 49 height 10
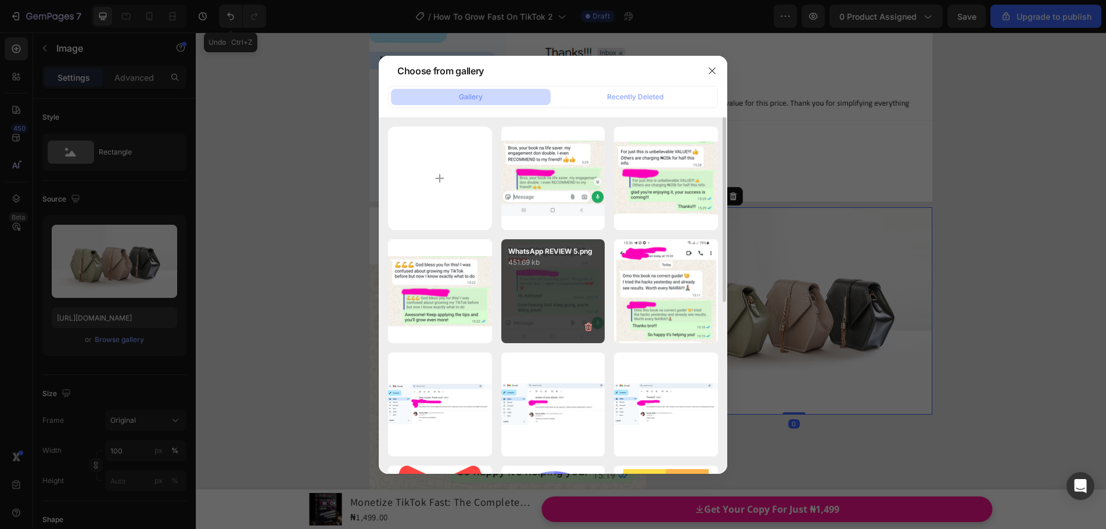
click at [505, 289] on div "WhatsApp REVIEW 5.png 451.69 kb" at bounding box center [553, 291] width 104 height 104
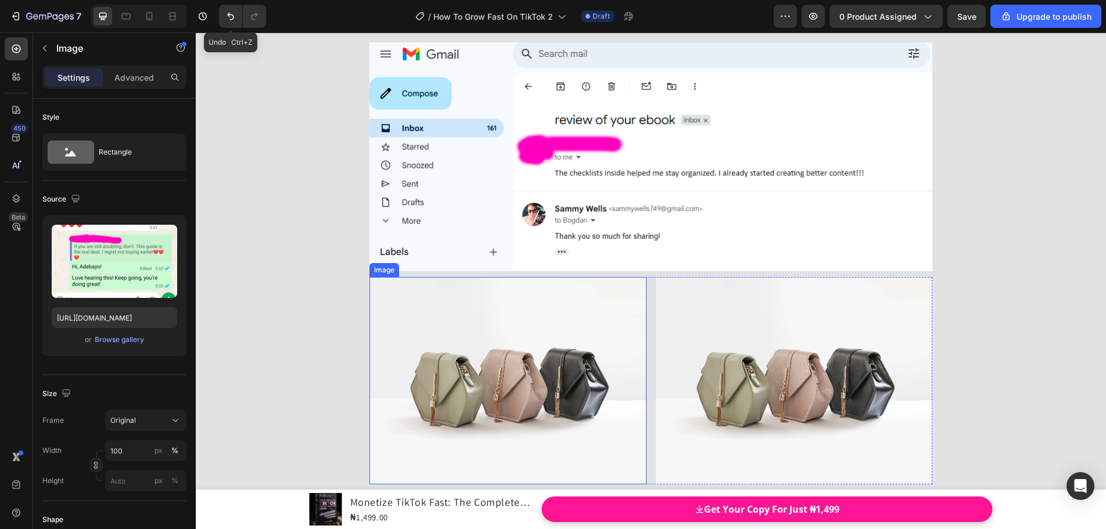
scroll to position [13995, 0]
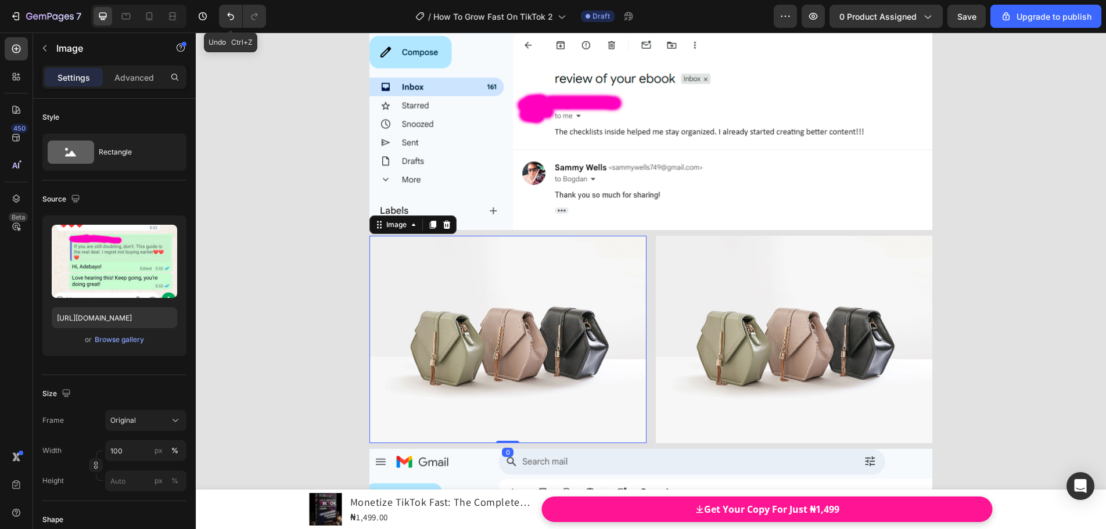
click at [504, 284] on img at bounding box center [507, 339] width 277 height 207
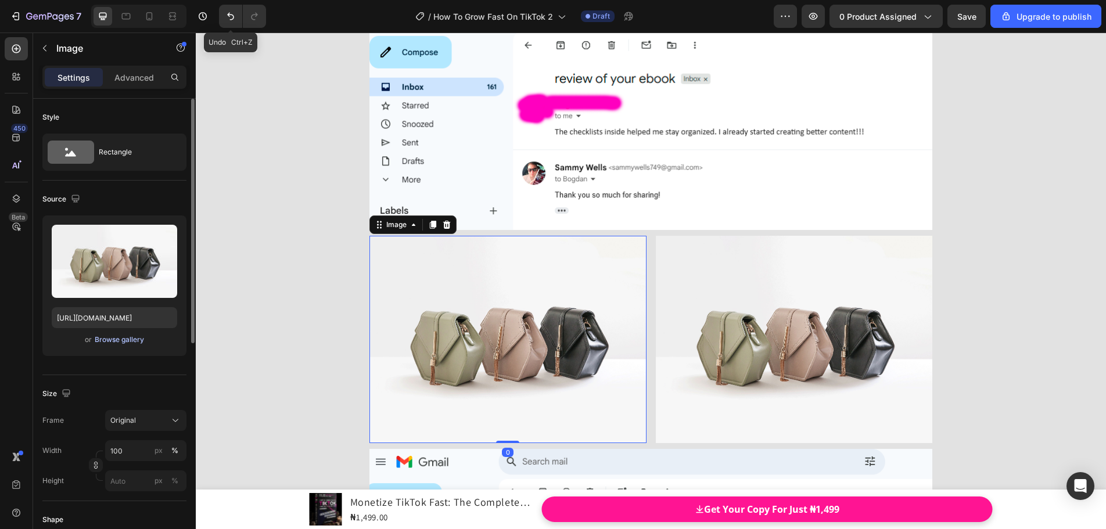
click at [126, 340] on div "Browse gallery" at bounding box center [119, 340] width 49 height 10
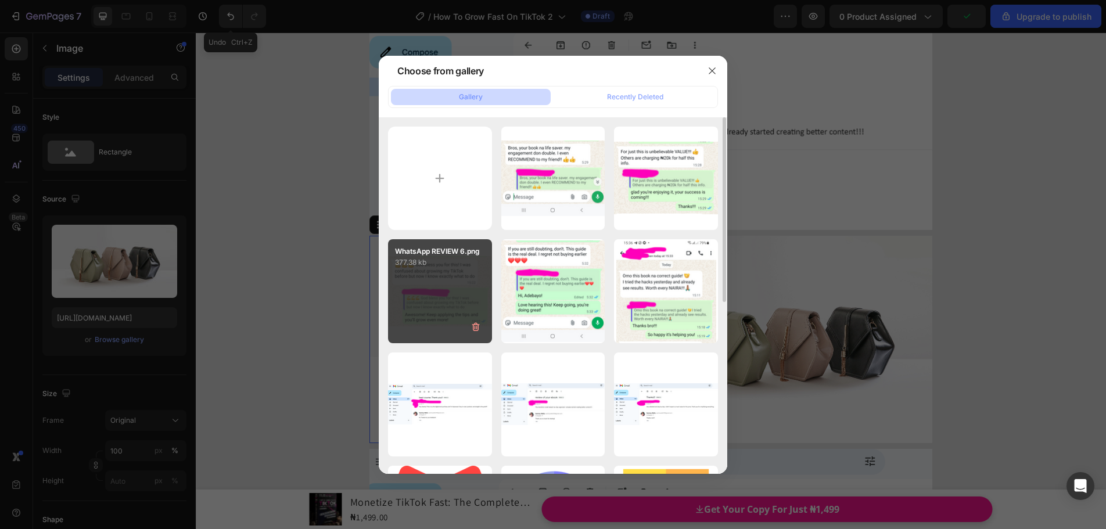
click at [401, 294] on div "WhatsApp REVIEW 6.png 377.38 kb" at bounding box center [440, 291] width 104 height 104
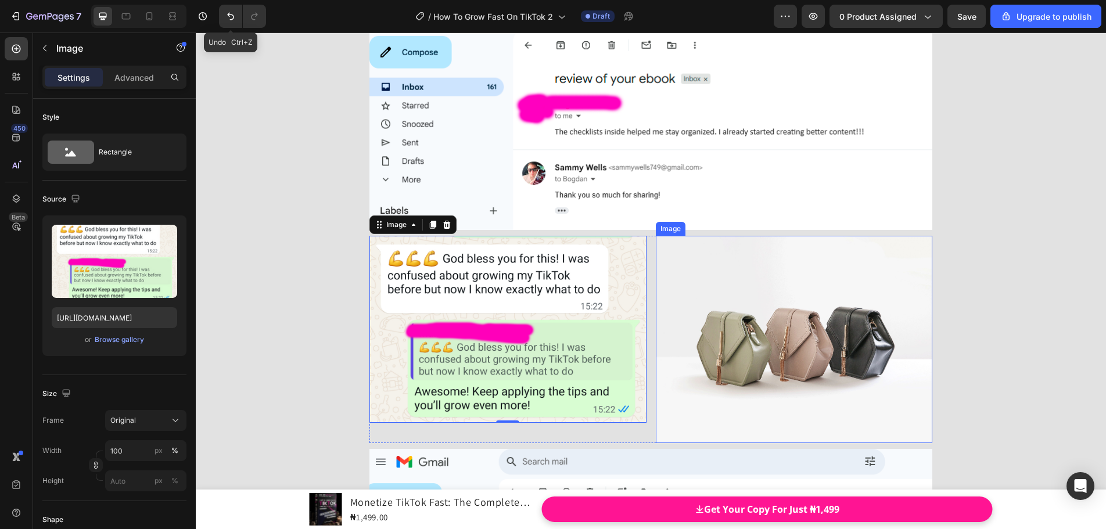
click at [670, 327] on img at bounding box center [794, 339] width 277 height 207
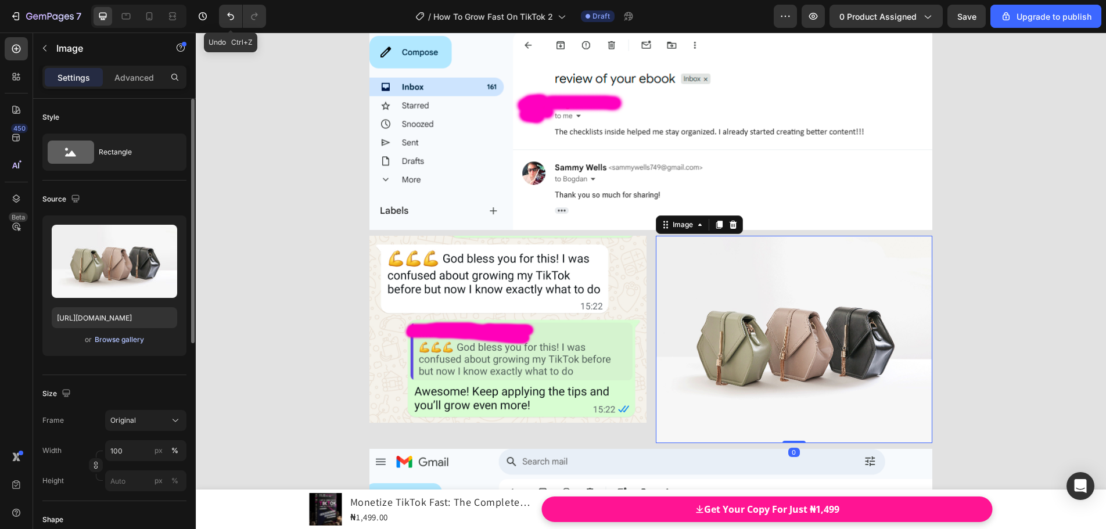
click at [114, 339] on div "Browse gallery" at bounding box center [119, 340] width 49 height 10
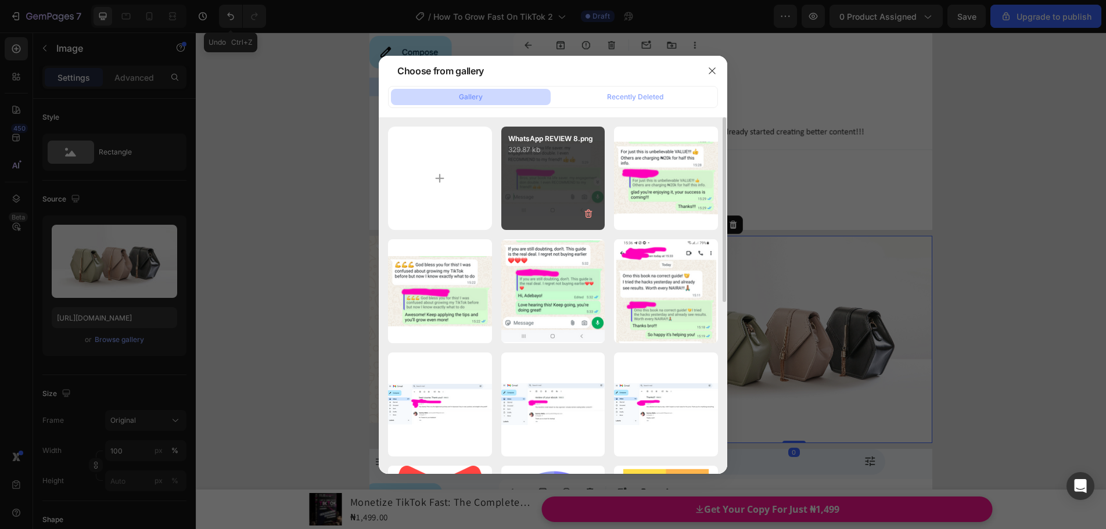
click at [507, 211] on div "WhatsApp REVIEW 8.png 329.87 kb" at bounding box center [553, 179] width 104 height 104
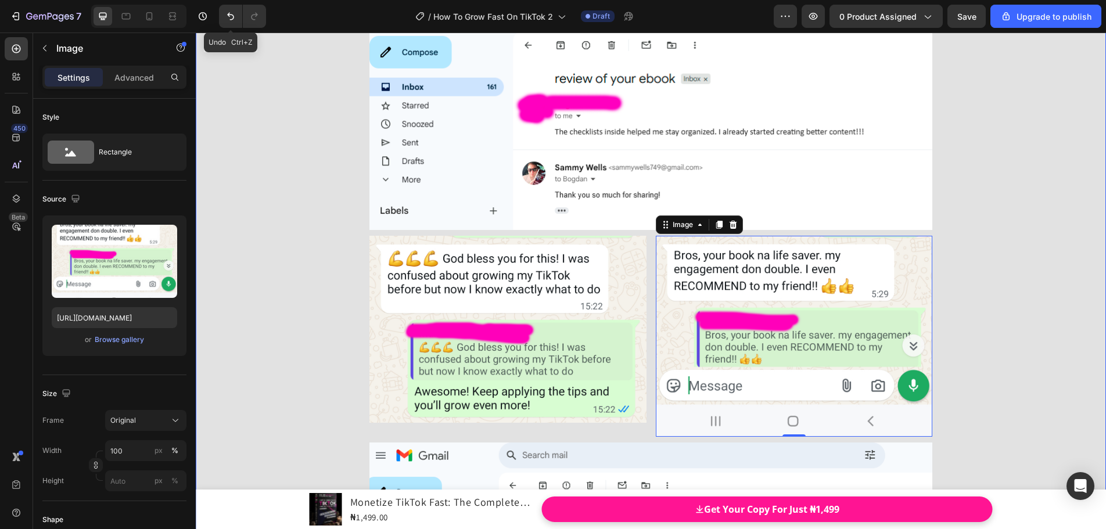
click at [973, 222] on div "THIS IS EXACTLY WHAT I WORK FOR. THANK YOU!! Heading Icon Icon Icon Icon Icon I…" at bounding box center [651, 85] width 910 height 1557
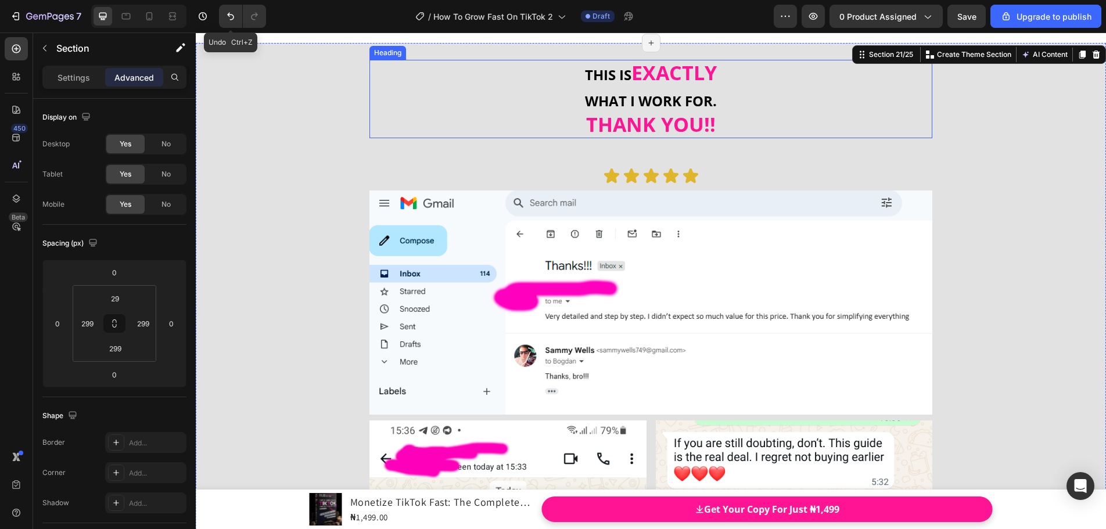
scroll to position [13240, 0]
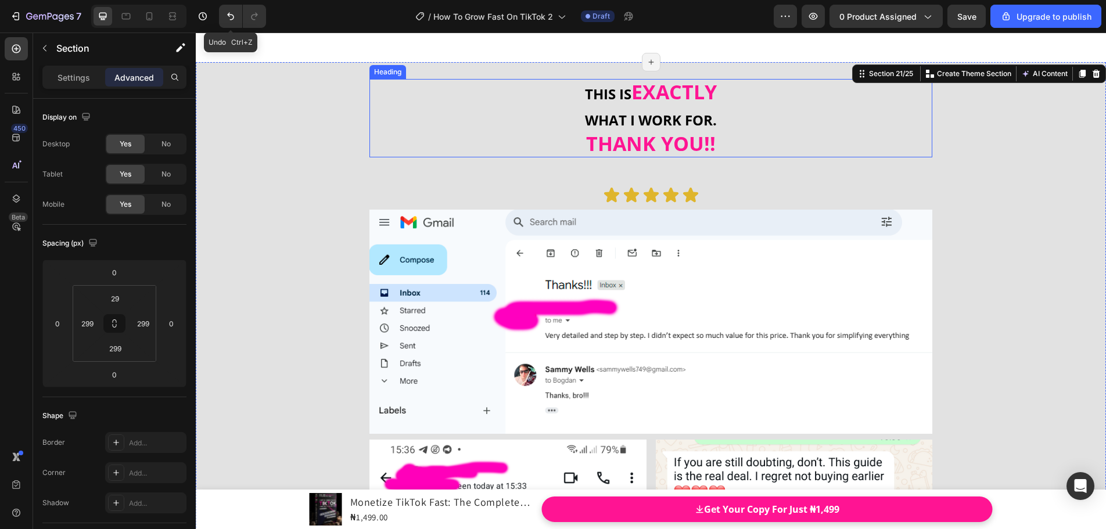
click at [682, 149] on strong "THANK YOU!!" at bounding box center [651, 143] width 130 height 27
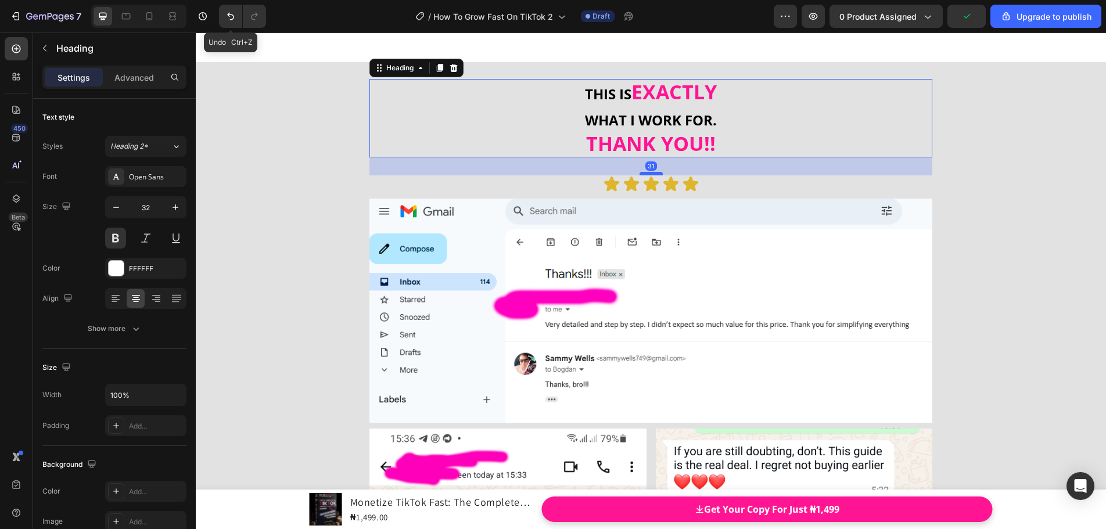
drag, startPoint x: 653, startPoint y: 184, endPoint x: 653, endPoint y: 173, distance: 11.1
click at [653, 173] on div at bounding box center [651, 173] width 23 height 3
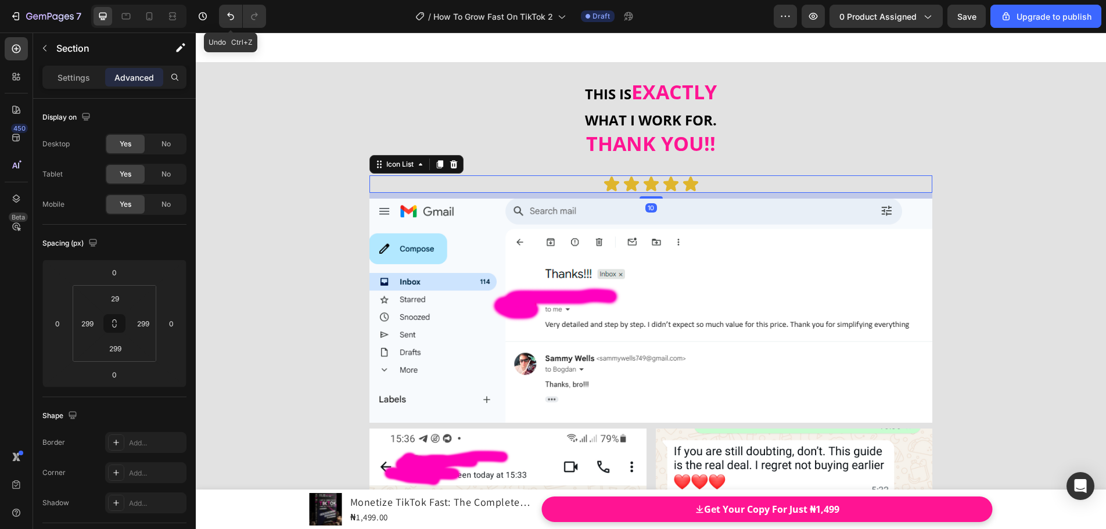
click at [750, 181] on div "Icon Icon Icon Icon Icon" at bounding box center [650, 183] width 563 height 17
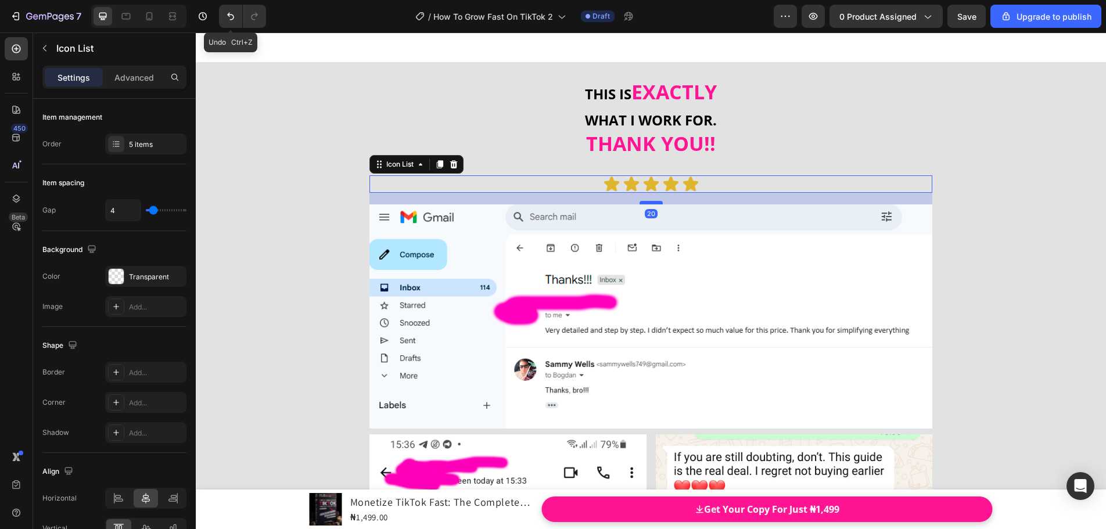
click at [653, 203] on div at bounding box center [651, 202] width 23 height 3
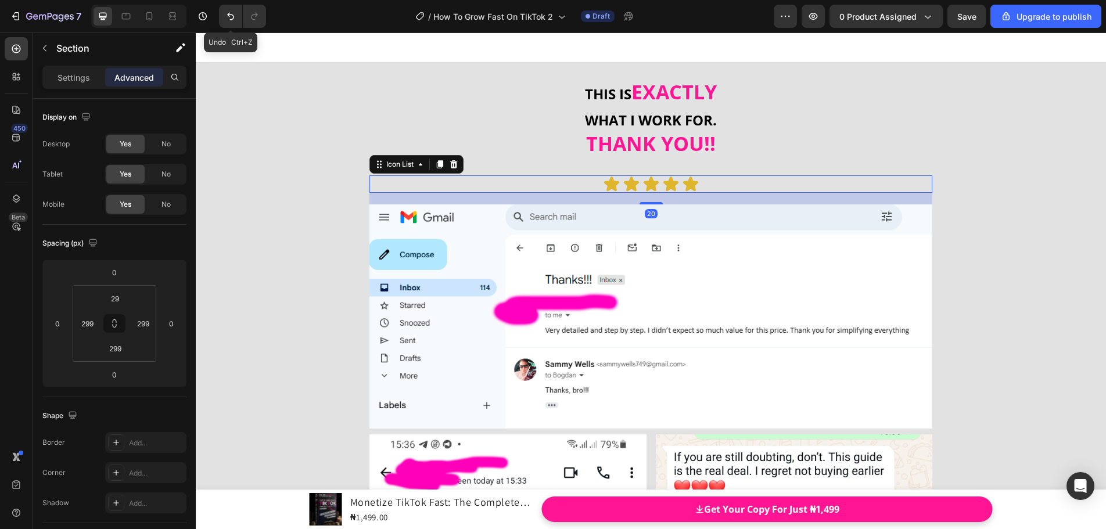
click at [734, 188] on div "Icon Icon Icon Icon Icon" at bounding box center [650, 183] width 563 height 17
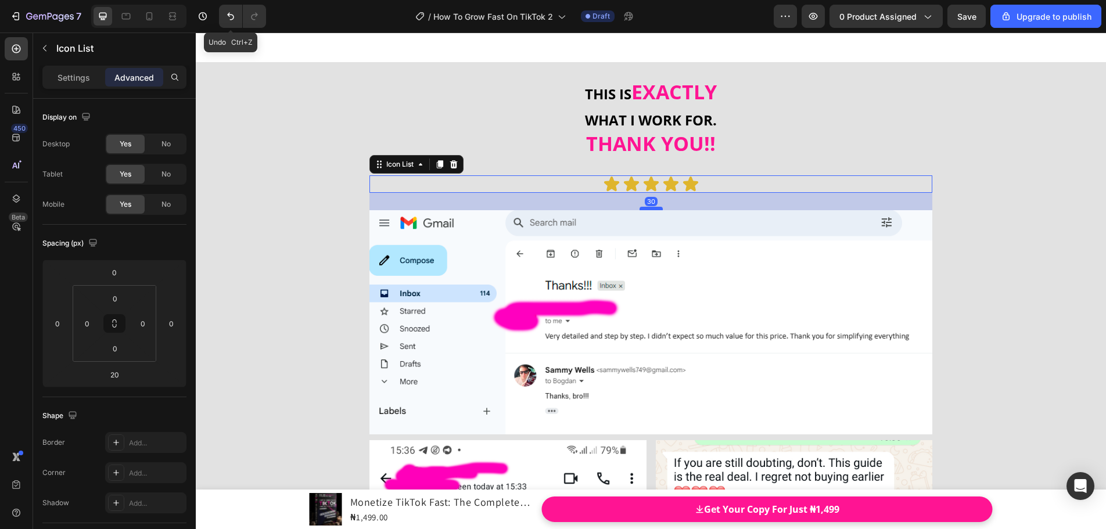
drag, startPoint x: 652, startPoint y: 203, endPoint x: 653, endPoint y: 209, distance: 5.9
click at [653, 209] on div at bounding box center [651, 208] width 23 height 3
click at [676, 146] on strong "THANK YOU!!" at bounding box center [651, 143] width 130 height 27
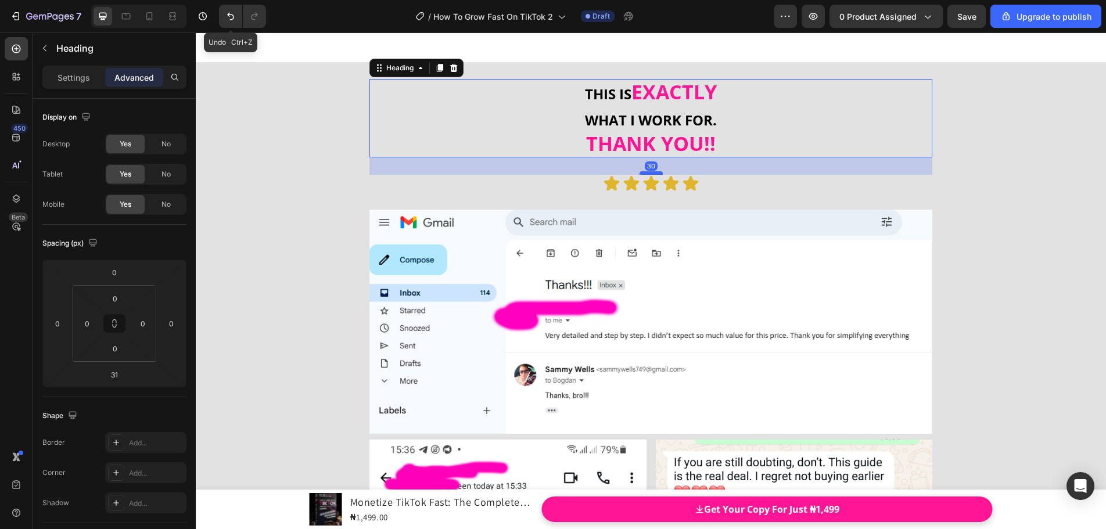
click at [649, 173] on div at bounding box center [651, 172] width 23 height 3
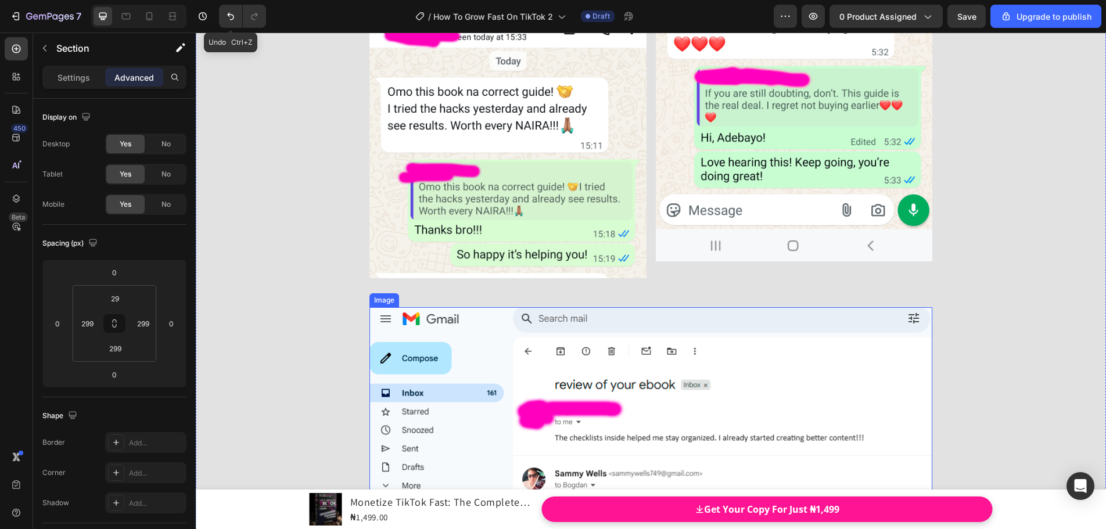
scroll to position [13821, 0]
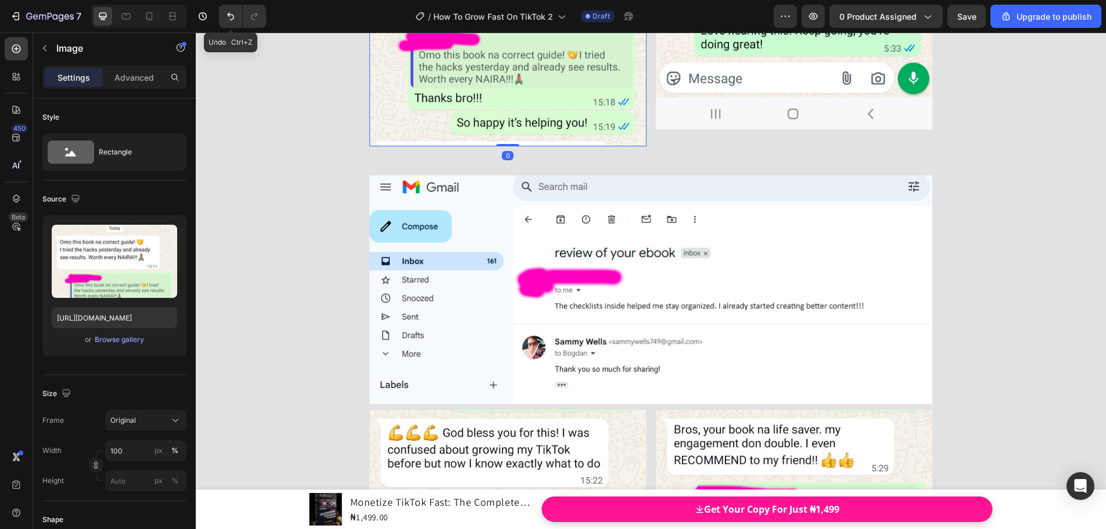
click at [617, 133] on img at bounding box center [507, 3] width 277 height 288
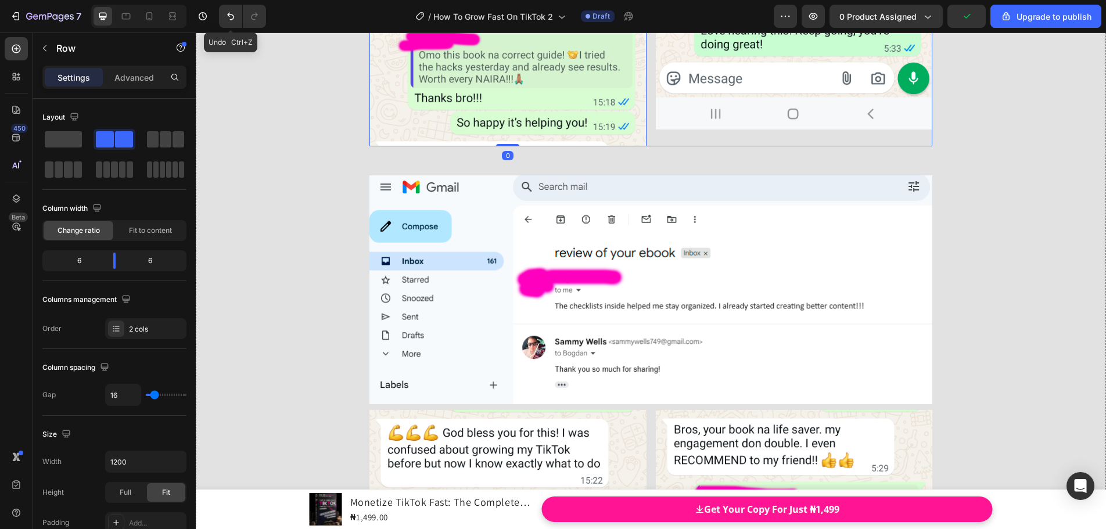
click at [691, 131] on div "Image" at bounding box center [794, 3] width 277 height 288
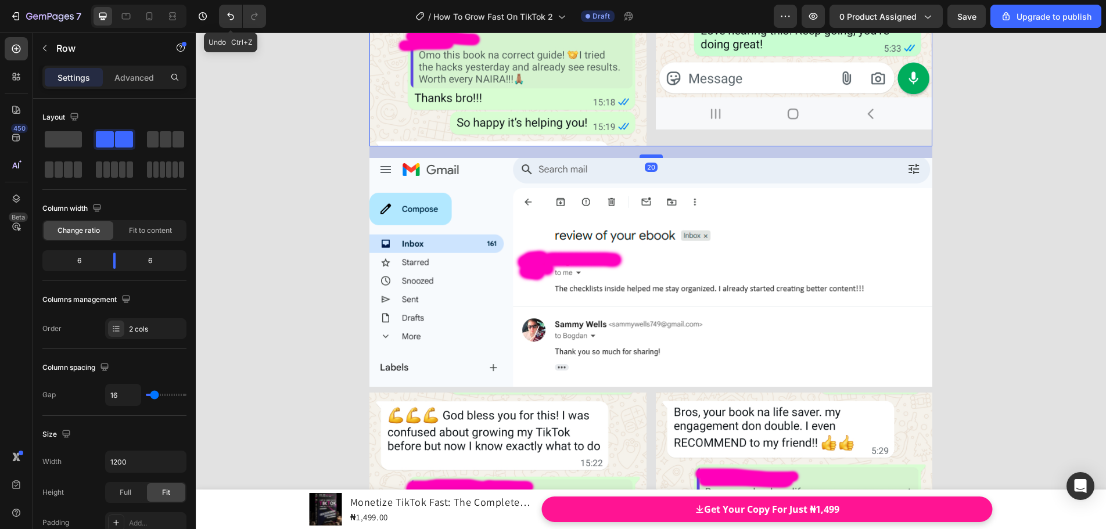
drag, startPoint x: 649, startPoint y: 161, endPoint x: 656, endPoint y: 148, distance: 15.3
click at [656, 155] on div at bounding box center [651, 156] width 23 height 3
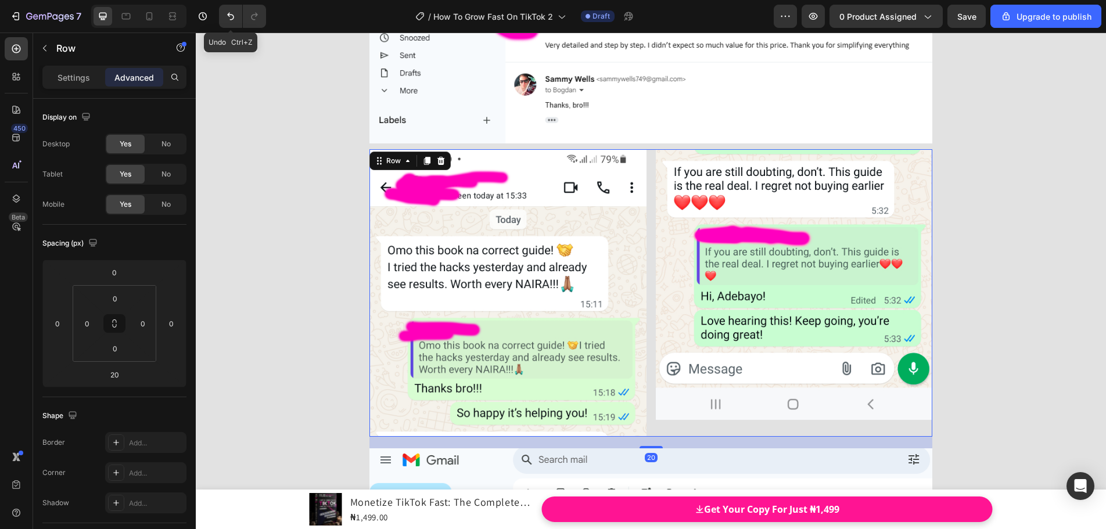
scroll to position [13473, 0]
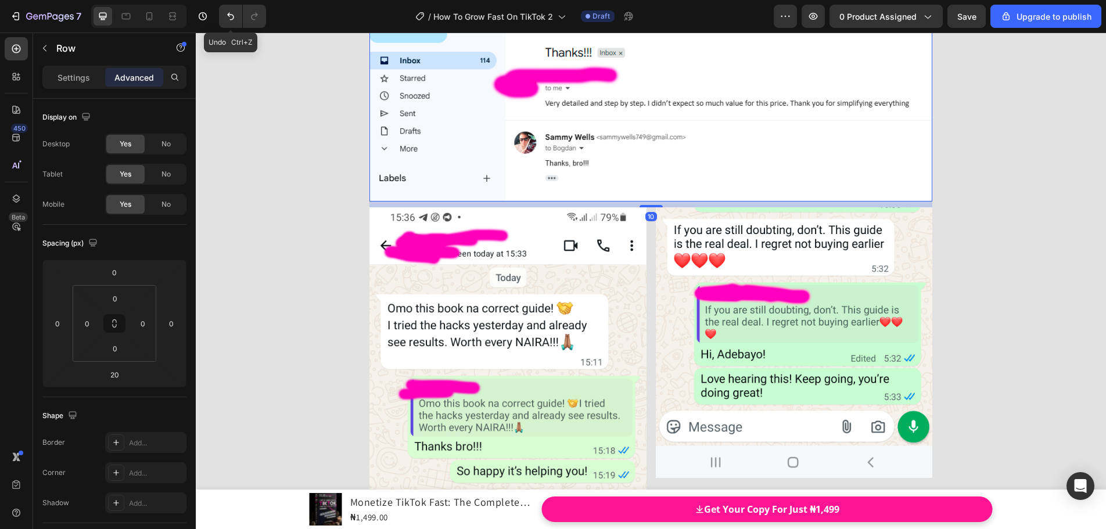
click at [861, 184] on img at bounding box center [650, 89] width 563 height 224
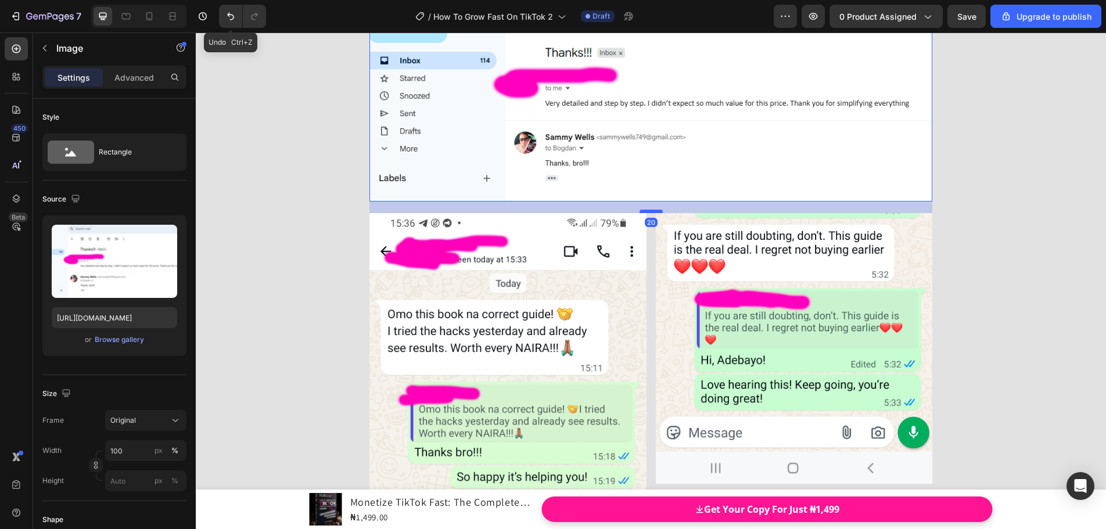
click at [656, 210] on div at bounding box center [651, 211] width 23 height 3
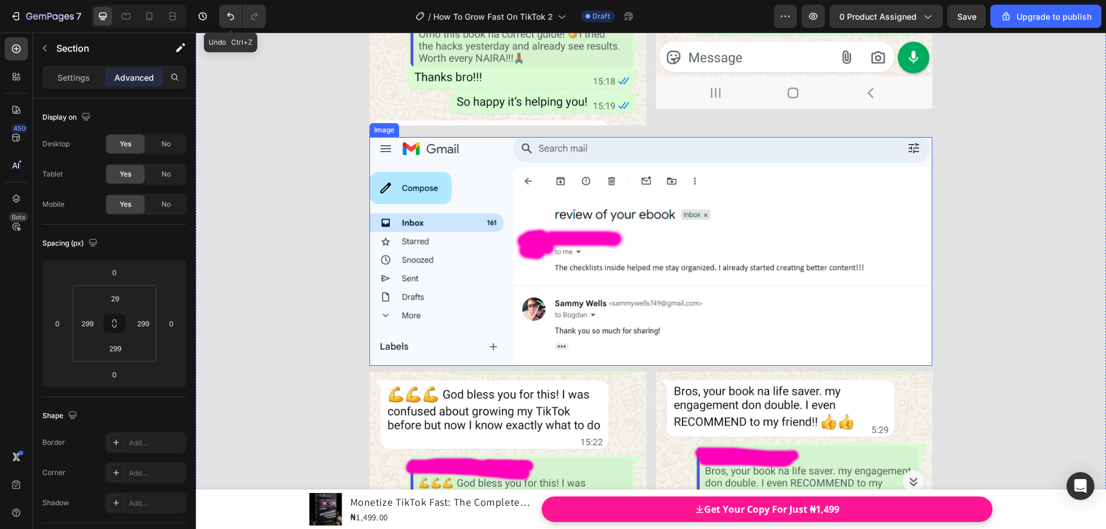
scroll to position [14053, 0]
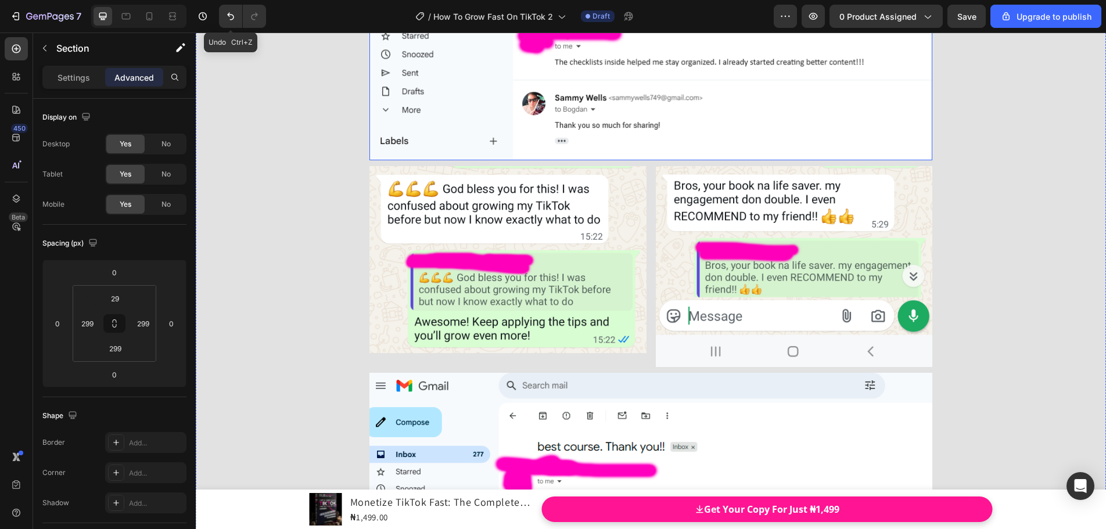
click at [705, 138] on img at bounding box center [650, 45] width 563 height 229
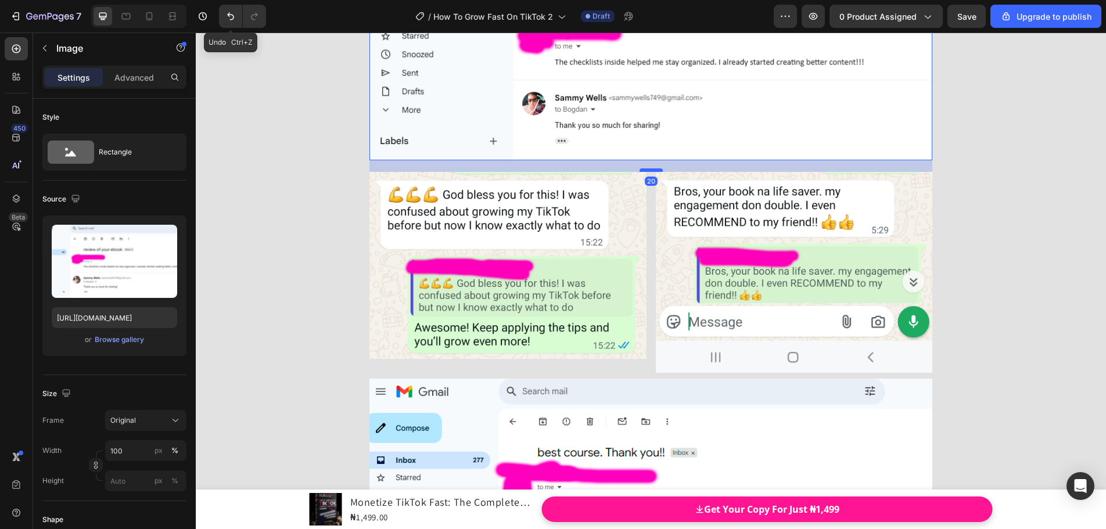
drag, startPoint x: 649, startPoint y: 154, endPoint x: 650, endPoint y: 160, distance: 5.8
click at [650, 168] on div at bounding box center [651, 169] width 23 height 3
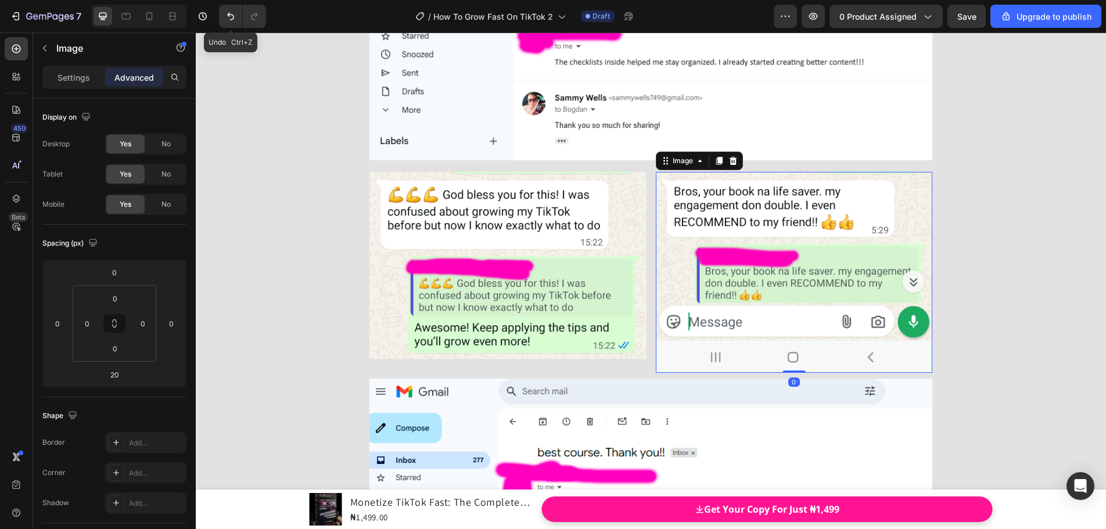
click at [727, 356] on img at bounding box center [794, 273] width 277 height 202
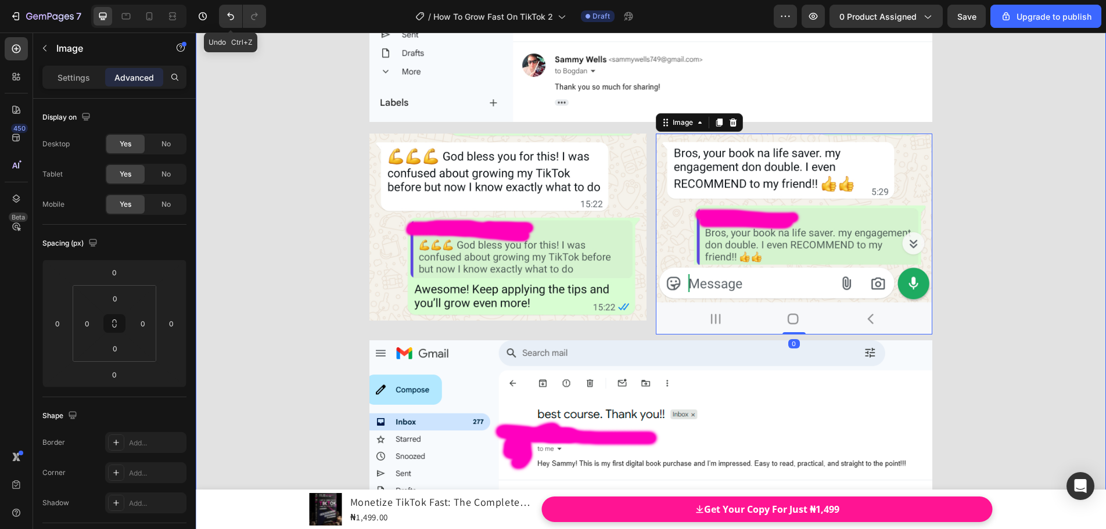
scroll to position [14112, 0]
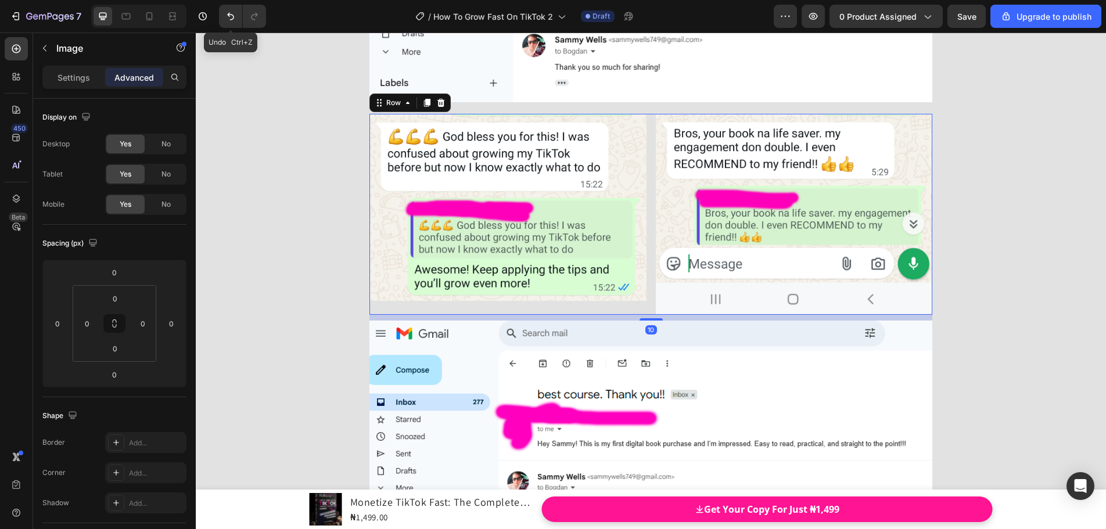
click at [645, 299] on div "Image Image Row 10" at bounding box center [650, 215] width 563 height 202
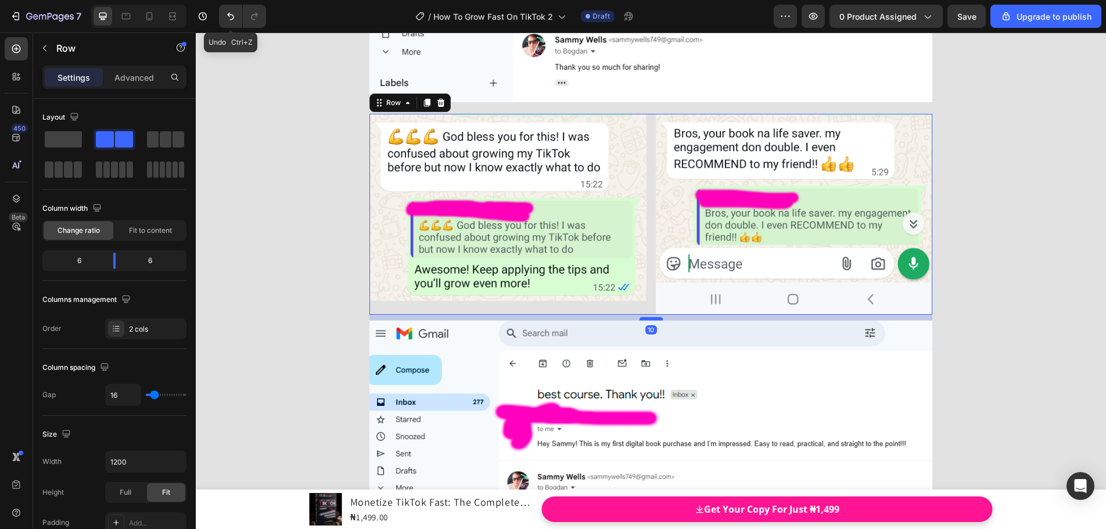
click at [650, 315] on div "10" at bounding box center [650, 315] width 563 height 0
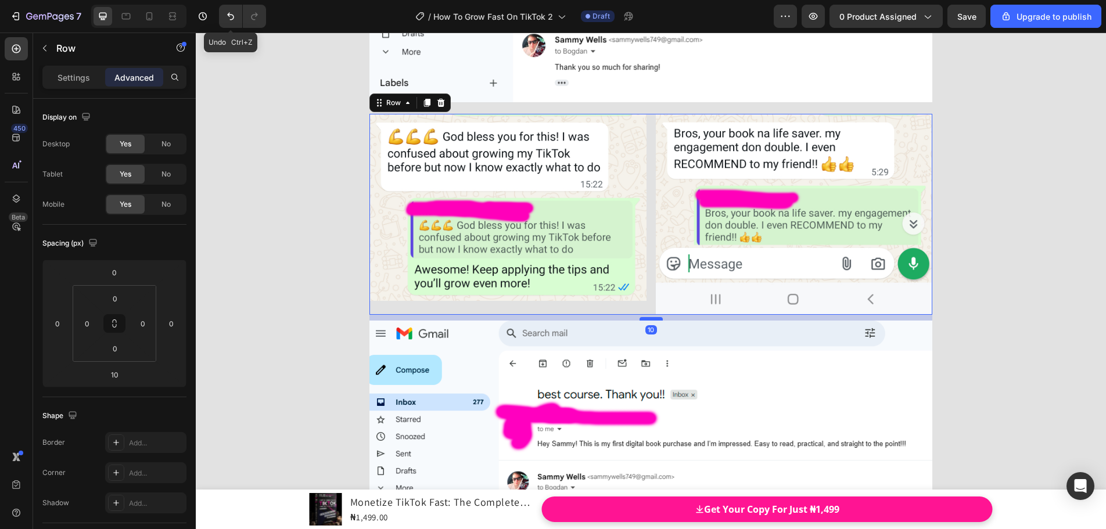
click at [650, 315] on div "10" at bounding box center [650, 315] width 563 height 0
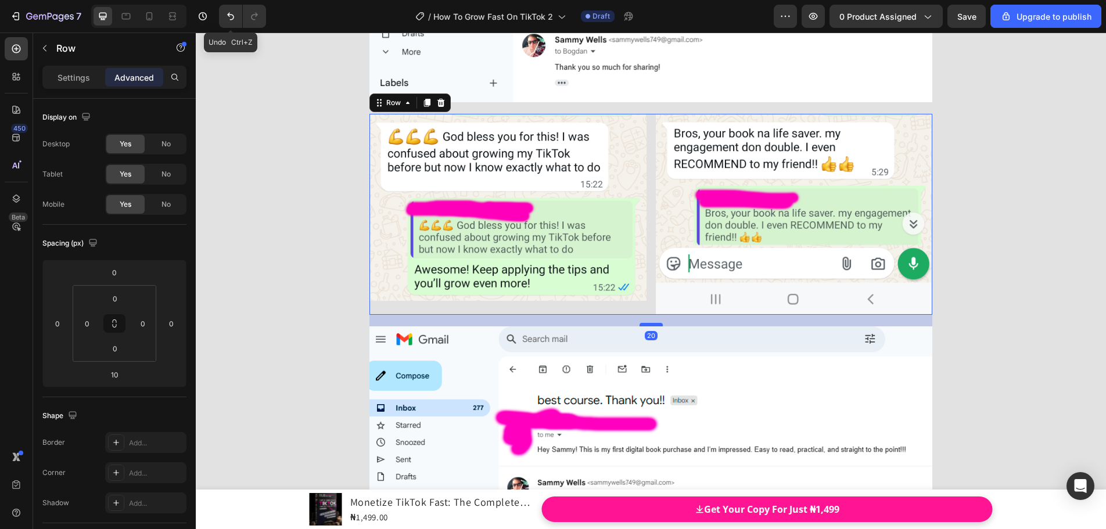
drag, startPoint x: 656, startPoint y: 306, endPoint x: 655, endPoint y: 311, distance: 6.1
click at [655, 323] on div at bounding box center [651, 324] width 23 height 3
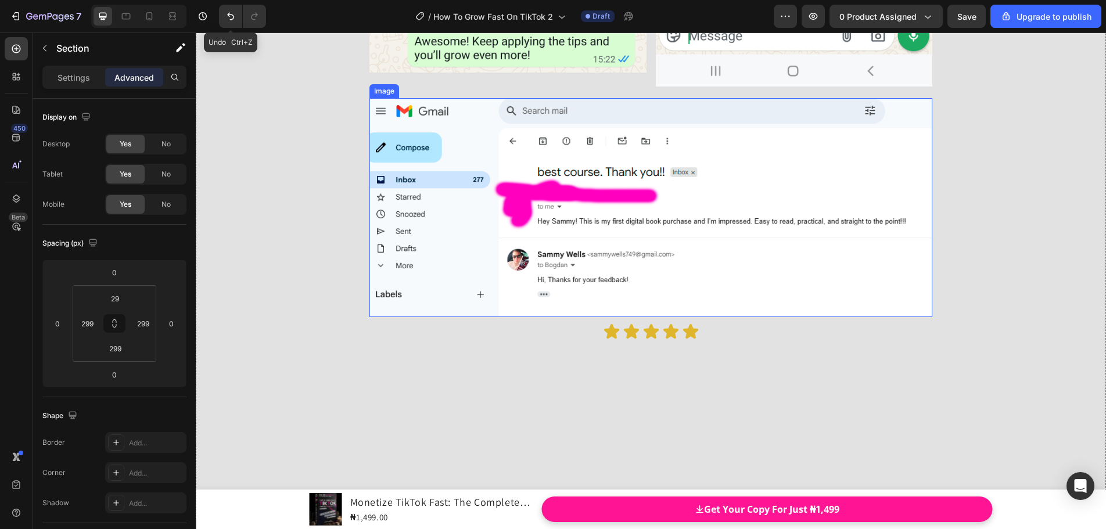
scroll to position [14344, 0]
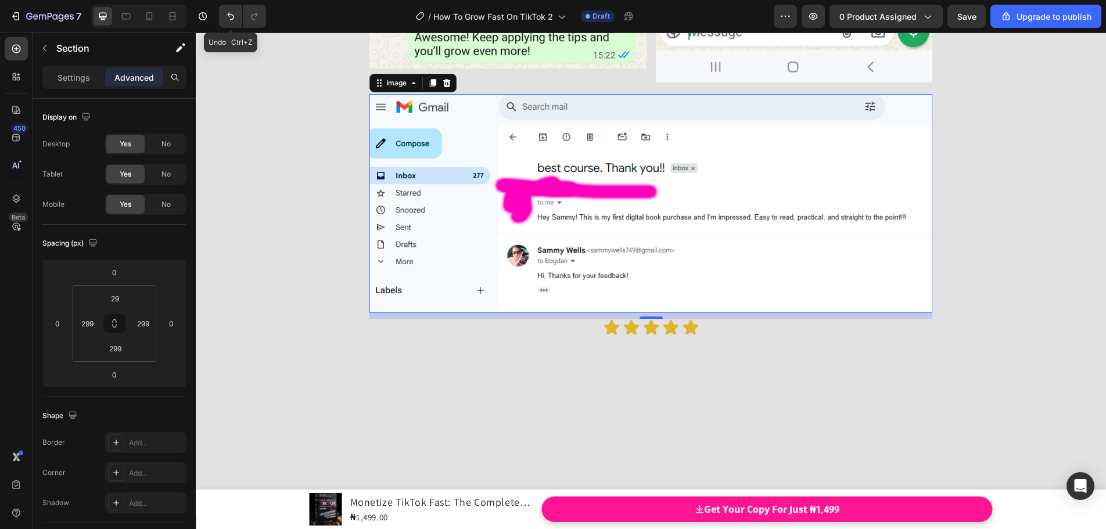
click at [683, 267] on img at bounding box center [650, 203] width 563 height 219
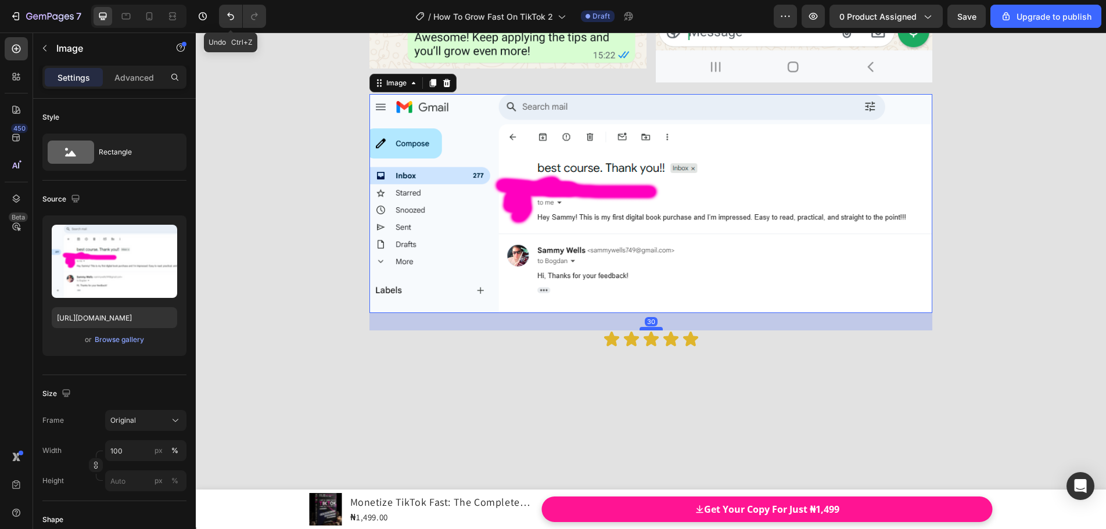
drag, startPoint x: 652, startPoint y: 299, endPoint x: 654, endPoint y: 311, distance: 11.7
click at [654, 327] on div at bounding box center [651, 328] width 23 height 3
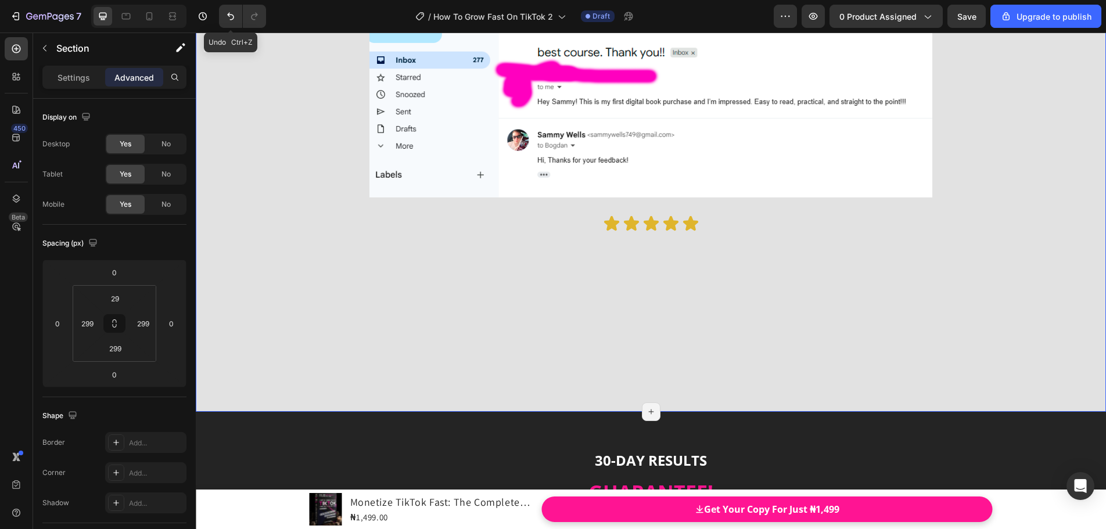
scroll to position [14518, 0]
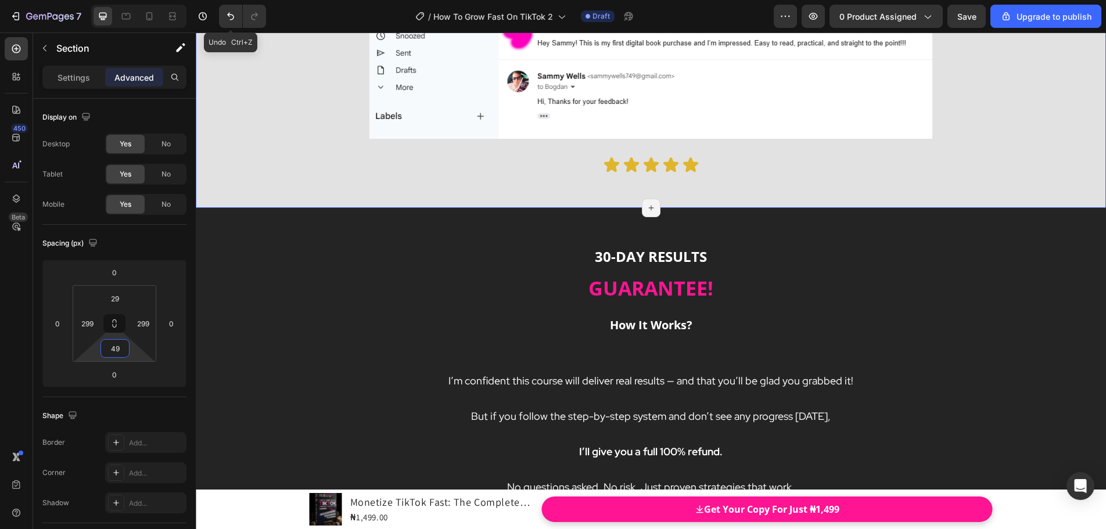
drag, startPoint x: 116, startPoint y: 334, endPoint x: 131, endPoint y: 407, distance: 74.3
click at [131, 0] on html "7 Undo Ctrl+Z / How To Grow Fast On TikTok 2 Draft Preview 0 product assigned S…" at bounding box center [553, 0] width 1106 height 0
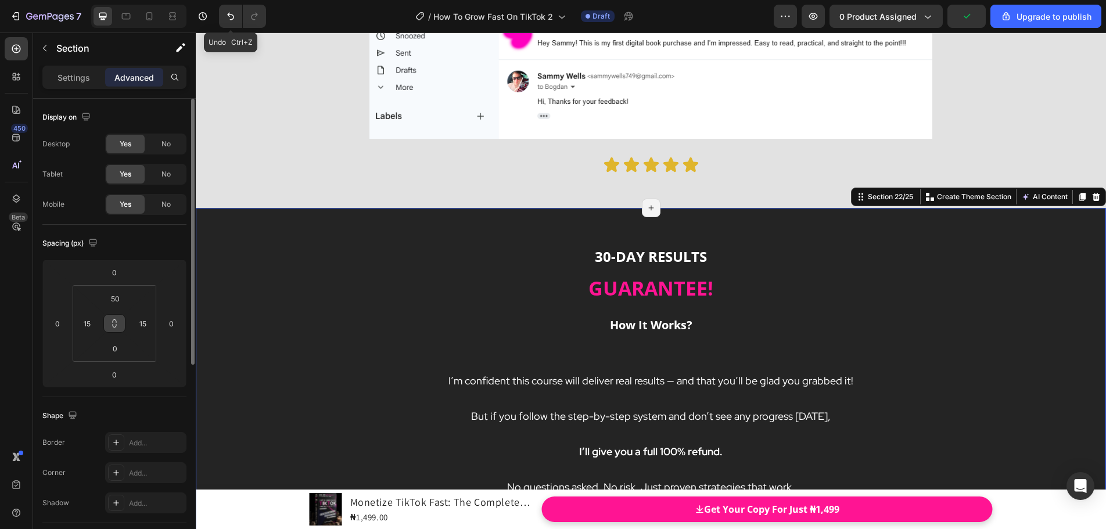
click at [122, 325] on button at bounding box center [114, 323] width 22 height 19
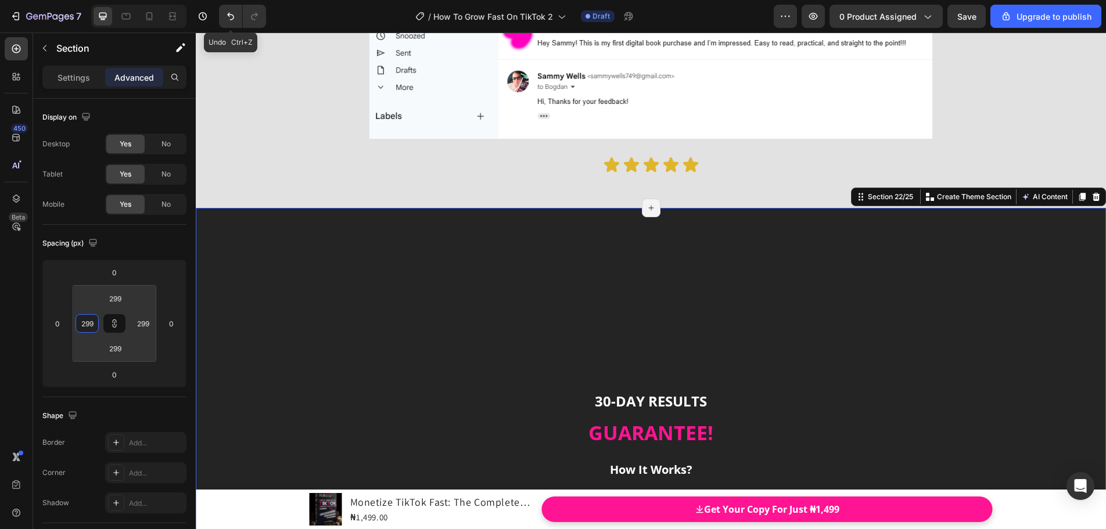
drag, startPoint x: 99, startPoint y: 324, endPoint x: 97, endPoint y: 241, distance: 82.5
click at [97, 0] on html "7 Undo Ctrl+Z / How To Grow Fast On TikTok 2 Draft Preview 0 product assigned S…" at bounding box center [553, 0] width 1106 height 0
click at [117, 320] on icon at bounding box center [114, 323] width 9 height 9
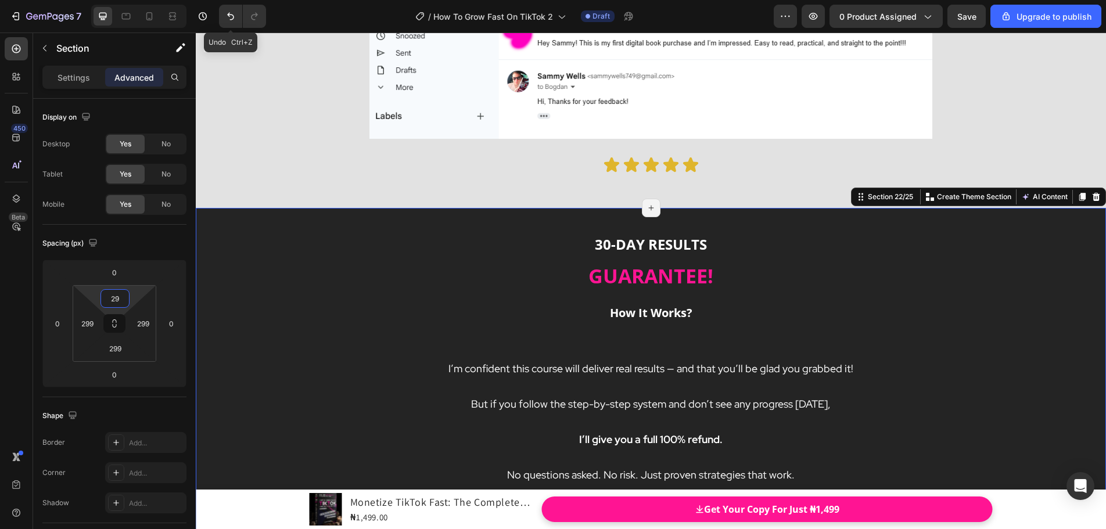
drag, startPoint x: 117, startPoint y: 312, endPoint x: 133, endPoint y: 390, distance: 80.1
click at [133, 0] on html "7 Undo Ctrl+Z / How To Grow Fast On TikTok 2 Draft Preview 0 product assigned S…" at bounding box center [553, 0] width 1106 height 0
click at [613, 292] on h2 "How It Works?" at bounding box center [650, 310] width 563 height 37
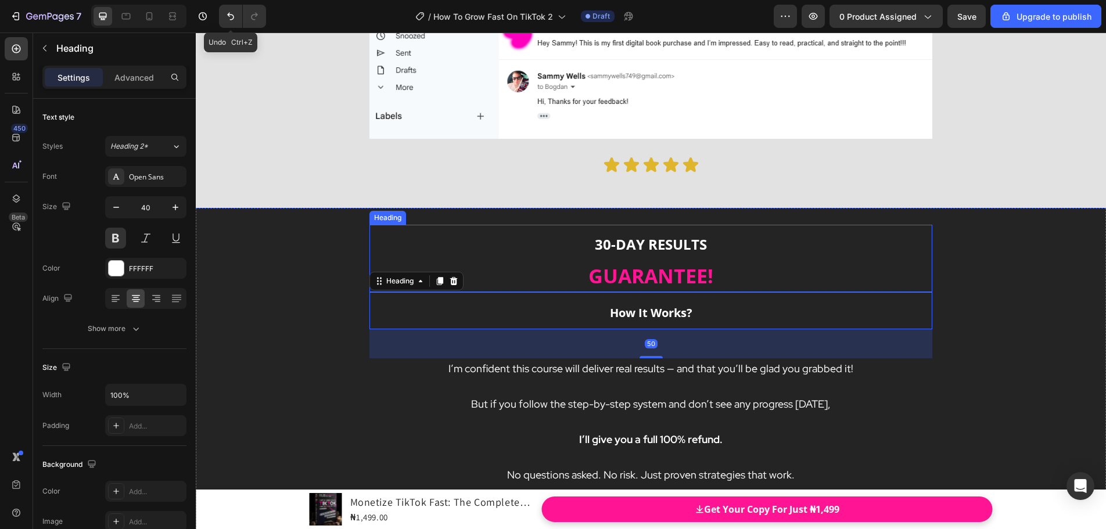
click at [667, 263] on strong "GUARANTEE!" at bounding box center [650, 276] width 125 height 27
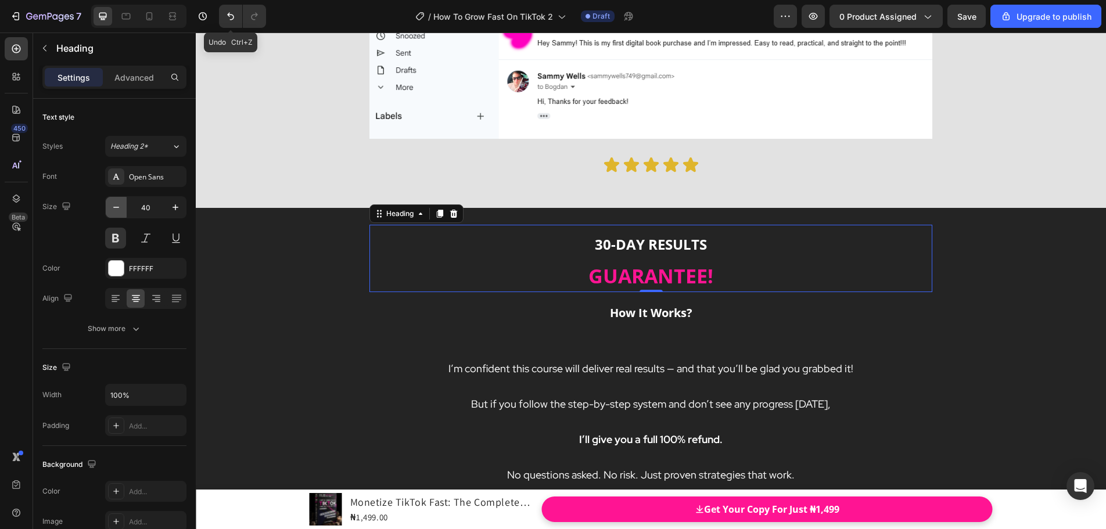
click at [113, 204] on icon "button" at bounding box center [116, 208] width 12 height 12
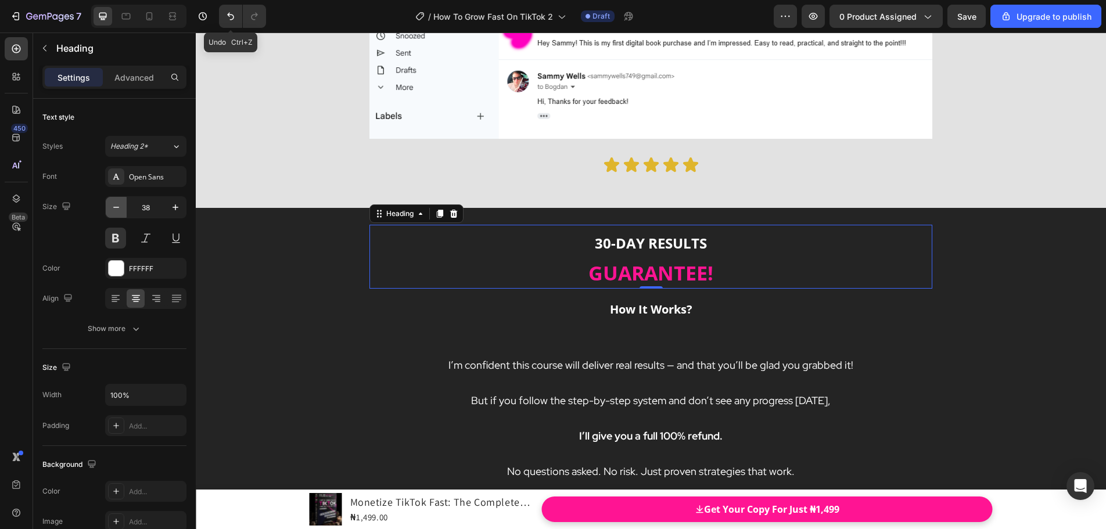
click at [113, 204] on icon "button" at bounding box center [116, 208] width 12 height 12
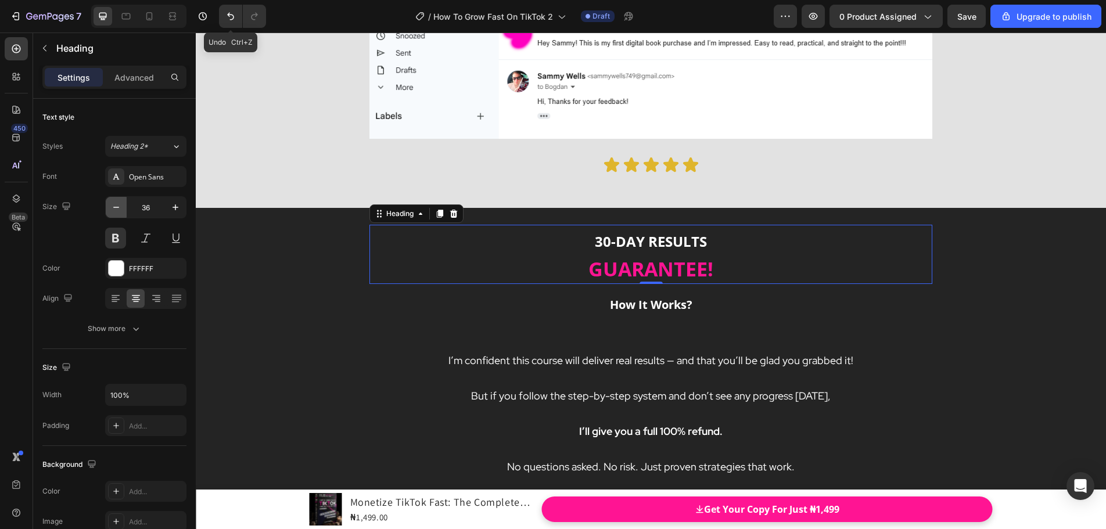
click at [113, 204] on icon "button" at bounding box center [116, 208] width 12 height 12
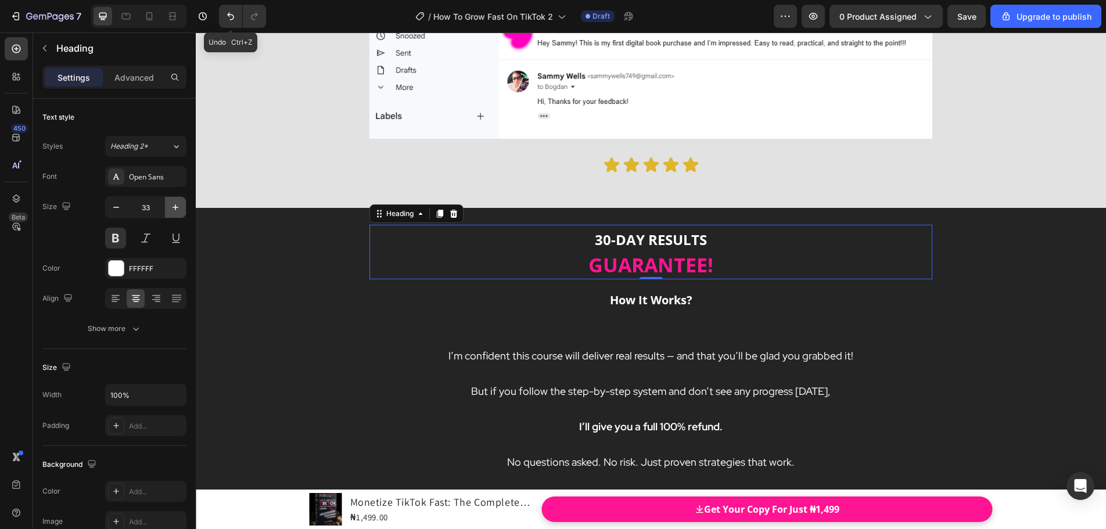
click at [178, 209] on icon "button" at bounding box center [176, 208] width 12 height 12
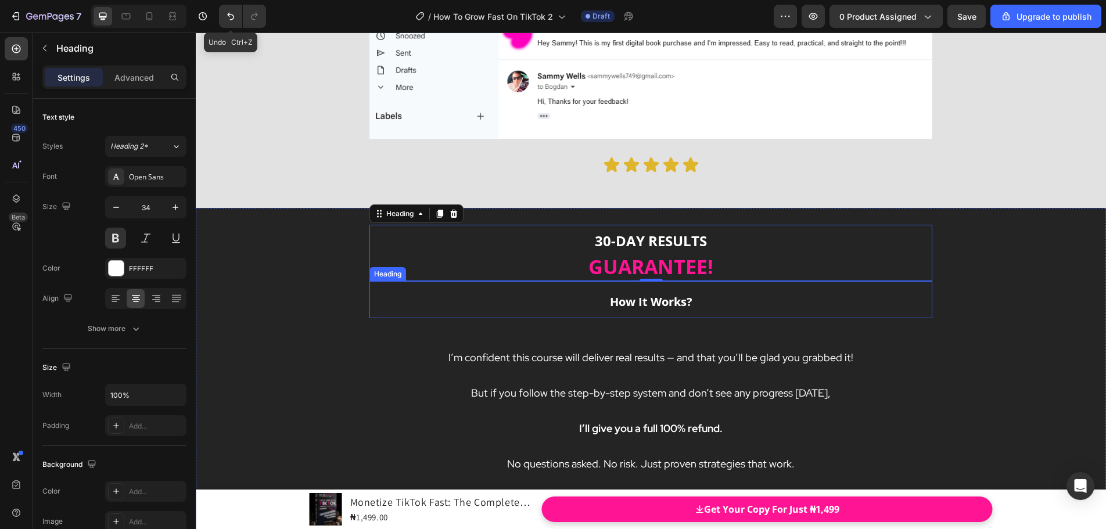
click at [604, 281] on h2 "How It Works?" at bounding box center [650, 299] width 563 height 37
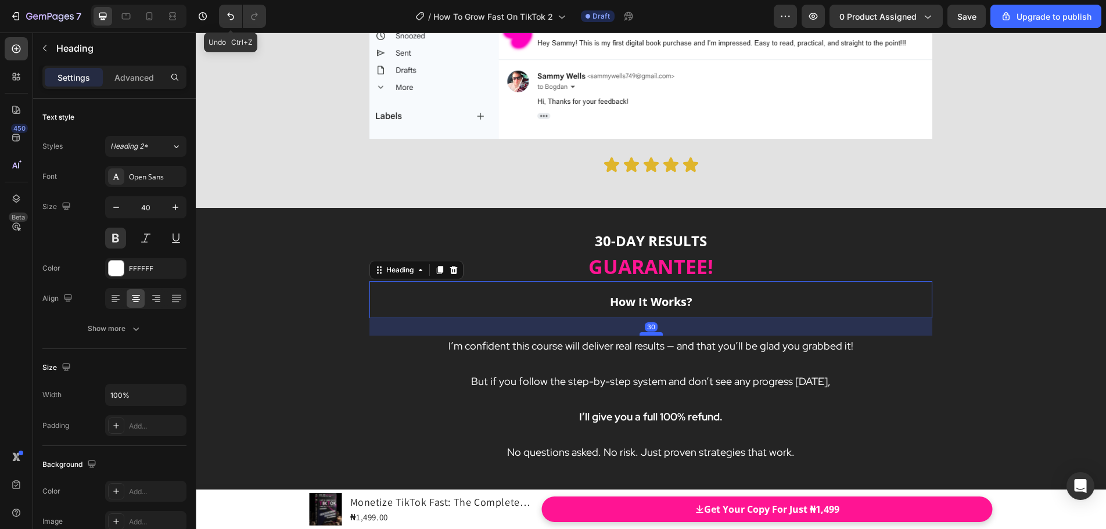
drag, startPoint x: 649, startPoint y: 326, endPoint x: 655, endPoint y: 315, distance: 13.0
click at [655, 332] on div at bounding box center [651, 333] width 23 height 3
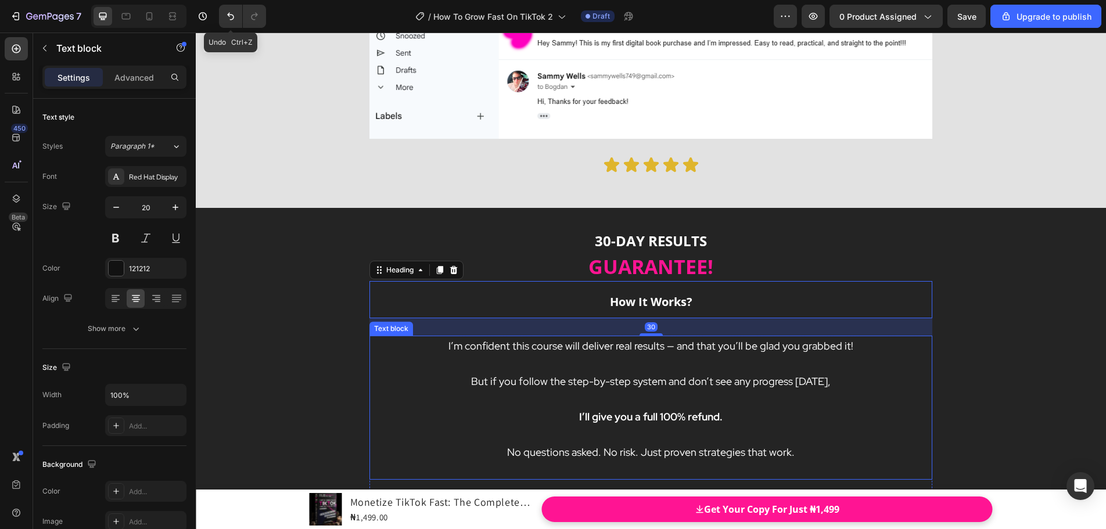
click at [698, 426] on p "No questions asked. No risk. Just proven strategies that work." at bounding box center [651, 443] width 561 height 35
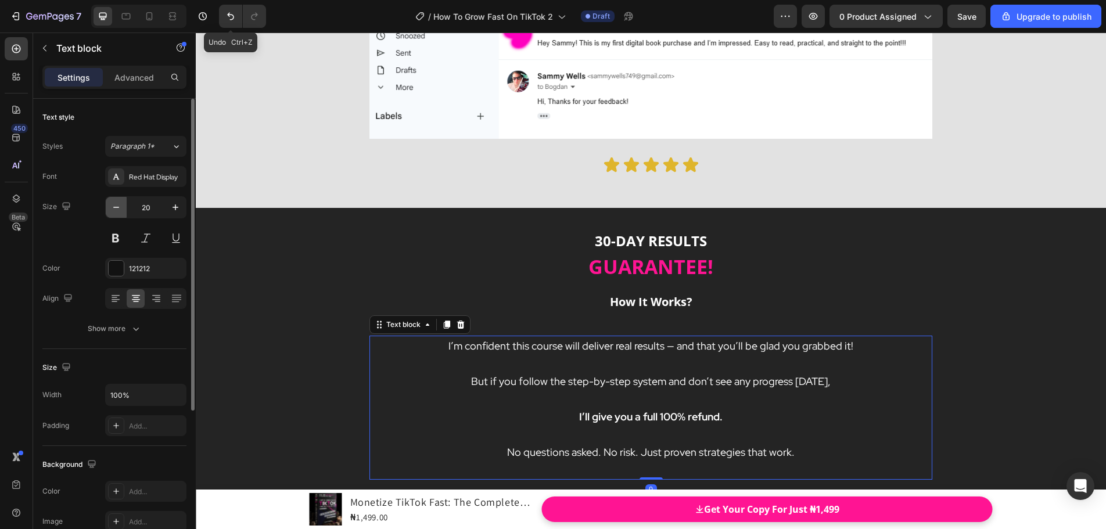
click at [116, 213] on button "button" at bounding box center [116, 207] width 21 height 21
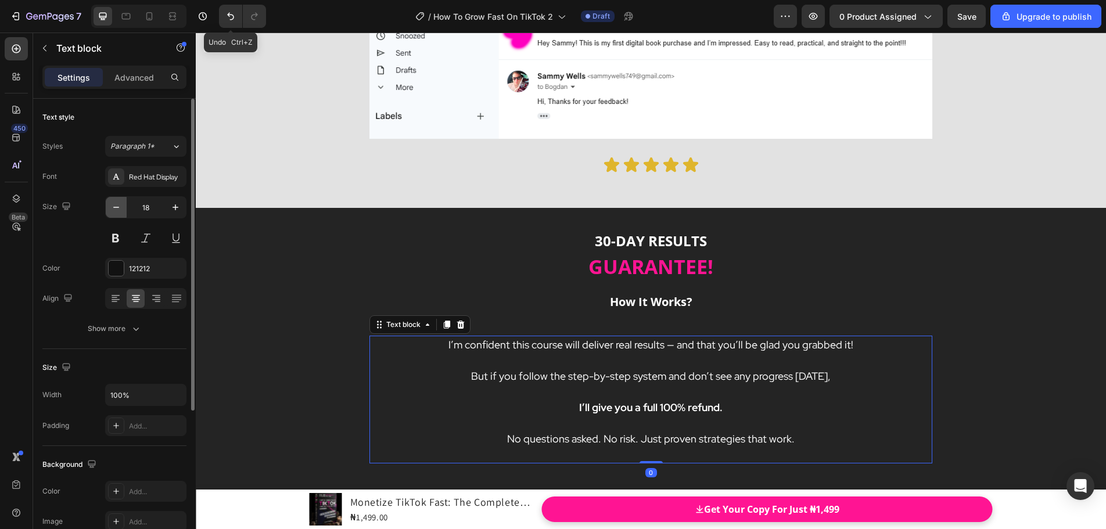
click at [116, 213] on button "button" at bounding box center [116, 207] width 21 height 21
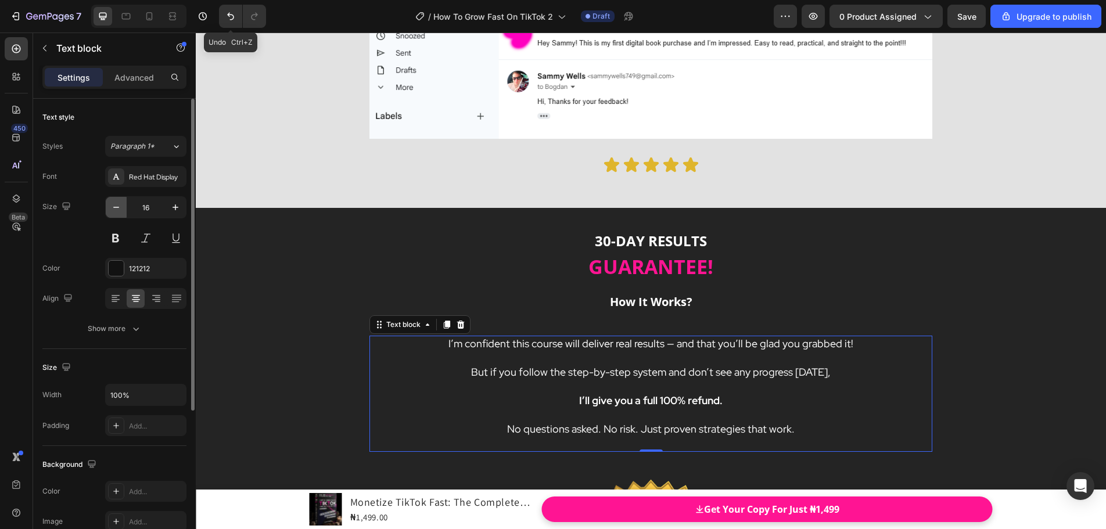
click at [116, 213] on button "button" at bounding box center [116, 207] width 21 height 21
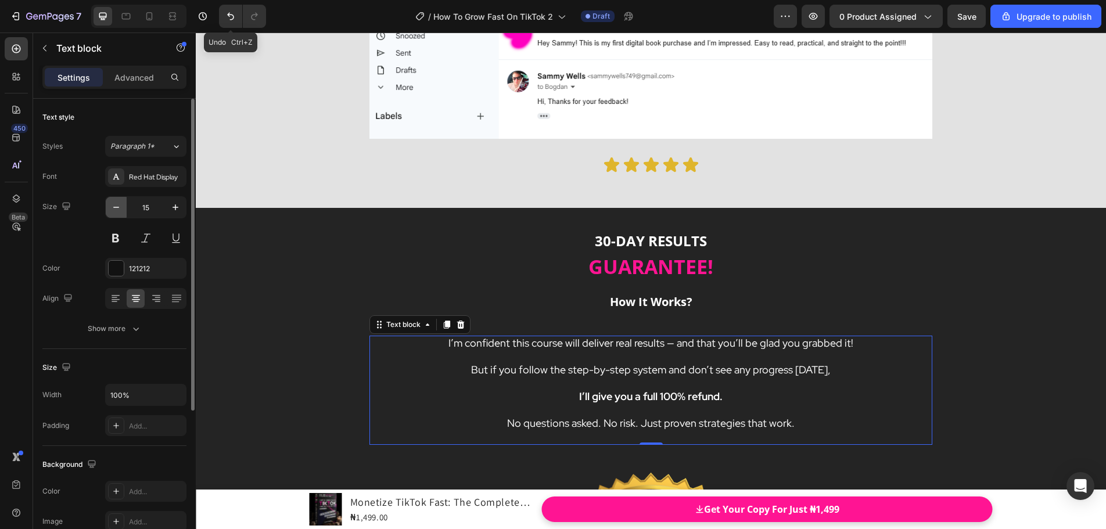
click at [116, 213] on button "button" at bounding box center [116, 207] width 21 height 21
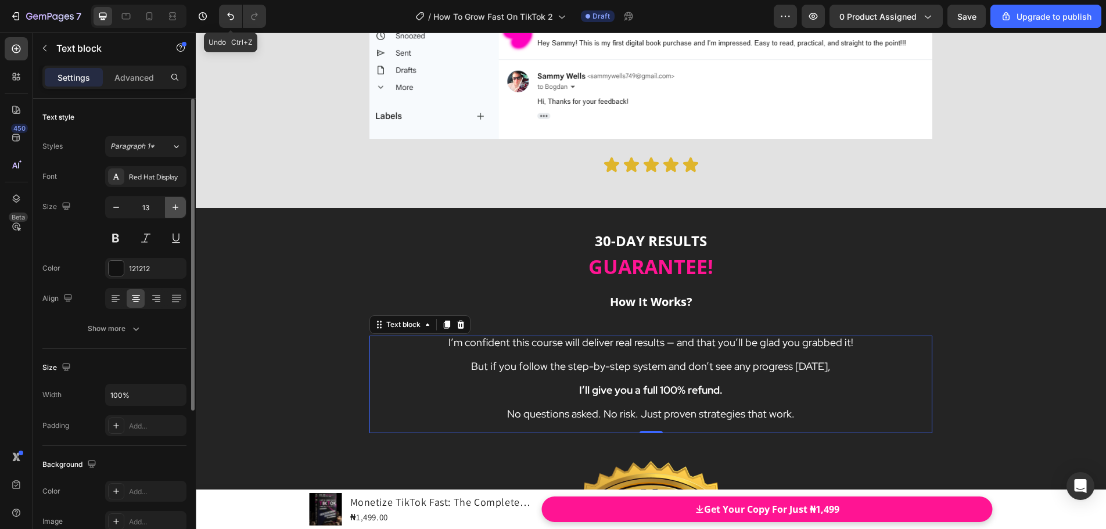
click at [179, 210] on icon "button" at bounding box center [176, 208] width 12 height 12
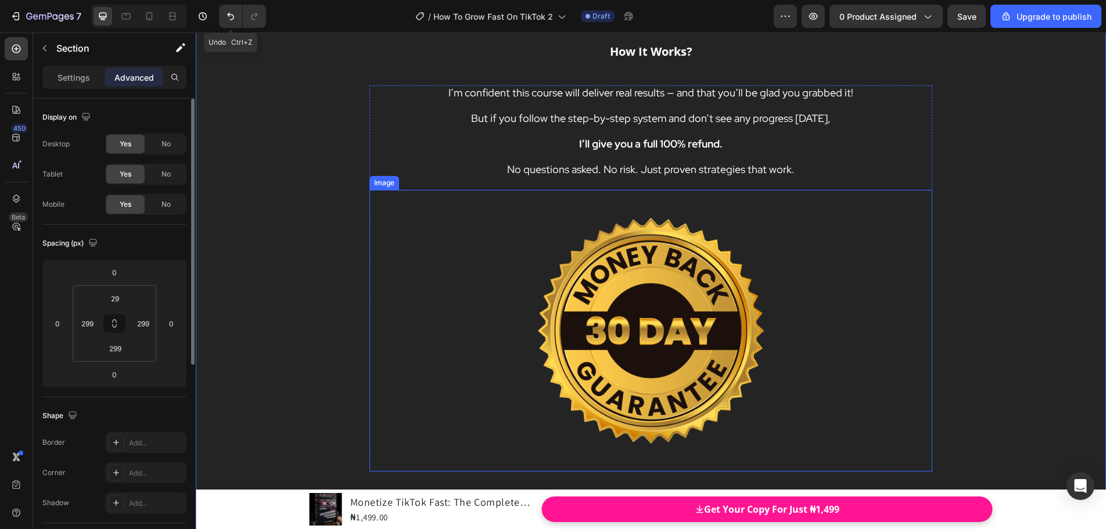
scroll to position [14751, 0]
click at [515, 355] on img at bounding box center [651, 330] width 282 height 282
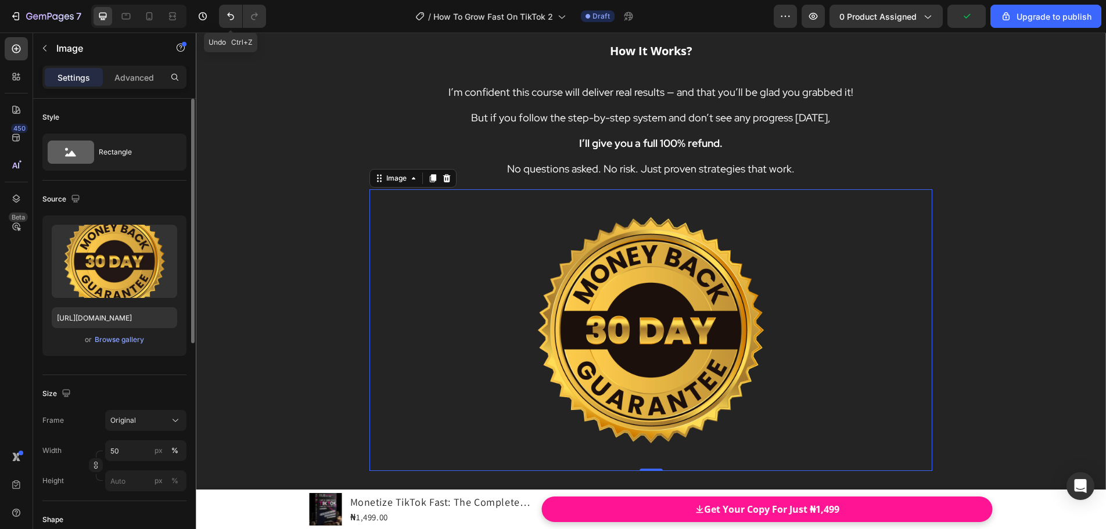
click at [310, 347] on div "30-DAY RESULTS GUARANTEE! Heading How It Works? Heading I’m confident this cour…" at bounding box center [651, 319] width 910 height 722
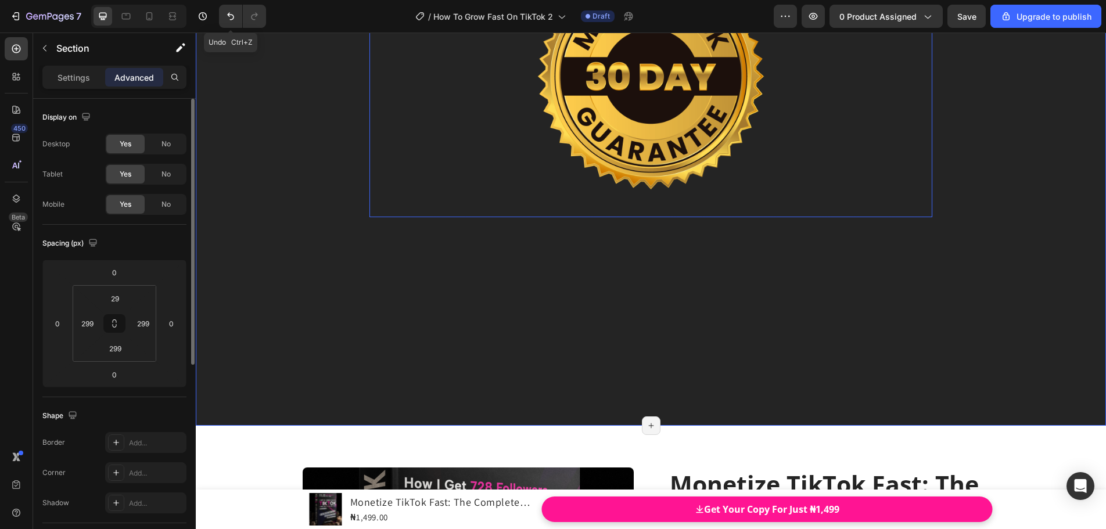
scroll to position [15041, 0]
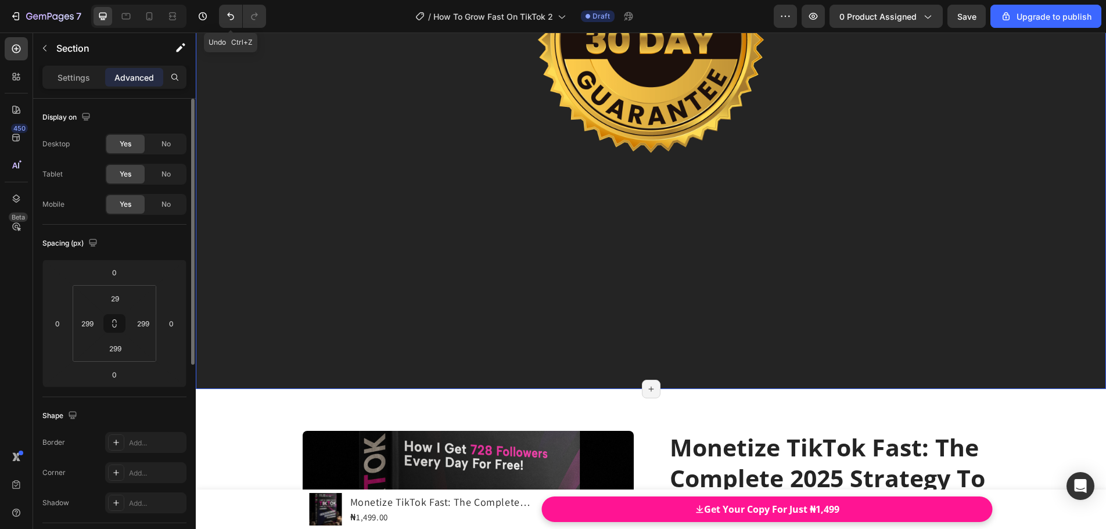
click at [244, 274] on div "30-DAY RESULTS GUARANTEE! Heading How It Works? Heading I’m confident this cour…" at bounding box center [651, 28] width 910 height 722
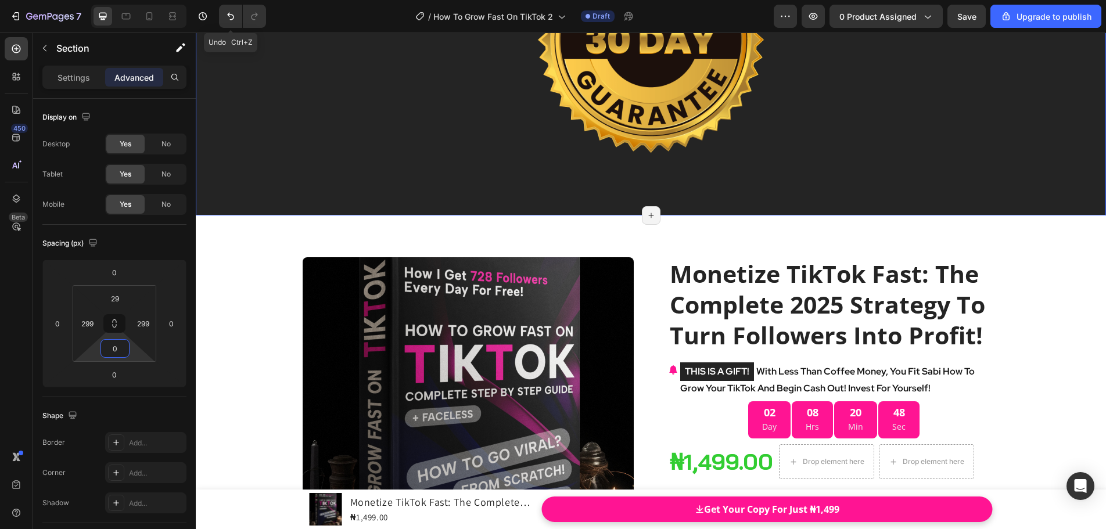
drag, startPoint x: 118, startPoint y: 336, endPoint x: 118, endPoint y: 445, distance: 108.6
click at [118, 0] on html "7 Undo Ctrl+Z / How To Grow Fast On TikTok 2 Draft Preview 0 product assigned S…" at bounding box center [553, 0] width 1106 height 0
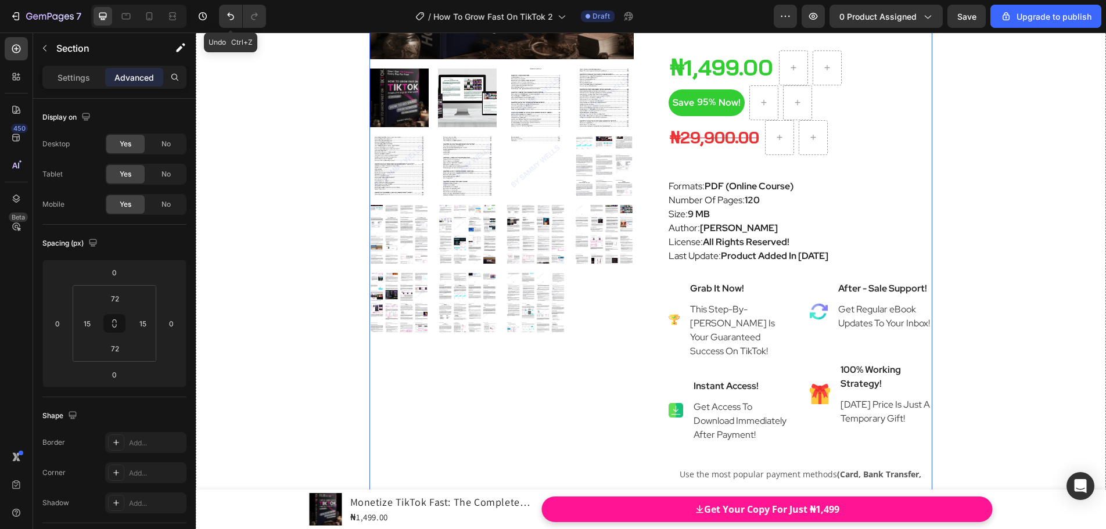
scroll to position [6278, 0]
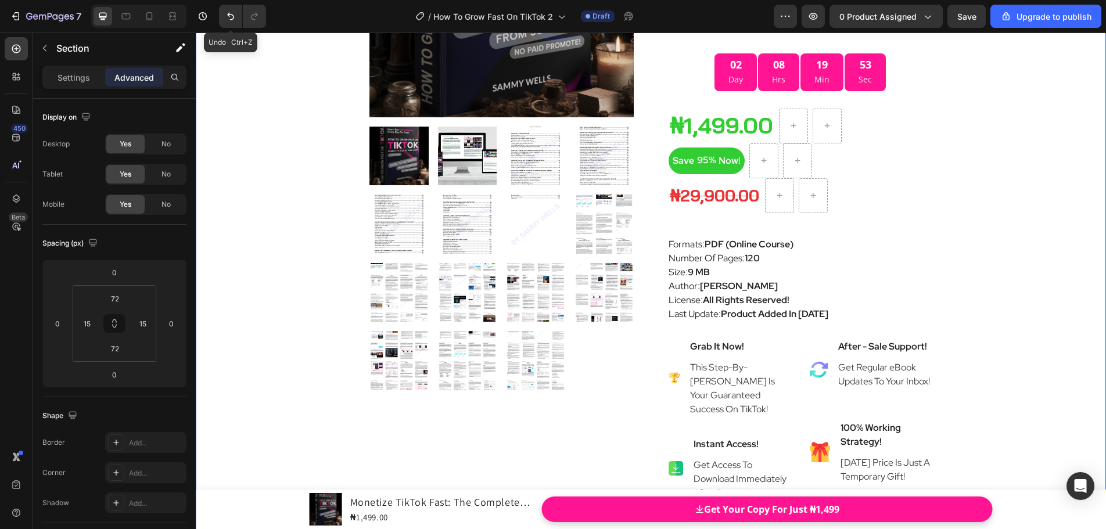
click at [1015, 285] on div "Product Images Monetize TikTok Fast: The Complete 2025 Strategy To Turn Followe…" at bounding box center [651, 318] width 910 height 990
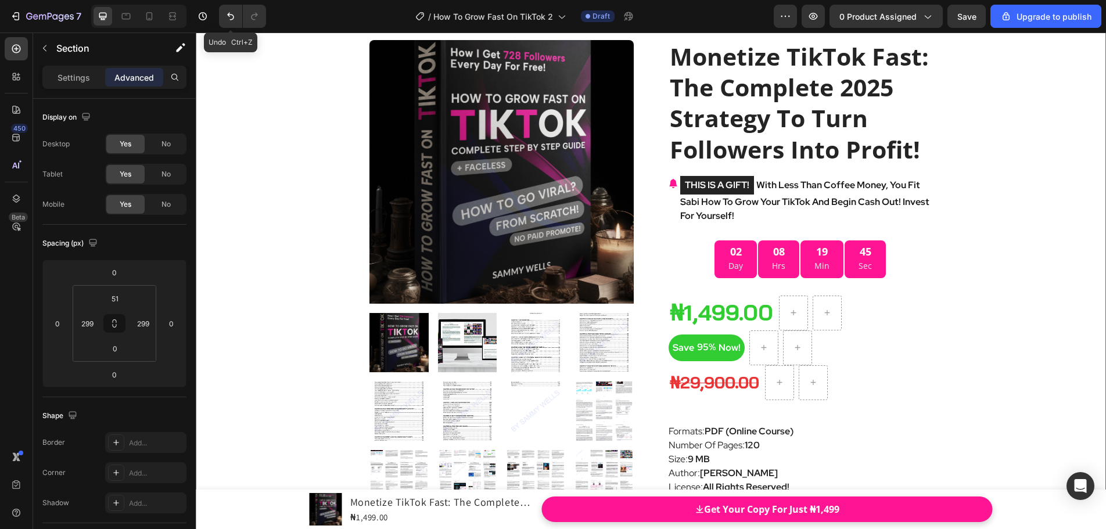
scroll to position [5872, 0]
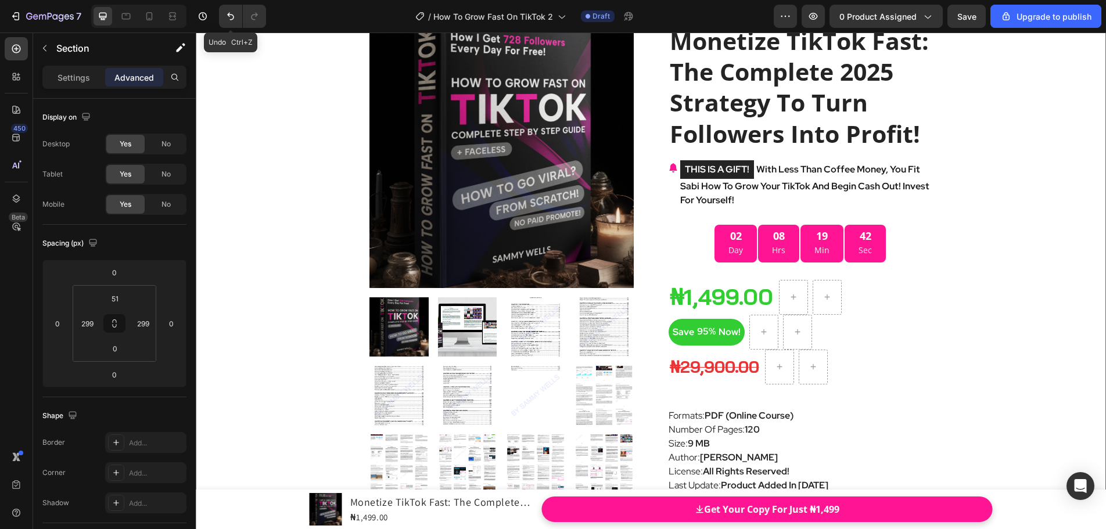
click at [1031, 268] on div "Product Images Monetize TikTok Fast: The Complete 2025 Strategy To Turn Followe…" at bounding box center [651, 490] width 910 height 990
click at [1079, 10] on icon at bounding box center [1082, 6] width 6 height 8
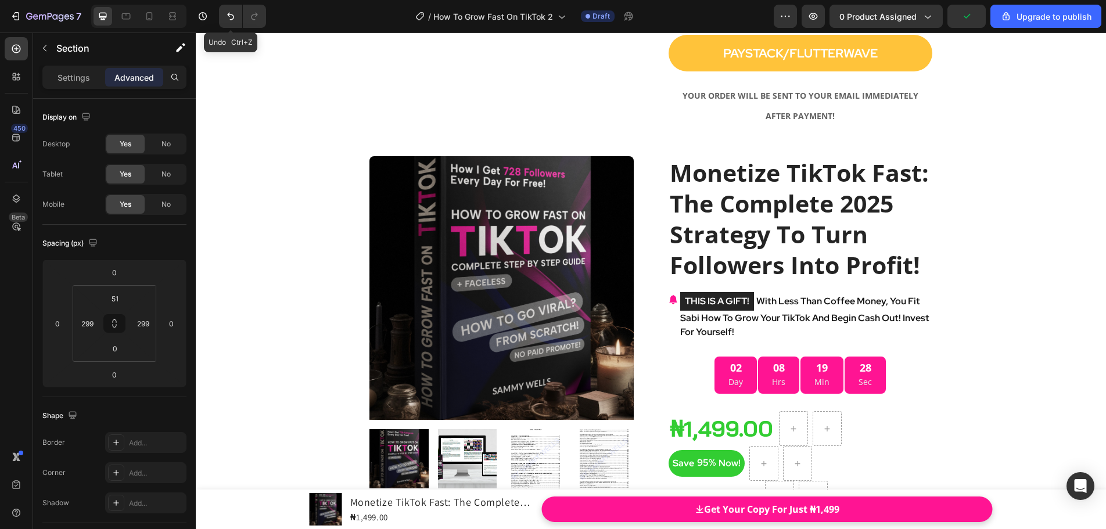
scroll to position [7023, 0]
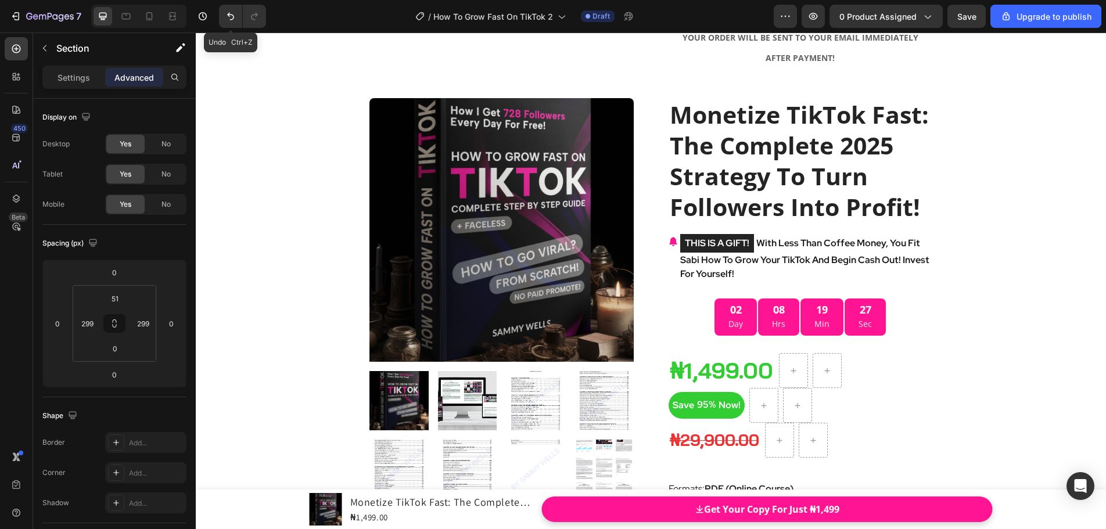
click at [669, 173] on h2 "Monetize TikTok Fast: The Complete 2025 Strategy To Turn Followers Into Profit!" at bounding box center [801, 161] width 264 height 126
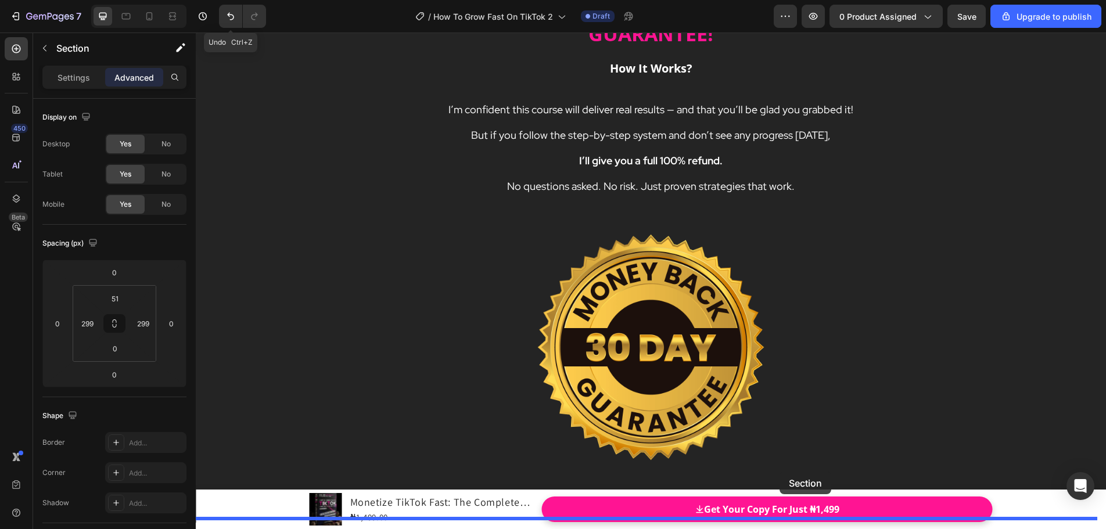
scroll to position [16312, 0]
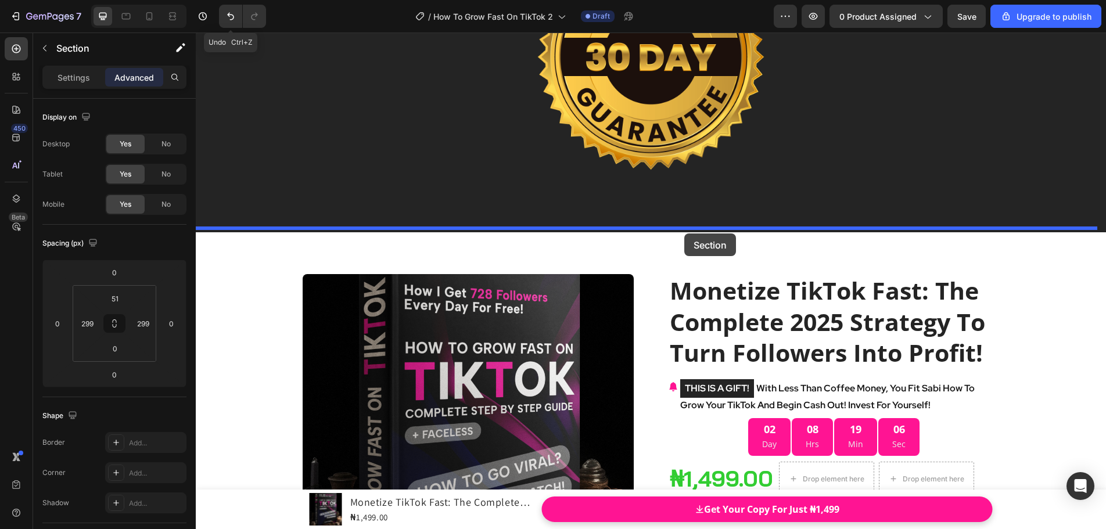
drag, startPoint x: 852, startPoint y: 125, endPoint x: 684, endPoint y: 233, distance: 199.6
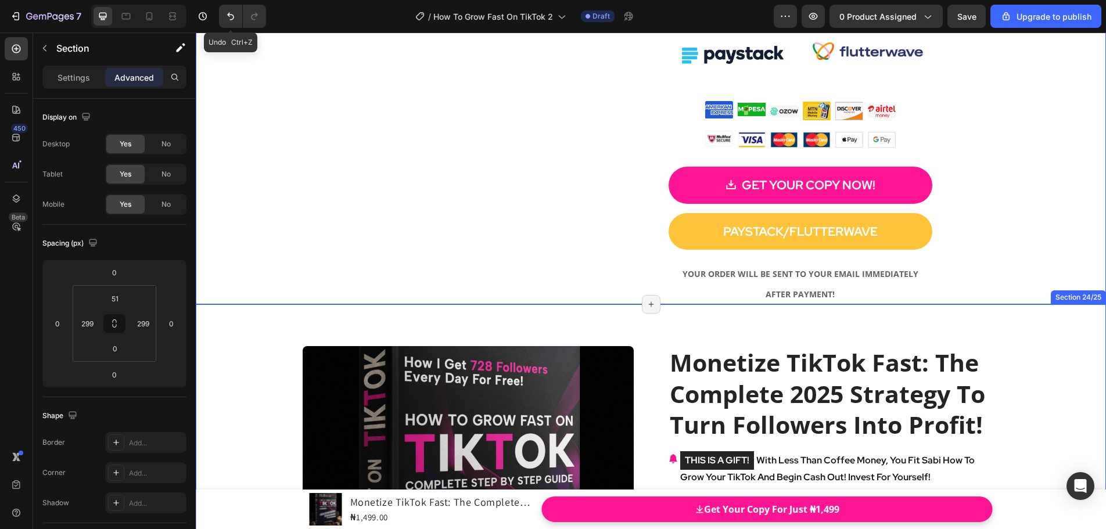
scroll to position [16247, 0]
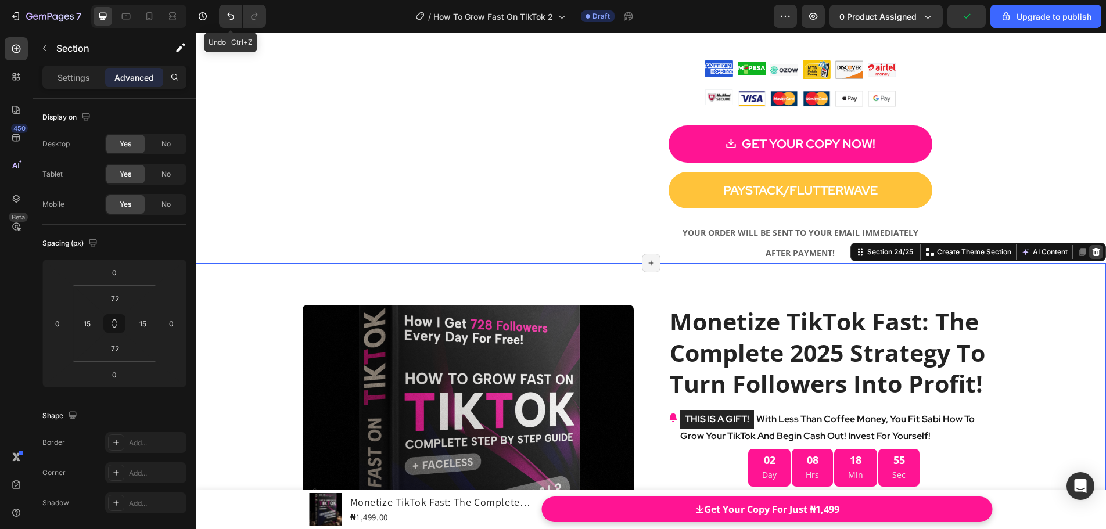
click at [1093, 256] on icon at bounding box center [1097, 252] width 8 height 8
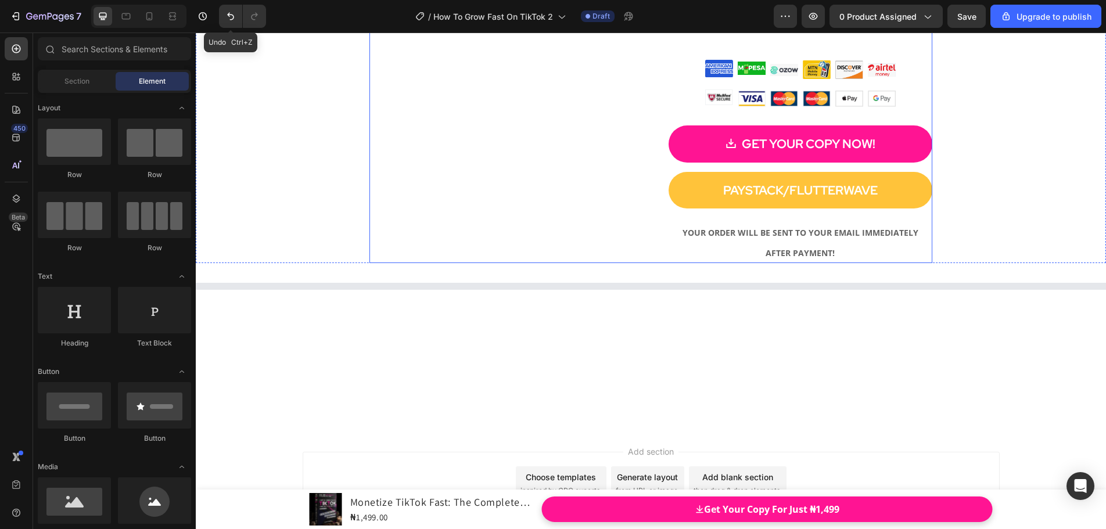
scroll to position [16343, 0]
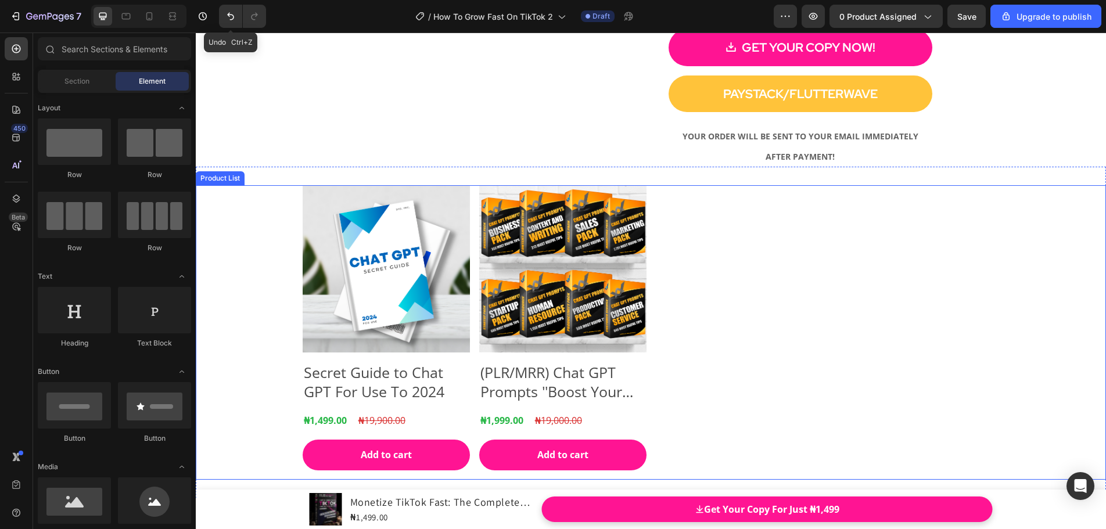
click at [217, 184] on div "Product List" at bounding box center [220, 178] width 44 height 10
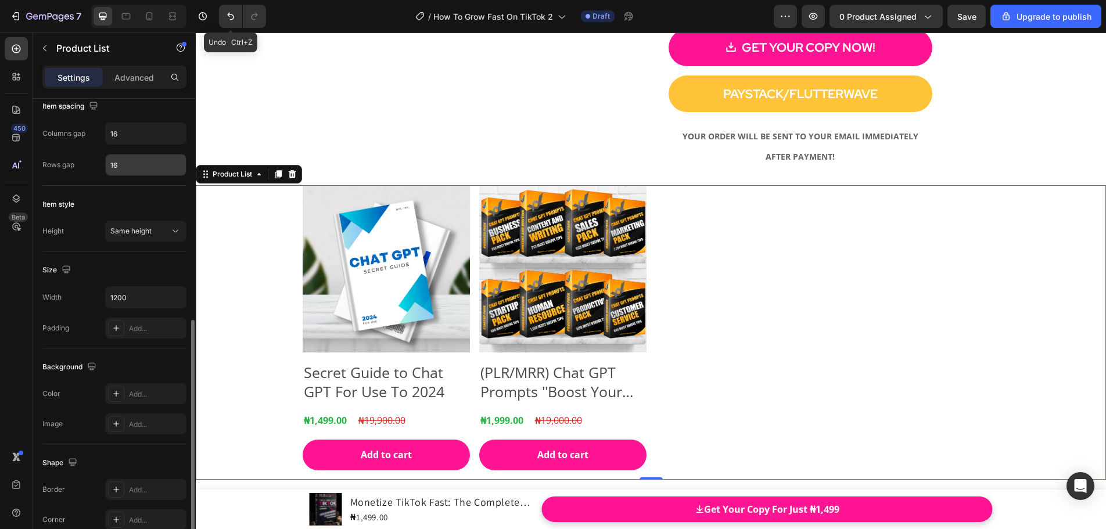
scroll to position [360, 0]
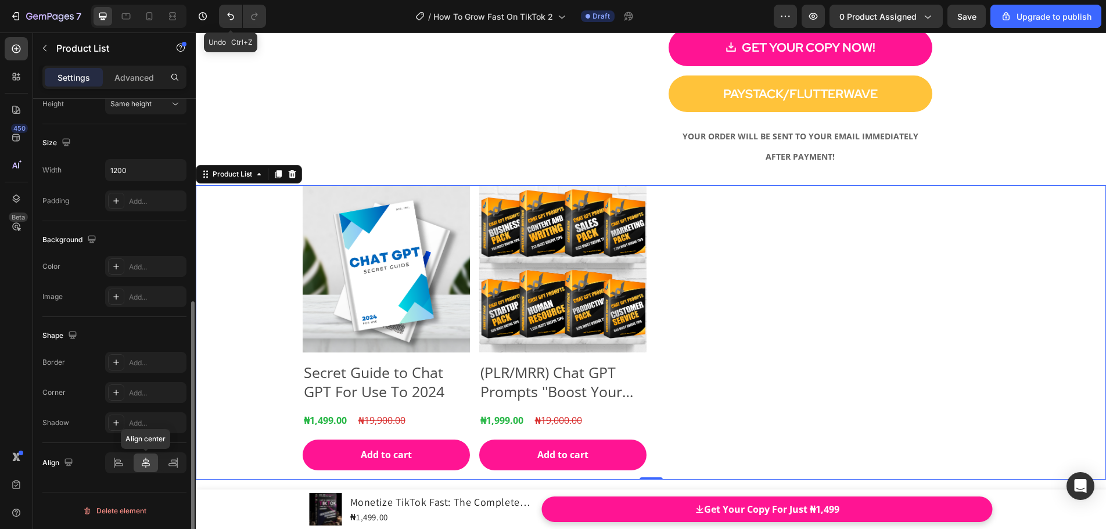
click at [149, 464] on icon at bounding box center [146, 463] width 12 height 12
click at [143, 78] on p "Advanced" at bounding box center [133, 77] width 39 height 12
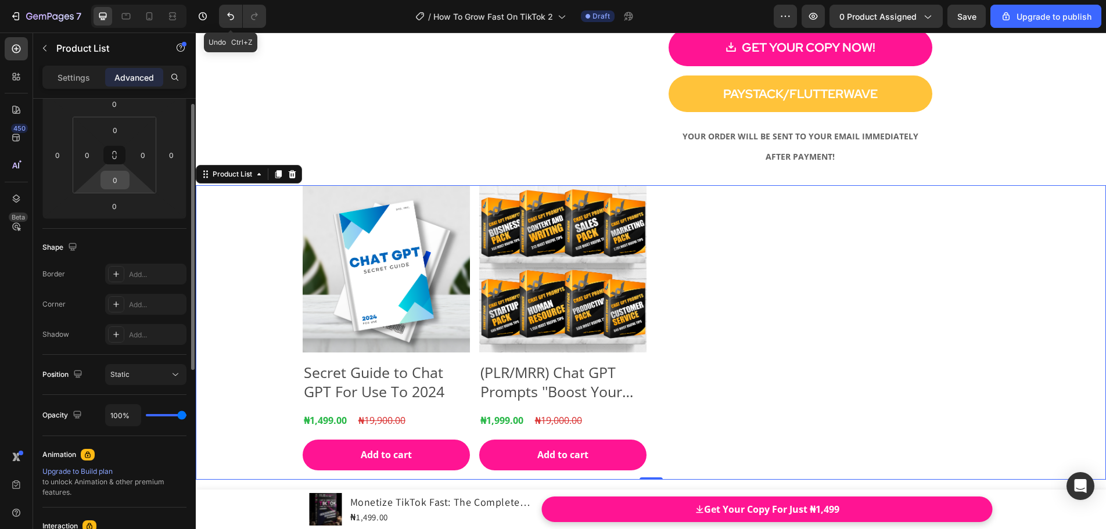
scroll to position [110, 0]
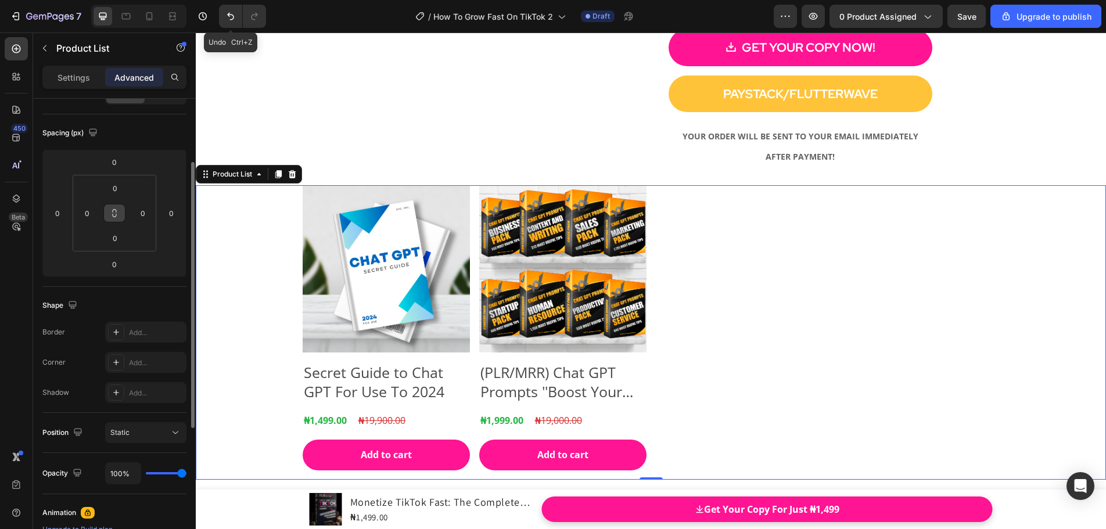
click at [114, 214] on icon at bounding box center [114, 213] width 9 height 9
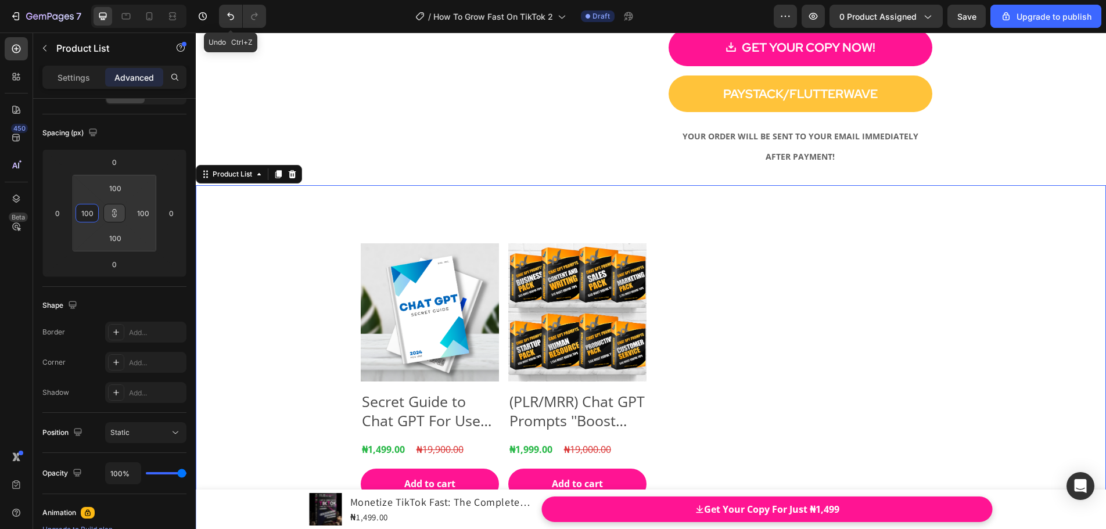
drag, startPoint x: 102, startPoint y: 211, endPoint x: 106, endPoint y: 182, distance: 29.3
click at [106, 0] on html "7 Undo Ctrl+Z / How To Grow Fast On TikTok 2 Draft Preview 0 product assigned S…" at bounding box center [553, 0] width 1106 height 0
click at [114, 213] on icon at bounding box center [114, 213] width 9 height 9
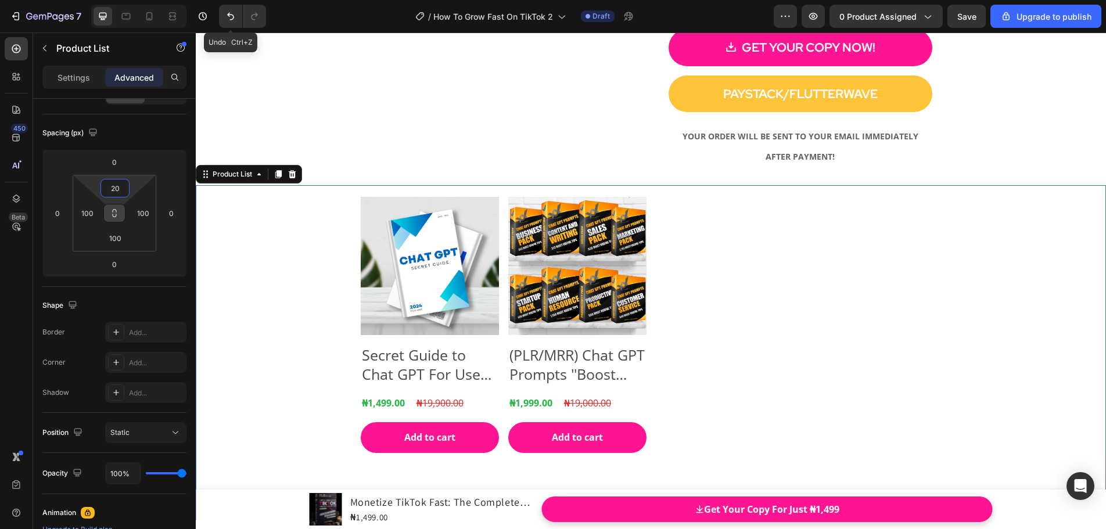
drag, startPoint x: 116, startPoint y: 200, endPoint x: 124, endPoint y: 223, distance: 24.6
click at [124, 0] on html "7 Undo Ctrl+Z / How To Grow Fast On TikTok 2 Draft Preview 0 product assigned S…" at bounding box center [553, 0] width 1106 height 0
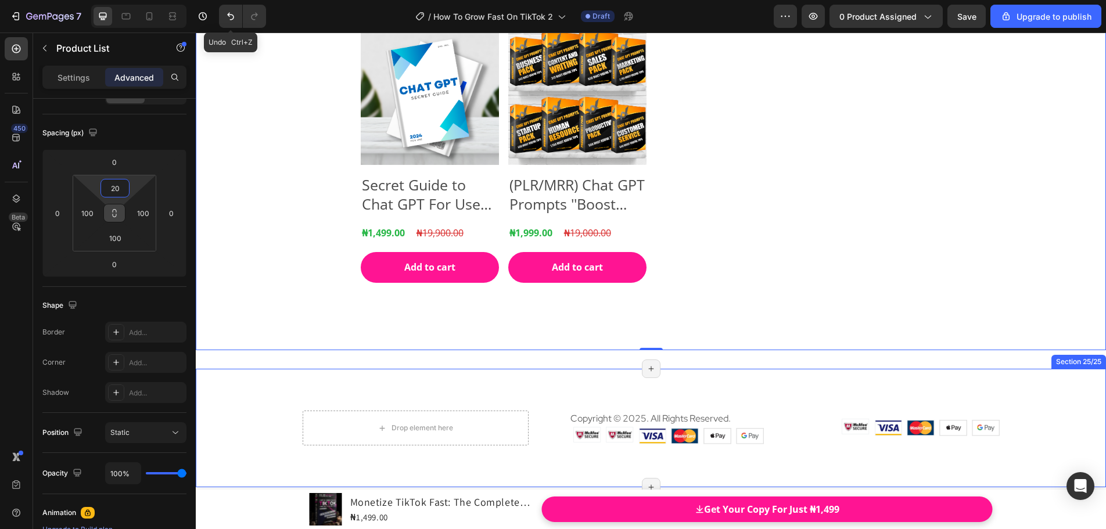
scroll to position [16343, 0]
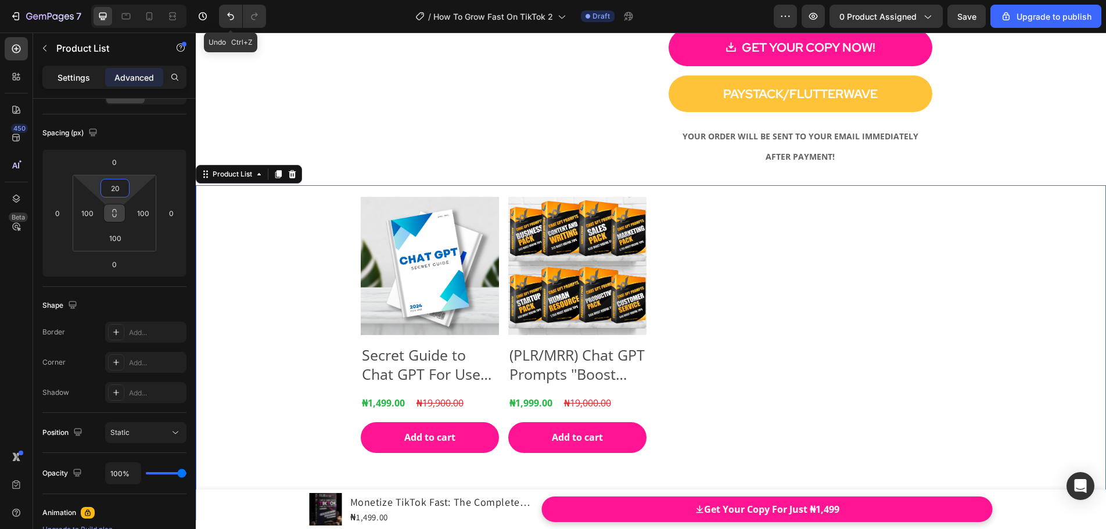
click at [74, 80] on p "Settings" at bounding box center [74, 77] width 33 height 12
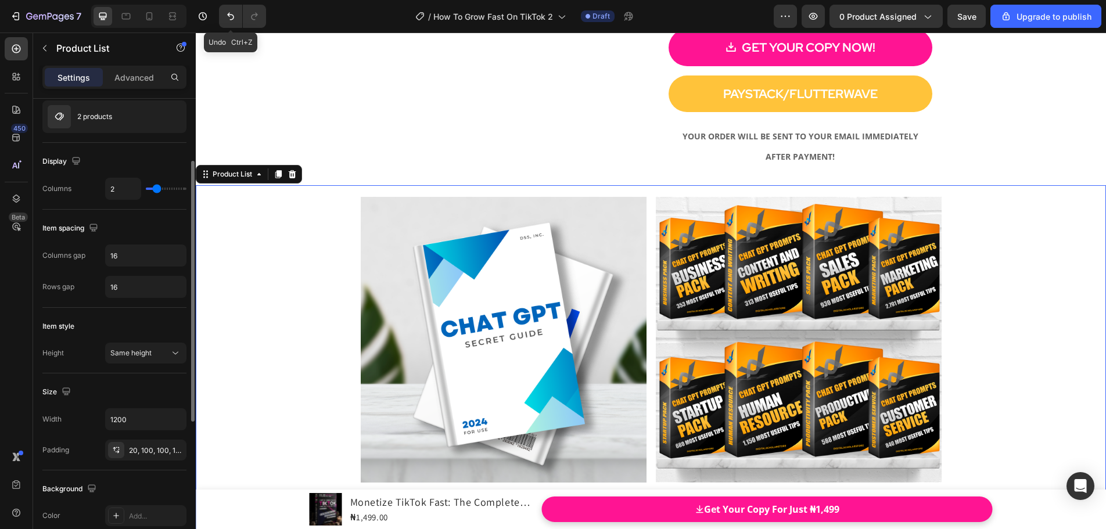
drag, startPoint x: 167, startPoint y: 191, endPoint x: 159, endPoint y: 191, distance: 8.1
click at [159, 190] on input "range" at bounding box center [166, 189] width 41 height 2
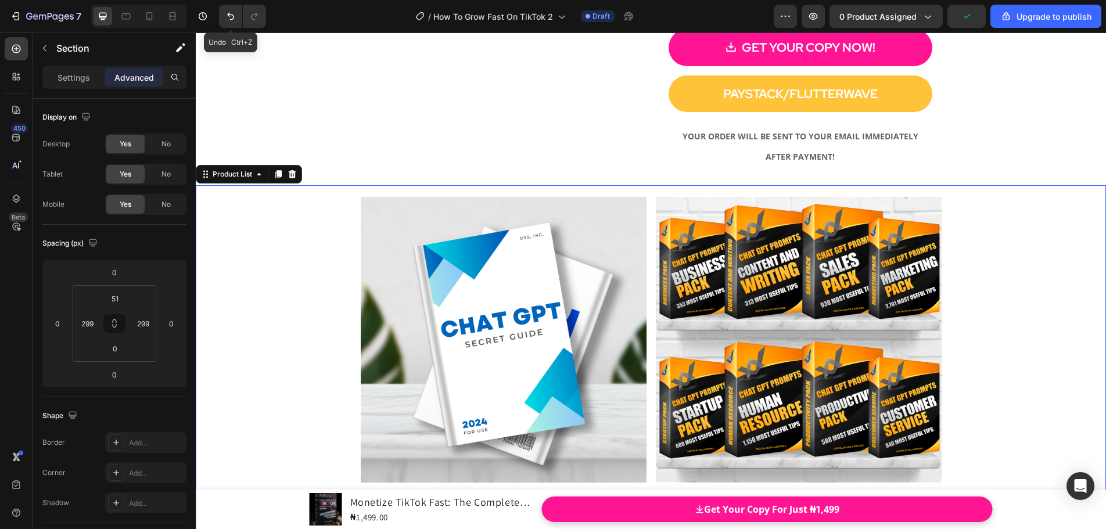
click at [660, 220] on div "Product Images Secret Guide to Chat GPT For Use To 2024 Product Title ₦1,499.00…" at bounding box center [651, 426] width 697 height 483
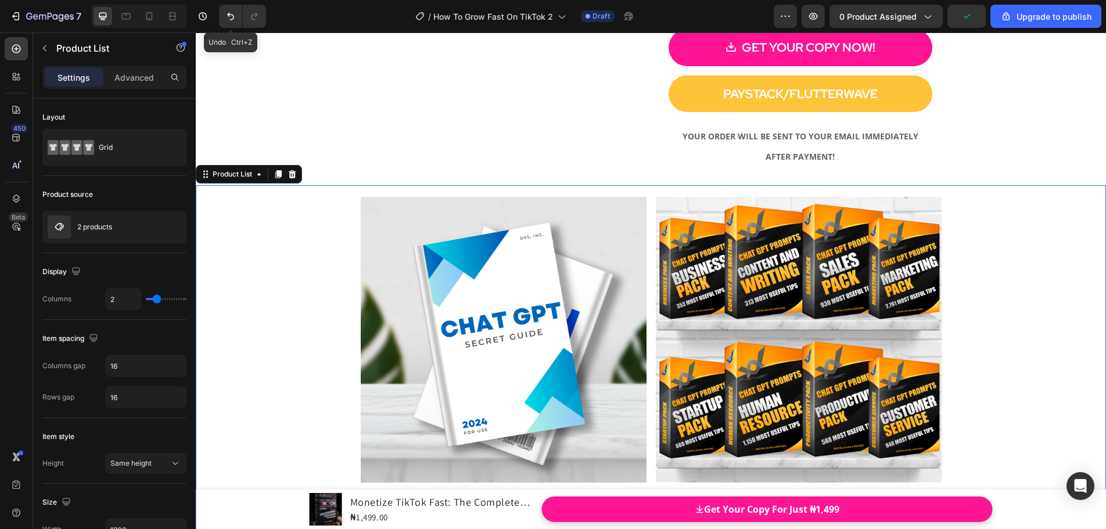
click at [253, 233] on div "Product Images Secret Guide to Chat GPT For Use To 2024 Product Title ₦1,499.00…" at bounding box center [651, 426] width 910 height 483
click at [131, 81] on p "Advanced" at bounding box center [133, 77] width 39 height 12
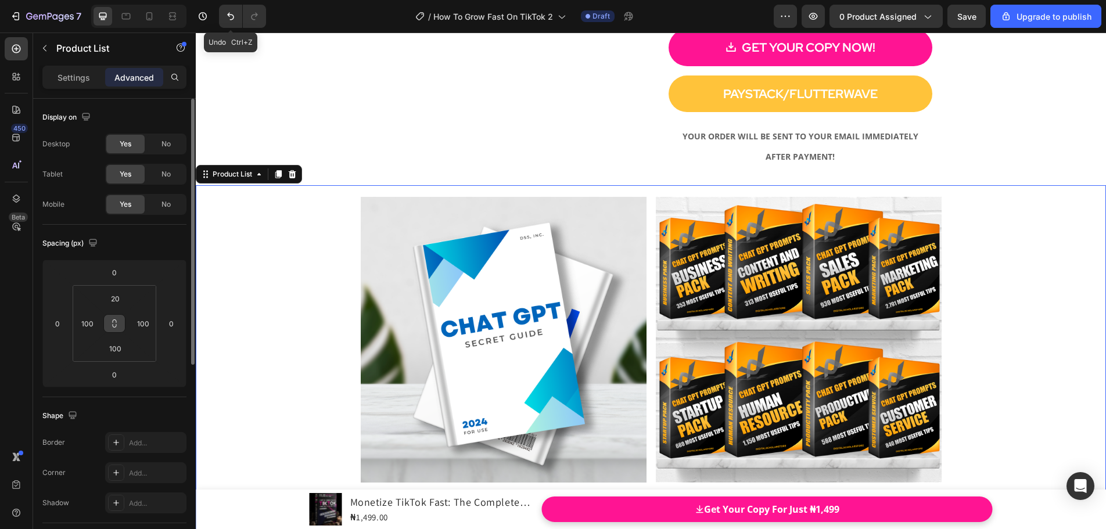
click at [112, 322] on icon at bounding box center [114, 323] width 9 height 9
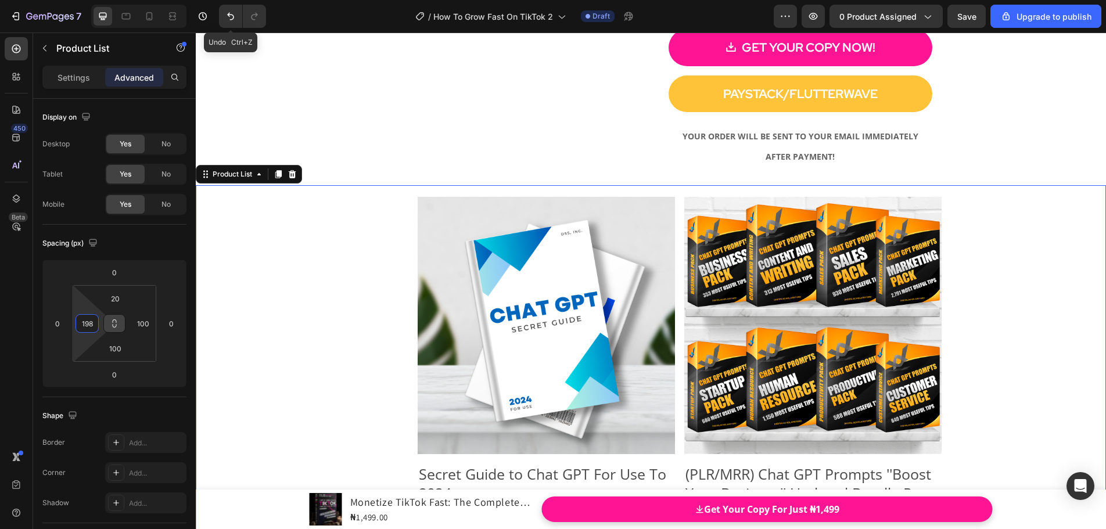
drag, startPoint x: 102, startPoint y: 326, endPoint x: 102, endPoint y: 298, distance: 28.5
click at [102, 0] on html "7 Undo Ctrl+Z / How To Grow Fast On TikTok 2 Draft Preview 0 product assigned S…" at bounding box center [553, 0] width 1106 height 0
click at [101, 0] on html "7 Undo Ctrl+Z / How To Grow Fast On TikTok 2 Draft Preview 0 product assigned U…" at bounding box center [553, 0] width 1106 height 0
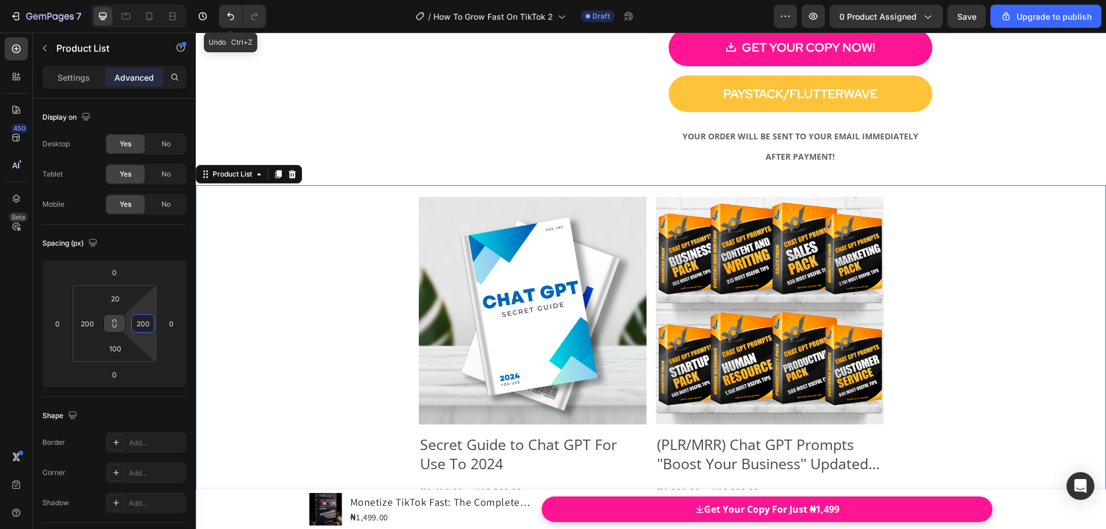
drag, startPoint x: 127, startPoint y: 321, endPoint x: 124, endPoint y: 292, distance: 29.1
click at [124, 0] on html "7 Undo Ctrl+Z / How To Grow Fast On TikTok 2 Draft Preview 0 product assigned S…" at bounding box center [553, 0] width 1106 height 0
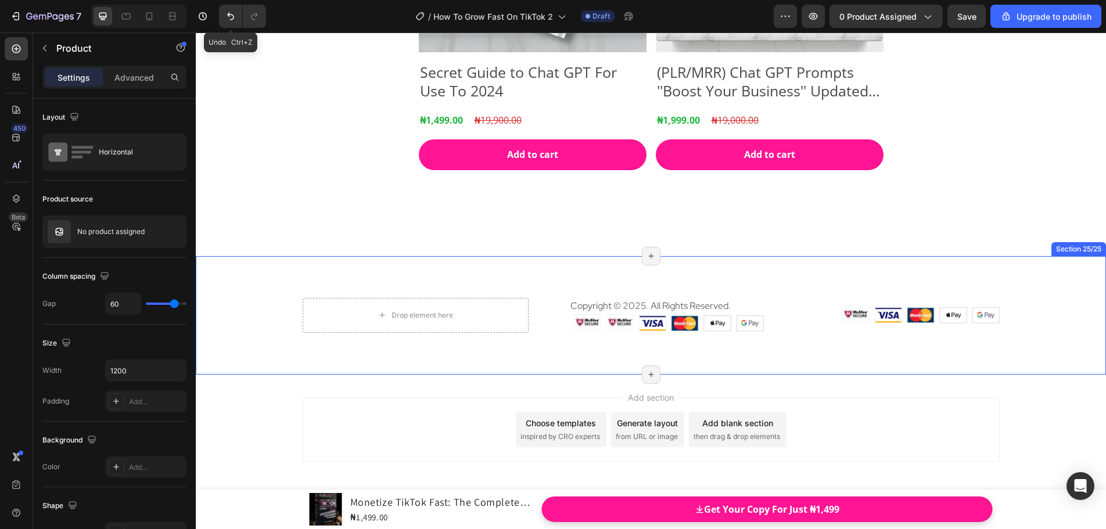
scroll to position [16758, 0]
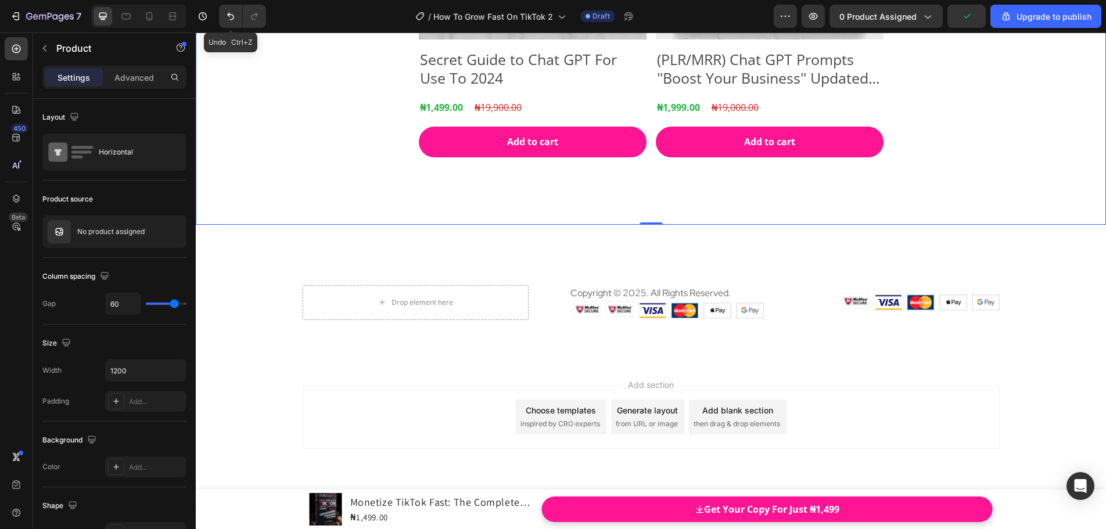
click at [581, 173] on div "Product Images Secret Guide to Chat GPT For Use To 2024 Product Title ₦1,499.00…" at bounding box center [651, 12] width 697 height 425
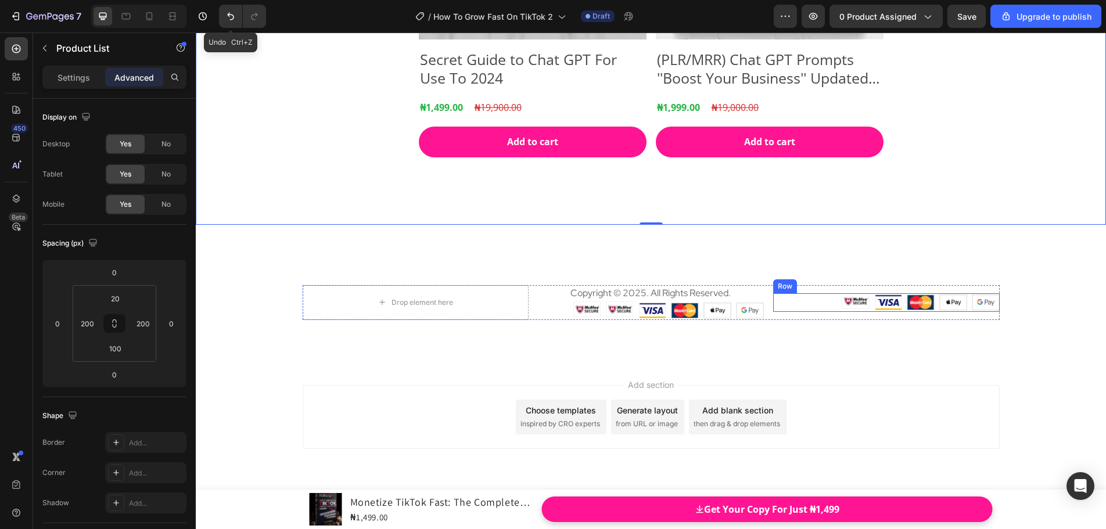
click at [814, 302] on div "Image Image Image Image Image Row" at bounding box center [886, 302] width 226 height 19
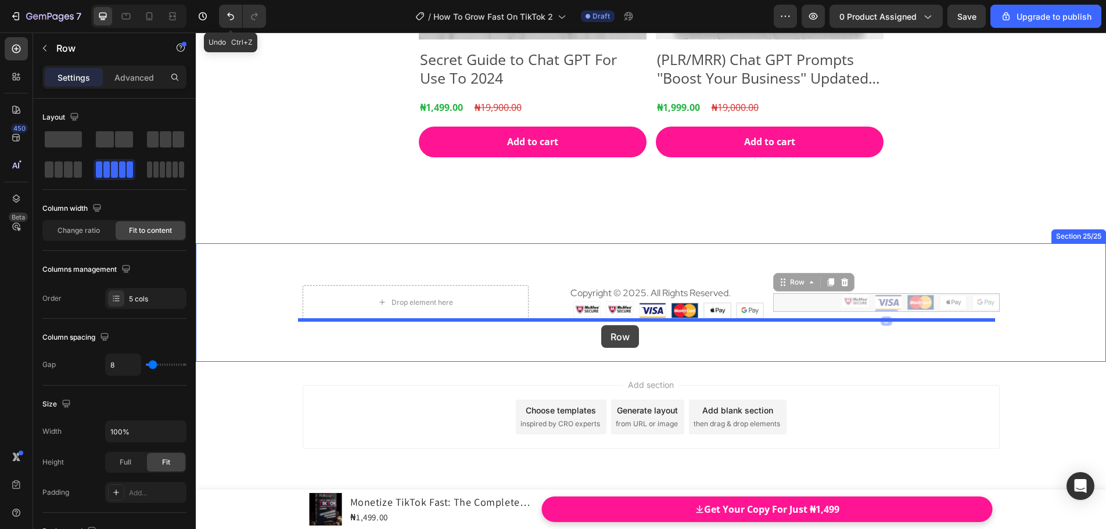
drag, startPoint x: 778, startPoint y: 284, endPoint x: 601, endPoint y: 325, distance: 181.9
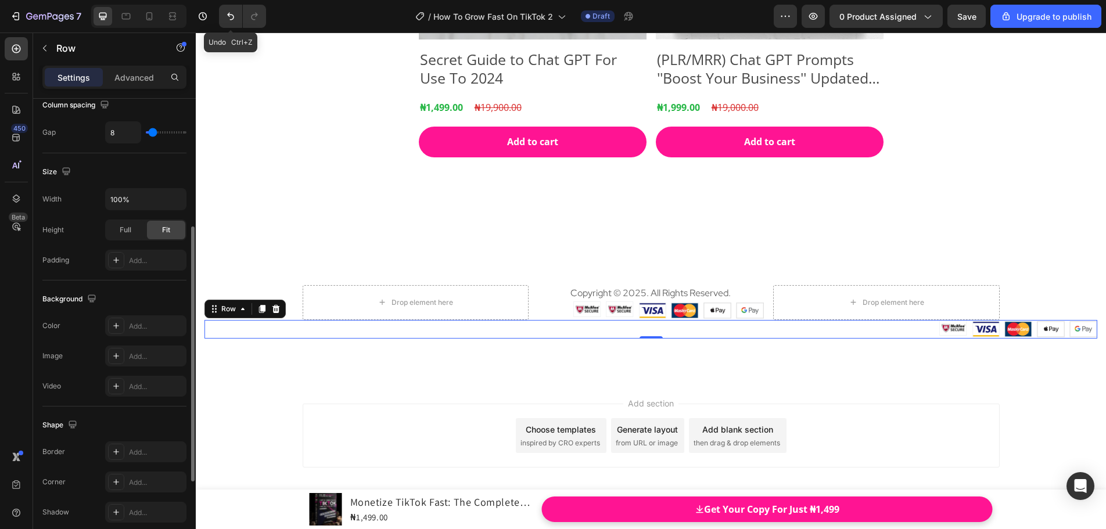
scroll to position [378, 0]
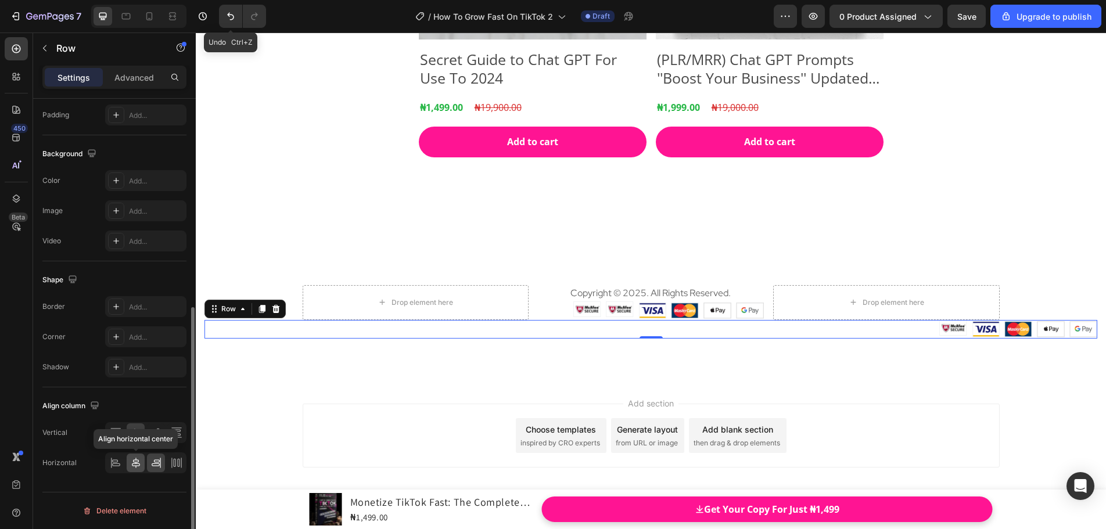
click at [138, 459] on icon at bounding box center [136, 463] width 12 height 12
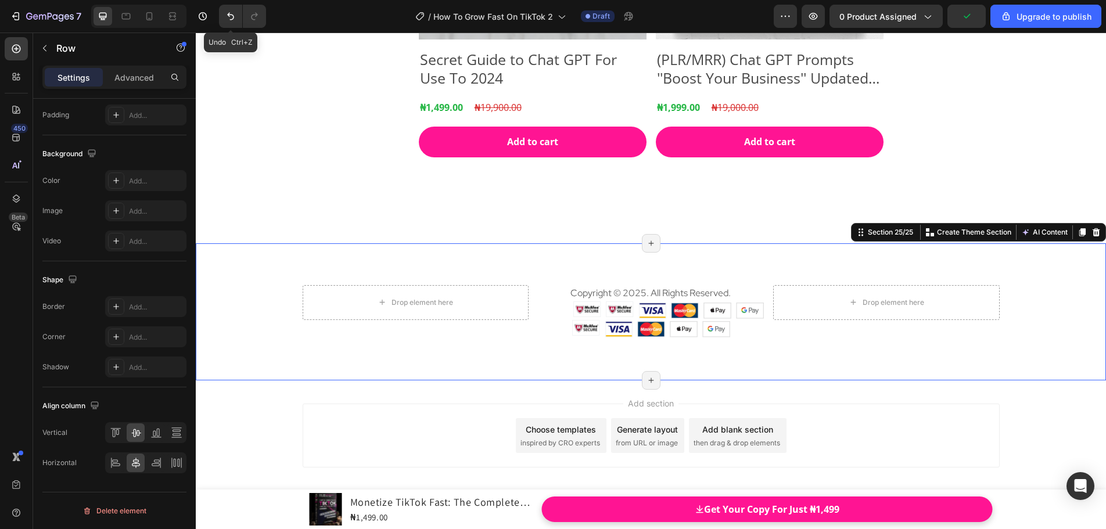
scroll to position [0, 0]
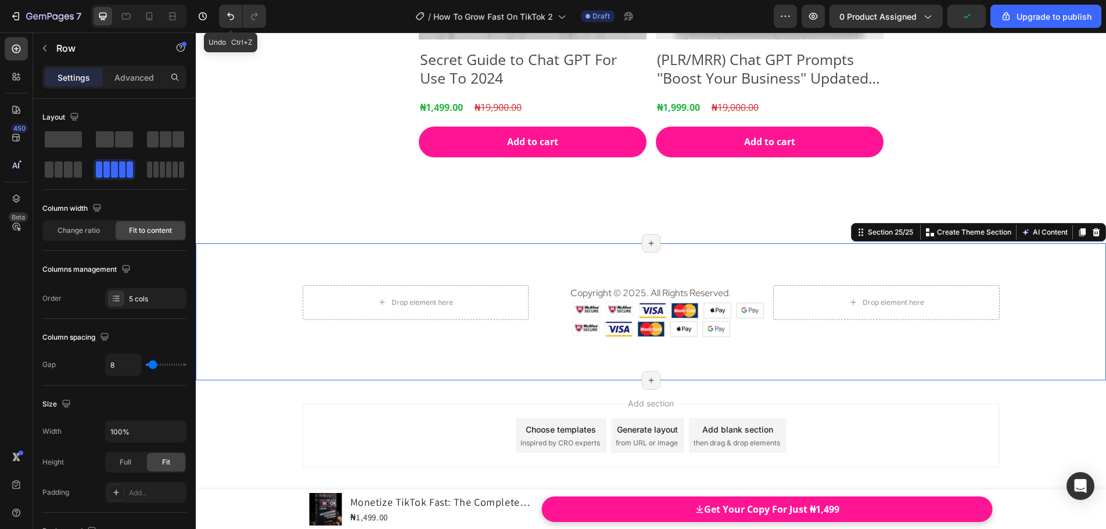
click at [619, 362] on div "Drop element here Copyright © 2025. All Rights Reserved. Text block Image Image…" at bounding box center [651, 312] width 910 height 138
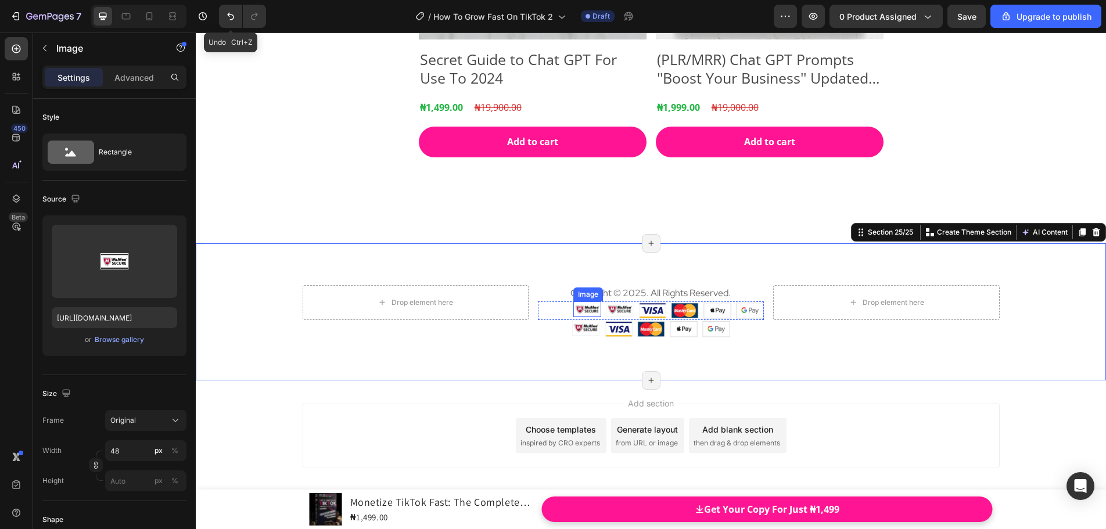
click at [574, 311] on img at bounding box center [587, 309] width 28 height 16
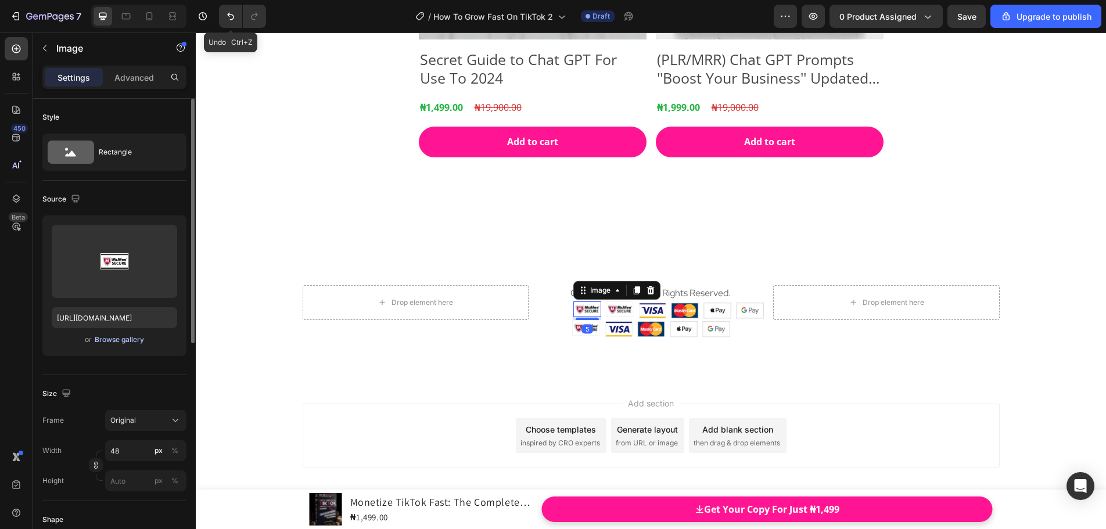
click at [105, 342] on div "Browse gallery" at bounding box center [119, 340] width 49 height 10
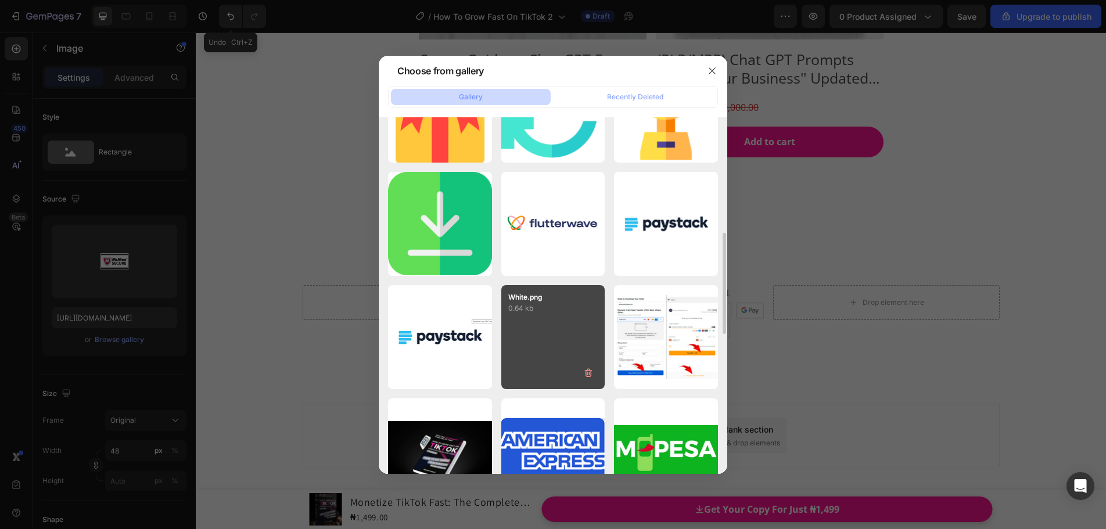
scroll to position [465, 0]
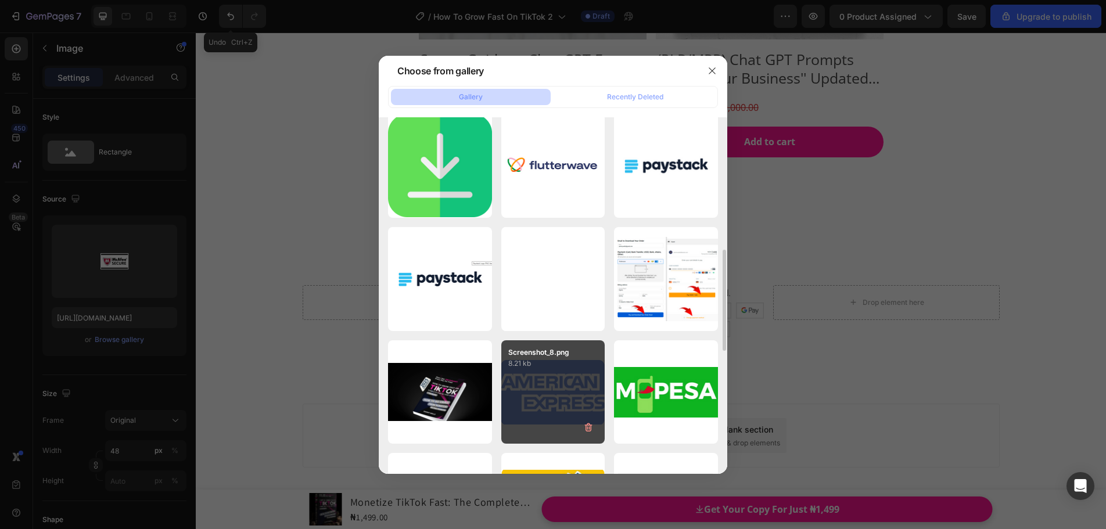
click at [569, 374] on div "Screenshot_8.png 8.21 kb" at bounding box center [553, 392] width 104 height 104
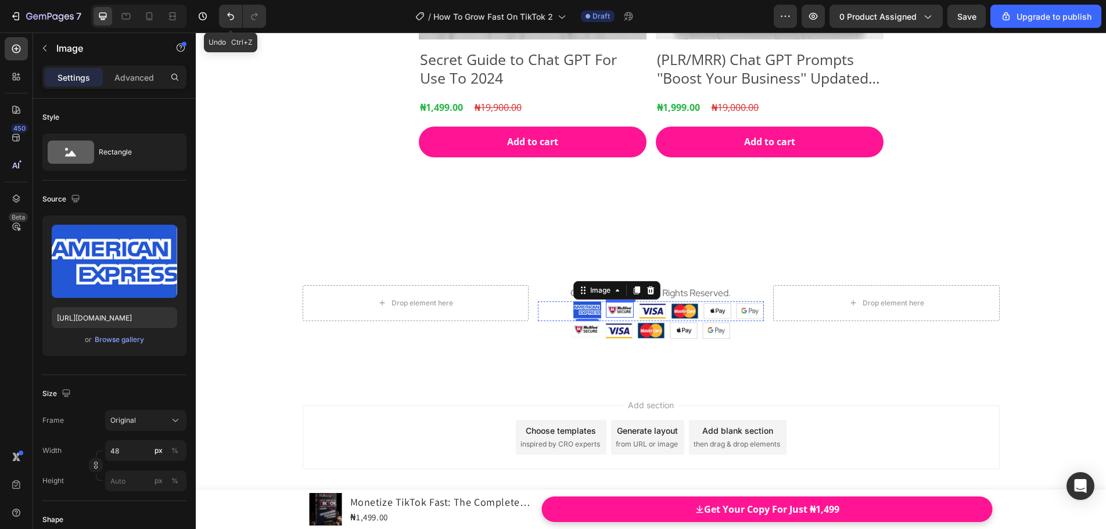
click at [608, 310] on img at bounding box center [620, 310] width 28 height 16
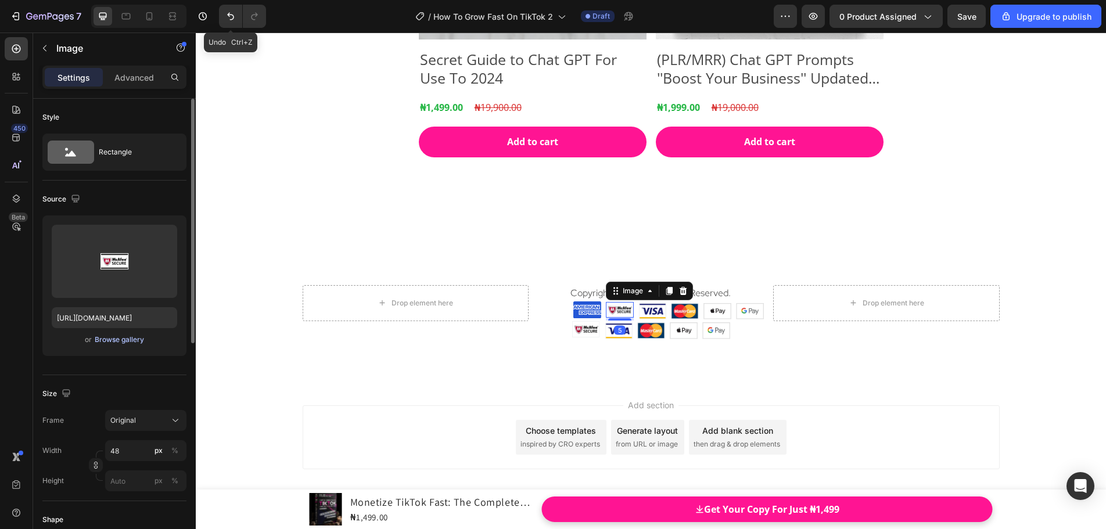
click at [111, 343] on div "Browse gallery" at bounding box center [119, 340] width 49 height 10
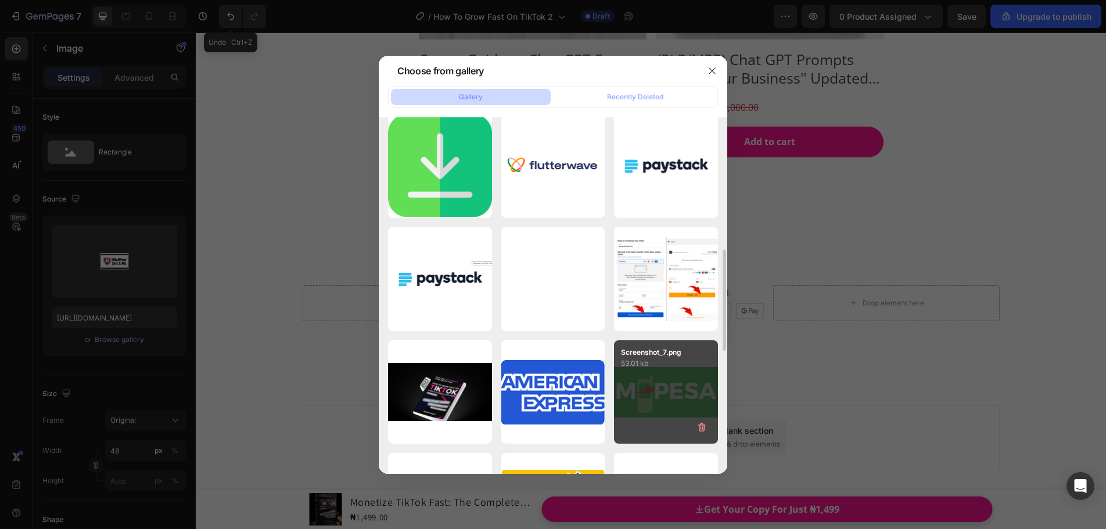
click at [620, 372] on div "Screenshot_7.png 53.01 kb" at bounding box center [666, 392] width 104 height 104
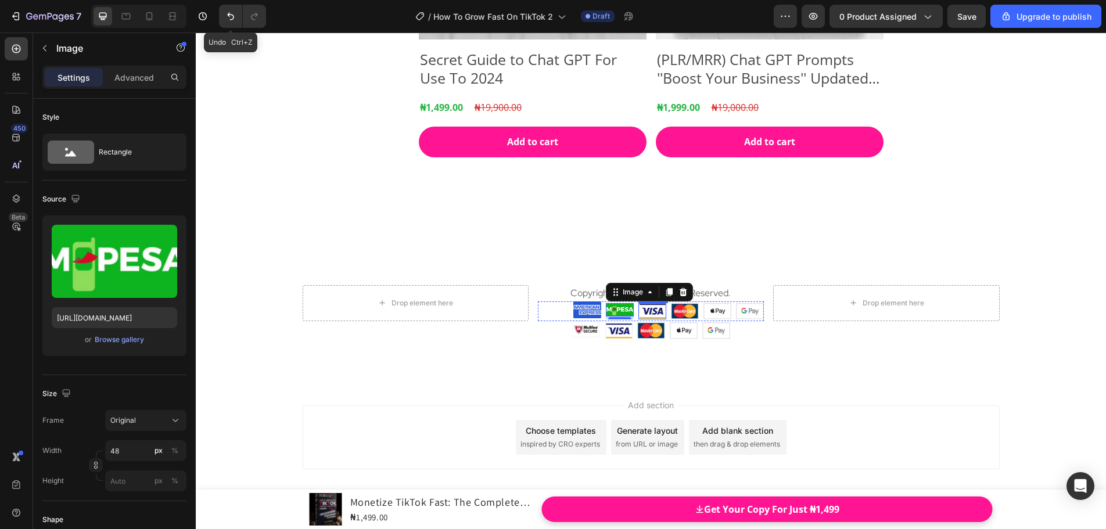
click at [640, 307] on img at bounding box center [652, 311] width 28 height 16
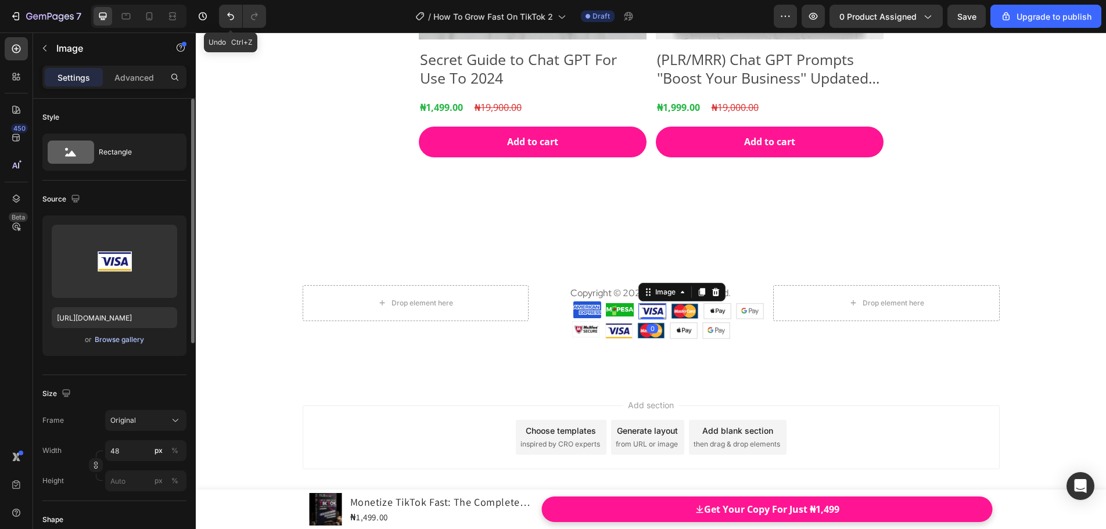
click at [114, 340] on div "Browse gallery" at bounding box center [119, 340] width 49 height 10
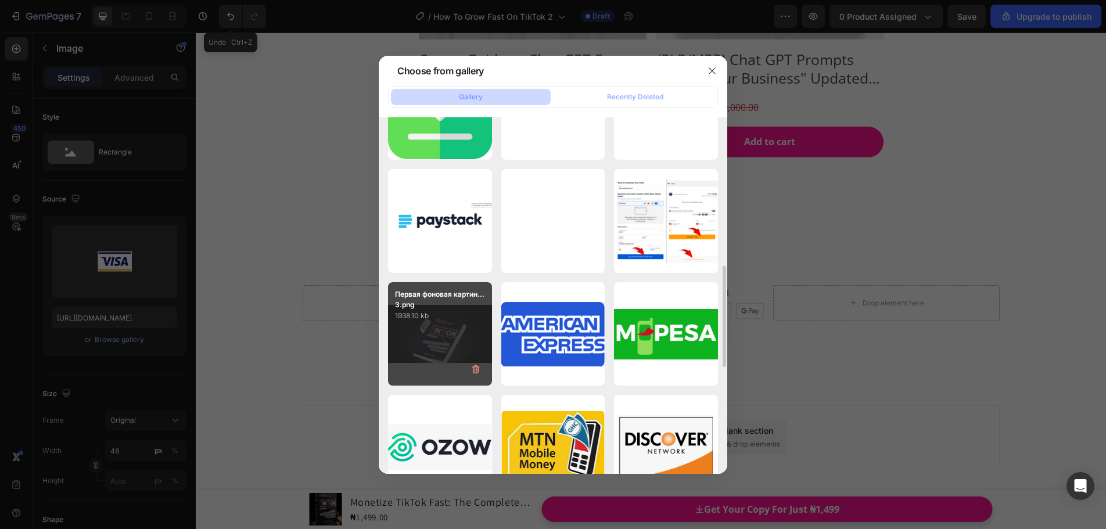
scroll to position [581, 0]
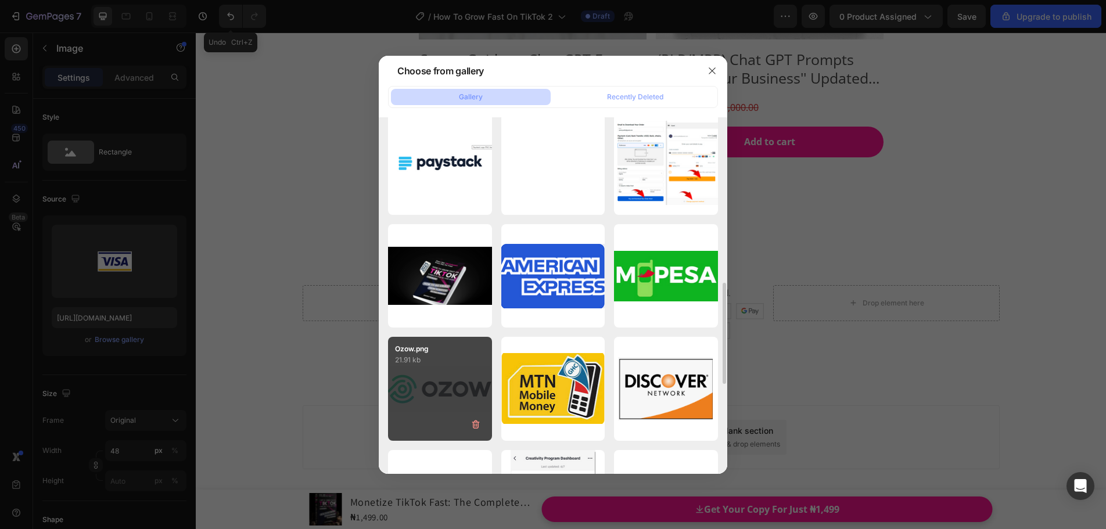
click at [423, 353] on p "Ozow.png" at bounding box center [440, 349] width 90 height 10
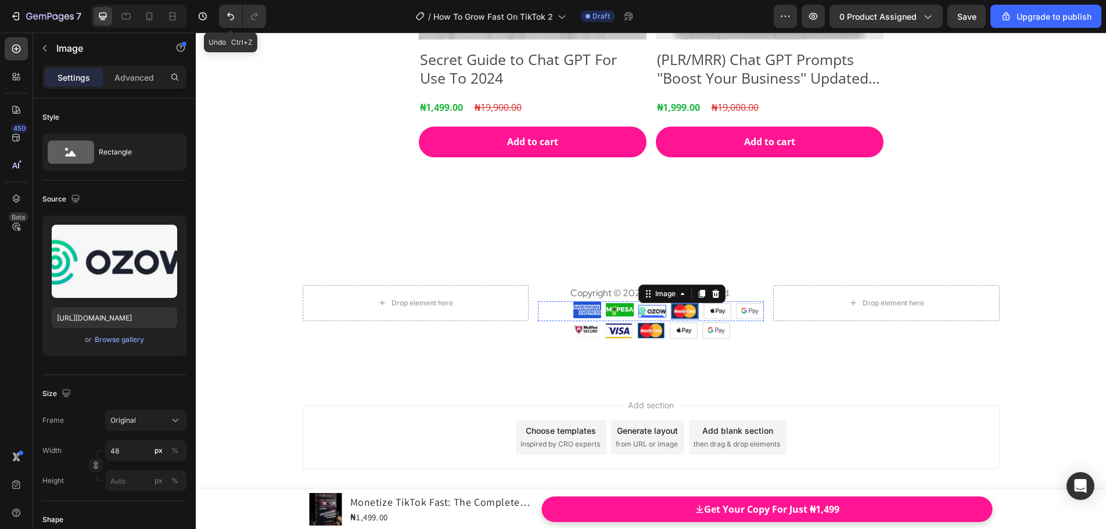
click at [673, 312] on img at bounding box center [685, 311] width 28 height 16
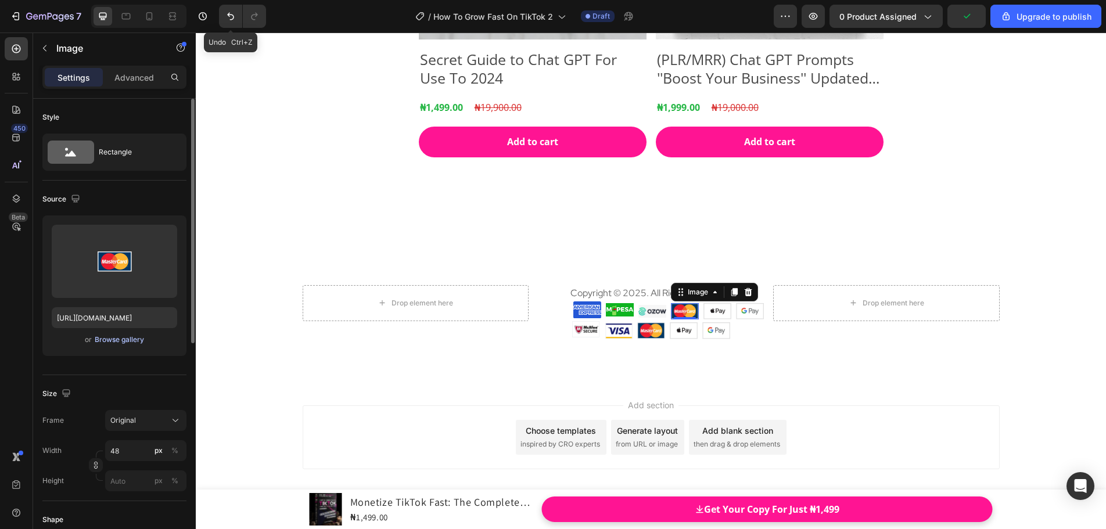
click at [135, 342] on div "Browse gallery" at bounding box center [119, 340] width 49 height 10
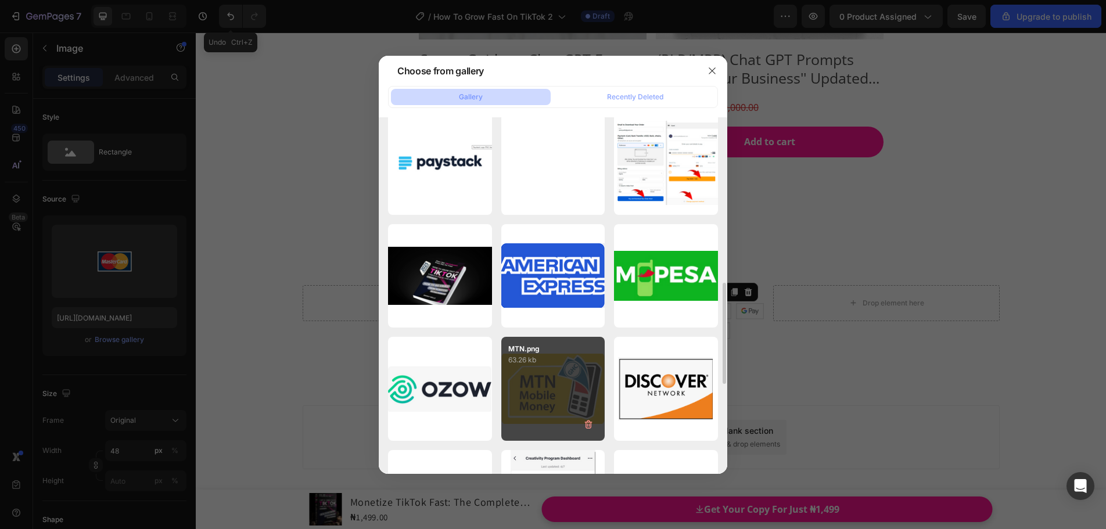
click at [529, 377] on div "MTN.png 63.26 kb" at bounding box center [553, 389] width 104 height 104
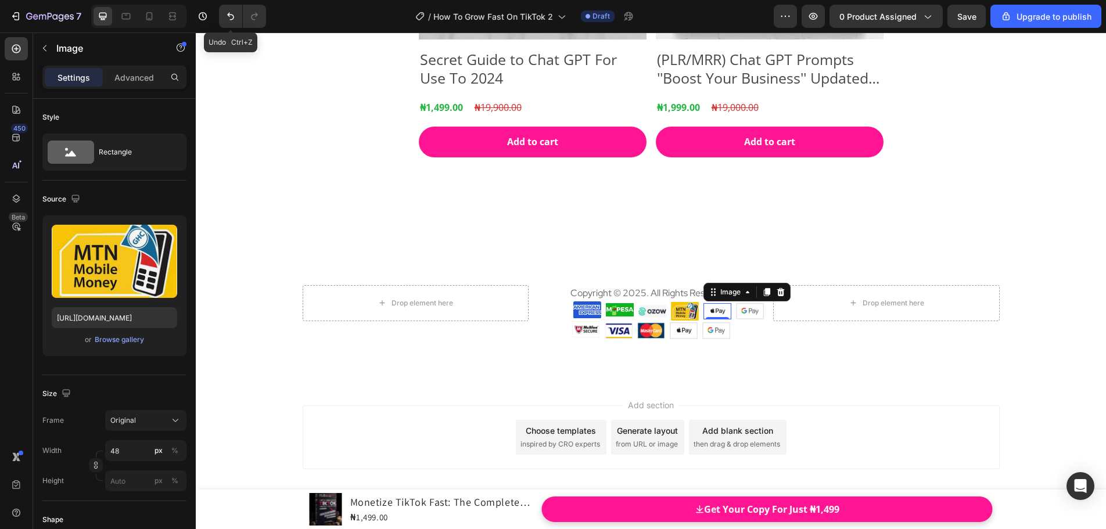
click at [721, 312] on img at bounding box center [717, 311] width 28 height 16
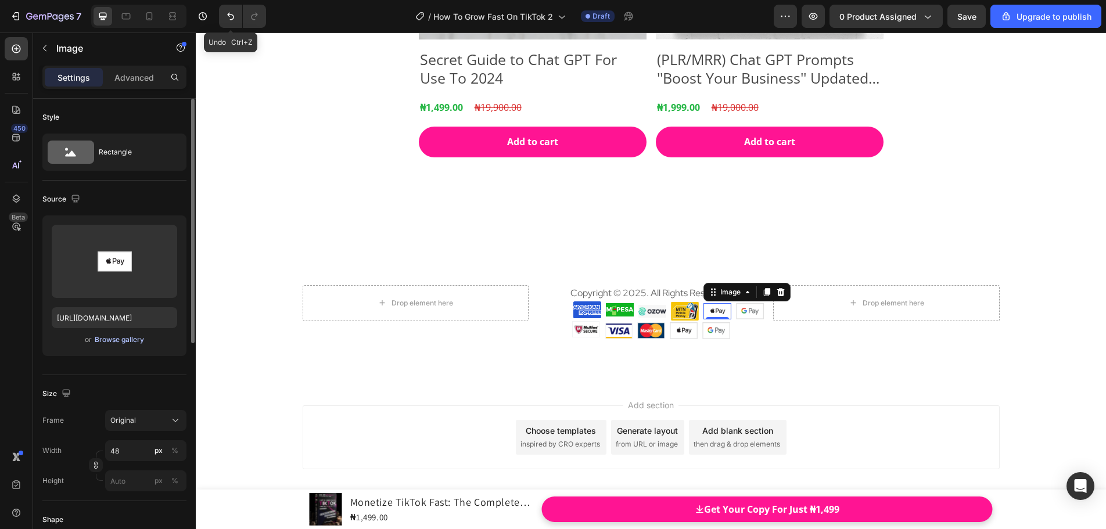
click at [134, 342] on div "Browse gallery" at bounding box center [119, 340] width 49 height 10
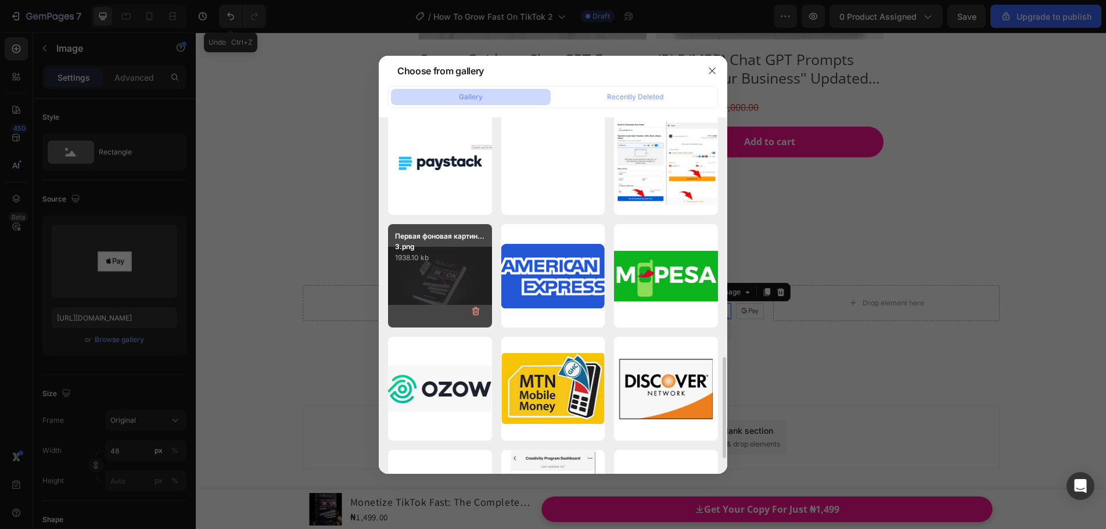
scroll to position [639, 0]
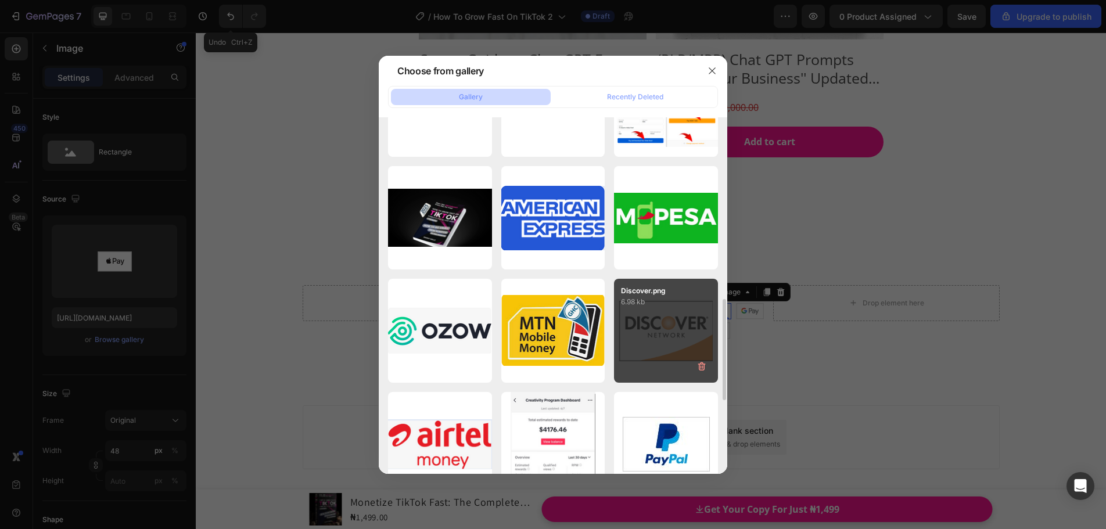
click at [641, 330] on div "Discover.png 6.98 kb" at bounding box center [666, 331] width 104 height 104
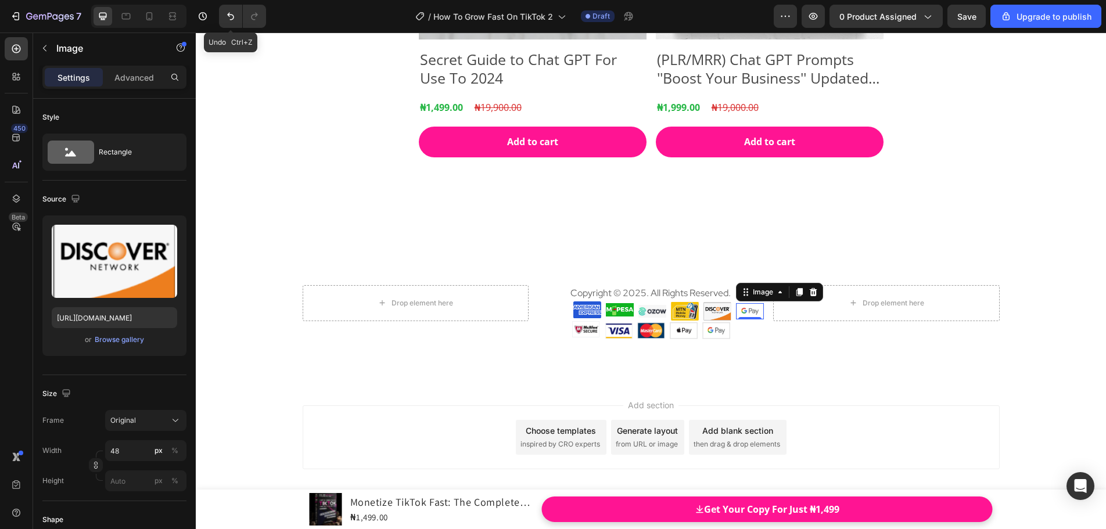
click at [745, 307] on img at bounding box center [750, 311] width 28 height 16
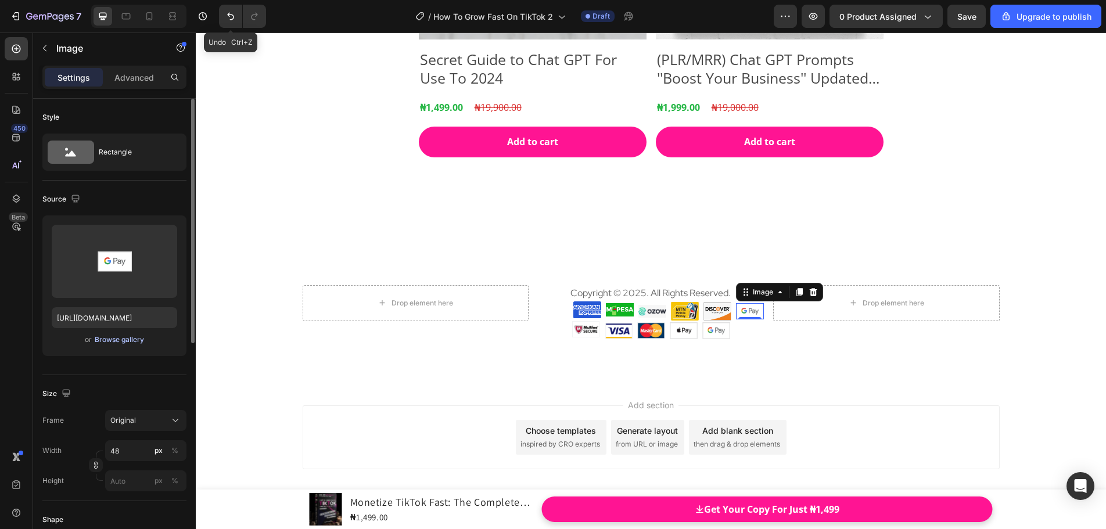
click at [117, 341] on div "Browse gallery" at bounding box center [119, 340] width 49 height 10
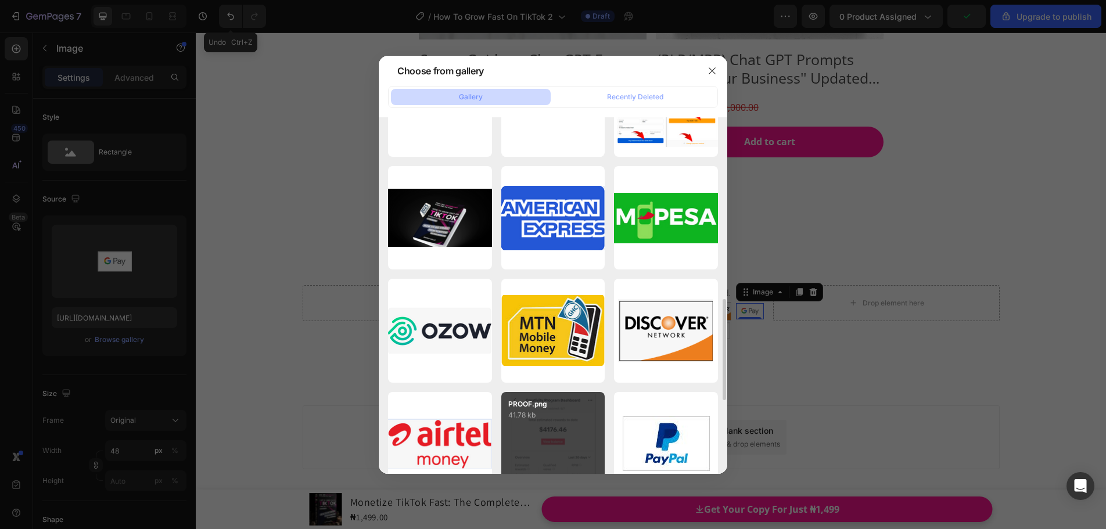
click at [0, 0] on div "Airtel.png 15.39 kb" at bounding box center [0, 0] width 0 height 0
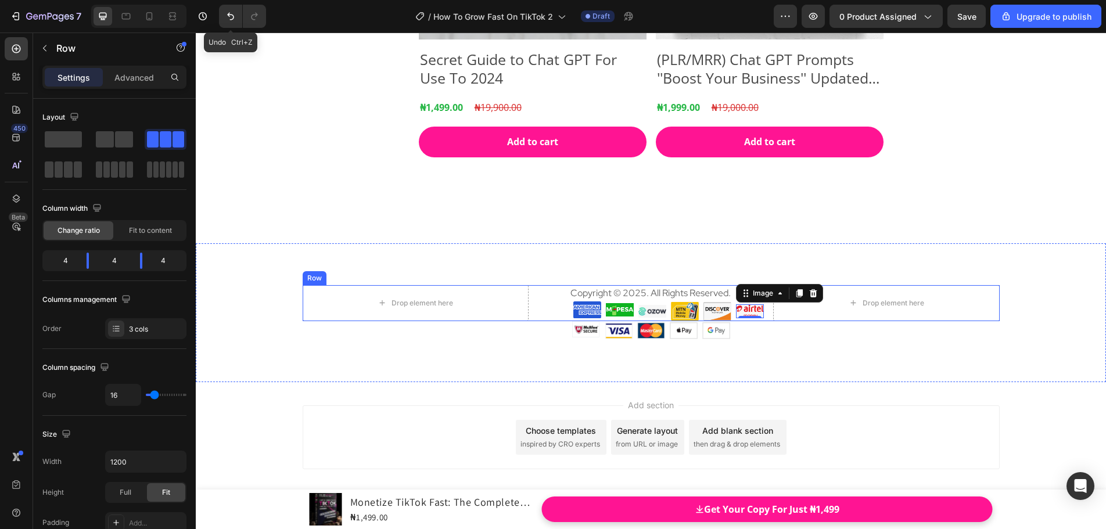
click at [763, 319] on div "Drop element here Copyright © 2025. All Rights Reserved. Text block Image Image…" at bounding box center [651, 303] width 697 height 37
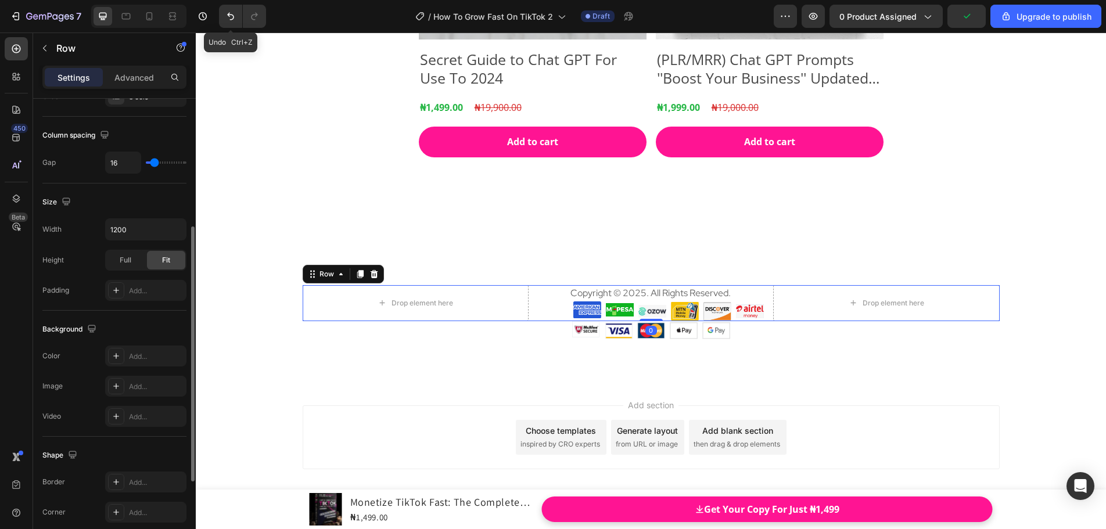
scroll to position [378, 0]
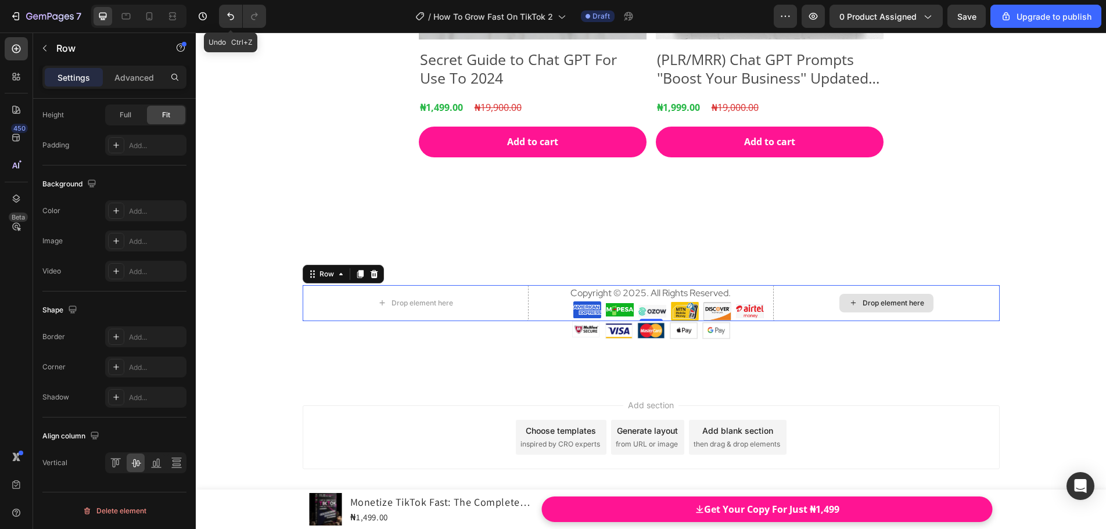
click at [804, 313] on div "Drop element here" at bounding box center [886, 303] width 226 height 37
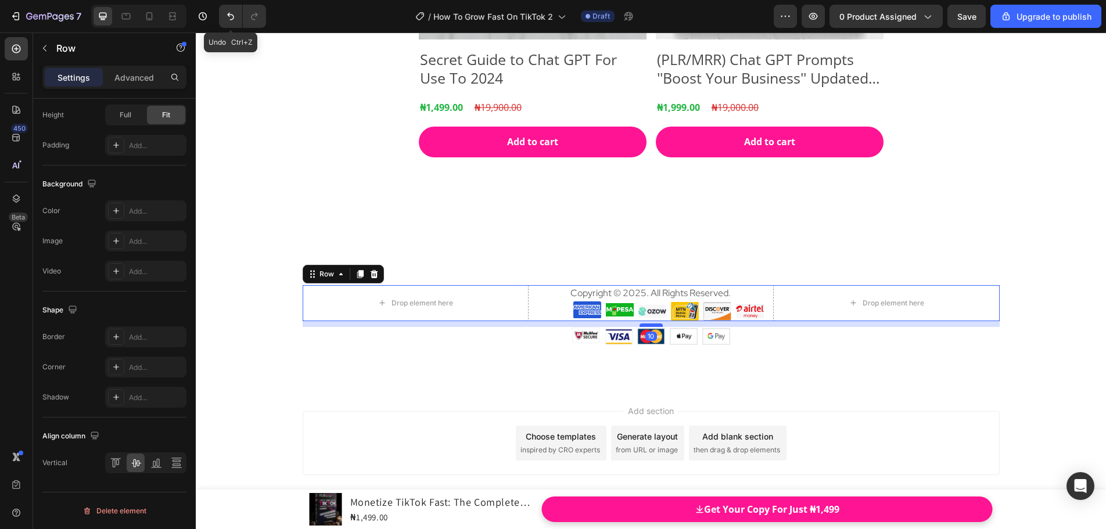
drag, startPoint x: 644, startPoint y: 321, endPoint x: 644, endPoint y: 326, distance: 5.8
click at [644, 326] on div at bounding box center [651, 325] width 23 height 3
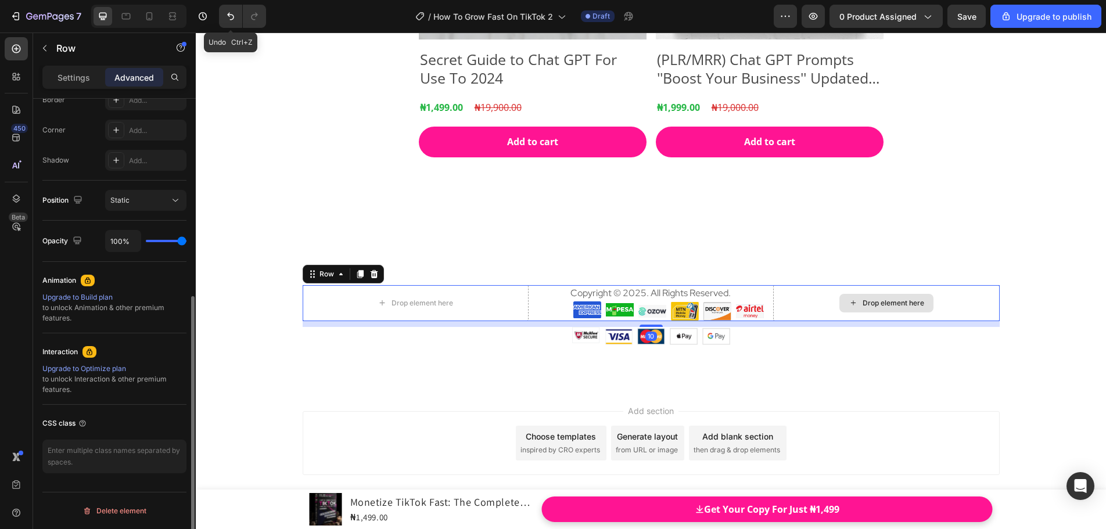
scroll to position [343, 0]
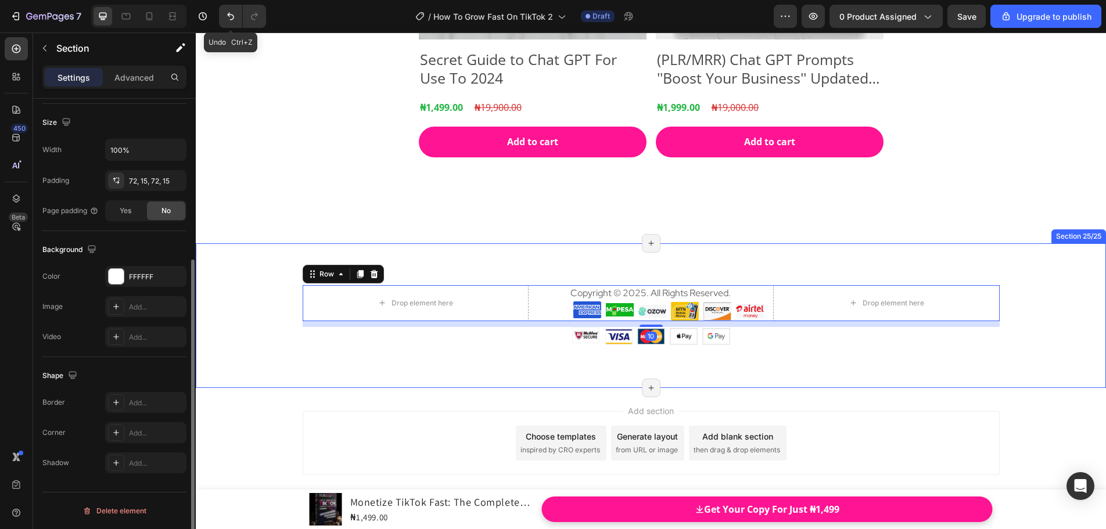
click at [1048, 269] on div "Drop element here Copyright © 2025. All Rights Reserved. Text block Image Image…" at bounding box center [651, 315] width 910 height 145
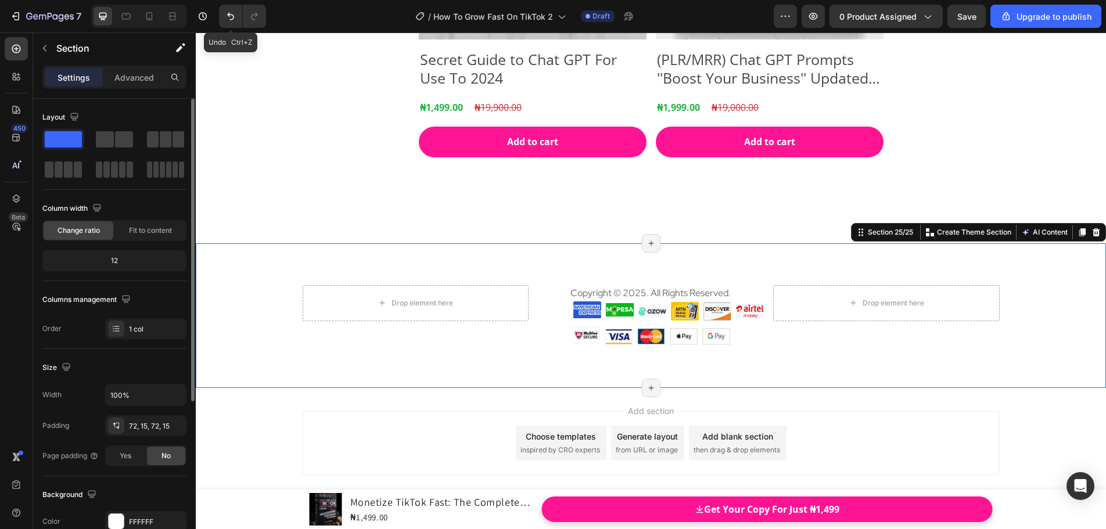
click at [944, 416] on div "Add section Choose templates inspired by CRO experts Generate layout from URL o…" at bounding box center [651, 443] width 697 height 64
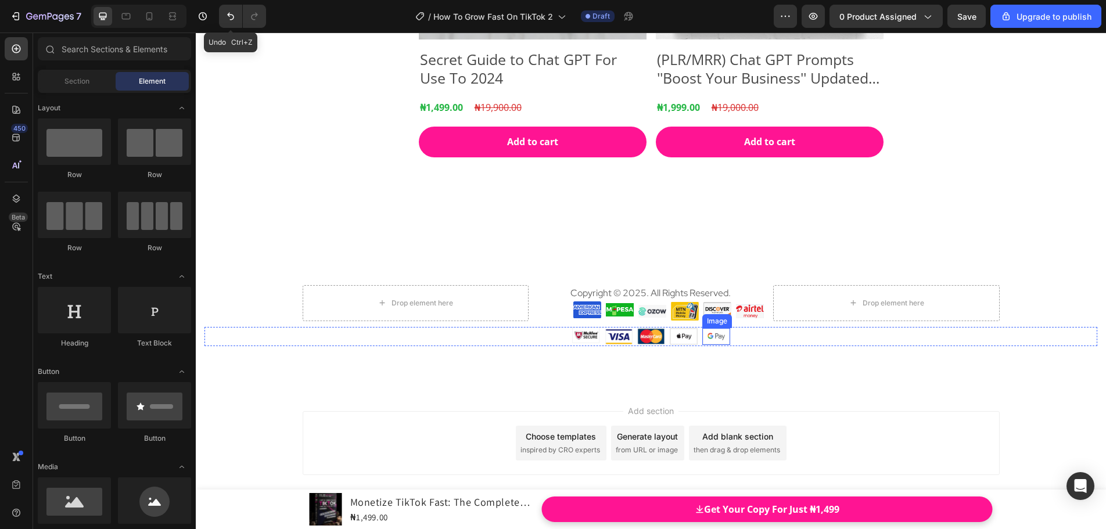
click at [720, 339] on img at bounding box center [716, 336] width 28 height 16
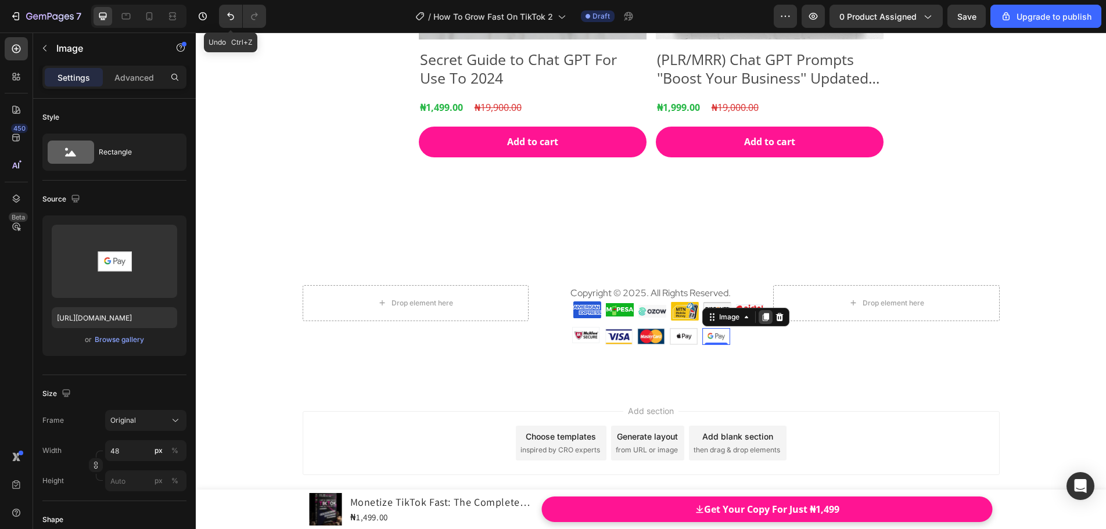
click at [762, 318] on icon at bounding box center [765, 318] width 6 height 8
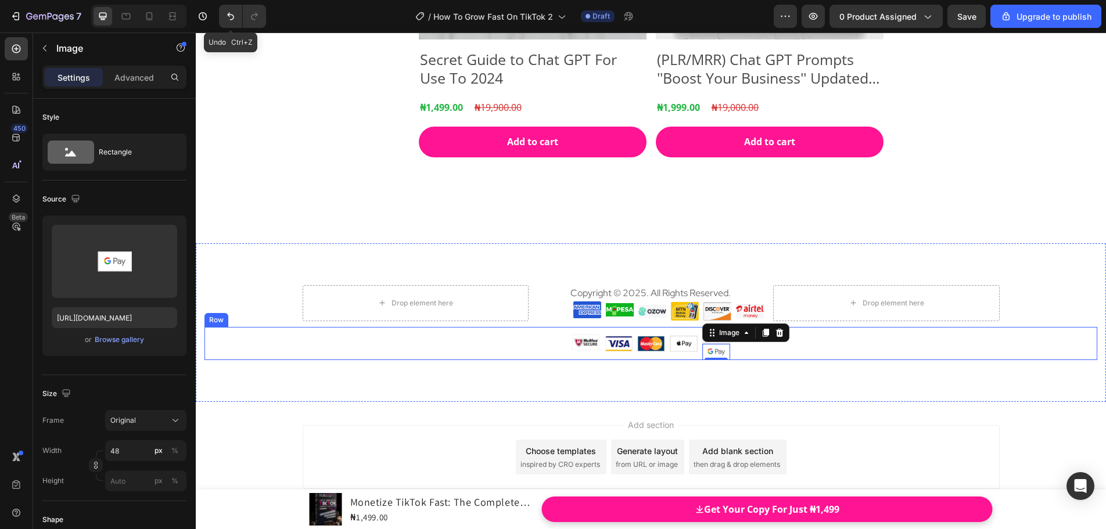
click at [757, 360] on div "Image Image Image Image Image Image 0 Row" at bounding box center [650, 343] width 893 height 33
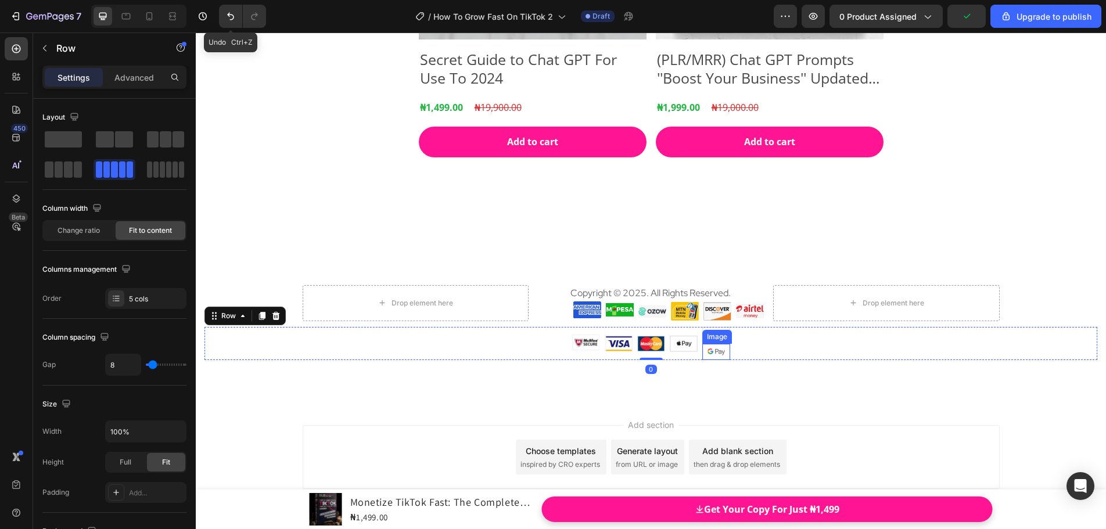
click at [715, 351] on img at bounding box center [716, 352] width 28 height 16
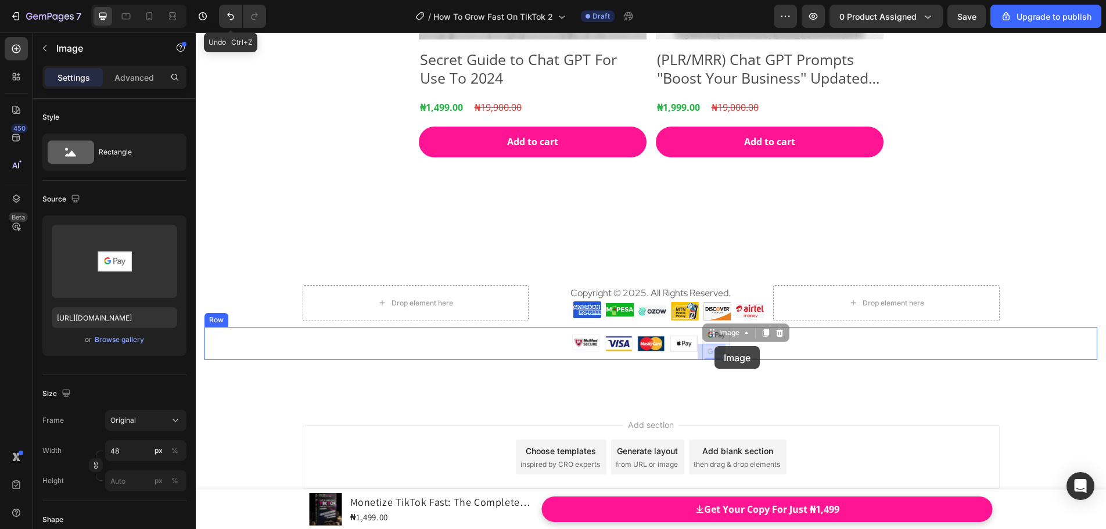
drag, startPoint x: 703, startPoint y: 333, endPoint x: 714, endPoint y: 346, distance: 17.3
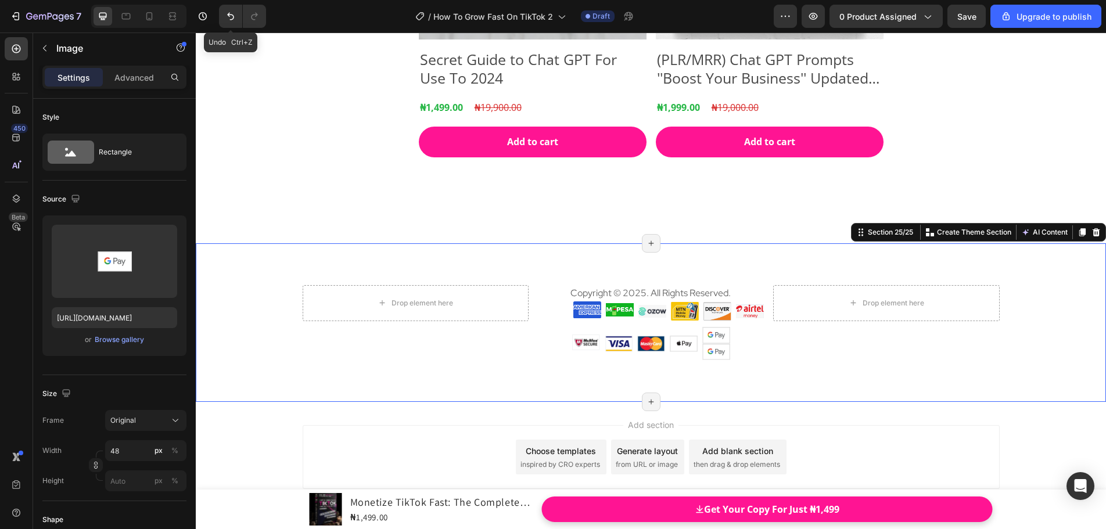
click at [758, 372] on div "Drop element here Copyright © 2025. All Rights Reserved. Text block Image Image…" at bounding box center [651, 322] width 910 height 159
click at [716, 352] on img at bounding box center [716, 352] width 28 height 16
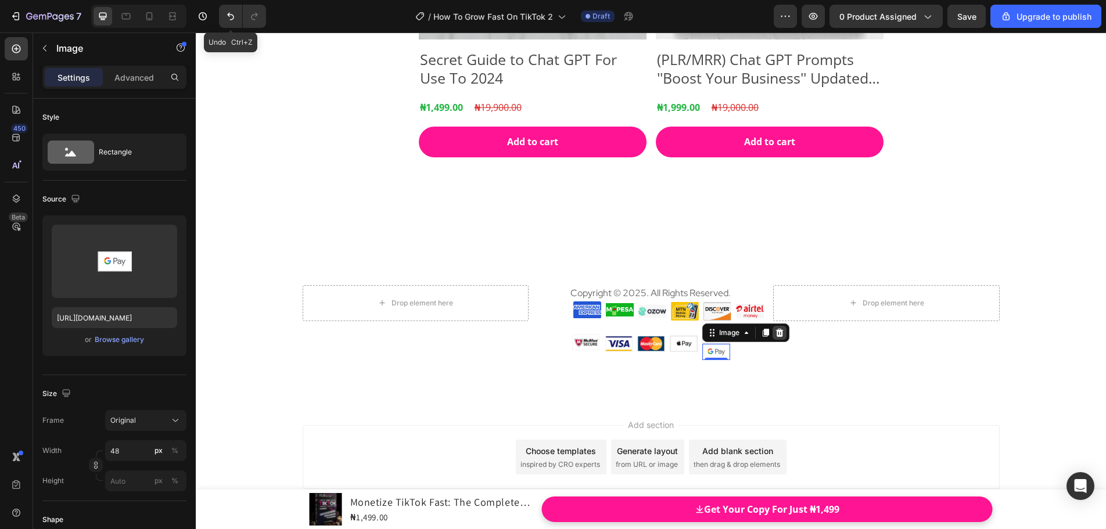
click at [775, 333] on icon at bounding box center [779, 333] width 8 height 8
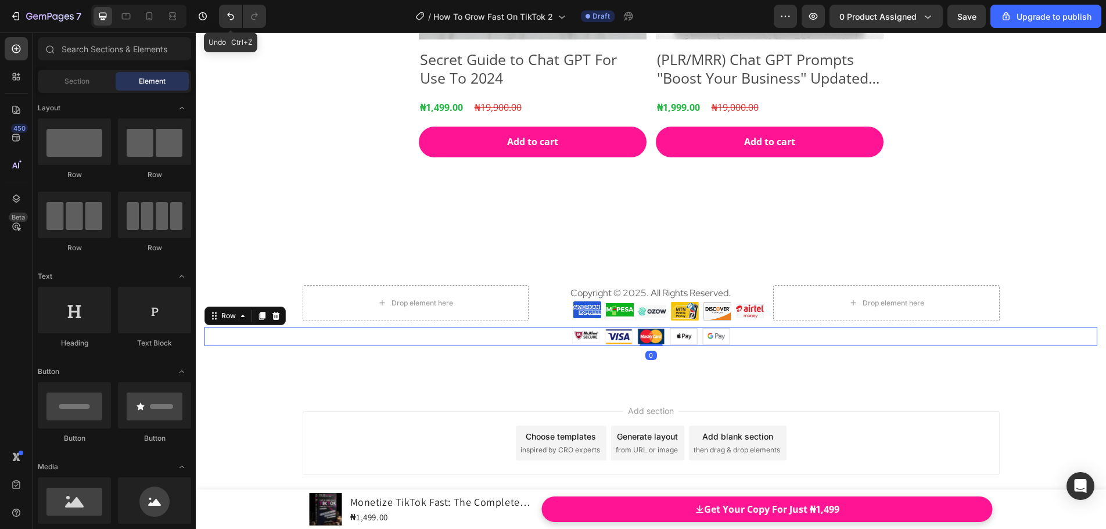
click at [566, 344] on div "Image Image Image Image Image Row 0" at bounding box center [650, 336] width 893 height 19
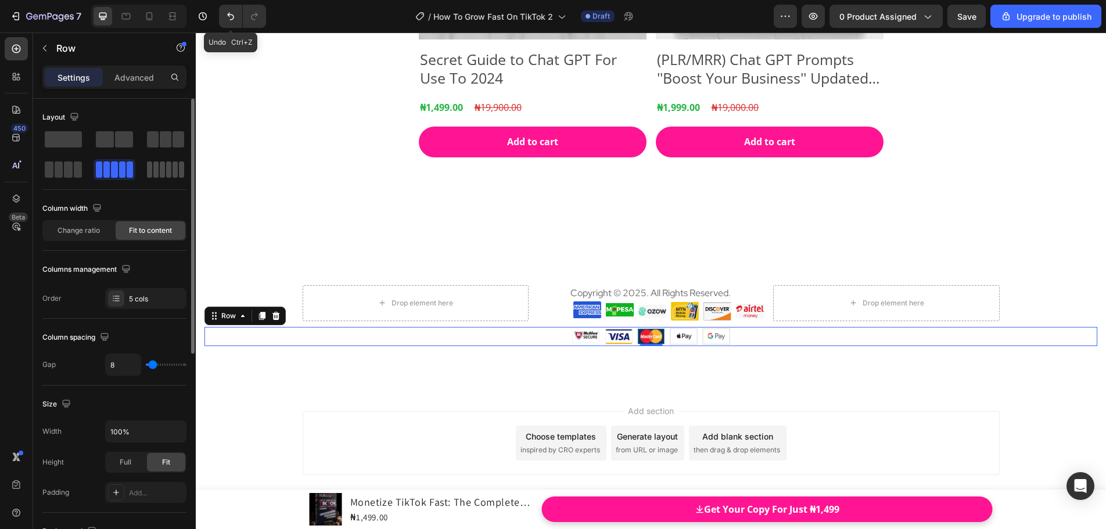
click at [166, 176] on div at bounding box center [165, 169] width 37 height 16
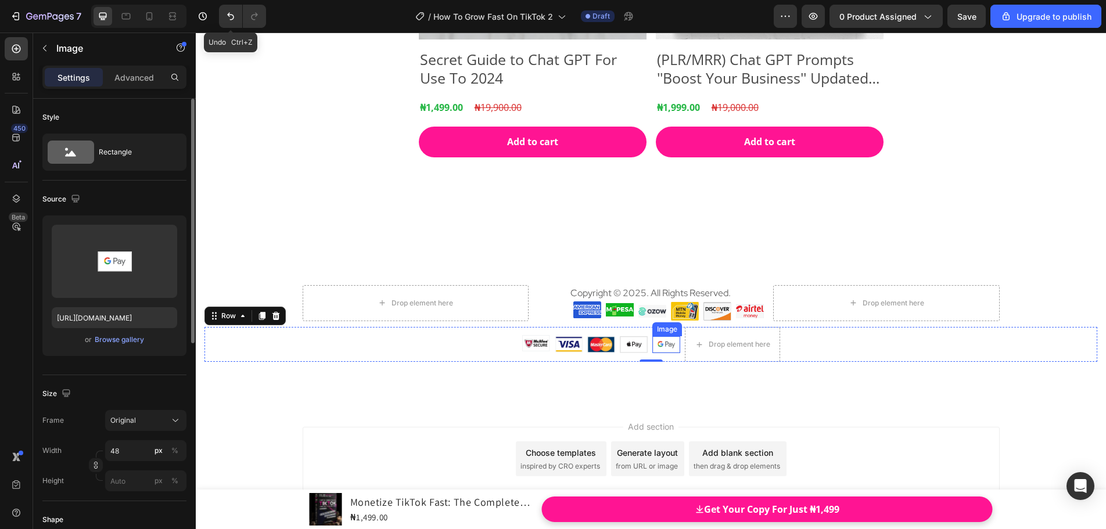
click at [653, 334] on div "Image" at bounding box center [667, 329] width 30 height 14
click at [711, 326] on icon at bounding box center [715, 325] width 9 height 9
click at [666, 350] on img at bounding box center [666, 352] width 28 height 16
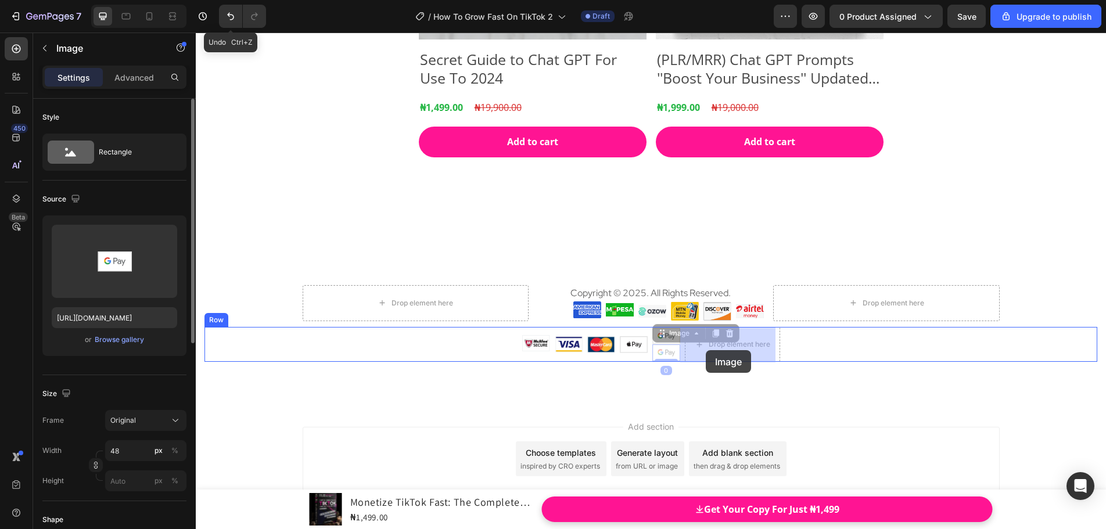
drag, startPoint x: 656, startPoint y: 335, endPoint x: 706, endPoint y: 350, distance: 51.8
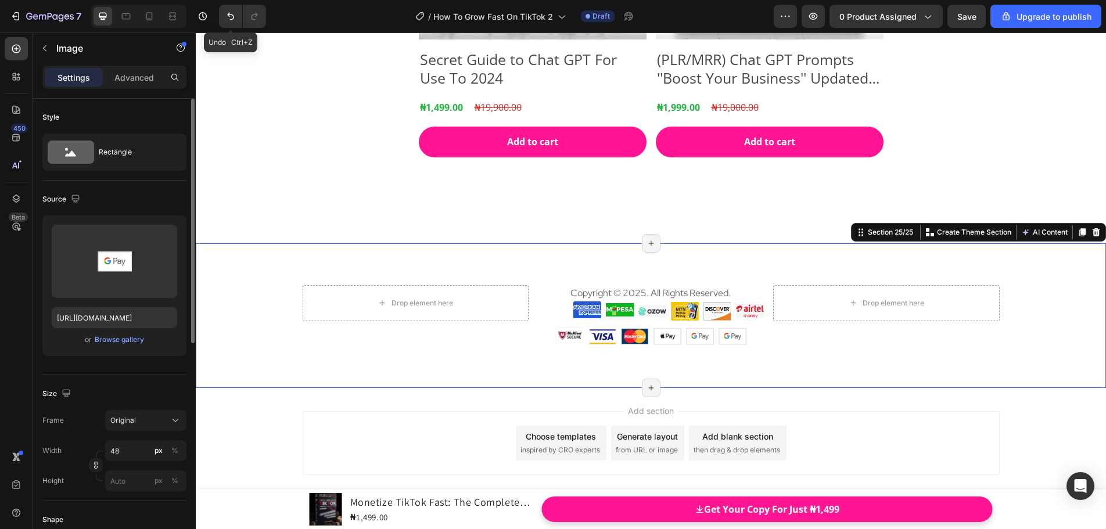
click at [796, 381] on div "Drop element here Copyright © 2025. All Rights Reserved. Text block Image Image…" at bounding box center [651, 315] width 910 height 145
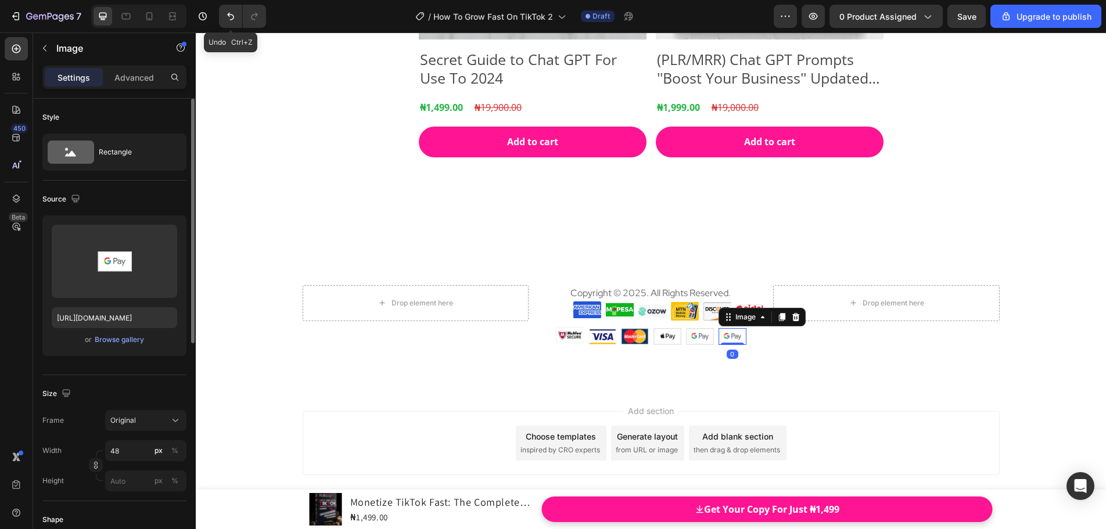
click at [730, 341] on img at bounding box center [733, 336] width 28 height 16
click at [107, 342] on div "Browse gallery" at bounding box center [119, 340] width 49 height 10
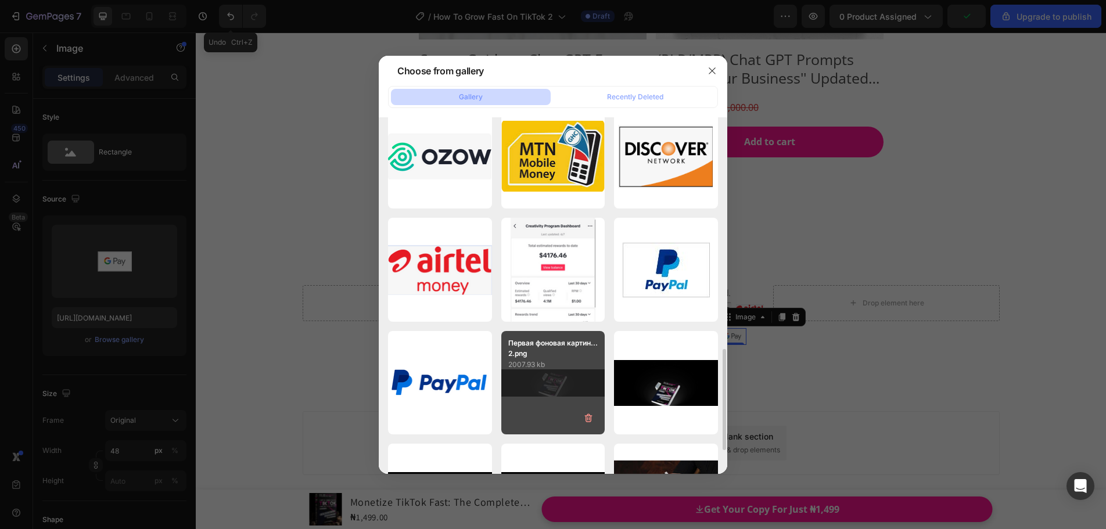
scroll to position [871, 0]
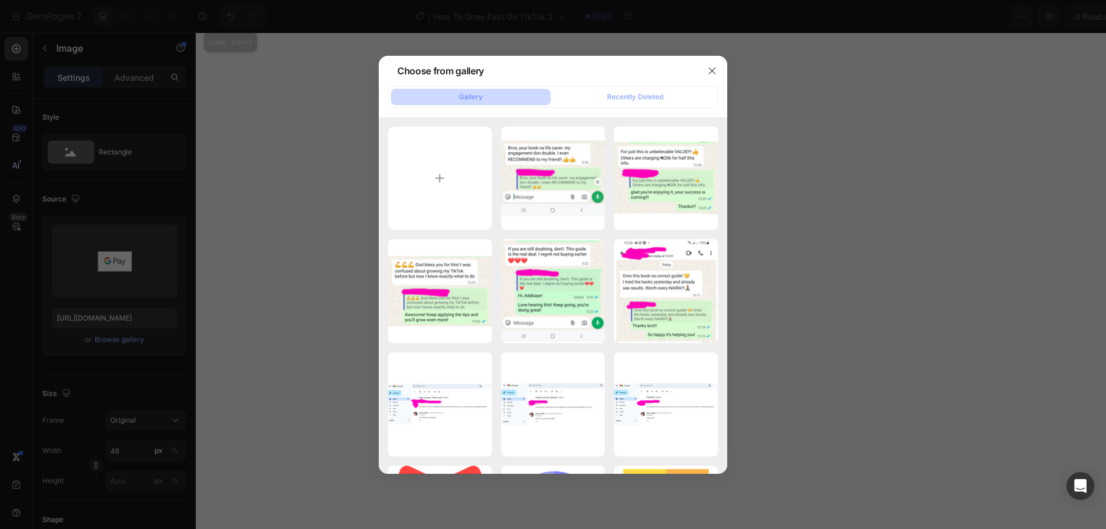
click at [0, 0] on div "pp_cc_mark_74x46.jpg 2.83 kb" at bounding box center [0, 0] width 0 height 0
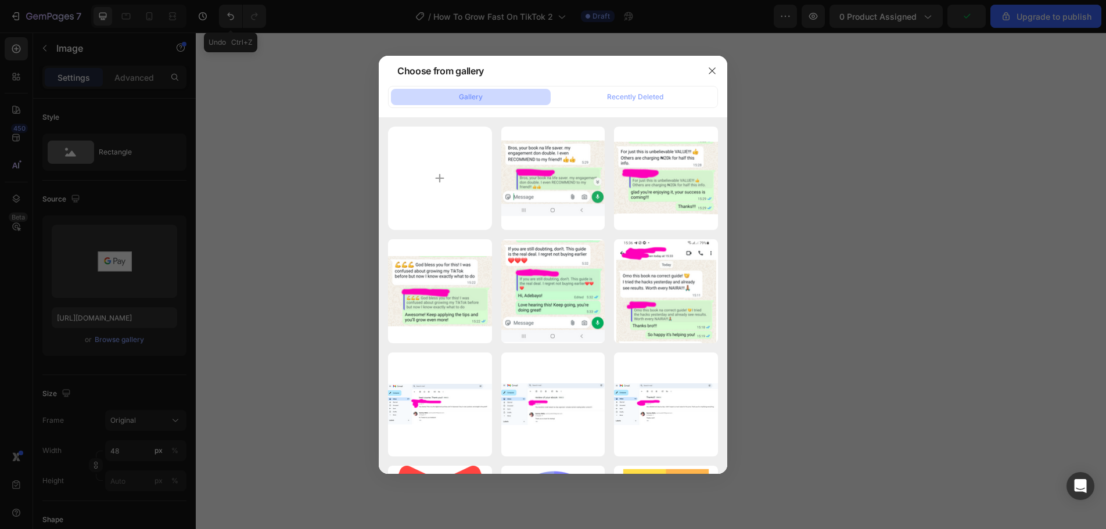
type input "https://cdn.shopify.com/s/files/1/0824/9239/1705/files/gempages_510231258463208…"
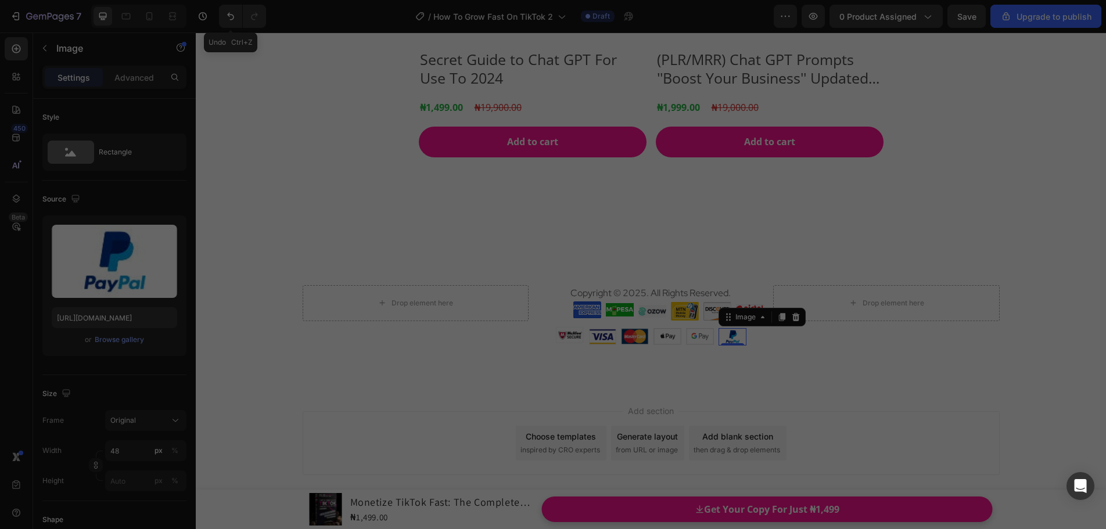
scroll to position [871, 0]
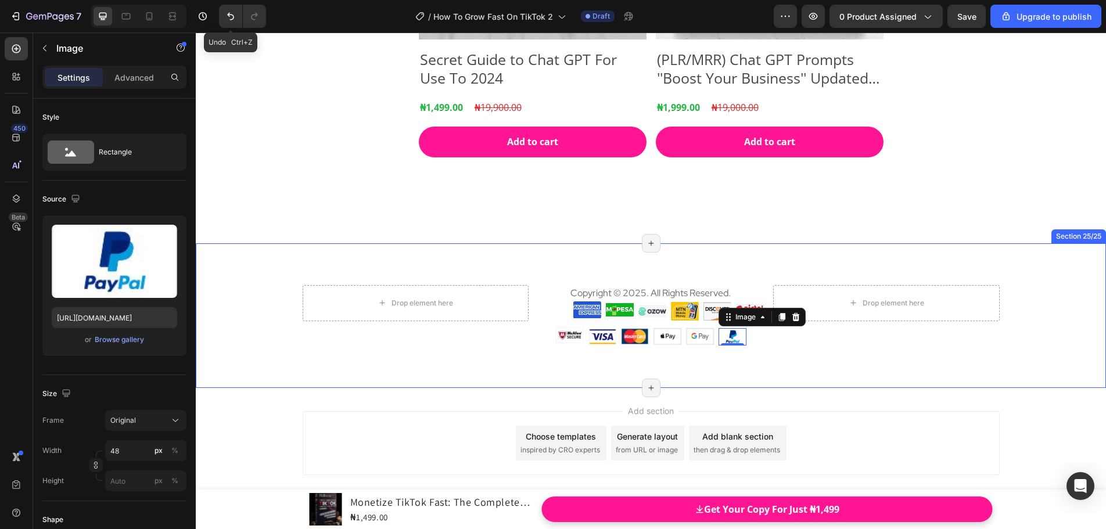
click at [782, 362] on div "Drop element here Copyright © 2025. All Rights Reserved. Text block Image Image…" at bounding box center [651, 315] width 910 height 145
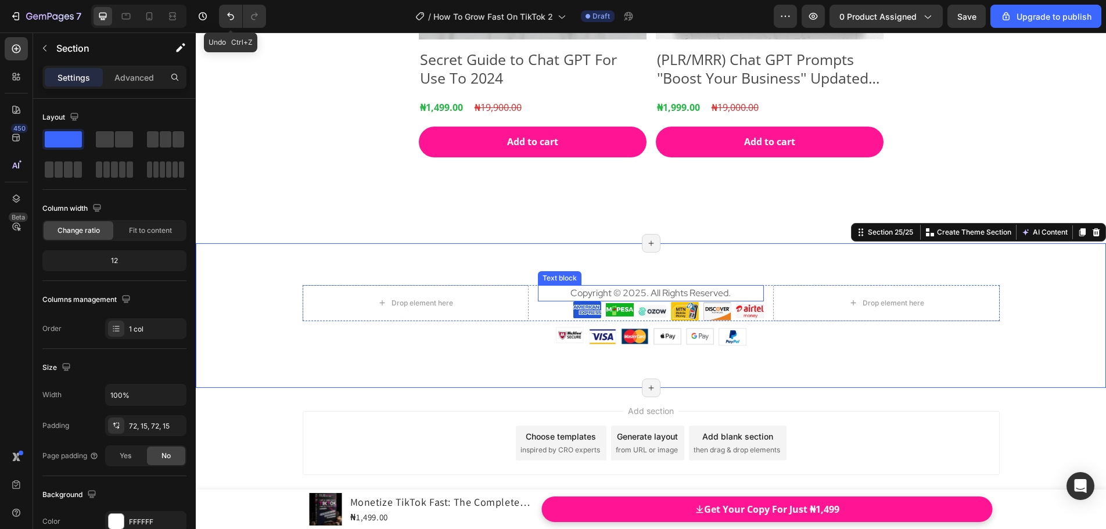
click at [696, 296] on span "Copyright © 2025. All Rights Reserved." at bounding box center [650, 293] width 160 height 12
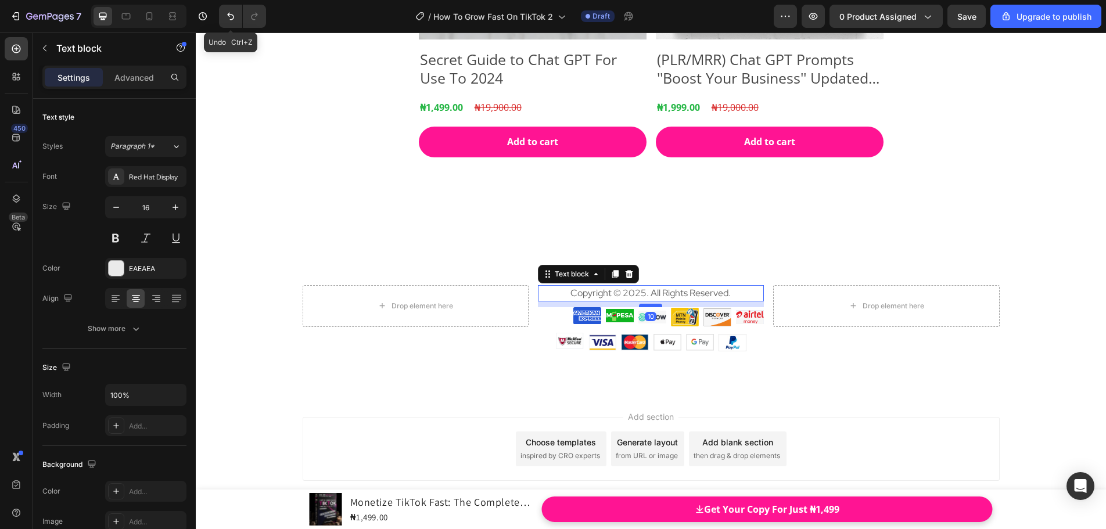
click at [654, 306] on div at bounding box center [650, 305] width 23 height 3
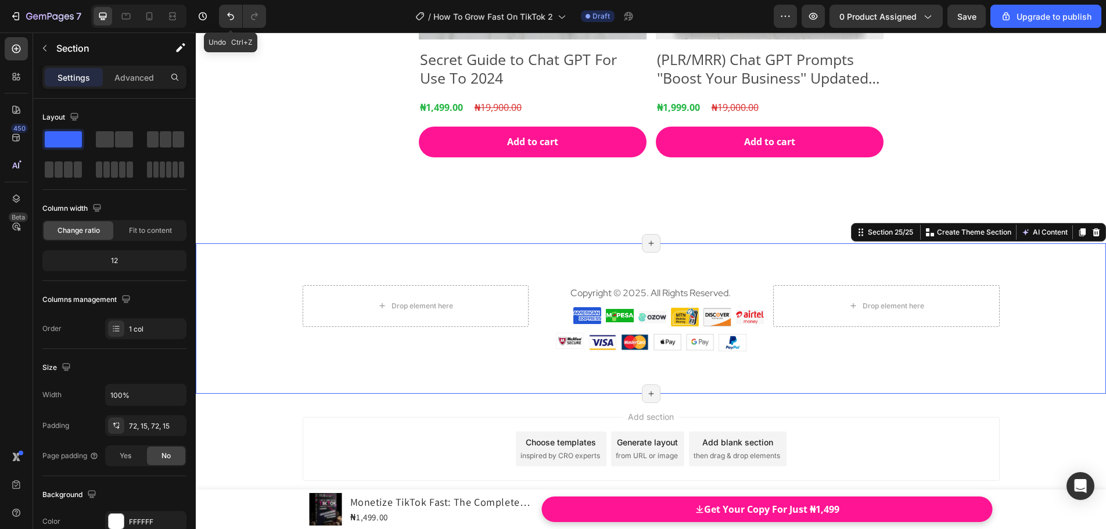
click at [828, 367] on div "Drop element here Copyright © 2025. All Rights Reserved. Text block Image Image…" at bounding box center [651, 318] width 910 height 150
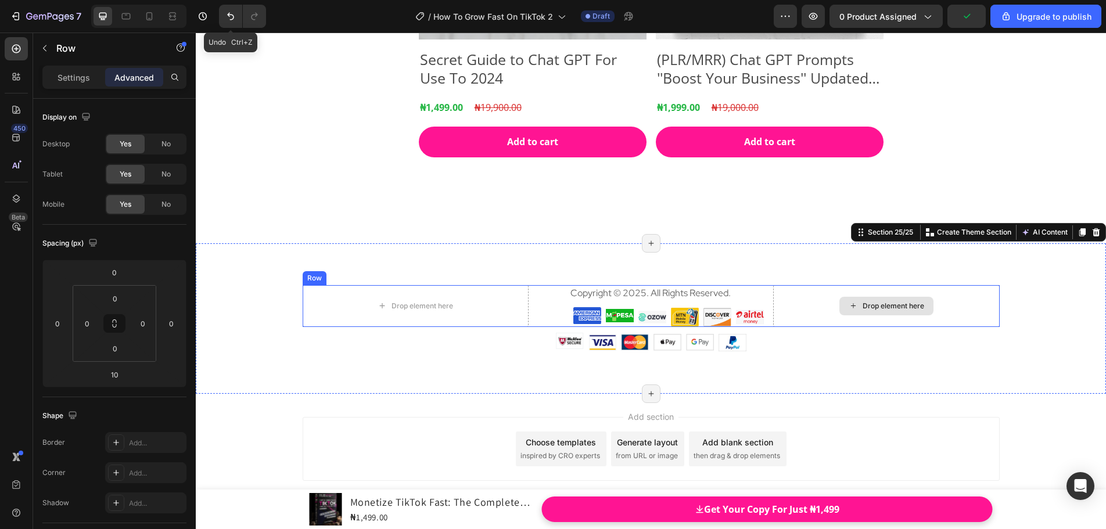
click at [779, 291] on div "Drop element here" at bounding box center [886, 306] width 226 height 42
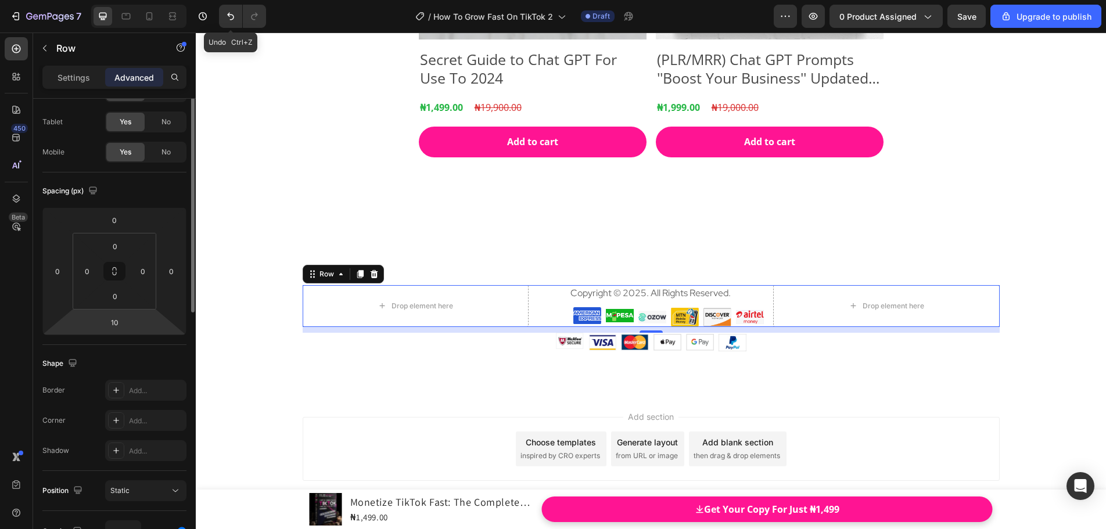
scroll to position [0, 0]
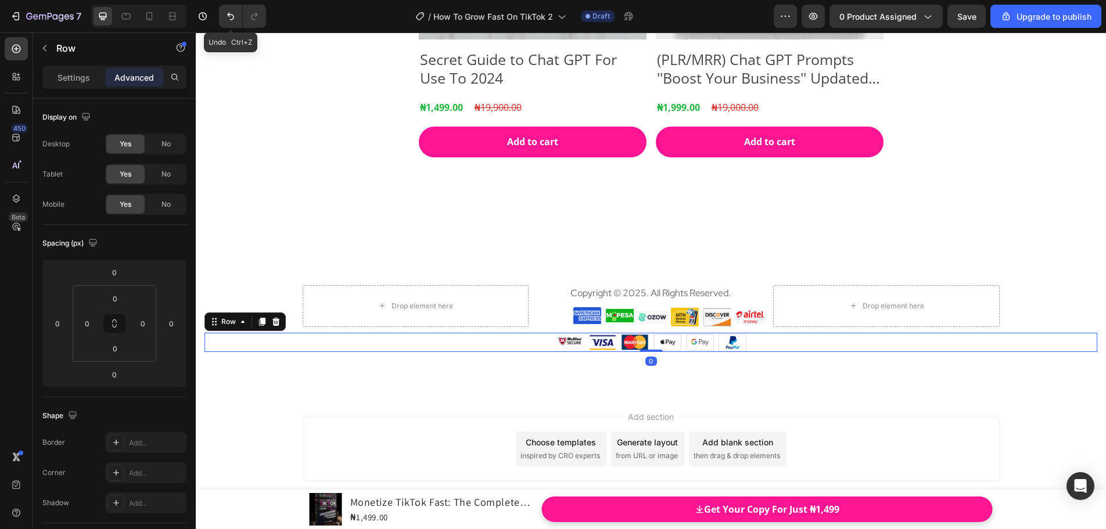
click at [548, 350] on div "Image Image Image Image Image Image Row 0" at bounding box center [650, 342] width 893 height 19
click at [81, 82] on p "Settings" at bounding box center [74, 77] width 33 height 12
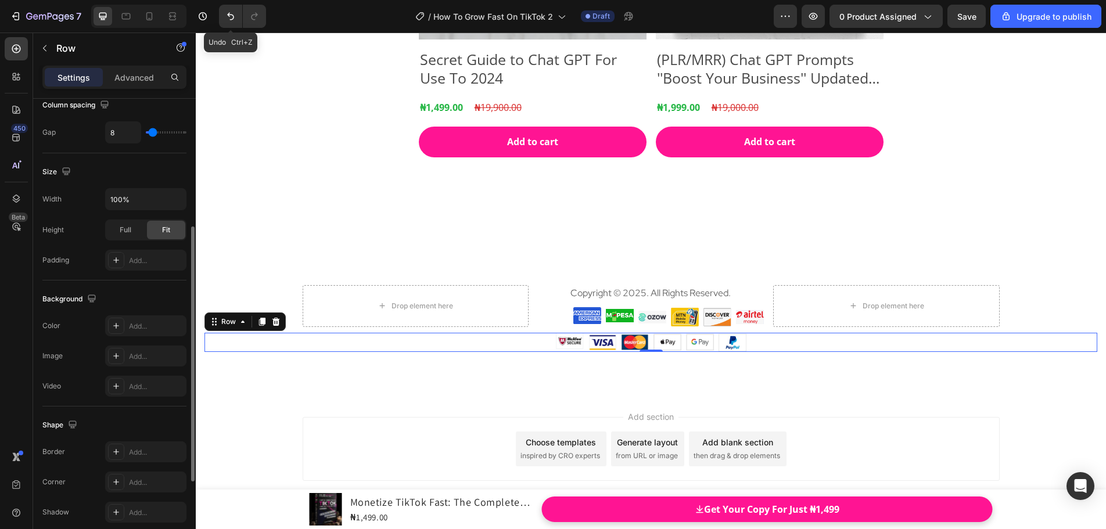
scroll to position [378, 0]
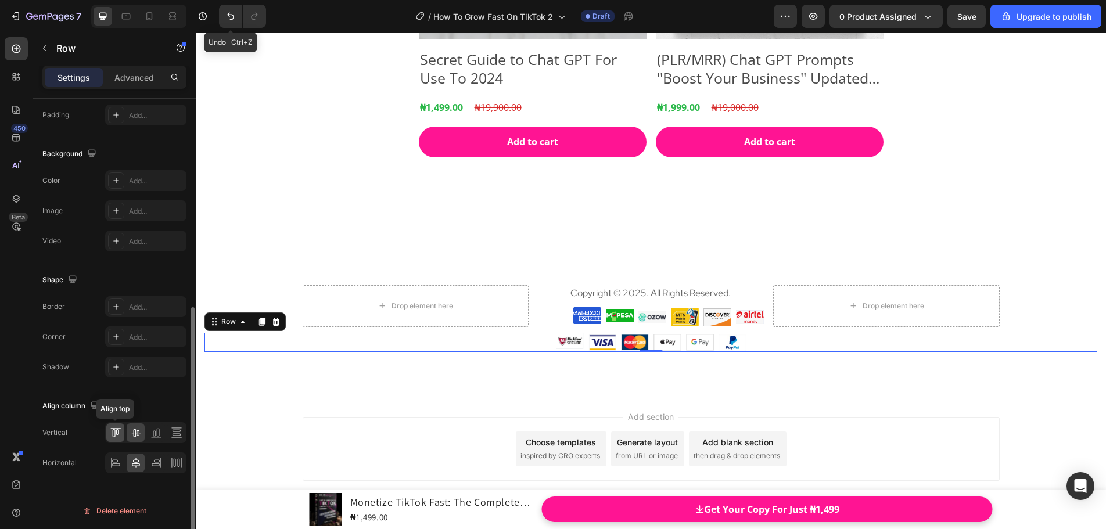
click at [122, 435] on div at bounding box center [115, 432] width 18 height 19
click at [135, 434] on icon at bounding box center [136, 433] width 12 height 12
click at [110, 463] on icon at bounding box center [116, 463] width 12 height 12
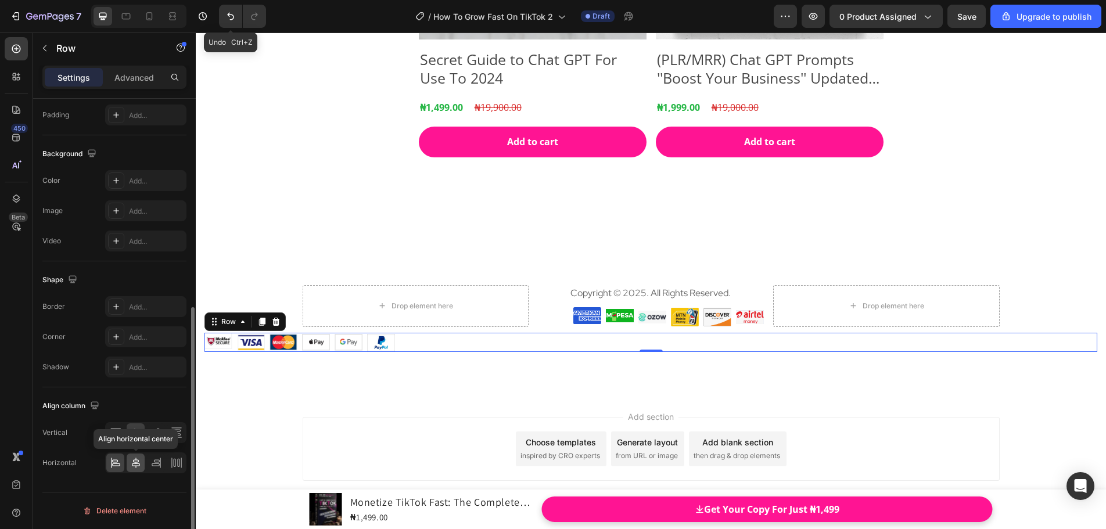
click at [130, 464] on icon at bounding box center [136, 463] width 12 height 12
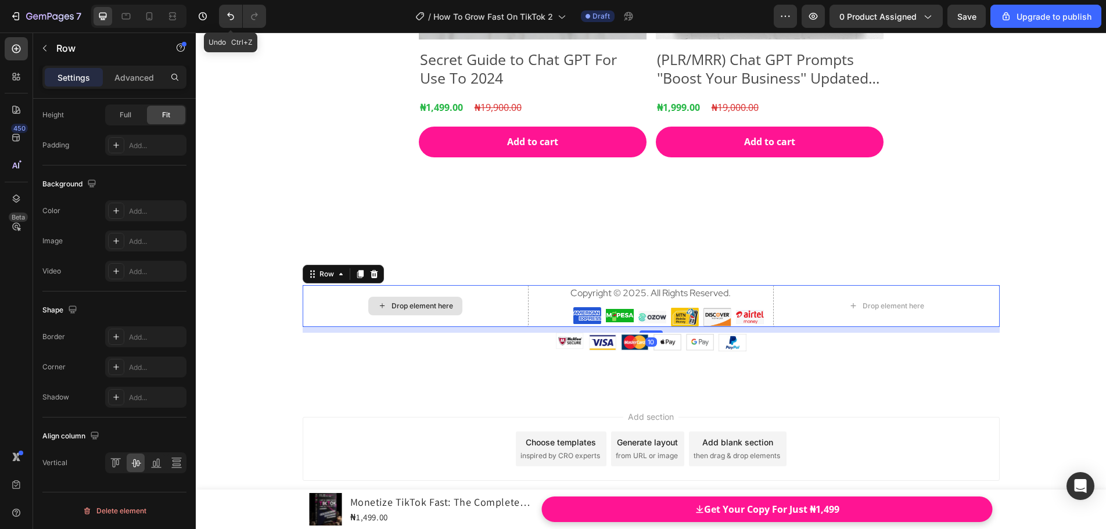
click at [470, 295] on div "Drop element here" at bounding box center [416, 306] width 226 height 42
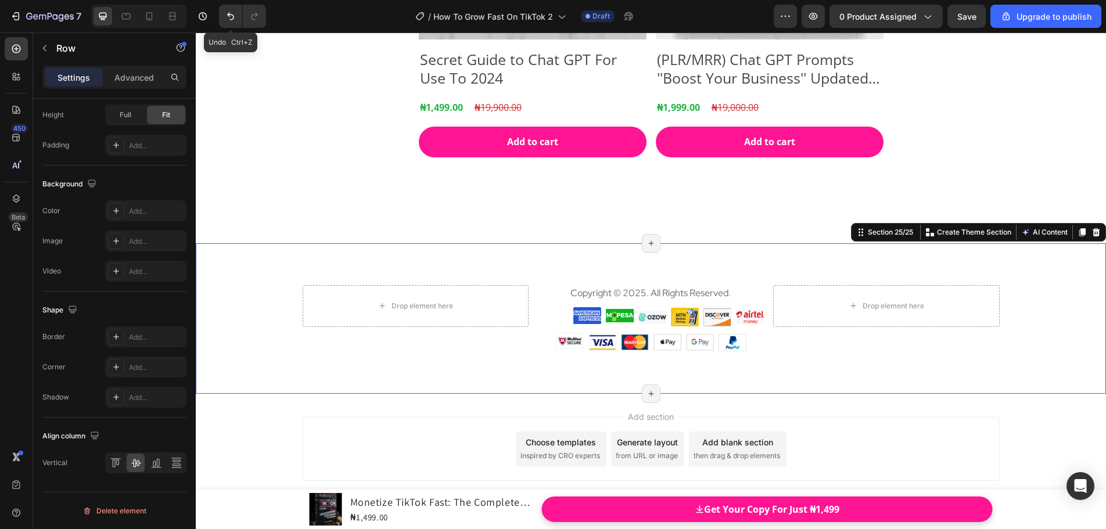
click at [781, 376] on div "Drop element here Copyright © 2025. All Rights Reserved. Text block Image Image…" at bounding box center [651, 318] width 910 height 150
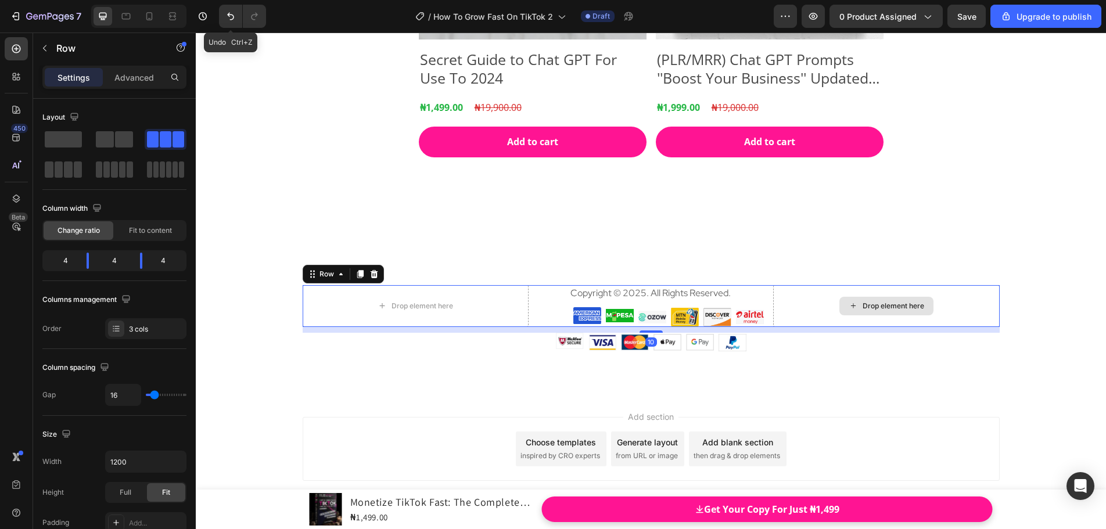
click at [800, 294] on div "Drop element here" at bounding box center [886, 306] width 226 height 42
click at [131, 79] on p "Advanced" at bounding box center [133, 77] width 39 height 12
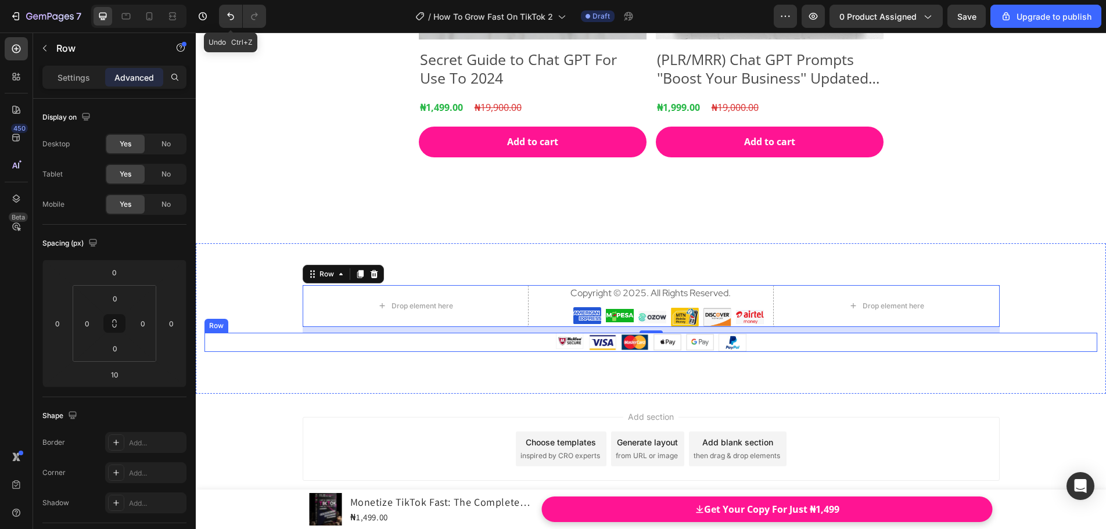
click at [498, 343] on div "Image Image Image Image Image Image Row" at bounding box center [650, 342] width 893 height 19
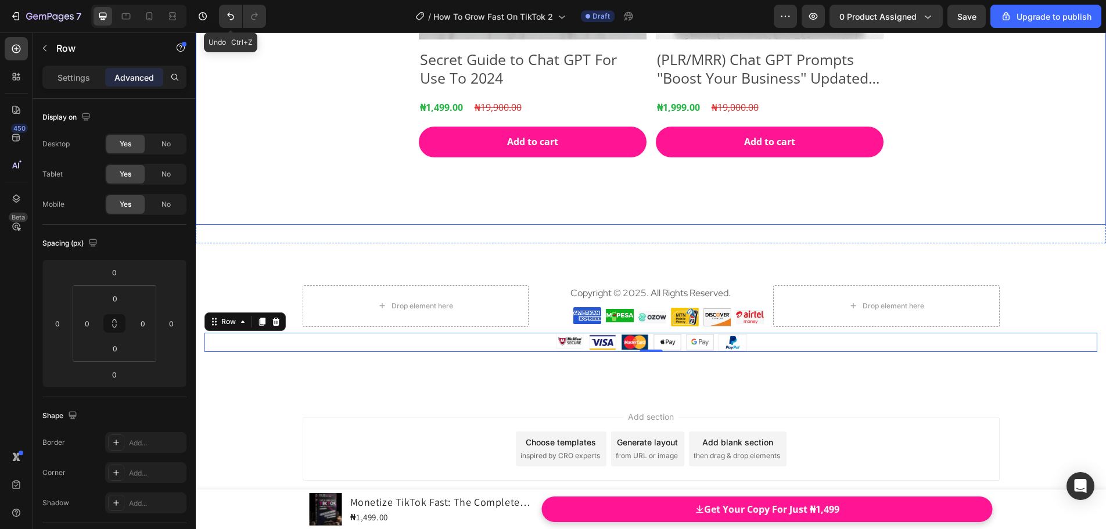
click at [714, 213] on div "Product Images Secret Guide to Chat GPT For Use To 2024 Product Title ₦1,499.00…" at bounding box center [651, 12] width 697 height 425
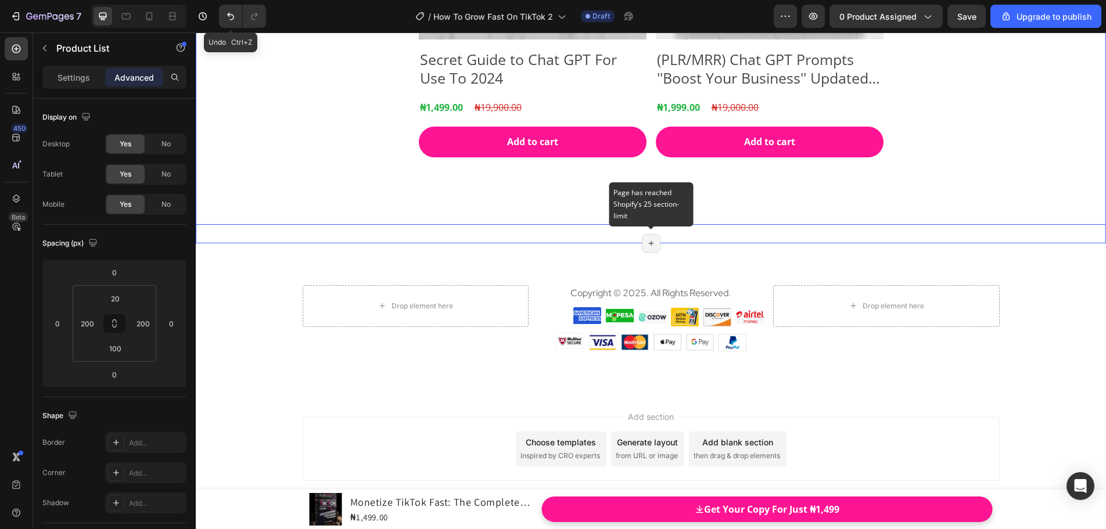
click at [654, 242] on div "Page has reached Shopify’s 25 section-limit" at bounding box center [651, 243] width 19 height 19
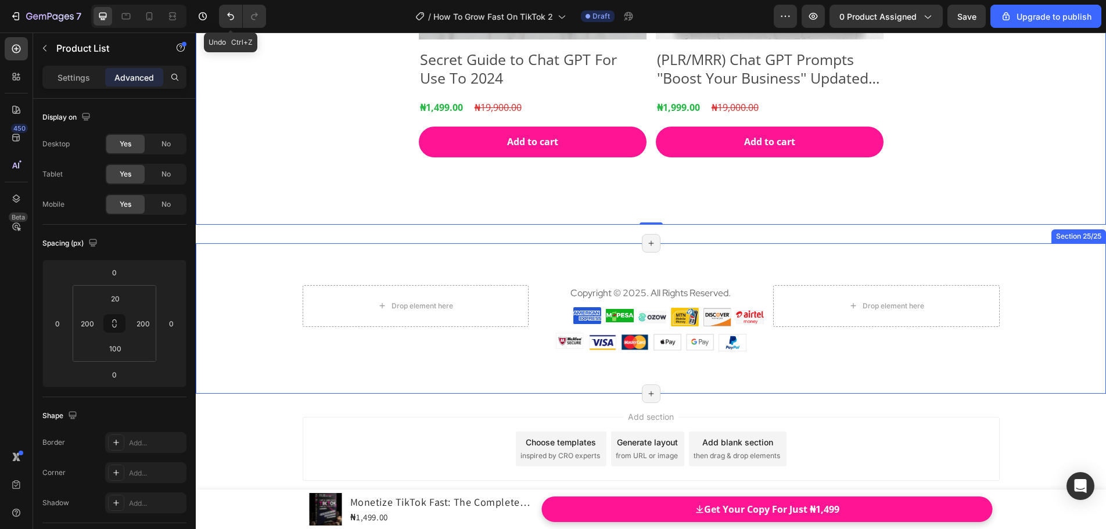
click at [668, 246] on div "Drop element here Copyright © 2025. All Rights Reserved. Text block Image Image…" at bounding box center [651, 318] width 910 height 150
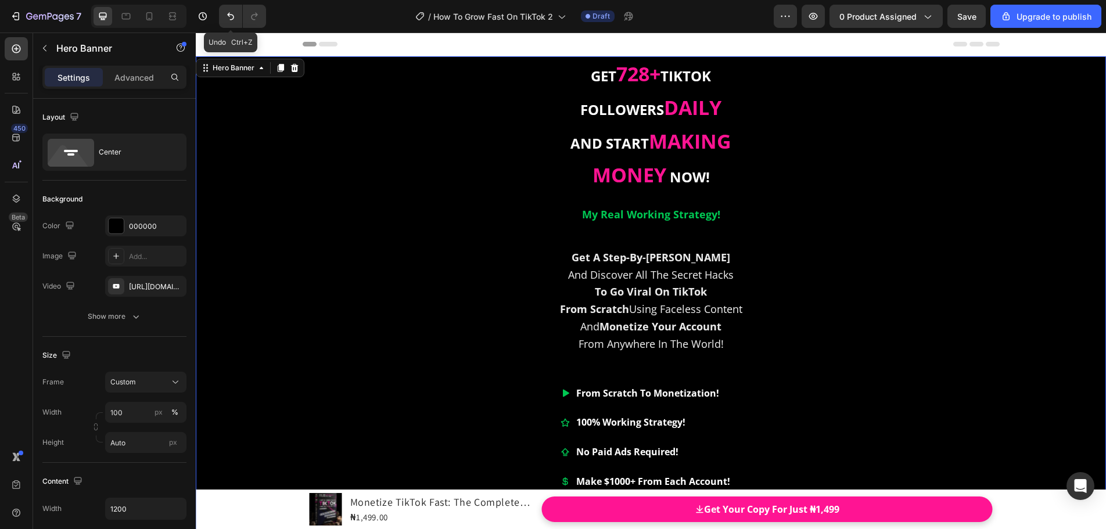
click at [224, 137] on div "Overlay" at bounding box center [651, 315] width 910 height 519
click at [140, 83] on p "Advanced" at bounding box center [133, 77] width 39 height 12
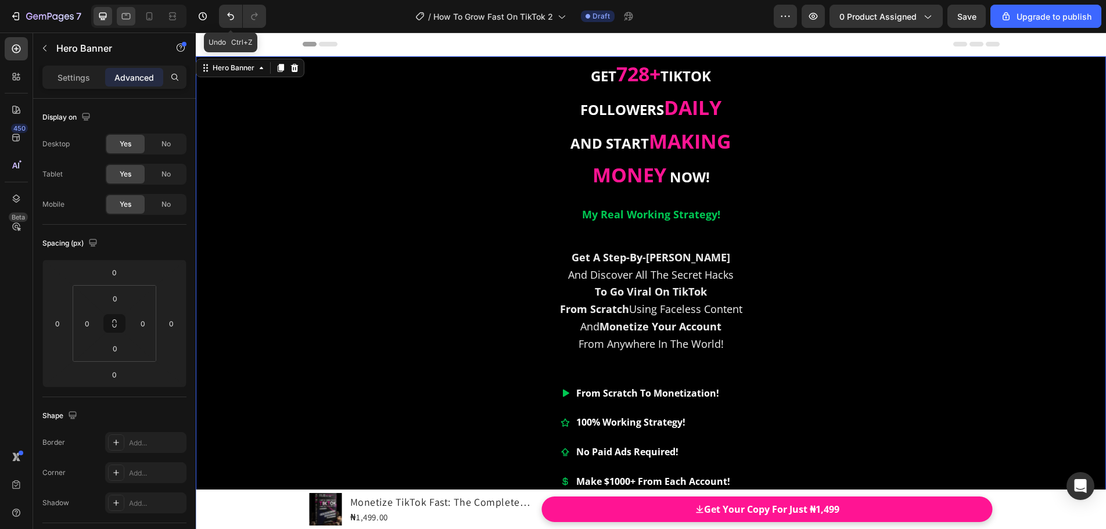
click at [129, 22] on div at bounding box center [126, 16] width 19 height 19
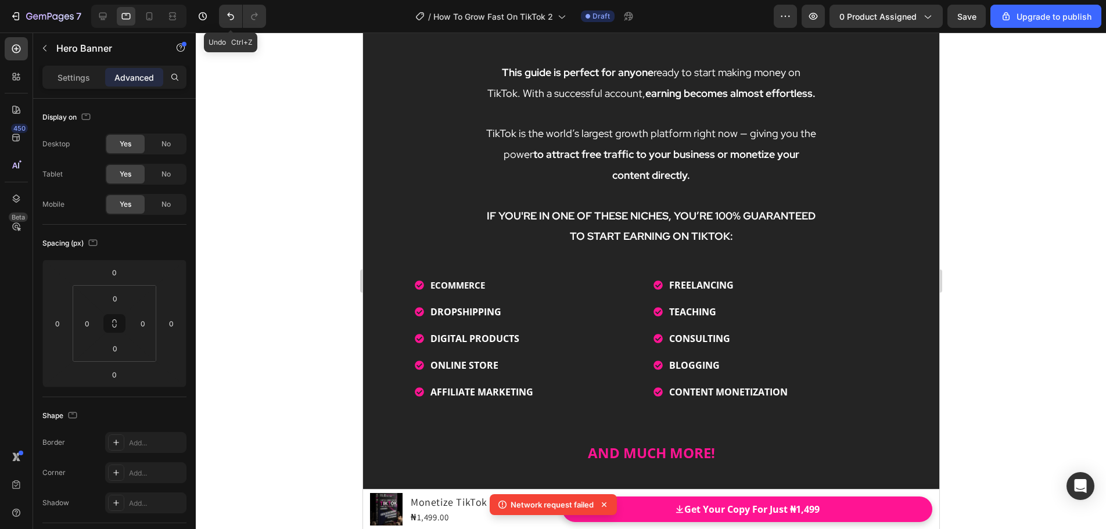
scroll to position [2440, 0]
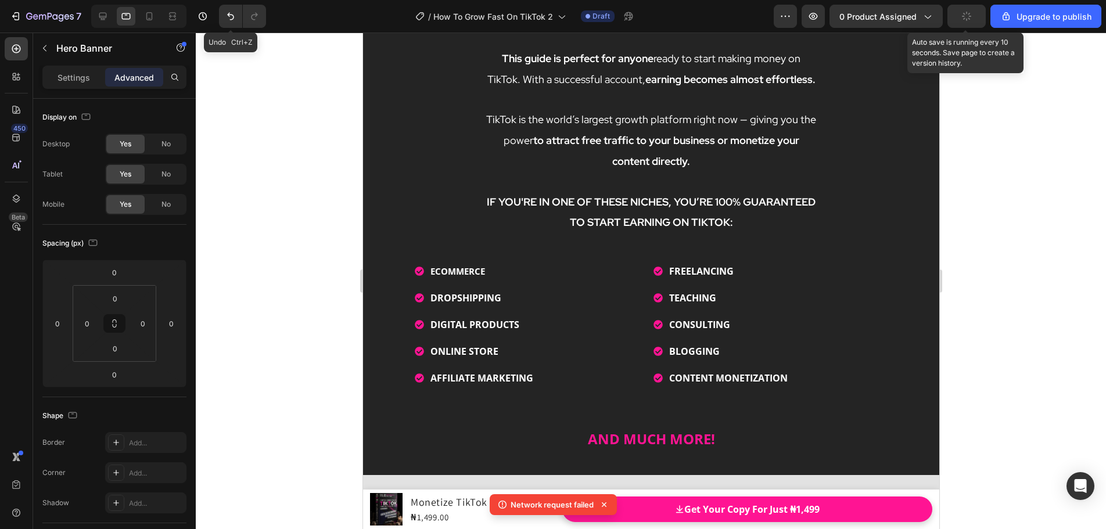
click at [964, 20] on div "button" at bounding box center [966, 16] width 9 height 9
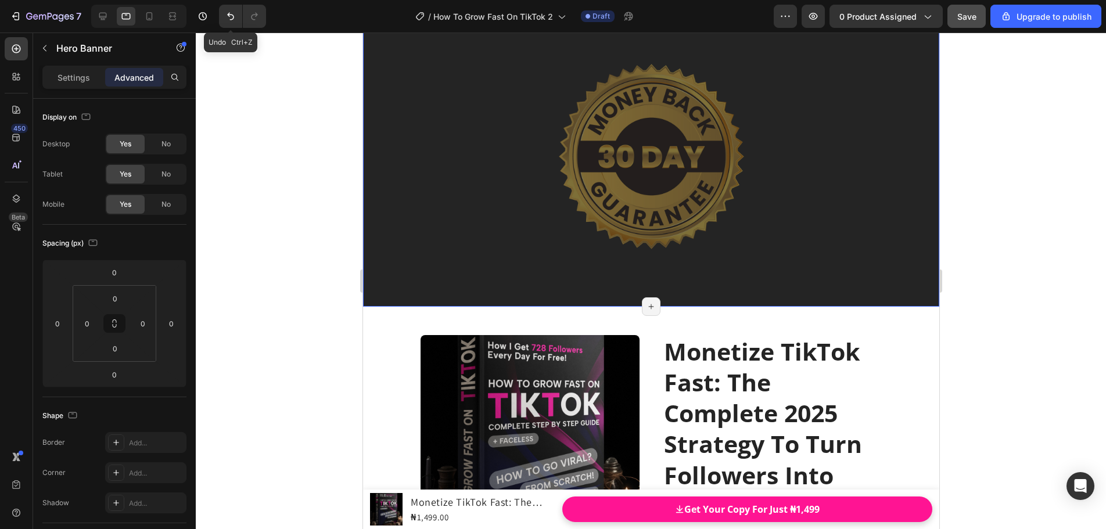
scroll to position [13476, 0]
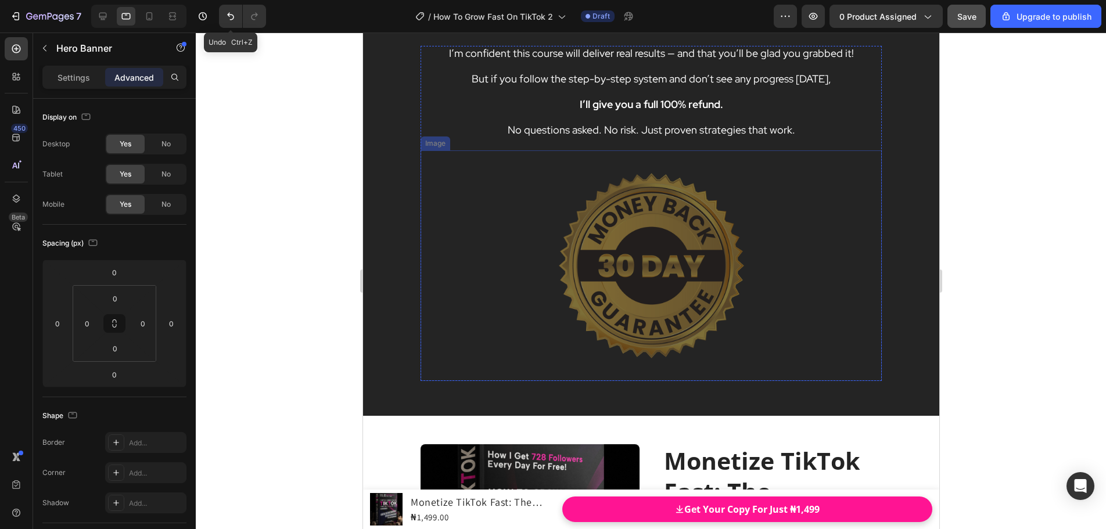
click at [573, 282] on img at bounding box center [651, 265] width 231 height 231
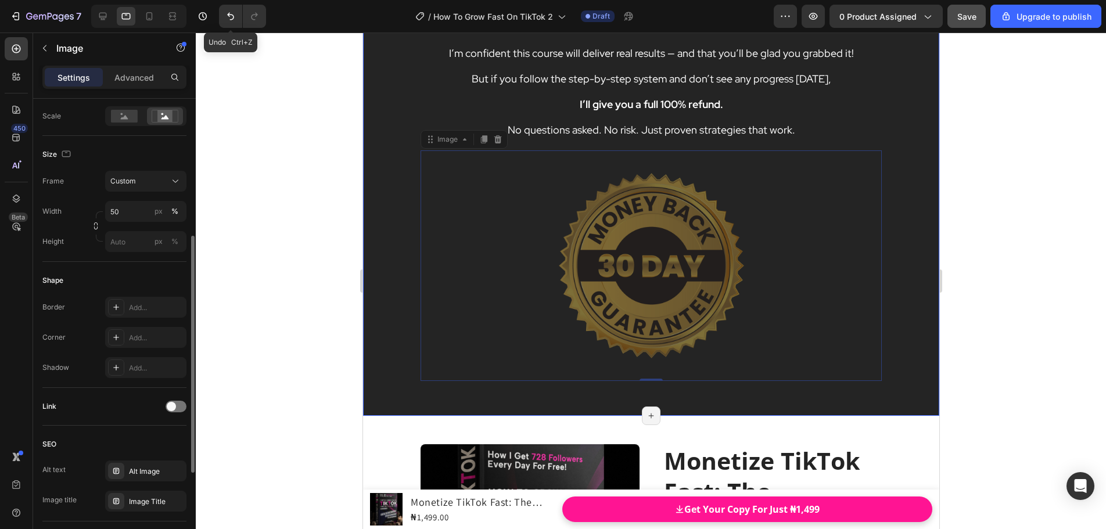
scroll to position [152, 0]
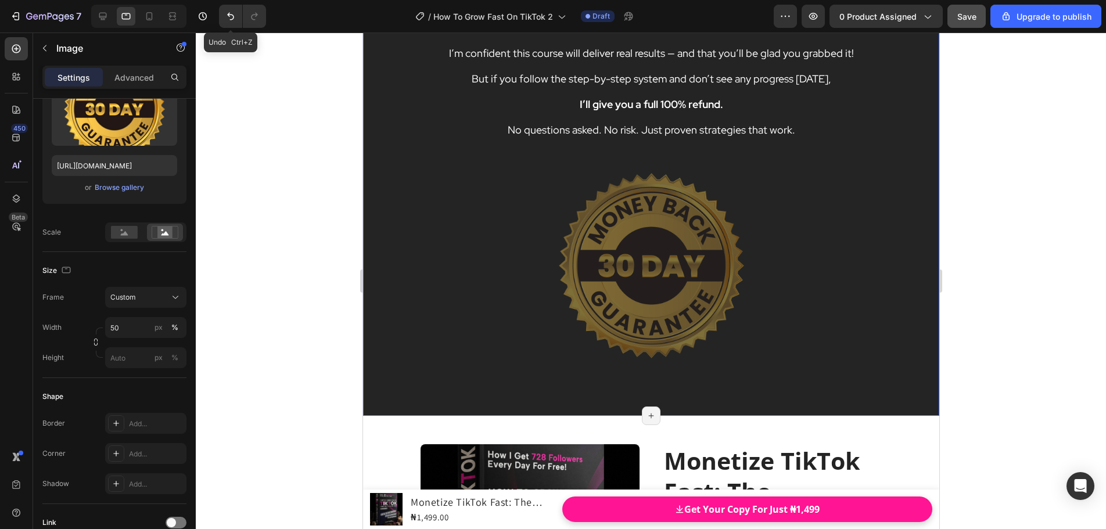
click at [401, 167] on div "30-DAY RESULTS GUARANTEE! Heading How It Works? Heading I’m confident this cour…" at bounding box center [650, 171] width 576 height 488
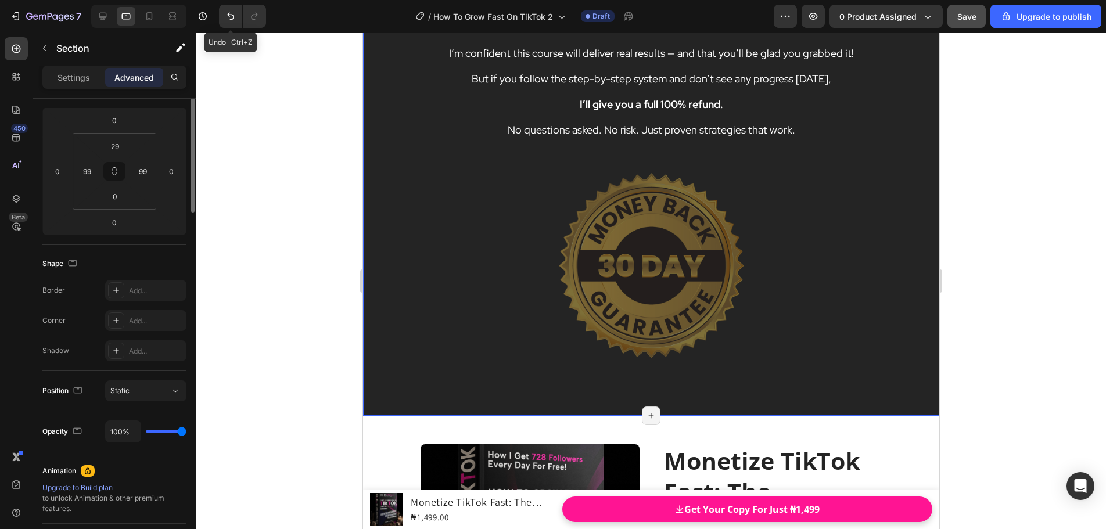
scroll to position [0, 0]
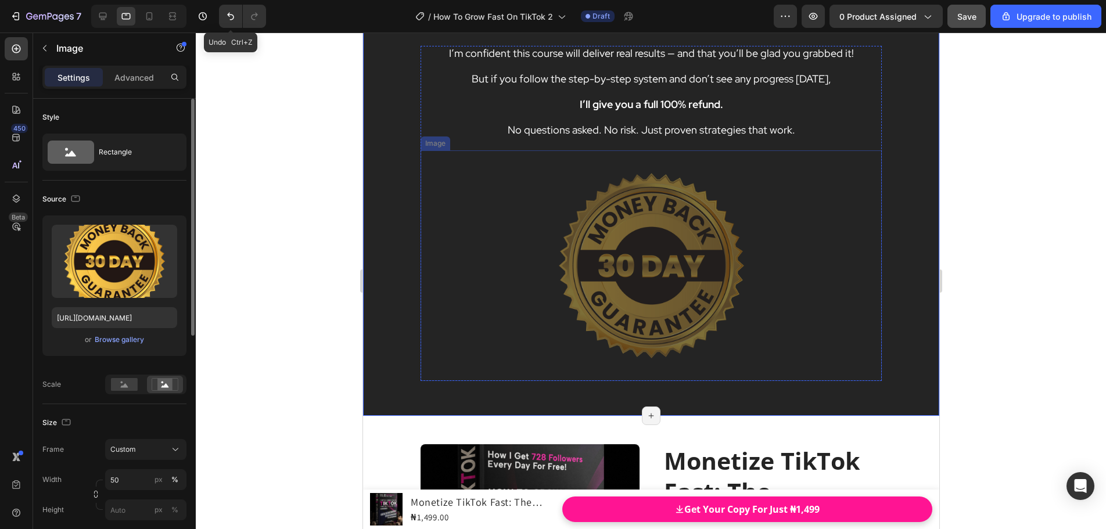
click at [591, 249] on img at bounding box center [651, 265] width 231 height 231
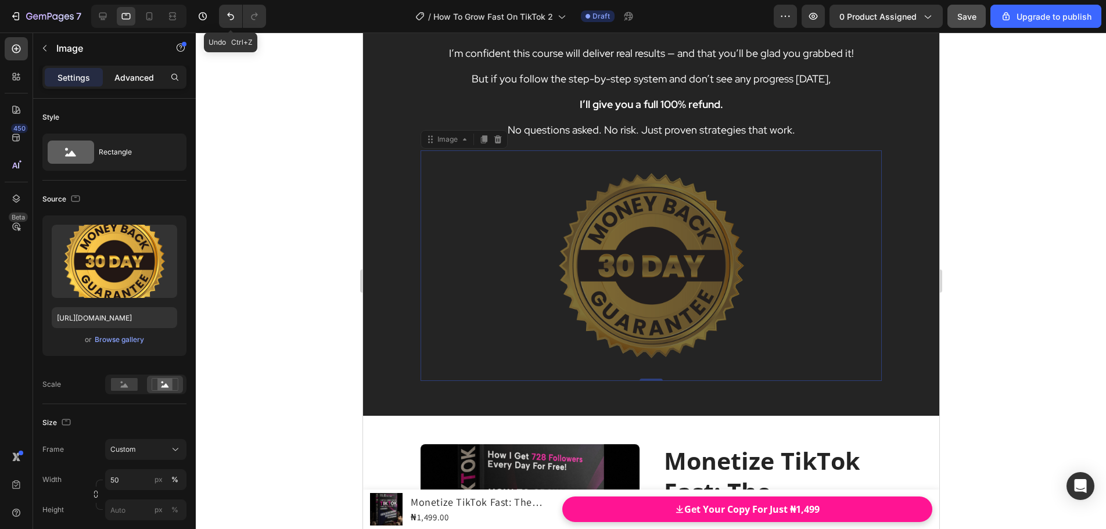
click at [124, 75] on p "Advanced" at bounding box center [133, 77] width 39 height 12
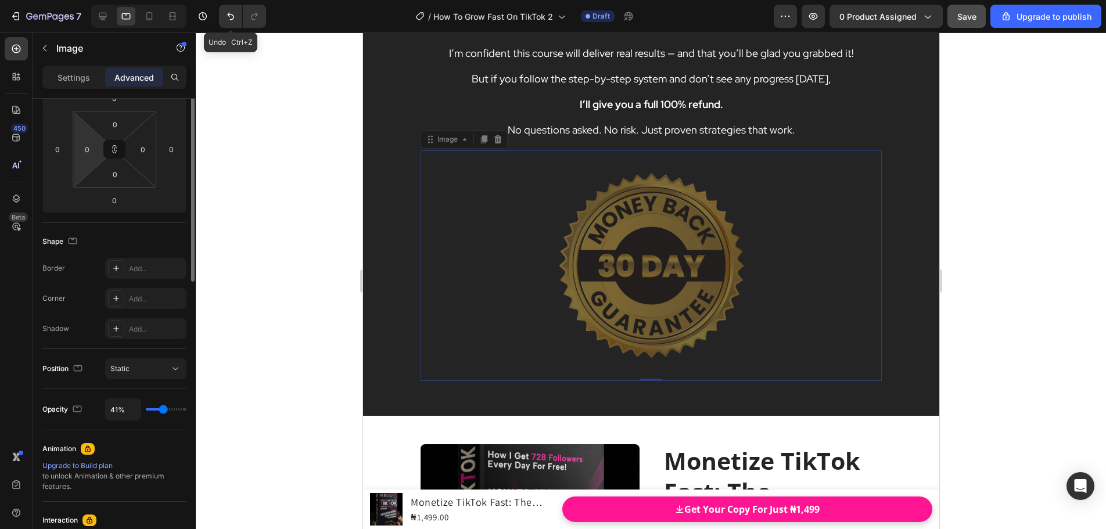
scroll to position [290, 0]
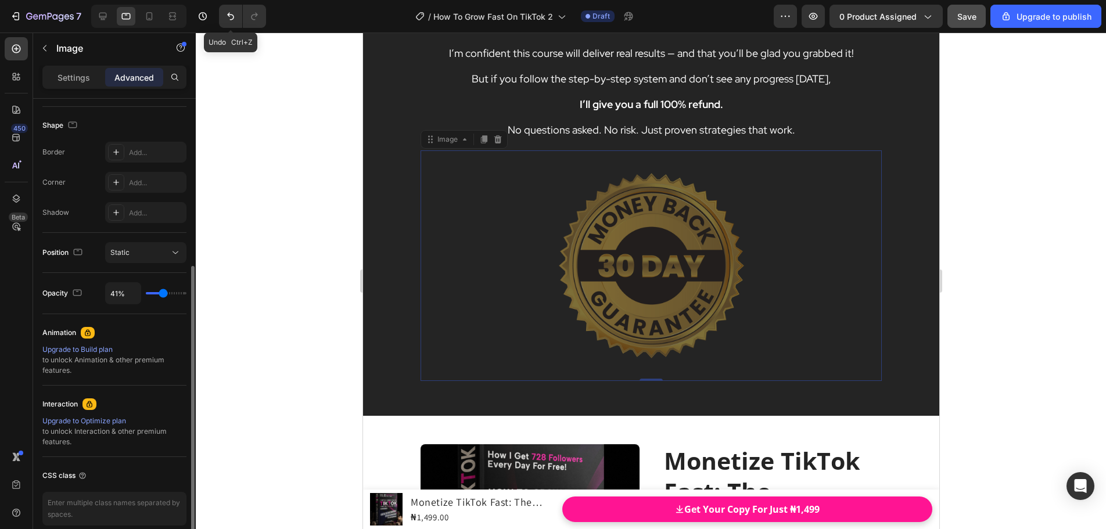
type input "48%"
type input "48"
type input "54%"
type input "54"
type input "56%"
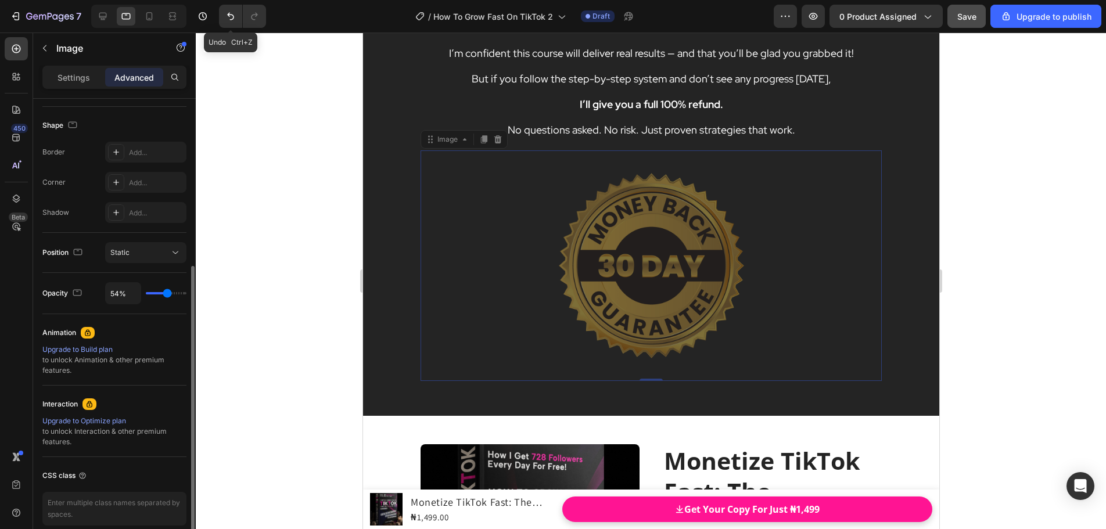
type input "56"
type input "57%"
type input "57"
type input "63%"
type input "63"
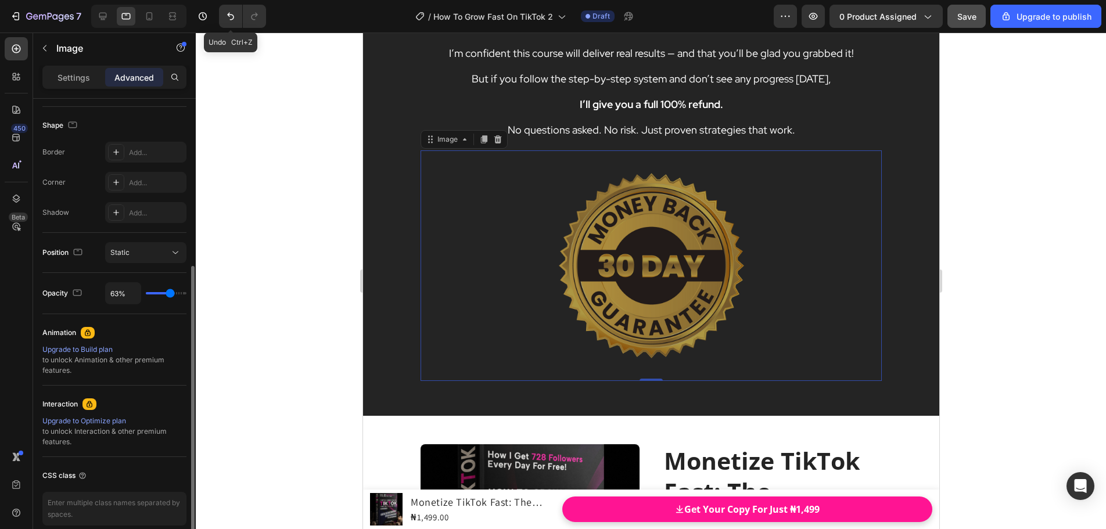
type input "67%"
type input "67"
type input "72%"
type input "72"
type input "80%"
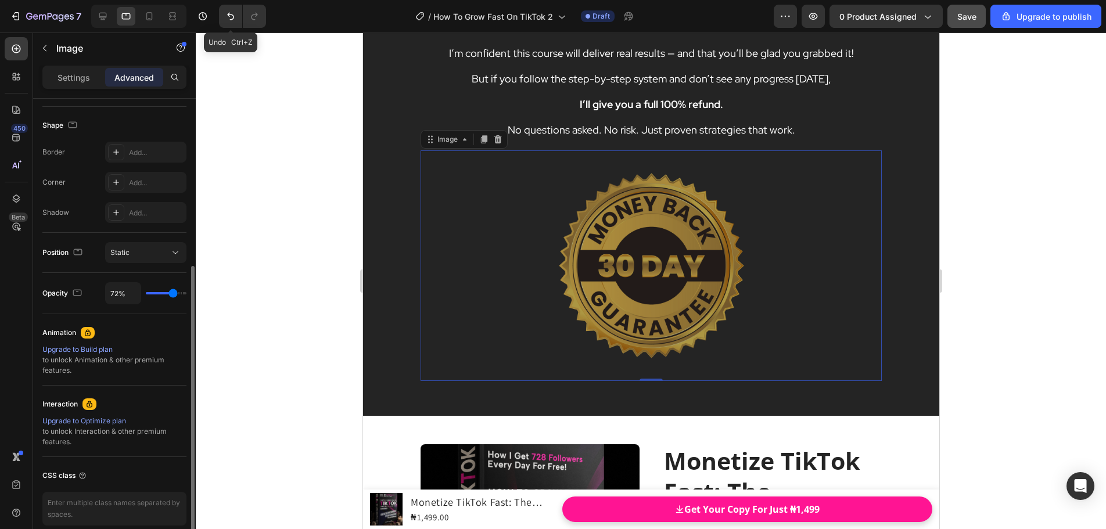
type input "80"
type input "83%"
type input "83"
type input "91%"
type input "91"
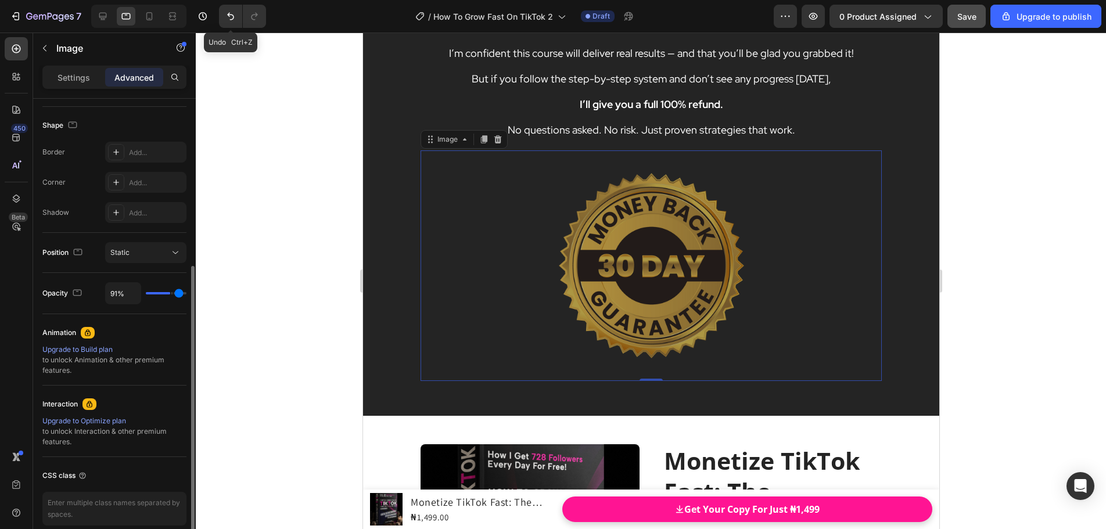
type input "94%"
type input "94"
type input "96%"
type input "96"
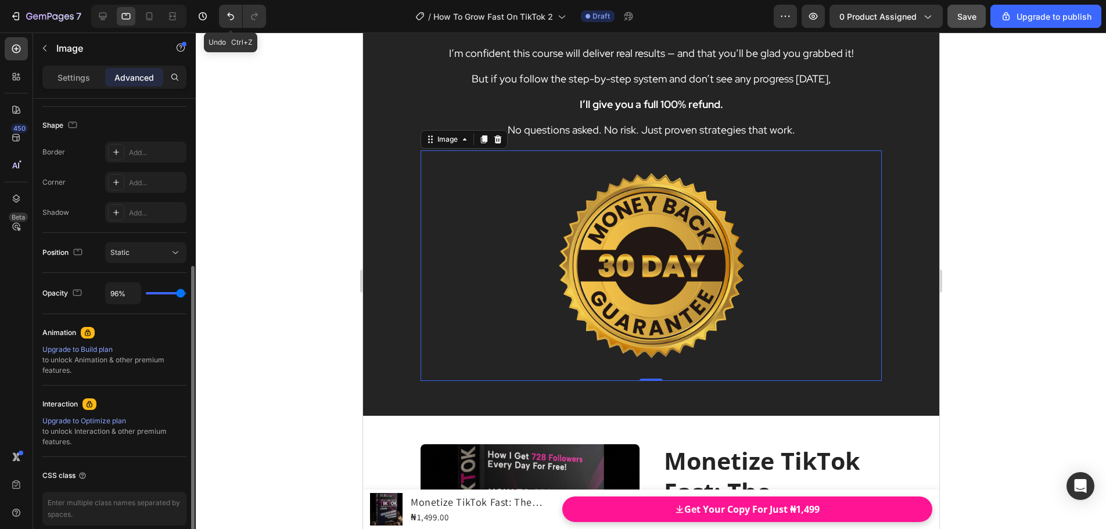
type input "98%"
type input "98"
type input "100%"
drag, startPoint x: 164, startPoint y: 296, endPoint x: 191, endPoint y: 297, distance: 26.7
type input "100"
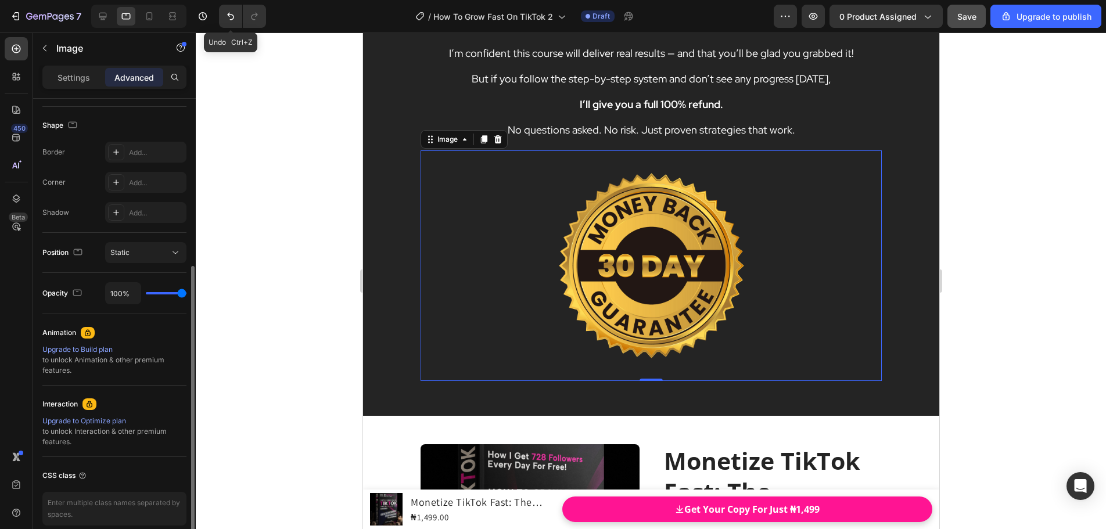
click at [186, 294] on input "range" at bounding box center [166, 293] width 41 height 2
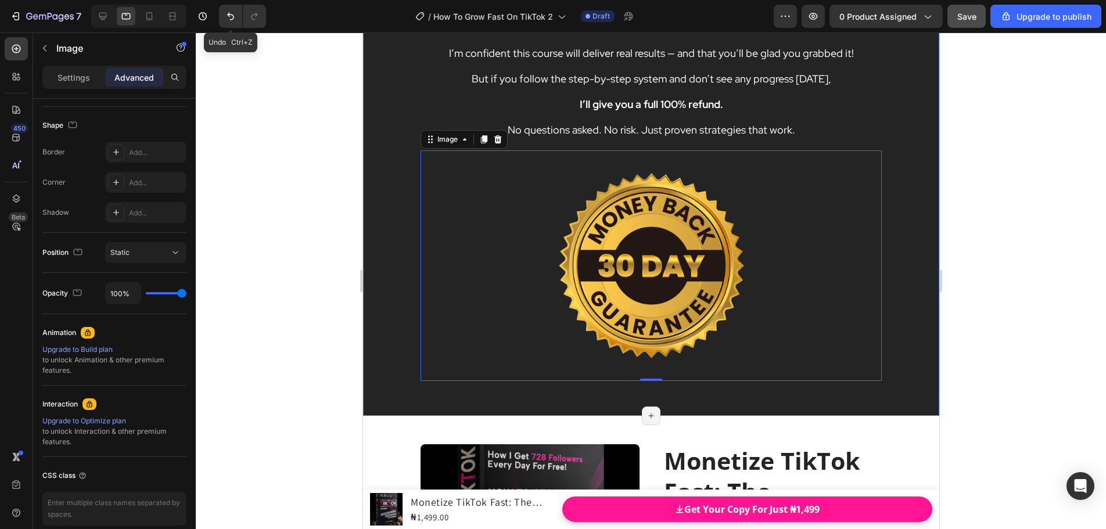
click at [396, 244] on div "30-DAY RESULTS GUARANTEE! Heading How It Works? Heading I’m confident this cour…" at bounding box center [650, 171] width 576 height 488
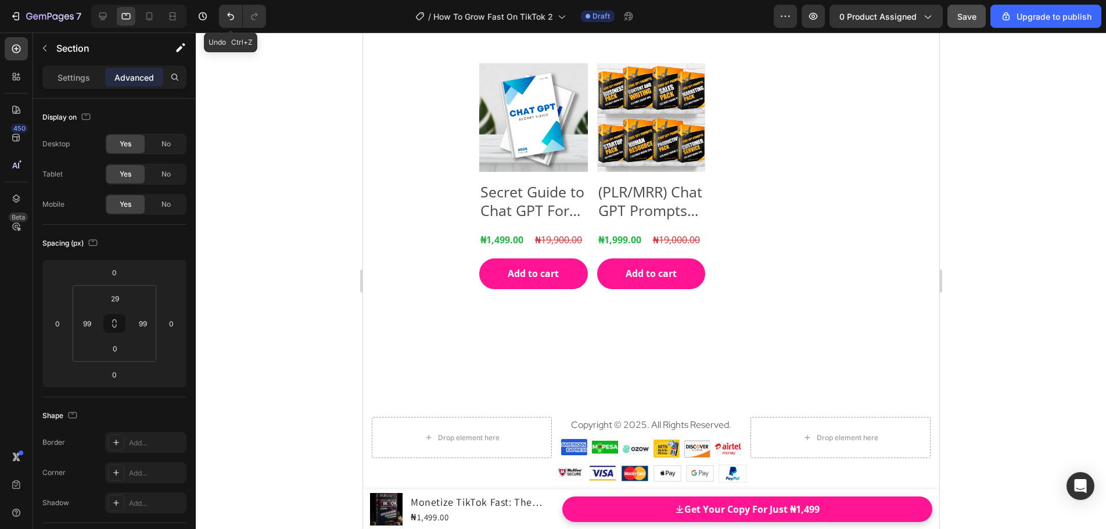
scroll to position [13882, 0]
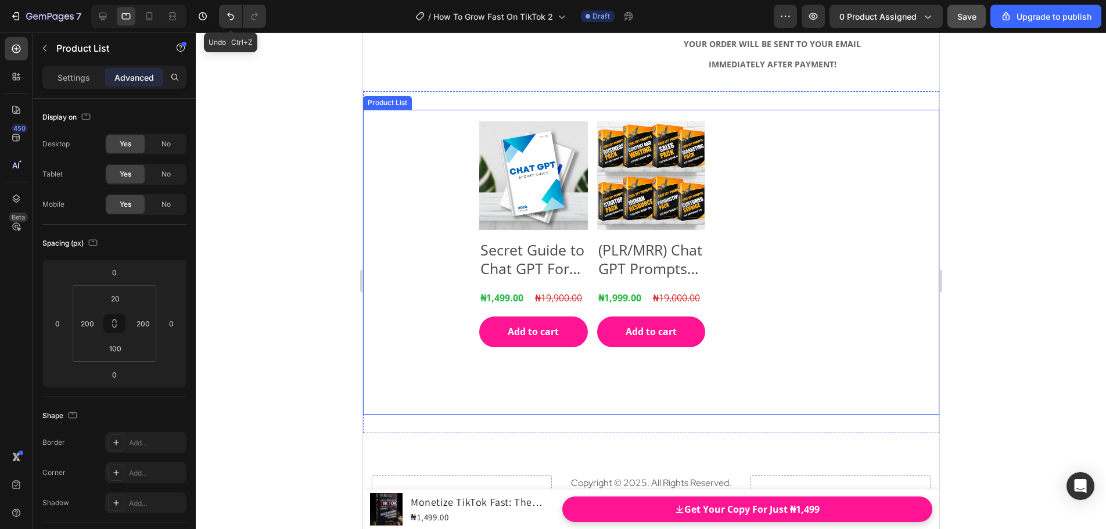
click at [467, 156] on div "Product Images Secret Guide to Chat GPT For Use To 2024 Product Title ₦1,499.00…" at bounding box center [650, 262] width 576 height 305
click at [84, 78] on p "Settings" at bounding box center [74, 77] width 33 height 12
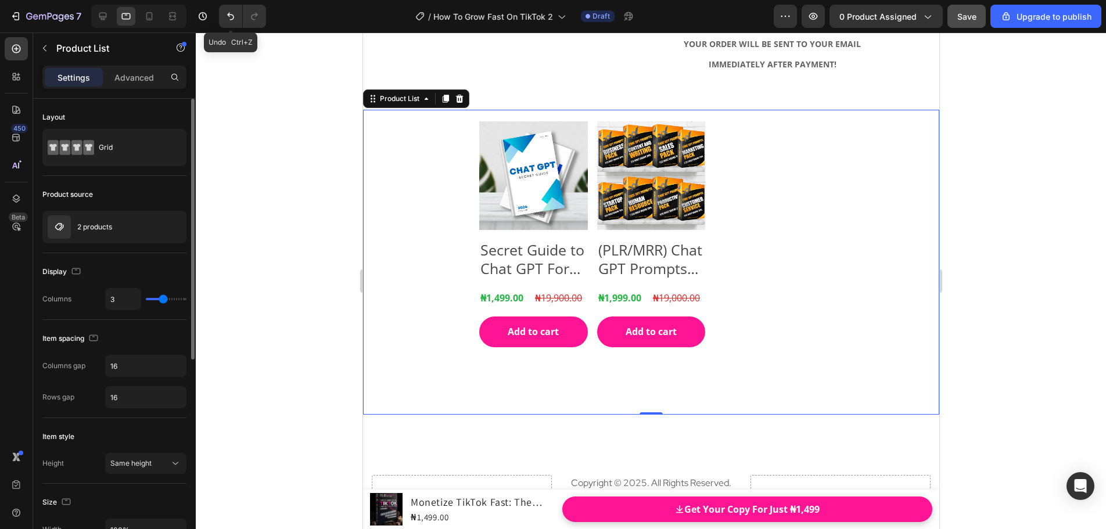
type input "2"
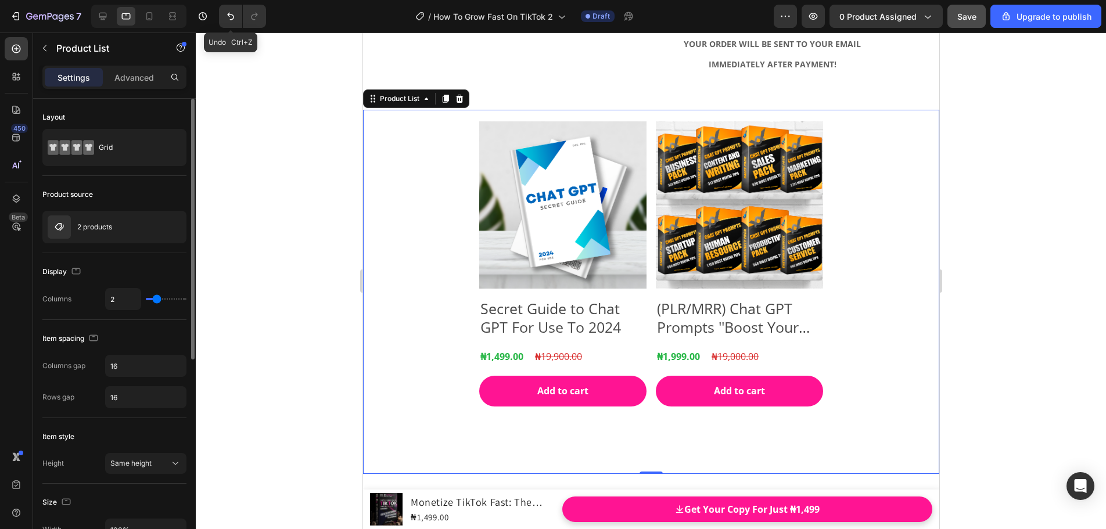
type input "2"
click at [159, 299] on input "range" at bounding box center [166, 299] width 41 height 2
click at [979, 216] on div at bounding box center [651, 281] width 910 height 497
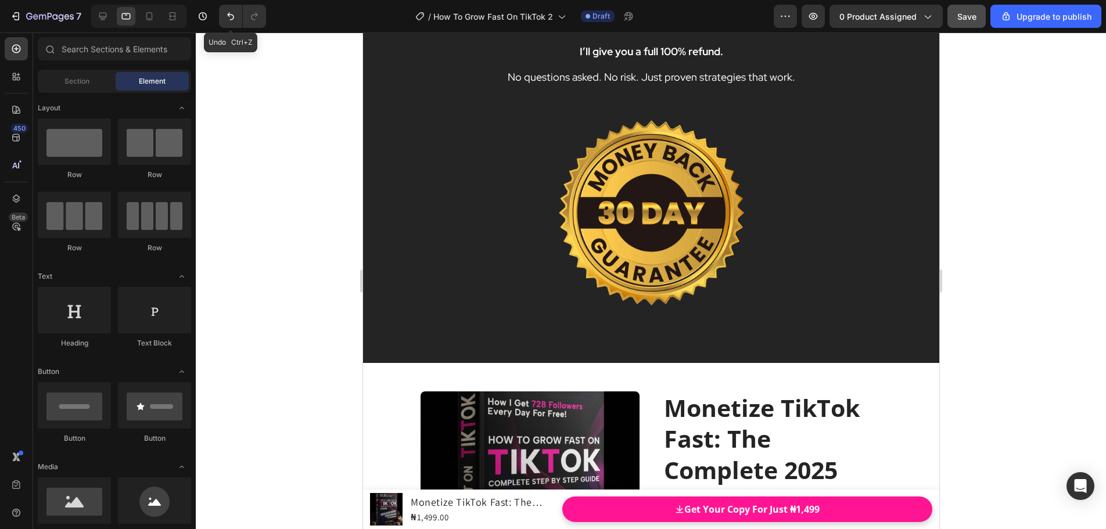
scroll to position [12459, 0]
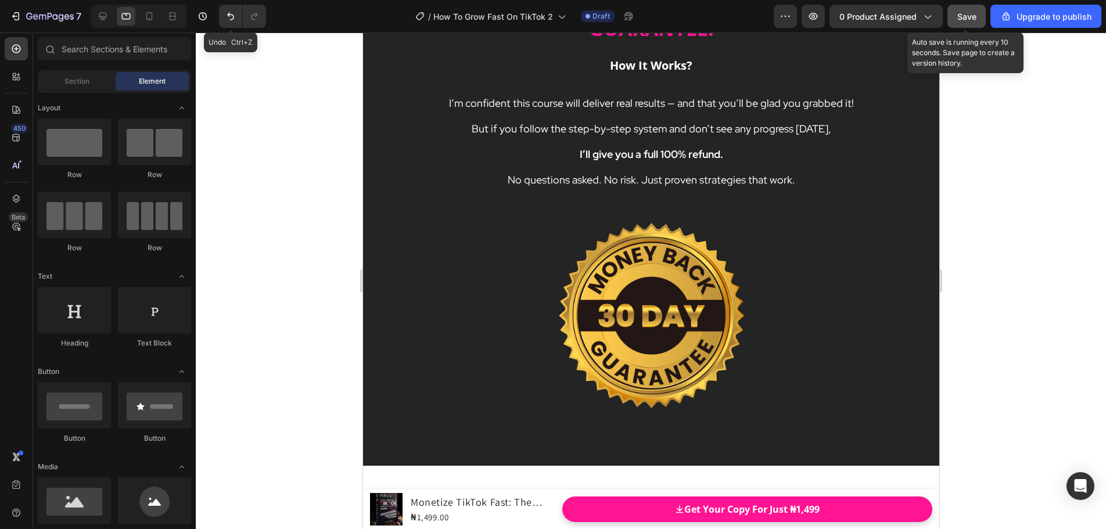
click at [962, 21] on span "Save" at bounding box center [966, 17] width 19 height 10
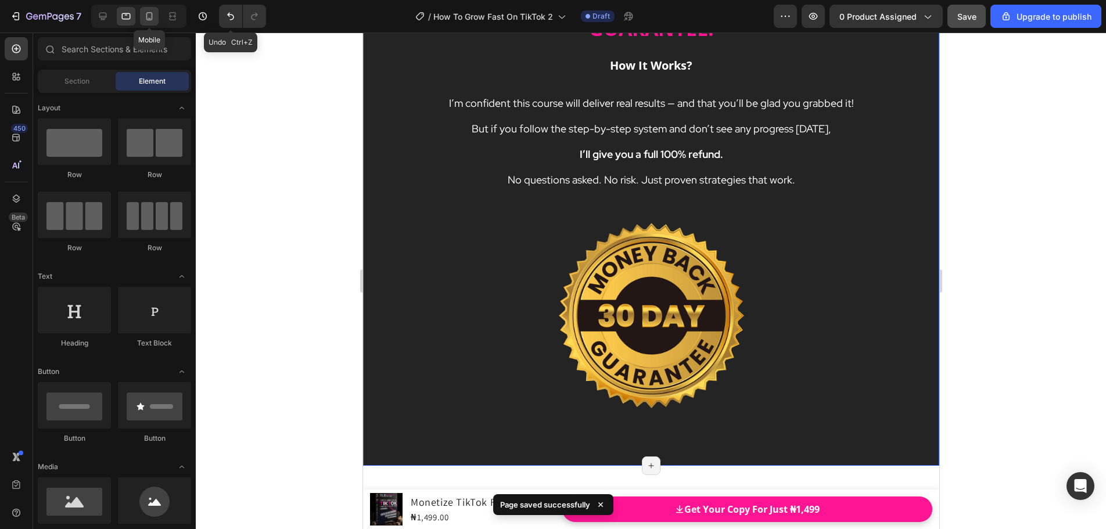
click at [153, 19] on icon at bounding box center [149, 16] width 12 height 12
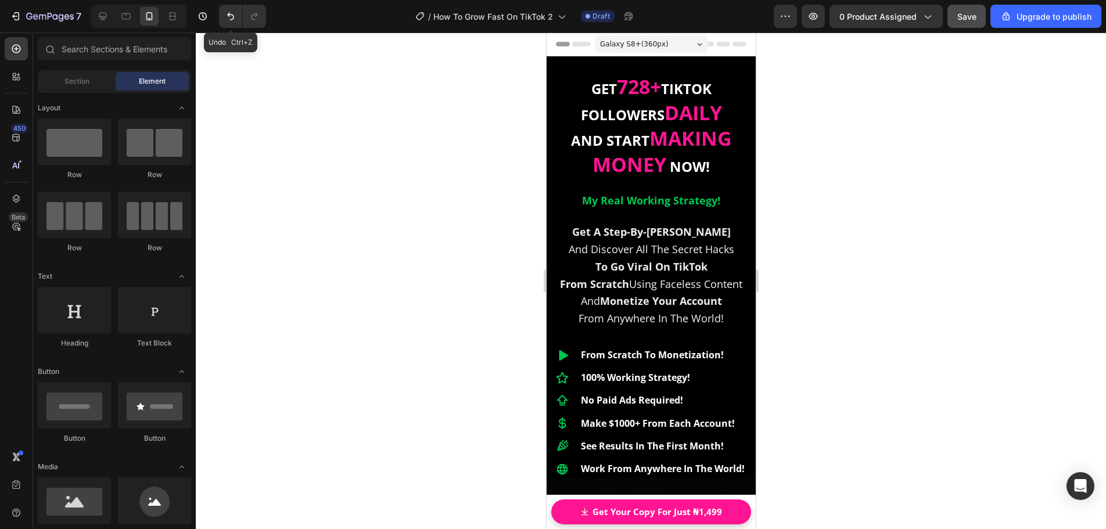
drag, startPoint x: 750, startPoint y: 82, endPoint x: 1288, endPoint y: 64, distance: 537.6
click at [810, 126] on div at bounding box center [651, 281] width 910 height 497
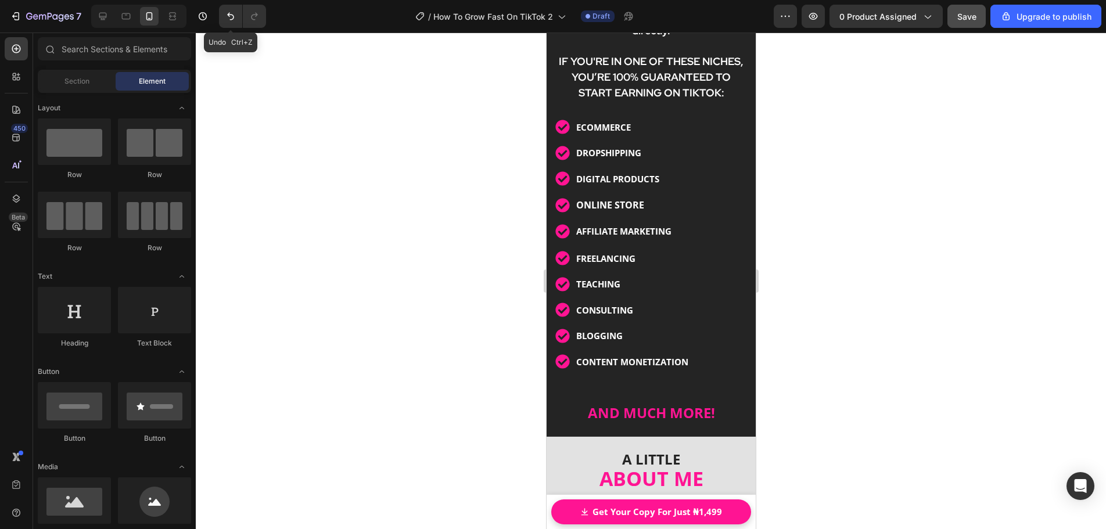
scroll to position [3311, 0]
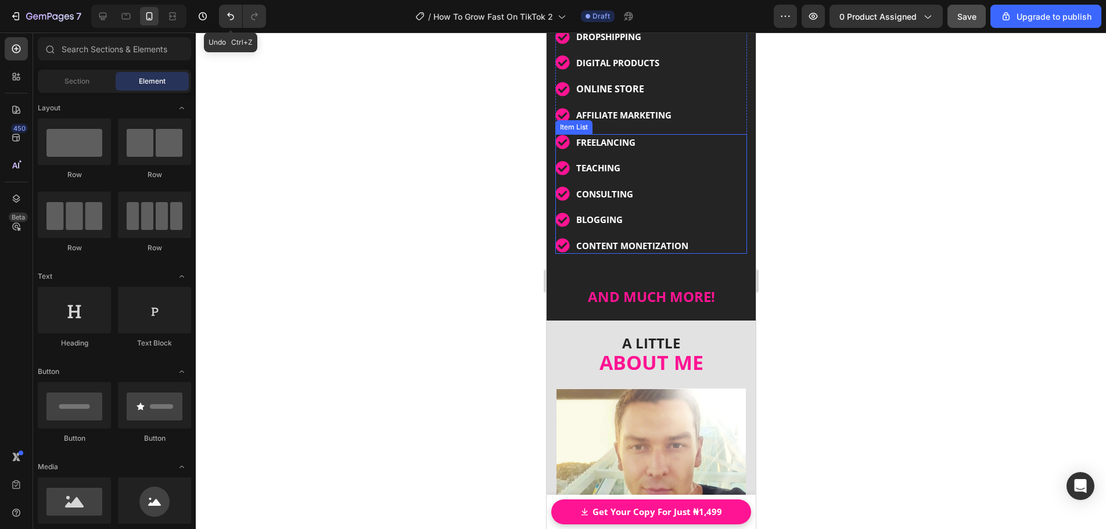
click at [721, 254] on div "FREELANCING TEACHING CONSULTING BLOGGING CONTENT MONETIZATION" at bounding box center [651, 194] width 192 height 120
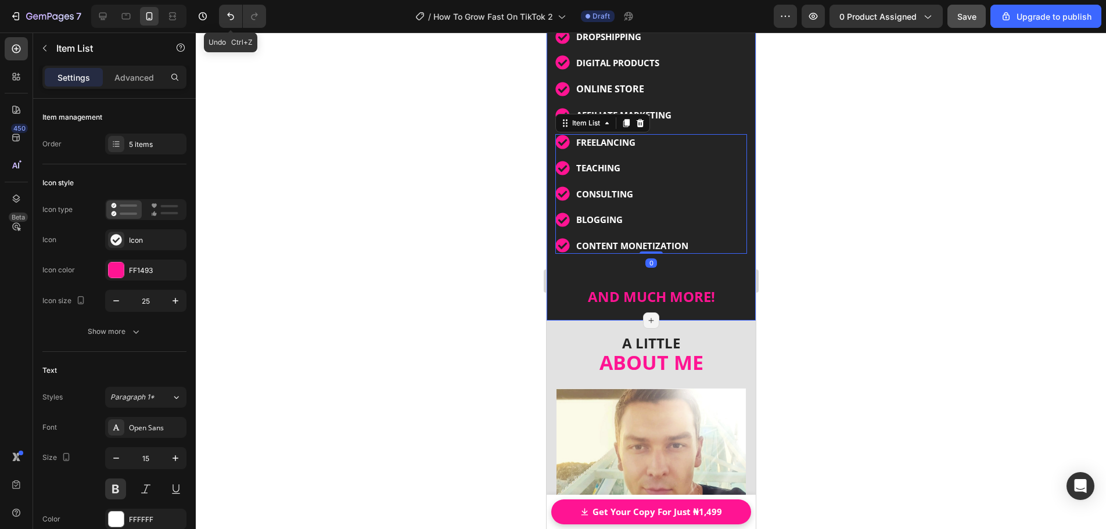
click at [795, 289] on div at bounding box center [651, 281] width 910 height 497
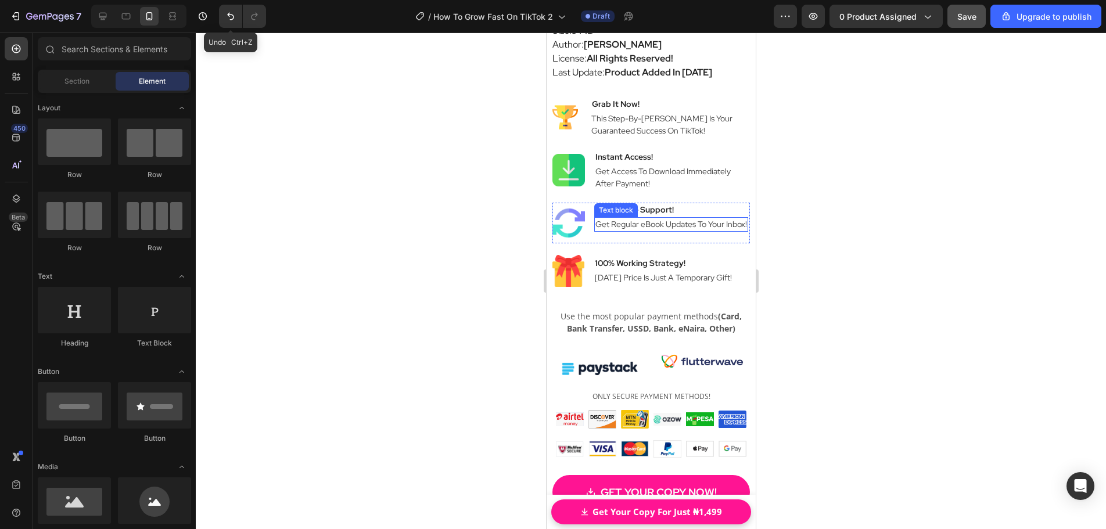
scroll to position [8248, 0]
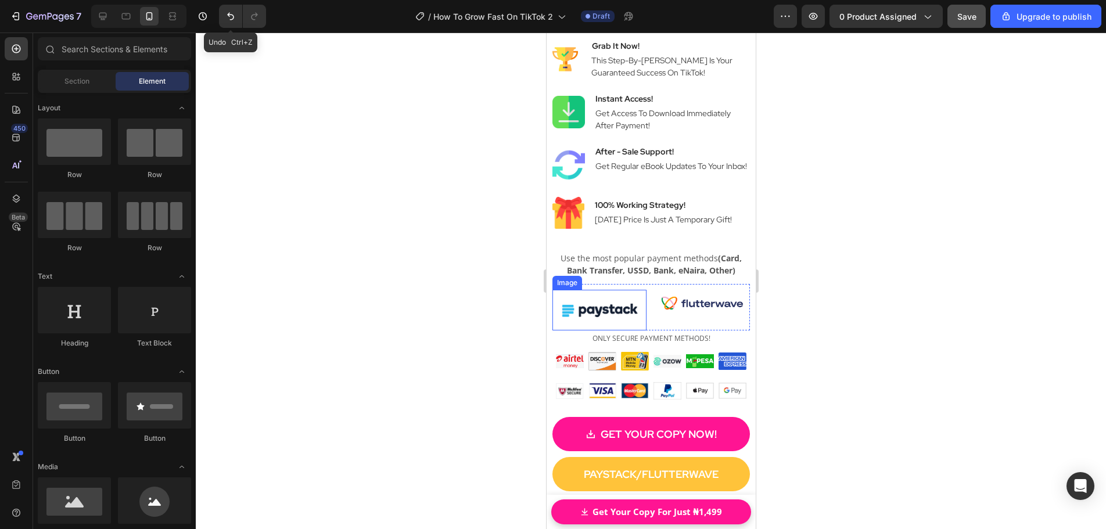
click at [630, 290] on img at bounding box center [599, 310] width 94 height 41
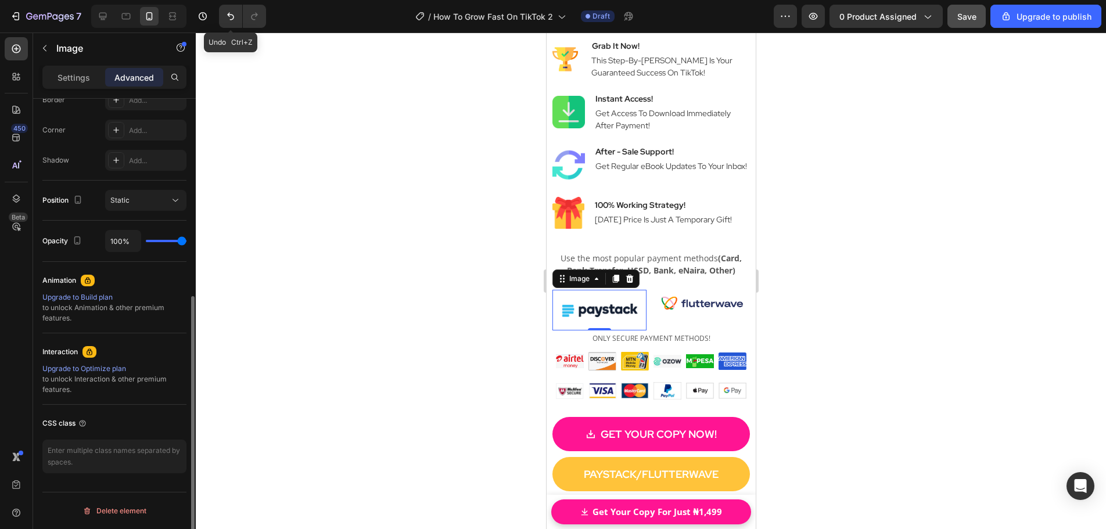
scroll to position [227, 0]
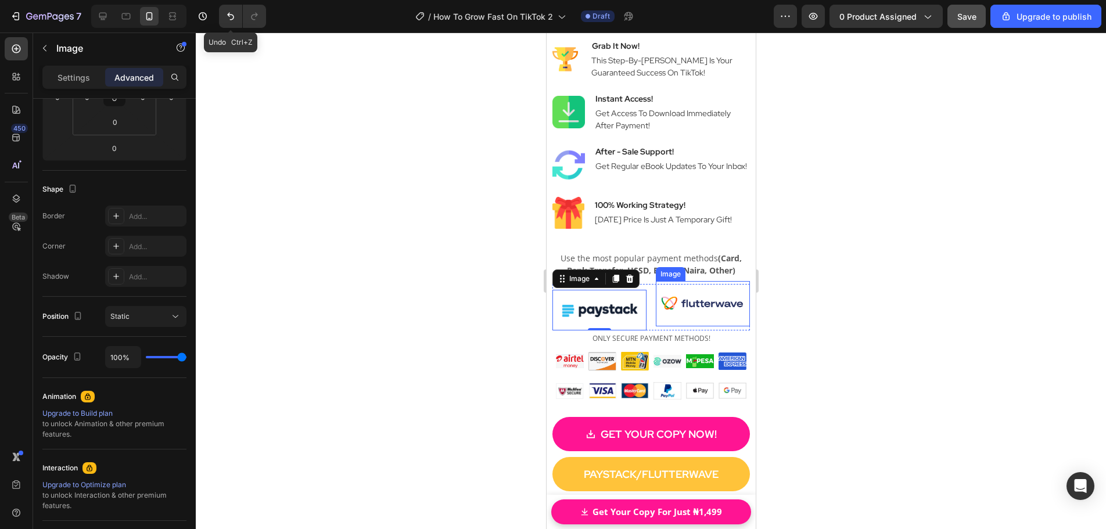
click at [689, 311] on img at bounding box center [702, 303] width 94 height 45
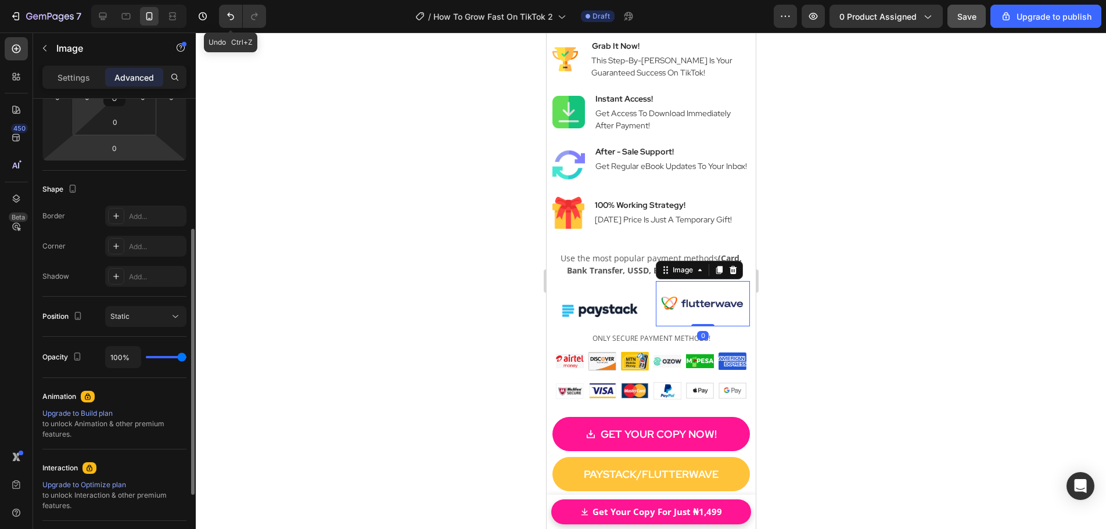
scroll to position [52, 0]
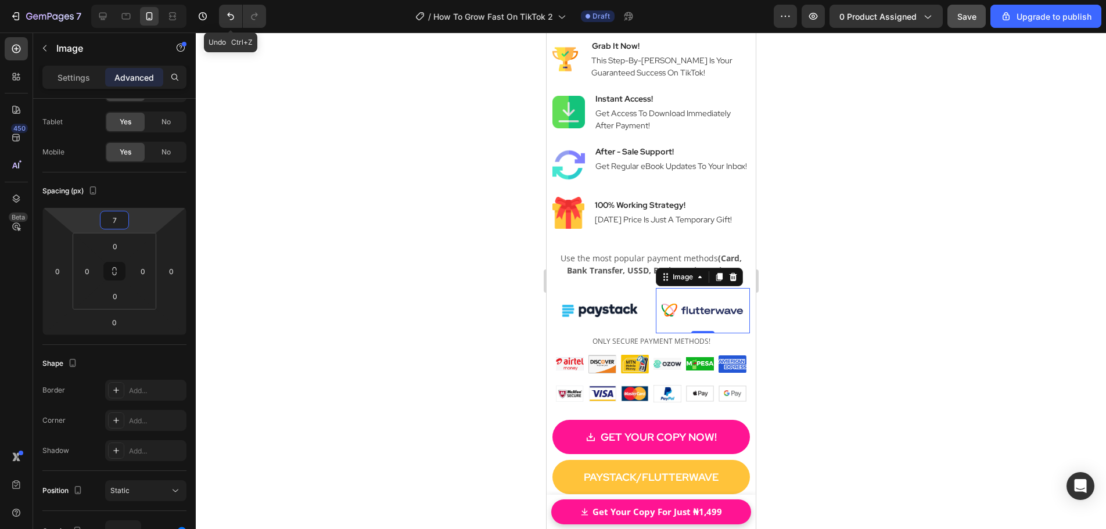
type input "5"
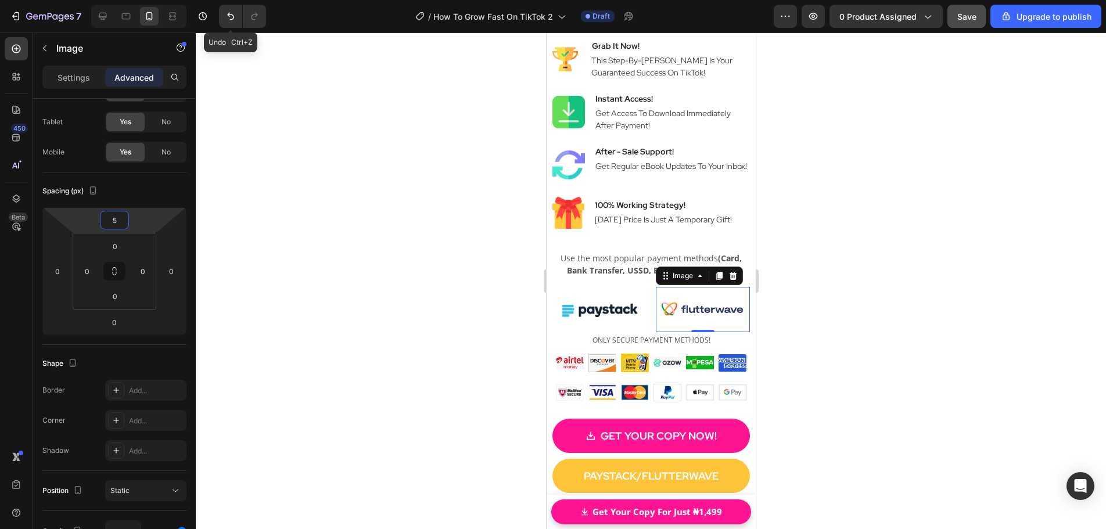
click at [121, 0] on html "7 Undo Ctrl+Z / How To Grow Fast On TikTok 2 Draft Preview 0 product assigned S…" at bounding box center [553, 0] width 1106 height 0
click at [799, 314] on div at bounding box center [651, 281] width 910 height 497
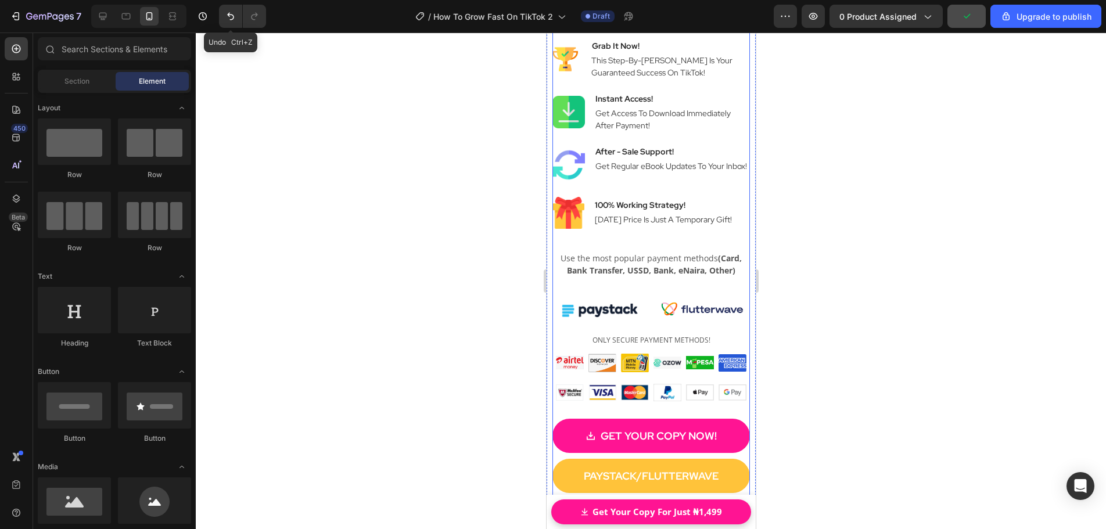
scroll to position [8306, 0]
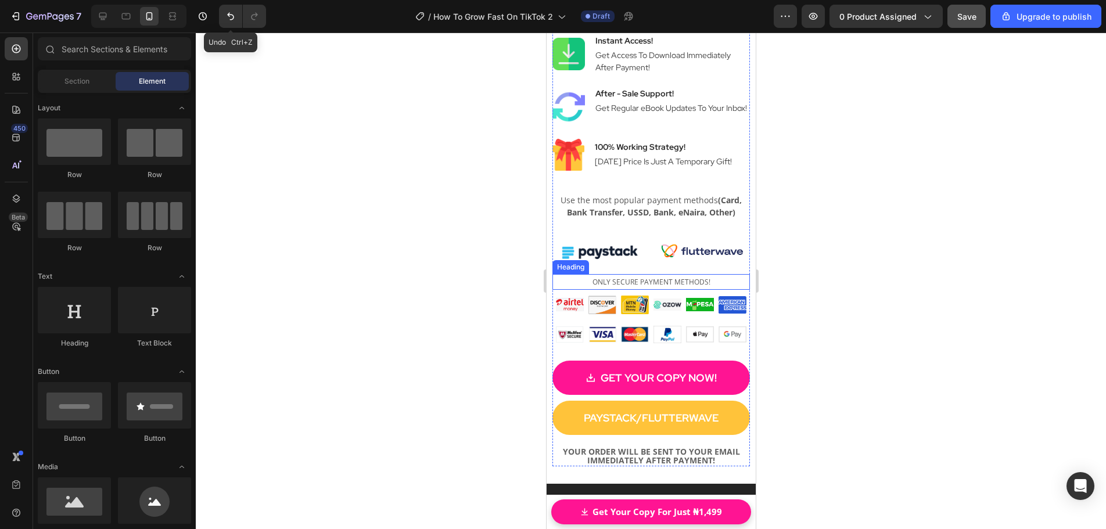
click at [709, 276] on h2 "ONLY SECURE PAYMENT METHODS!" at bounding box center [650, 282] width 197 height 16
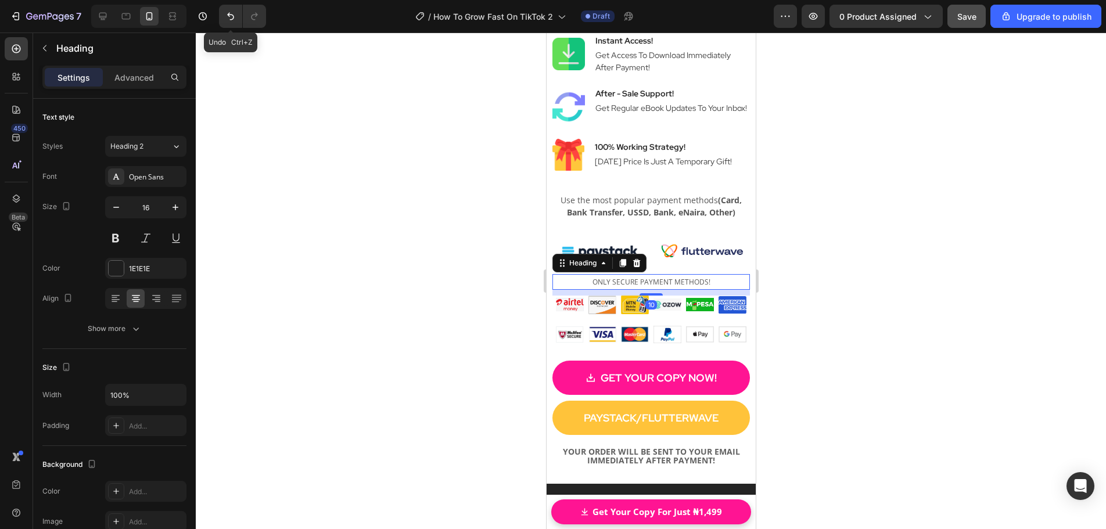
click at [839, 296] on div at bounding box center [651, 281] width 910 height 497
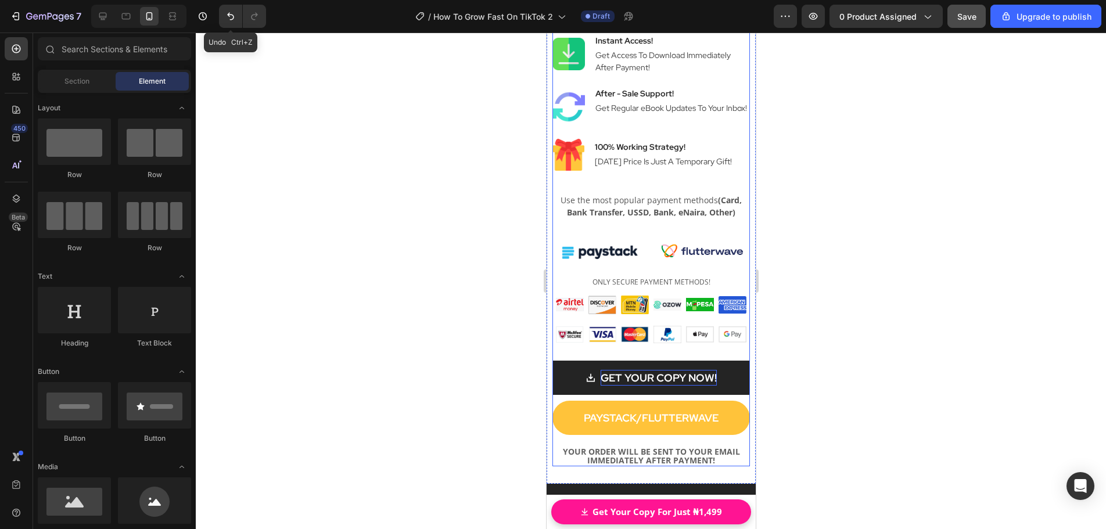
scroll to position [8364, 0]
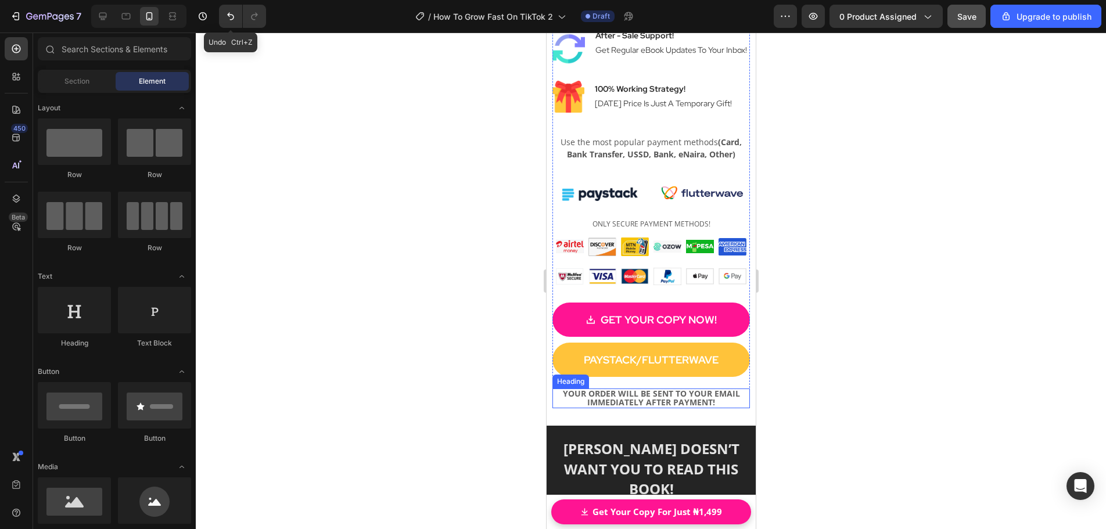
click at [699, 388] on strong "YOUR ORDER WILL BE SENT TO YOUR EMAIL IMMEDIATELY AFTER PAYMENT!" at bounding box center [650, 398] width 177 height 20
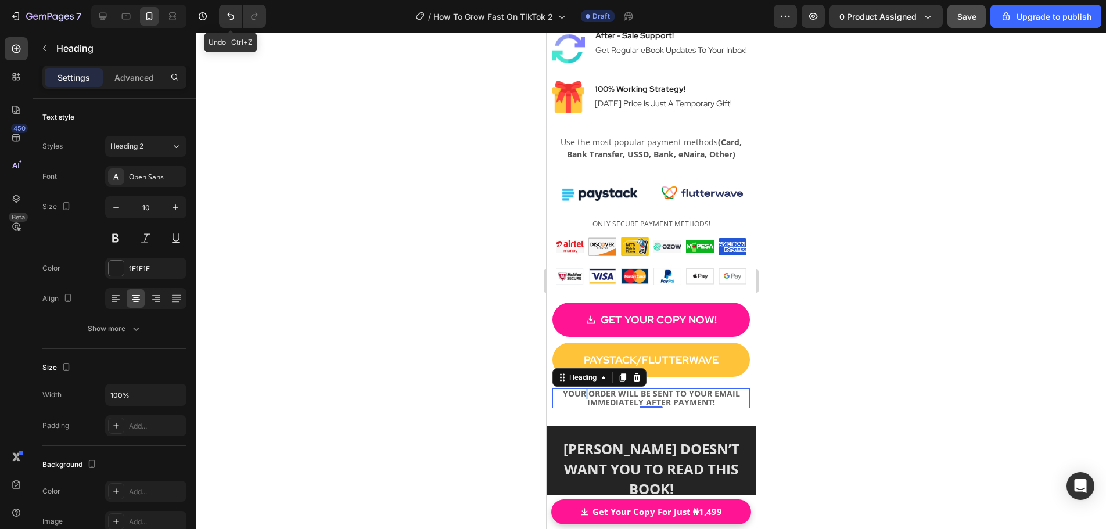
click at [581, 390] on strong "YOUR ORDER WILL BE SENT TO YOUR EMAIL IMMEDIATELY AFTER PAYMENT!" at bounding box center [650, 398] width 177 height 20
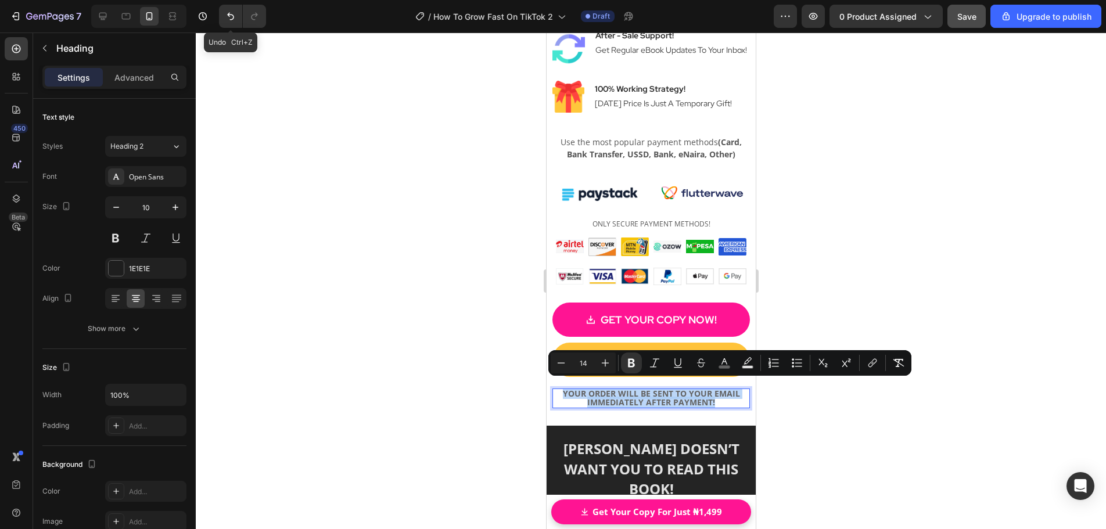
drag, startPoint x: 559, startPoint y: 386, endPoint x: 711, endPoint y: 394, distance: 151.9
click at [634, 367] on icon "Editor contextual toolbar" at bounding box center [632, 363] width 12 height 12
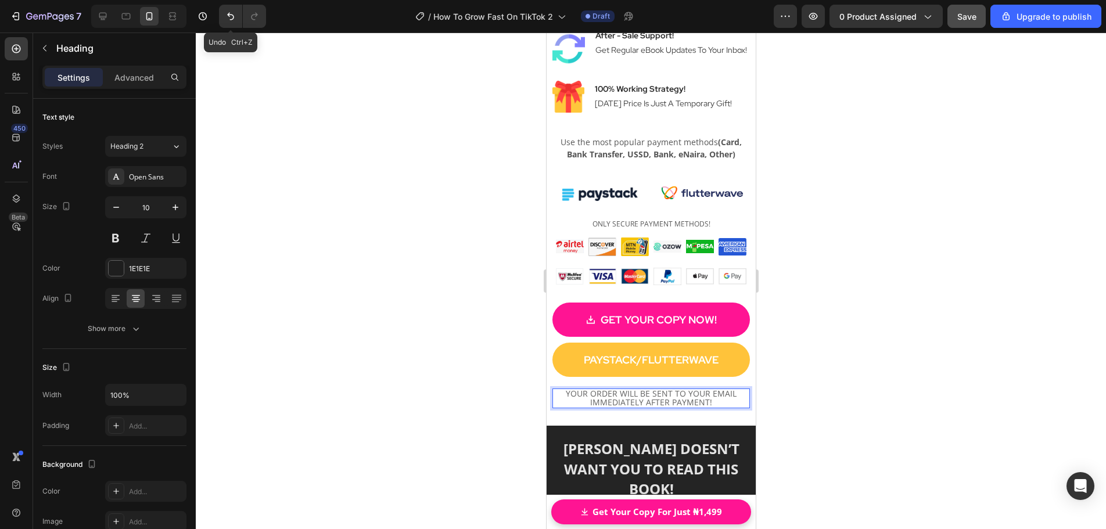
click at [806, 389] on div at bounding box center [651, 281] width 910 height 497
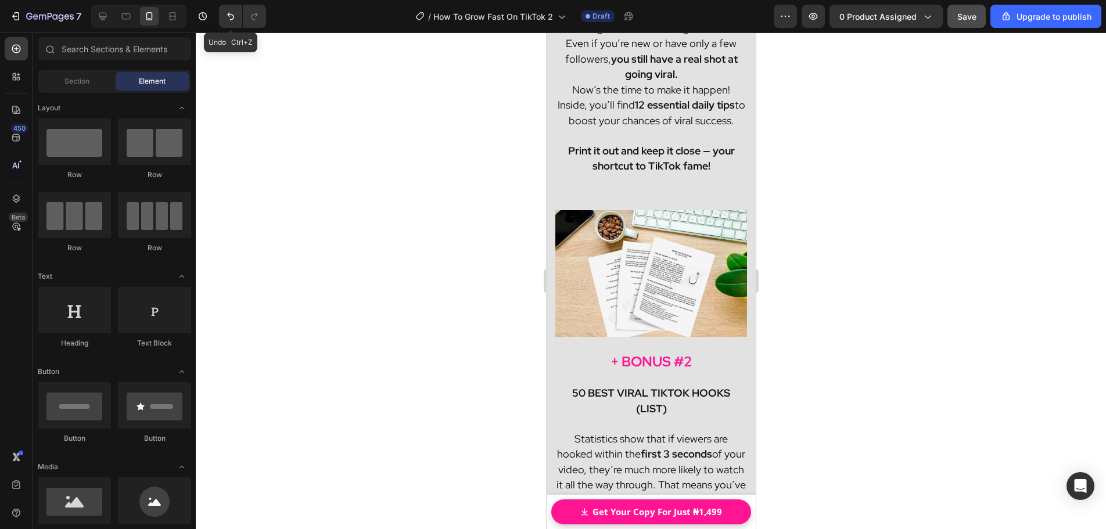
scroll to position [12198, 0]
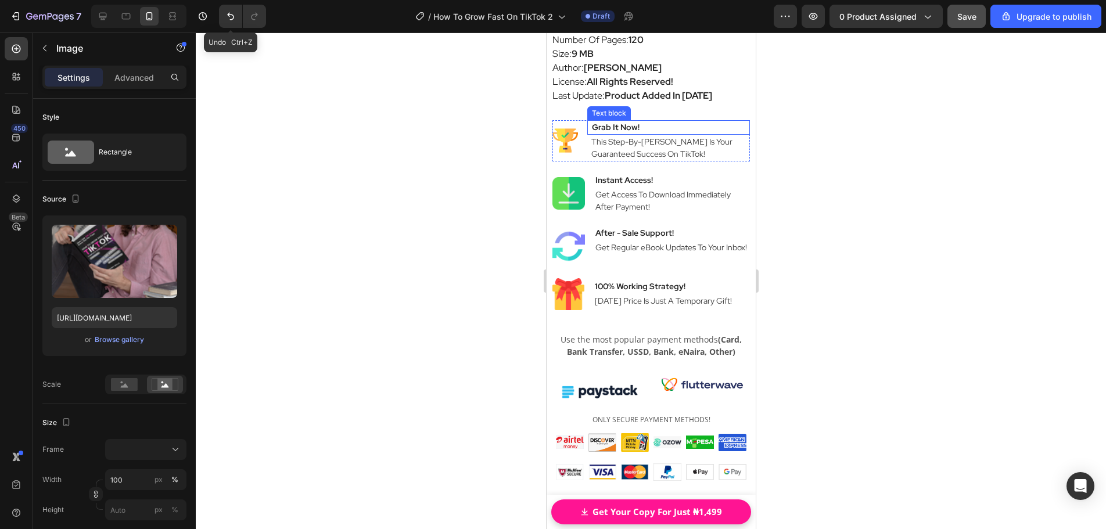
scroll to position [17483, 0]
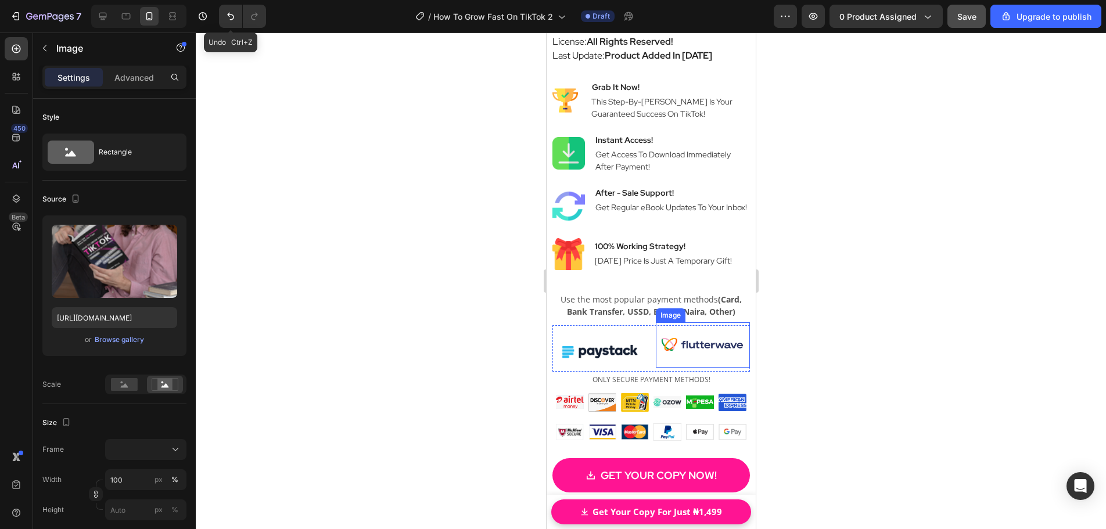
click at [733, 351] on img at bounding box center [702, 344] width 94 height 45
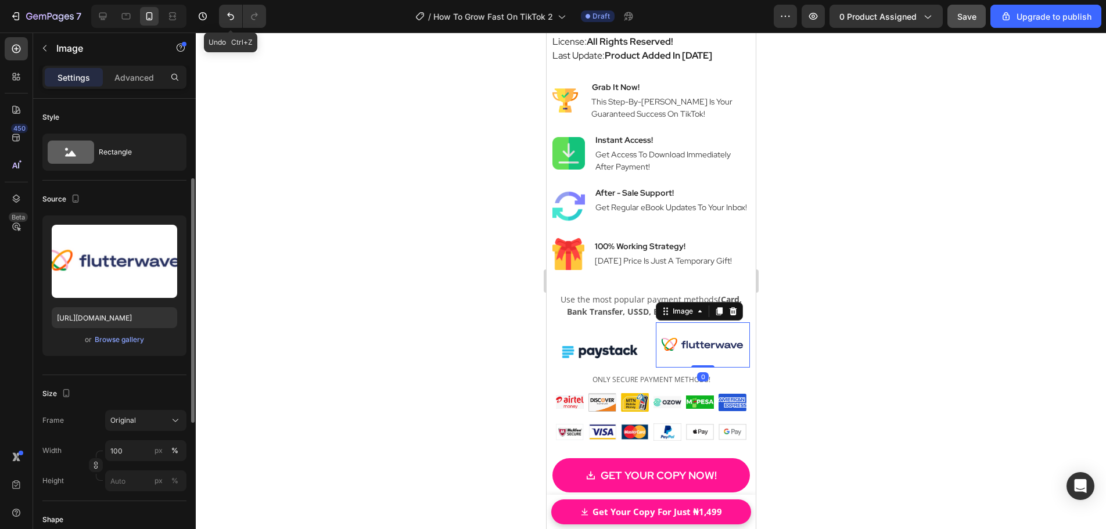
scroll to position [52, 0]
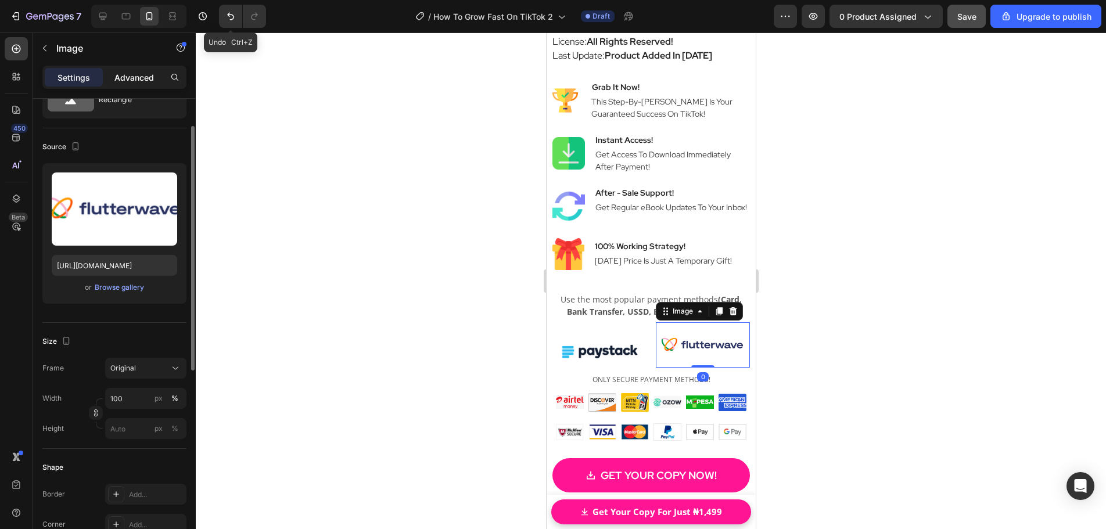
click at [145, 71] on p "Advanced" at bounding box center [133, 77] width 39 height 12
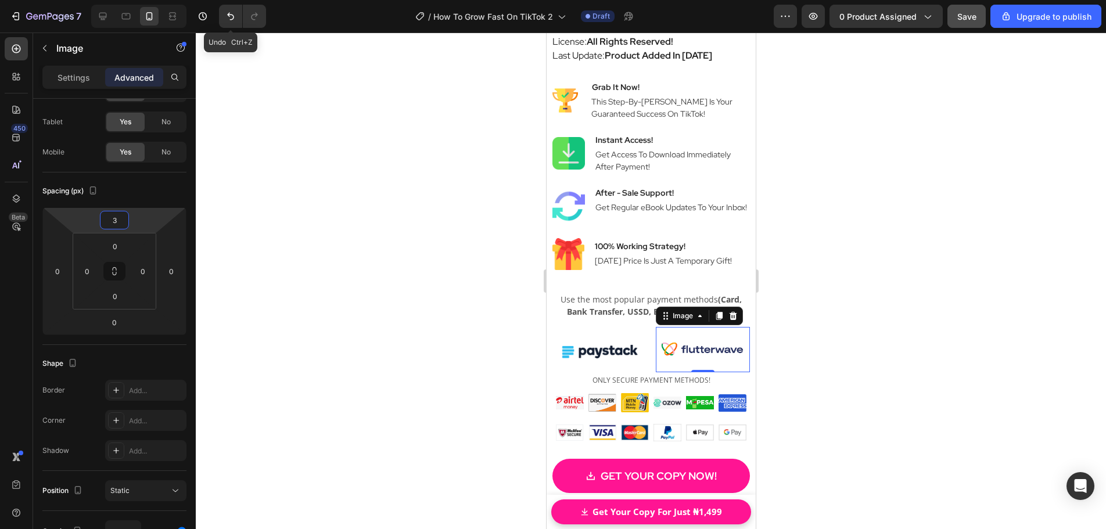
type input "5"
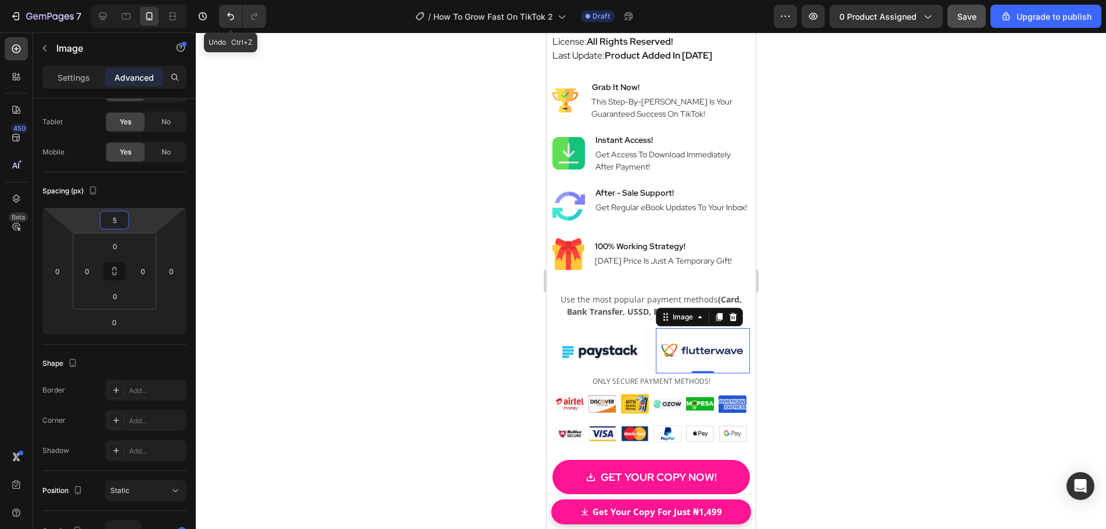
click at [123, 0] on html "7 Undo Ctrl+Z / How To Grow Fast On TikTok 2 Draft Preview 0 product assigned S…" at bounding box center [553, 0] width 1106 height 0
click at [813, 318] on div at bounding box center [651, 281] width 910 height 497
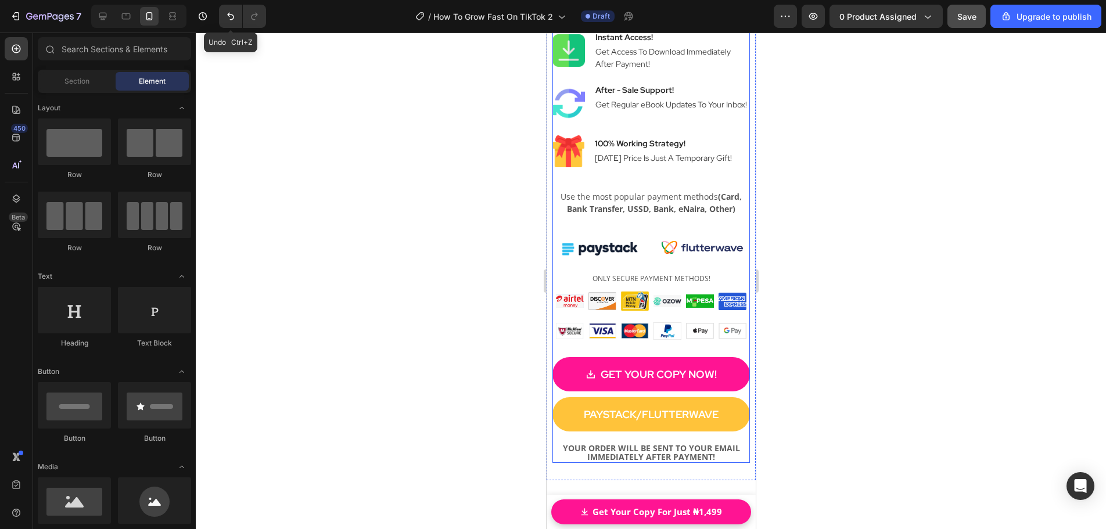
scroll to position [17600, 0]
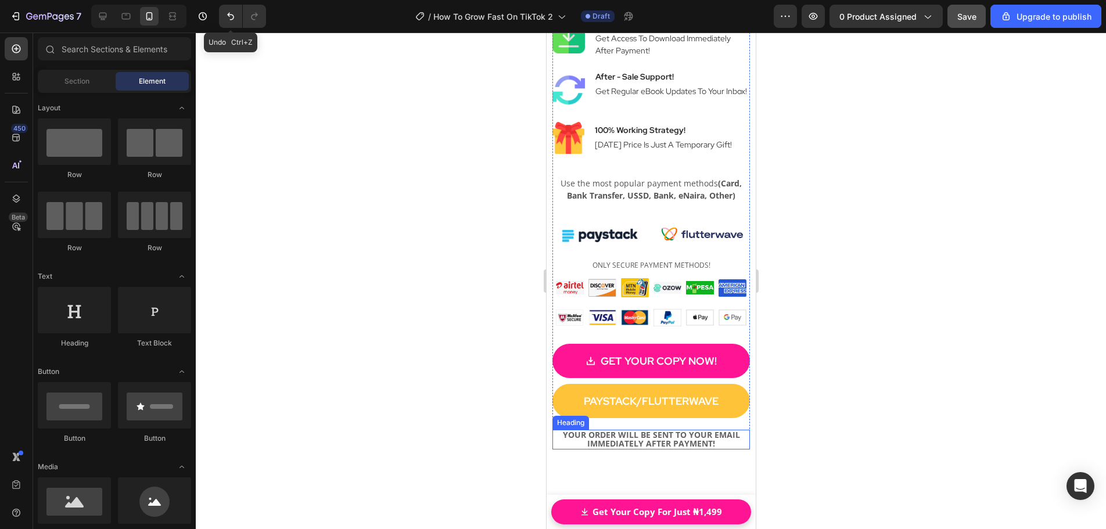
click at [674, 429] on strong "YOUR ORDER WILL BE SENT TO YOUR EMAIL IMMEDIATELY AFTER PAYMENT!" at bounding box center [650, 439] width 177 height 20
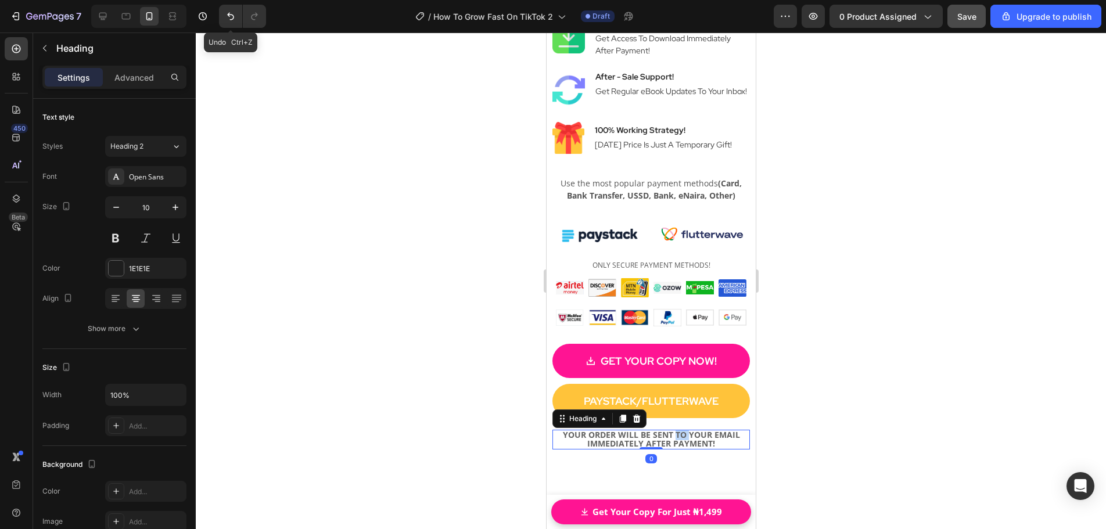
click at [674, 429] on strong "YOUR ORDER WILL BE SENT TO YOUR EMAIL IMMEDIATELY AFTER PAYMENT!" at bounding box center [650, 439] width 177 height 20
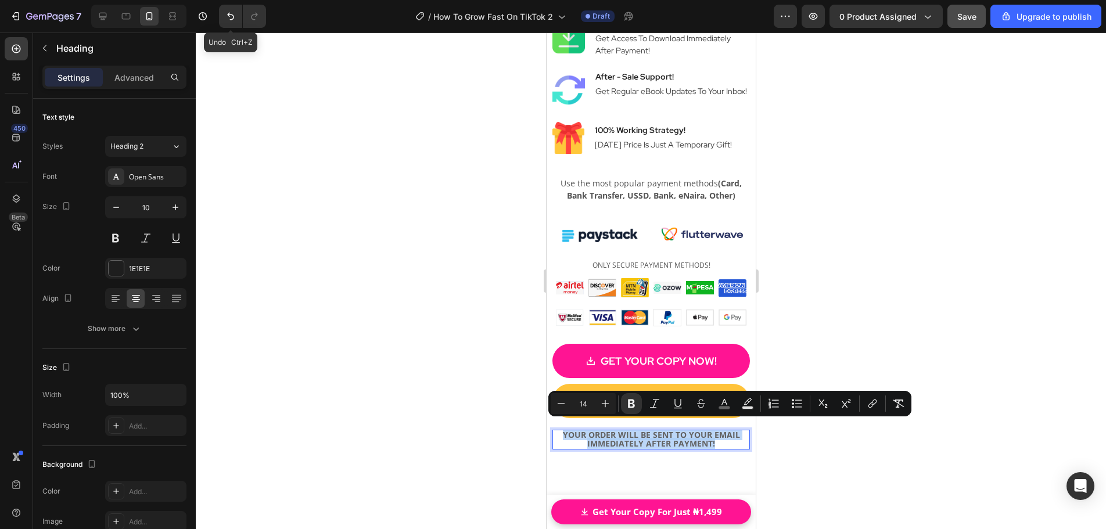
drag, startPoint x: 709, startPoint y: 437, endPoint x: 1091, endPoint y: 454, distance: 382.6
click at [634, 405] on icon "Editor contextual toolbar" at bounding box center [631, 404] width 7 height 9
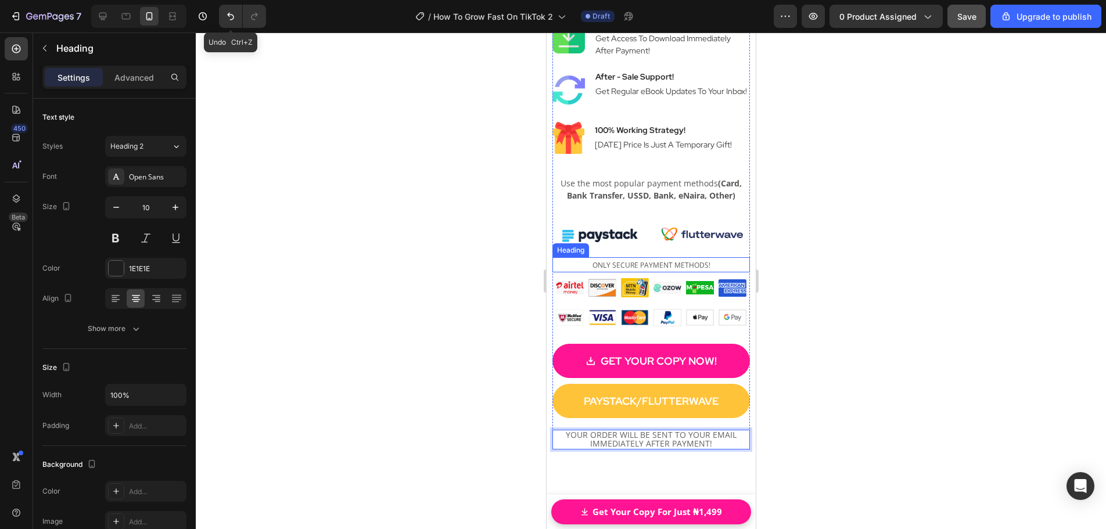
click at [640, 260] on span "ONLY SECURE PAYMENT METHODS!" at bounding box center [651, 265] width 118 height 10
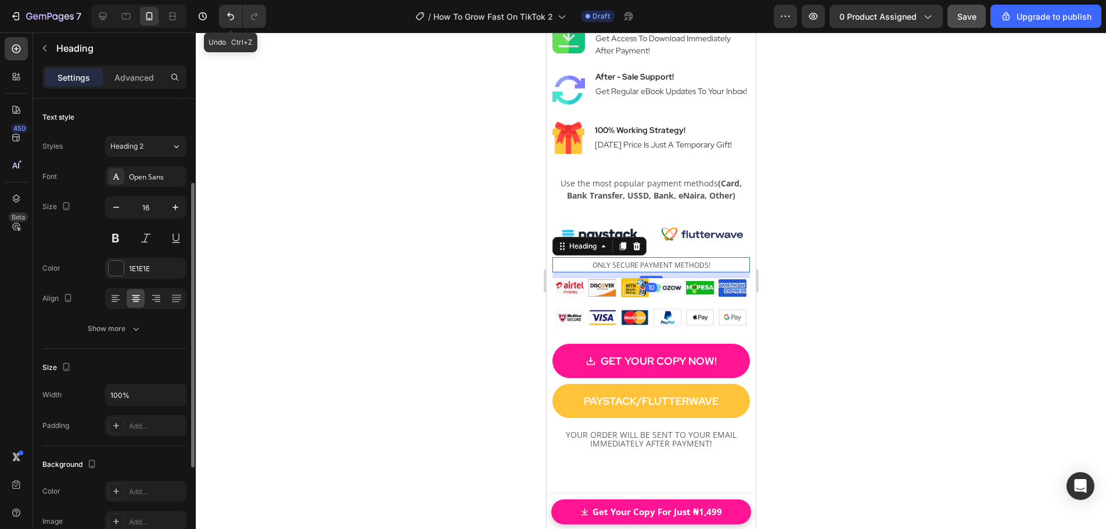
scroll to position [52, 0]
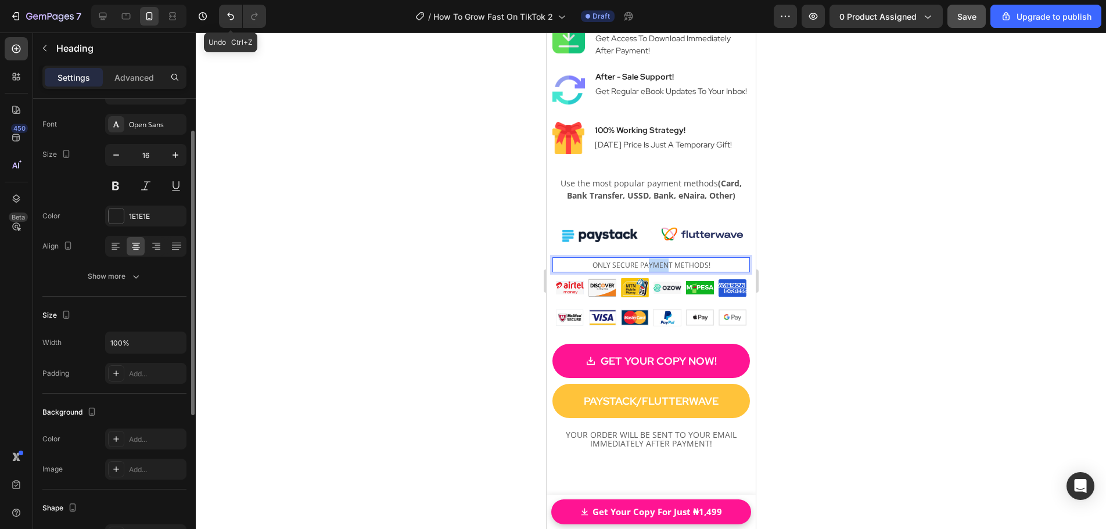
drag, startPoint x: 643, startPoint y: 256, endPoint x: 662, endPoint y: 257, distance: 18.7
click at [662, 260] on span "ONLY SECURE PAYMENT METHODS!" at bounding box center [651, 265] width 118 height 10
drag, startPoint x: 590, startPoint y: 256, endPoint x: 710, endPoint y: 261, distance: 120.3
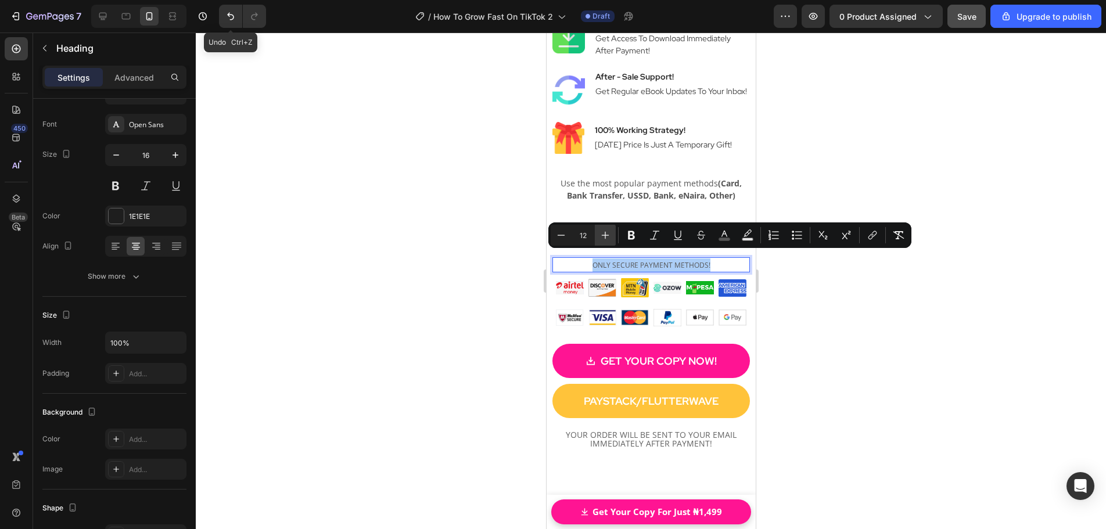
click at [607, 236] on icon "Editor contextual toolbar" at bounding box center [605, 235] width 12 height 12
type input "14"
click at [833, 285] on div at bounding box center [651, 281] width 910 height 497
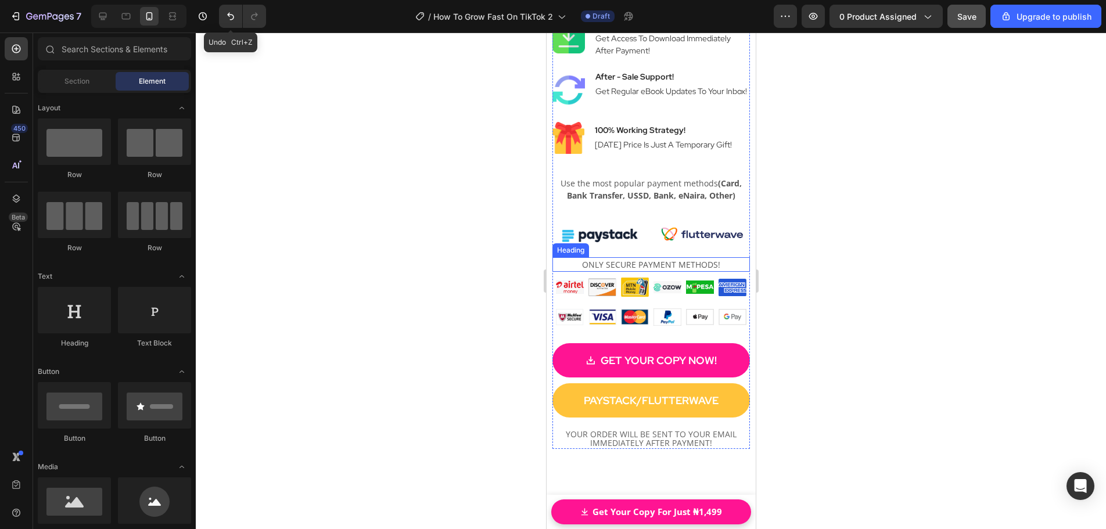
click at [676, 259] on span "ONLY SECURE PAYMENT METHODS!" at bounding box center [650, 264] width 138 height 11
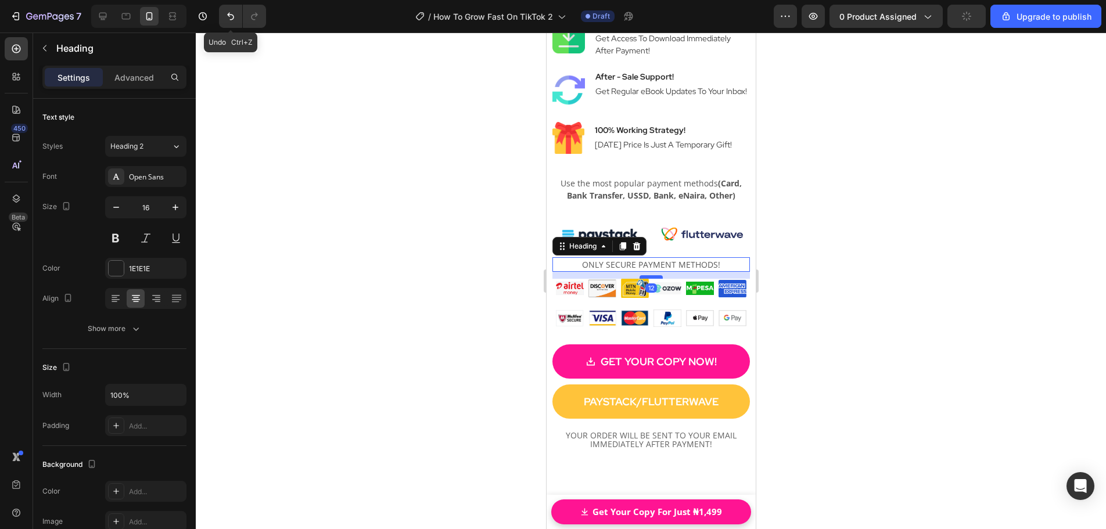
click at [651, 275] on div at bounding box center [650, 276] width 23 height 3
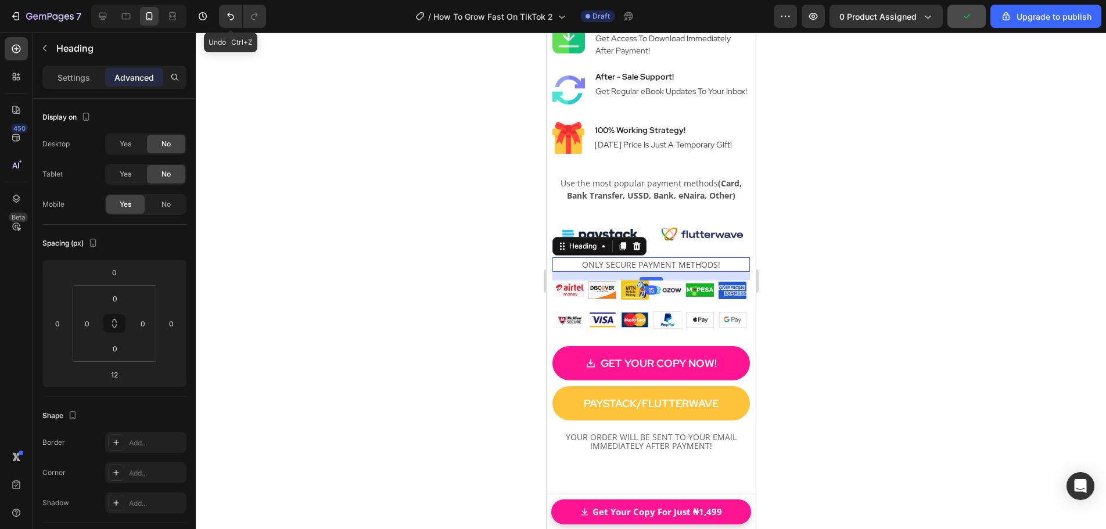
click at [652, 277] on div at bounding box center [650, 278] width 23 height 3
type input "15"
click at [864, 285] on div at bounding box center [651, 281] width 910 height 497
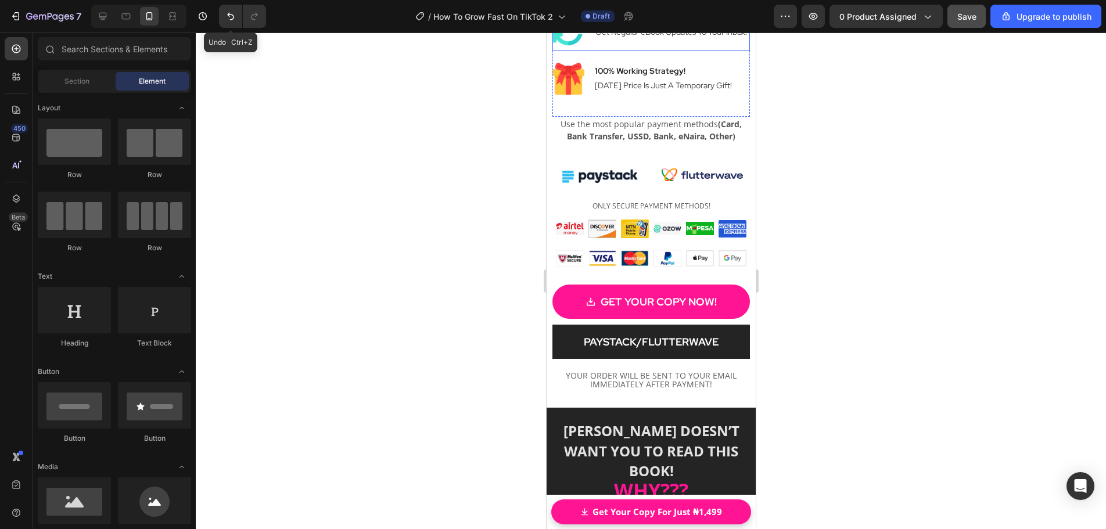
scroll to position [8405, 0]
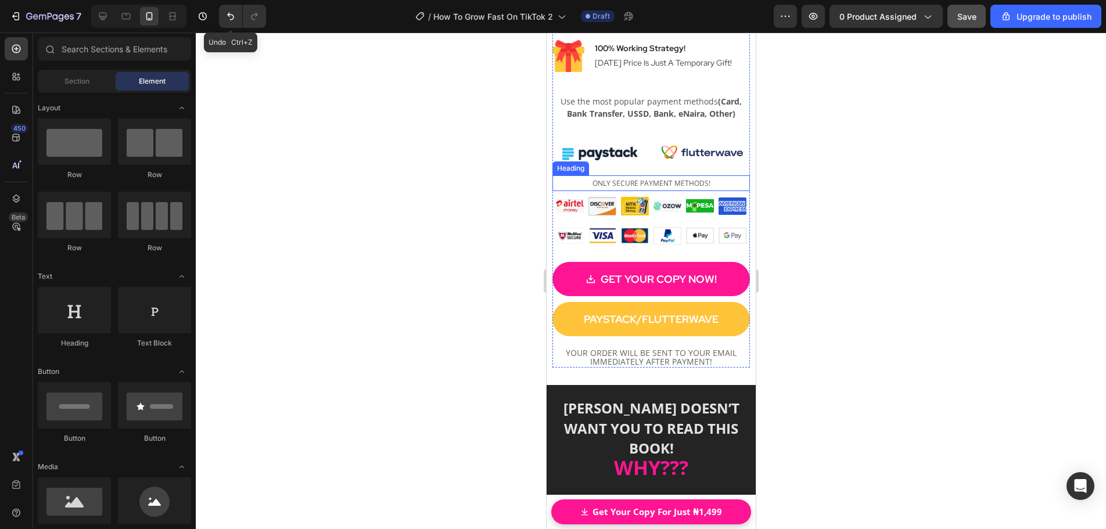
click at [650, 178] on span "ONLY SECURE PAYMENT METHODS!" at bounding box center [651, 183] width 118 height 10
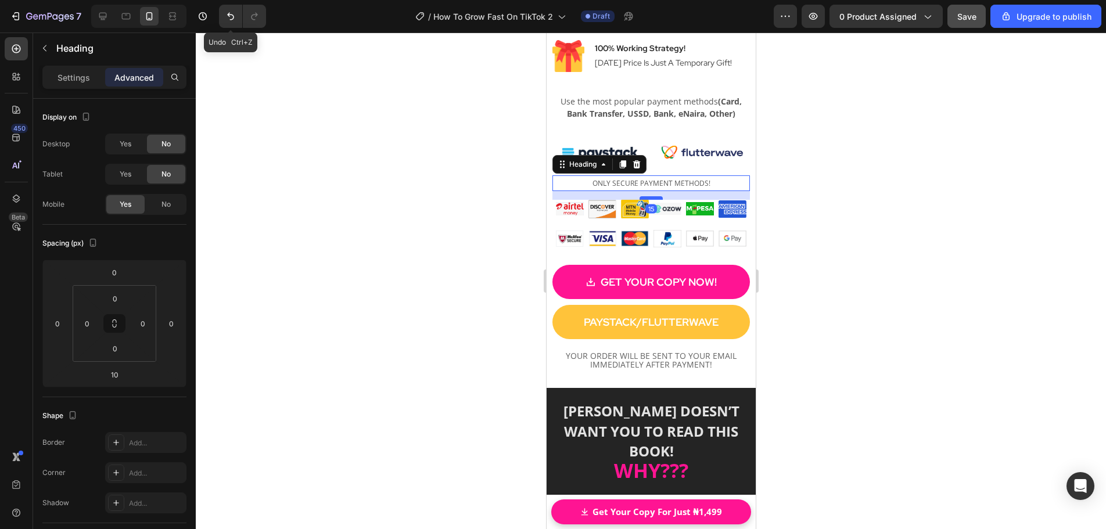
click at [653, 196] on div at bounding box center [650, 197] width 23 height 3
type input "15"
drag, startPoint x: 588, startPoint y: 176, endPoint x: 705, endPoint y: 181, distance: 116.9
click at [705, 181] on p "ONLY SECURE PAYMENT METHODS!" at bounding box center [650, 183] width 195 height 13
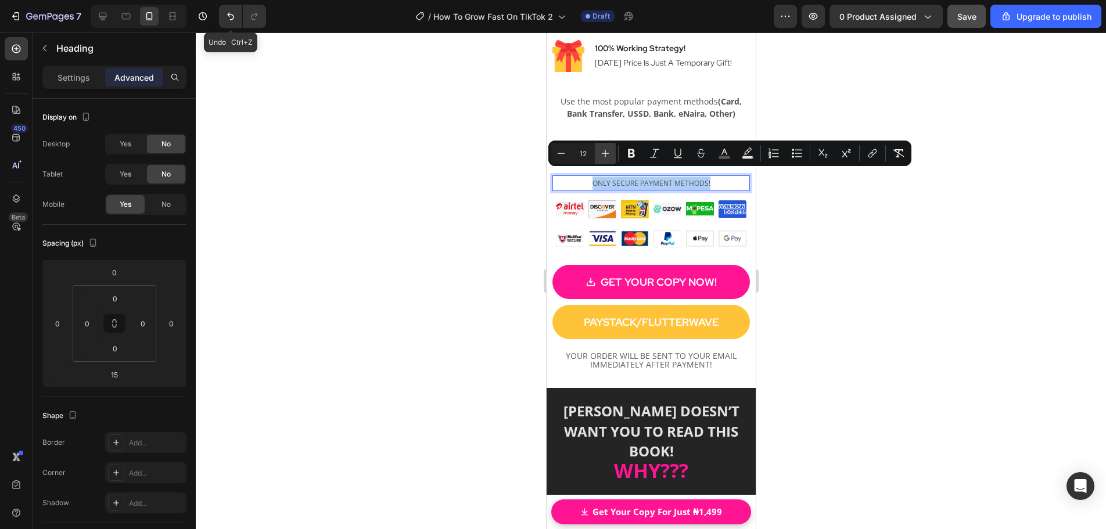
click at [607, 156] on icon "Editor contextual toolbar" at bounding box center [605, 154] width 12 height 12
type input "14"
click at [817, 229] on div at bounding box center [651, 281] width 910 height 497
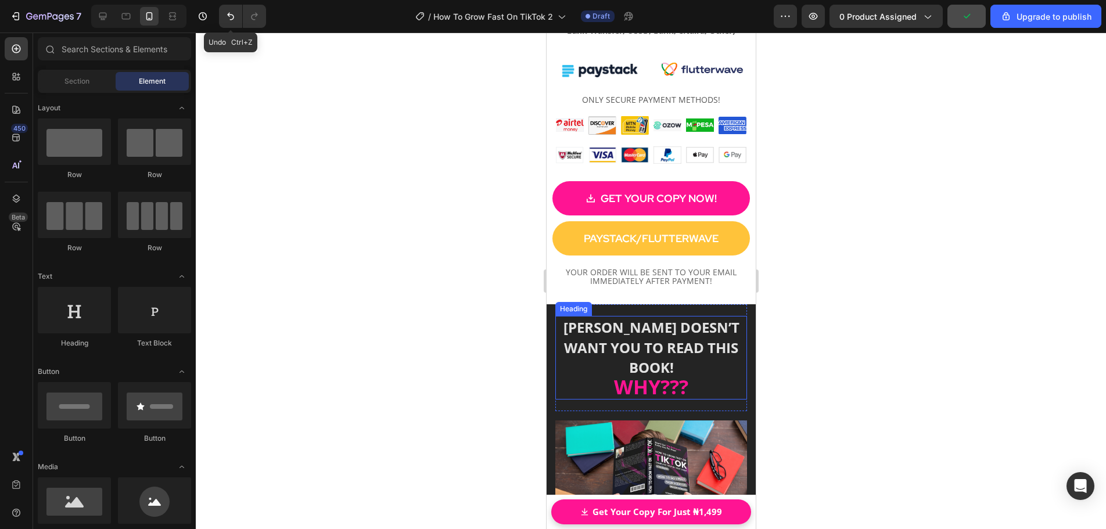
scroll to position [8463, 0]
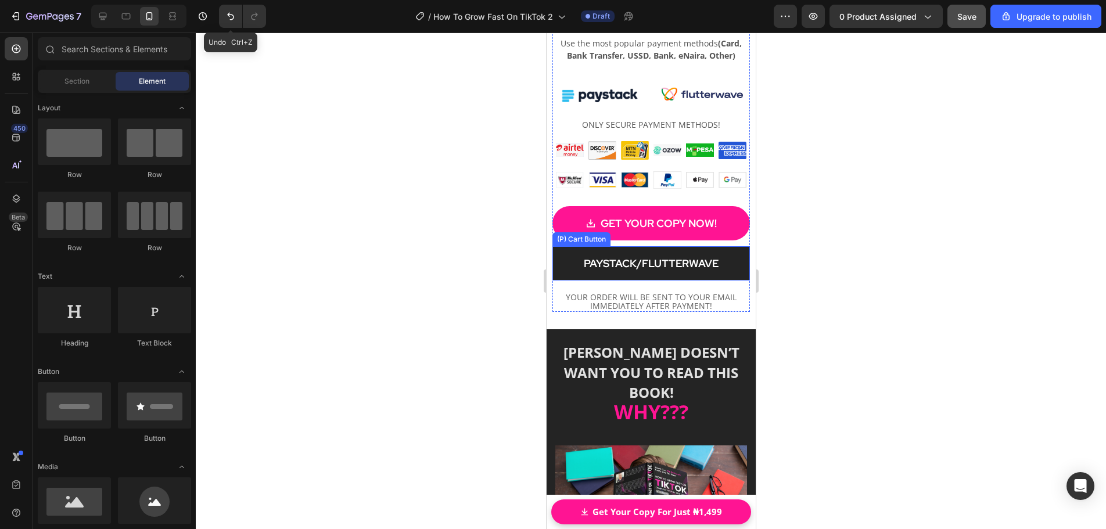
click at [628, 246] on button "PAYSTACK/FLUTTERWAVE" at bounding box center [650, 263] width 197 height 34
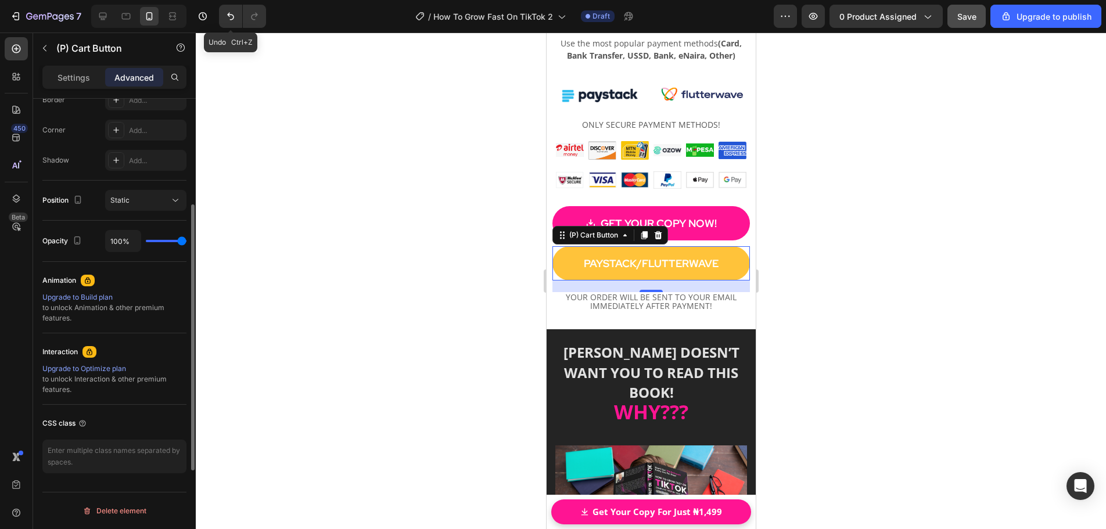
scroll to position [168, 0]
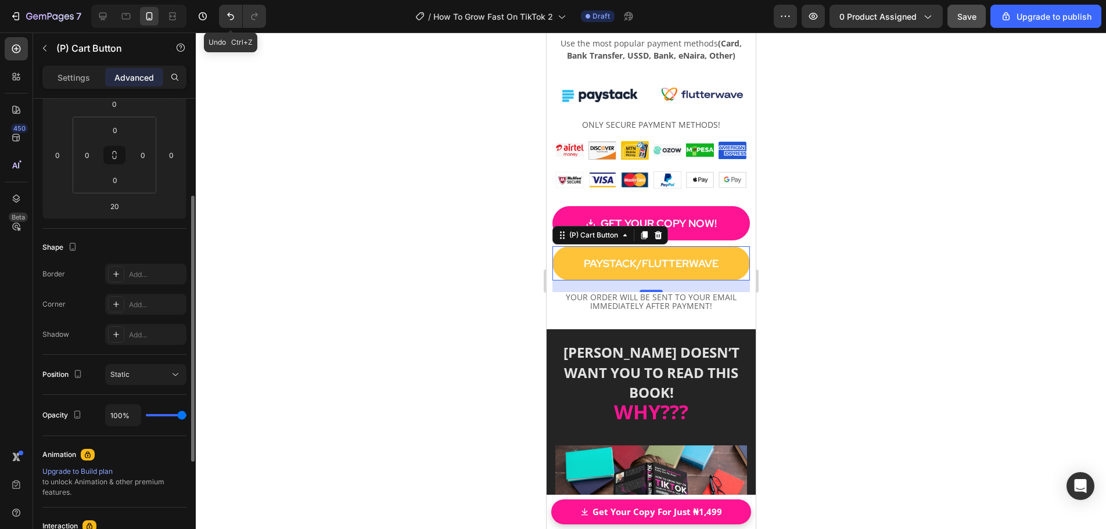
click at [77, 75] on p "Settings" at bounding box center [74, 77] width 33 height 12
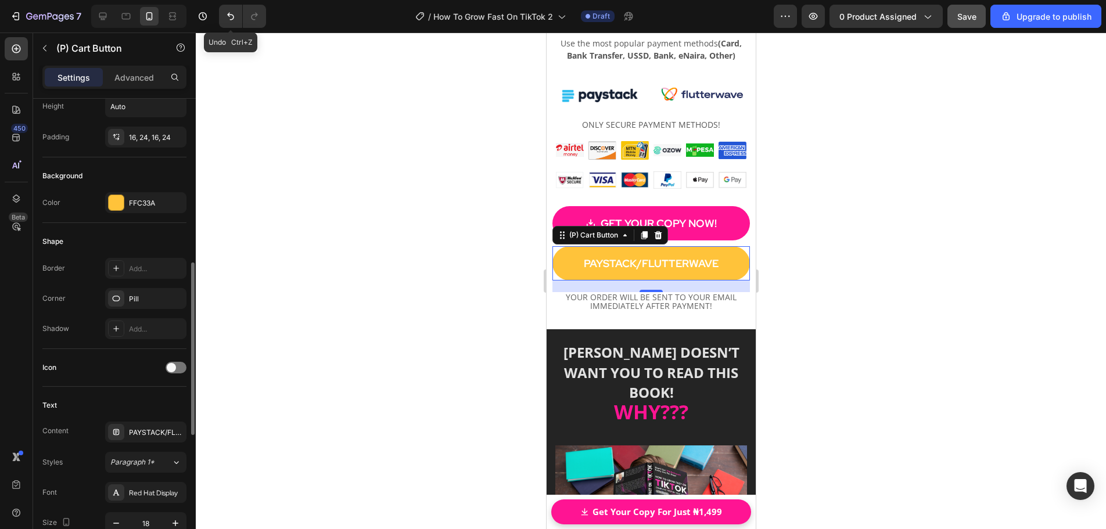
scroll to position [285, 0]
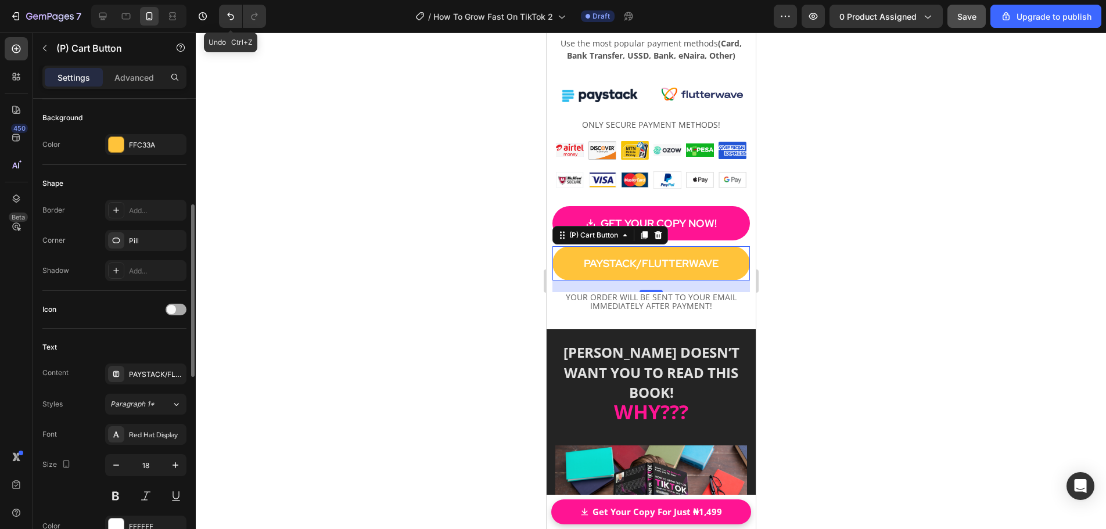
click at [178, 310] on div at bounding box center [176, 310] width 21 height 12
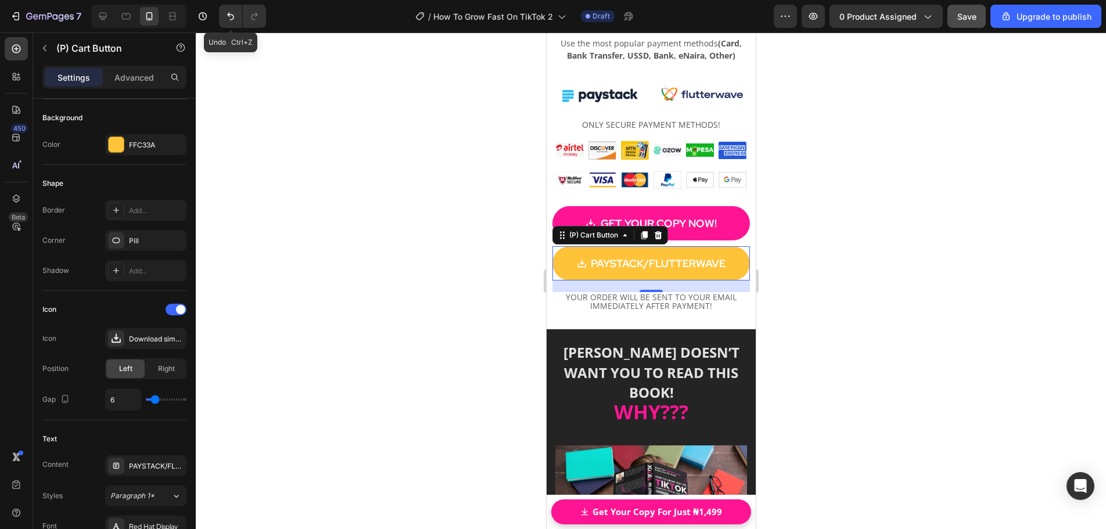
click at [834, 286] on div at bounding box center [651, 281] width 910 height 497
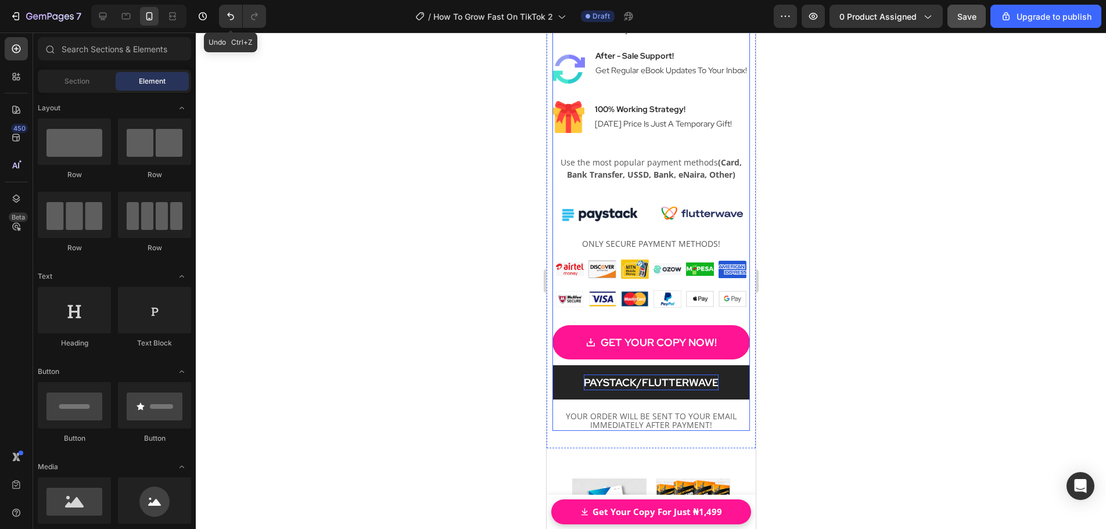
scroll to position [17640, 0]
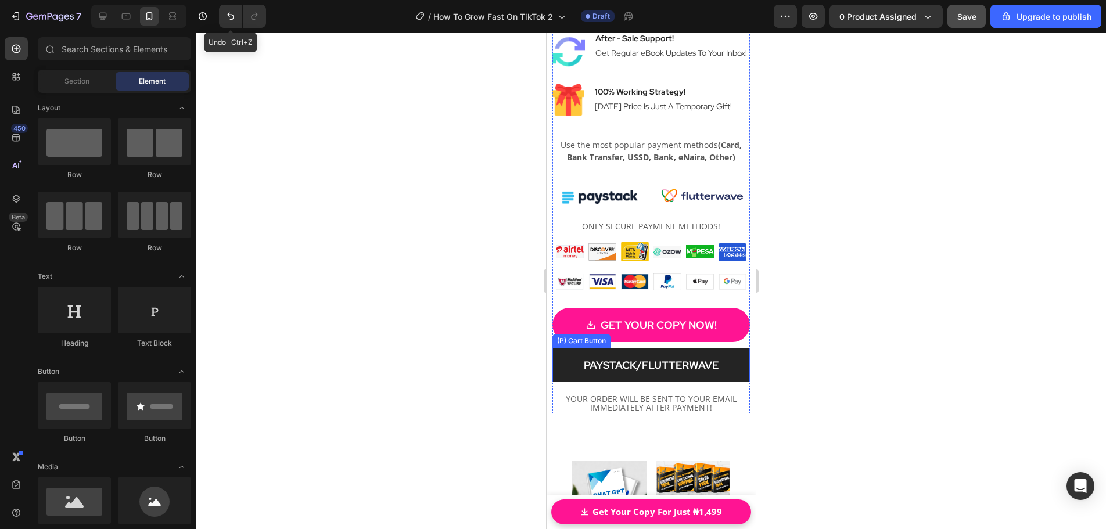
click at [631, 371] on button "PAYSTACK/FLUTTERWAVE" at bounding box center [650, 365] width 197 height 34
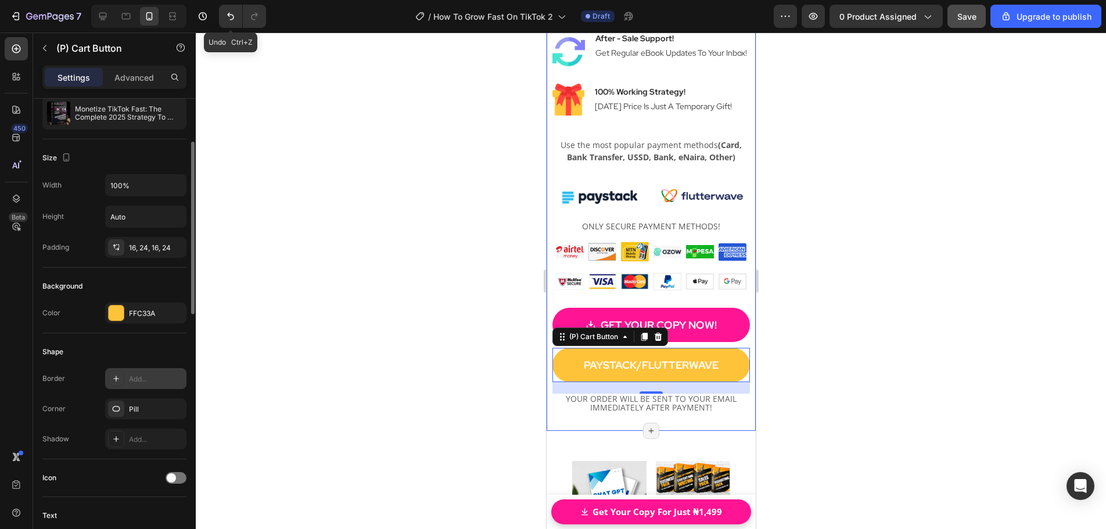
scroll to position [174, 0]
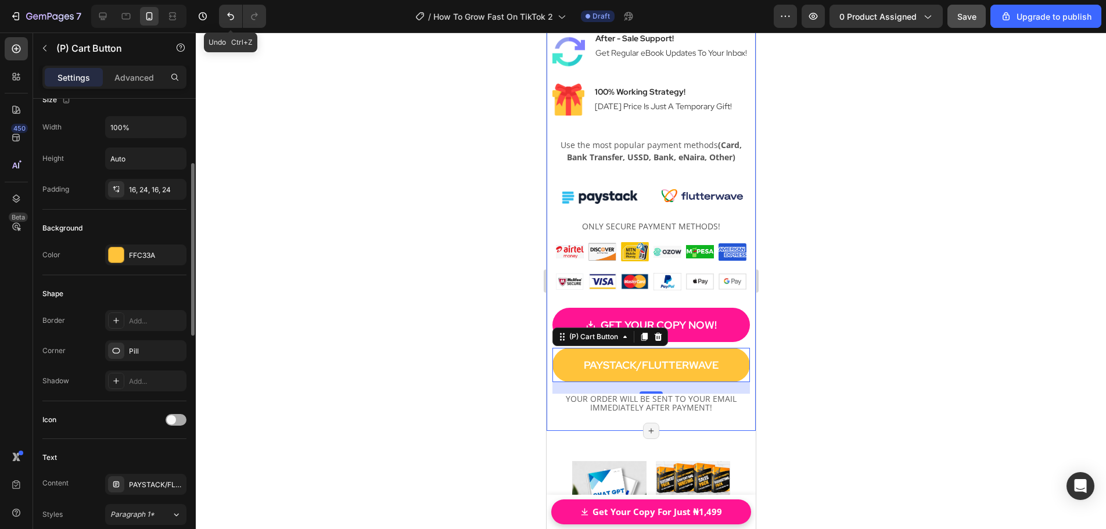
click at [174, 417] on span at bounding box center [171, 419] width 9 height 9
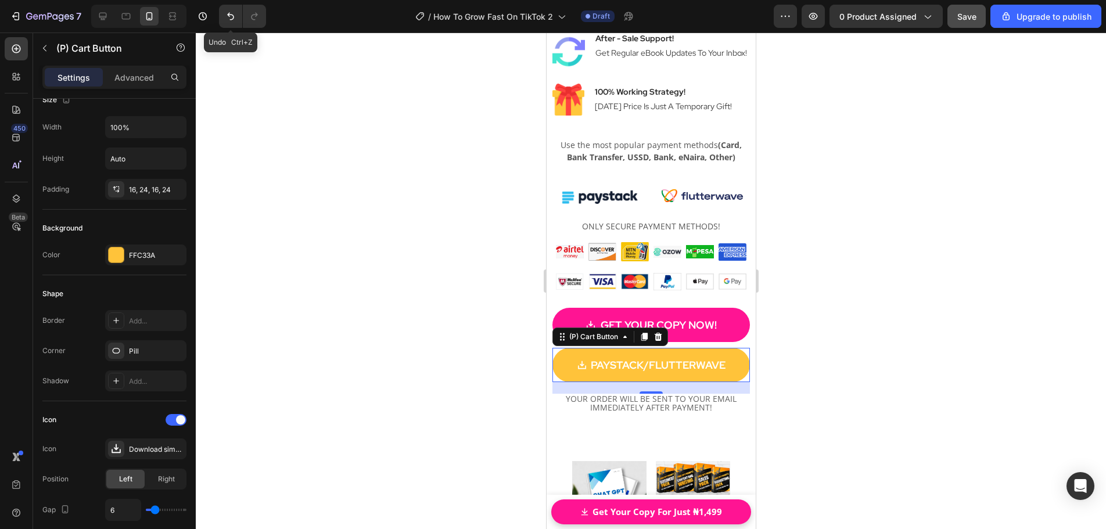
click at [801, 336] on div at bounding box center [651, 281] width 910 height 497
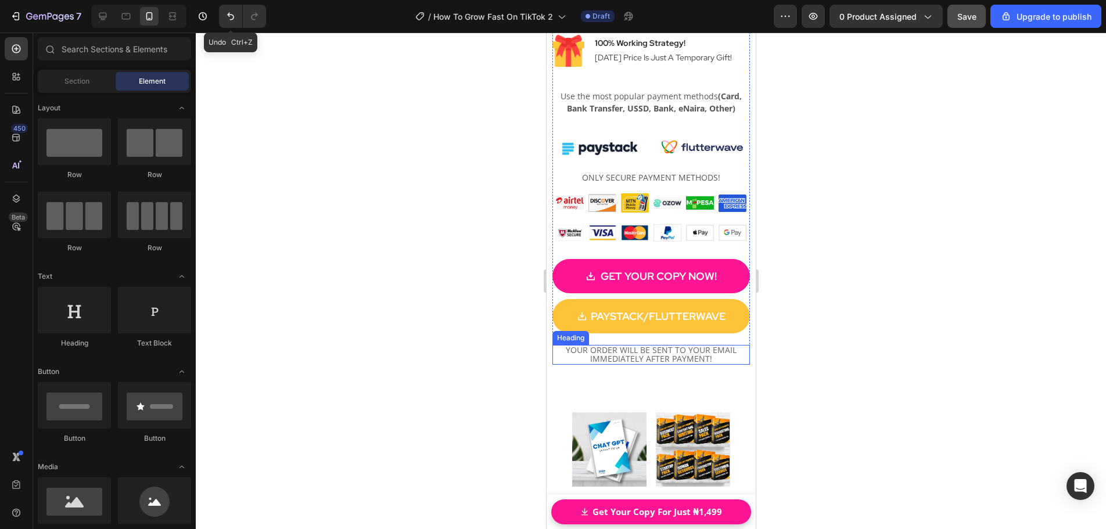
scroll to position [17814, 0]
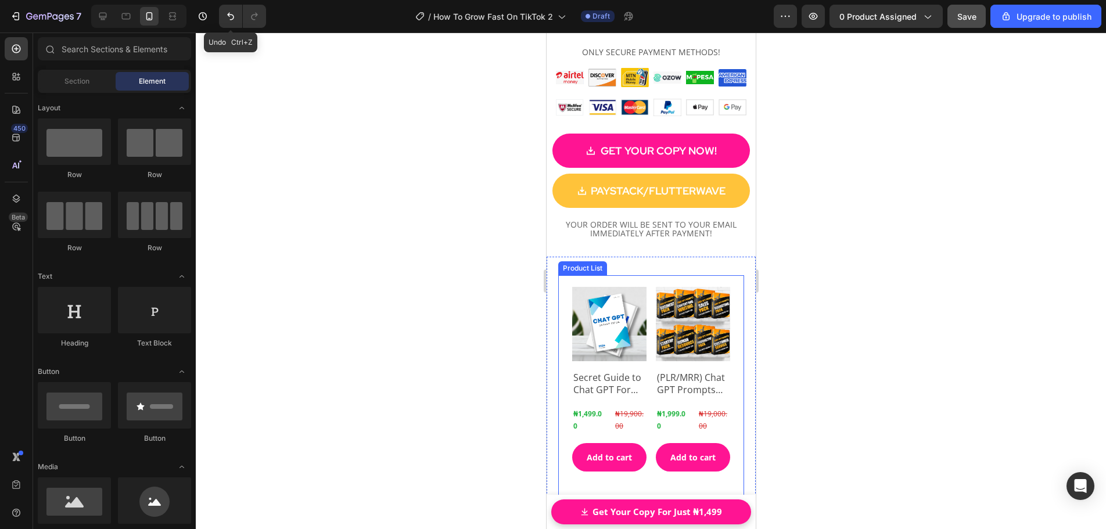
click at [642, 275] on div "Product Images Secret Guide to Chat GPT For Use To 2024 Product Title ₦1,499.00…" at bounding box center [651, 389] width 186 height 229
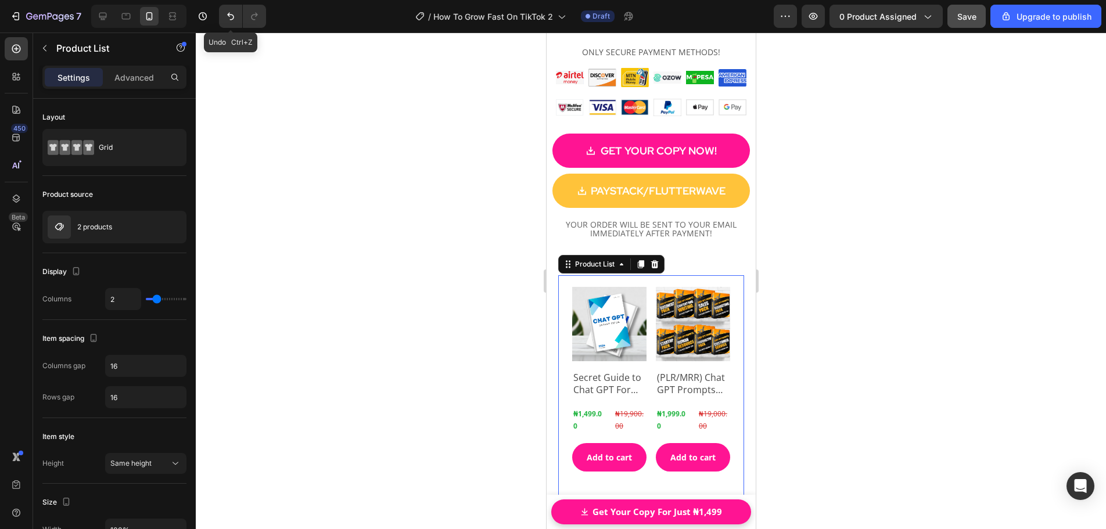
click at [847, 325] on div at bounding box center [651, 281] width 910 height 497
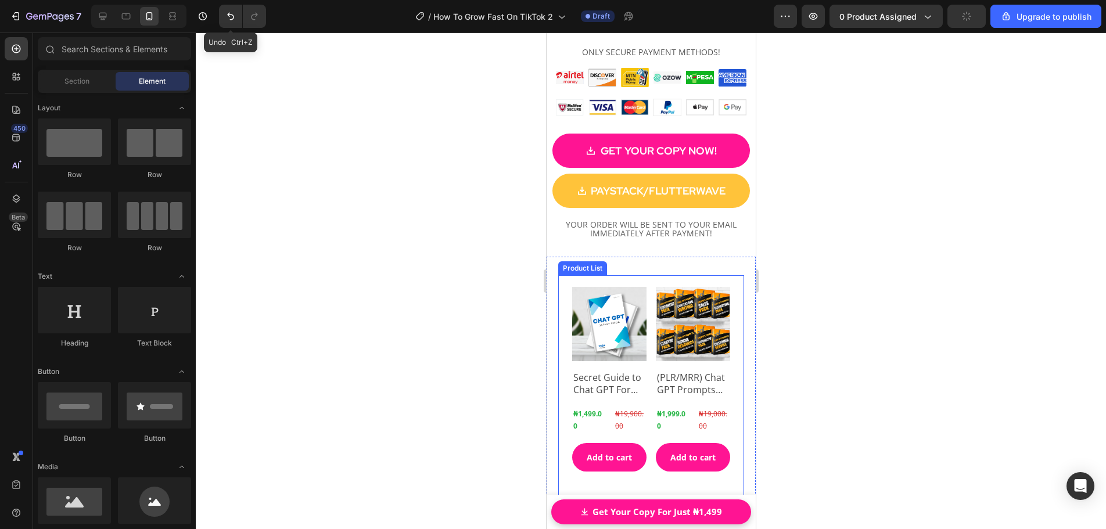
click at [644, 275] on div "Product Images Secret Guide to Chat GPT For Use To 2024 Product Title ₦1,499.00…" at bounding box center [651, 389] width 186 height 229
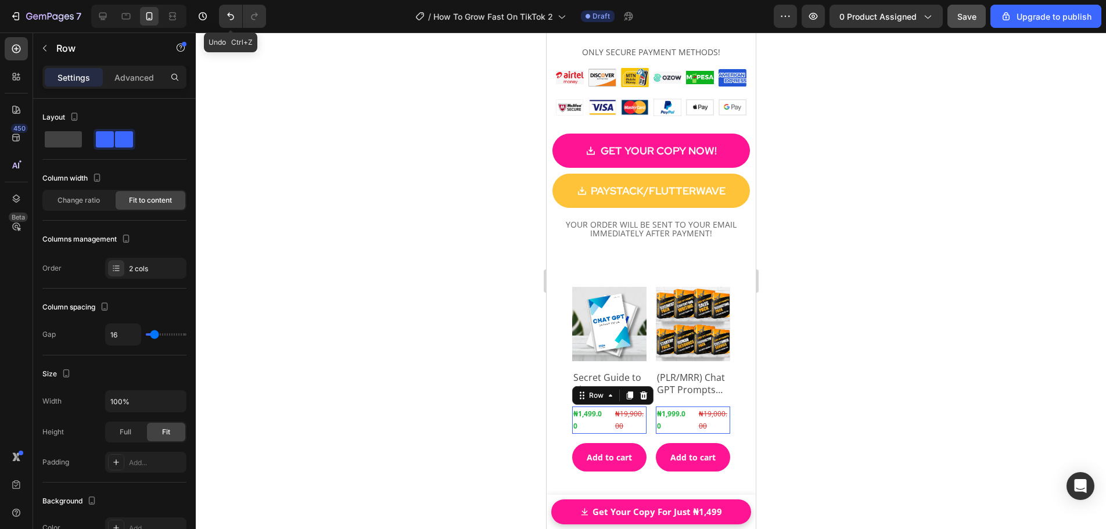
click at [608, 407] on div "₦1,499.00 Product Price Product Price ₦19,900.00 Product Price Product Price Ro…" at bounding box center [609, 420] width 74 height 27
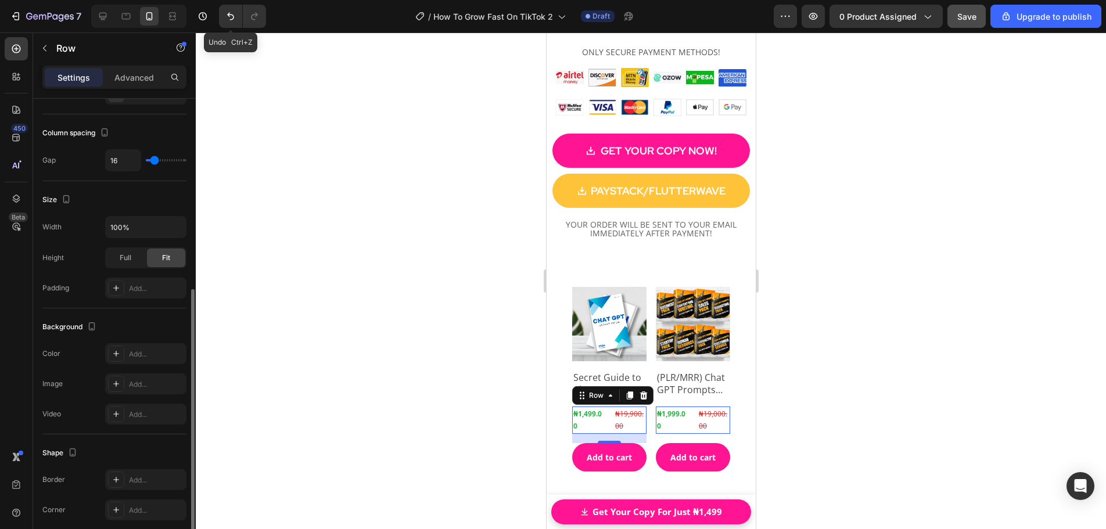
scroll to position [347, 0]
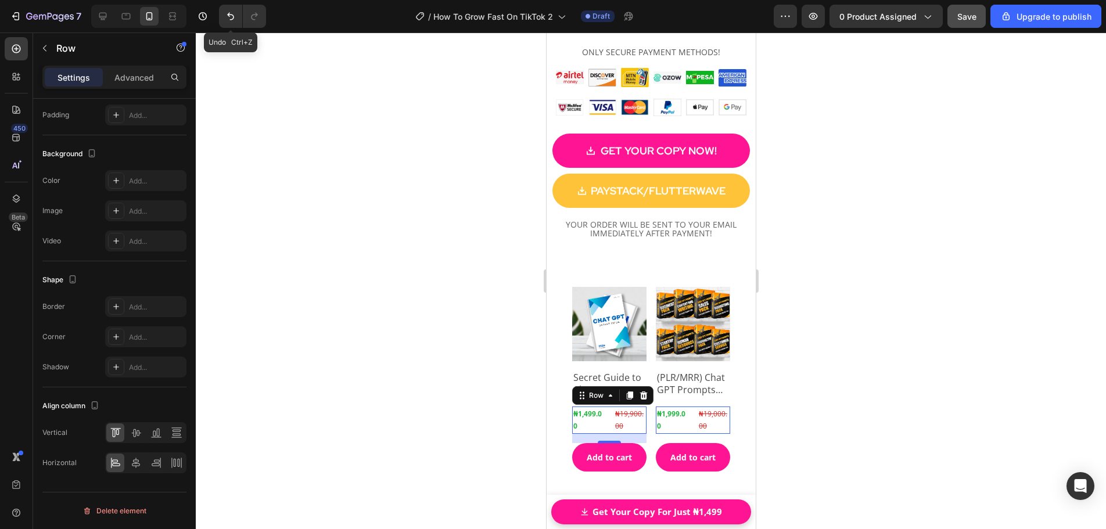
click at [791, 312] on div at bounding box center [651, 281] width 910 height 497
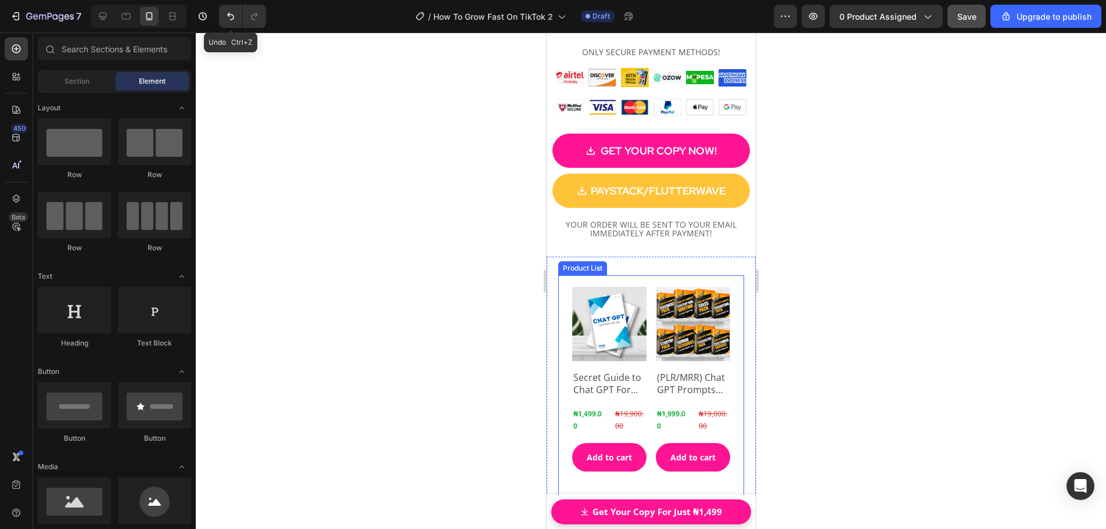
click at [726, 277] on div "Product Images Secret Guide to Chat GPT For Use To 2024 Product Title ₦1,499.00…" at bounding box center [651, 389] width 186 height 229
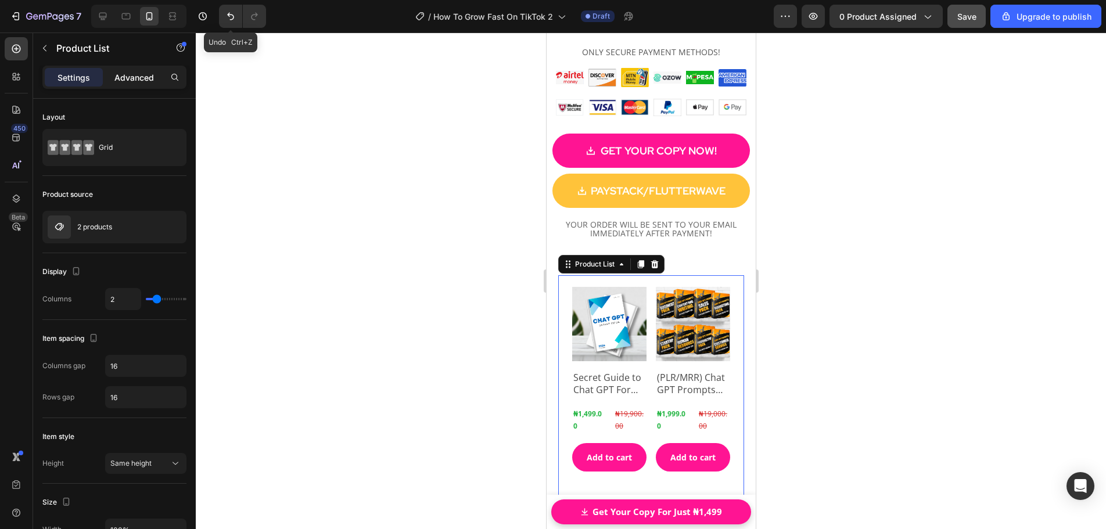
click at [130, 79] on p "Advanced" at bounding box center [133, 77] width 39 height 12
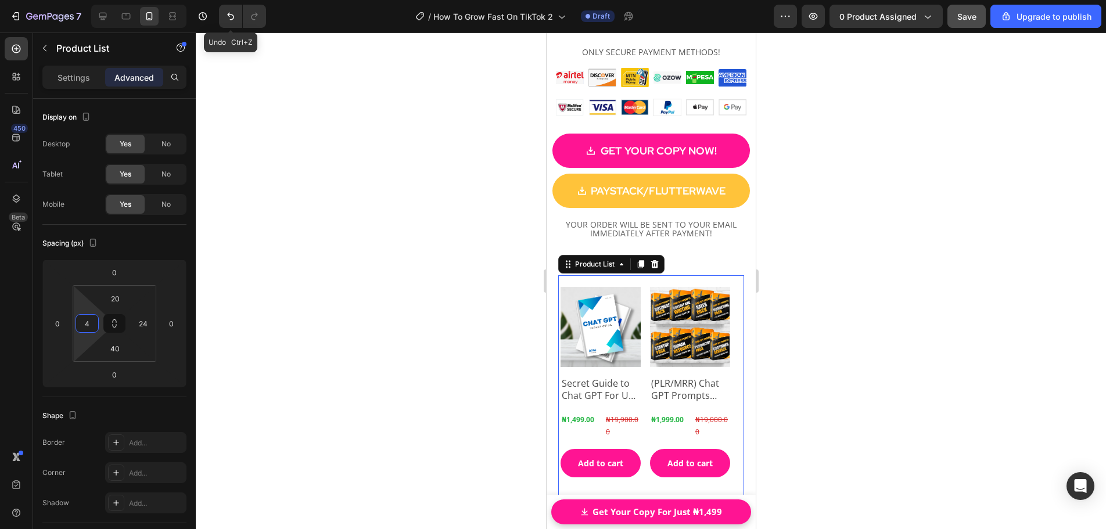
type input "0"
drag, startPoint x: 102, startPoint y: 322, endPoint x: 102, endPoint y: 337, distance: 15.7
click at [102, 0] on html "7 Undo Ctrl+Z / How To Grow Fast On TikTok 2 Draft Preview 0 product assigned S…" at bounding box center [553, 0] width 1106 height 0
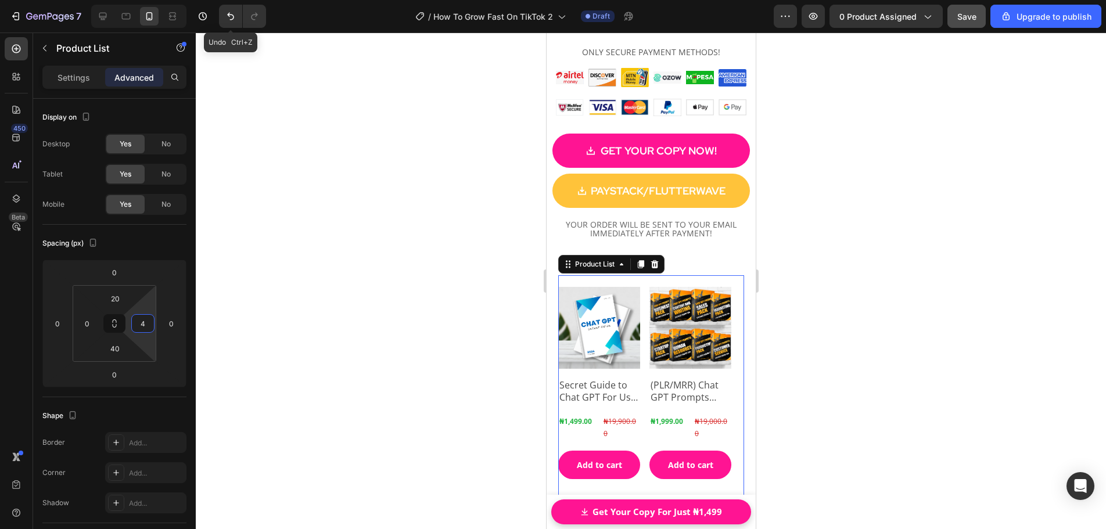
type input "0"
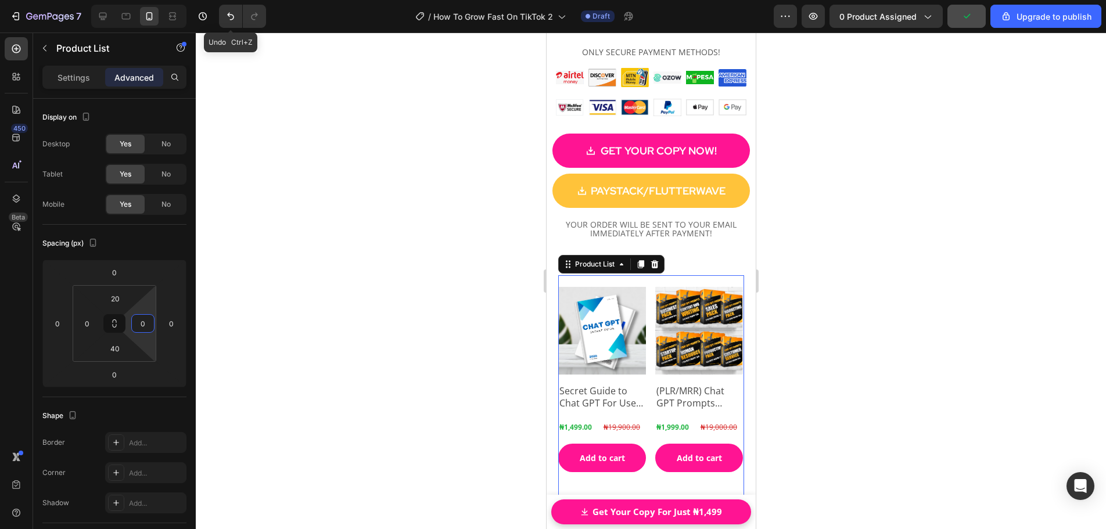
drag, startPoint x: 127, startPoint y: 324, endPoint x: 125, endPoint y: 337, distance: 12.9
click at [125, 0] on html "7 Undo Ctrl+Z / How To Grow Fast On TikTok 2 Draft Preview 0 product assigned U…" at bounding box center [553, 0] width 1106 height 0
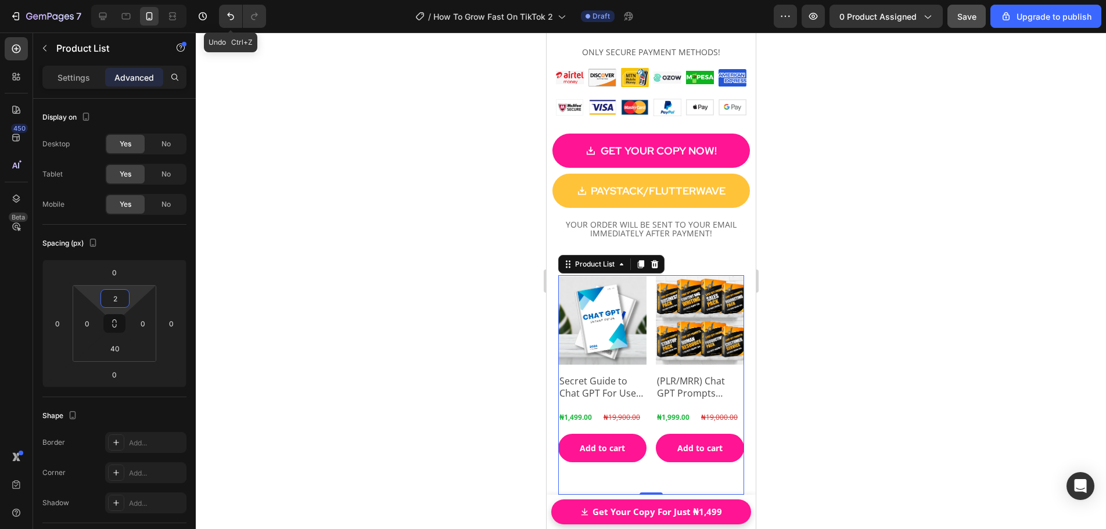
type input "0"
drag, startPoint x: 119, startPoint y: 310, endPoint x: 119, endPoint y: 322, distance: 11.6
click at [119, 0] on html "7 Undo Ctrl+Z / How To Grow Fast On TikTok 2 Draft Preview 0 product assigned S…" at bounding box center [553, 0] width 1106 height 0
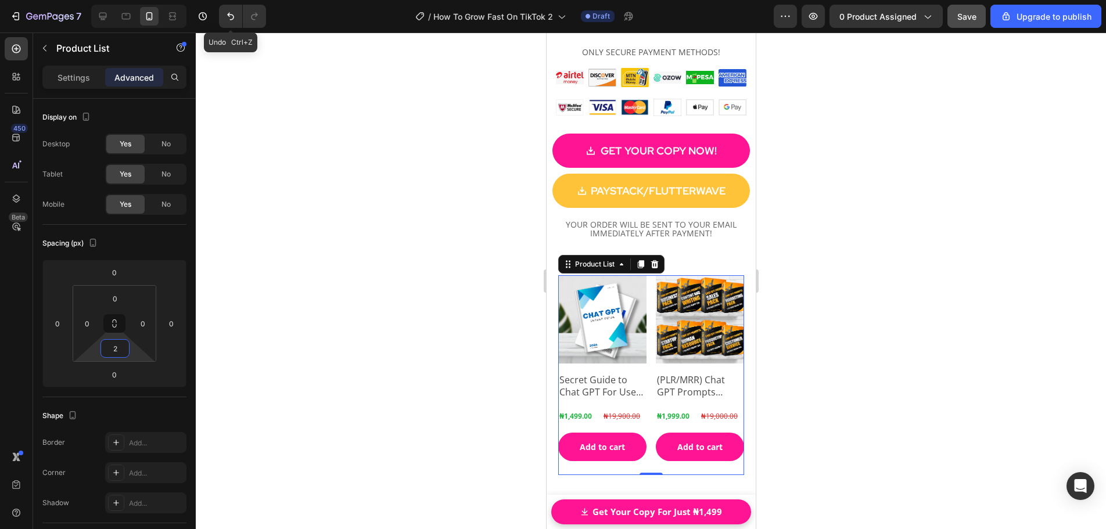
type input "0"
drag, startPoint x: 118, startPoint y: 334, endPoint x: 120, endPoint y: 355, distance: 21.6
click at [120, 0] on html "7 Undo Ctrl+Z / How To Grow Fast On TikTok 2 Draft Preview 0 product assigned S…" at bounding box center [553, 0] width 1106 height 0
click at [419, 311] on div at bounding box center [651, 281] width 910 height 497
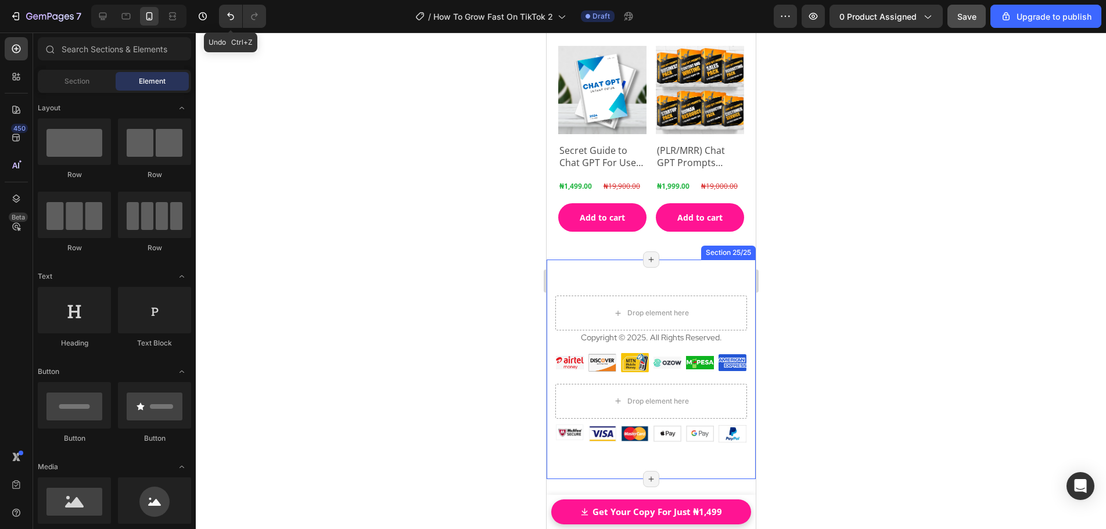
scroll to position [18047, 0]
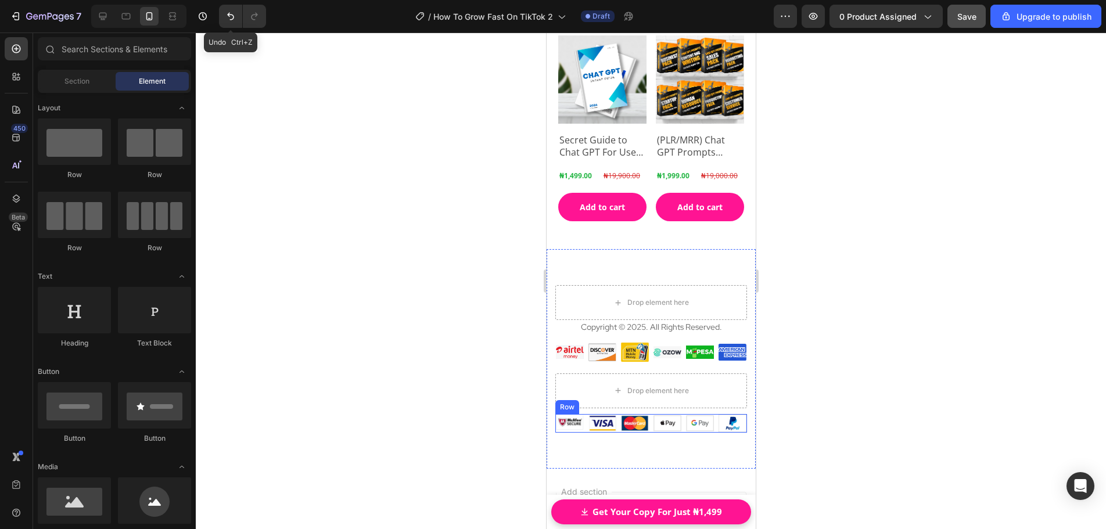
click at [583, 423] on div "Image Image Image Image Image Image Row" at bounding box center [651, 423] width 192 height 19
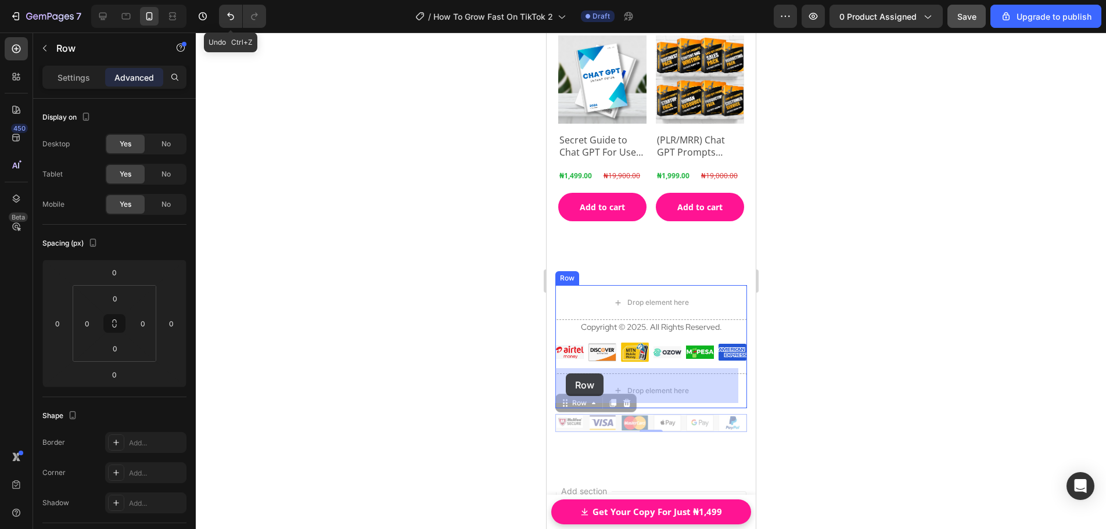
drag, startPoint x: 565, startPoint y: 401, endPoint x: 565, endPoint y: 380, distance: 21.5
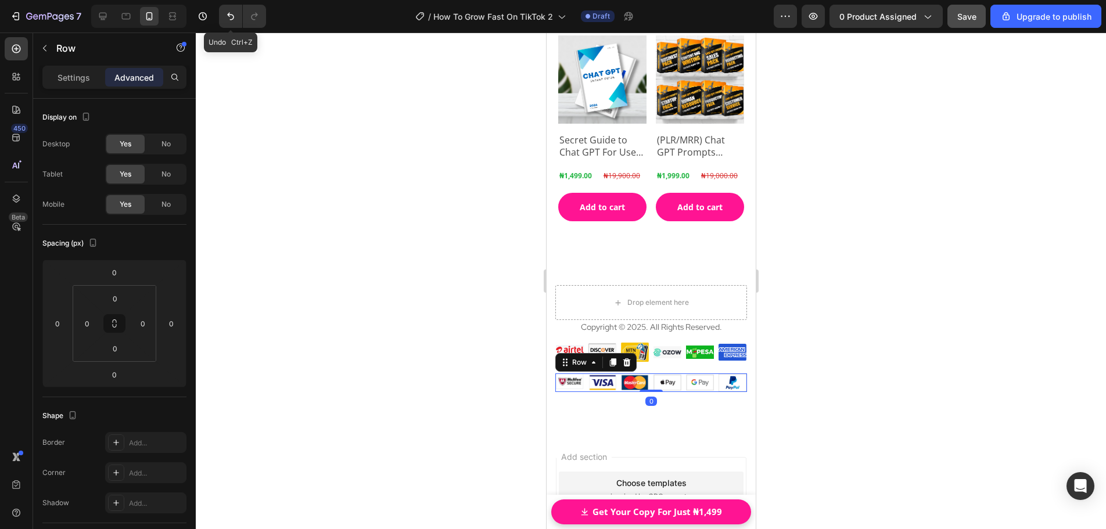
click at [862, 347] on div at bounding box center [651, 281] width 910 height 497
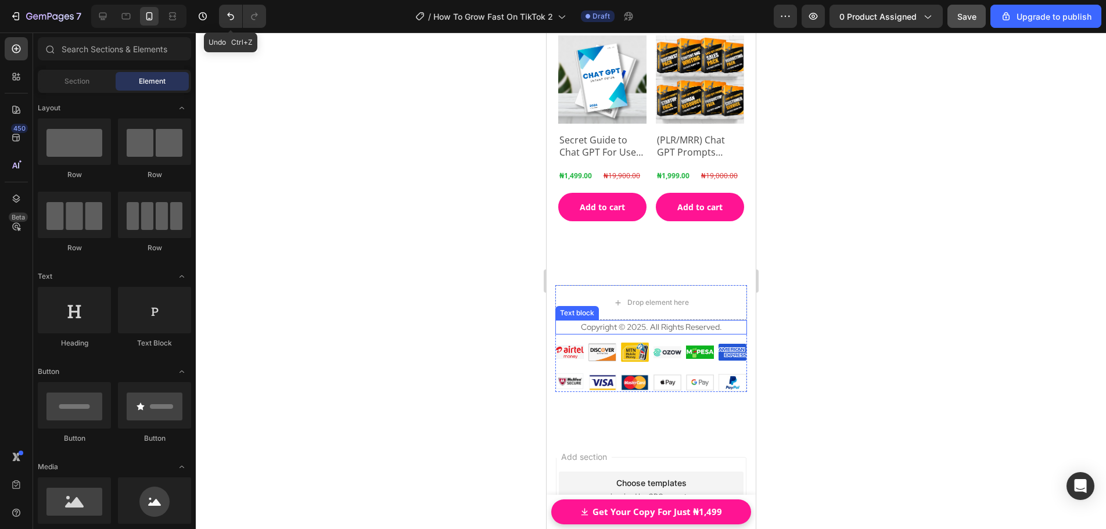
click at [566, 311] on div "Text block" at bounding box center [576, 313] width 39 height 10
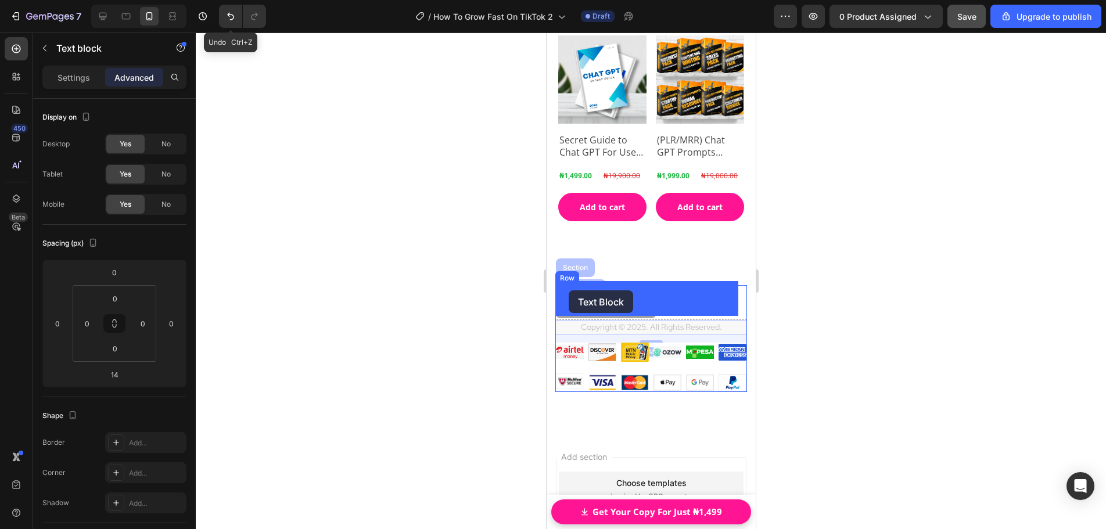
drag, startPoint x: 566, startPoint y: 307, endPoint x: 568, endPoint y: 290, distance: 16.4
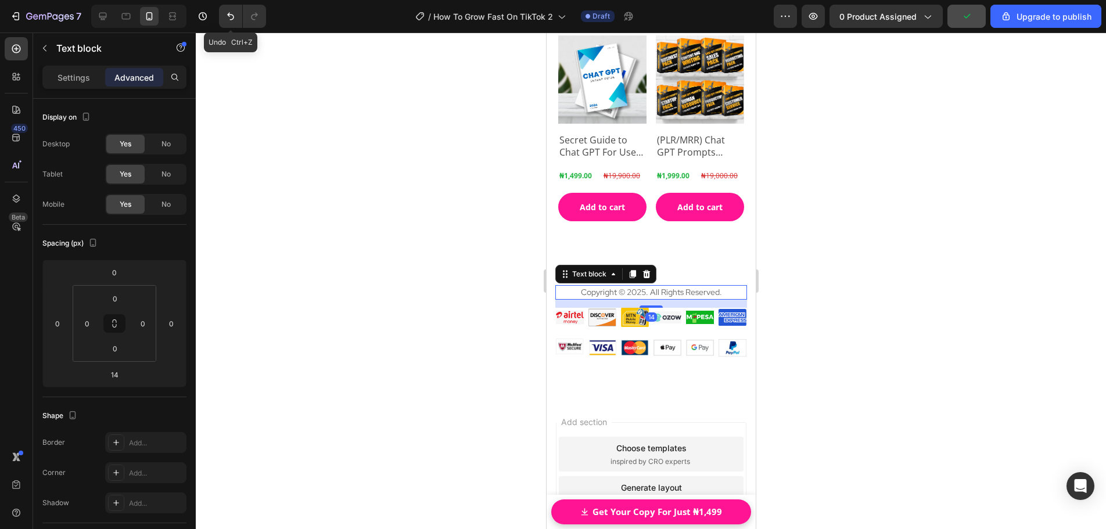
click at [832, 299] on div at bounding box center [651, 281] width 910 height 497
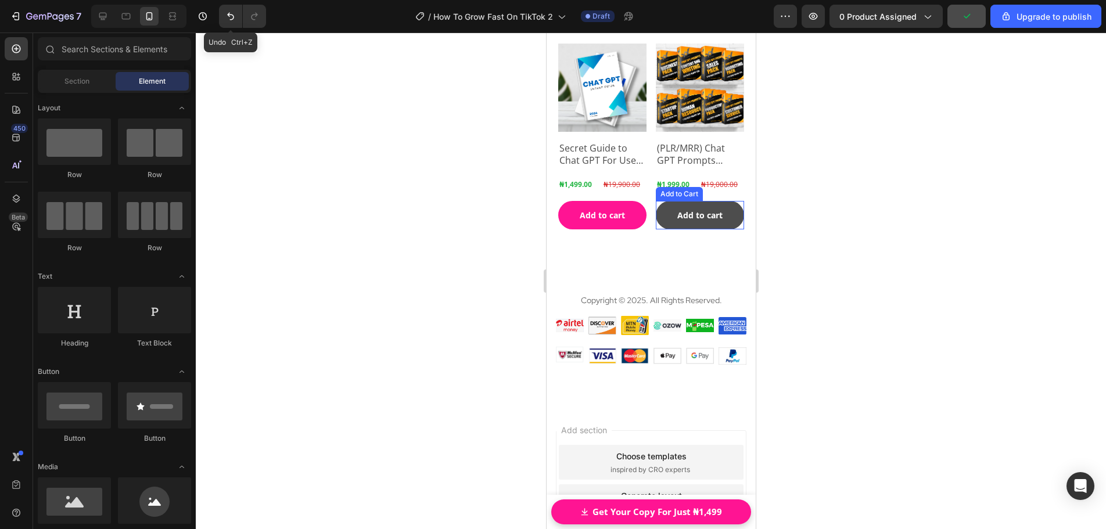
scroll to position [17921, 0]
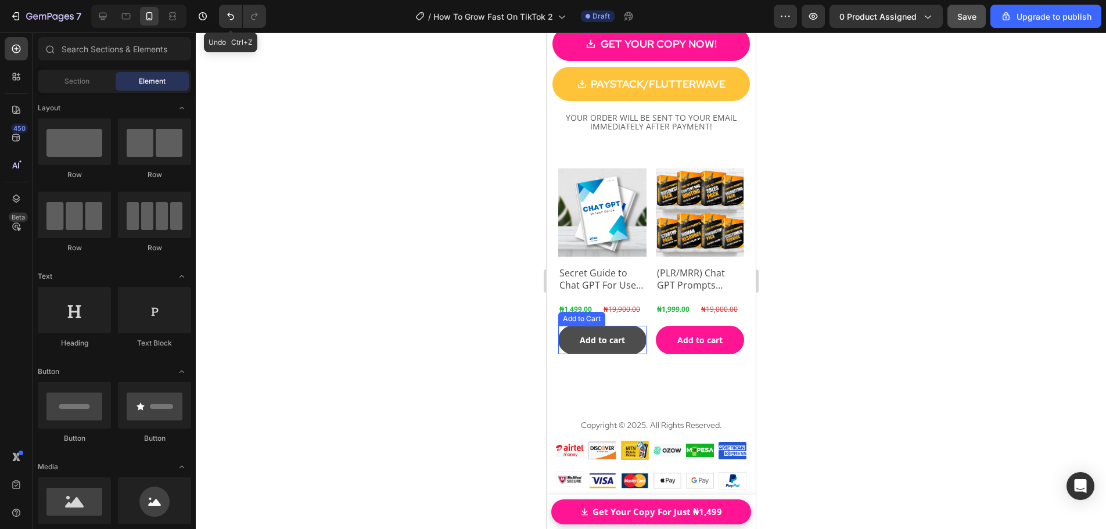
click at [595, 326] on button "Add to cart" at bounding box center [602, 340] width 88 height 28
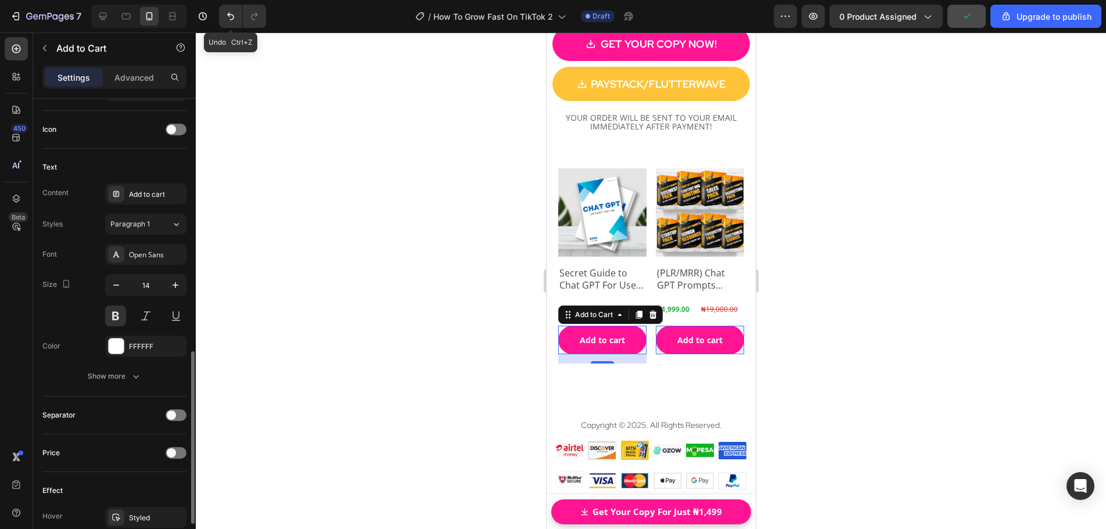
scroll to position [523, 0]
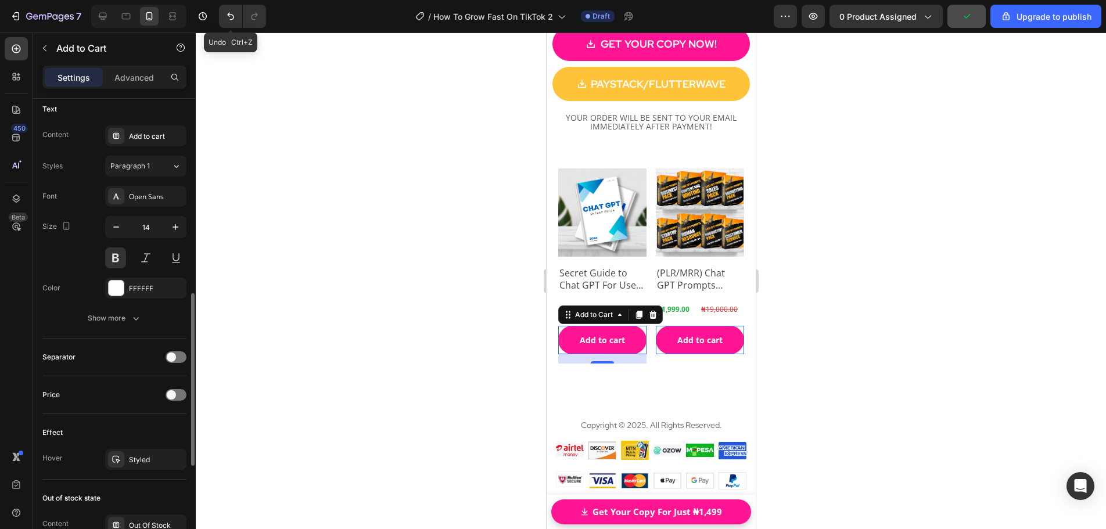
click at [821, 315] on div at bounding box center [651, 281] width 910 height 497
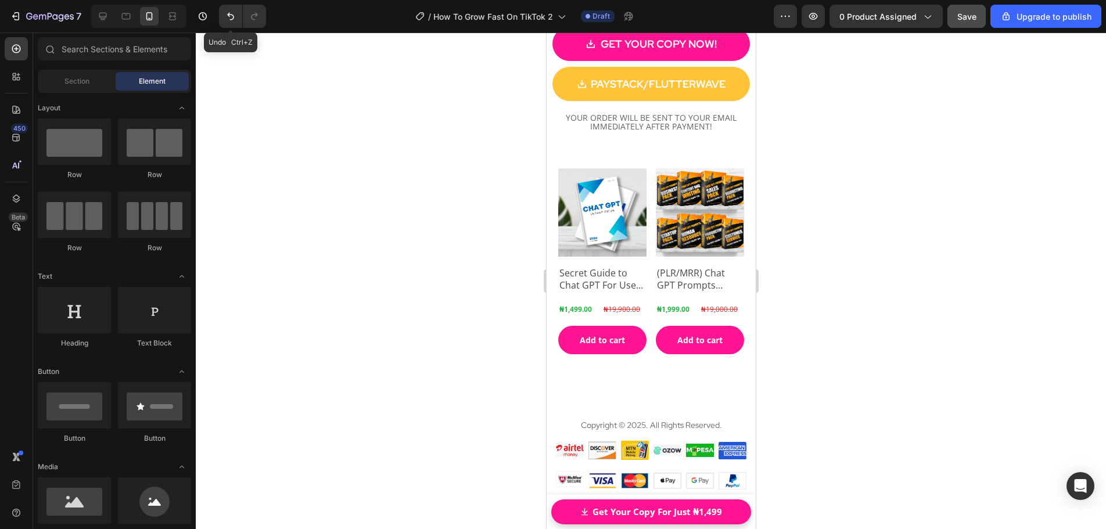
click at [848, 264] on div at bounding box center [651, 281] width 910 height 497
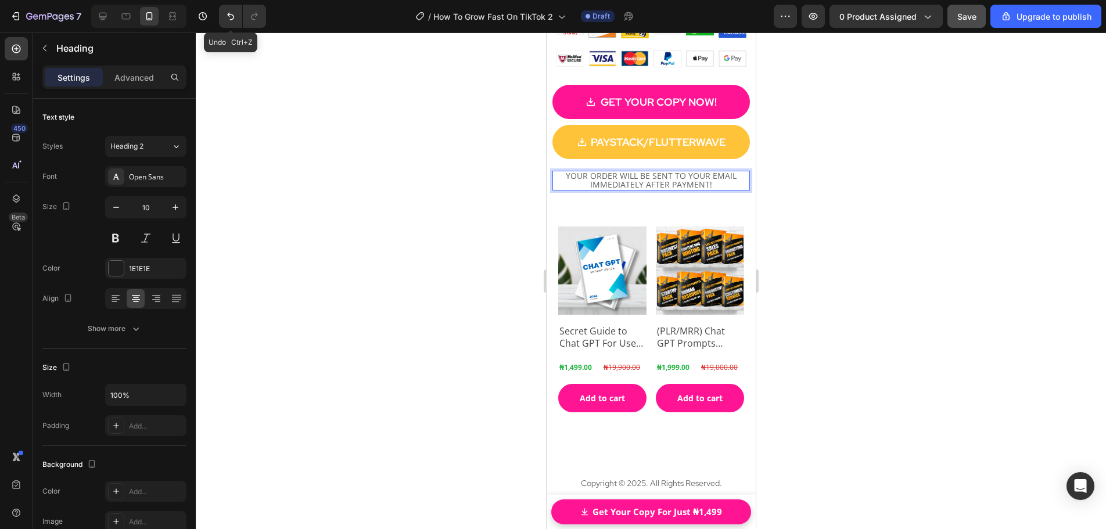
click at [624, 170] on span "YOUR ORDER WILL BE SENT TO YOUR EMAIL IMMEDIATELY AFTER PAYMENT!" at bounding box center [650, 180] width 171 height 20
click at [806, 191] on div at bounding box center [651, 281] width 910 height 497
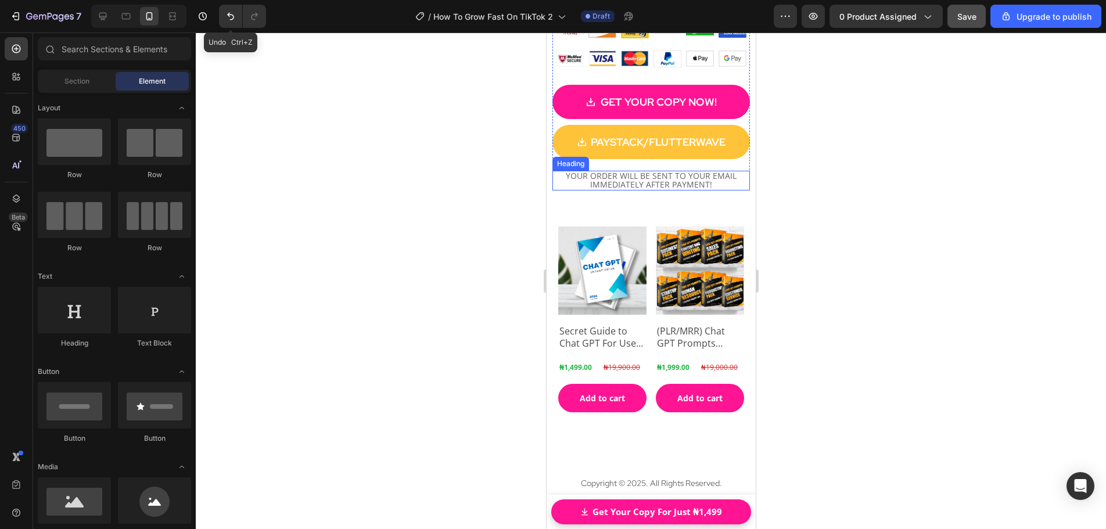
click at [574, 160] on div "Heading" at bounding box center [570, 164] width 37 height 14
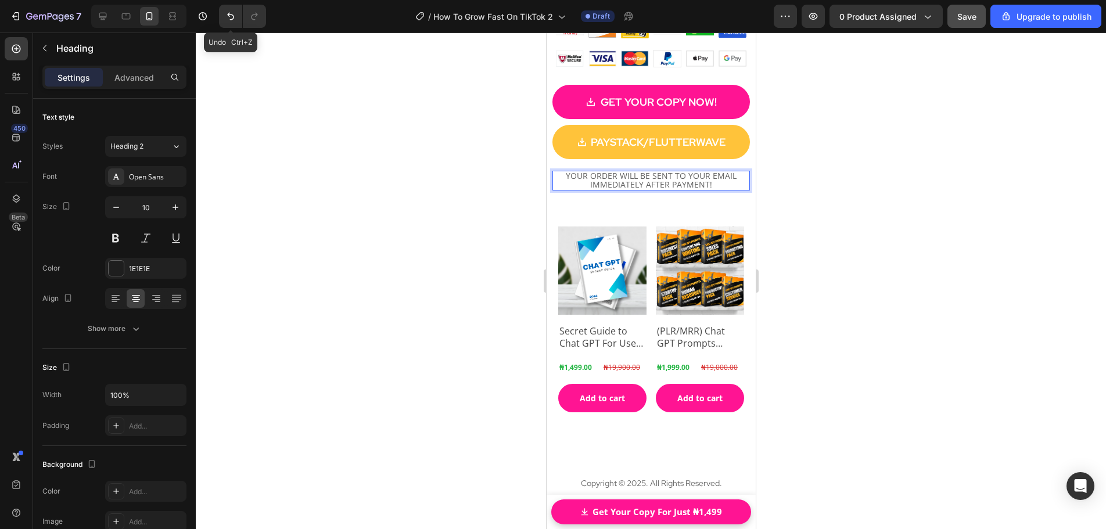
click at [616, 170] on span "YOUR ORDER WILL BE SENT TO YOUR EMAIL IMMEDIATELY AFTER PAYMENT!" at bounding box center [650, 180] width 171 height 20
click at [818, 198] on div at bounding box center [651, 281] width 910 height 497
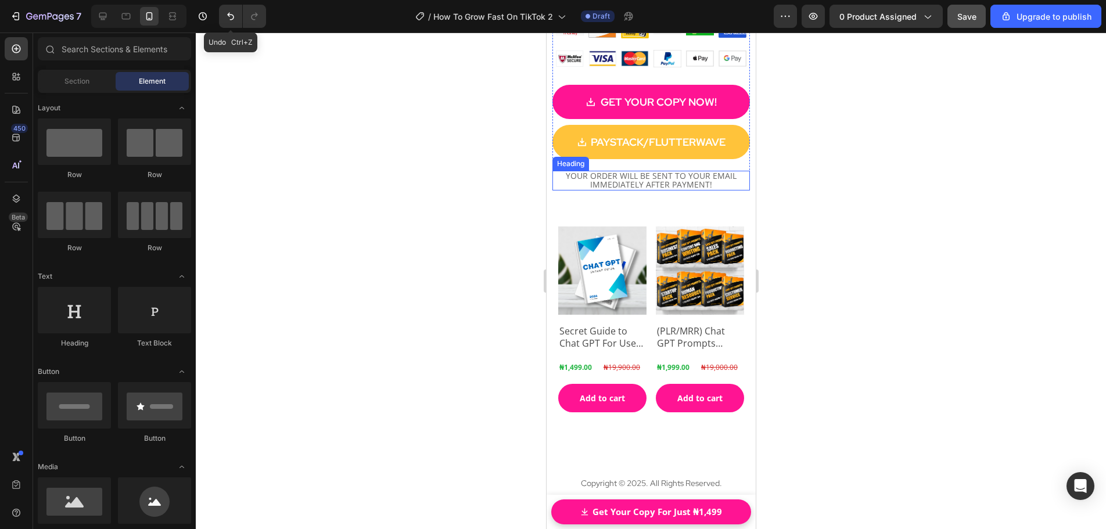
click at [623, 170] on span "YOUR ORDER WILL BE SENT TO YOUR EMAIL IMMEDIATELY AFTER PAYMENT!" at bounding box center [650, 180] width 171 height 20
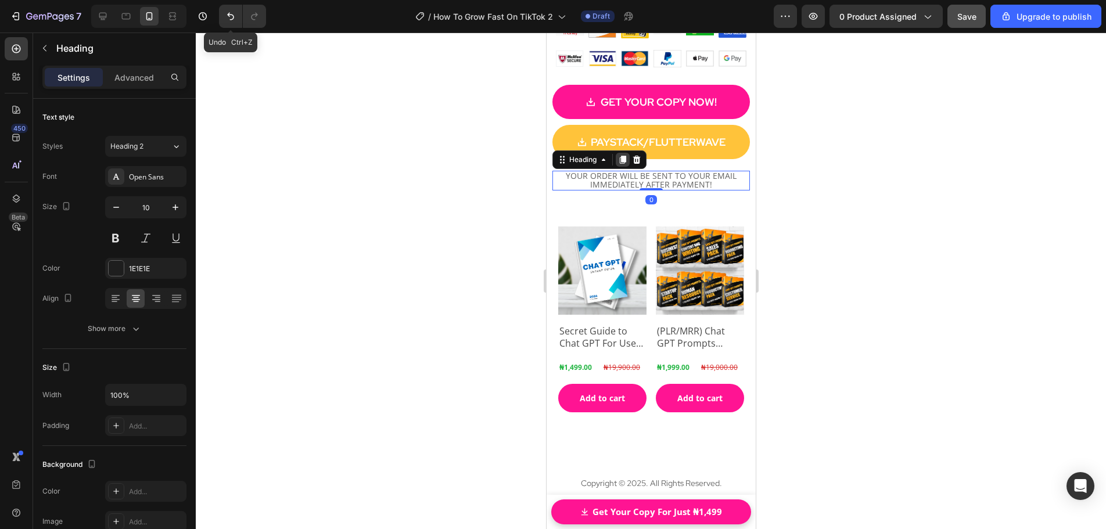
click at [621, 156] on icon at bounding box center [622, 160] width 6 height 8
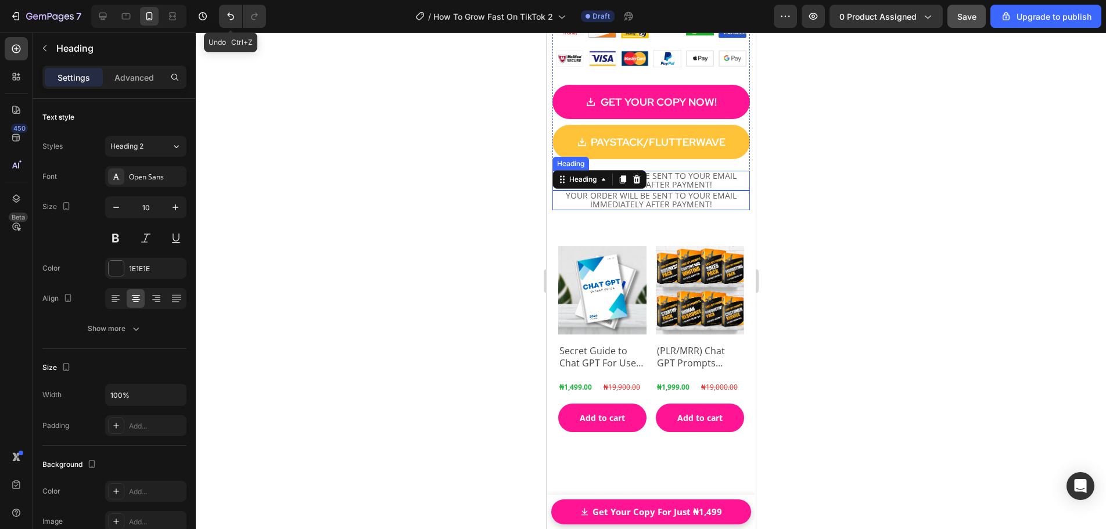
scroll to position [290, 0]
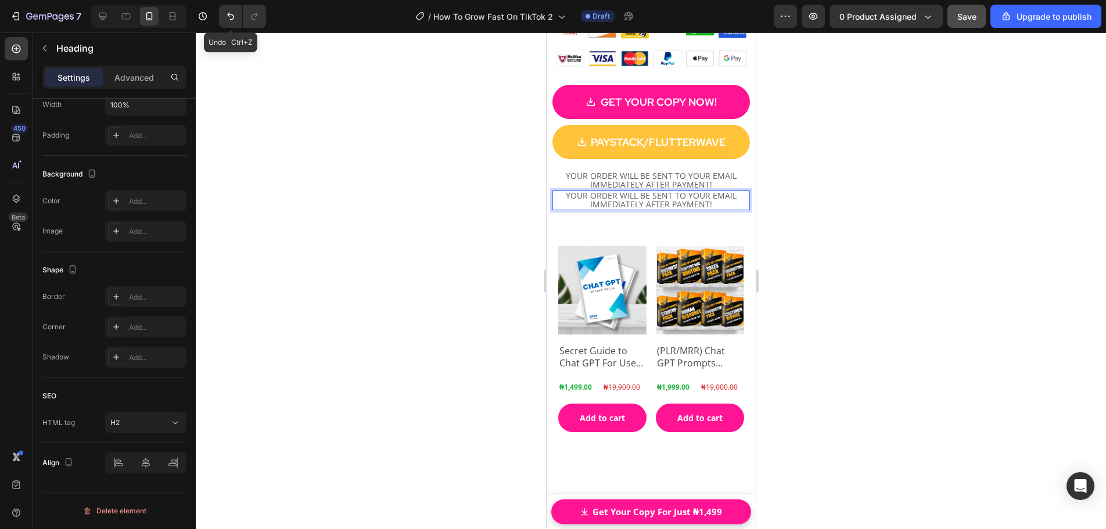
click at [630, 196] on span "YOUR ORDER WILL BE SENT TO YOUR EMAIL IMMEDIATELY AFTER PAYMENT!" at bounding box center [650, 200] width 171 height 20
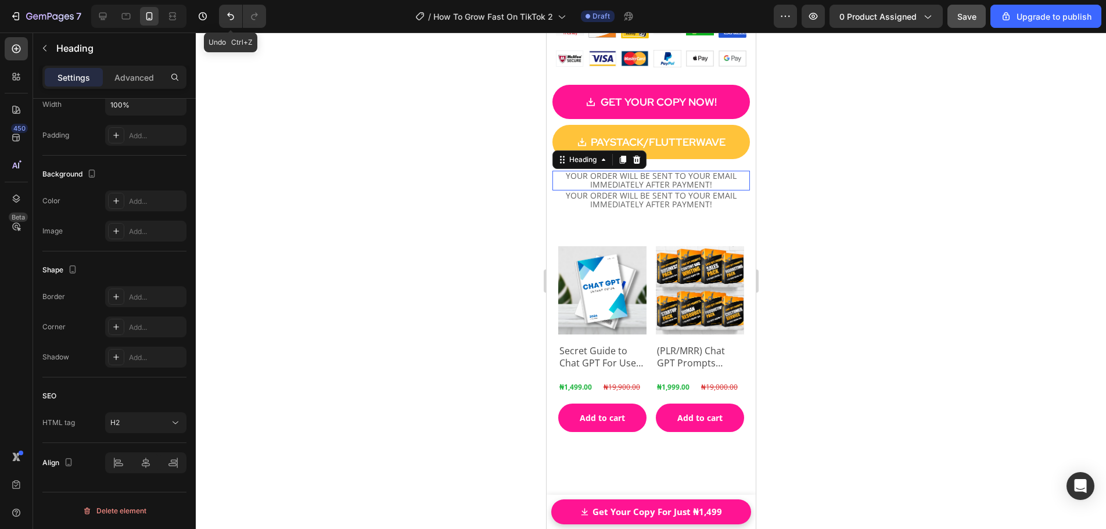
click at [624, 177] on span "YOUR ORDER WILL BE SENT TO YOUR EMAIL IMMEDIATELY AFTER PAYMENT!" at bounding box center [650, 180] width 171 height 20
click at [615, 190] on span "YOUR ORDER WILL BE SENT TO YOUR EMAIL IMMEDIATELY AFTER PAYMENT!" at bounding box center [650, 200] width 171 height 20
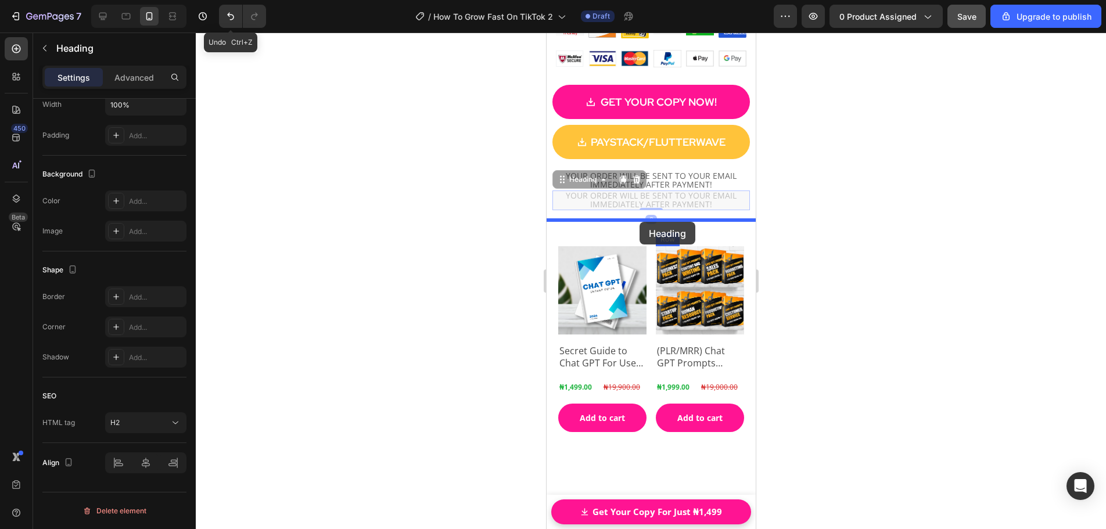
drag, startPoint x: 559, startPoint y: 182, endPoint x: 639, endPoint y: 222, distance: 89.1
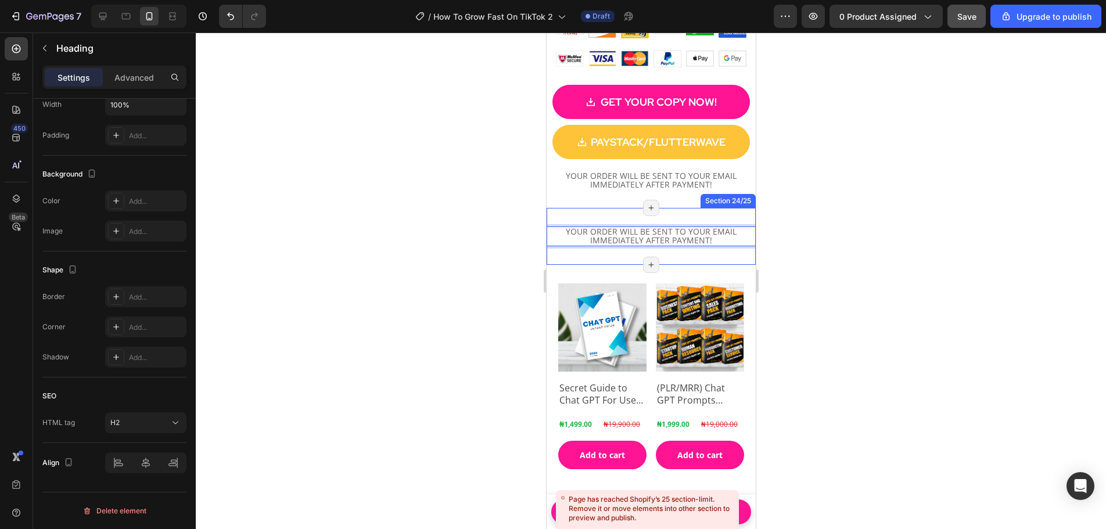
click at [825, 251] on div at bounding box center [651, 281] width 910 height 497
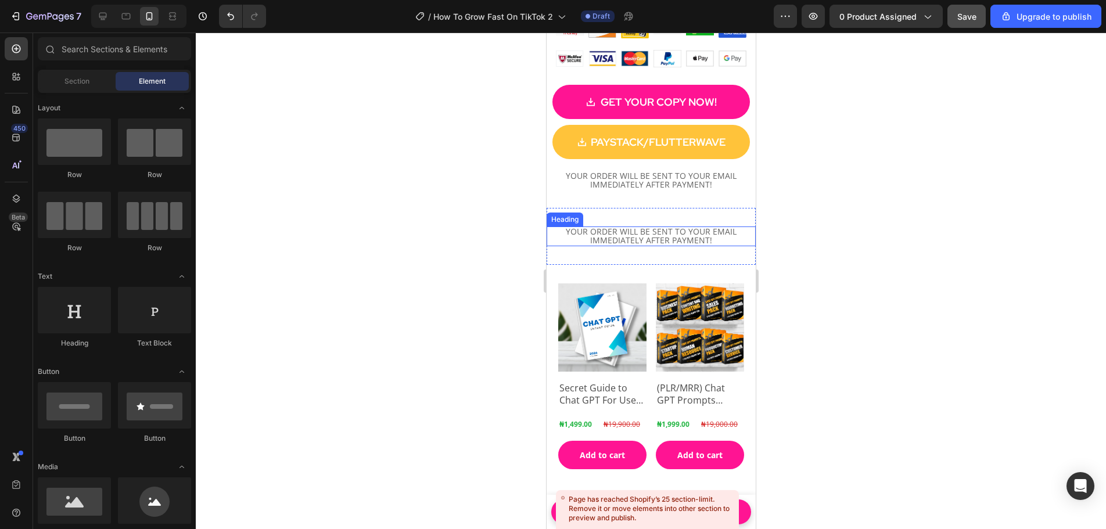
click at [696, 226] on span "YOUR ORDER WILL BE SENT TO YOUR EMAIL IMMEDIATELY AFTER PAYMENT!" at bounding box center [650, 236] width 171 height 20
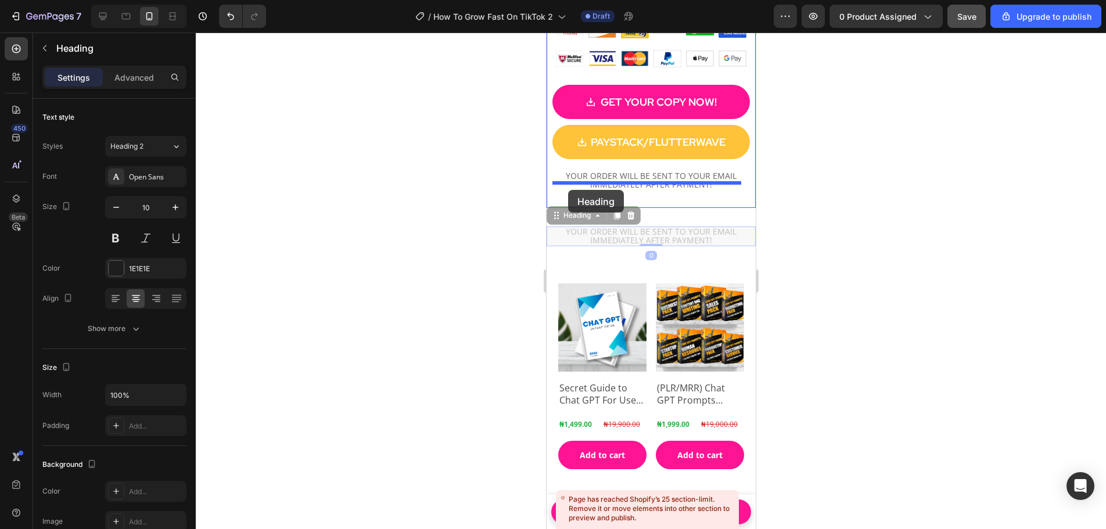
drag, startPoint x: 560, startPoint y: 209, endPoint x: 567, endPoint y: 190, distance: 20.6
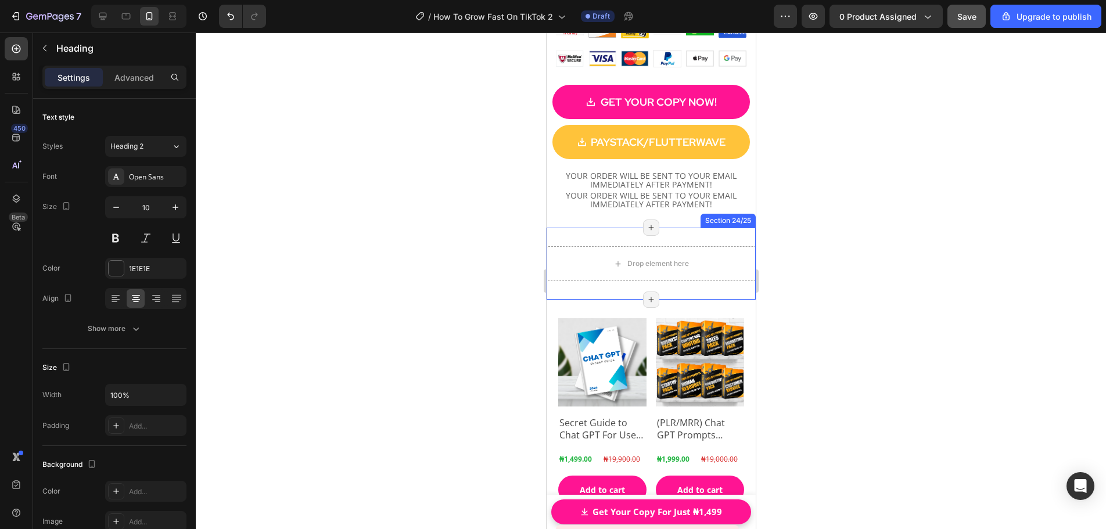
click at [587, 228] on div "Drop element here Section 24/25 Page has reached Shopify’s 25 section-limit Pag…" at bounding box center [650, 264] width 209 height 72
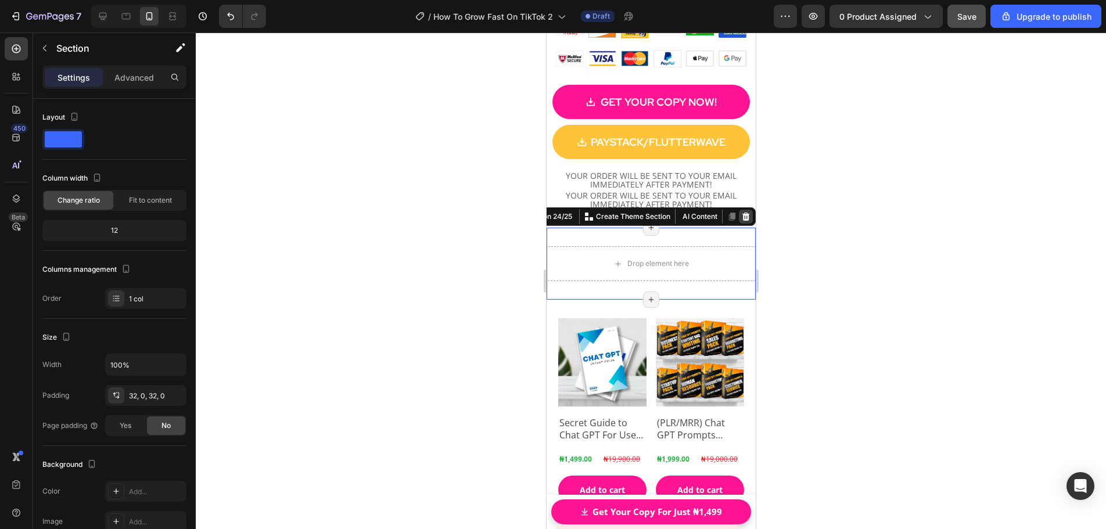
click at [741, 211] on div at bounding box center [745, 217] width 14 height 14
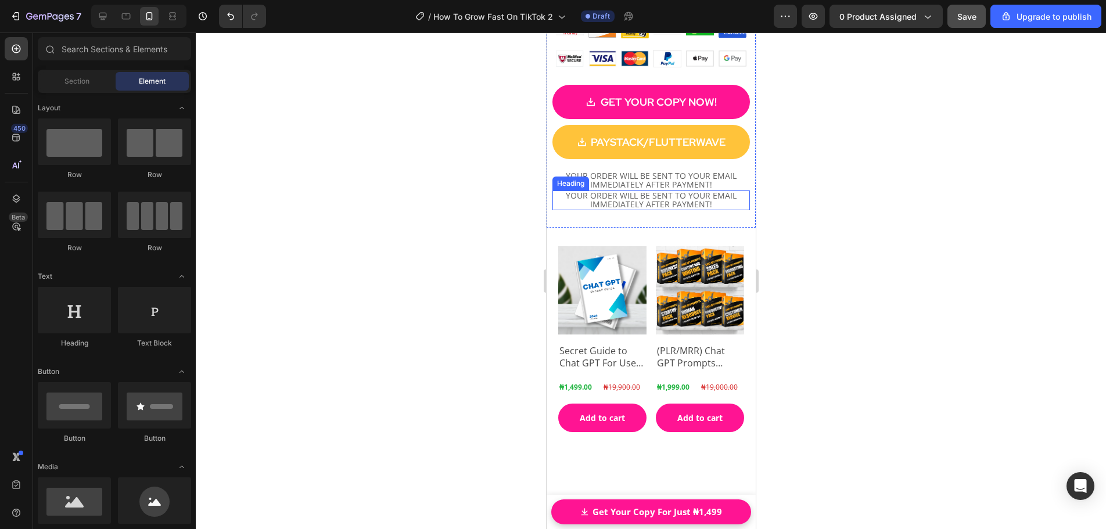
click at [657, 193] on span "YOUR ORDER WILL BE SENT TO YOUR EMAIL IMMEDIATELY AFTER PAYMENT!" at bounding box center [650, 200] width 171 height 20
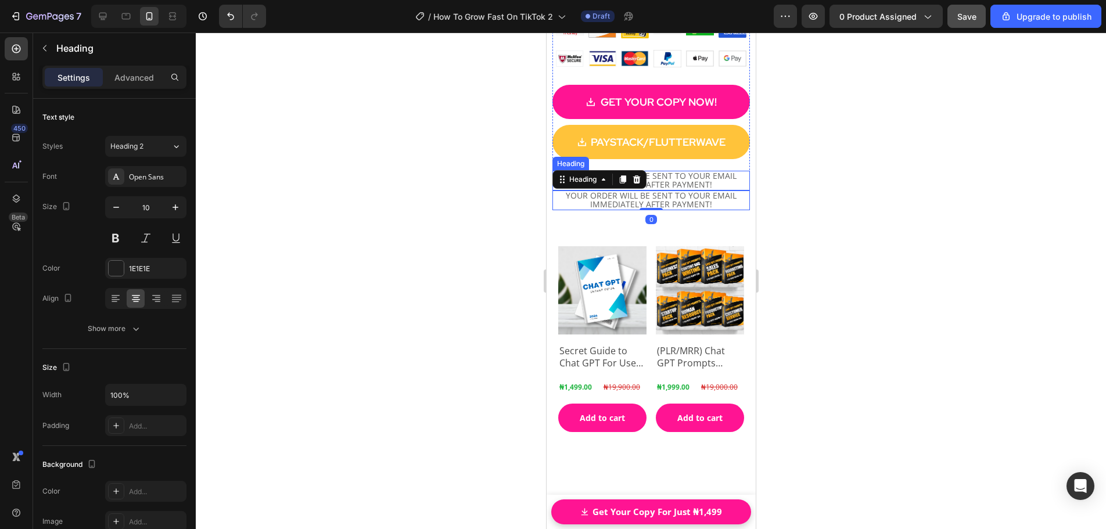
click at [676, 178] on span "YOUR ORDER WILL BE SENT TO YOUR EMAIL IMMEDIATELY AFTER PAYMENT!" at bounding box center [650, 180] width 171 height 20
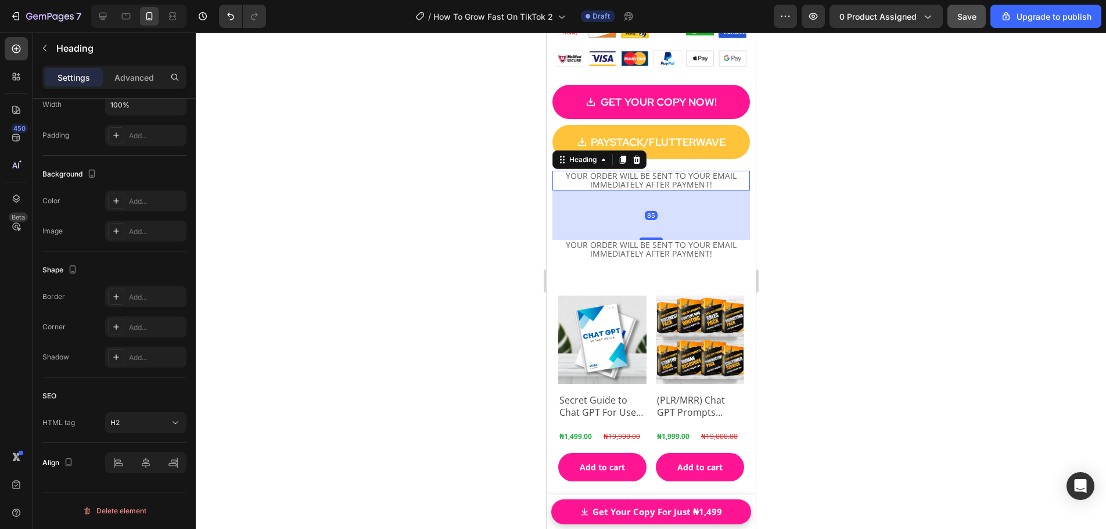
drag, startPoint x: 652, startPoint y: 182, endPoint x: 642, endPoint y: 243, distance: 62.4
click at [651, 238] on div at bounding box center [650, 239] width 23 height 2
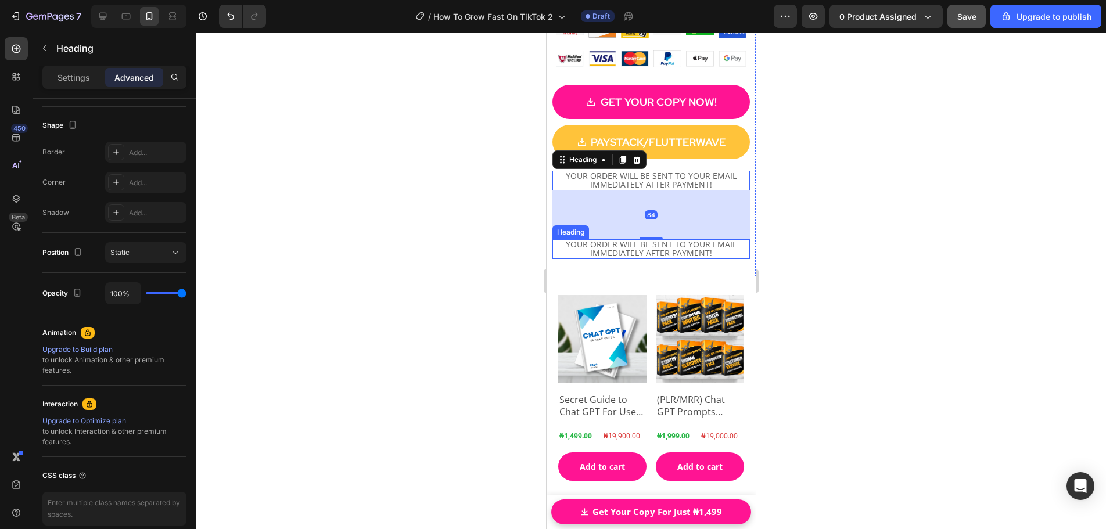
click at [640, 246] on span "YOUR ORDER WILL BE SENT TO YOUR EMAIL IMMEDIATELY AFTER PAYMENT!" at bounding box center [650, 249] width 171 height 20
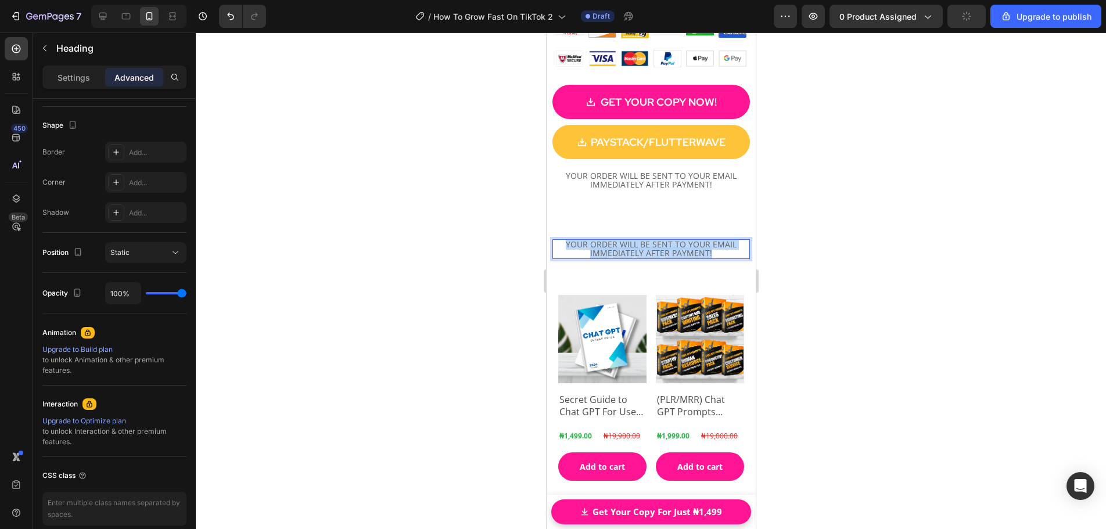
drag, startPoint x: 710, startPoint y: 245, endPoint x: 556, endPoint y: 236, distance: 154.1
click at [554, 240] on p "YOUR ORDER WILL BE SENT TO YOUR EMAIL IMMEDIATELY AFTER PAYMENT!" at bounding box center [650, 248] width 195 height 17
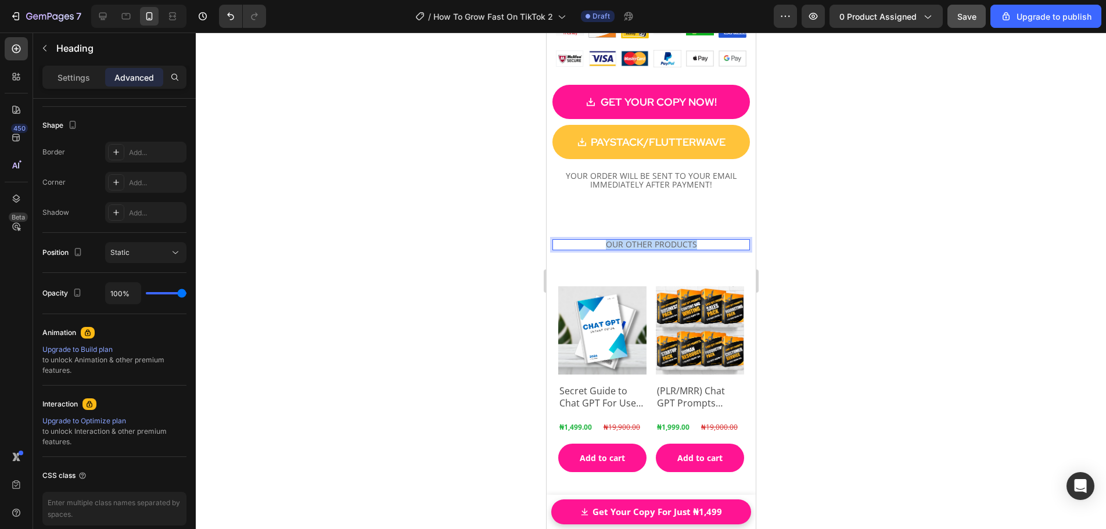
drag, startPoint x: 694, startPoint y: 235, endPoint x: 601, endPoint y: 232, distance: 93.6
click at [601, 240] on p "OUR OTHER PRODUCTS" at bounding box center [650, 244] width 195 height 9
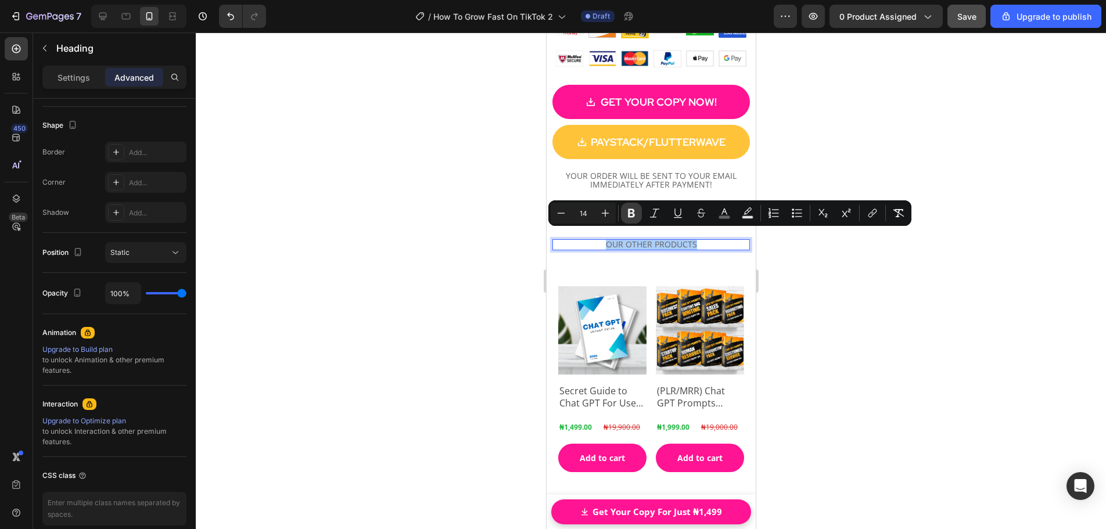
click at [635, 214] on icon "Editor contextual toolbar" at bounding box center [632, 213] width 12 height 12
click at [695, 241] on p "OUR OTHER PRODUCTS" at bounding box center [650, 244] width 195 height 9
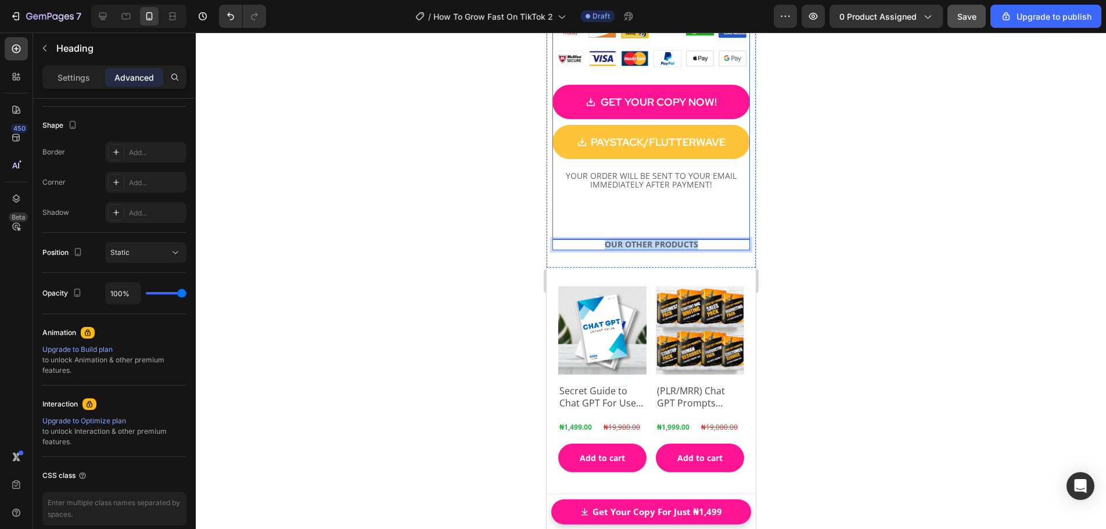
drag, startPoint x: 686, startPoint y: 236, endPoint x: 592, endPoint y: 231, distance: 93.7
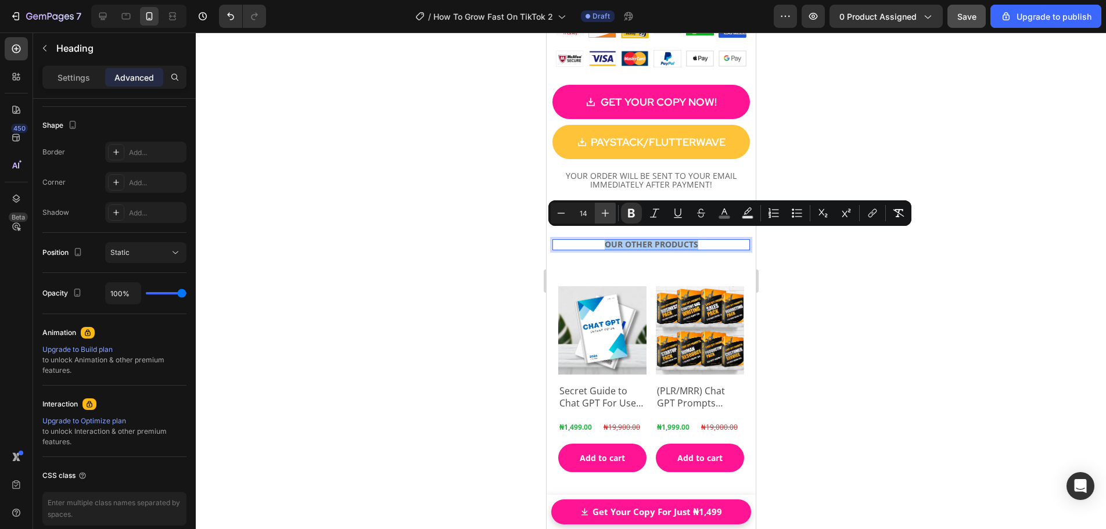
click at [609, 214] on icon "Editor contextual toolbar" at bounding box center [605, 213] width 12 height 12
type input "16"
click at [849, 270] on div at bounding box center [651, 281] width 910 height 497
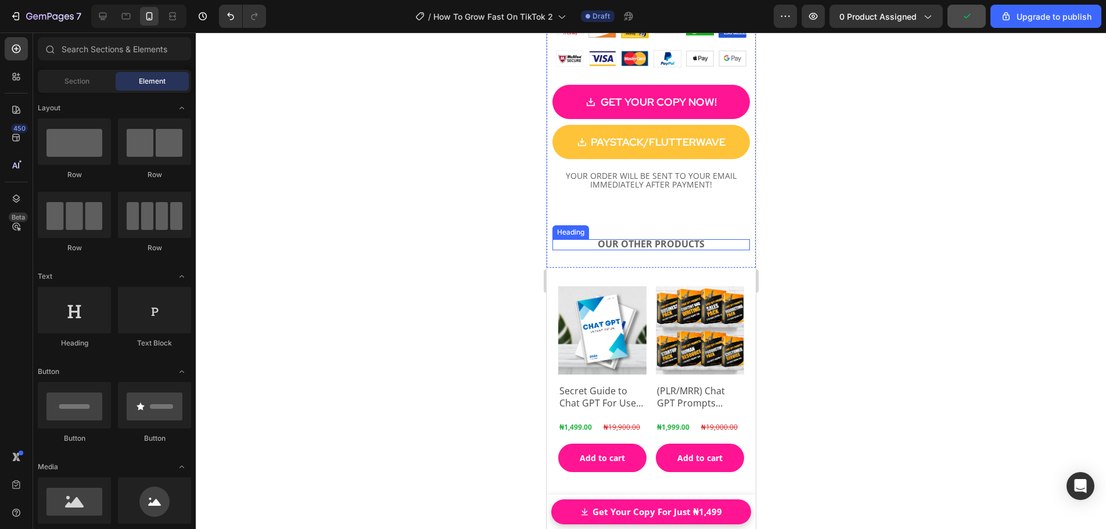
click at [705, 240] on p "⁠⁠⁠⁠⁠⁠⁠ OUR OTHER PRODUCTS" at bounding box center [650, 244] width 195 height 9
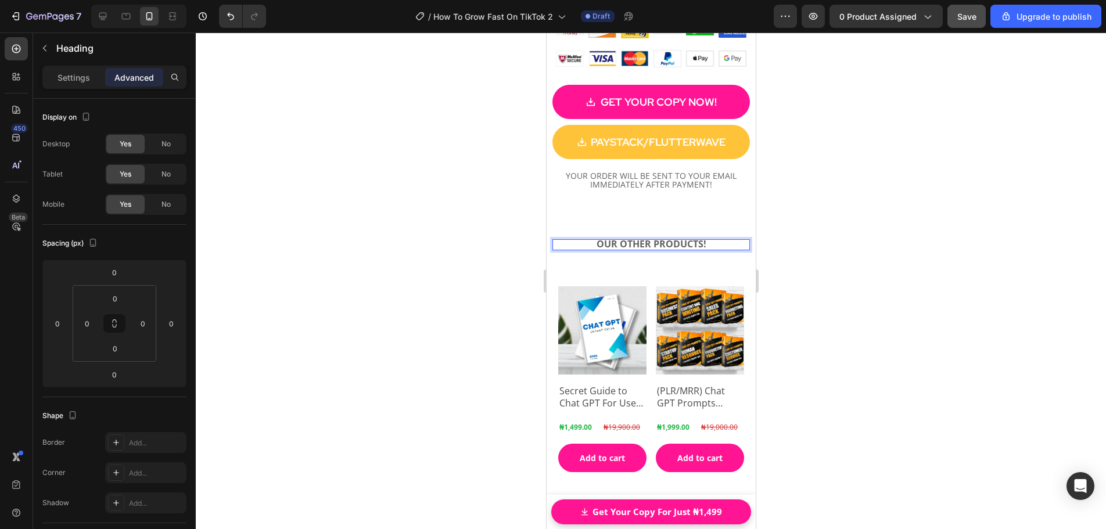
click at [811, 244] on div at bounding box center [651, 281] width 910 height 497
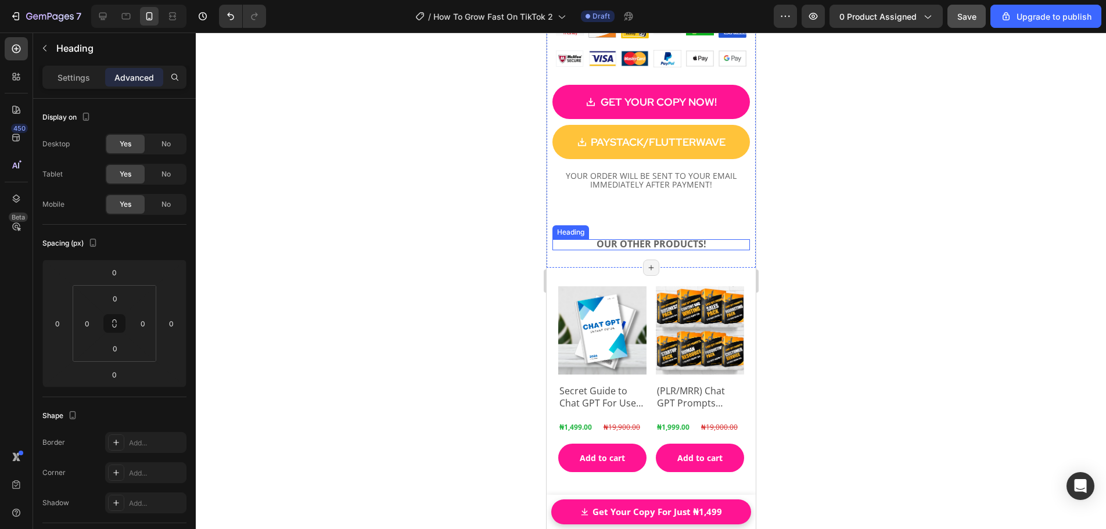
click at [671, 239] on strong "OUR OTHER PRODUCTS!" at bounding box center [651, 244] width 110 height 13
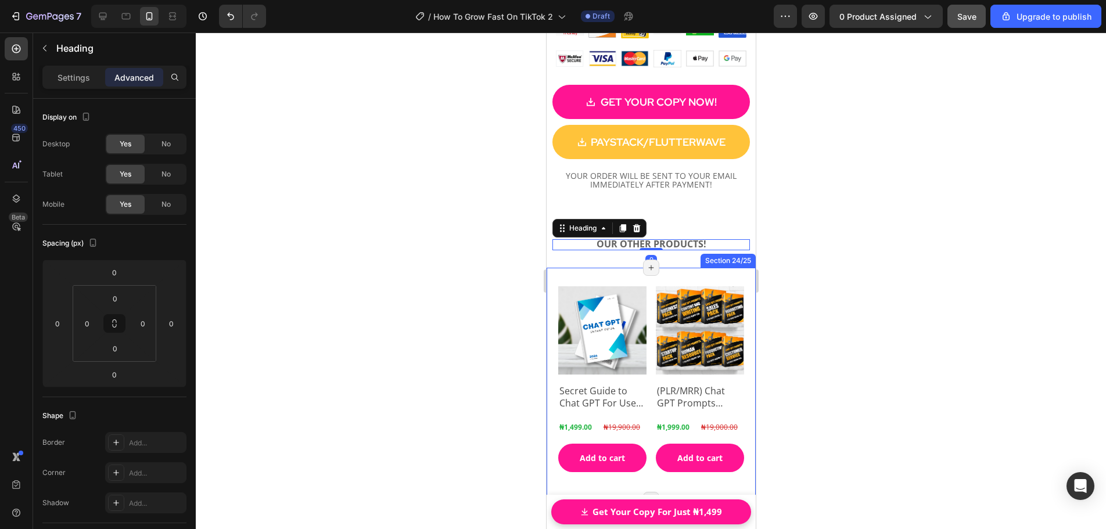
click at [669, 268] on div "Product Images Secret Guide to Chat GPT For Use To 2024 Product Title ₦1,499.00…" at bounding box center [650, 384] width 209 height 232
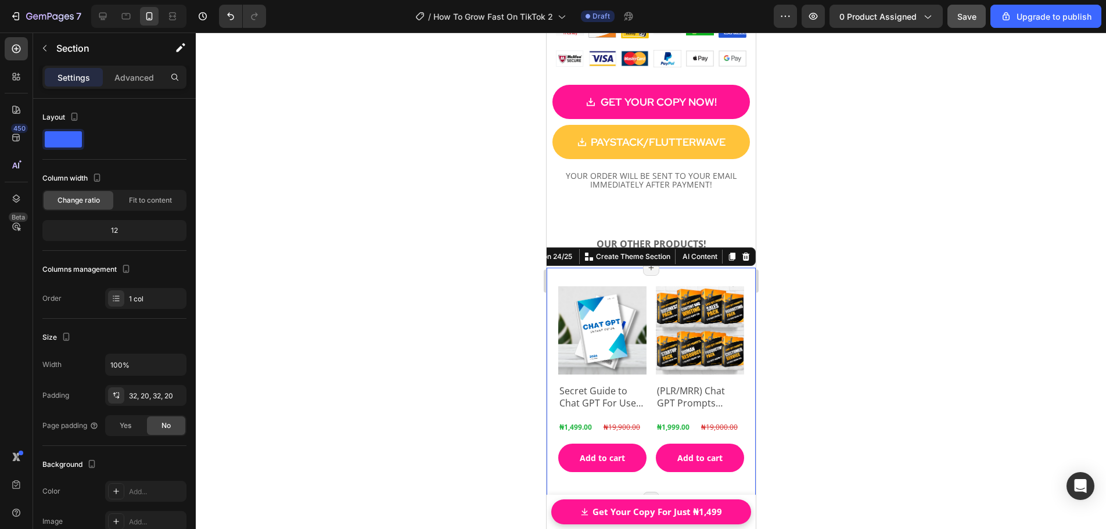
click at [844, 258] on div at bounding box center [651, 281] width 910 height 497
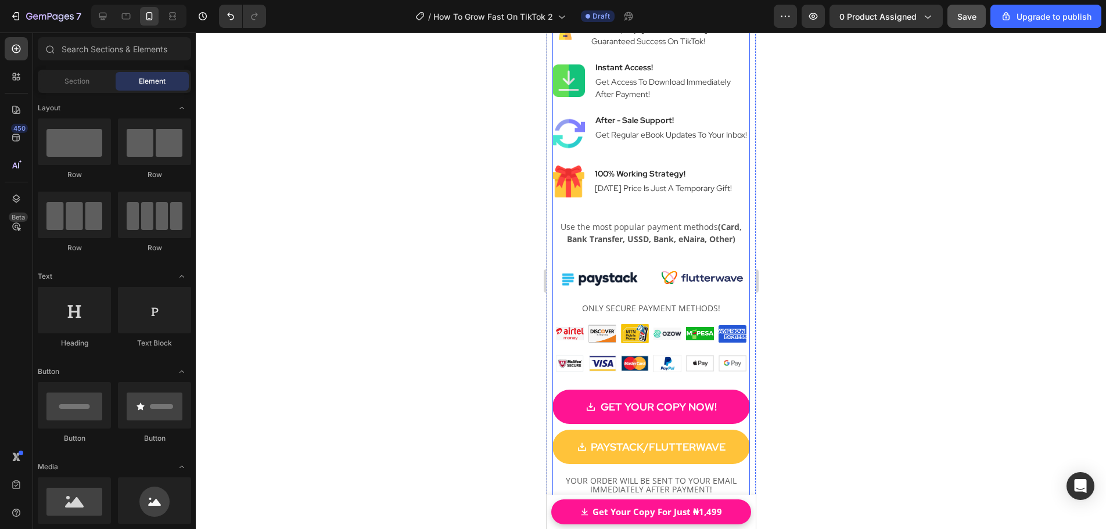
scroll to position [17457, 0]
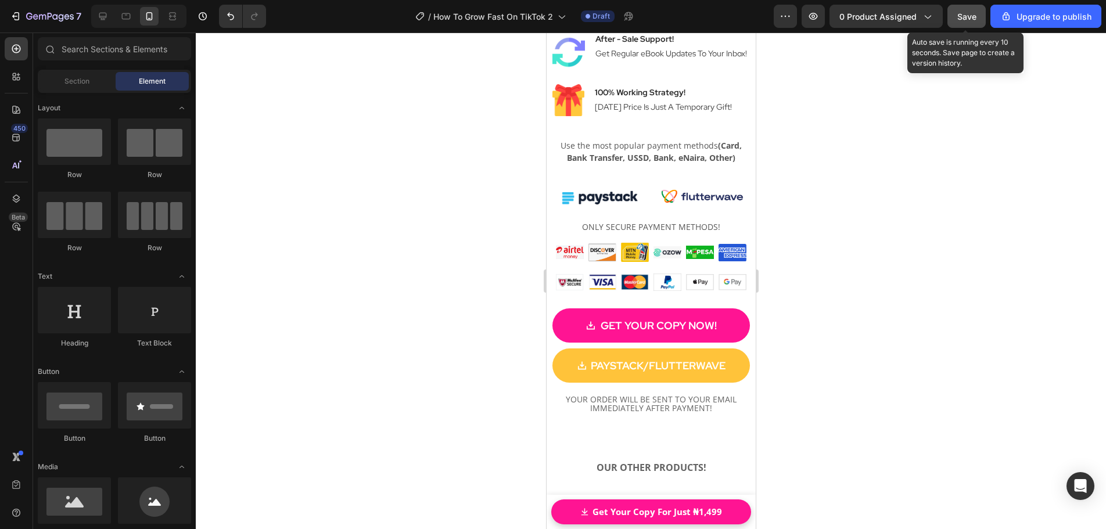
click at [967, 16] on span "Save" at bounding box center [966, 17] width 19 height 10
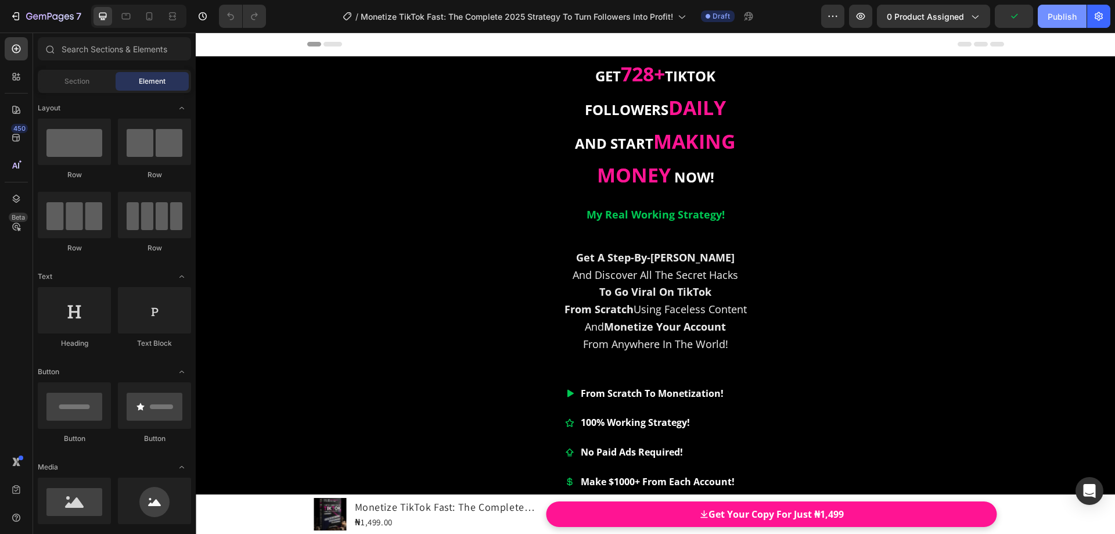
click at [1058, 17] on div "Publish" at bounding box center [1062, 16] width 29 height 12
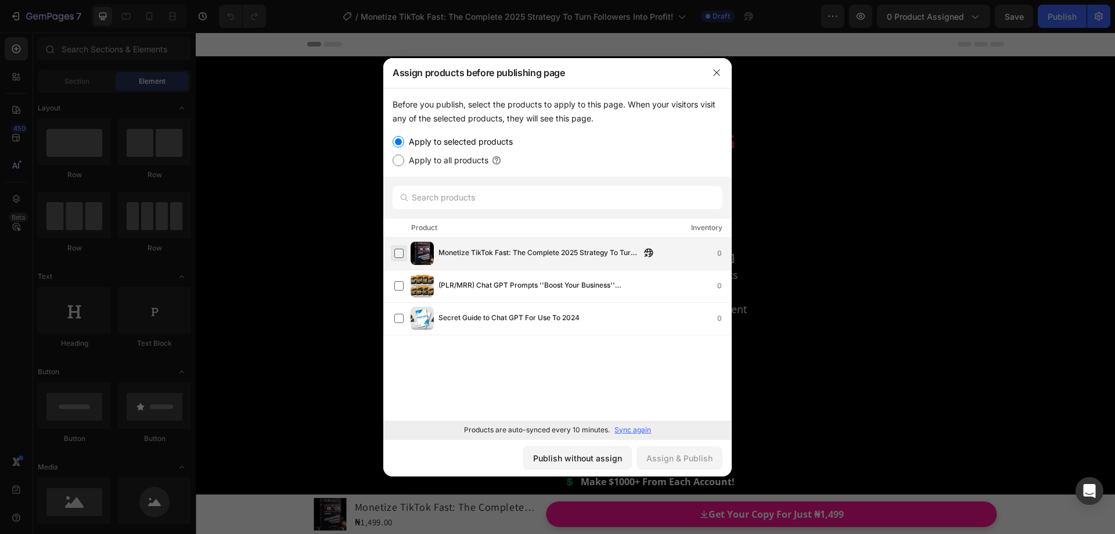
click at [400, 253] on label at bounding box center [398, 253] width 9 height 9
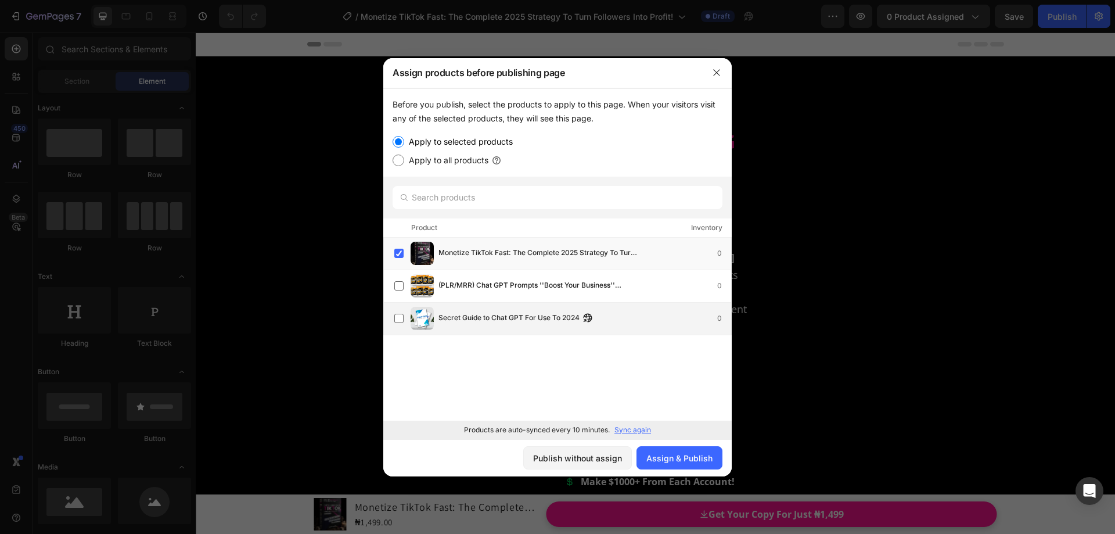
drag, startPoint x: 400, startPoint y: 282, endPoint x: 400, endPoint y: 303, distance: 20.3
click at [400, 283] on label at bounding box center [398, 285] width 9 height 9
click at [402, 319] on label at bounding box center [398, 318] width 9 height 9
click at [567, 138] on div "Apply to selected products" at bounding box center [558, 142] width 330 height 14
click at [684, 459] on div "Assign & Publish" at bounding box center [679, 458] width 66 height 12
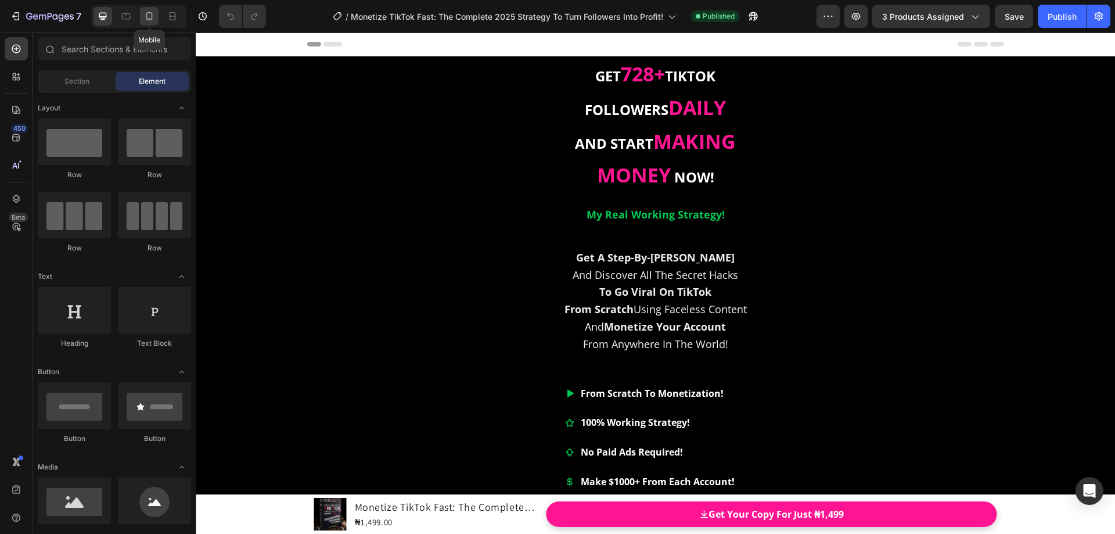
click at [152, 18] on icon at bounding box center [149, 16] width 6 height 8
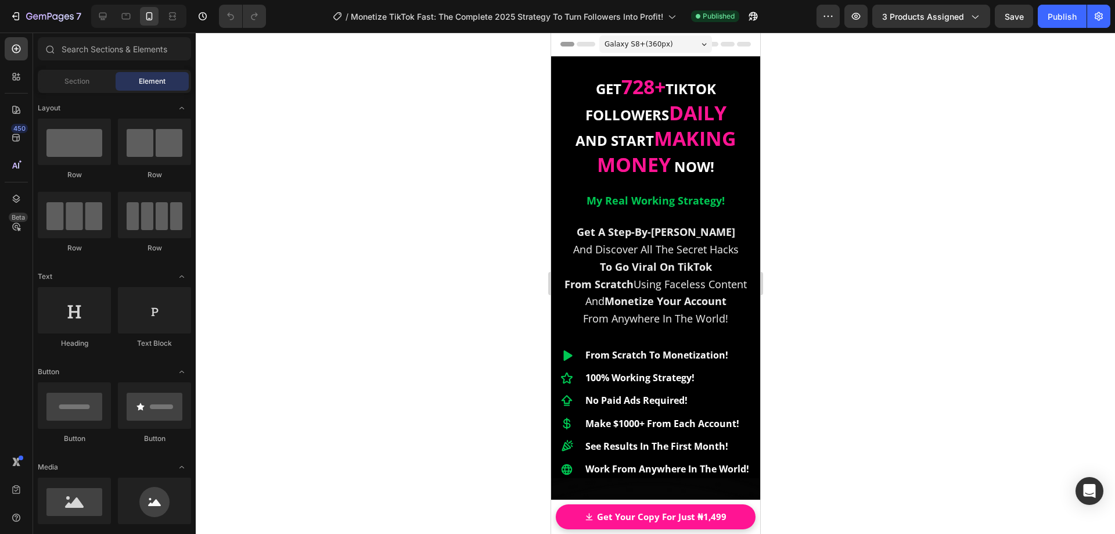
click at [852, 191] on div at bounding box center [655, 283] width 919 height 501
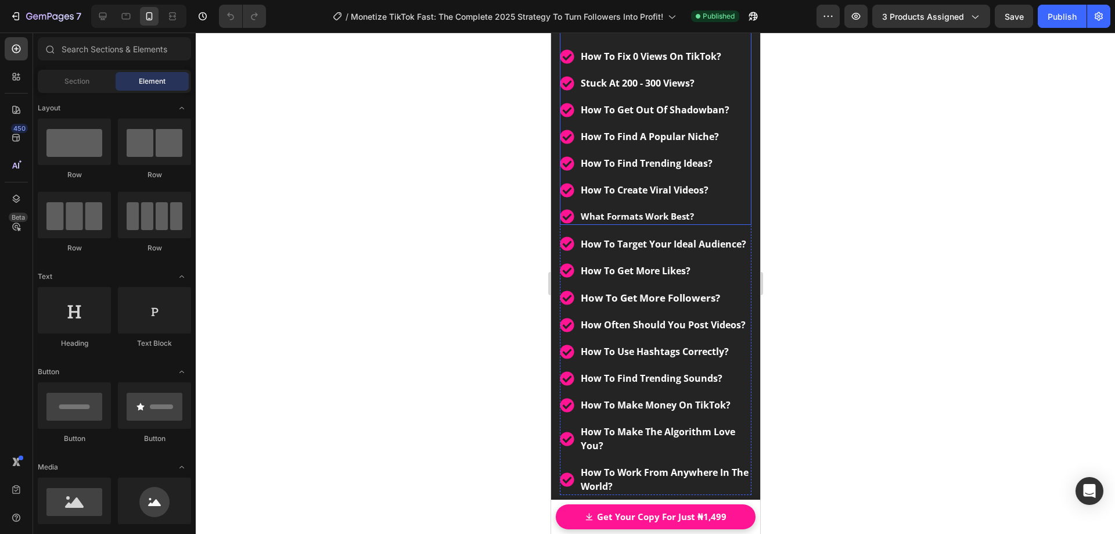
scroll to position [4124, 0]
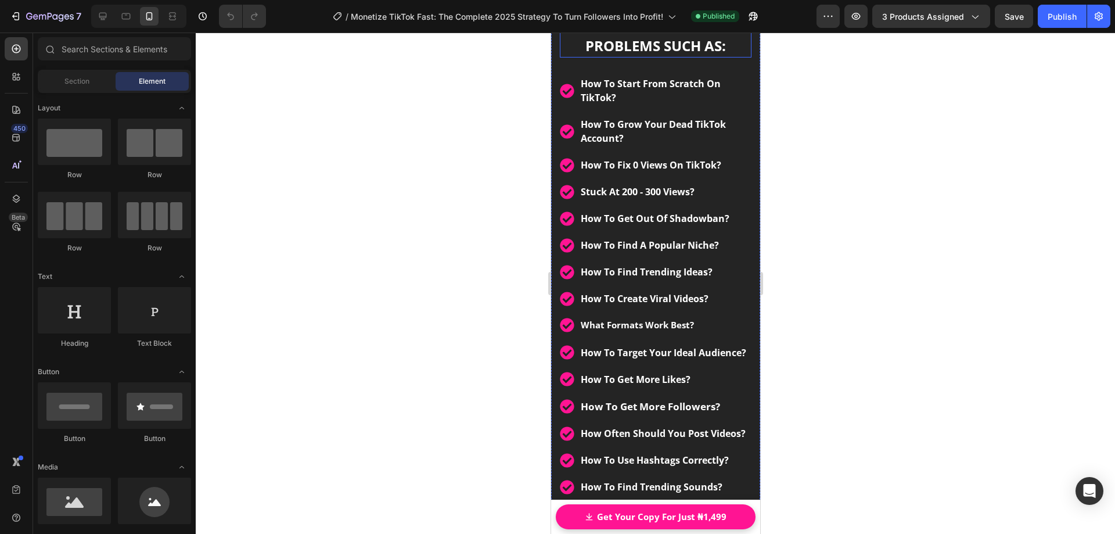
click at [670, 35] on strong "YOU WILL SOLVE" at bounding box center [655, 22] width 163 height 27
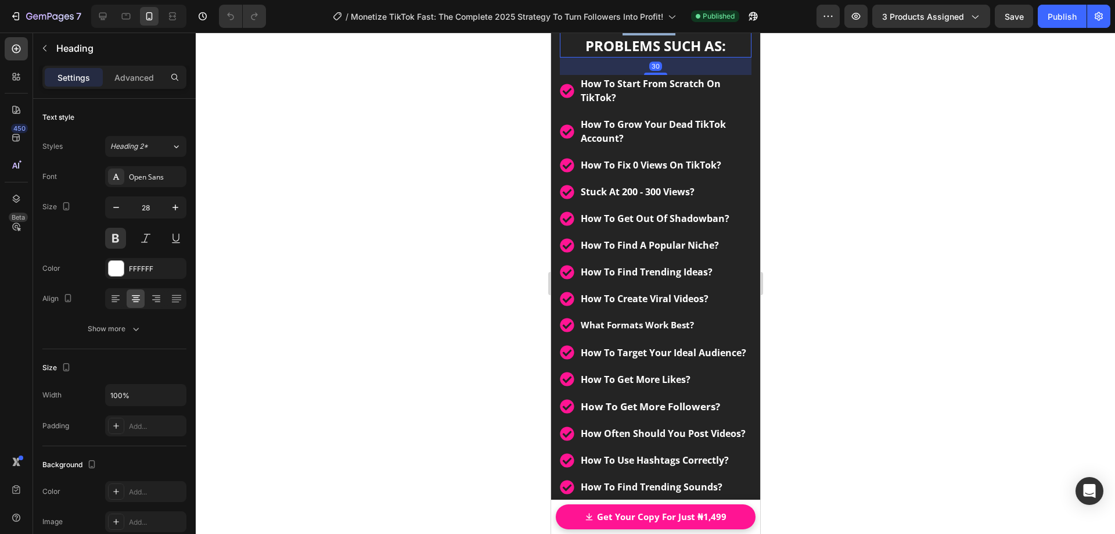
click at [642, 35] on strong "YOU WILL SOLVE" at bounding box center [655, 22] width 163 height 27
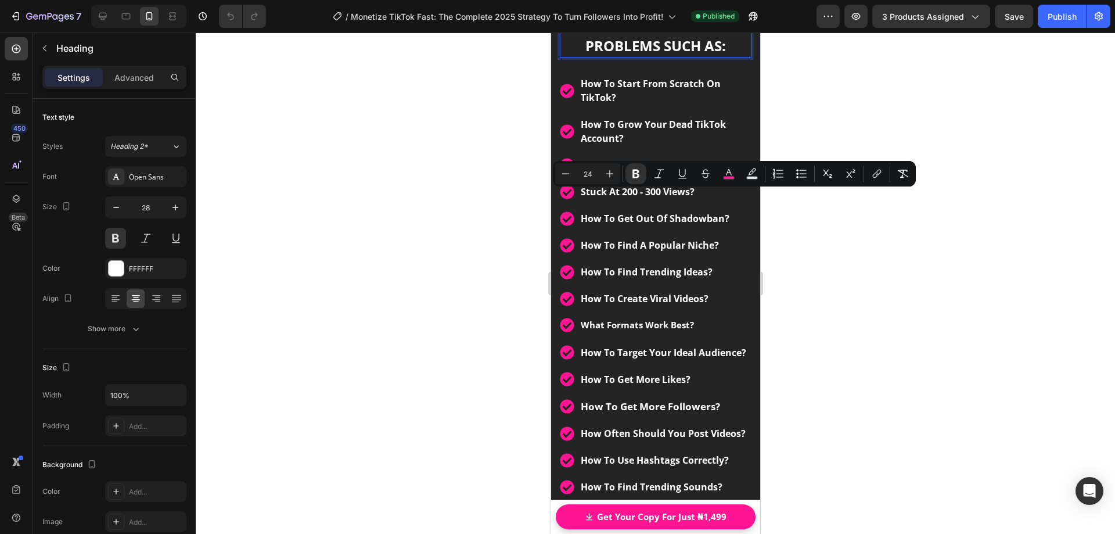
click at [624, 55] on strong "PROBLEMS SUCH AS:" at bounding box center [655, 45] width 141 height 19
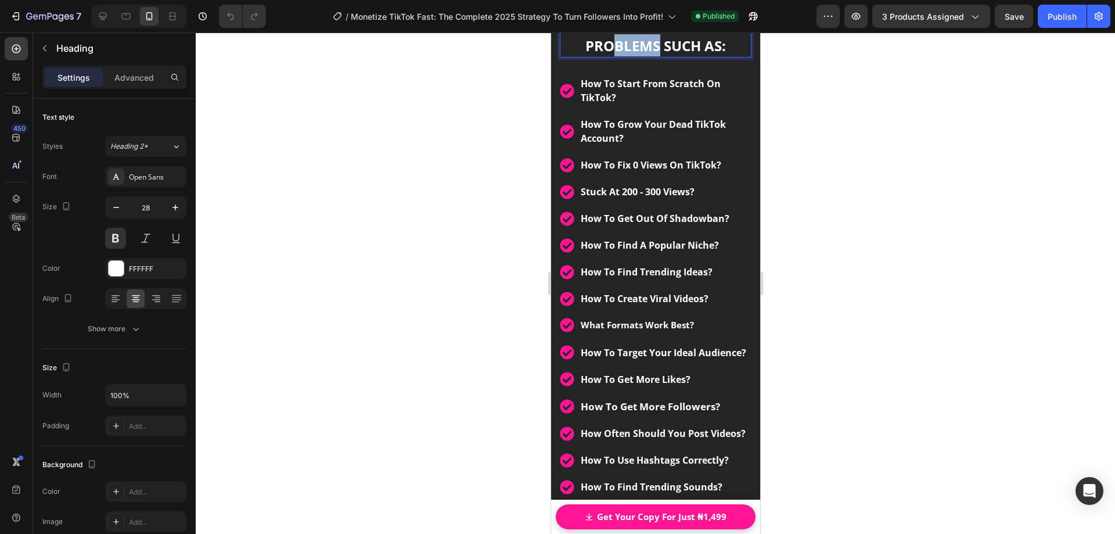
drag, startPoint x: 612, startPoint y: 227, endPoint x: 652, endPoint y: 228, distance: 40.1
click at [652, 55] on strong "PROBLEMS SUCH AS:" at bounding box center [655, 45] width 141 height 19
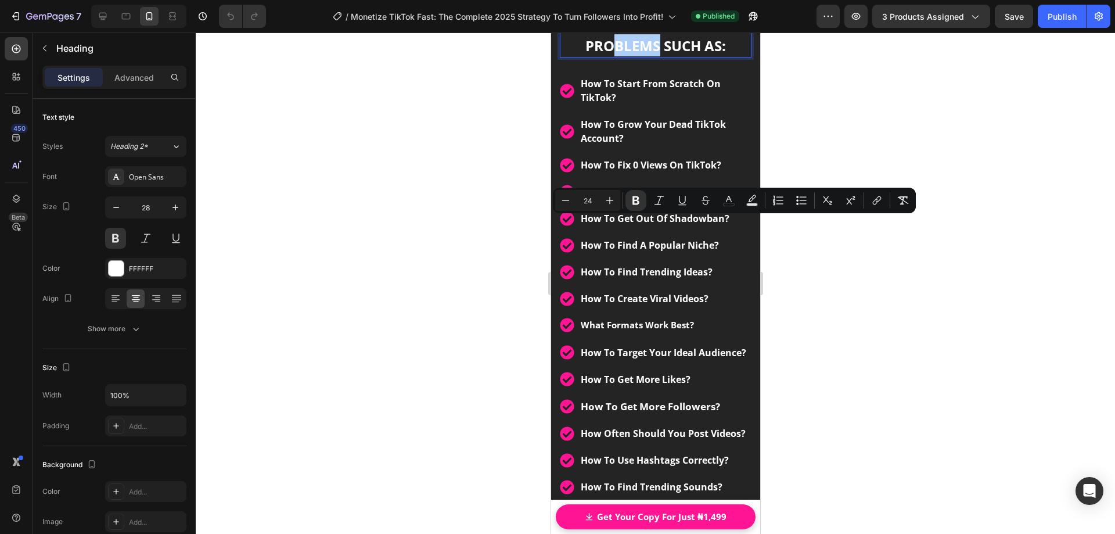
click at [843, 253] on div at bounding box center [655, 283] width 919 height 501
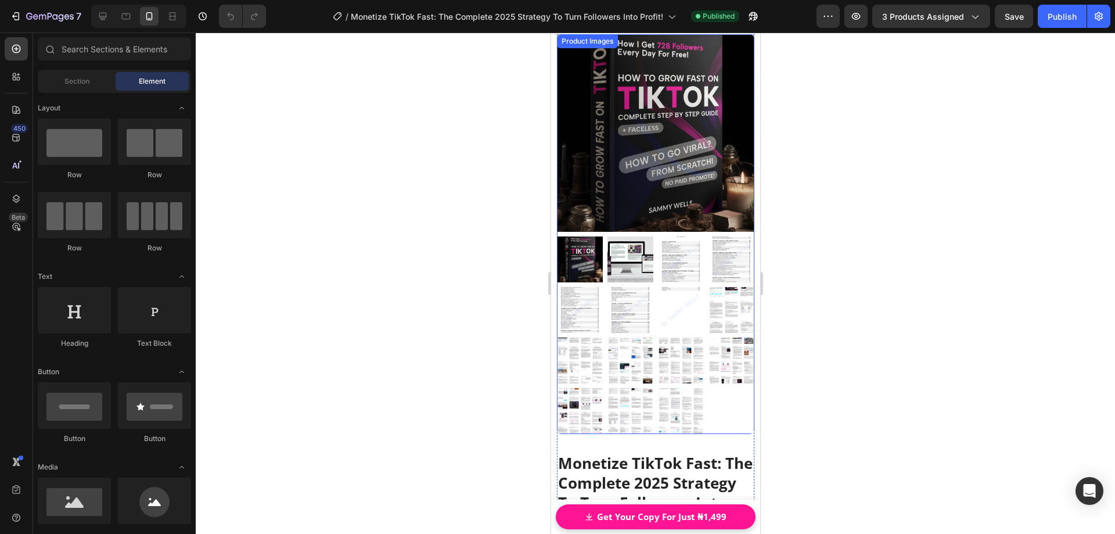
scroll to position [7261, 0]
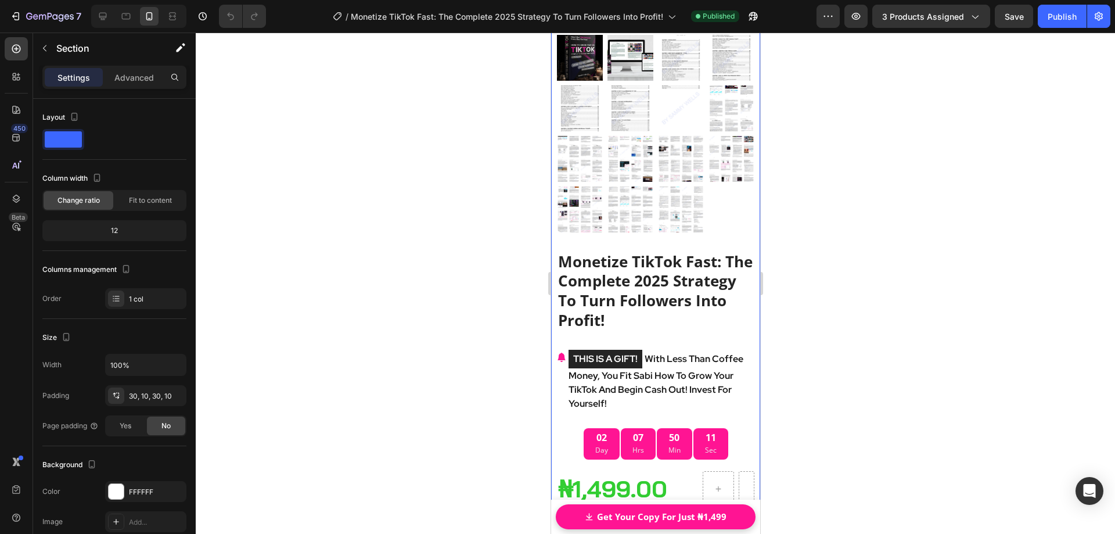
click at [565, 157] on div "Product Images Monetize TikTok Fast: The Complete 2025 Strategy To Turn Followe…" at bounding box center [655, 465] width 209 height 1300
click at [133, 78] on p "Advanced" at bounding box center [133, 77] width 39 height 12
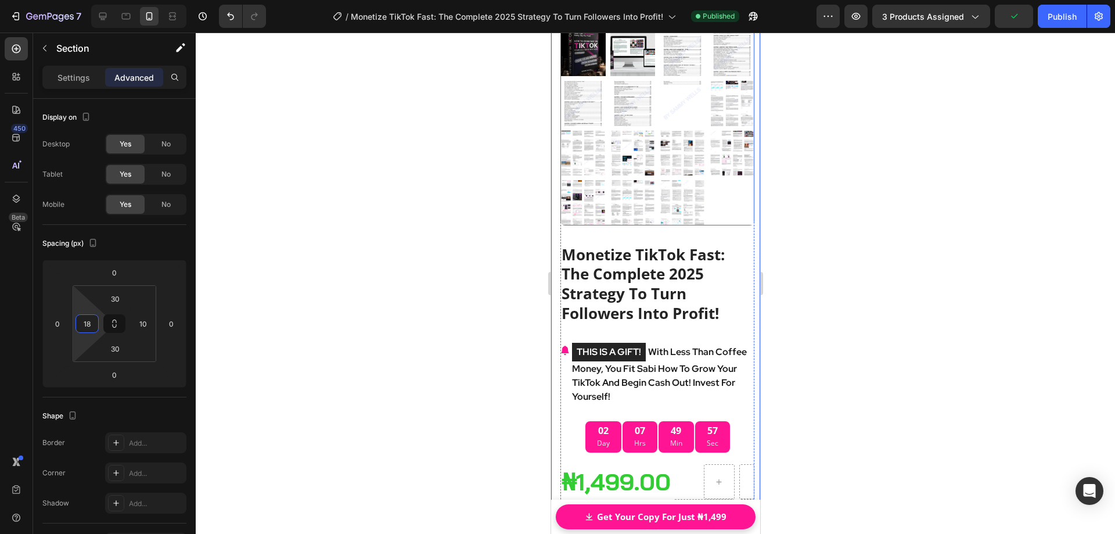
type input "16"
click at [99, 0] on html "7 / Monetize TikTok Fast: The Complete 2025 Strategy To Turn Followers Into Pro…" at bounding box center [557, 0] width 1115 height 0
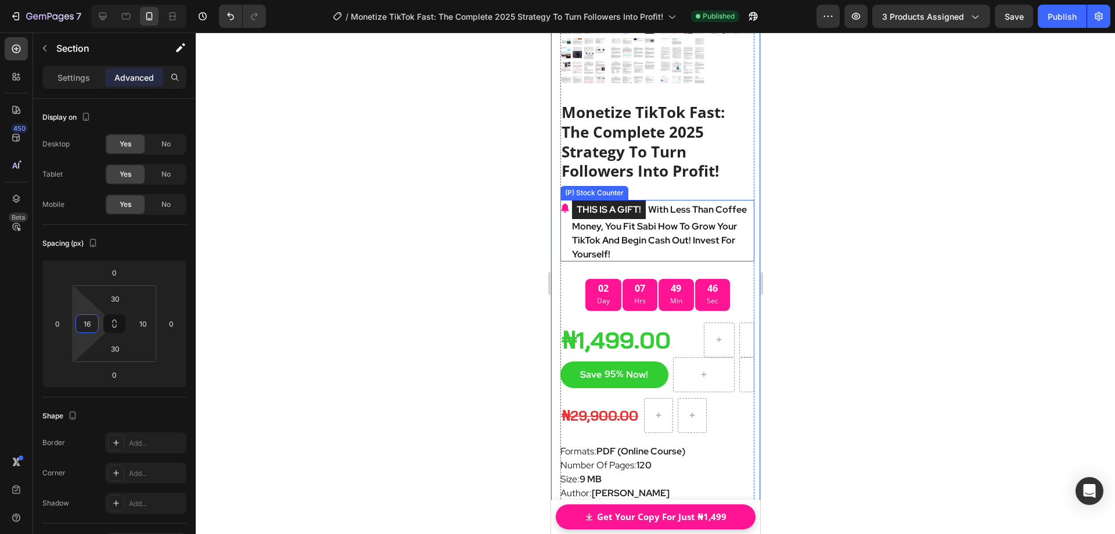
scroll to position [7609, 0]
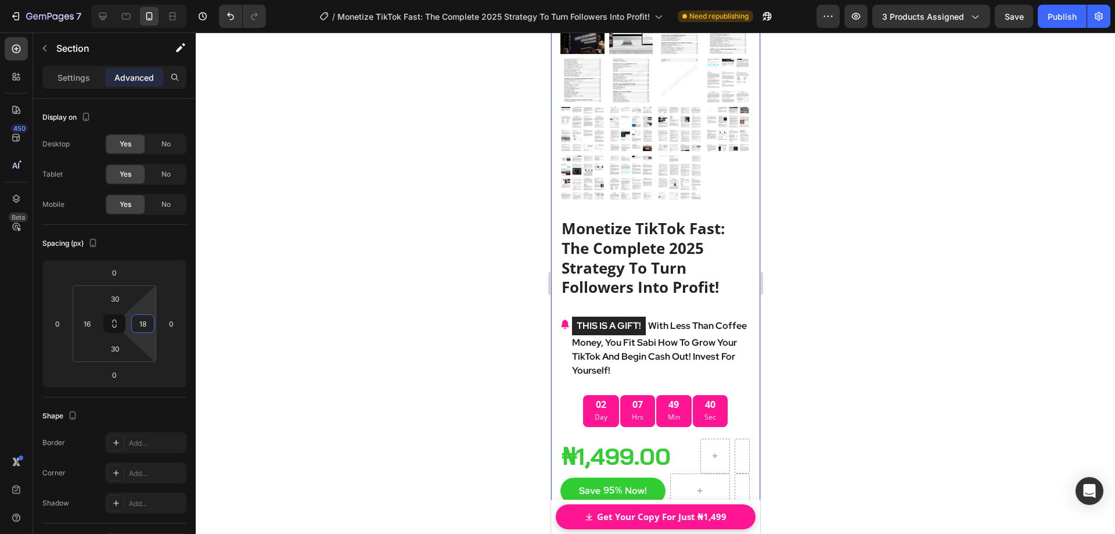
type input "16"
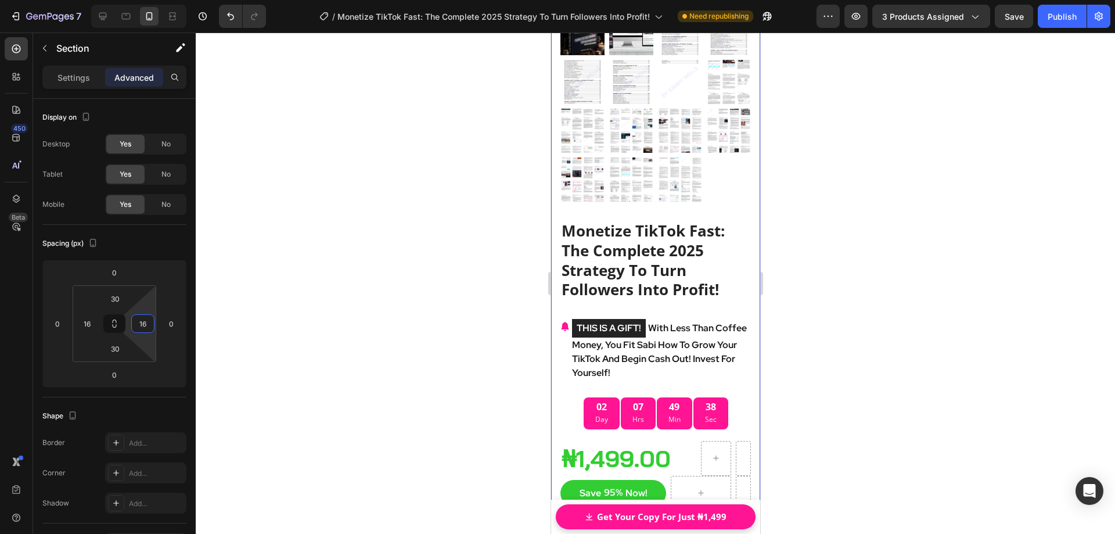
click at [128, 0] on html "7 / Monetize TikTok Fast: The Complete 2025 Strategy To Turn Followers Into Pro…" at bounding box center [557, 0] width 1115 height 0
click at [482, 284] on div at bounding box center [655, 283] width 919 height 501
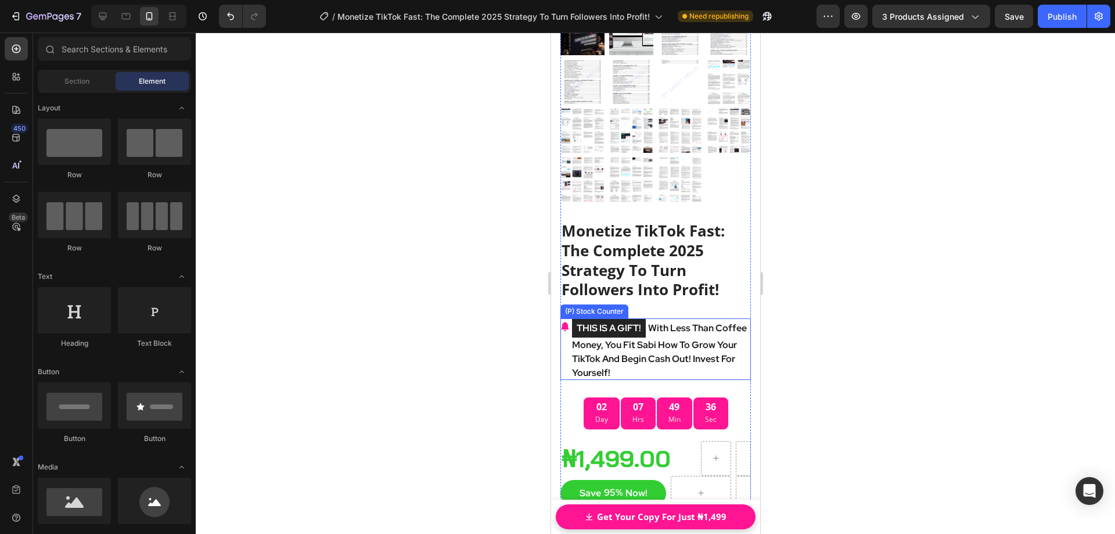
click at [875, 300] on div at bounding box center [655, 283] width 919 height 501
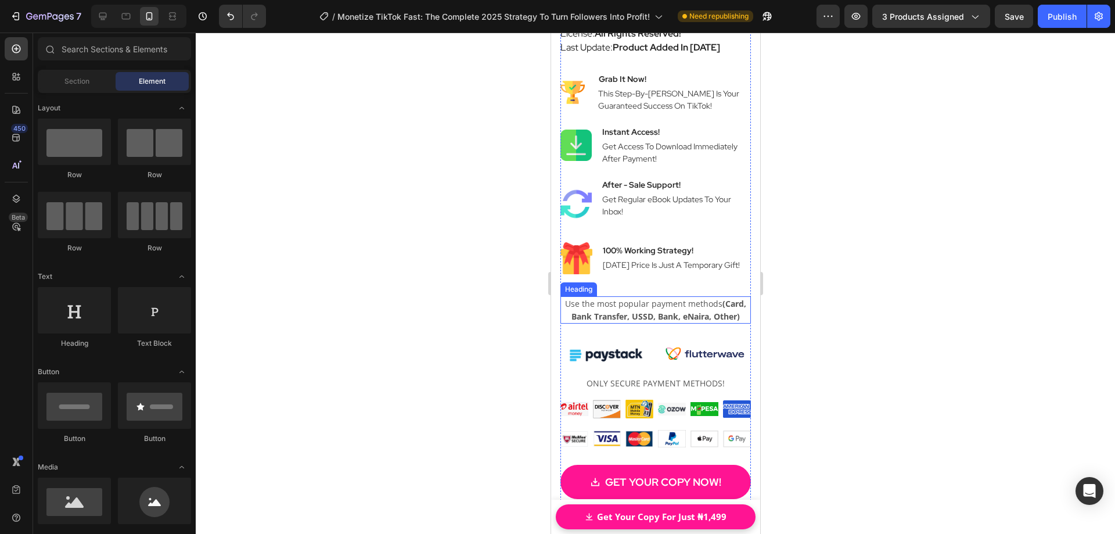
scroll to position [7958, 0]
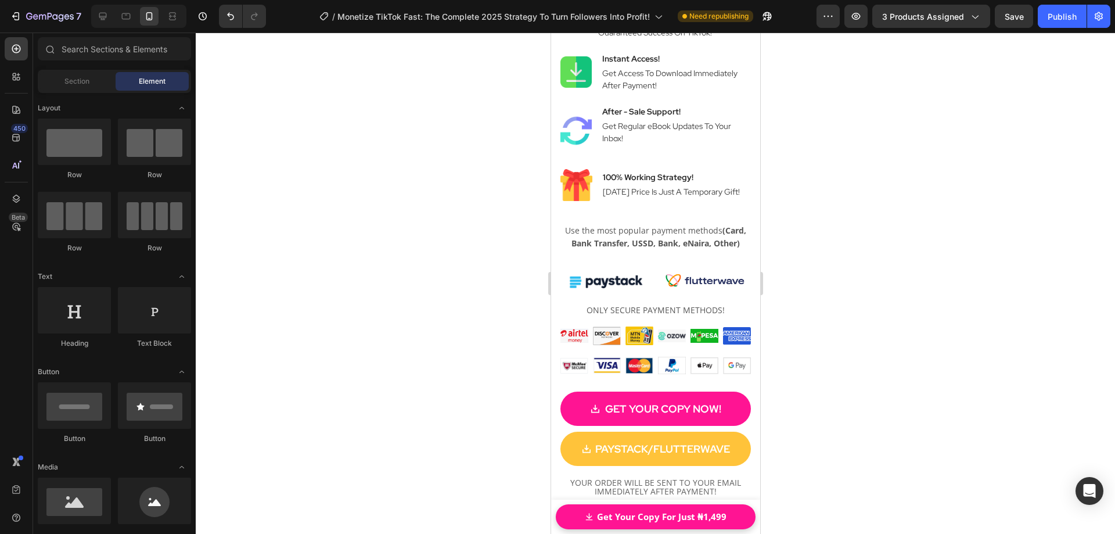
click at [816, 232] on div at bounding box center [655, 283] width 919 height 501
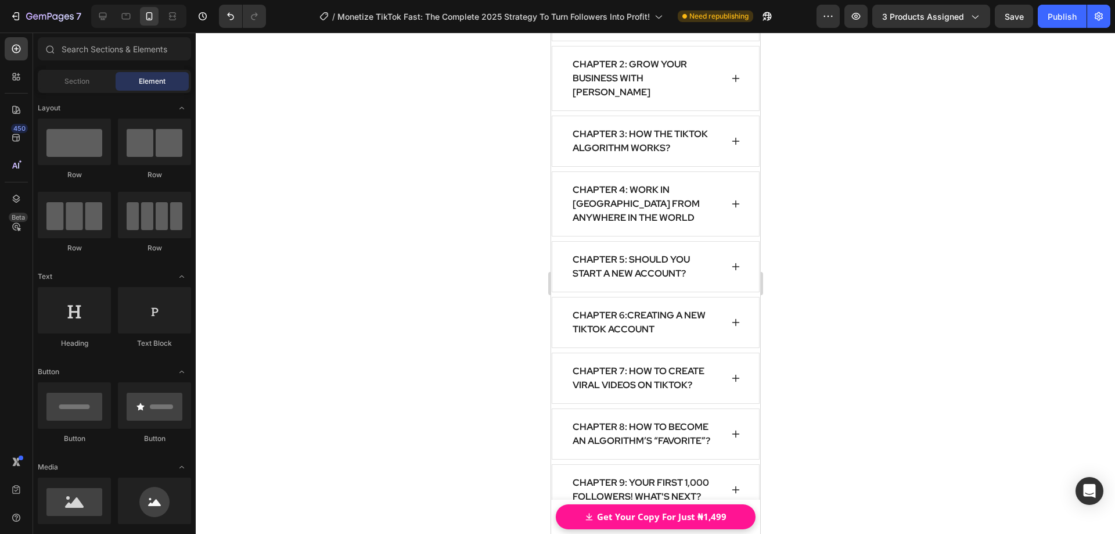
scroll to position [14289, 0]
click at [556, 213] on div "WHAT WILL YOU LEARN? Heading Row CHAPTER 1: INTRODUCTION CHAPTER 2: GROW YOUR B…" at bounding box center [655, 327] width 209 height 820
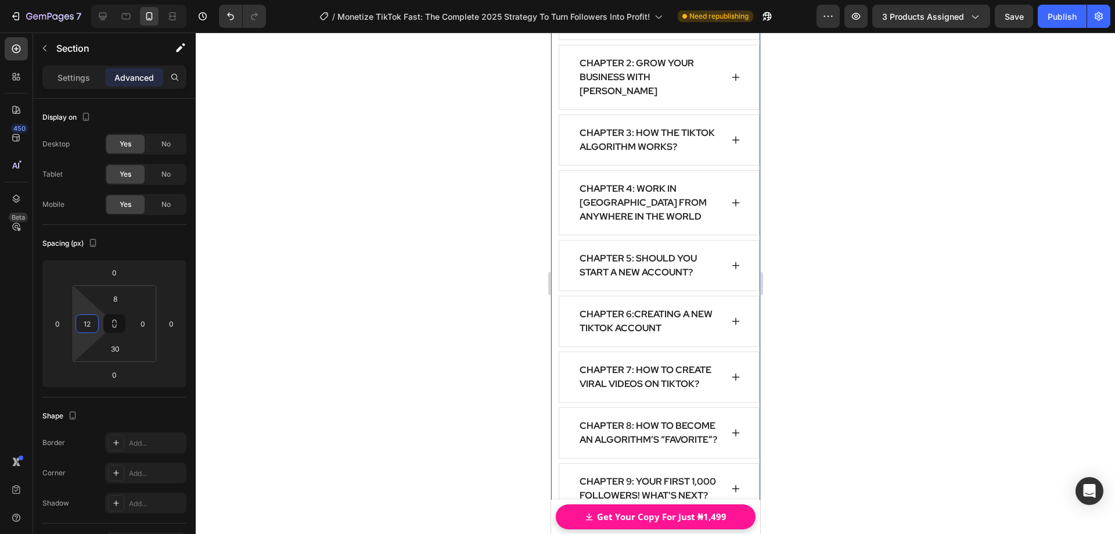
type input "10"
click at [99, 0] on html "7 / Monetize TikTok Fast: The Complete 2025 Strategy To Turn Followers Into Pro…" at bounding box center [557, 0] width 1115 height 0
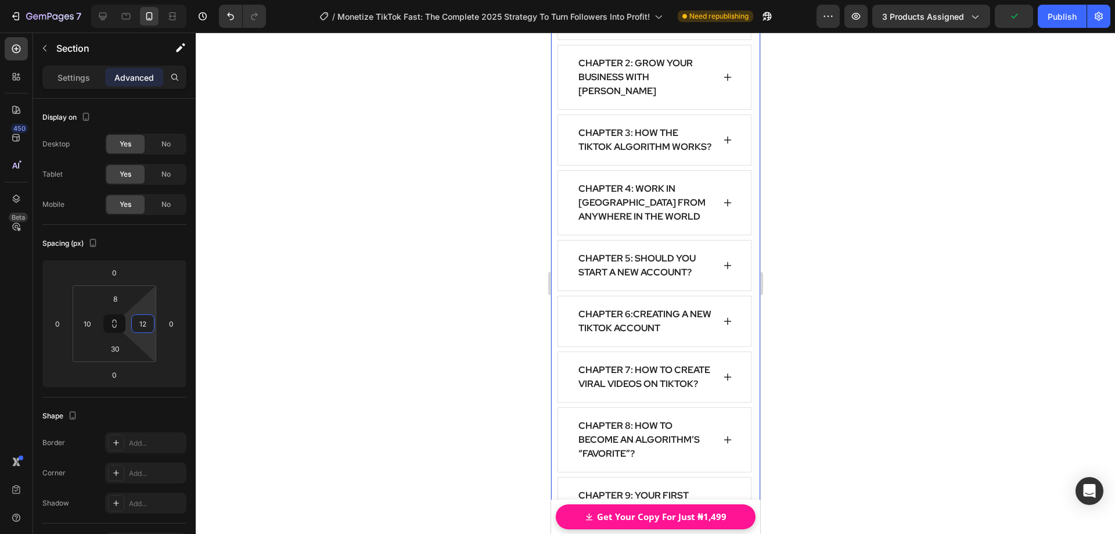
type input "10"
click at [127, 0] on html "7 / Monetize TikTok Fast: The Complete 2025 Strategy To Turn Followers Into Pro…" at bounding box center [557, 0] width 1115 height 0
click at [446, 299] on div at bounding box center [655, 283] width 919 height 501
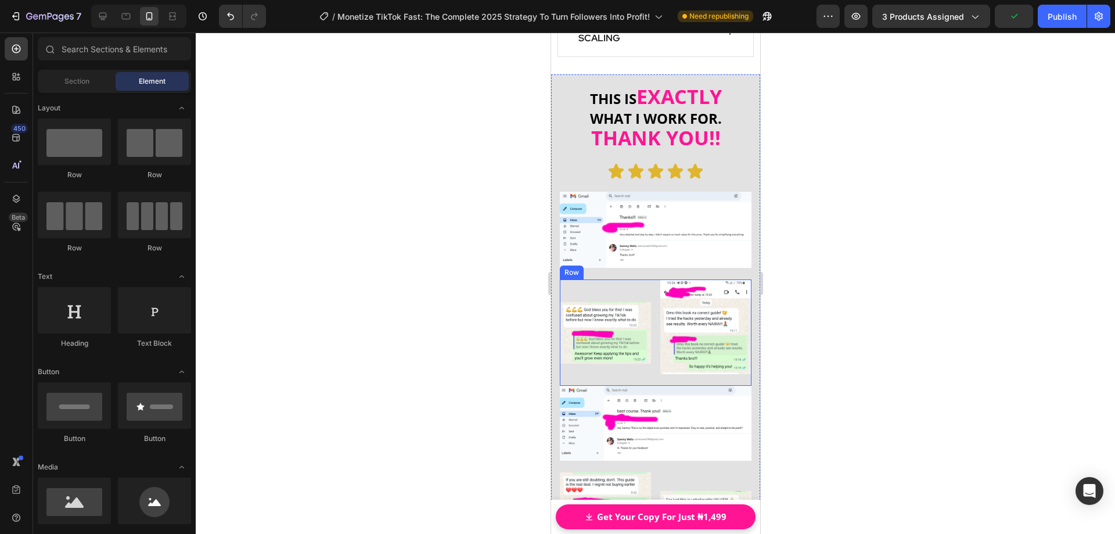
scroll to position [15160, 0]
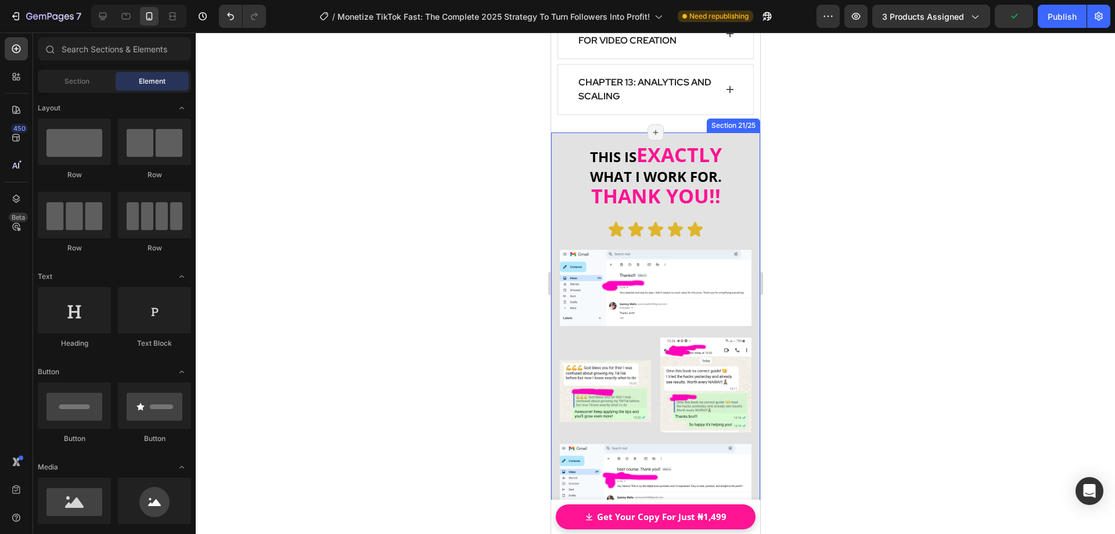
click at [554, 156] on div "THIS IS EXACTLY WHAT I WORK FOR. THANK YOU!! Heading Icon Icon Icon Icon Icon I…" at bounding box center [655, 443] width 209 height 623
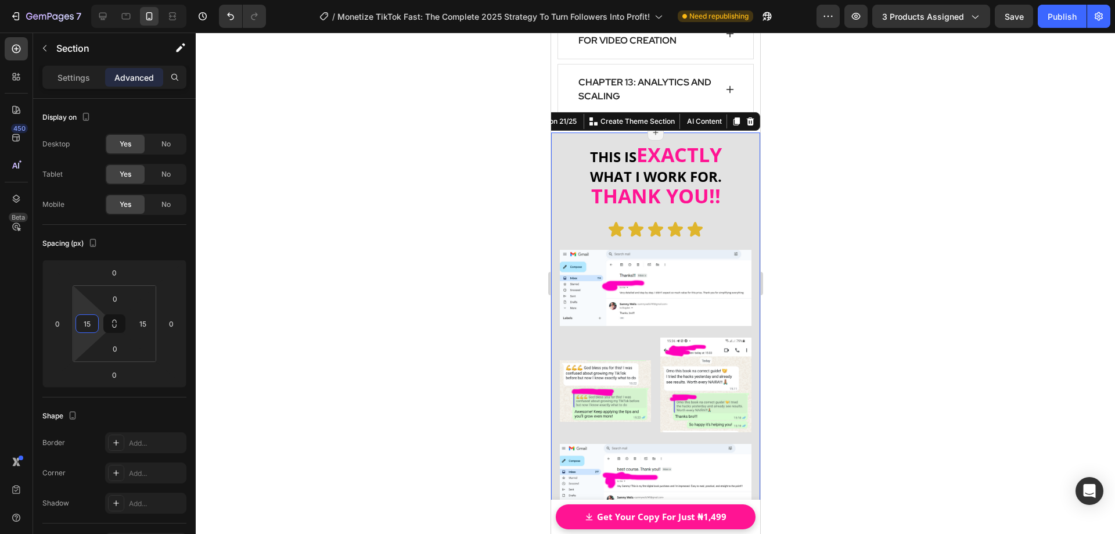
click at [100, 0] on html "7 / Monetize TikTok Fast: The Complete 2025 Strategy To Turn Followers Into Pro…" at bounding box center [557, 0] width 1115 height 0
drag, startPoint x: 99, startPoint y: 321, endPoint x: 93, endPoint y: 322, distance: 6.4
click at [98, 0] on html "7 / Monetize TikTok Fast: The Complete 2025 Strategy To Turn Followers Into Pro…" at bounding box center [557, 0] width 1115 height 0
click at [91, 323] on input "19" at bounding box center [86, 323] width 17 height 17
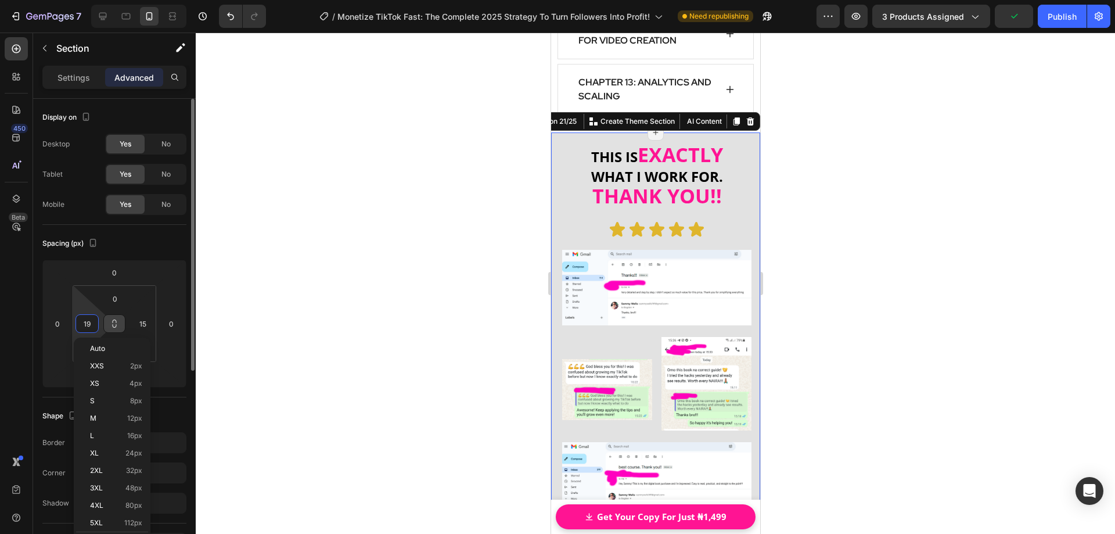
type input "1"
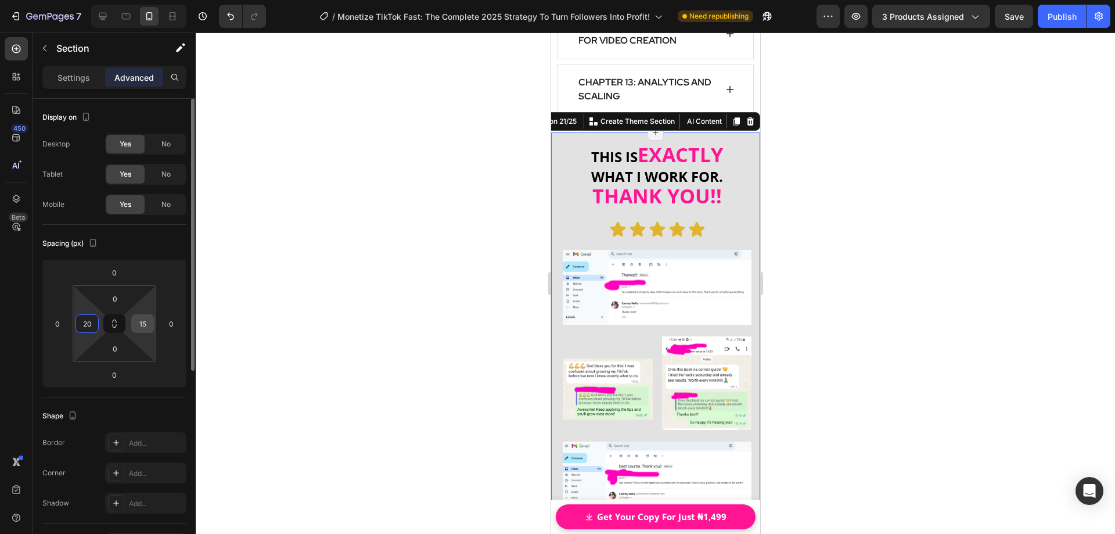
type input "20"
drag, startPoint x: 139, startPoint y: 324, endPoint x: 150, endPoint y: 325, distance: 11.6
click at [150, 325] on input "15" at bounding box center [142, 323] width 17 height 17
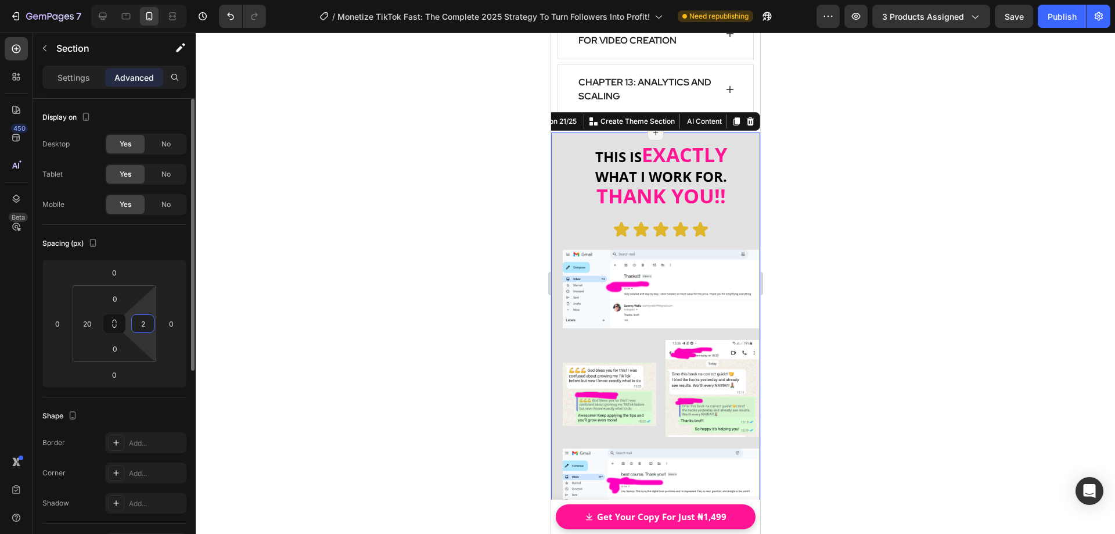
type input "20"
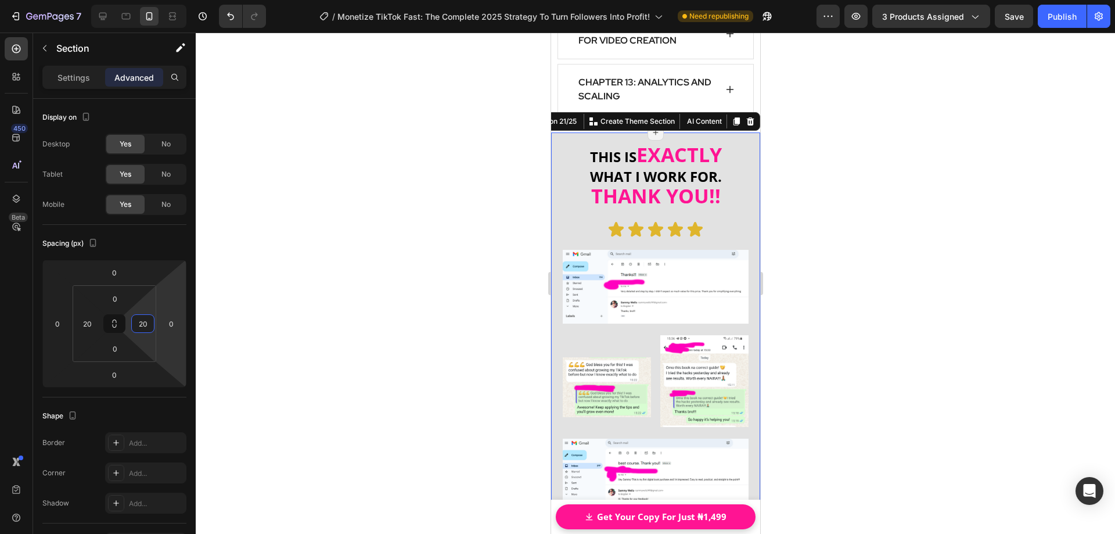
click at [833, 322] on div at bounding box center [655, 283] width 919 height 501
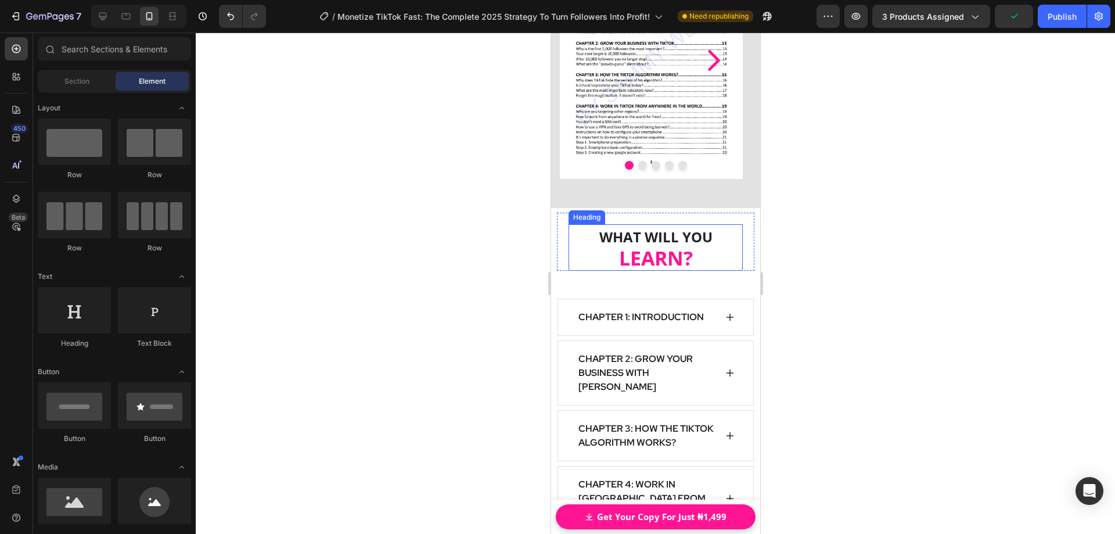
scroll to position [14231, 0]
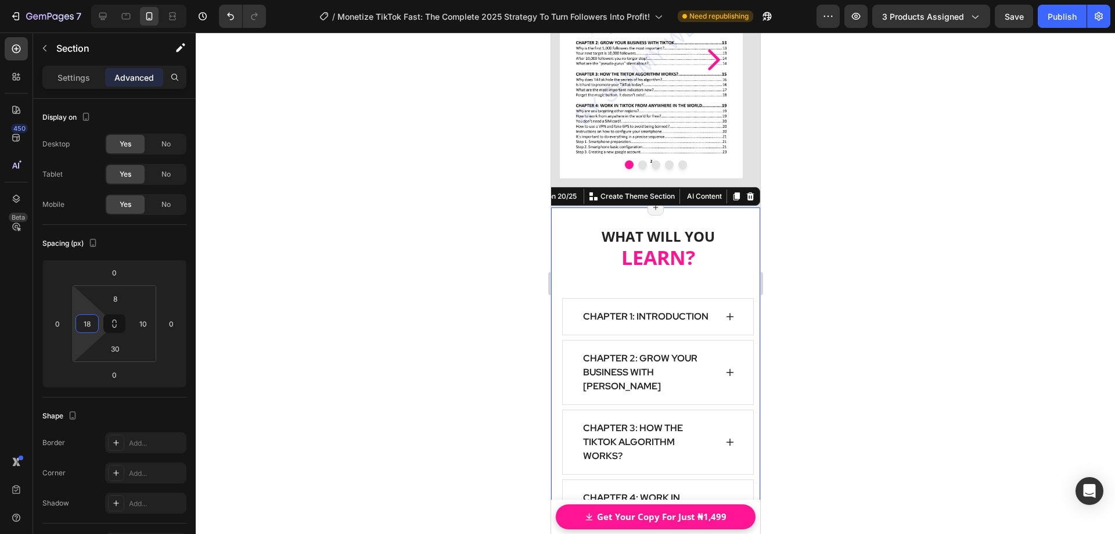
type input "20"
click at [99, 0] on html "7 / Monetize TikTok Fast: The Complete 2025 Strategy To Turn Followers Into Pro…" at bounding box center [557, 0] width 1115 height 0
type input "20"
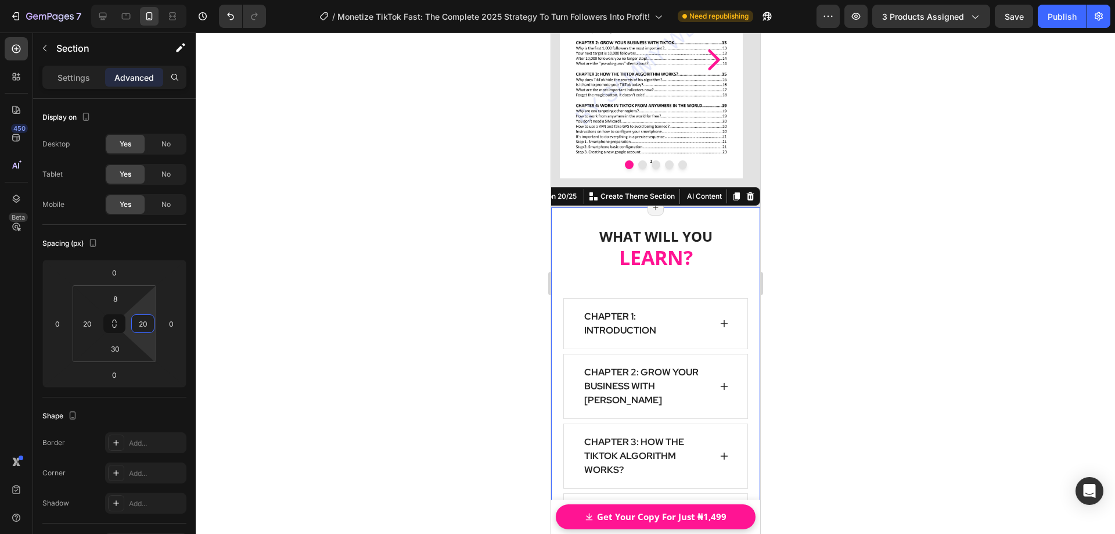
click at [129, 0] on html "7 / Monetize TikTok Fast: The Complete 2025 Strategy To Turn Followers Into Pro…" at bounding box center [557, 0] width 1115 height 0
click at [429, 334] on div at bounding box center [655, 283] width 919 height 501
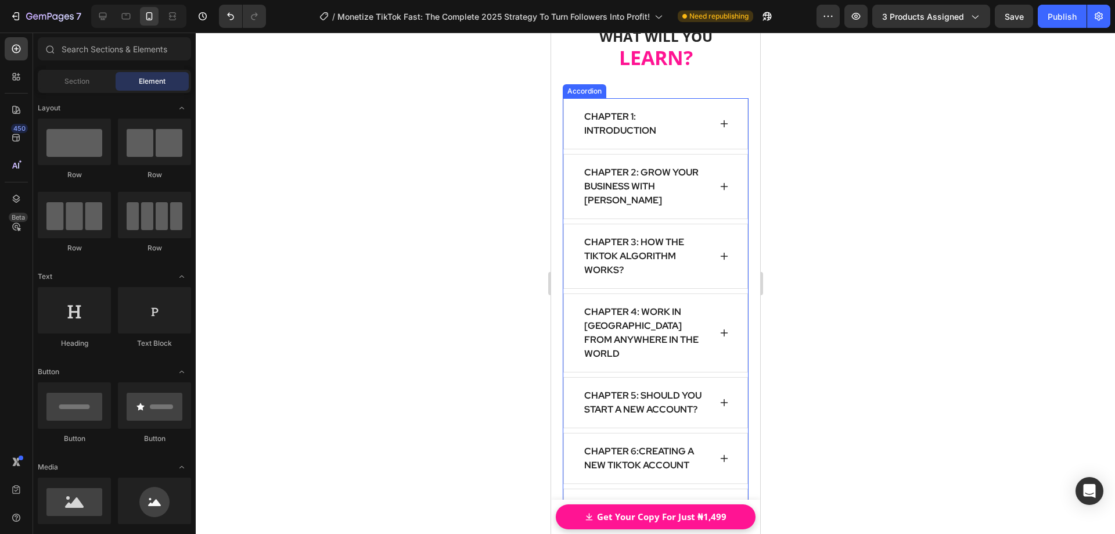
scroll to position [14463, 0]
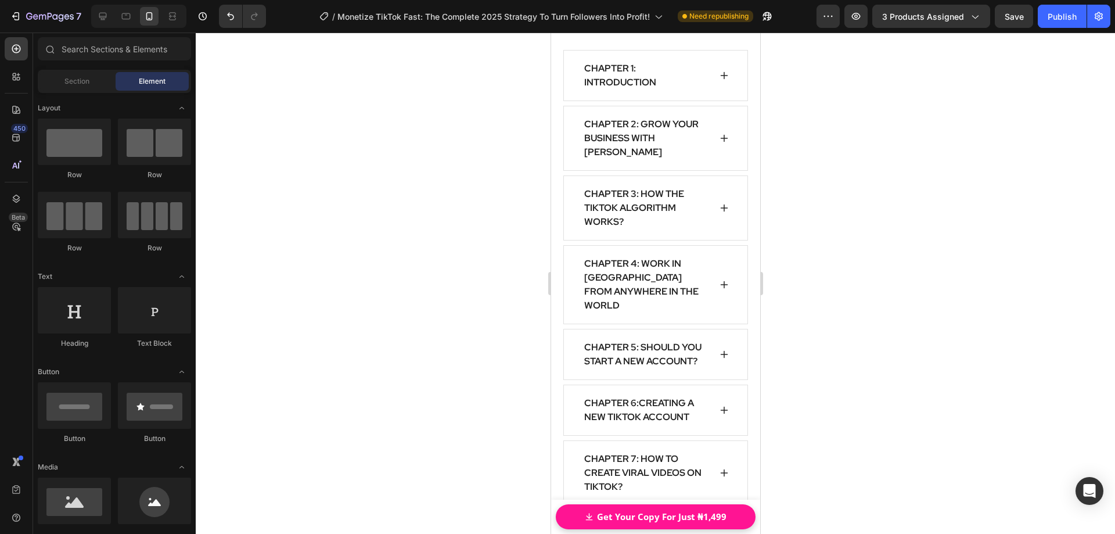
click at [813, 394] on div at bounding box center [655, 283] width 919 height 501
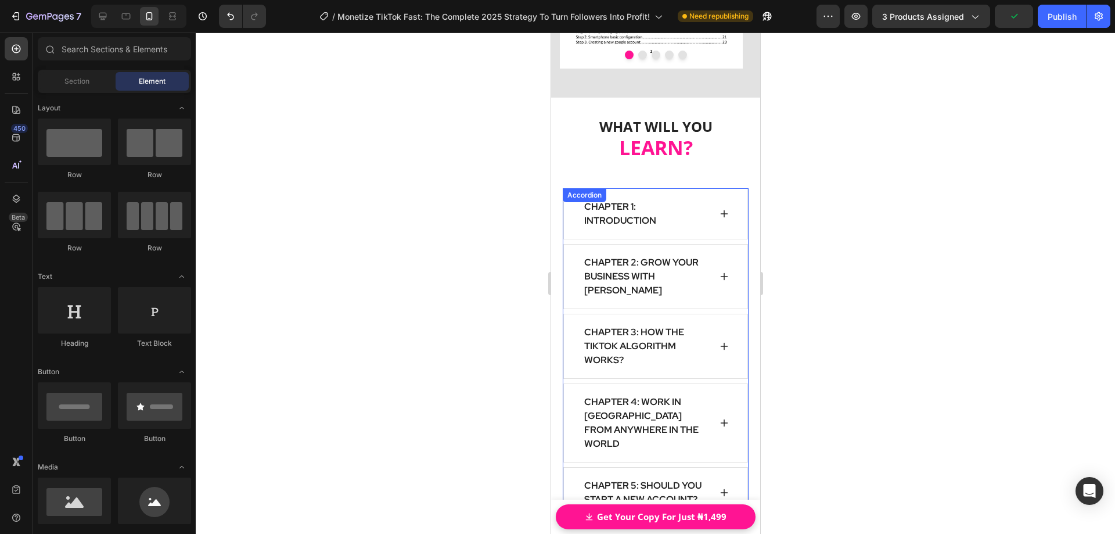
scroll to position [14231, 0]
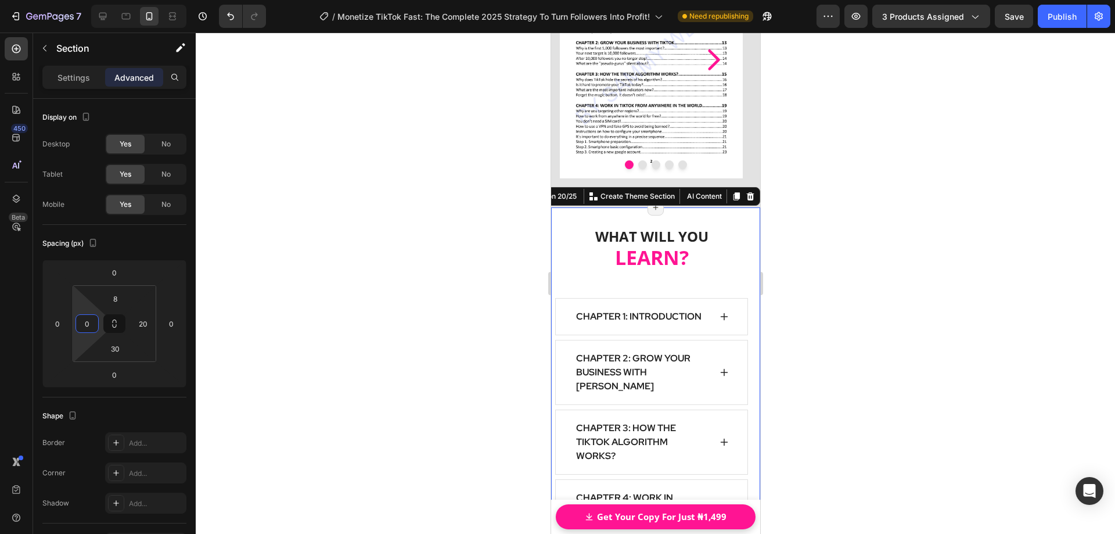
drag, startPoint x: 100, startPoint y: 322, endPoint x: 100, endPoint y: 333, distance: 11.0
click at [100, 0] on html "7 / Monetize TikTok Fast: The Complete 2025 Strategy To Turn Followers Into Pro…" at bounding box center [557, 0] width 1115 height 0
type input "10"
click at [102, 0] on html "7 / Monetize TikTok Fast: The Complete 2025 Strategy To Turn Followers Into Pro…" at bounding box center [557, 0] width 1115 height 0
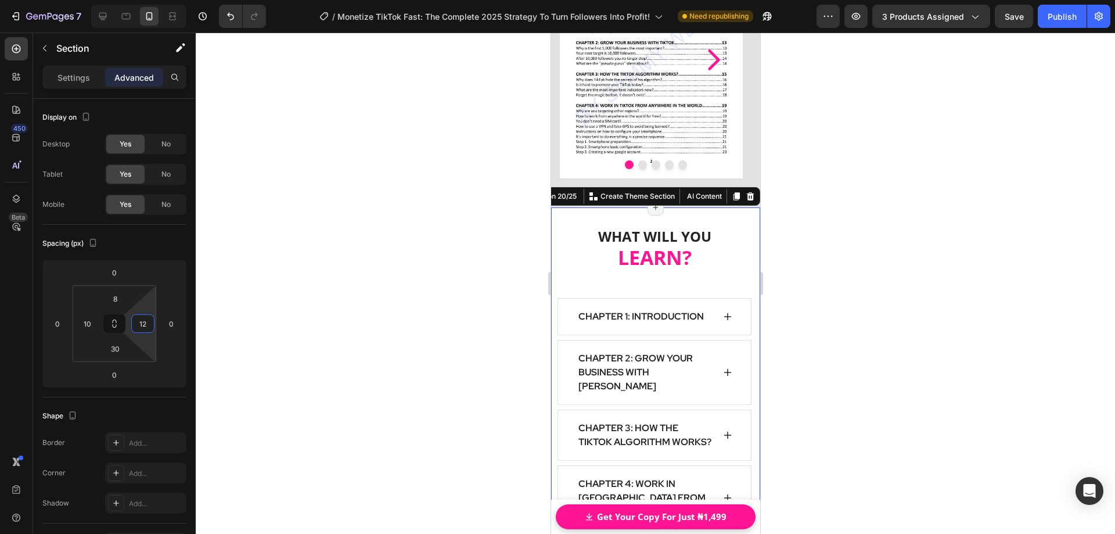
type input "10"
click at [127, 0] on html "7 / Monetize TikTok Fast: The Complete 2025 Strategy To Turn Followers Into Pro…" at bounding box center [557, 0] width 1115 height 0
click at [346, 329] on div at bounding box center [655, 283] width 919 height 501
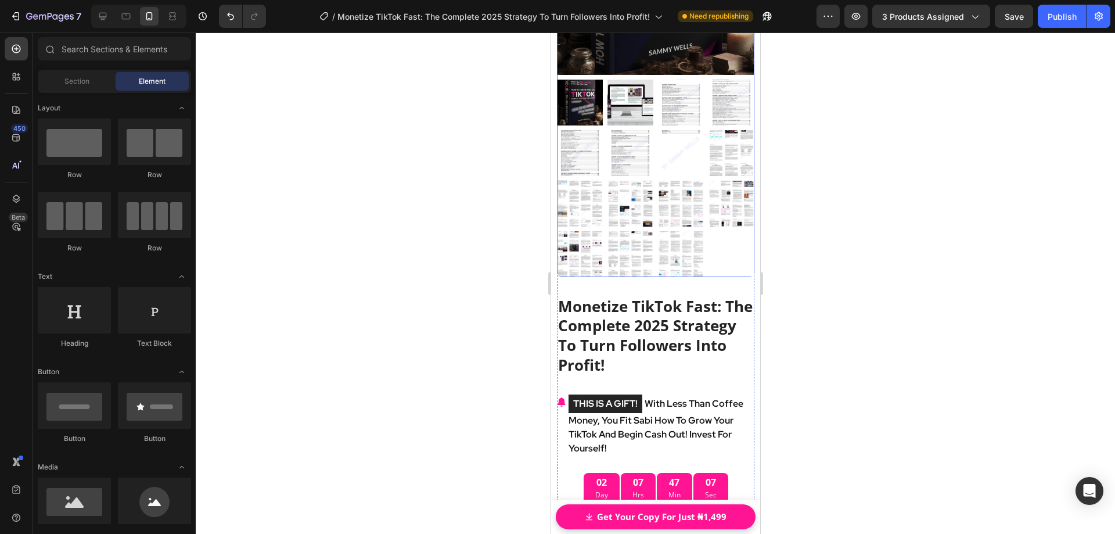
scroll to position [15855, 0]
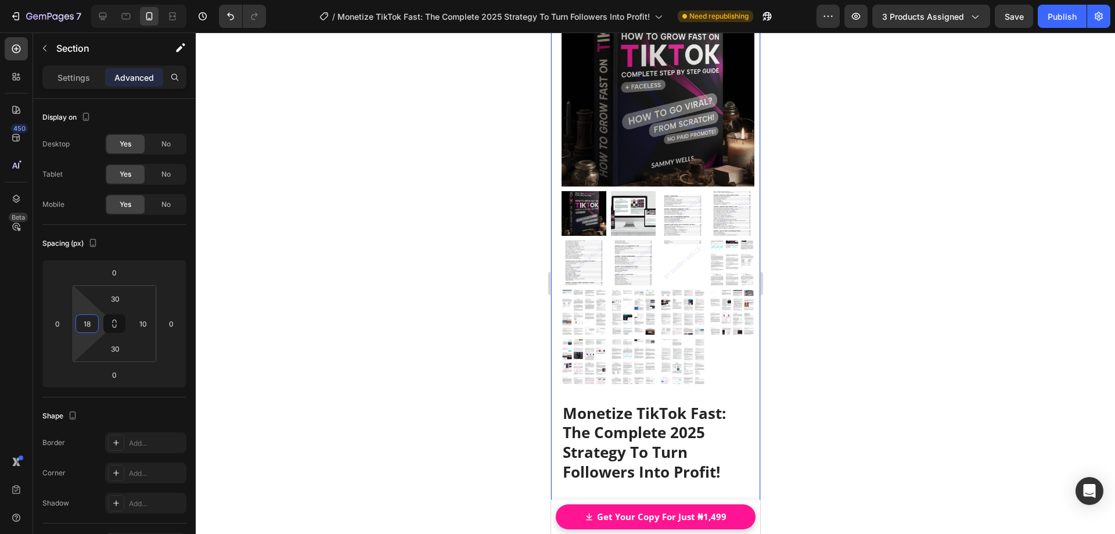
click at [100, 0] on html "7 / Monetize TikTok Fast: The Complete 2025 Strategy To Turn Followers Into Pro…" at bounding box center [557, 0] width 1115 height 0
drag, startPoint x: 91, startPoint y: 322, endPoint x: 105, endPoint y: 300, distance: 25.8
click at [73, 323] on div "30 18 30 10" at bounding box center [115, 323] width 84 height 77
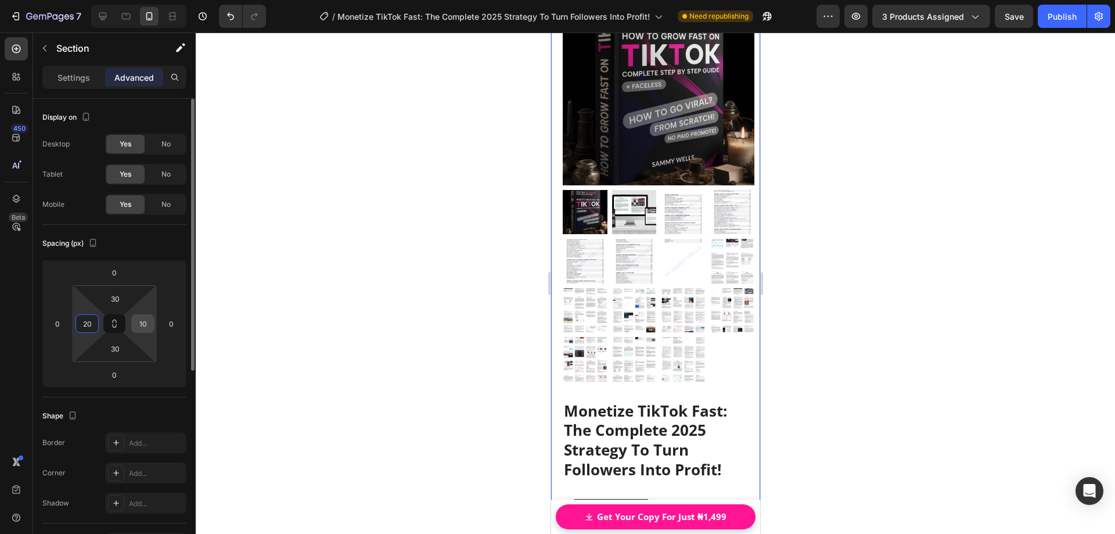
type input "20"
click at [140, 325] on input "10" at bounding box center [142, 323] width 17 height 17
type input "20"
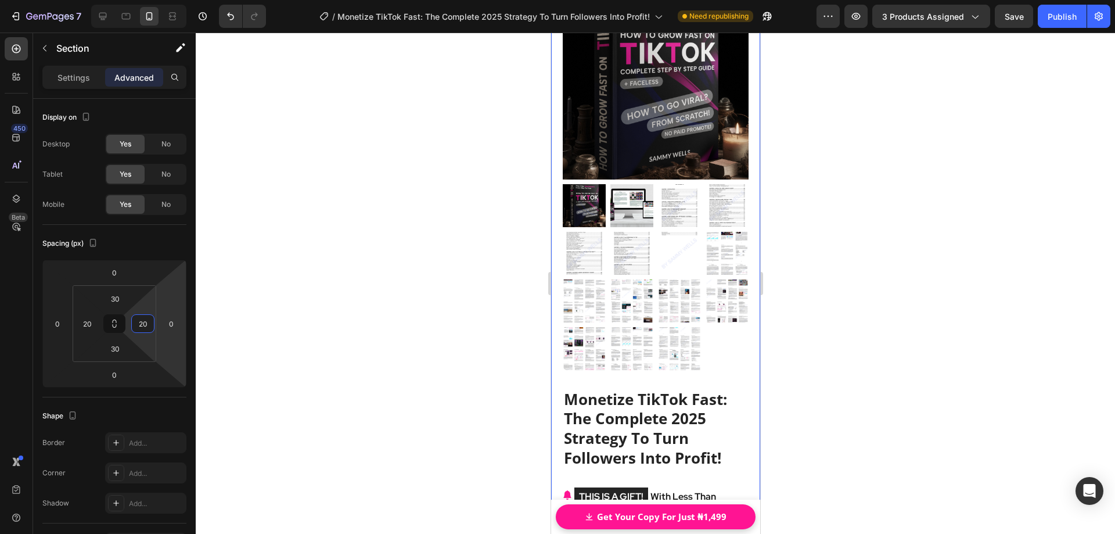
click at [285, 307] on div at bounding box center [655, 283] width 919 height 501
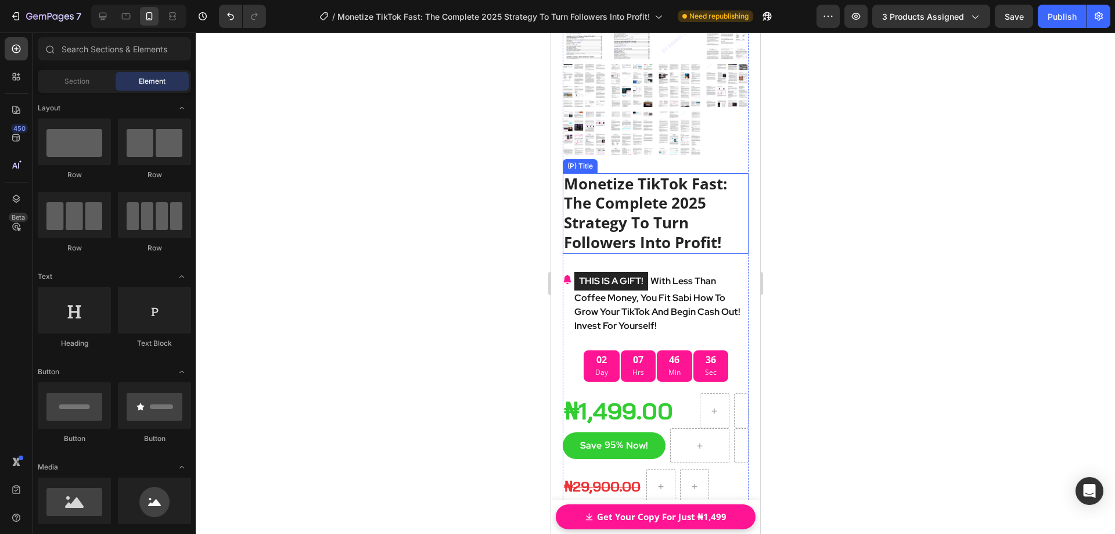
scroll to position [16261, 0]
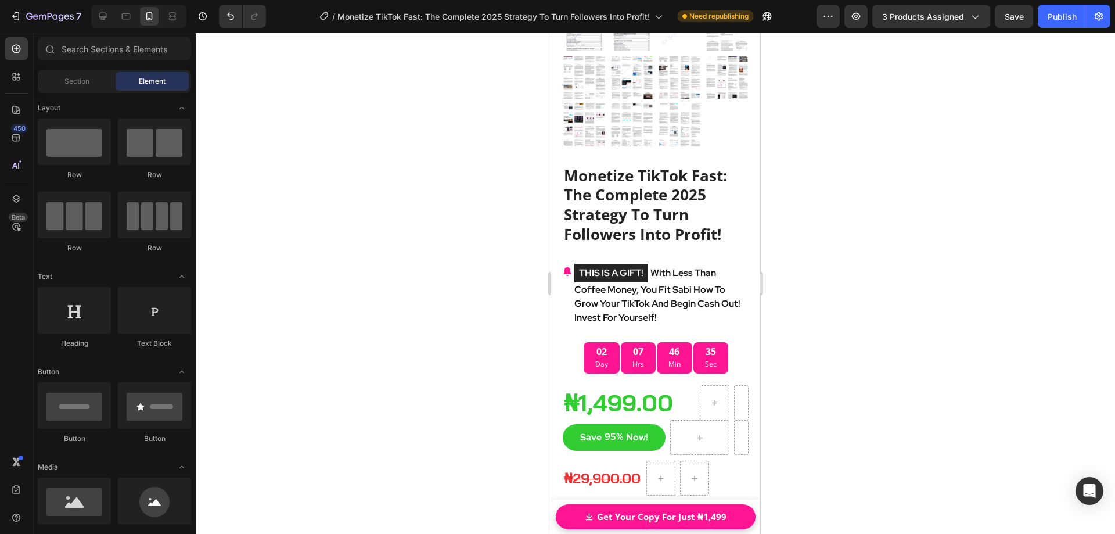
click at [876, 306] on div at bounding box center [655, 283] width 919 height 501
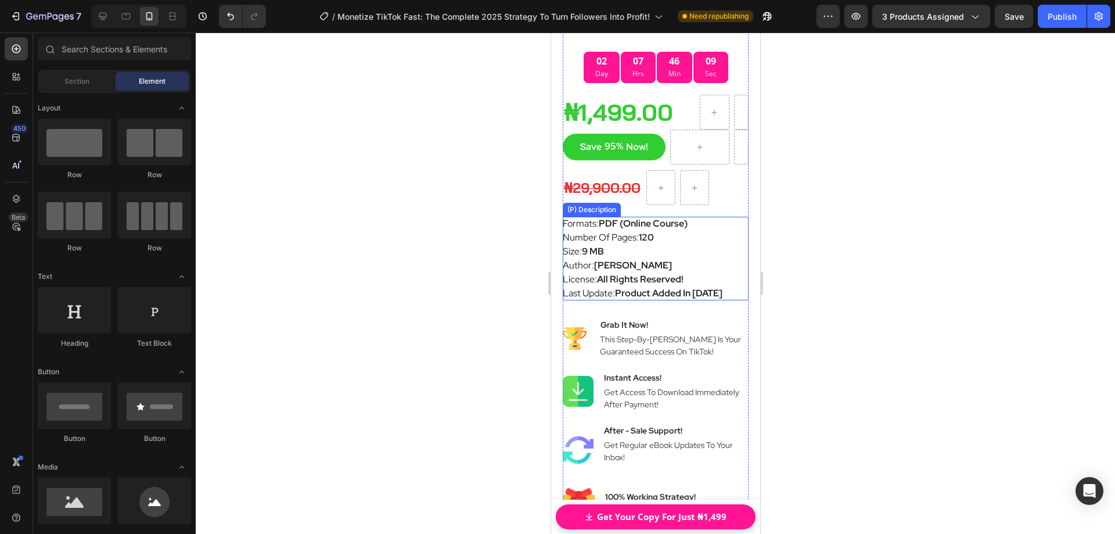
scroll to position [16436, 0]
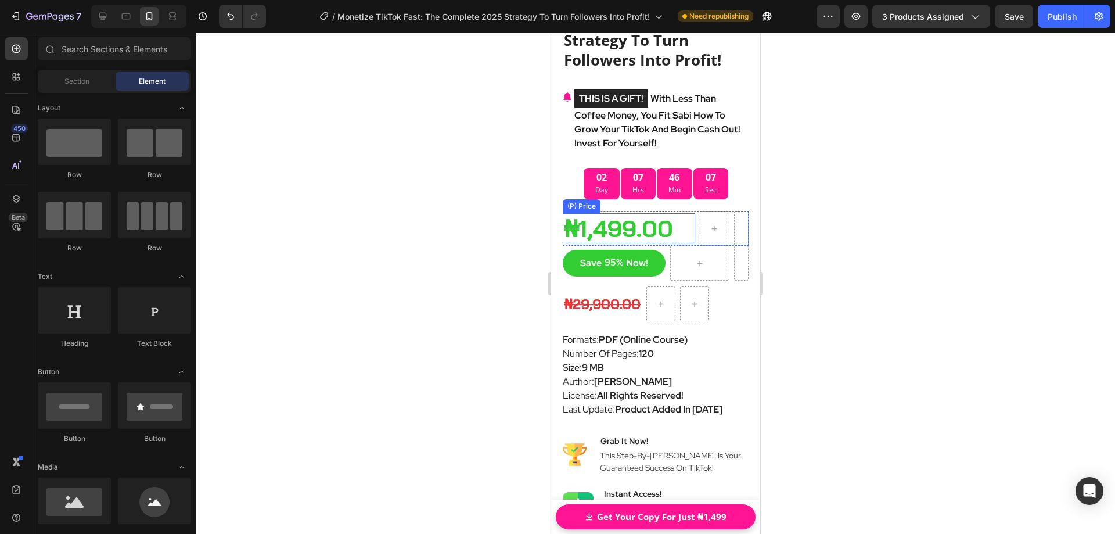
click at [640, 224] on div "₦1,499.00" at bounding box center [628, 228] width 132 height 30
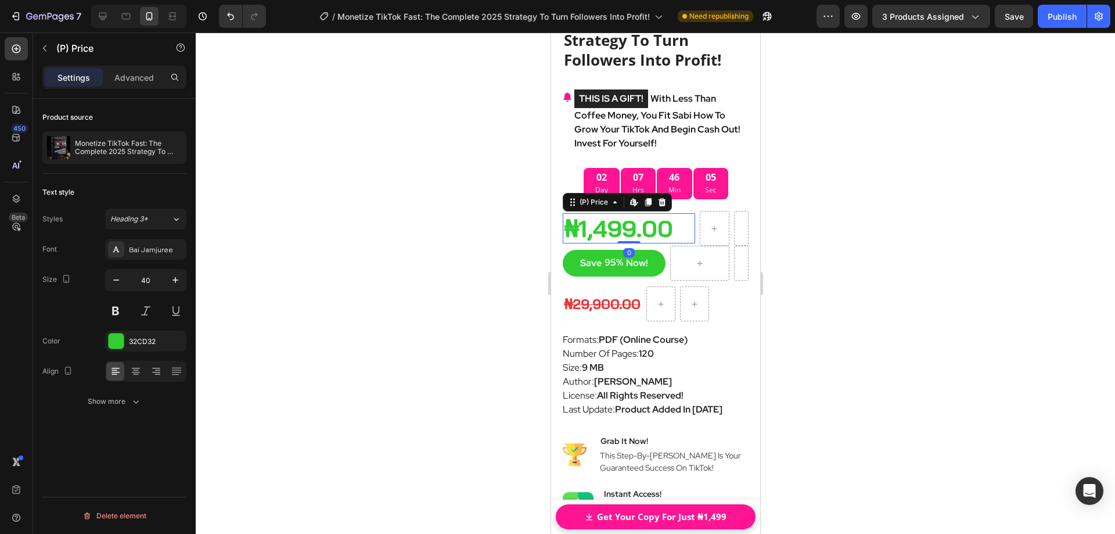
click at [807, 228] on div at bounding box center [655, 283] width 919 height 501
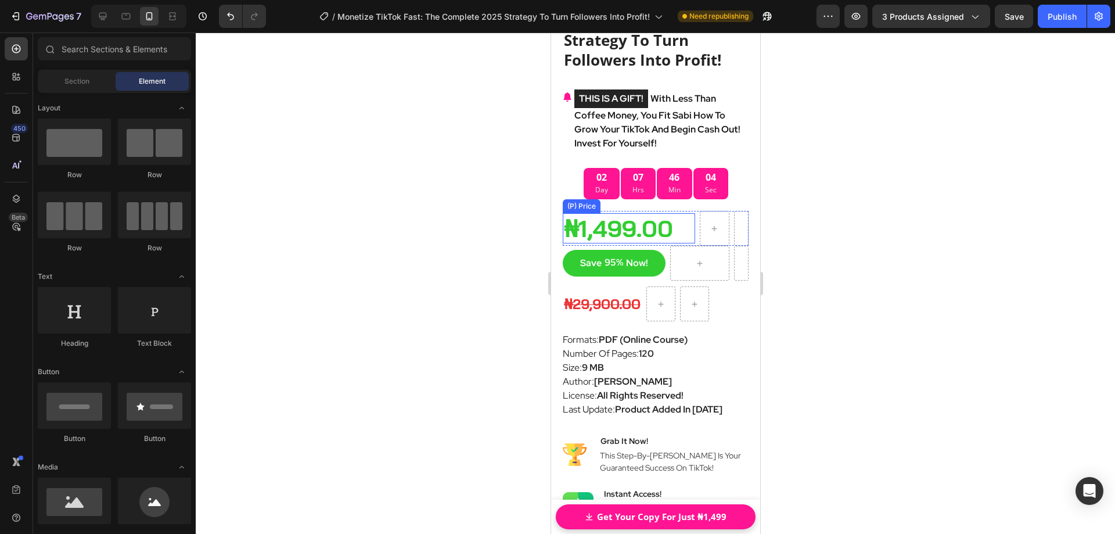
click at [652, 225] on div "₦1,499.00" at bounding box center [628, 228] width 132 height 30
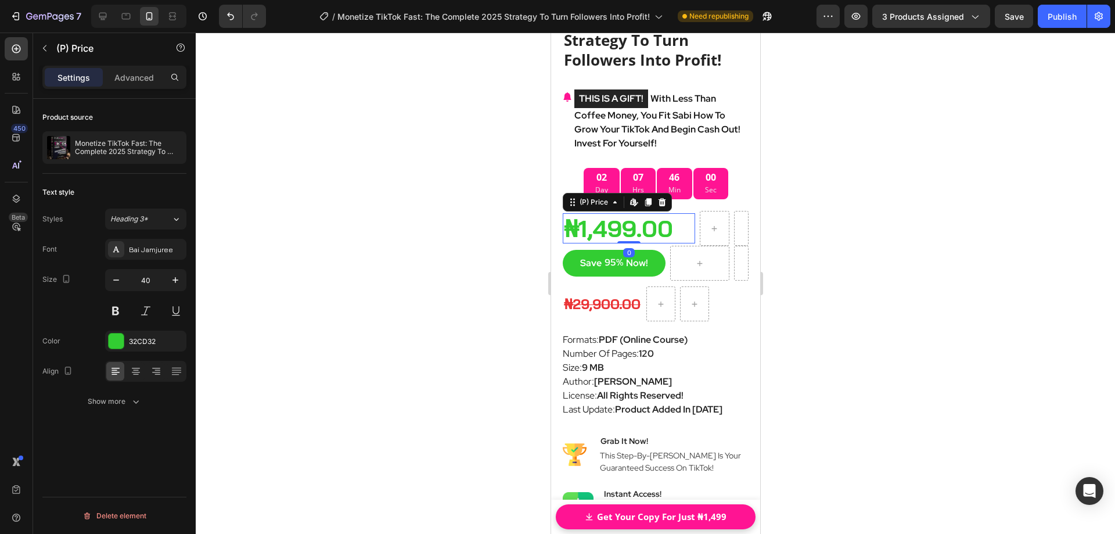
click at [630, 221] on div "₦1,499.00 (P) Price Edit content in Shopify 0 (P) Price Edit content in Shopify…" at bounding box center [628, 228] width 132 height 30
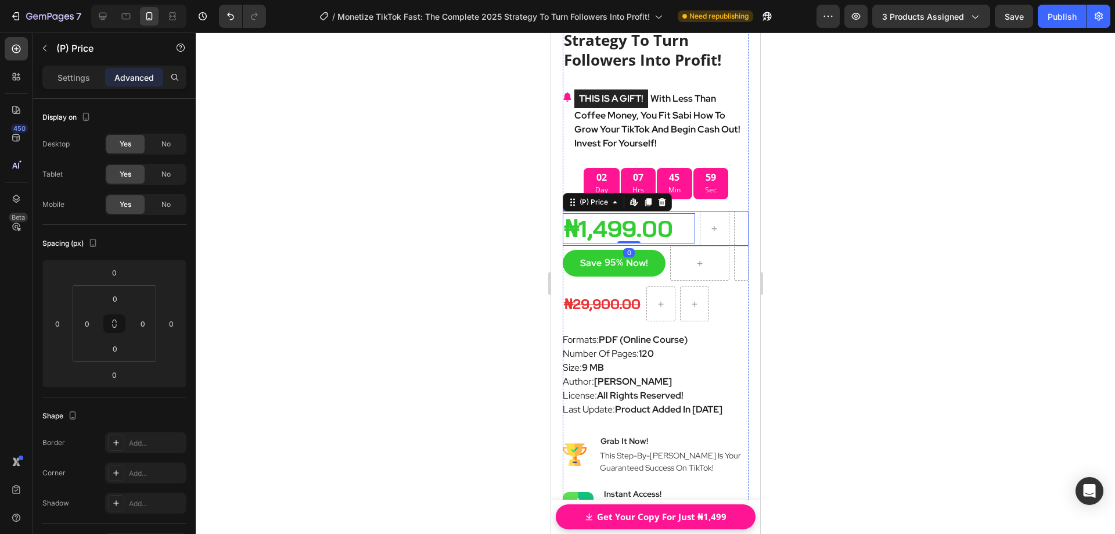
click at [659, 228] on div "₦1,499.00 (P) Price Edit content in Shopify 0 (P) Price Edit content in Shopify…" at bounding box center [628, 228] width 132 height 35
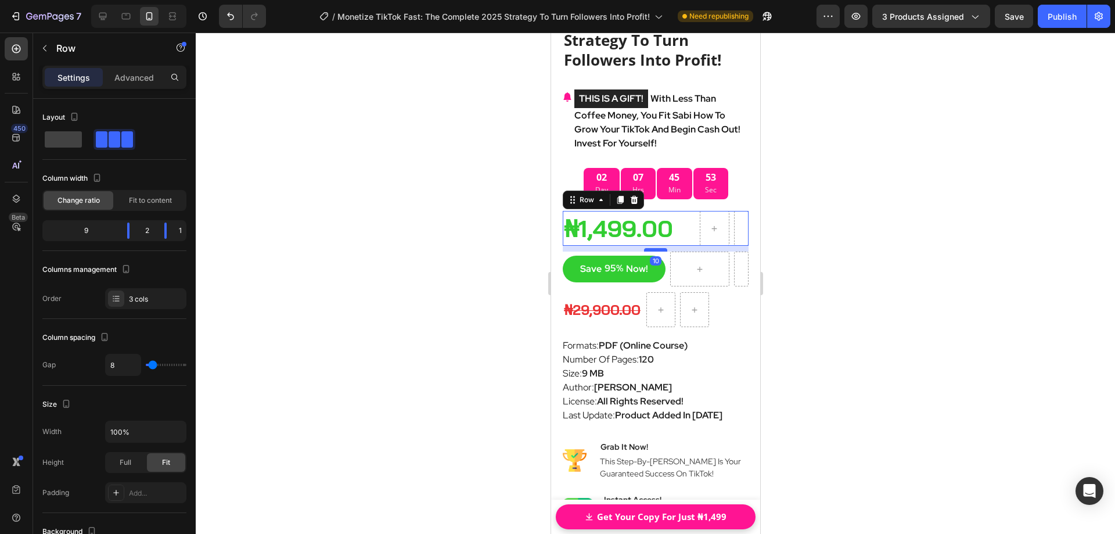
drag, startPoint x: 651, startPoint y: 228, endPoint x: 653, endPoint y: 234, distance: 6.3
click at [653, 248] on div at bounding box center [655, 249] width 23 height 3
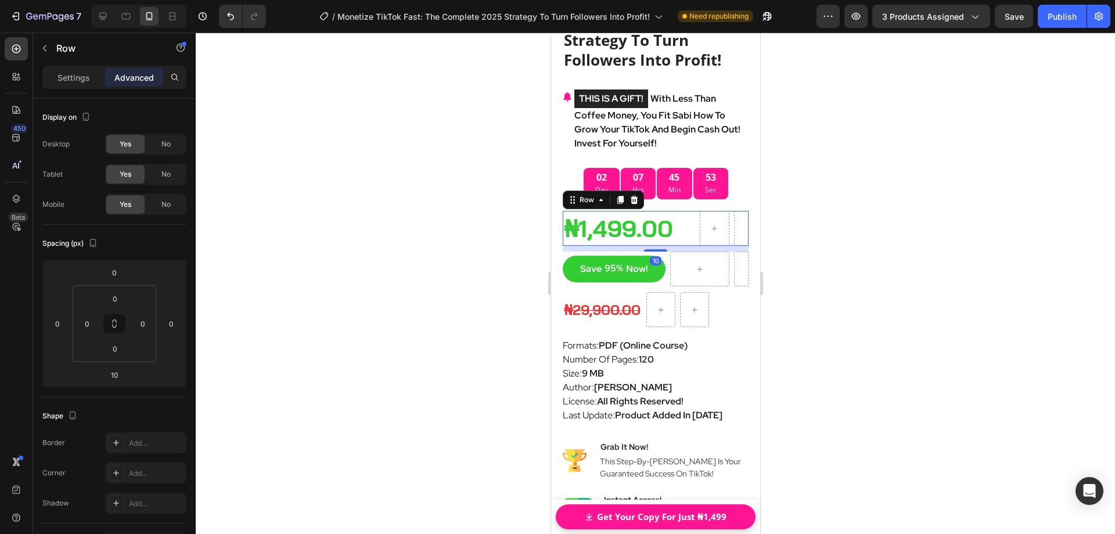
click at [832, 229] on div at bounding box center [655, 283] width 919 height 501
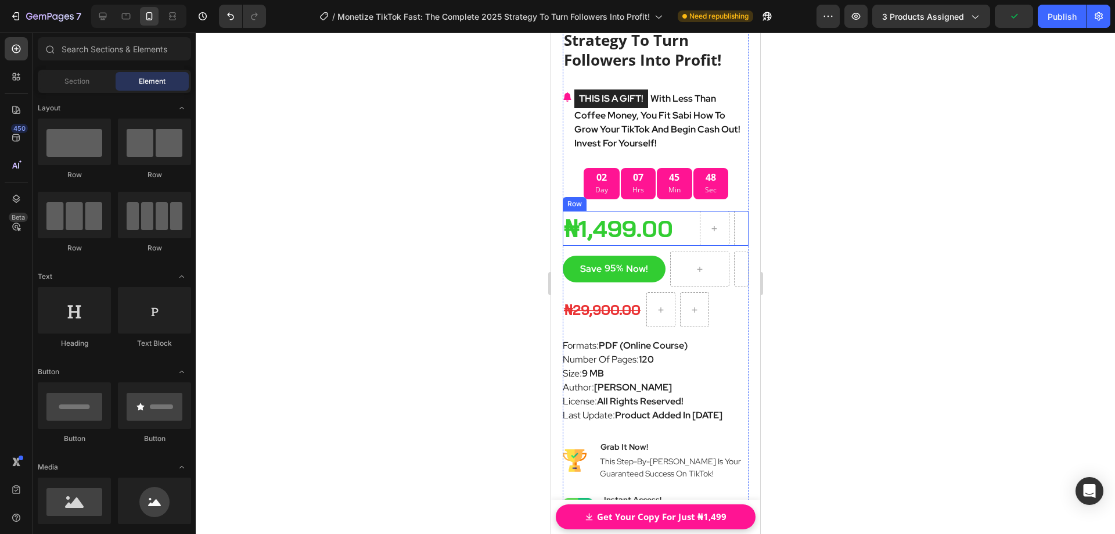
click at [658, 227] on div "₦1,499.00 (P) Price (P) Price" at bounding box center [628, 228] width 132 height 35
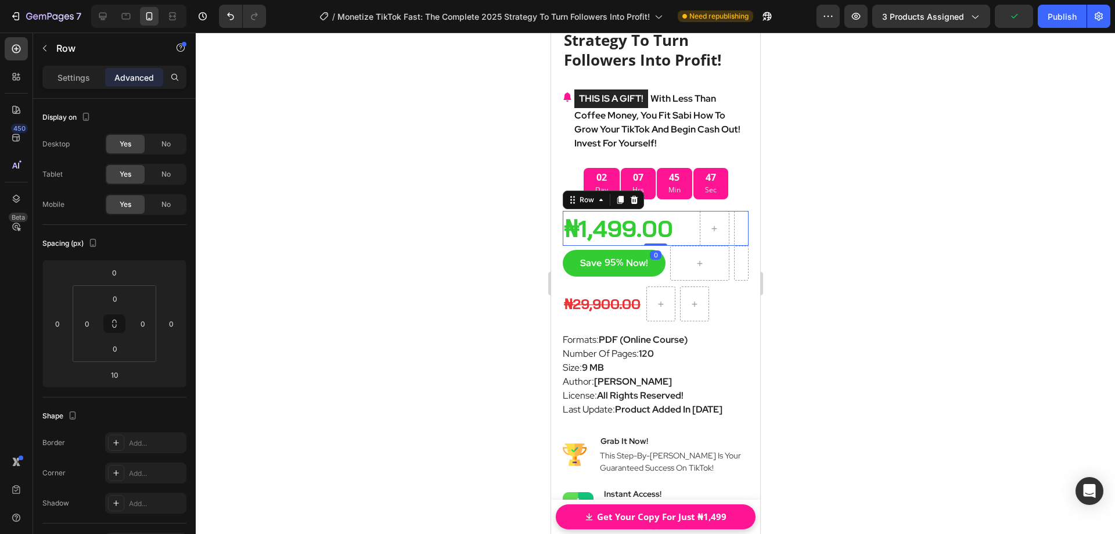
drag, startPoint x: 655, startPoint y: 232, endPoint x: 659, endPoint y: 221, distance: 11.8
click at [655, 221] on div "₦1,499.00 (P) Price (P) Price Row 0" at bounding box center [655, 228] width 186 height 35
type input "0"
click at [822, 223] on div at bounding box center [655, 283] width 919 height 501
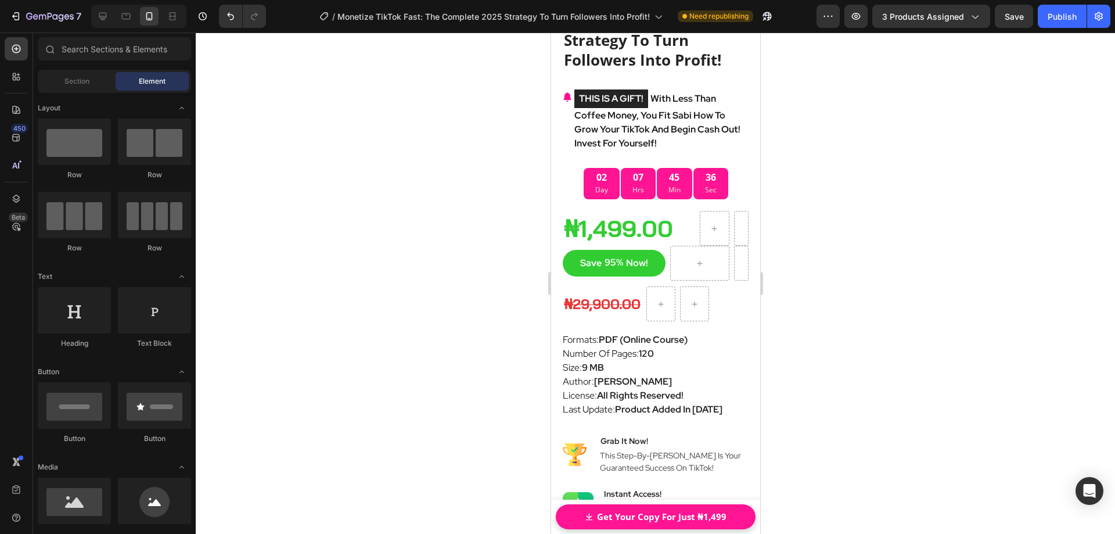
drag, startPoint x: 755, startPoint y: 466, endPoint x: 1313, endPoint y: 268, distance: 592.8
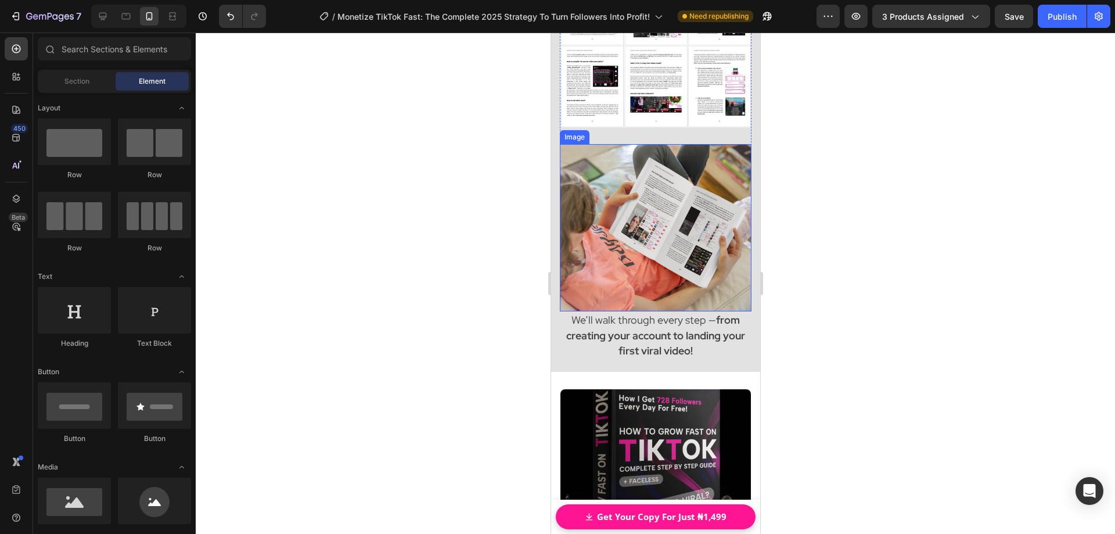
scroll to position [7076, 0]
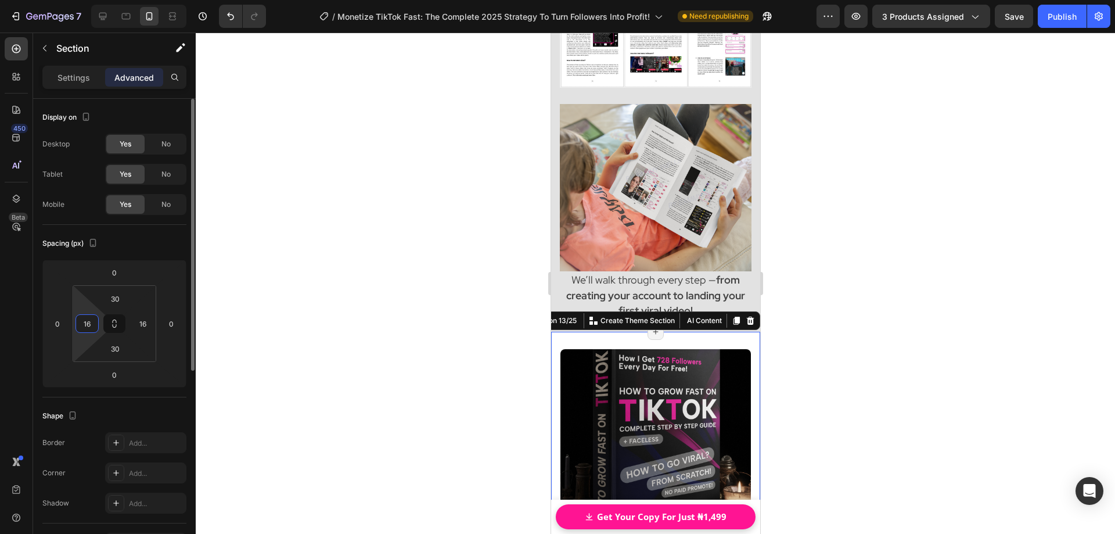
click at [94, 323] on input "16" at bounding box center [86, 323] width 17 height 17
type input "20"
click at [148, 326] on input "16" at bounding box center [142, 323] width 17 height 17
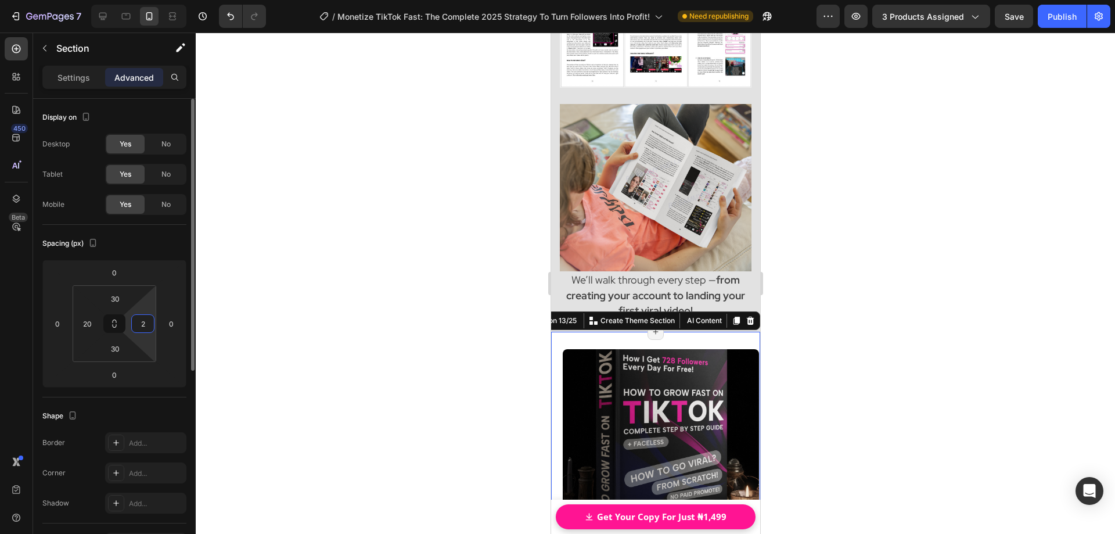
type input "20"
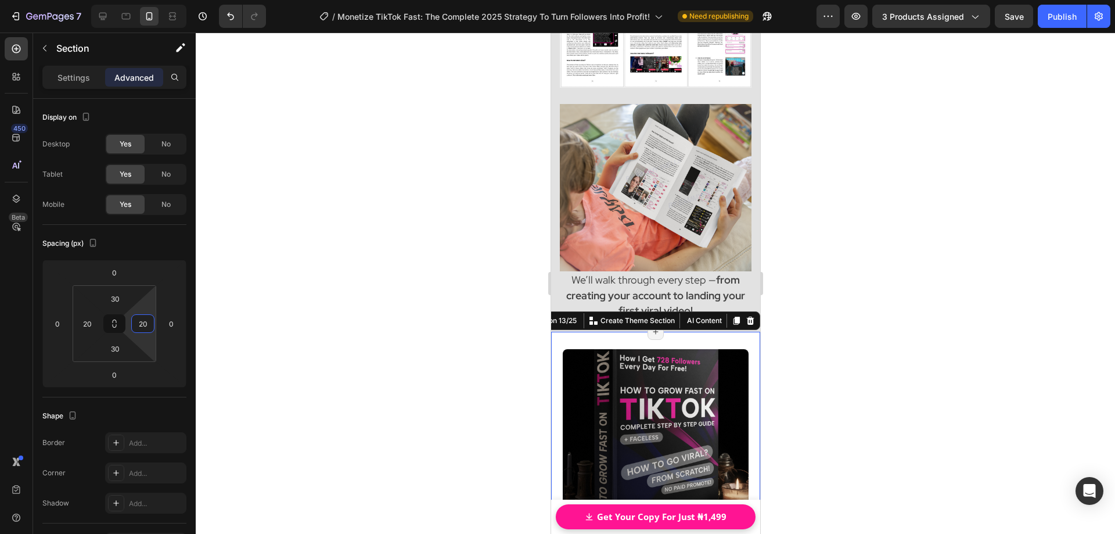
click at [239, 310] on div at bounding box center [655, 283] width 919 height 501
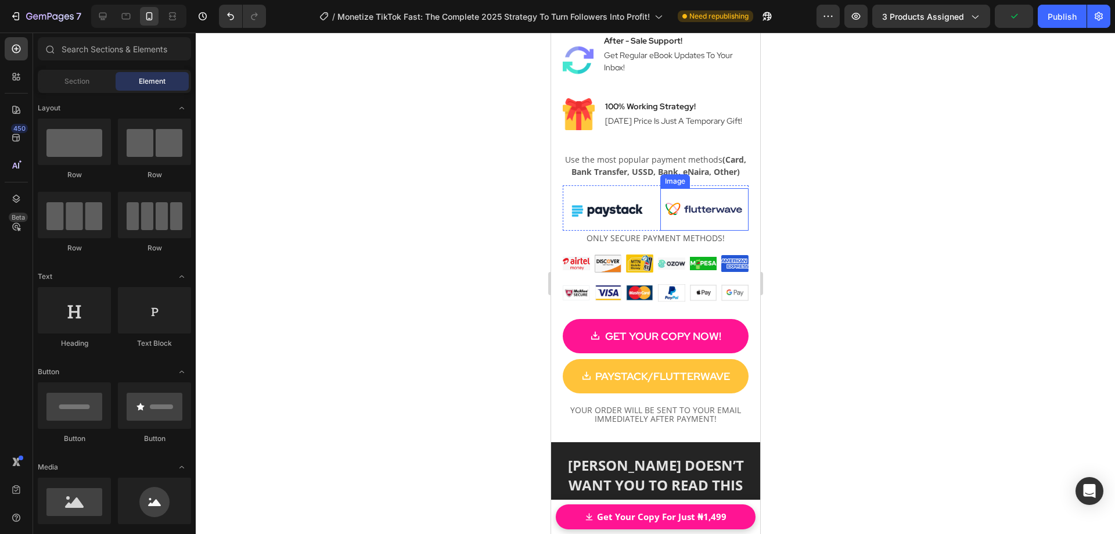
scroll to position [8354, 0]
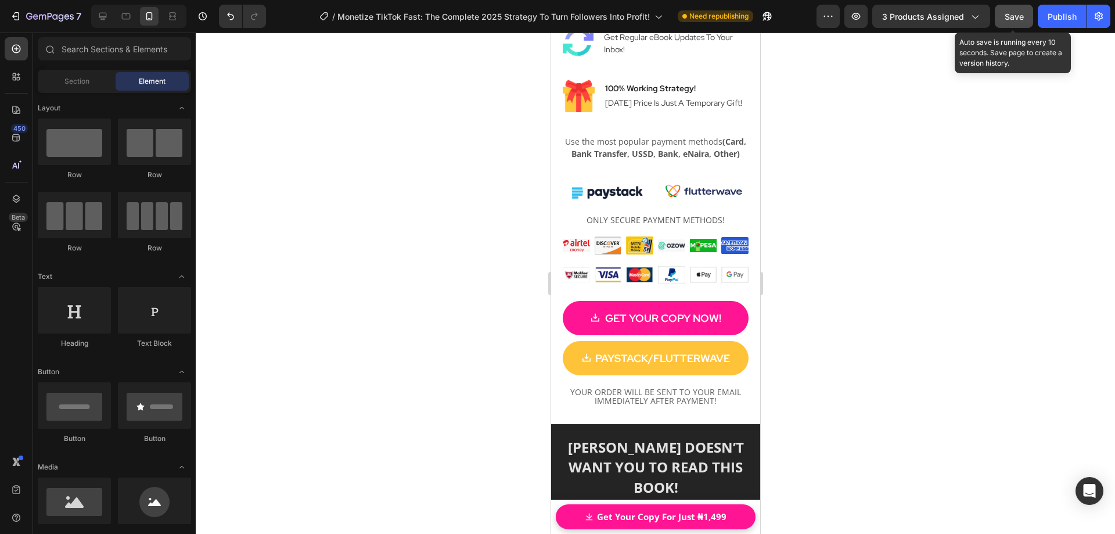
click at [1026, 22] on button "Save" at bounding box center [1014, 16] width 38 height 23
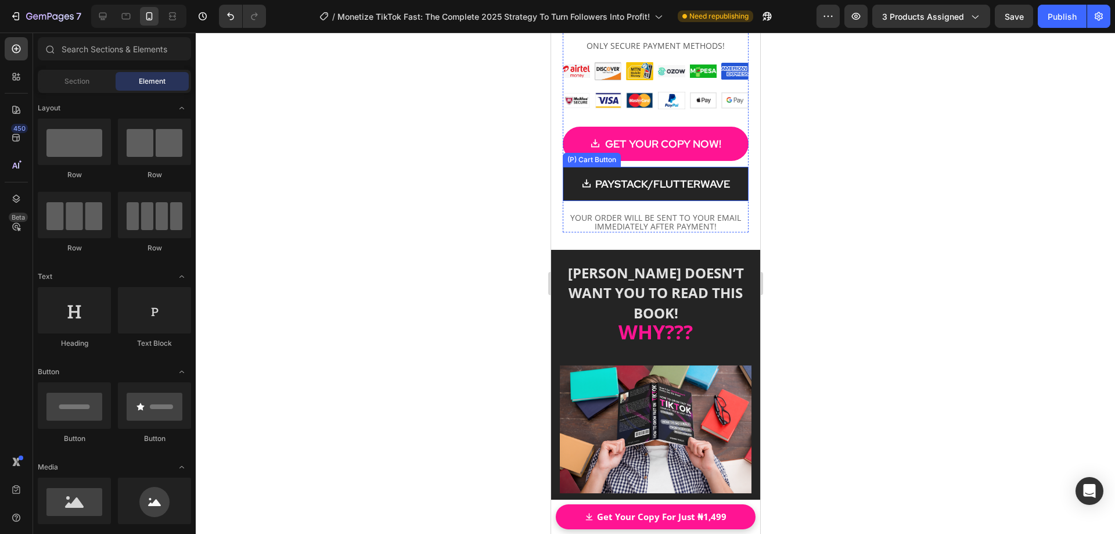
scroll to position [8412, 0]
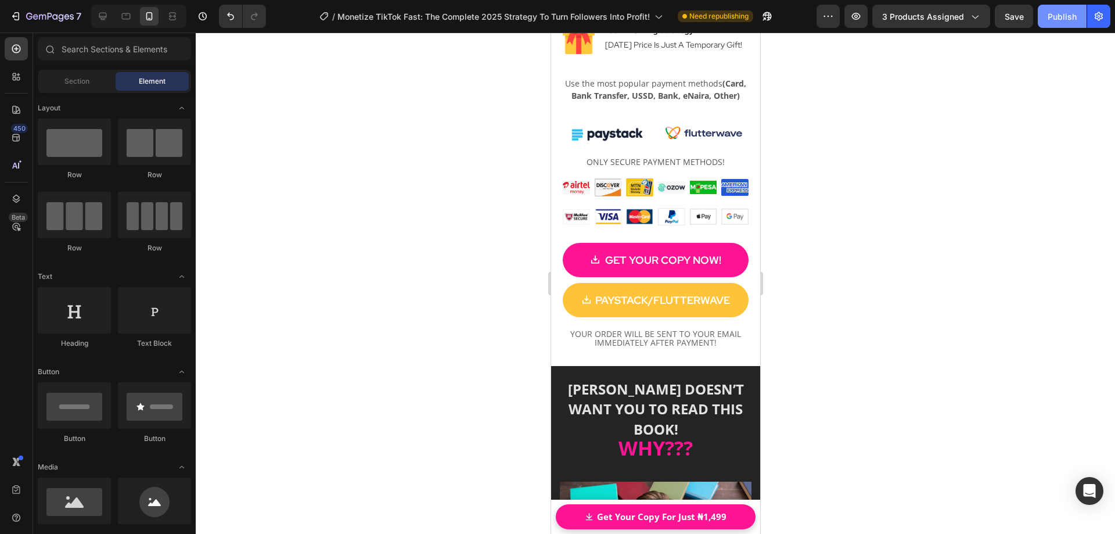
click at [1052, 21] on div "Publish" at bounding box center [1062, 16] width 29 height 12
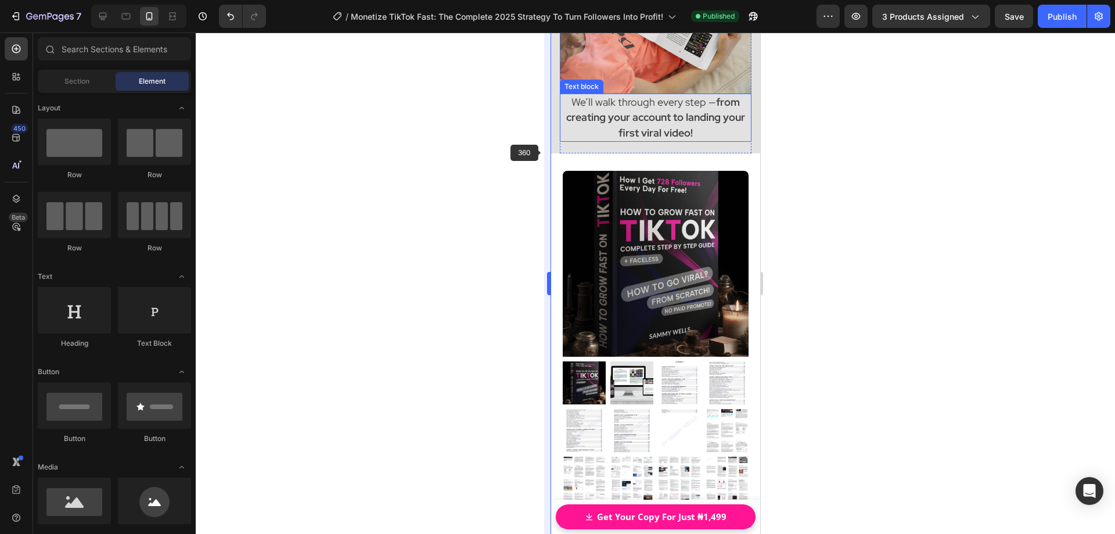
scroll to position [7009, 0]
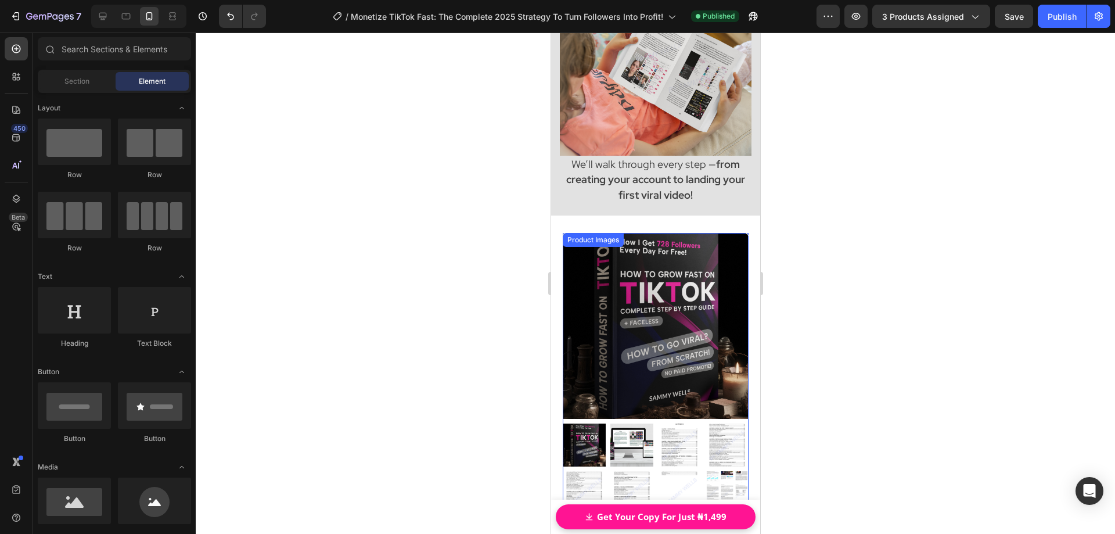
click at [565, 234] on div "Product Images" at bounding box center [655, 421] width 186 height 376
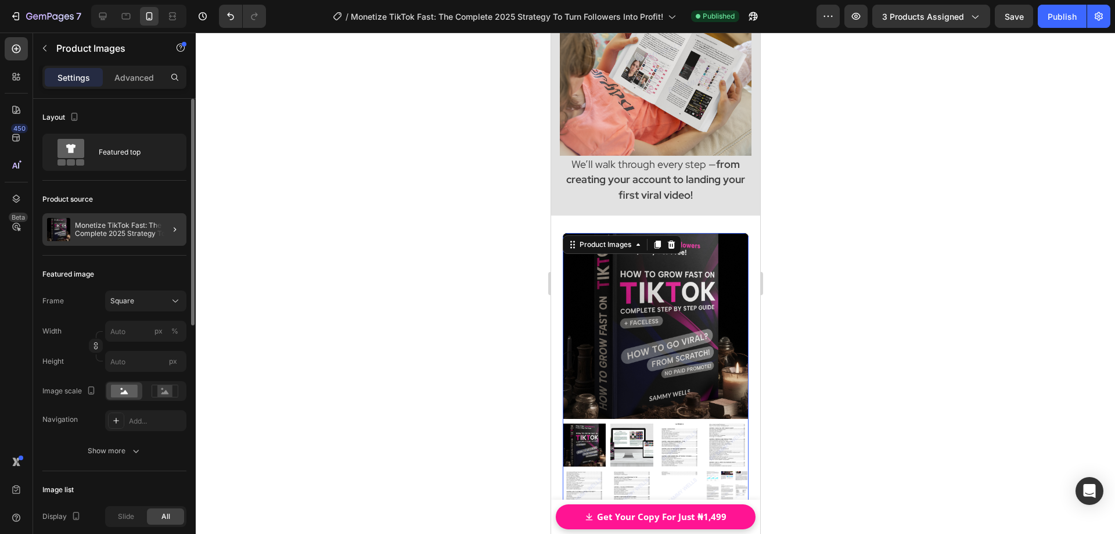
click at [159, 233] on div at bounding box center [170, 229] width 33 height 33
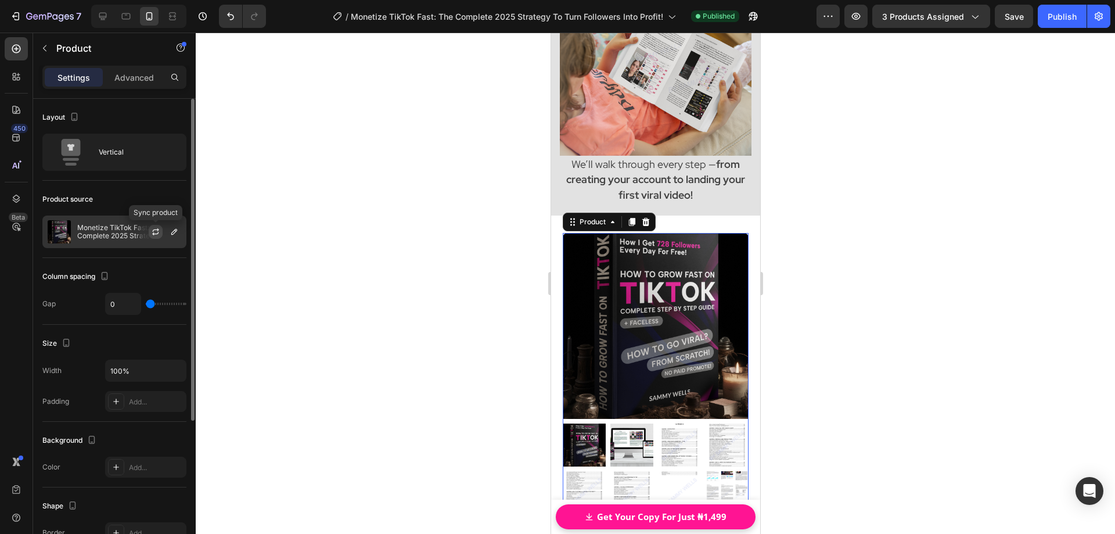
click at [160, 233] on button "button" at bounding box center [156, 232] width 14 height 14
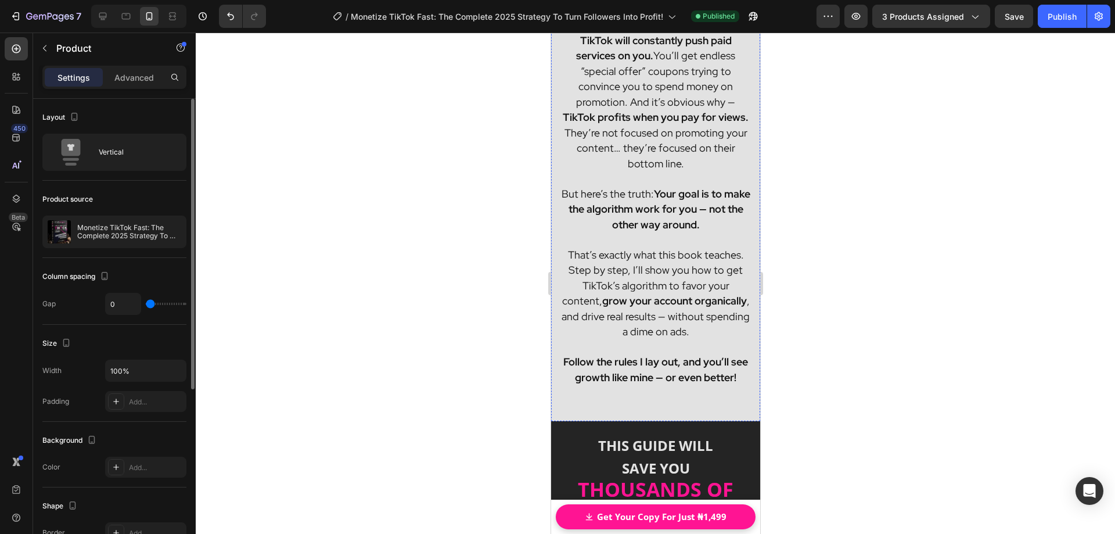
scroll to position [9681, 0]
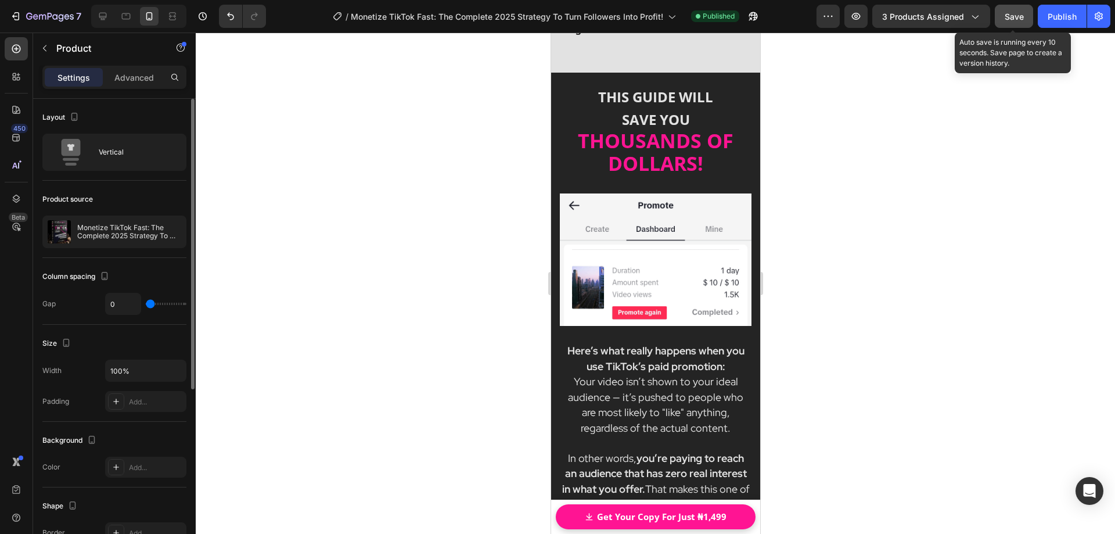
click at [1022, 17] on span "Save" at bounding box center [1014, 17] width 19 height 10
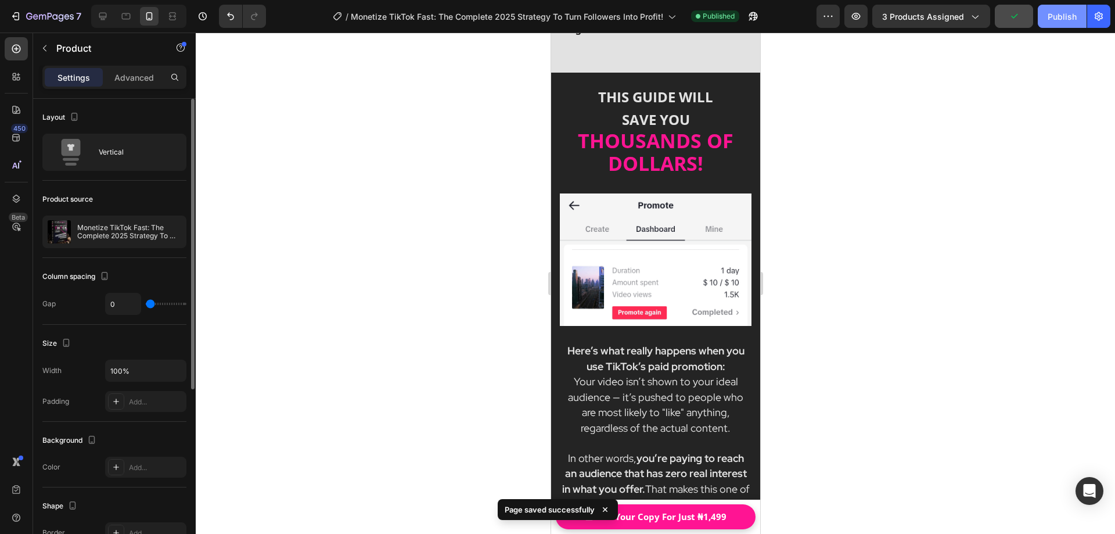
click at [1054, 17] on div "Publish" at bounding box center [1062, 16] width 29 height 12
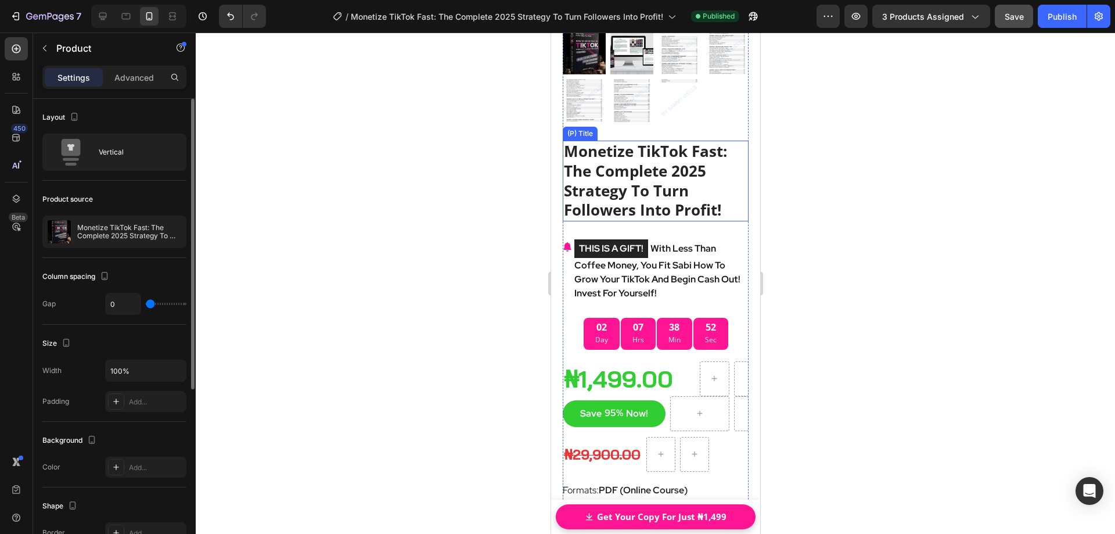
scroll to position [16651, 0]
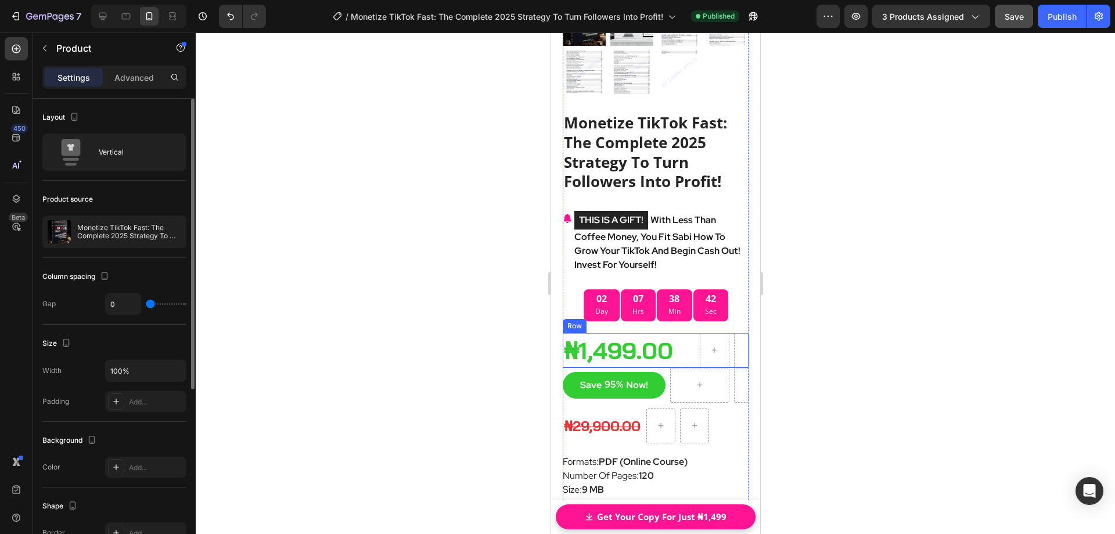
click at [690, 353] on div "₦1,499.00 (P) Price (P) Price Row" at bounding box center [655, 350] width 186 height 35
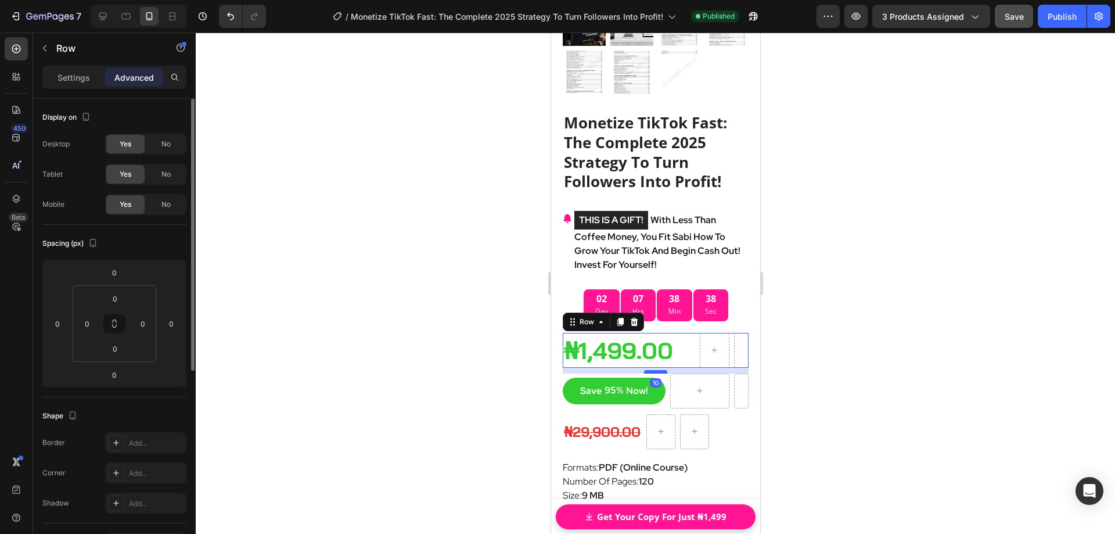
click at [655, 370] on div at bounding box center [655, 371] width 23 height 3
type input "10"
click at [811, 350] on div at bounding box center [655, 283] width 919 height 501
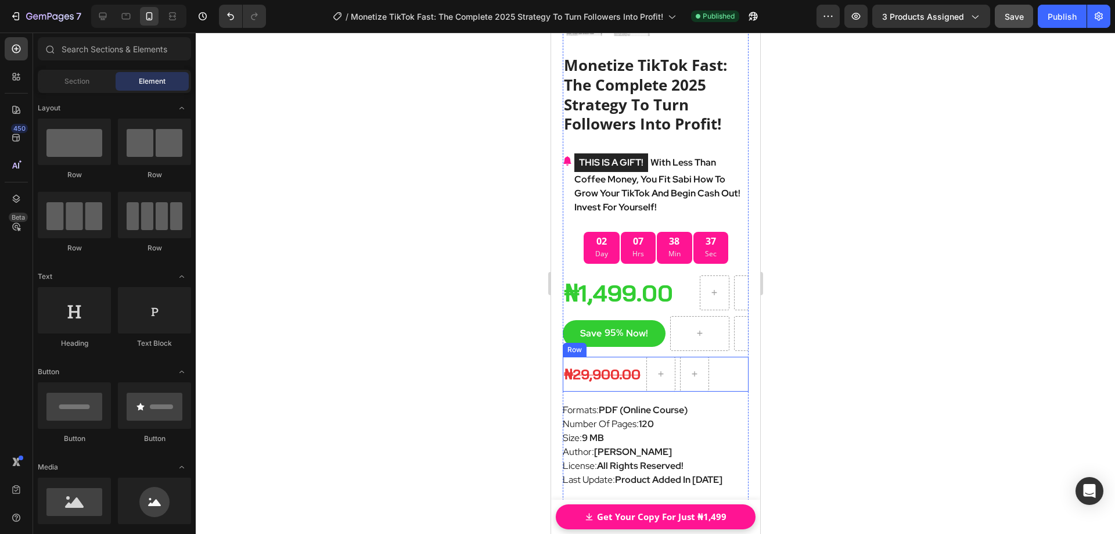
scroll to position [16709, 0]
click at [662, 335] on div "Save 95% Now! (P) Tag Row" at bounding box center [655, 332] width 186 height 35
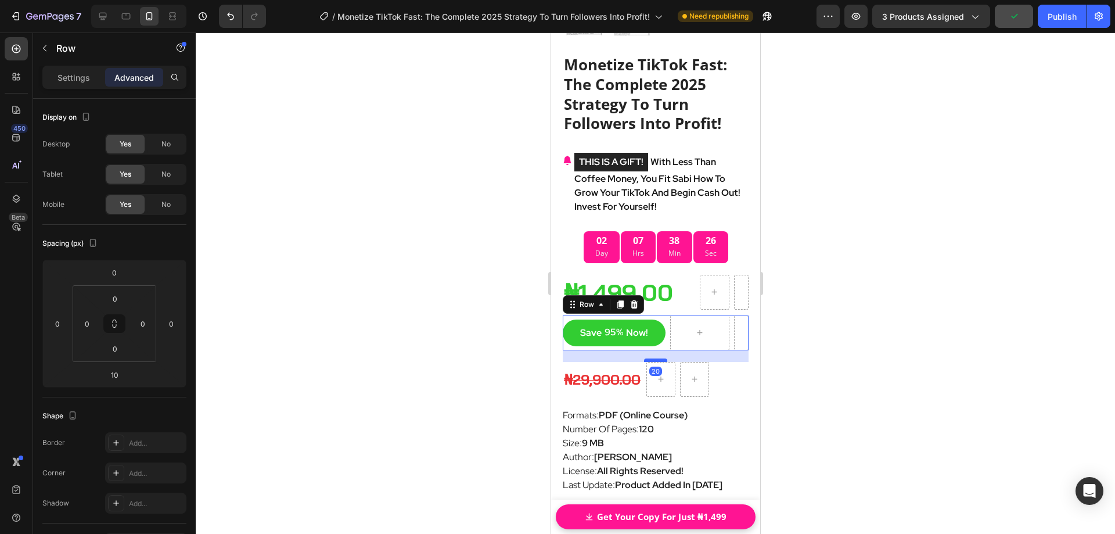
drag, startPoint x: 657, startPoint y: 341, endPoint x: 1348, endPoint y: 360, distance: 690.9
click at [657, 358] on div at bounding box center [655, 359] width 23 height 3
type input "20"
click at [807, 325] on div at bounding box center [655, 283] width 919 height 501
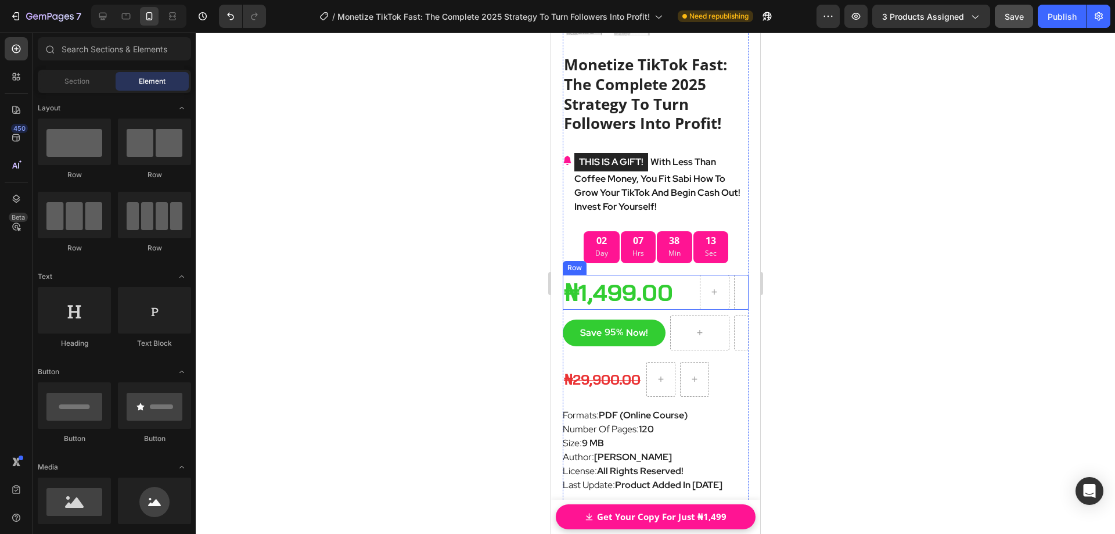
click at [684, 294] on div "₦1,499.00 (P) Price (P) Price" at bounding box center [628, 292] width 132 height 35
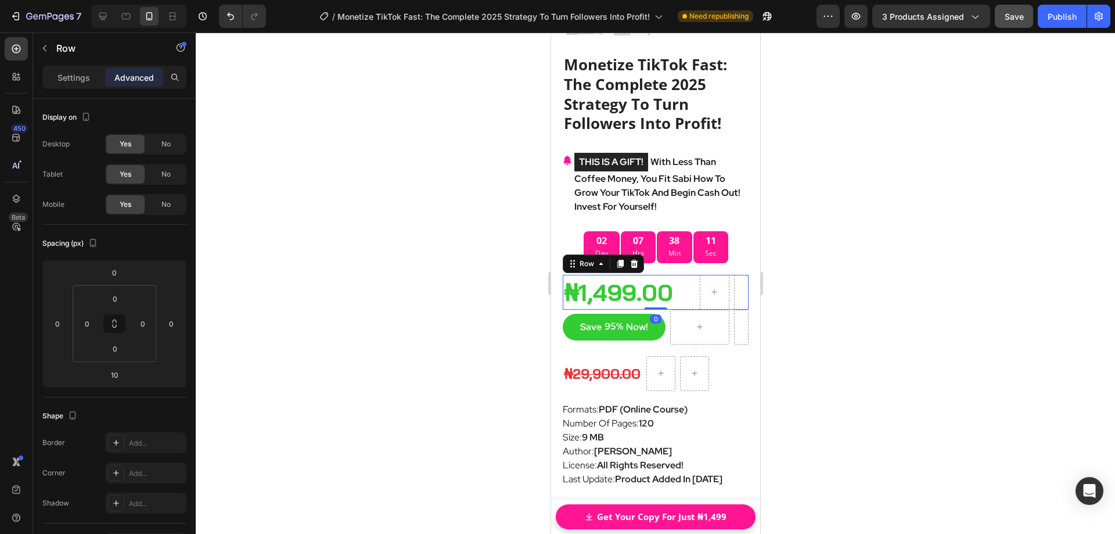
drag, startPoint x: 660, startPoint y: 301, endPoint x: 660, endPoint y: 291, distance: 9.9
click at [660, 291] on div "₦1,499.00 (P) Price (P) Price Row 0" at bounding box center [655, 292] width 186 height 35
type input "0"
click at [661, 310] on div "Save 95% Now! (P) Tag Row" at bounding box center [655, 327] width 186 height 35
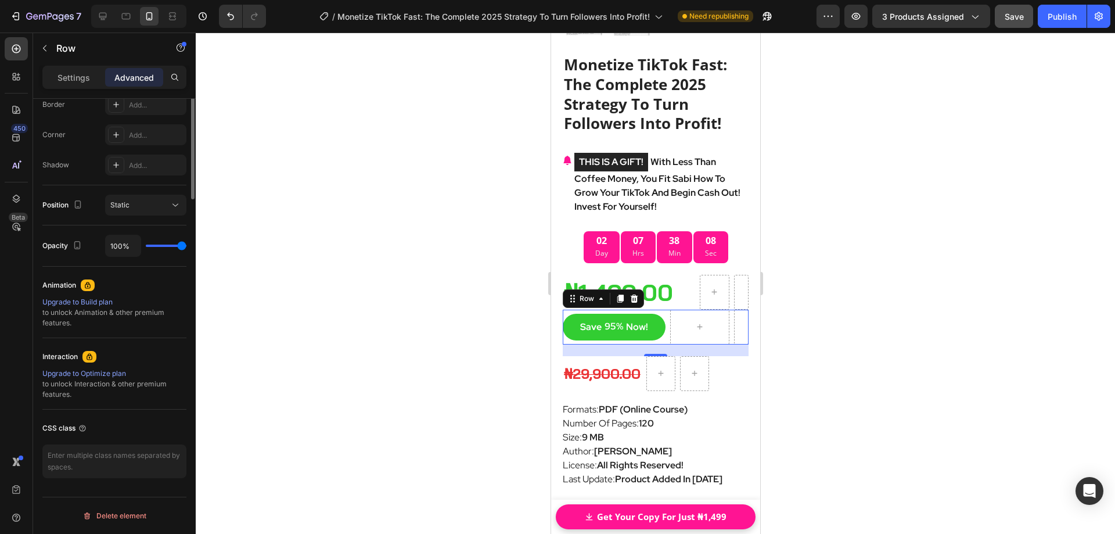
scroll to position [106, 0]
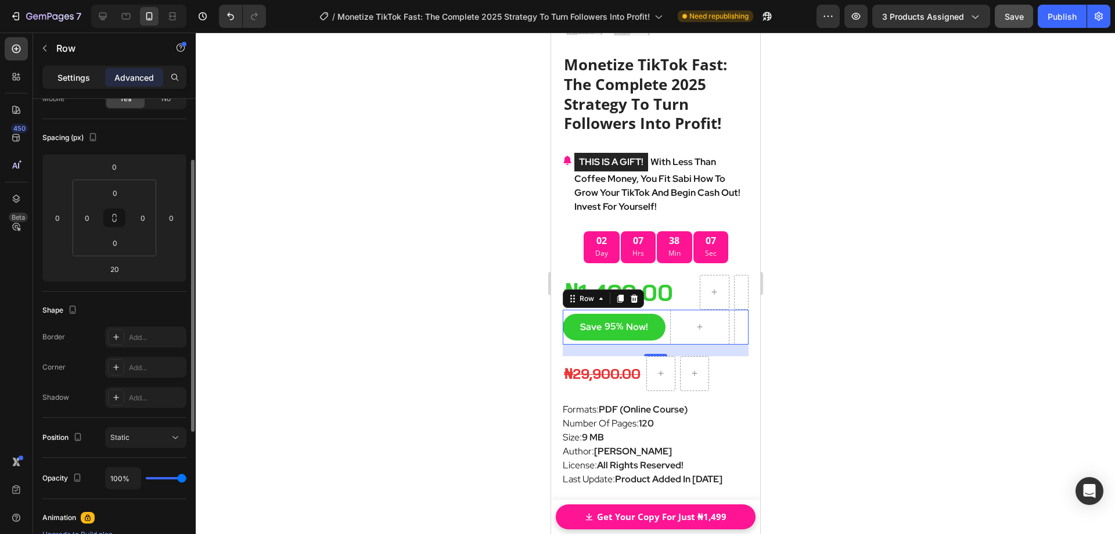
click at [68, 73] on p "Settings" at bounding box center [74, 77] width 33 height 12
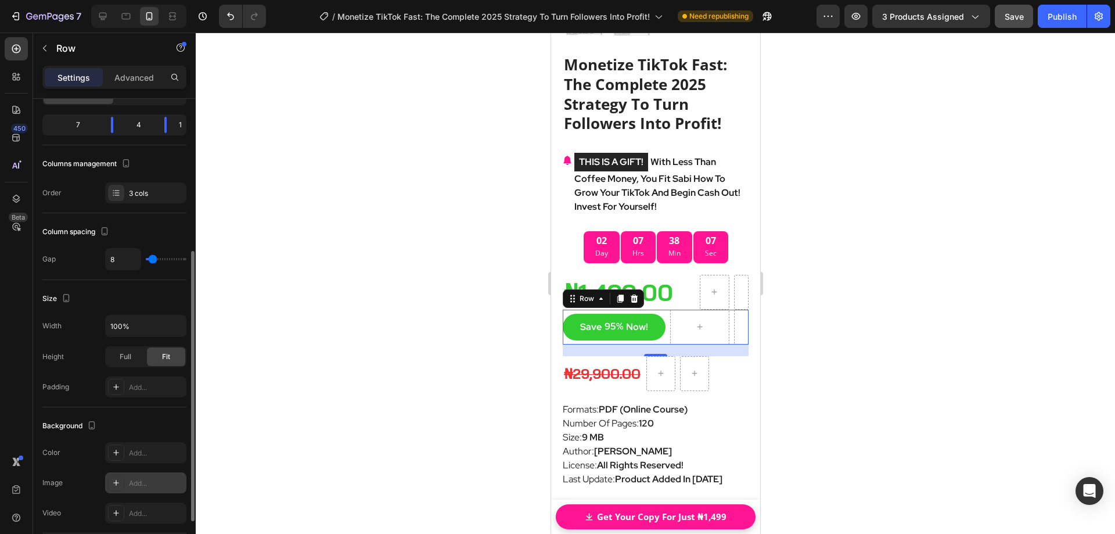
scroll to position [343, 0]
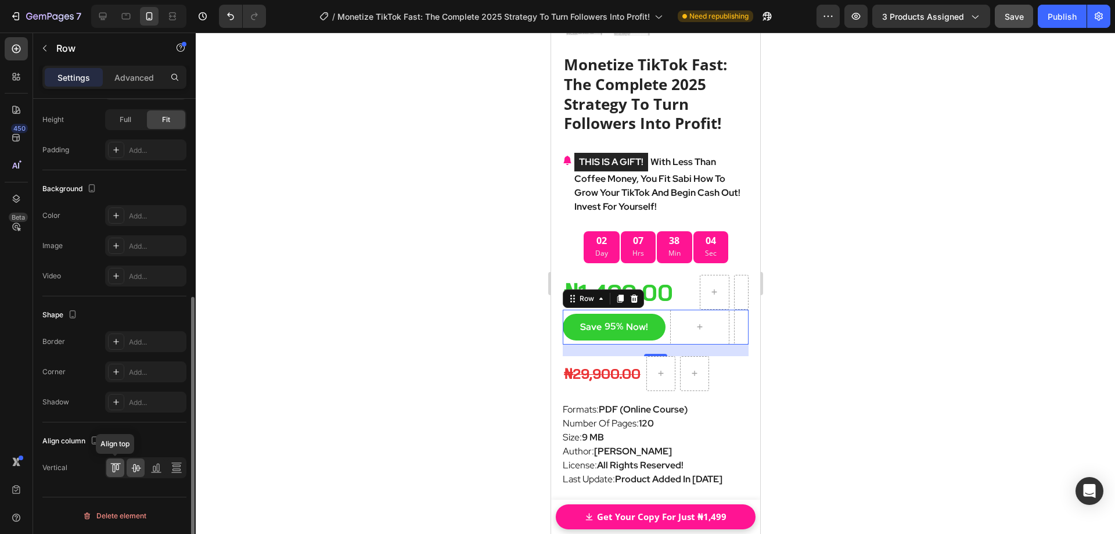
click at [118, 465] on icon at bounding box center [116, 468] width 12 height 12
click at [139, 469] on icon at bounding box center [135, 468] width 9 height 8
click at [852, 314] on div at bounding box center [655, 283] width 919 height 501
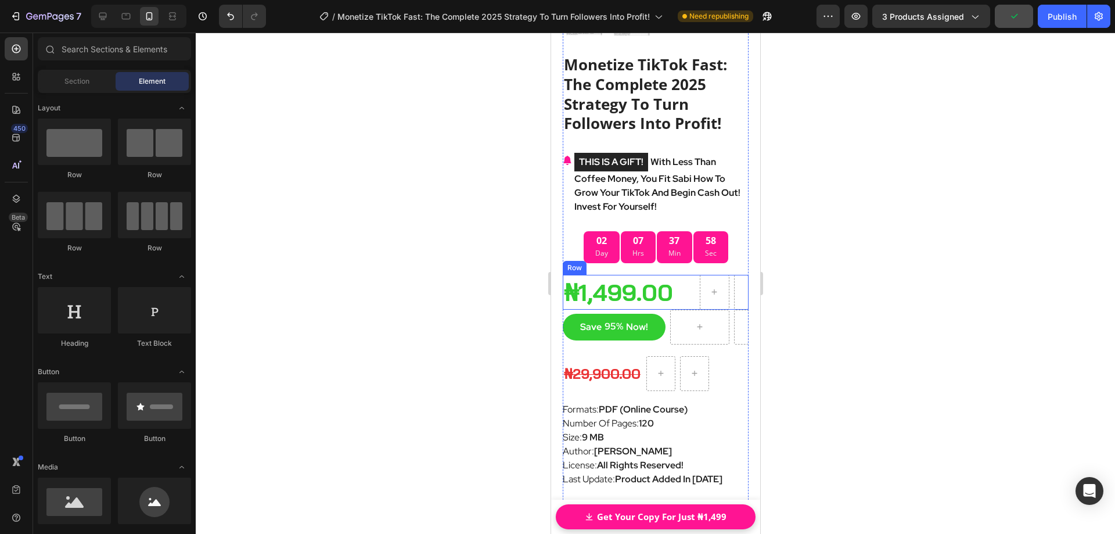
click at [664, 296] on div "₦1,499.00 (P) Price (P) Price" at bounding box center [628, 292] width 132 height 35
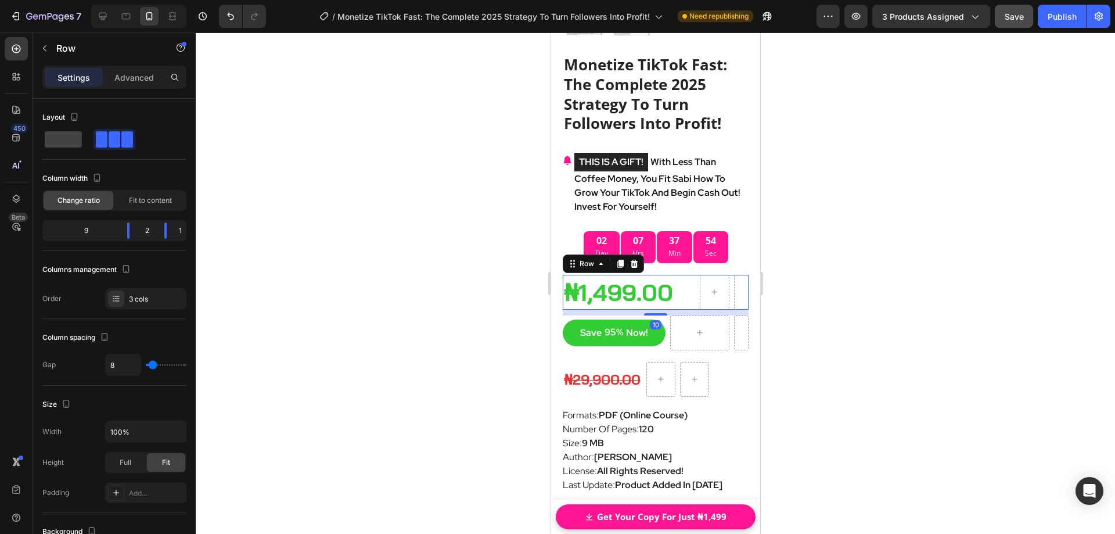
drag, startPoint x: 661, startPoint y: 296, endPoint x: 662, endPoint y: 301, distance: 5.9
click at [662, 310] on div "10" at bounding box center [655, 310] width 186 height 0
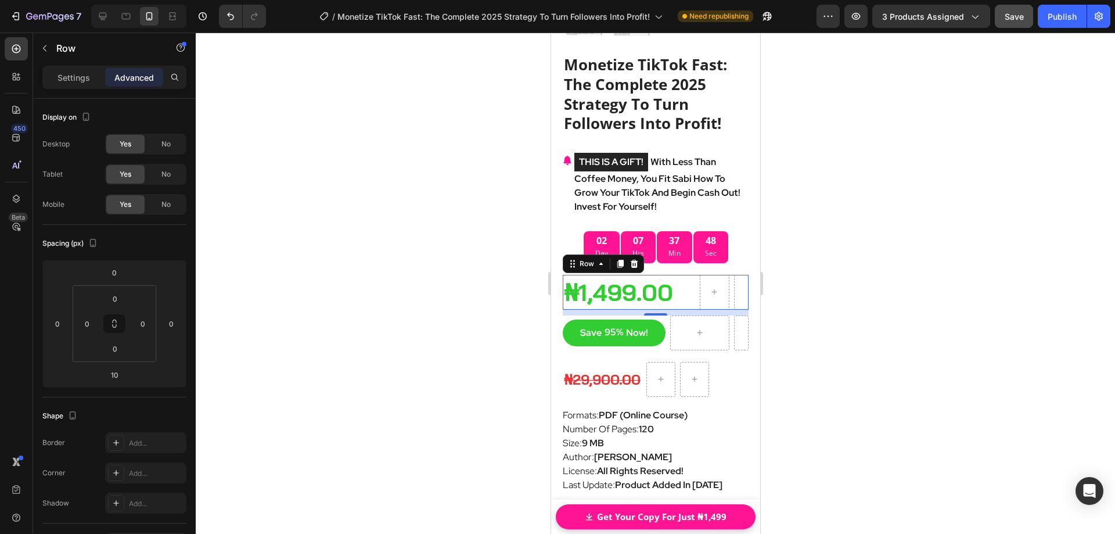
click at [846, 320] on div at bounding box center [655, 283] width 919 height 501
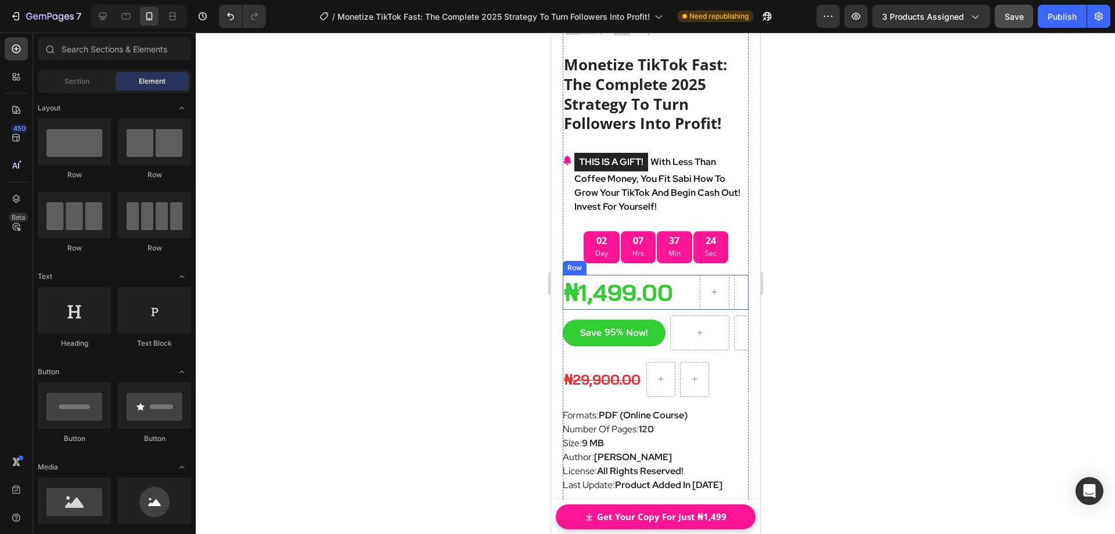
click at [687, 275] on div "₦1,499.00 (P) Price (P) Price" at bounding box center [628, 292] width 132 height 35
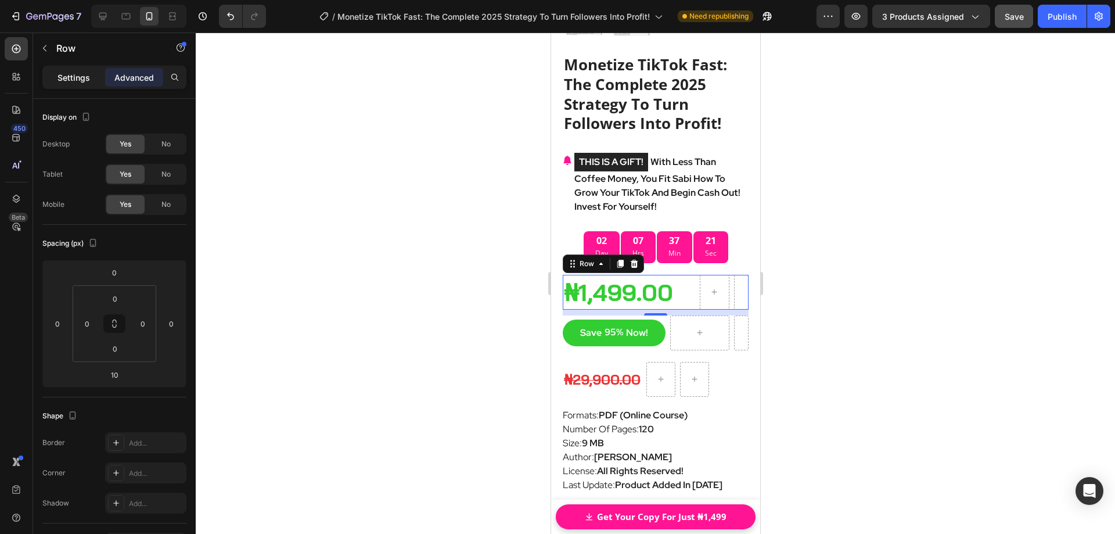
click at [58, 81] on p "Settings" at bounding box center [74, 77] width 33 height 12
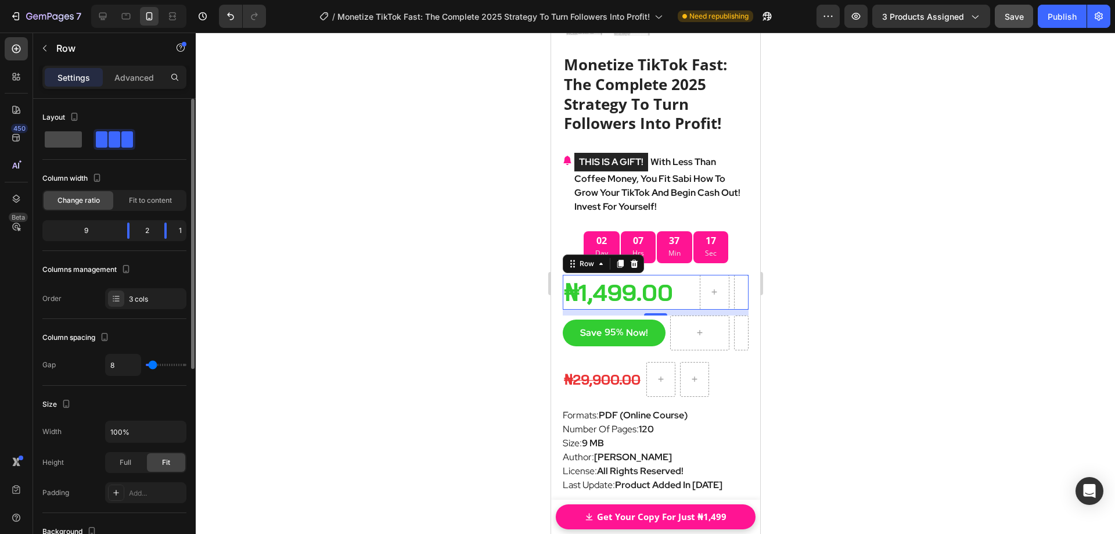
click at [73, 144] on span at bounding box center [63, 139] width 37 height 16
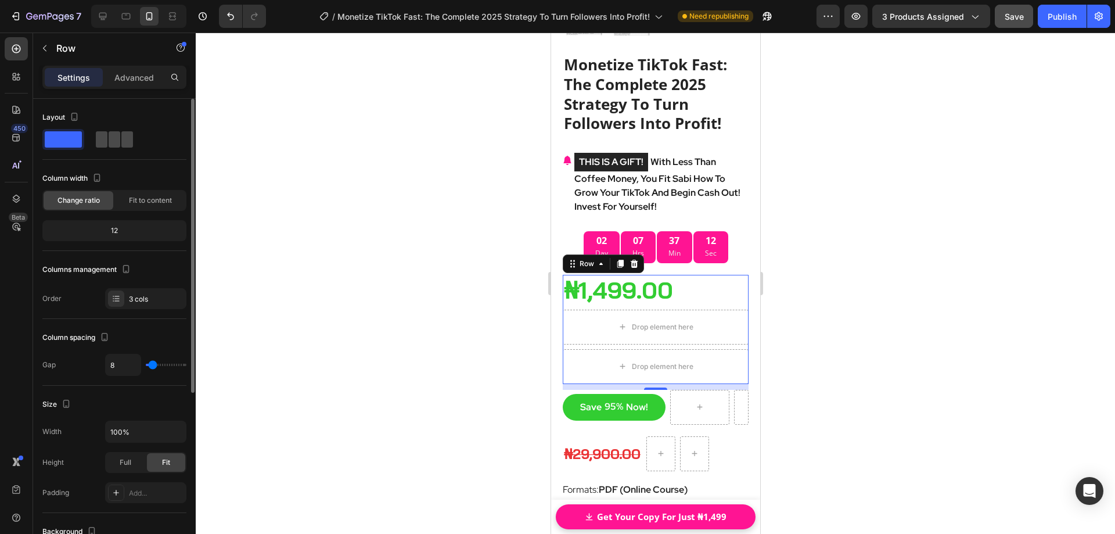
click at [121, 143] on span at bounding box center [127, 139] width 12 height 16
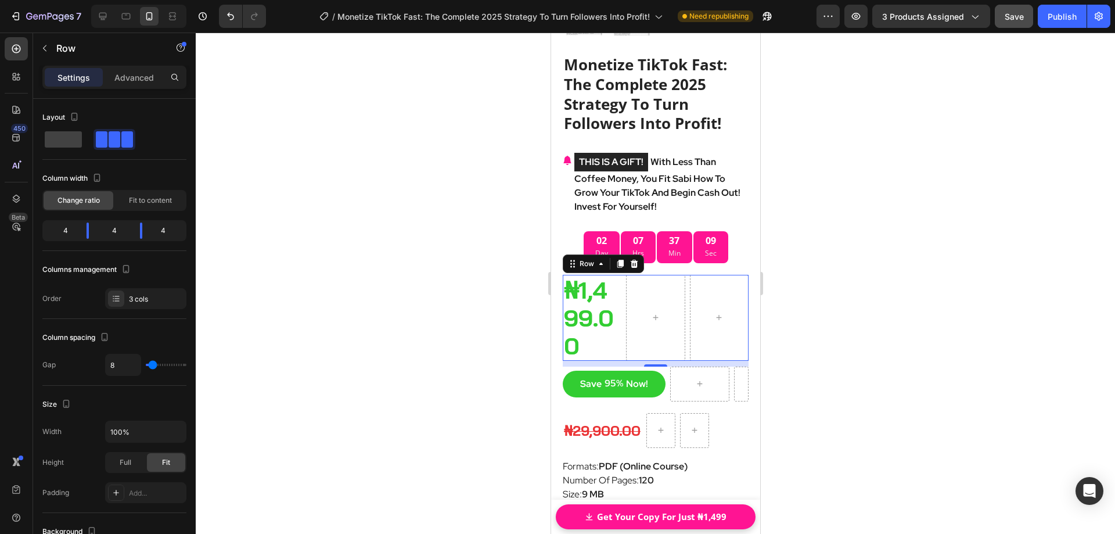
click at [353, 191] on div at bounding box center [655, 283] width 919 height 501
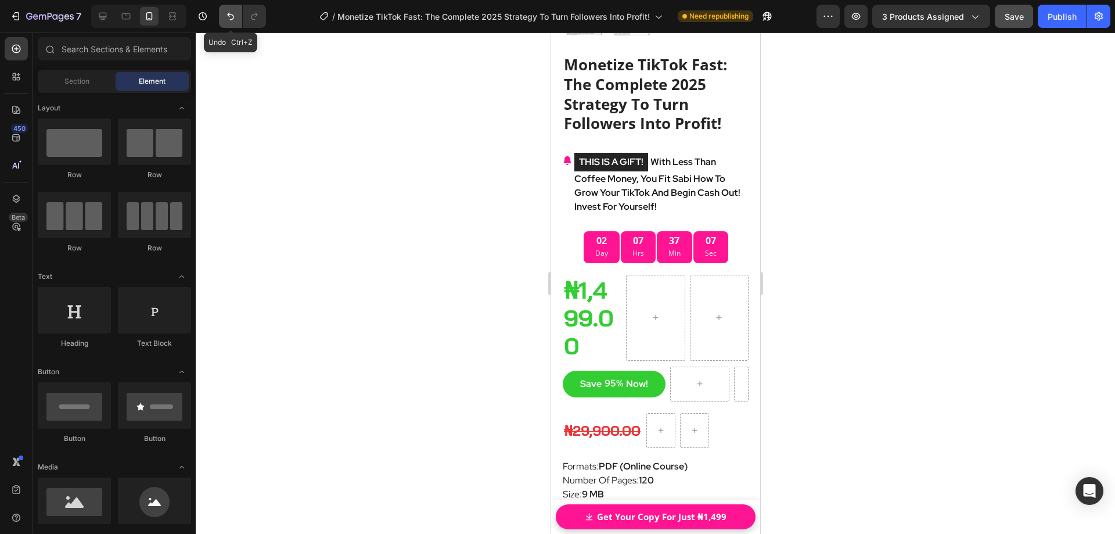
click at [232, 20] on icon "Undo/Redo" at bounding box center [231, 16] width 12 height 12
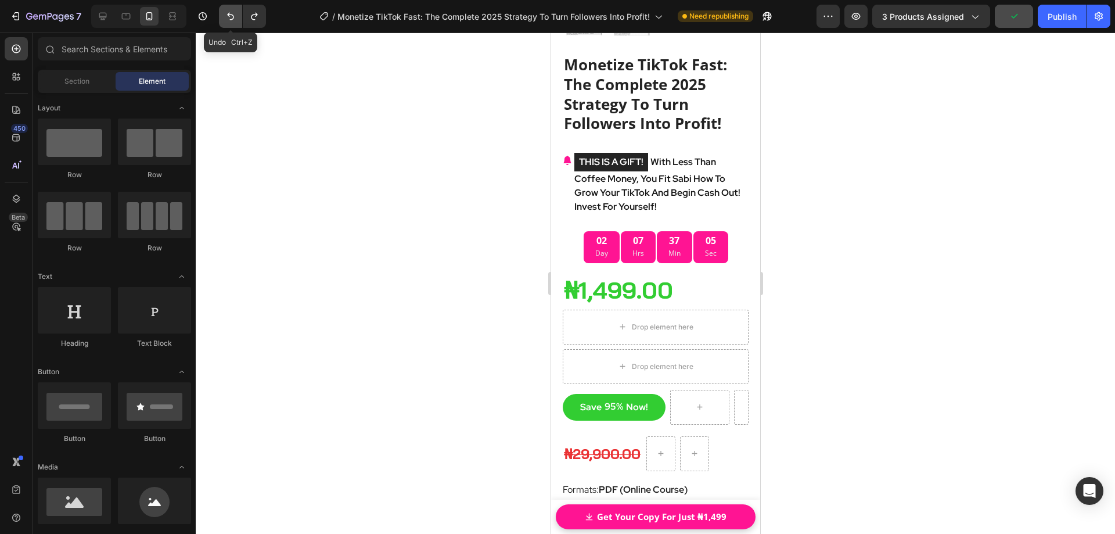
click at [227, 19] on icon "Undo/Redo" at bounding box center [231, 16] width 12 height 12
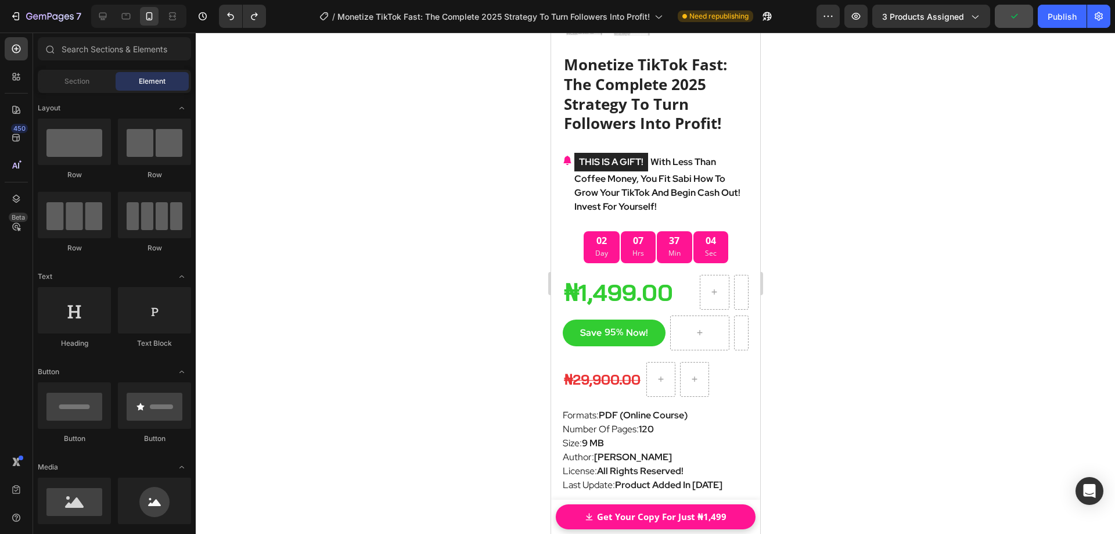
click at [852, 258] on div at bounding box center [655, 283] width 919 height 501
click at [681, 295] on div "₦1,499.00 (P) Price (P) Price" at bounding box center [628, 292] width 132 height 35
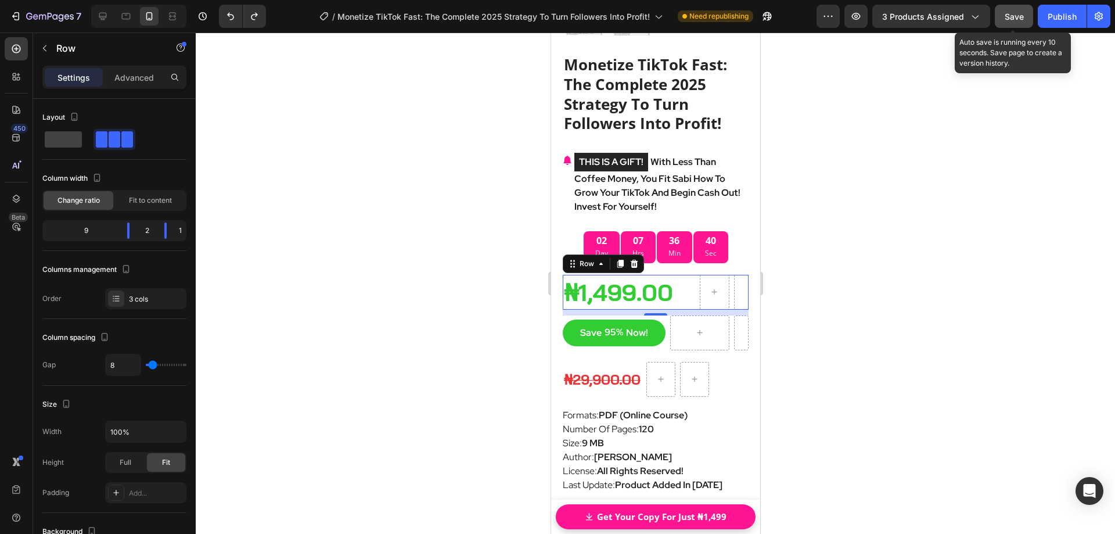
click at [1008, 19] on span "Save" at bounding box center [1014, 17] width 19 height 10
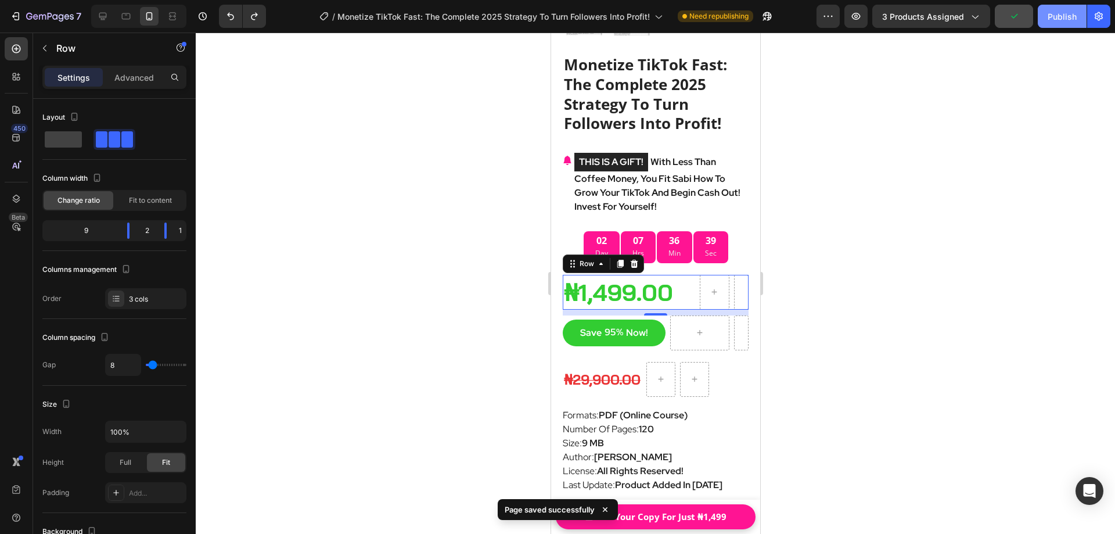
click at [1057, 17] on div "Publish" at bounding box center [1062, 16] width 29 height 12
click at [843, 220] on div at bounding box center [655, 283] width 919 height 501
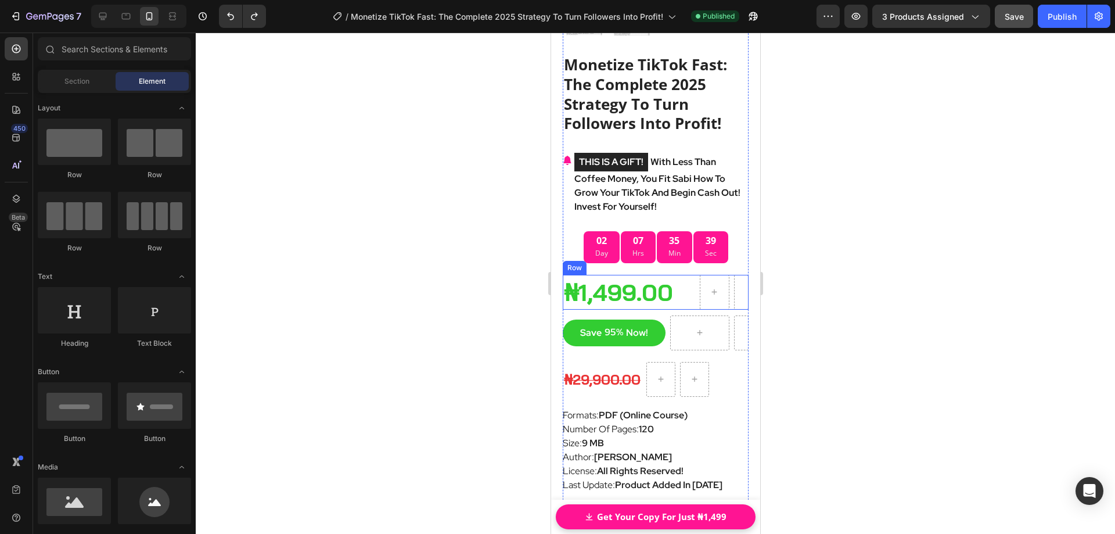
click at [691, 294] on div "₦1,499.00 (P) Price (P) Price Row" at bounding box center [655, 292] width 186 height 35
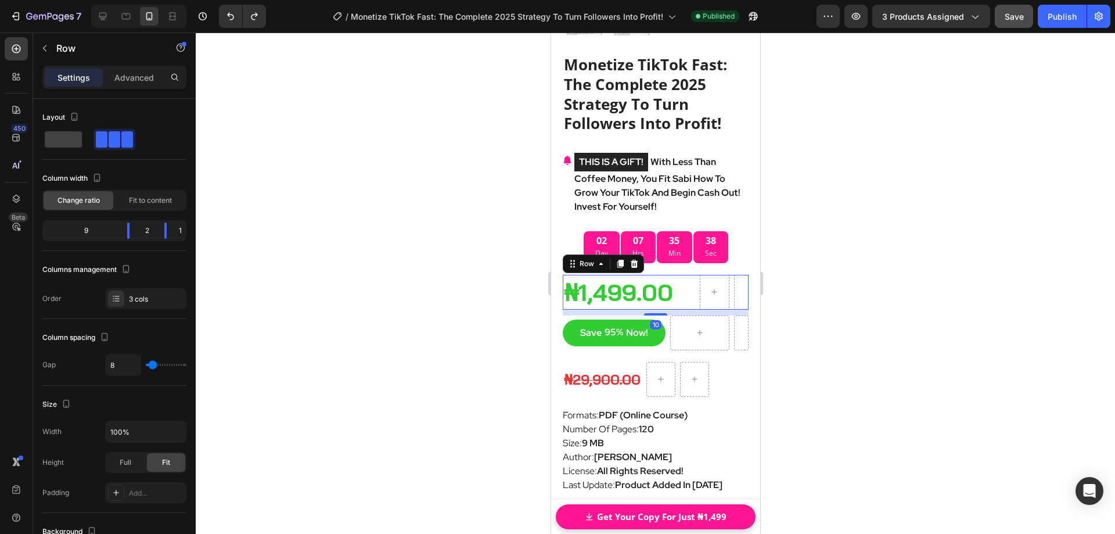
click at [848, 281] on div at bounding box center [655, 283] width 919 height 501
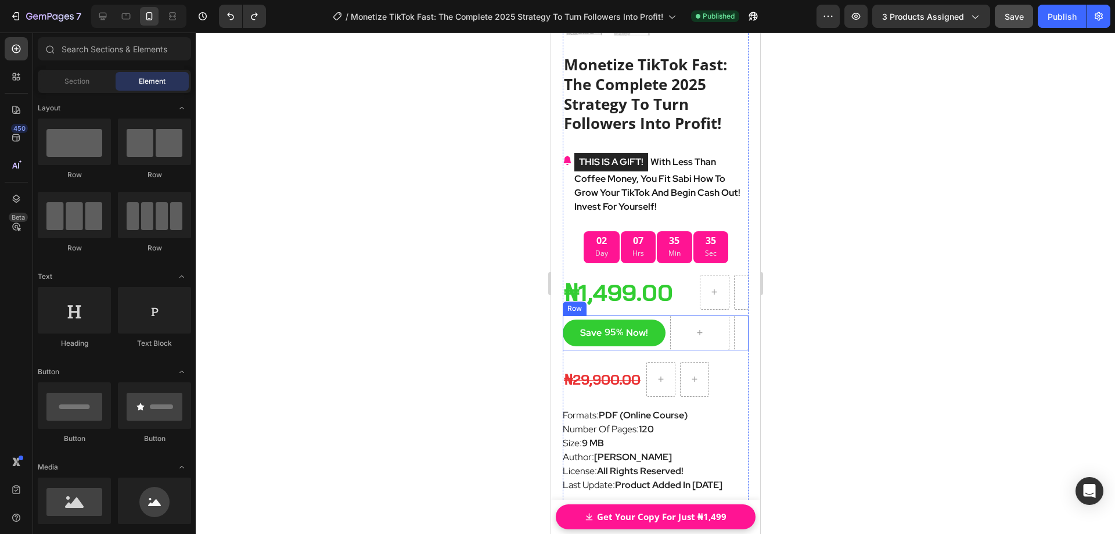
click at [662, 336] on div "Save 95% Now! (P) Tag Row" at bounding box center [655, 332] width 186 height 35
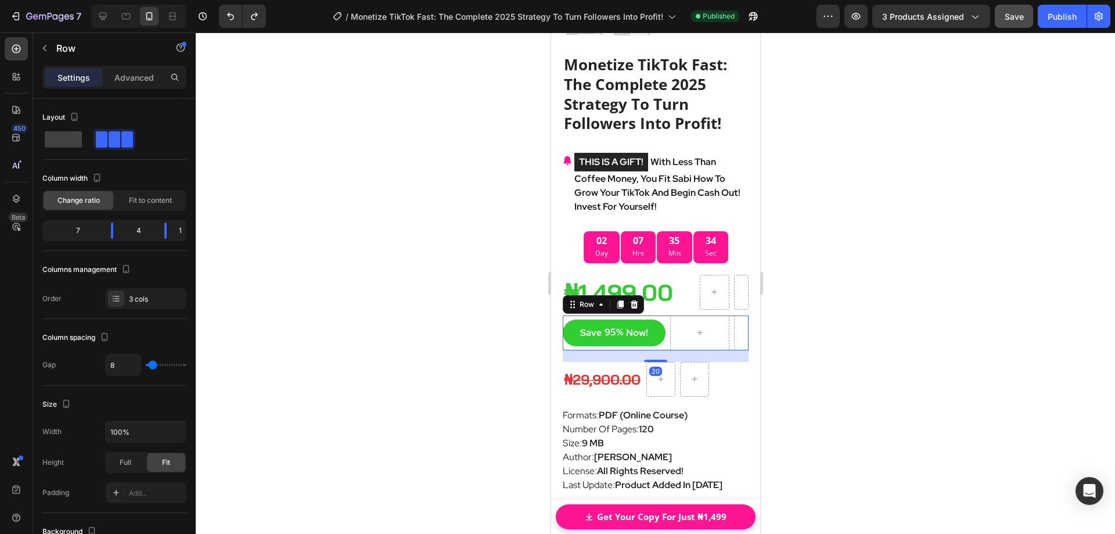
click at [812, 321] on div at bounding box center [655, 283] width 919 height 501
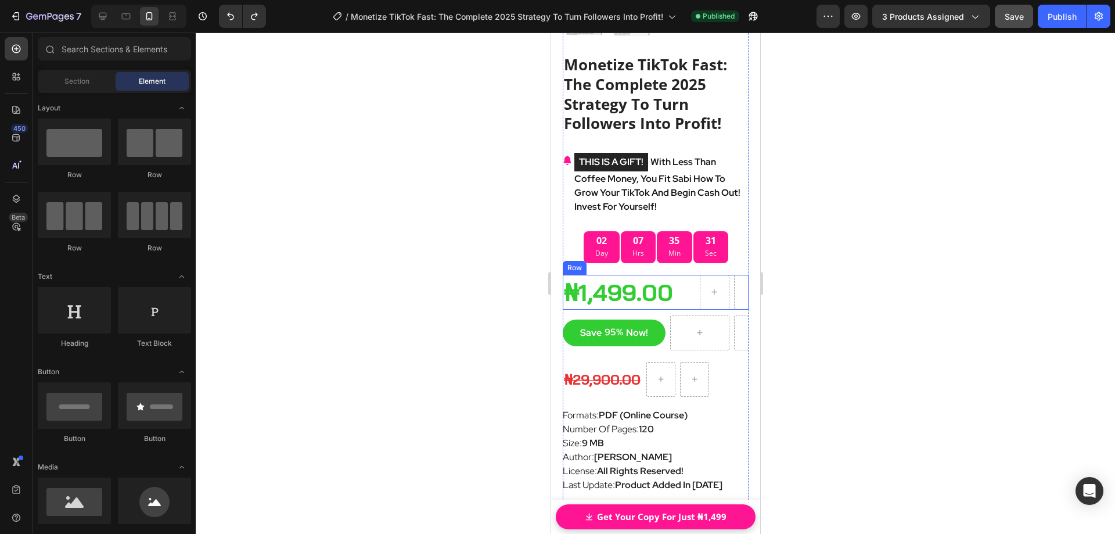
click at [671, 296] on div "₦1,499.00 (P) Price (P) Price" at bounding box center [628, 292] width 132 height 35
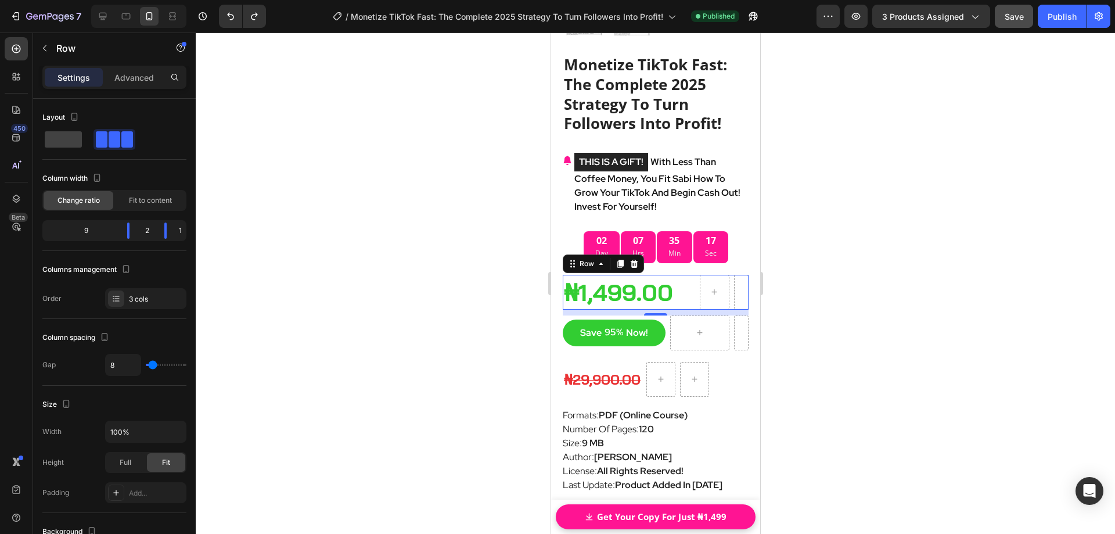
click at [809, 430] on div at bounding box center [655, 283] width 919 height 501
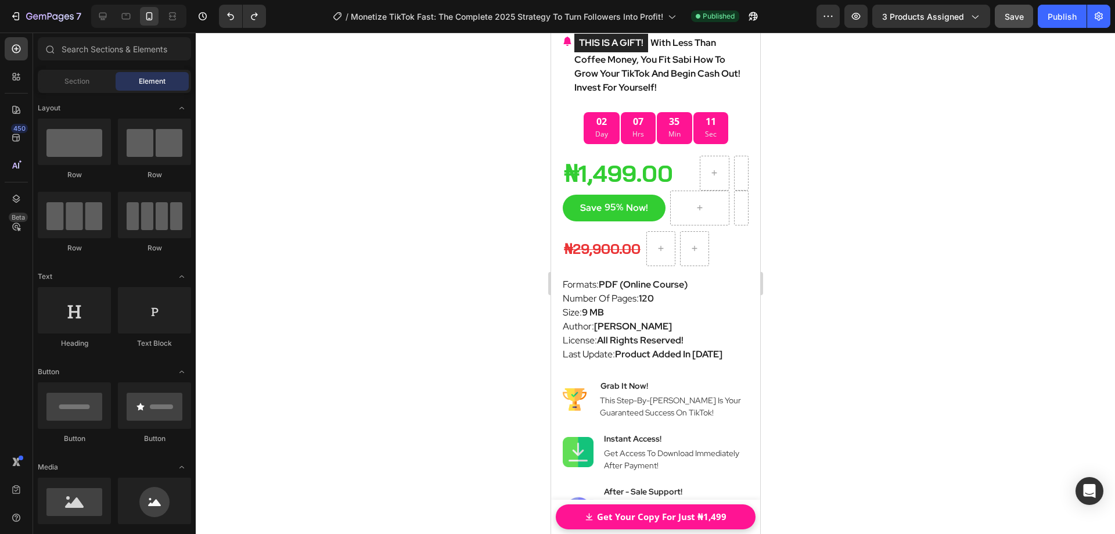
scroll to position [7522, 0]
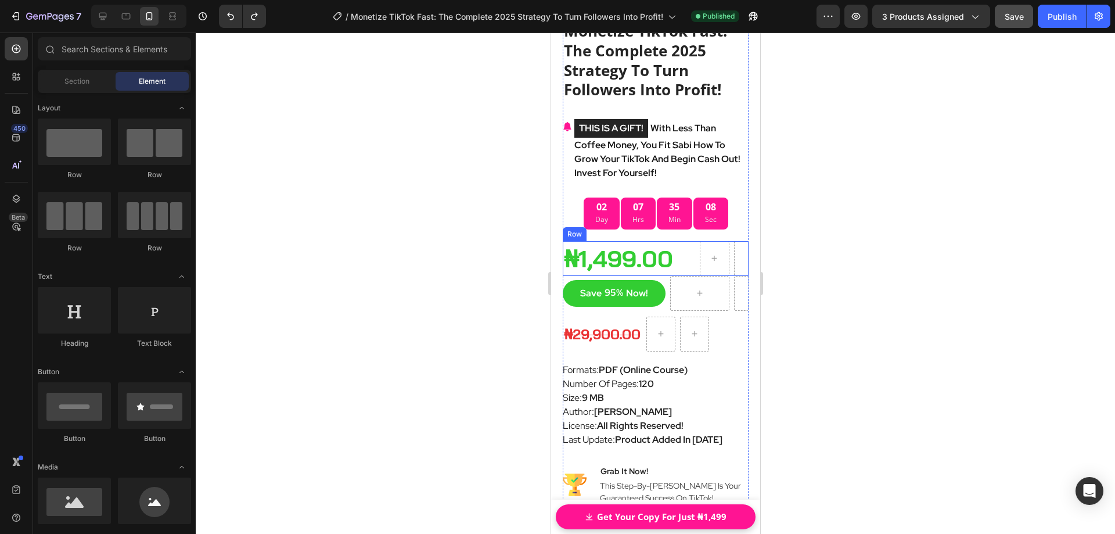
click at [676, 262] on div "₦1,499.00 (P) Price (P) Price" at bounding box center [628, 258] width 132 height 35
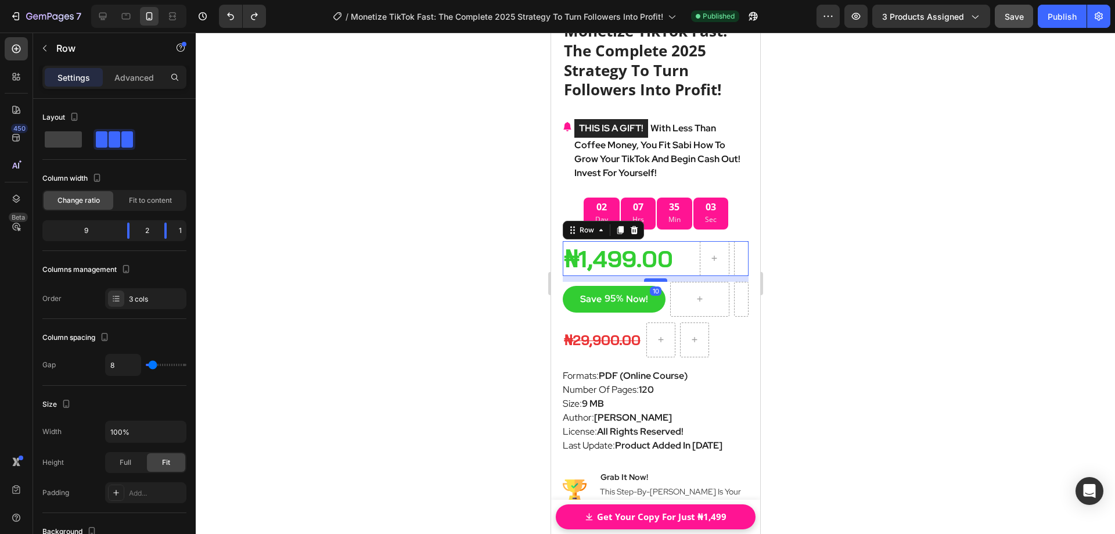
click at [656, 278] on div at bounding box center [655, 279] width 23 height 3
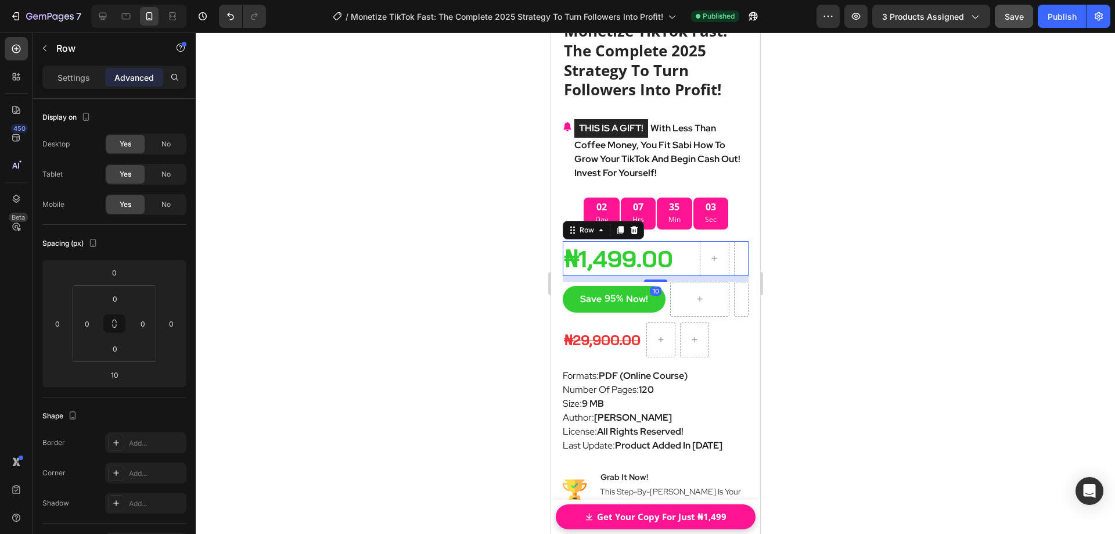
click at [863, 281] on div at bounding box center [655, 283] width 919 height 501
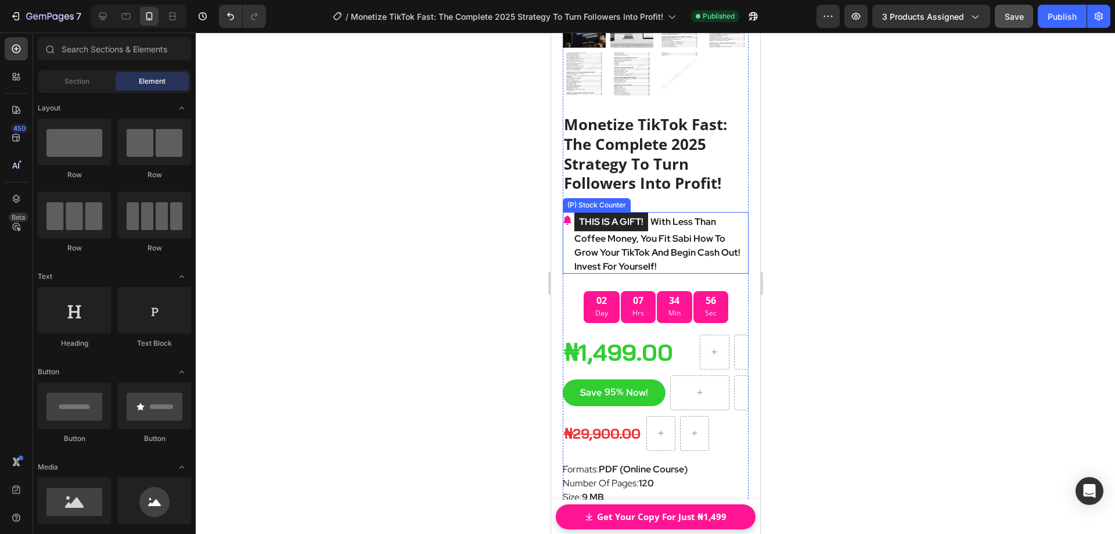
scroll to position [7464, 0]
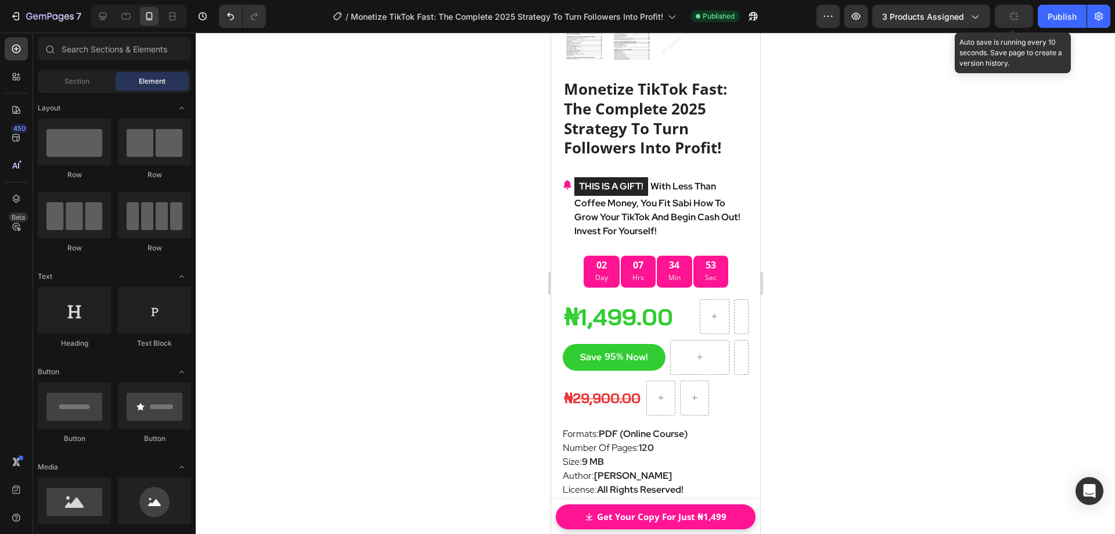
click at [1021, 17] on button "button" at bounding box center [1014, 16] width 38 height 23
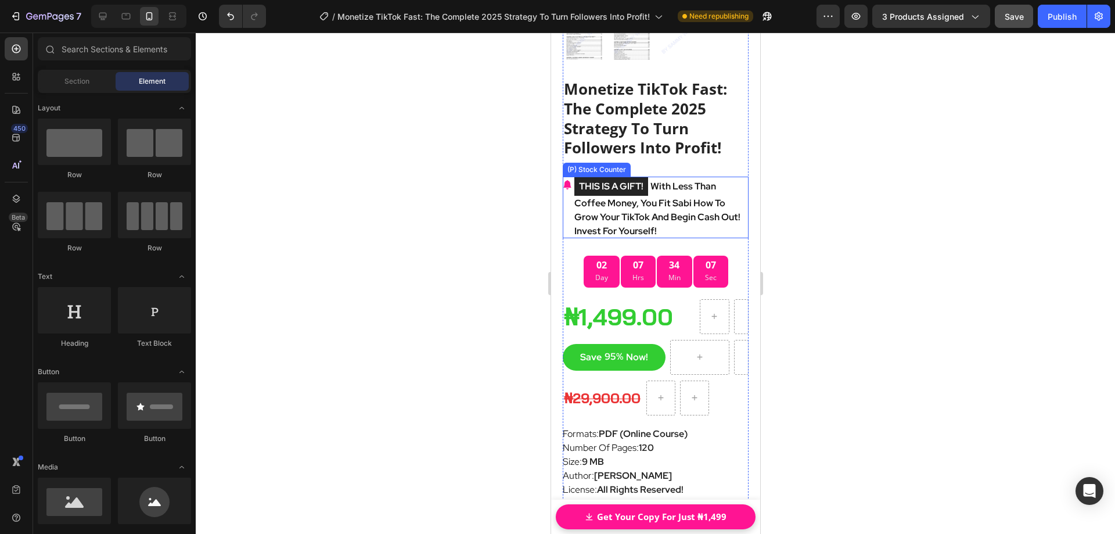
click at [658, 177] on p "THIS IS A GIFT! With Less Than Coffee Money, You Fit Sabi How To Grow Your TikT…" at bounding box center [661, 208] width 174 height 62
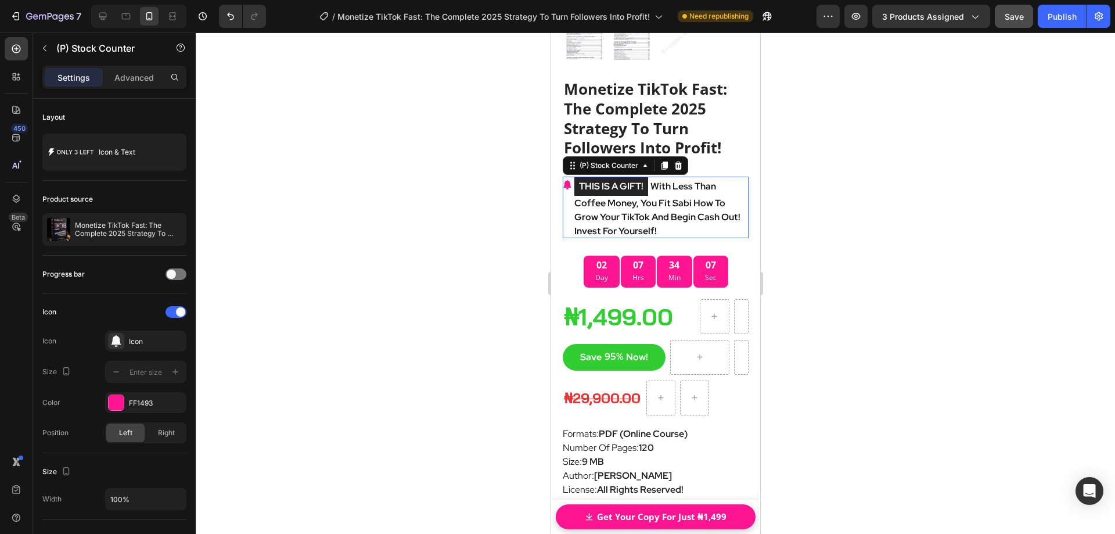
click at [658, 177] on p "THIS IS A GIFT! With Less Than Coffee Money, You Fit Sabi How To Grow Your TikT…" at bounding box center [661, 208] width 174 height 62
click at [655, 177] on p "THIS IS A GIFT! With Less Than Coffee Money, You Fit Sabi How To Grow Your TikT…" at bounding box center [661, 208] width 174 height 62
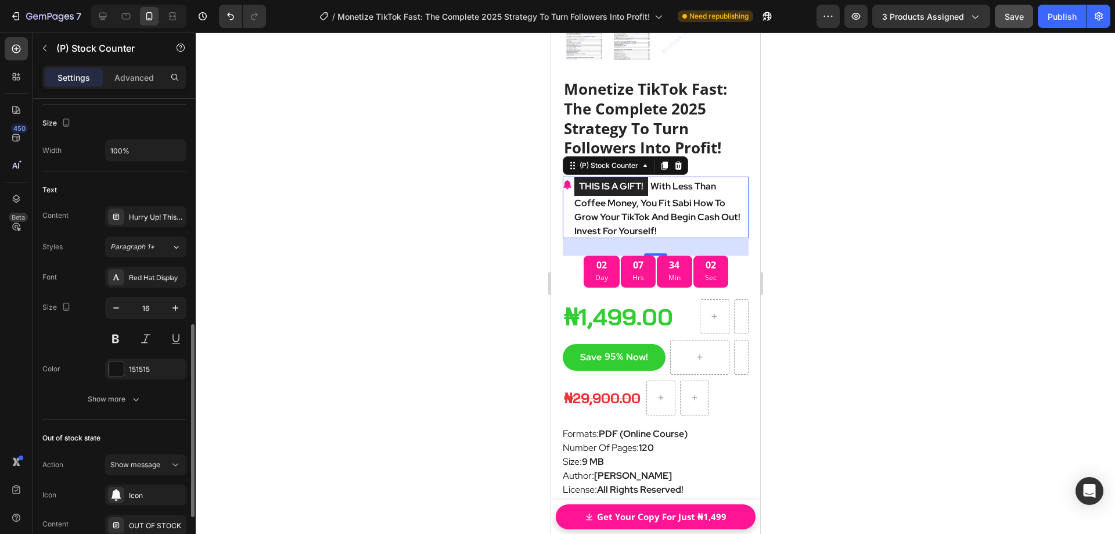
scroll to position [407, 0]
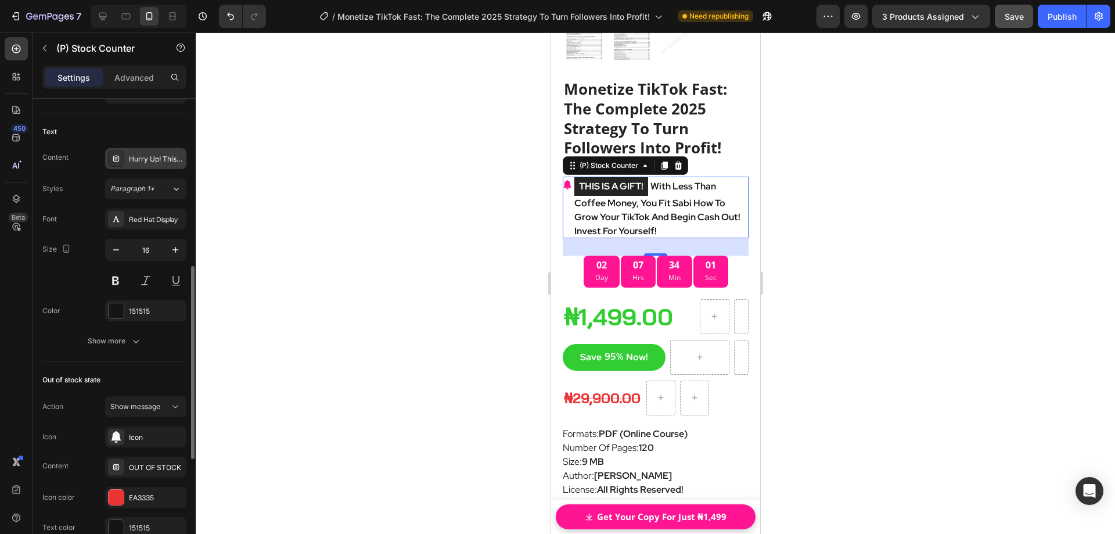
click at [170, 164] on div "Hurry Up! This Is A Temporary Price!" at bounding box center [156, 159] width 55 height 10
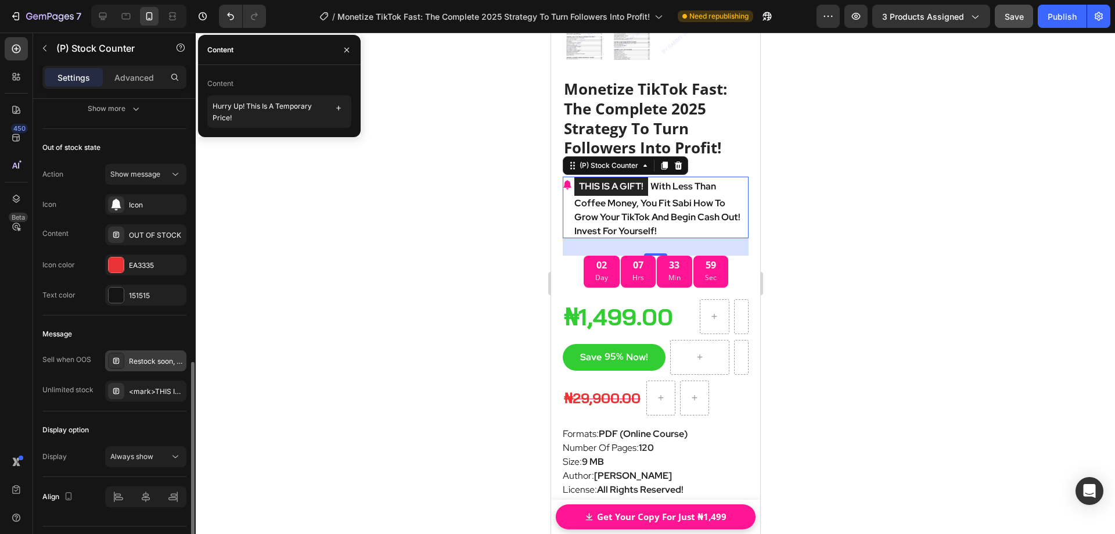
scroll to position [668, 0]
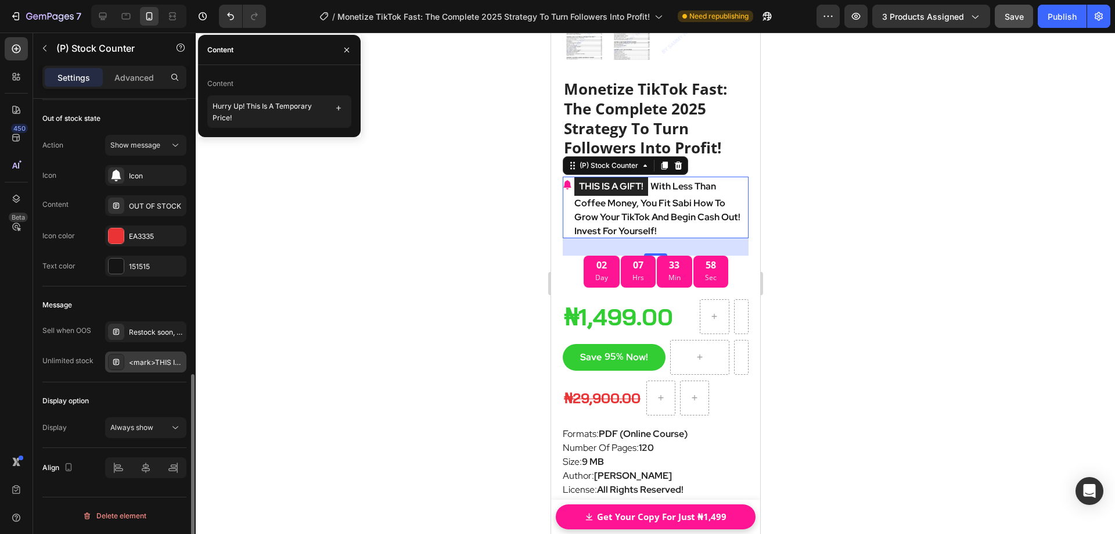
click at [162, 360] on div "<mark>THIS IS A GIFT! </mark> With Less Than Coffee Money, You Fit Sabi How To …" at bounding box center [156, 362] width 55 height 10
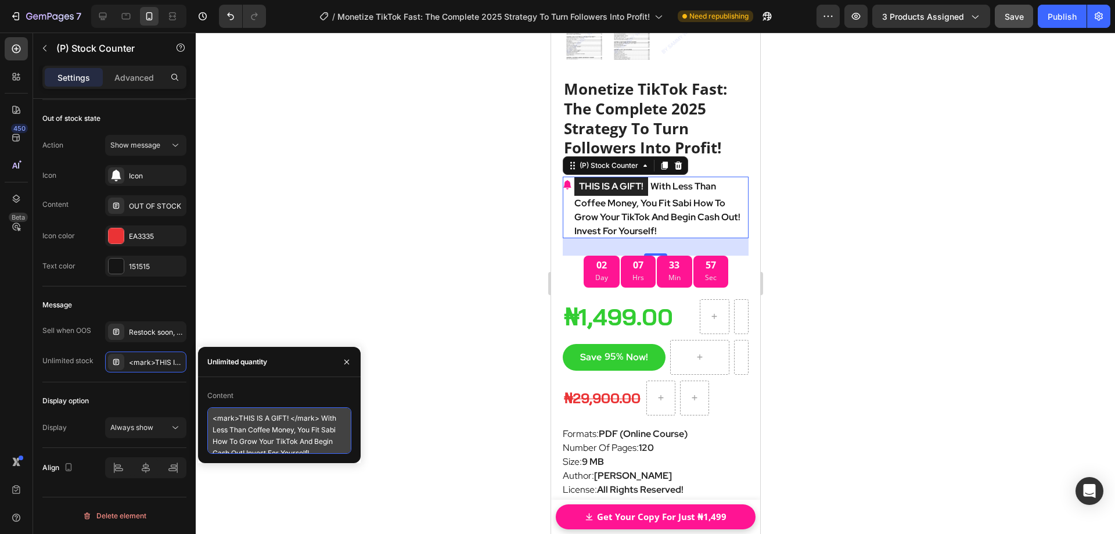
click at [297, 429] on textarea "<mark>THIS IS A GIFT! </mark> With Less Than Coffee Money, You Fit Sabi How To …" at bounding box center [279, 430] width 144 height 46
drag, startPoint x: 323, startPoint y: 416, endPoint x: 331, endPoint y: 447, distance: 31.8
click at [331, 448] on textarea "<mark>THIS IS A GIFT! </mark> With Less Than Coffee Money, You Fit Sabi How To …" at bounding box center [279, 430] width 144 height 46
click at [263, 426] on textarea "<mark>THIS IS A GIFT! </mark> With Less Than Coffee Money, You Fit Sabi How To …" at bounding box center [279, 430] width 144 height 46
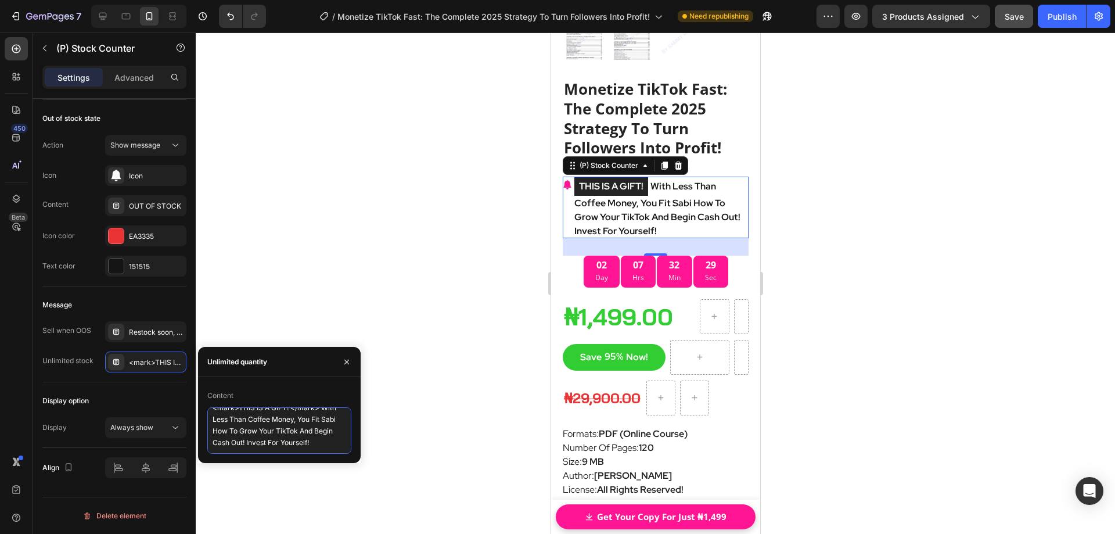
scroll to position [0, 0]
drag, startPoint x: 324, startPoint y: 446, endPoint x: 327, endPoint y: 420, distance: 26.4
click at [322, 420] on textarea "<mark>THIS IS A GIFT! </mark> With Less Than Coffee Money, You Fit Sabi How To …" at bounding box center [279, 430] width 144 height 46
paste textarea "For The Price Of A Cup Of Coffee, You'll Discover How To Grow Your Tiktok Fast …"
type textarea "<mark>THIS IS A GIFT! </mark> For The Price Of A Cup Of Coffee, You'll Discover…"
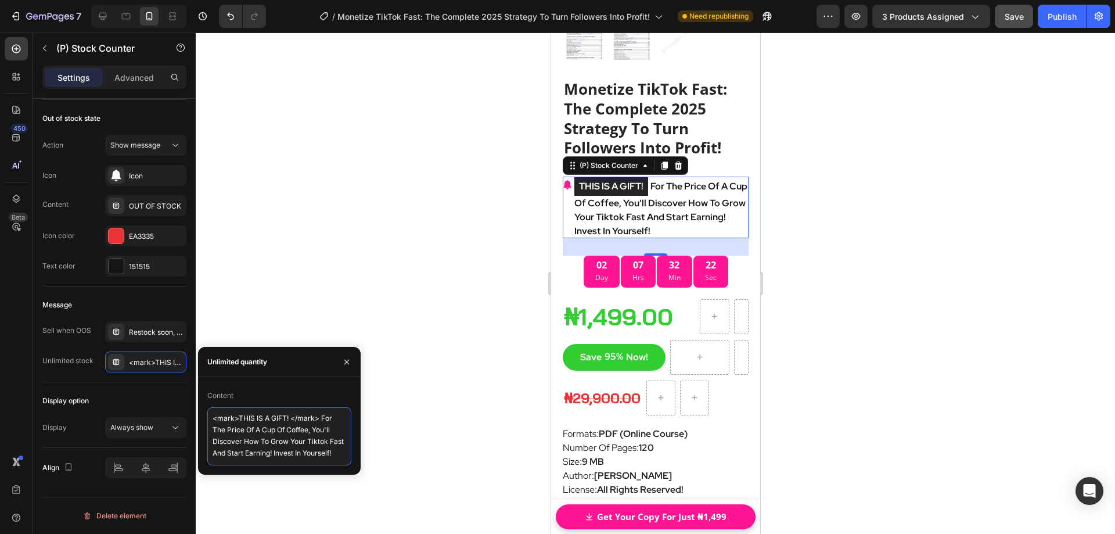
scroll to position [4, 0]
click at [362, 229] on div at bounding box center [655, 283] width 919 height 501
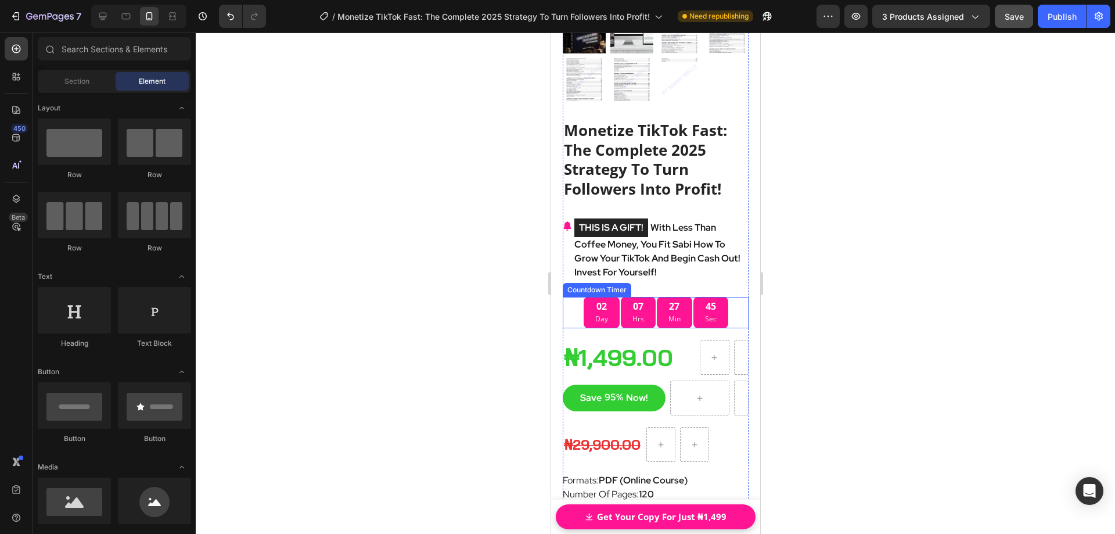
scroll to position [15160, 0]
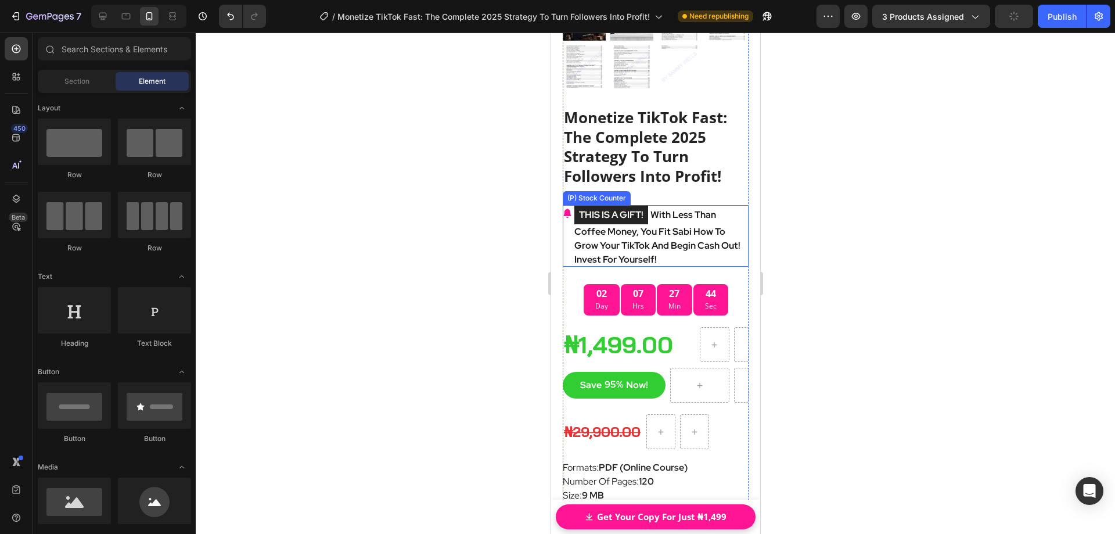
click at [674, 211] on p "THIS IS A GIFT! With Less Than Coffee Money, You Fit Sabi How To Grow Your TikT…" at bounding box center [661, 236] width 174 height 62
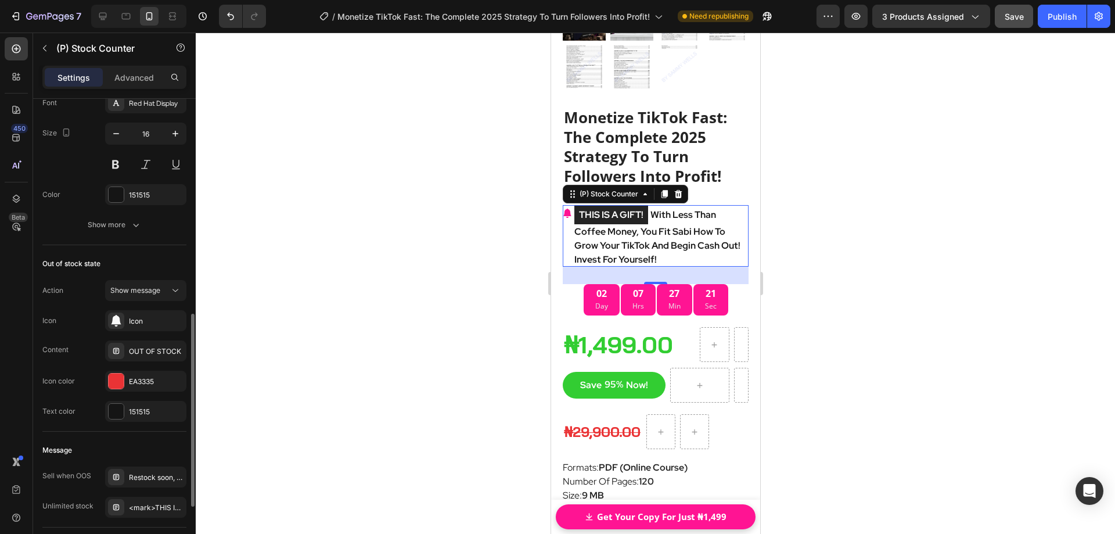
scroll to position [639, 0]
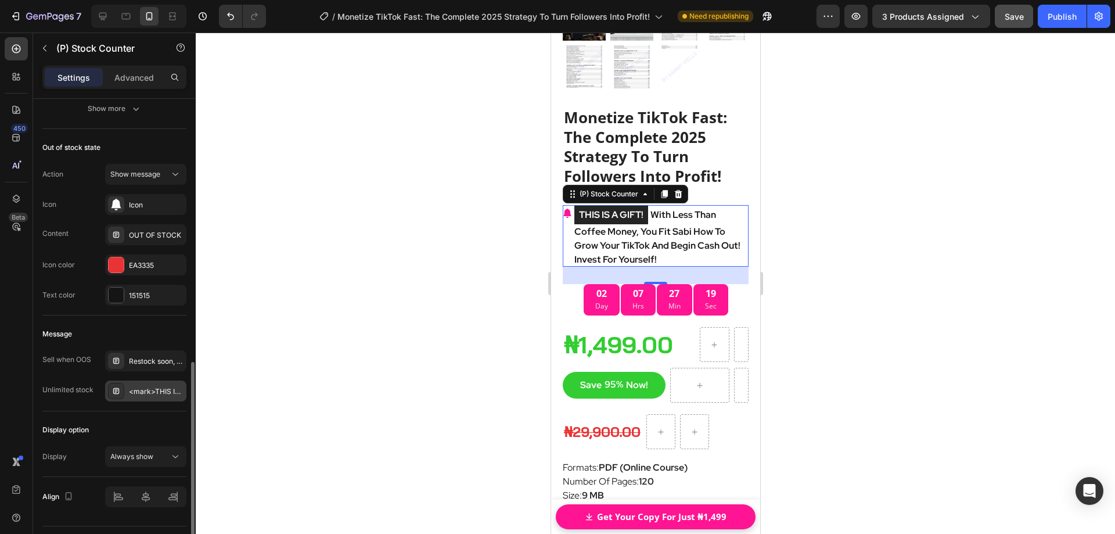
click at [153, 395] on div "<mark>THIS IS A GIFT! </mark> With Less Than Coffee Money, You Fit Sabi How To …" at bounding box center [156, 391] width 55 height 10
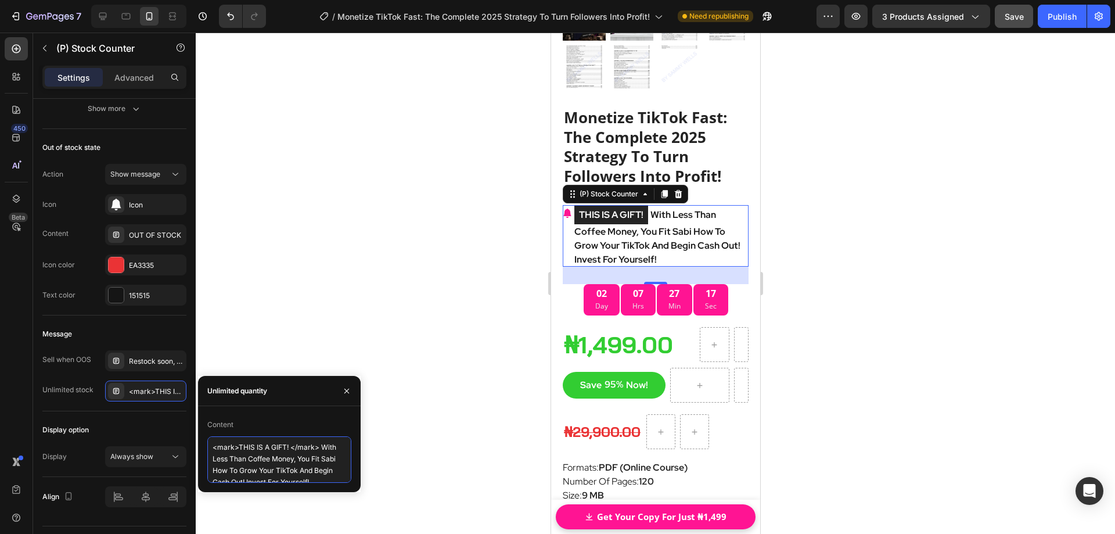
scroll to position [10, 0]
drag, startPoint x: 320, startPoint y: 446, endPoint x: 346, endPoint y: 491, distance: 52.3
click at [346, 0] on div "7 / Monetize TikTok Fast: The Complete 2025 Strategy To Turn Followers Into Pro…" at bounding box center [557, 0] width 1115 height 0
paste textarea "For The Price Of A Cup Of Coffee, You'll Discover How To Grow Your Tiktok Fast …"
type textarea "<mark>THIS IS A GIFT! </mark>For The Price Of A Cup Of Coffee, You'll Discover …"
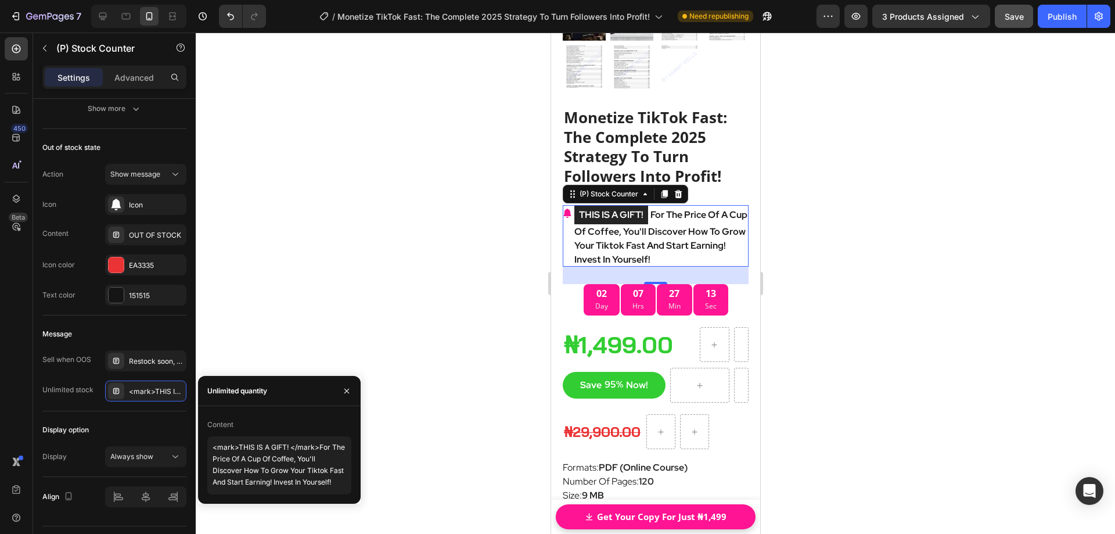
click at [802, 207] on div at bounding box center [655, 283] width 919 height 501
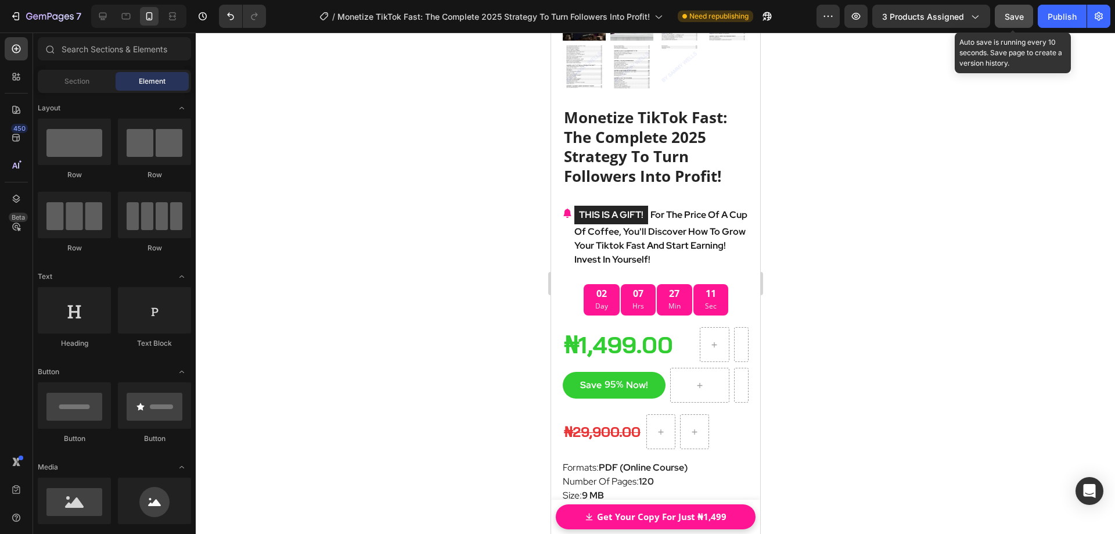
click at [1008, 21] on span "Save" at bounding box center [1014, 17] width 19 height 10
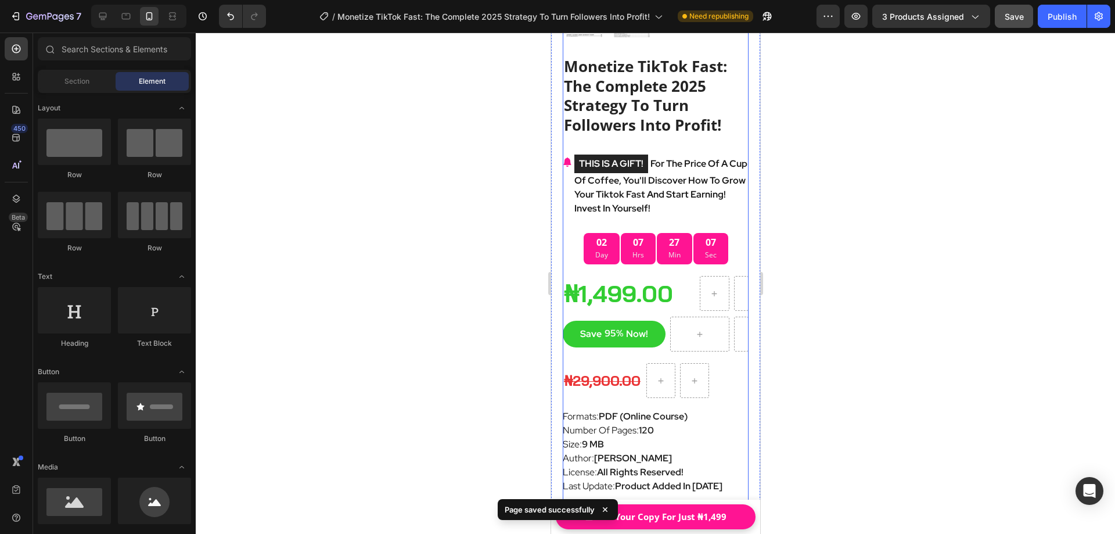
scroll to position [15218, 0]
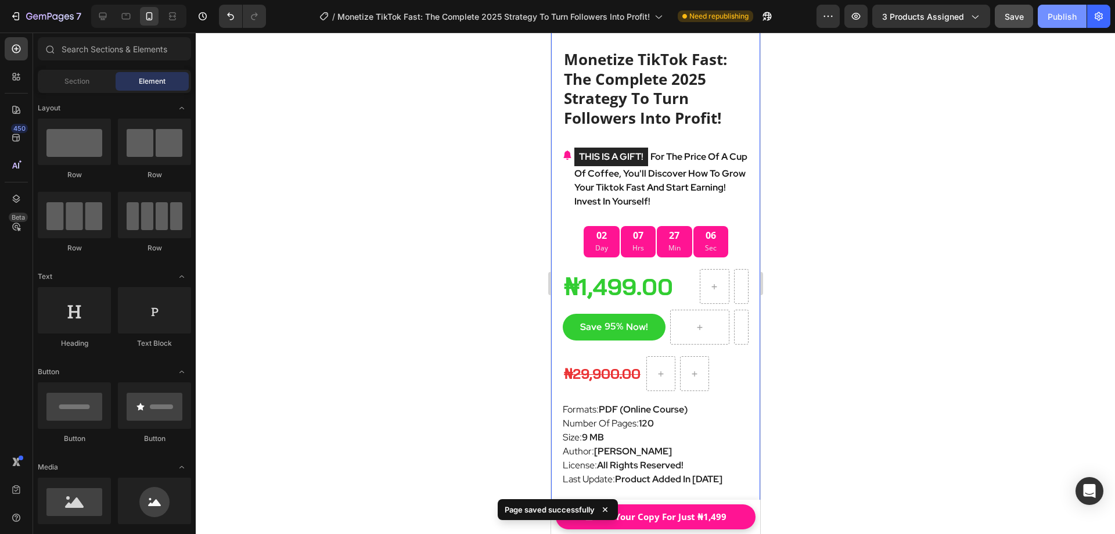
click at [1059, 22] on div "Publish" at bounding box center [1062, 16] width 29 height 12
